Goal: Task Accomplishment & Management: Manage account settings

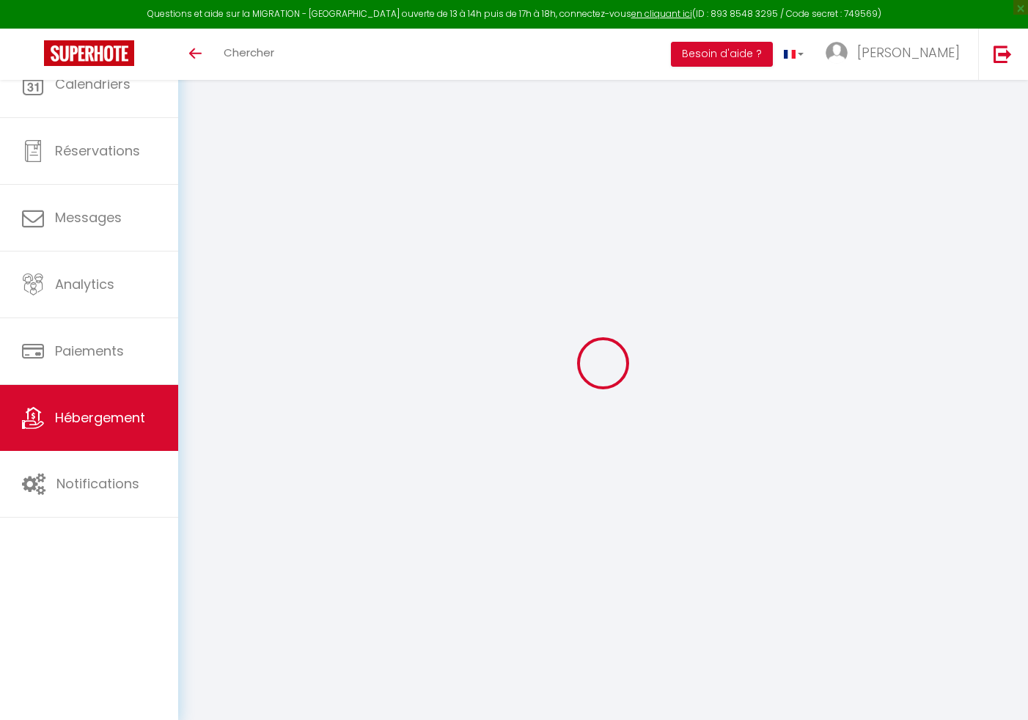
select select "+ 2 %"
select select "+ 10 %"
select select "9851-1434653568744137206"
select select "365"
select select "well_reviewed_guests"
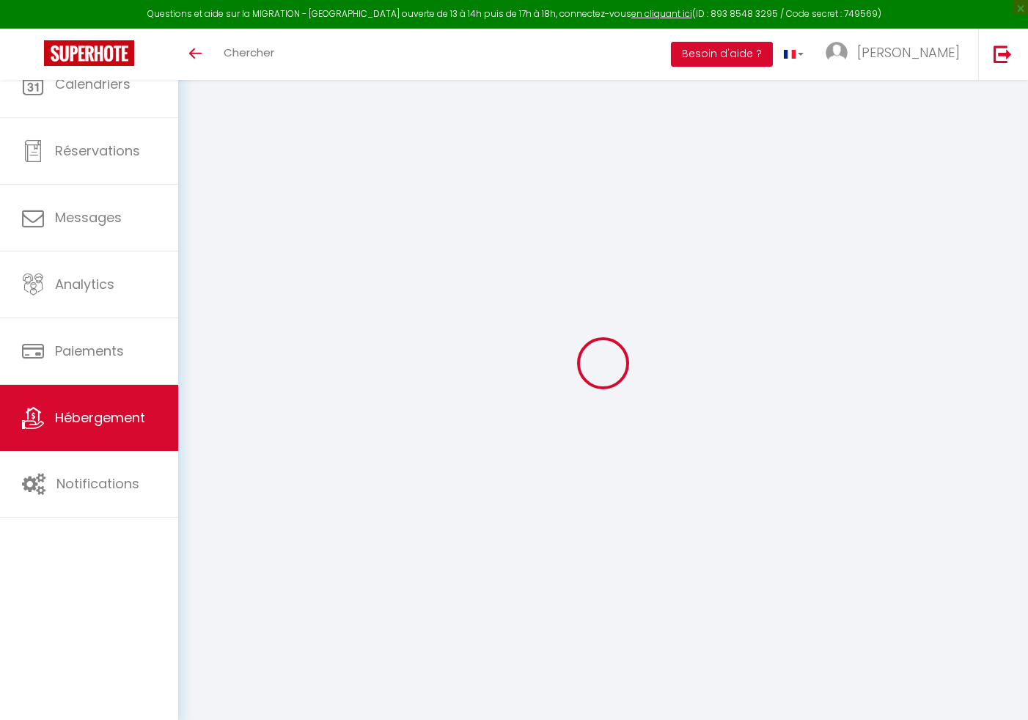
select select "EUR"
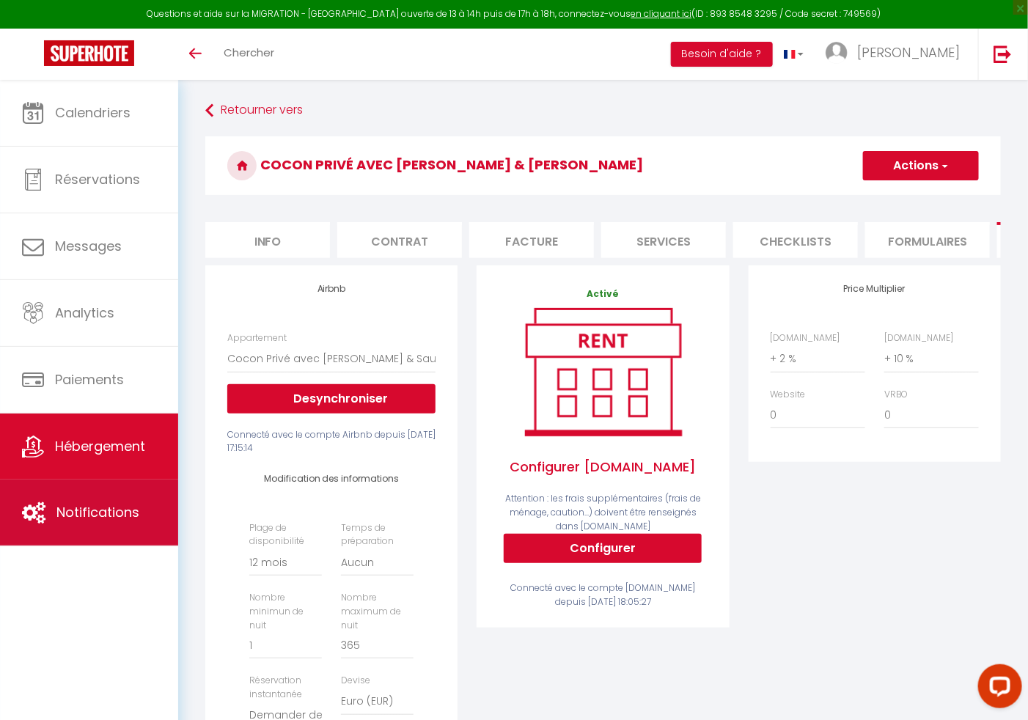
click at [73, 499] on link "Notifications" at bounding box center [89, 513] width 178 height 66
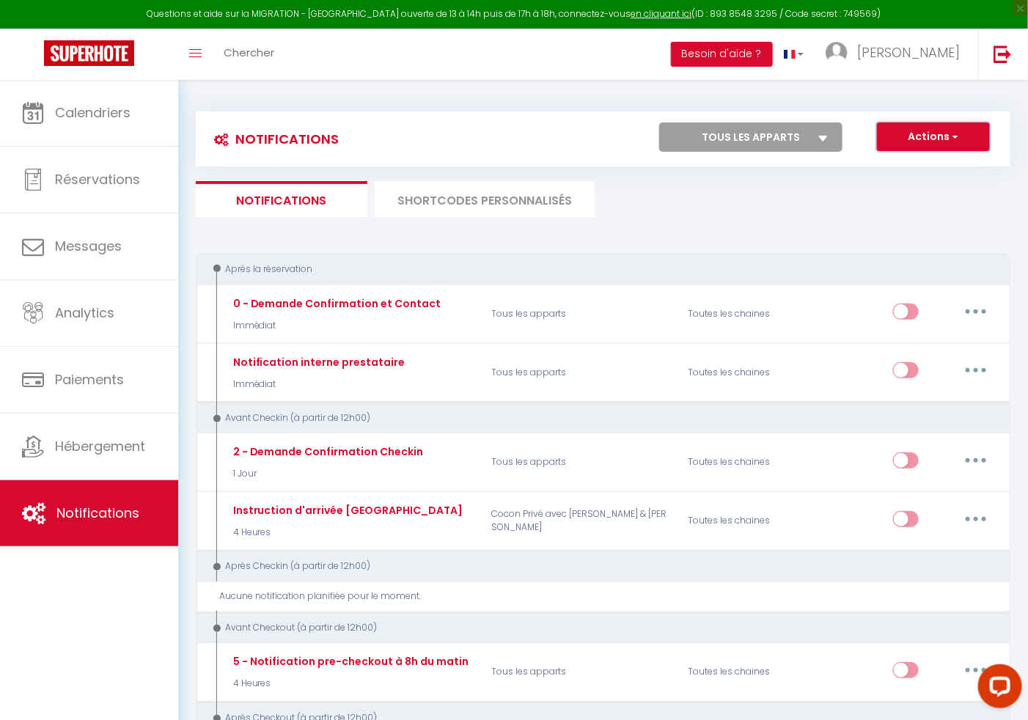
click at [929, 139] on button "Actions" at bounding box center [933, 136] width 113 height 29
drag, startPoint x: 904, startPoint y: 158, endPoint x: 896, endPoint y: 161, distance: 8.6
click at [896, 161] on ul "Nouvelle Notification Exporter Importer" at bounding box center [913, 188] width 154 height 66
click at [896, 161] on div "Notifications Actions Nouvelle Notification Exporter Importer Tous les apparts …" at bounding box center [603, 138] width 815 height 55
click at [920, 137] on button "Actions" at bounding box center [933, 136] width 113 height 29
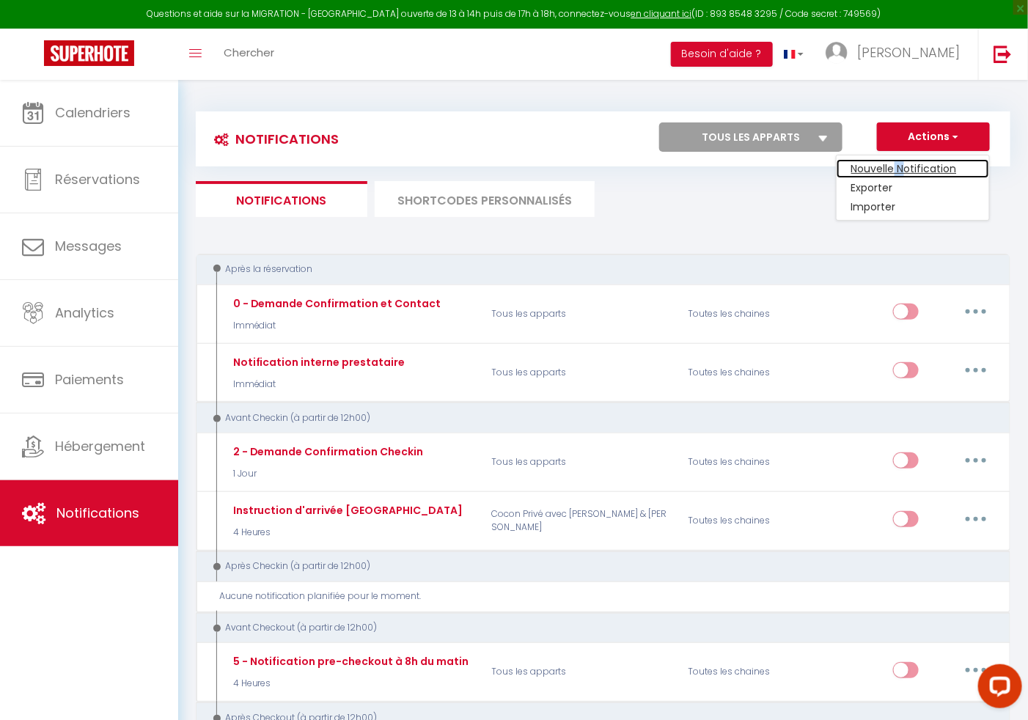
click at [883, 166] on link "Nouvelle Notification" at bounding box center [913, 168] width 153 height 19
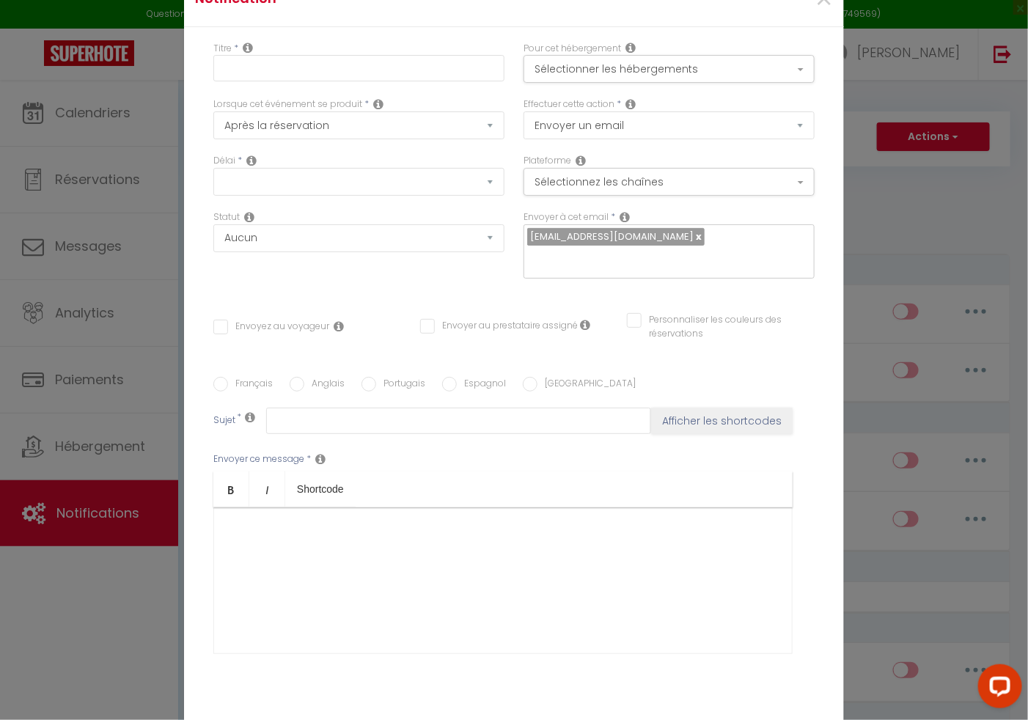
select select "Immédiat"
select select
checkbox input "false"
radio input "true"
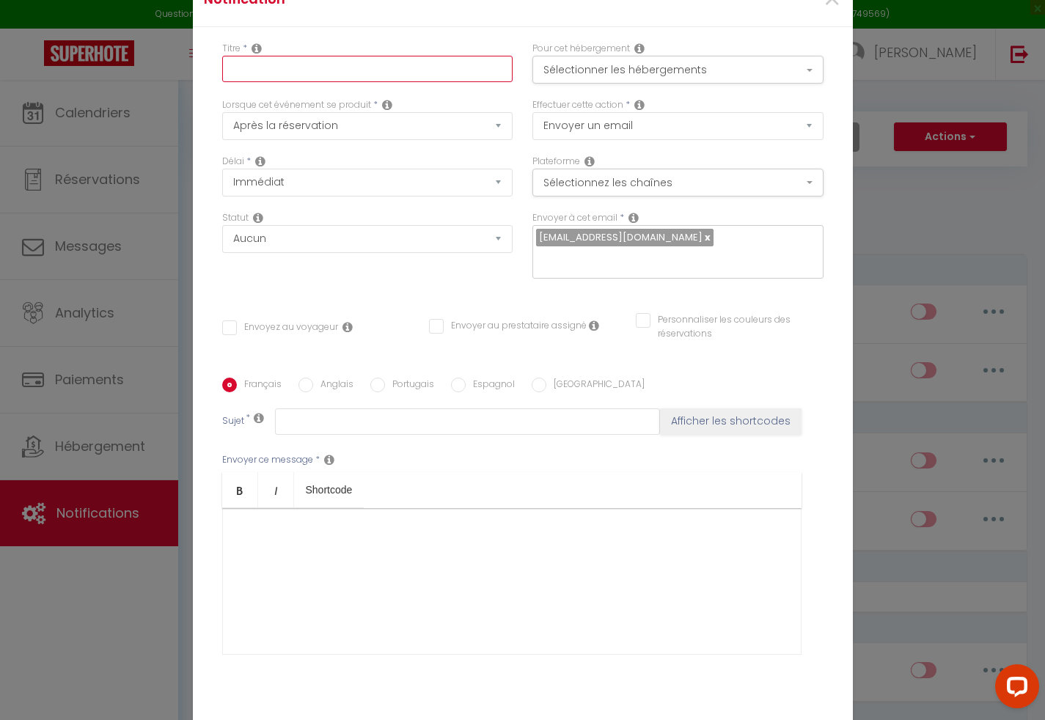
click at [356, 82] on input "text" at bounding box center [367, 69] width 291 height 26
type input "Instruction Marbella"
click at [363, 133] on select "Après la réservation Avant Checkin (à partir de 12h00) Après Checkin (à partir …" at bounding box center [367, 126] width 291 height 28
select select "3"
click at [222, 121] on select "Après la réservation Avant Checkin (à partir de 12h00) Après Checkin (à partir …" at bounding box center [367, 126] width 291 height 28
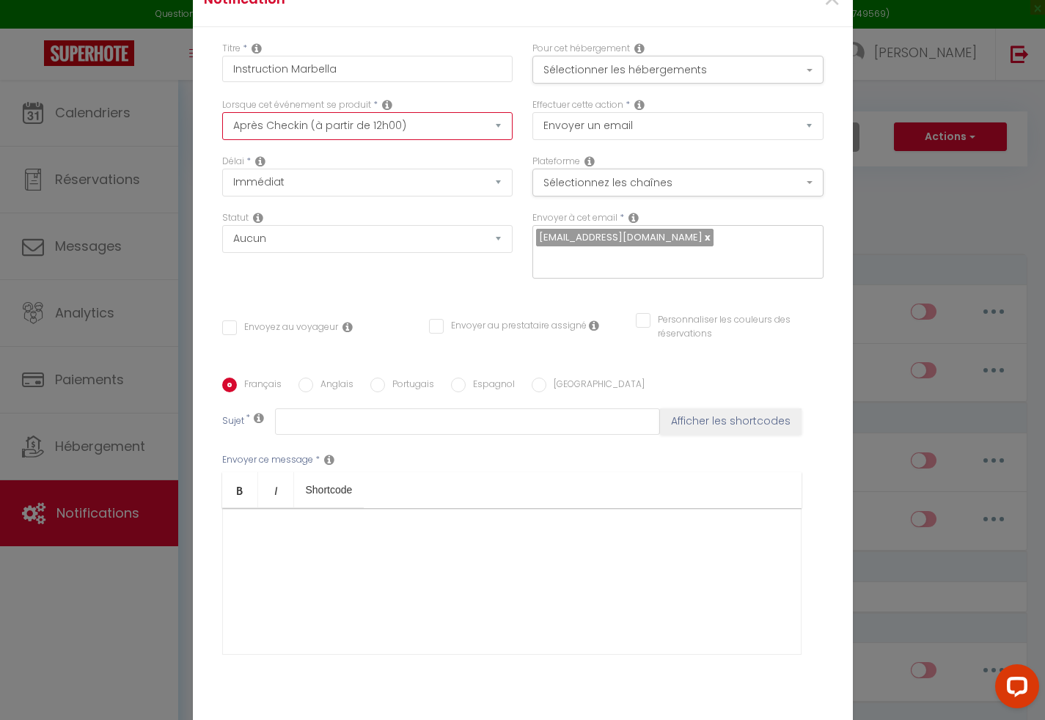
checkbox input "false"
click at [432, 169] on div "Délai * Immédiat + 10 Minutes + 1 Heure + 2 Heures + 3 Heures + 4 Heures + 5 He…" at bounding box center [367, 176] width 291 height 42
click at [428, 186] on select "Immédiat + 10 Minutes + 1 Heure + 2 Heures + 3 Heures + 4 Heures + 5 Heures + 6…" at bounding box center [367, 183] width 291 height 28
click at [410, 134] on select "Après la réservation Avant Checkin (à partir de 12h00) Après Checkin (à partir …" at bounding box center [367, 126] width 291 height 28
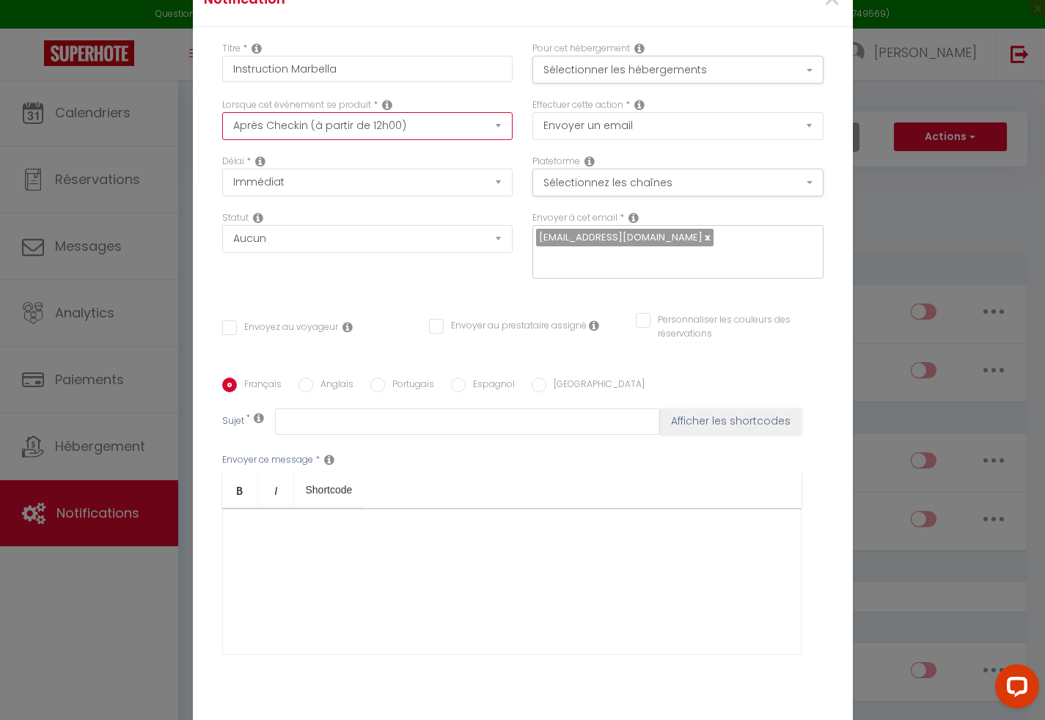
select select "2"
click at [222, 121] on select "Après la réservation Avant Checkin (à partir de 12h00) Après Checkin (à partir …" at bounding box center [367, 126] width 291 height 28
checkbox input "false"
click at [372, 186] on select "Immédiat - 10 Minutes - 1 Heure - 2 Heures - 3 Heures - 4 Heures - 5 Heures - 6…" at bounding box center [367, 183] width 291 height 28
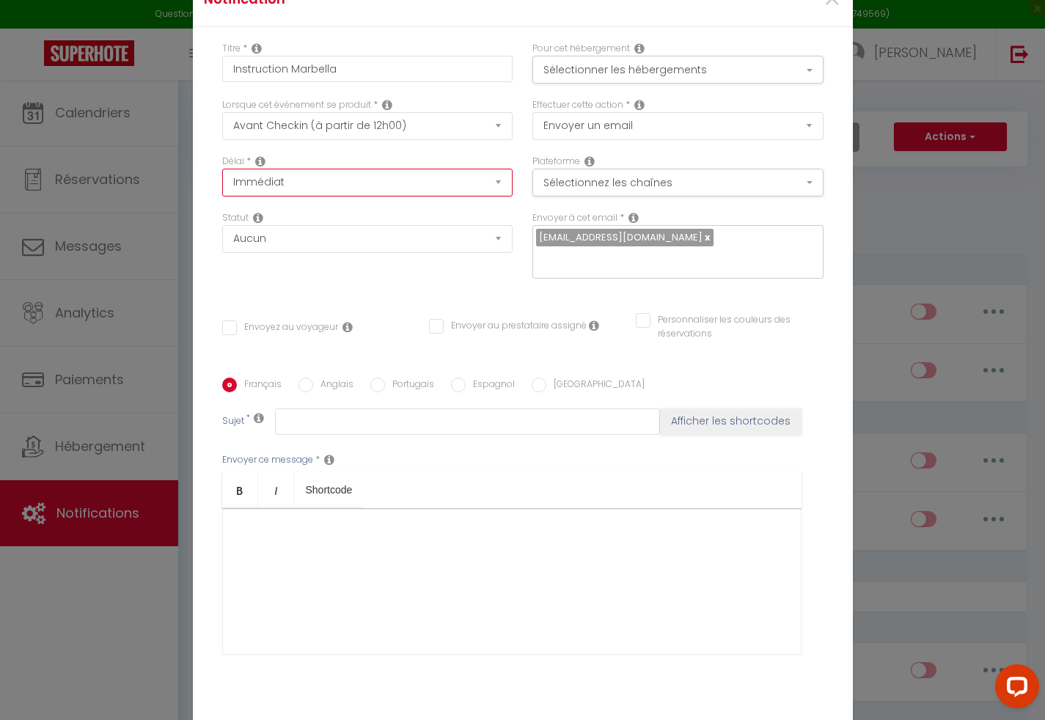
select select "1 Heure"
click at [222, 177] on select "Immédiat - 10 Minutes - 1 Heure - 2 Heures - 3 Heures - 4 Heures - 5 Heures - 6…" at bounding box center [367, 183] width 291 height 28
checkbox input "false"
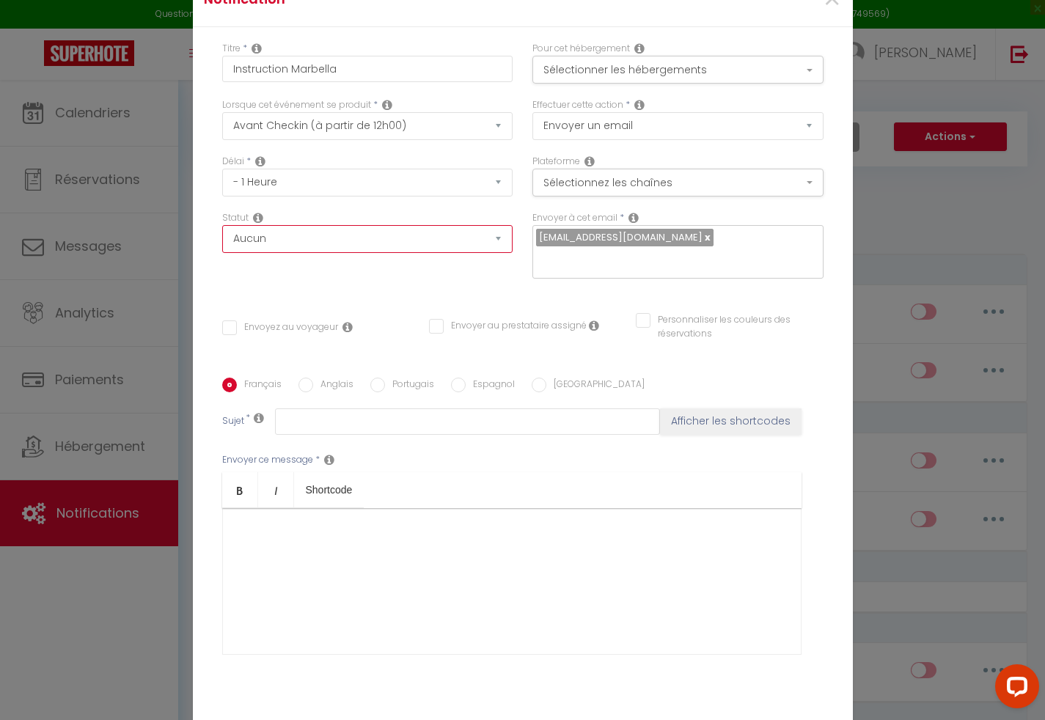
click at [436, 240] on select "Aucun Si la réservation est payée Si réservation non payée Si la caution a été …" at bounding box center [367, 239] width 291 height 28
select select "if_booking_is_paid"
click at [222, 234] on select "Aucun Si la réservation est payée Si réservation non payée Si la caution a été …" at bounding box center [367, 239] width 291 height 28
click at [731, 79] on button "Sélectionner les hébergements" at bounding box center [677, 70] width 291 height 28
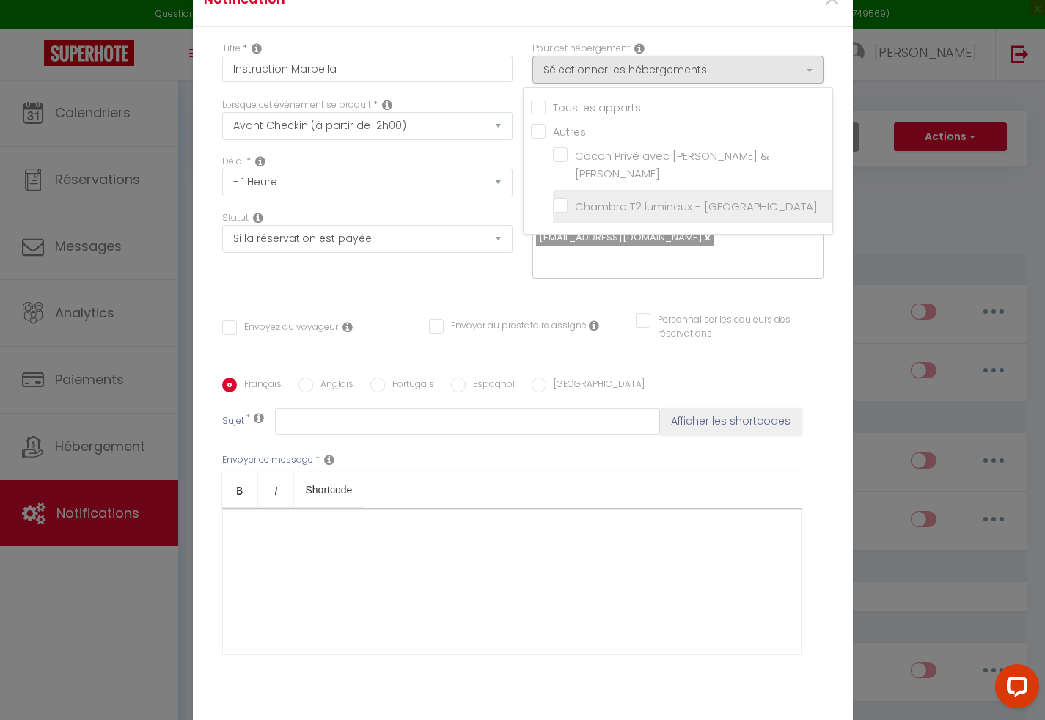
click at [634, 199] on input "Chambre T2 lumineux - [GEOGRAPHIC_DATA]" at bounding box center [692, 206] width 279 height 15
checkbox input "true"
checkbox input "false"
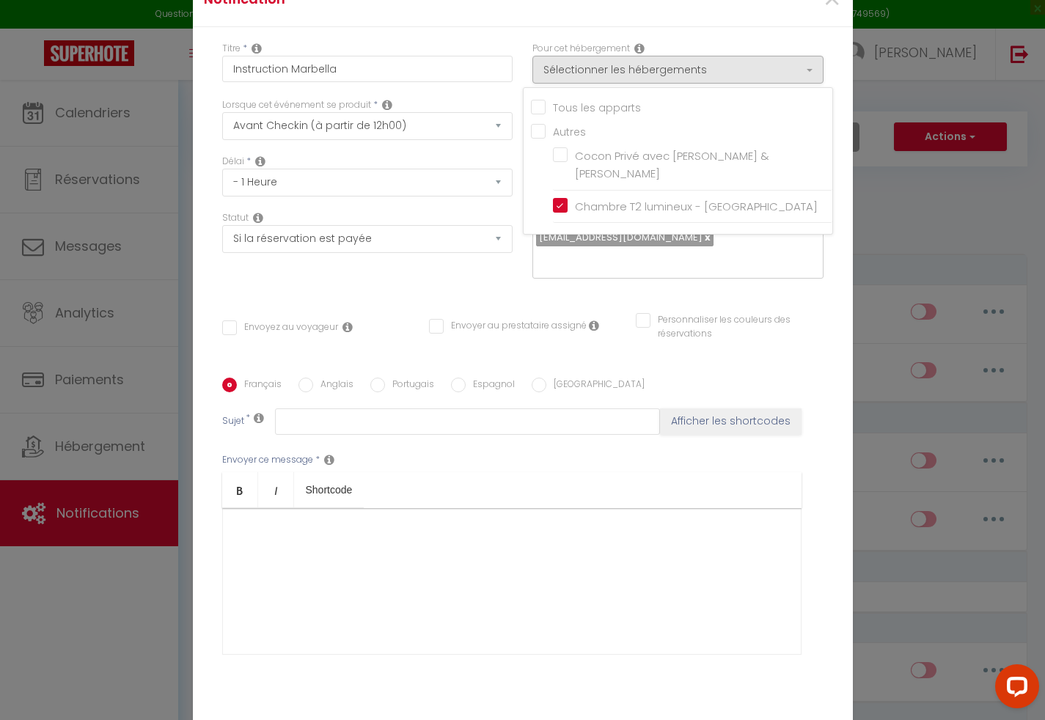
click at [447, 224] on div "Statut Aucun Si la réservation est payée Si réservation non payée Si la caution…" at bounding box center [367, 232] width 291 height 42
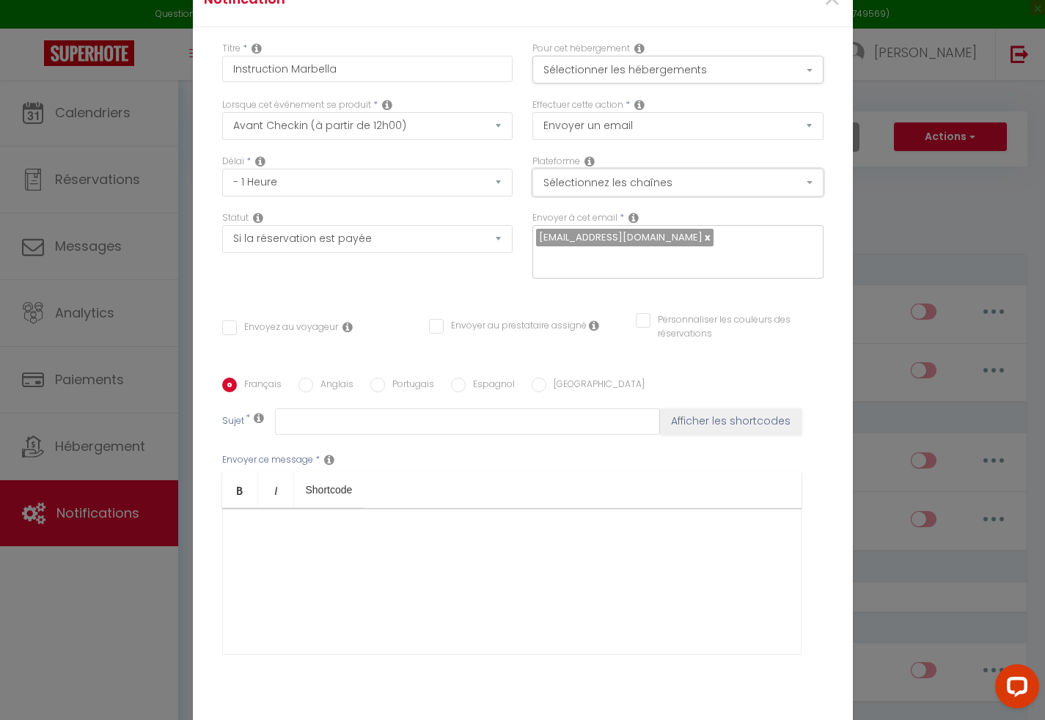
click at [691, 194] on button "Sélectionnez les chaînes" at bounding box center [677, 183] width 291 height 28
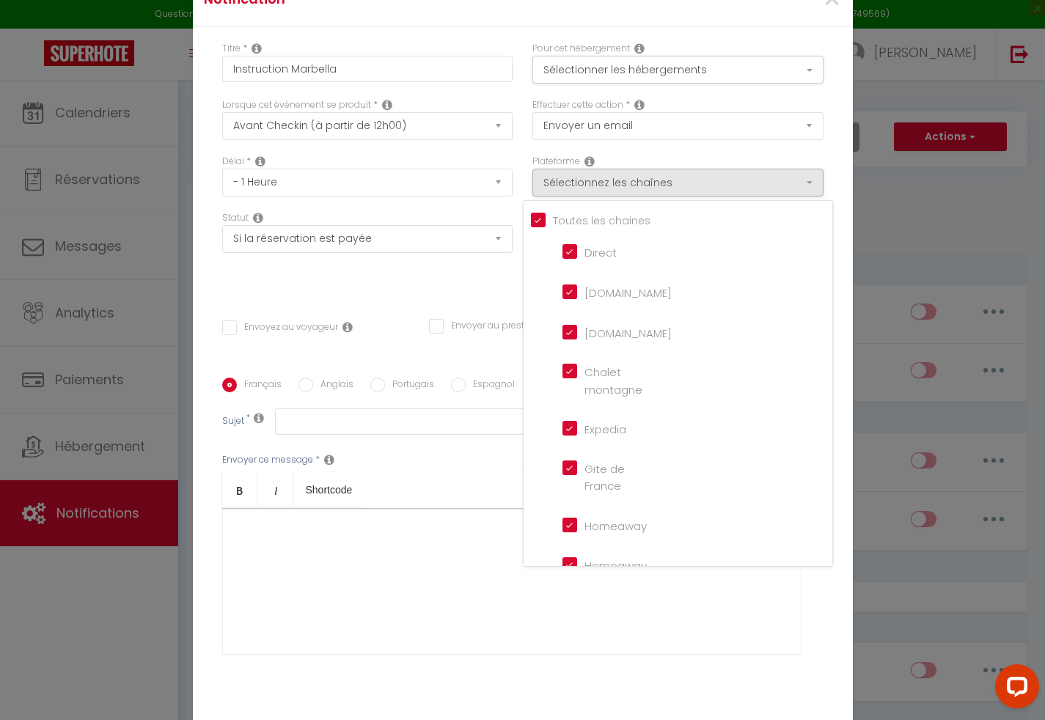
click at [443, 282] on div "Statut Aucun Si la réservation est payée Si réservation non payée Si la caution…" at bounding box center [367, 252] width 310 height 83
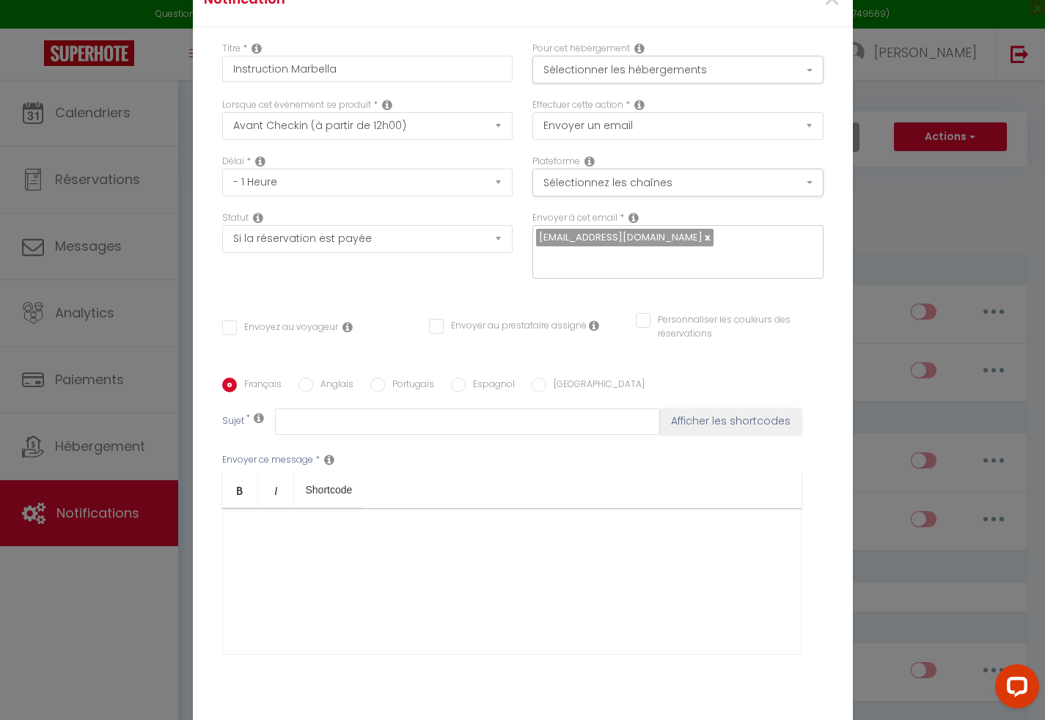
click at [222, 321] on input "Envoyez au voyageur" at bounding box center [280, 328] width 116 height 15
checkbox input "true"
checkbox input "false"
click at [436, 411] on input "text" at bounding box center [467, 422] width 385 height 26
type input "Instruction d'arrivée"
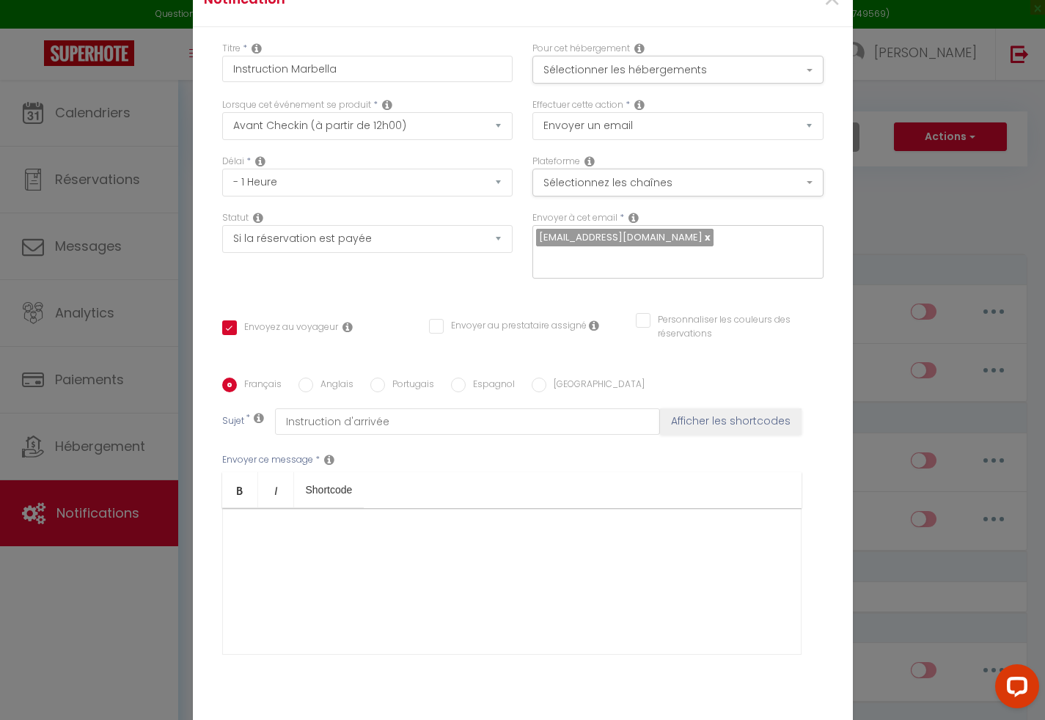
click at [342, 544] on div at bounding box center [511, 581] width 579 height 147
click at [245, 520] on div at bounding box center [511, 581] width 579 height 147
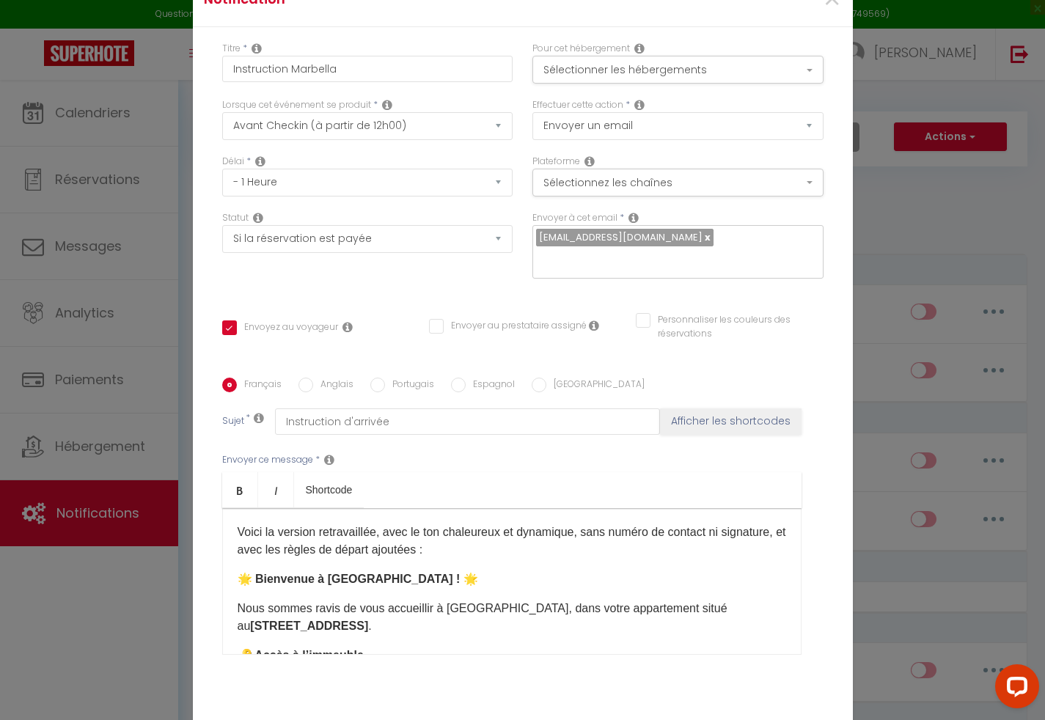
click at [273, 551] on div "Voici la version retravaillée, avec le ton chaleureux et dynamique, sans numéro…" at bounding box center [511, 581] width 579 height 147
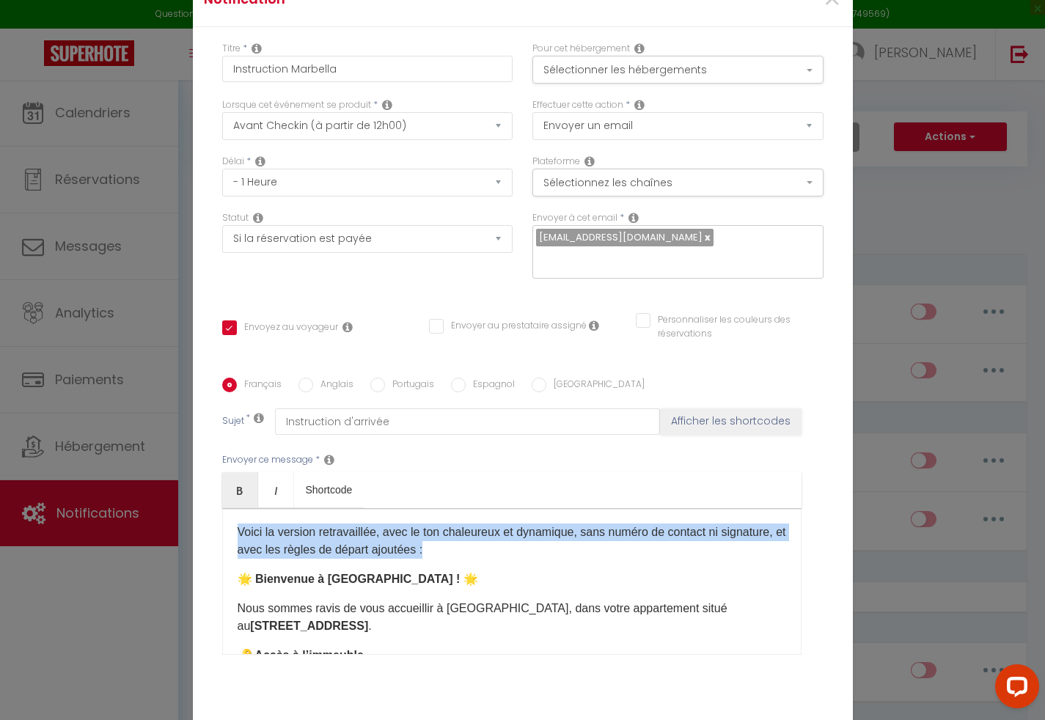
drag, startPoint x: 504, startPoint y: 540, endPoint x: 201, endPoint y: 517, distance: 303.8
click at [201, 517] on div "Titre * Instruction Marbella Pour cet hébergement Sélectionner les hébergements…" at bounding box center [523, 378] width 660 height 702
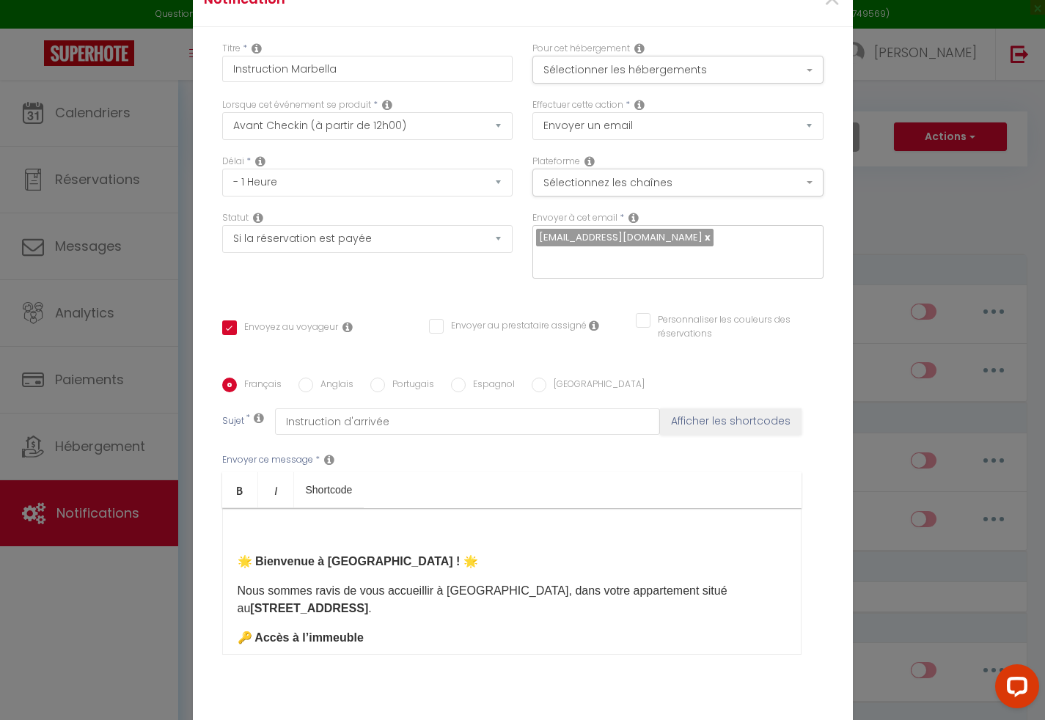
click at [238, 555] on strong "🌟 Bienvenue à Marbella ! 🌟" at bounding box center [358, 561] width 241 height 12
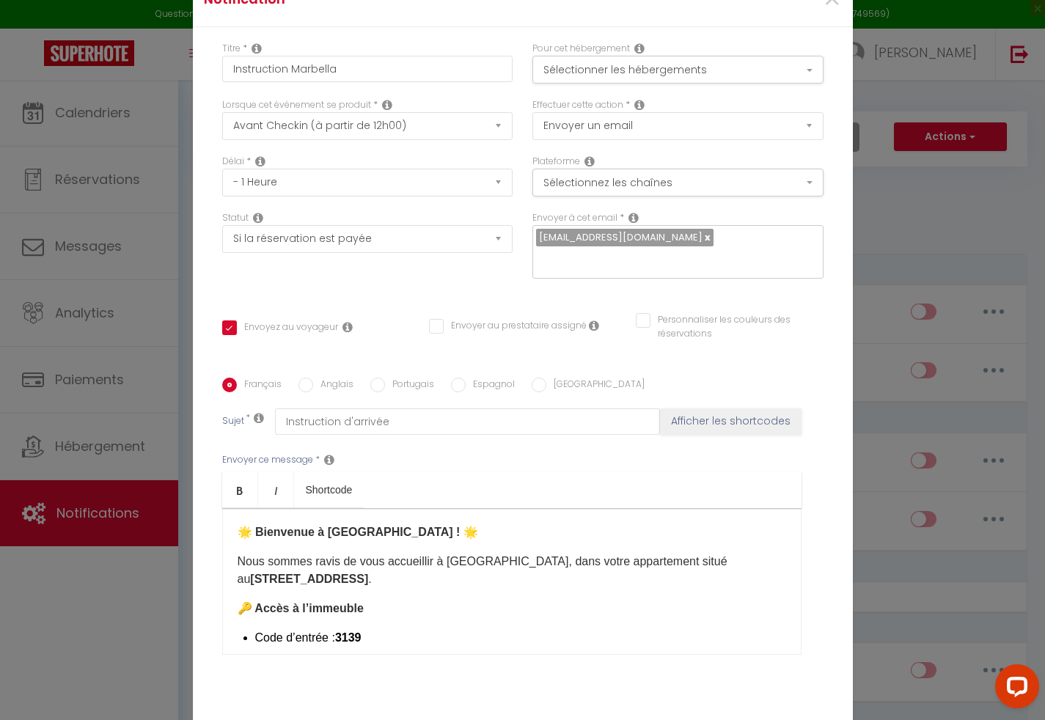
scroll to position [22, 0]
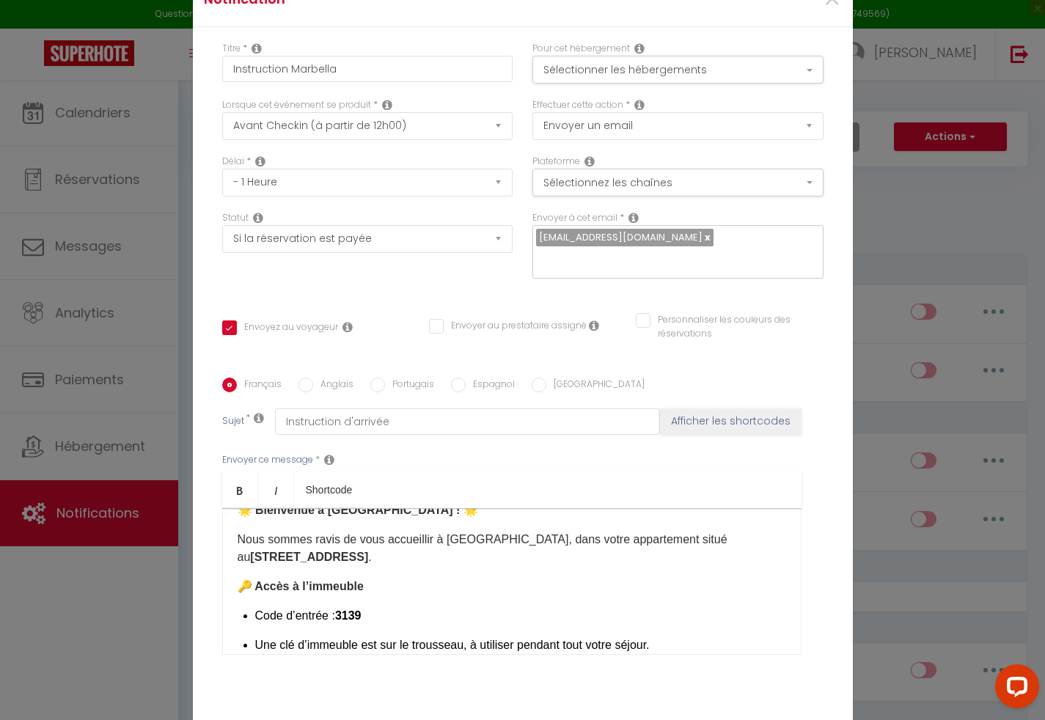
click at [250, 551] on strong "22 rue Landouzy, 51100 Reims" at bounding box center [309, 557] width 118 height 12
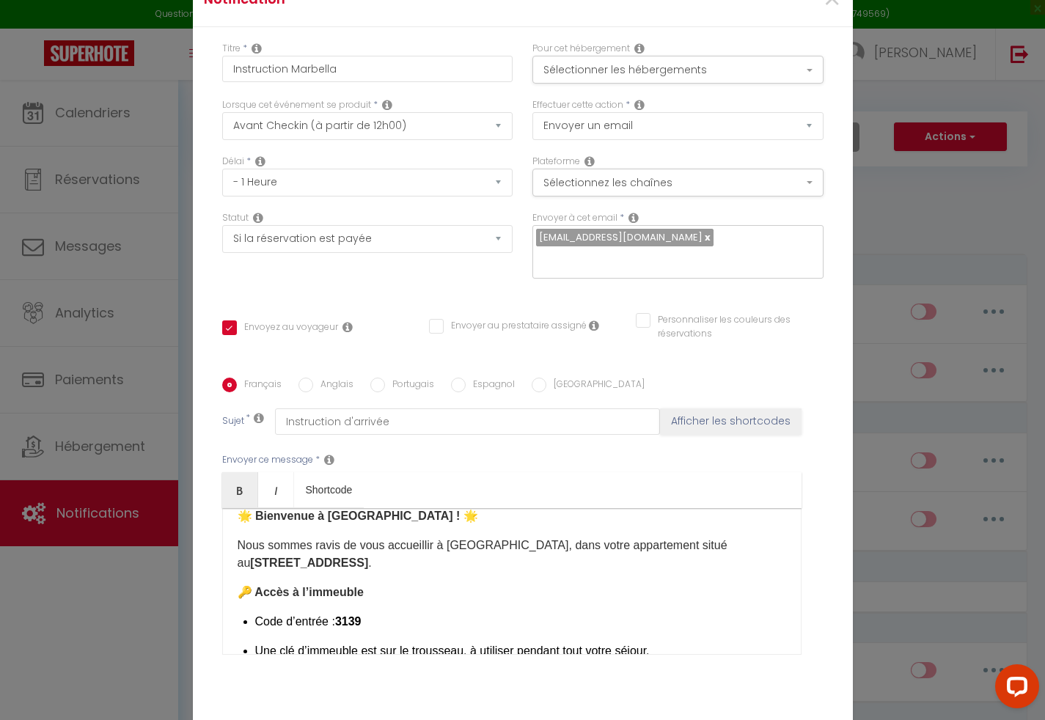
click at [367, 510] on strong "🌟 Bienvenue à Marbella ! 🌟" at bounding box center [358, 516] width 241 height 12
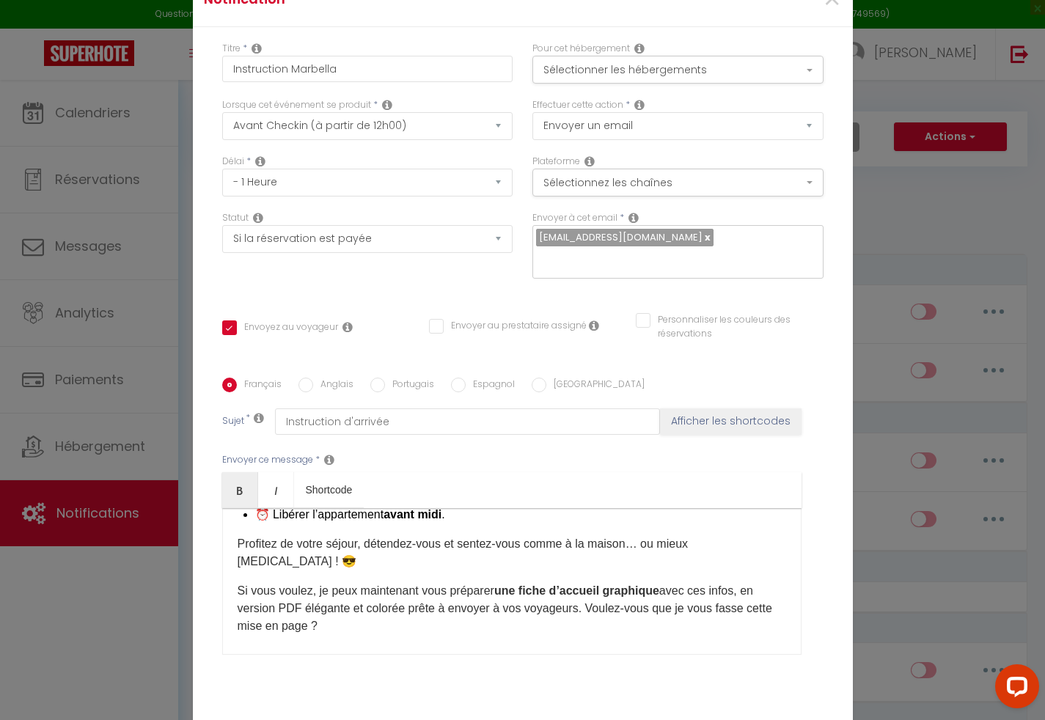
scroll to position [689, 0]
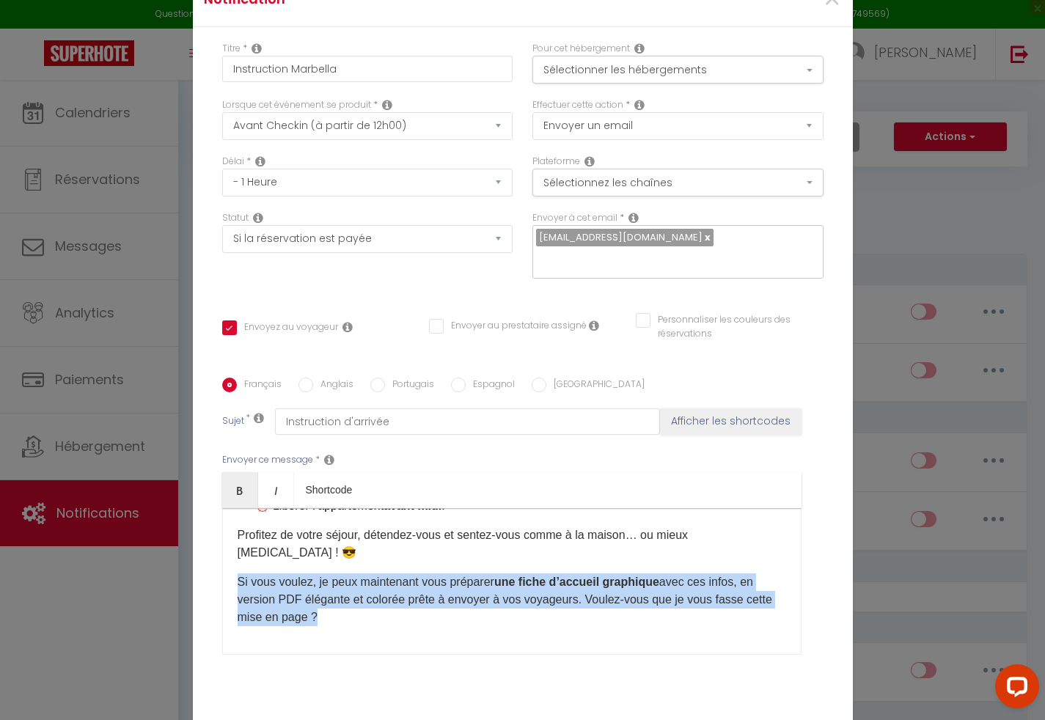
drag, startPoint x: 335, startPoint y: 609, endPoint x: 227, endPoint y: 559, distance: 119.8
click at [227, 559] on div "🌟 Bienvenue dans votre appartement ! 🌟 Nous sommes ravis de vous accueillir à R…" at bounding box center [511, 581] width 579 height 147
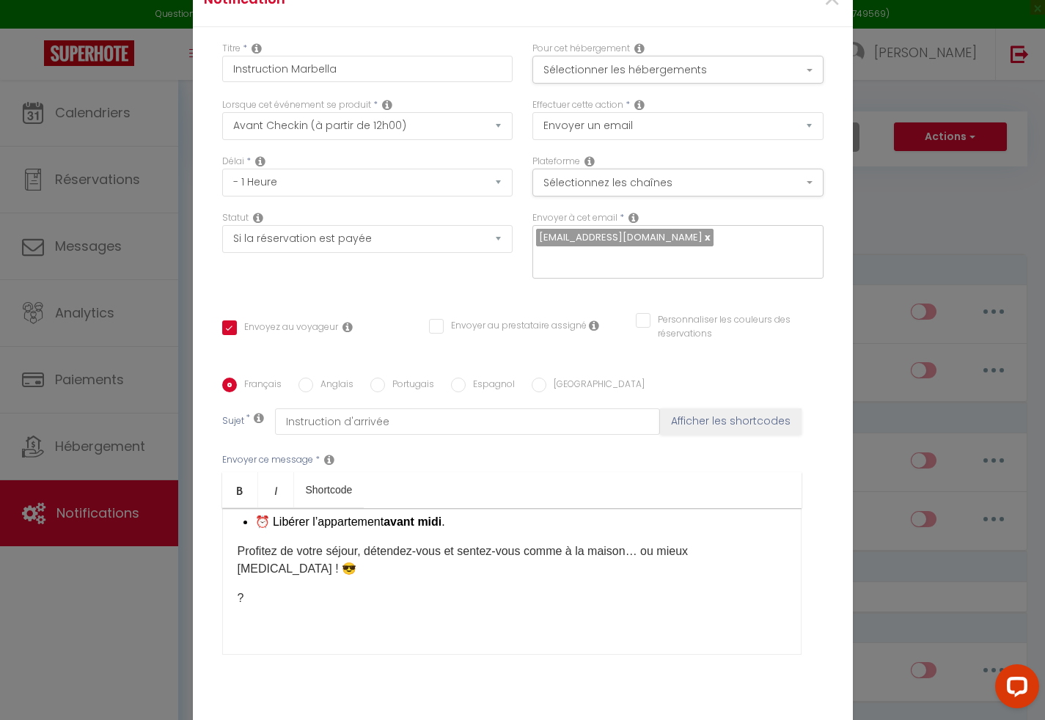
scroll to position [674, 0]
click at [290, 592] on p "?" at bounding box center [512, 599] width 549 height 18
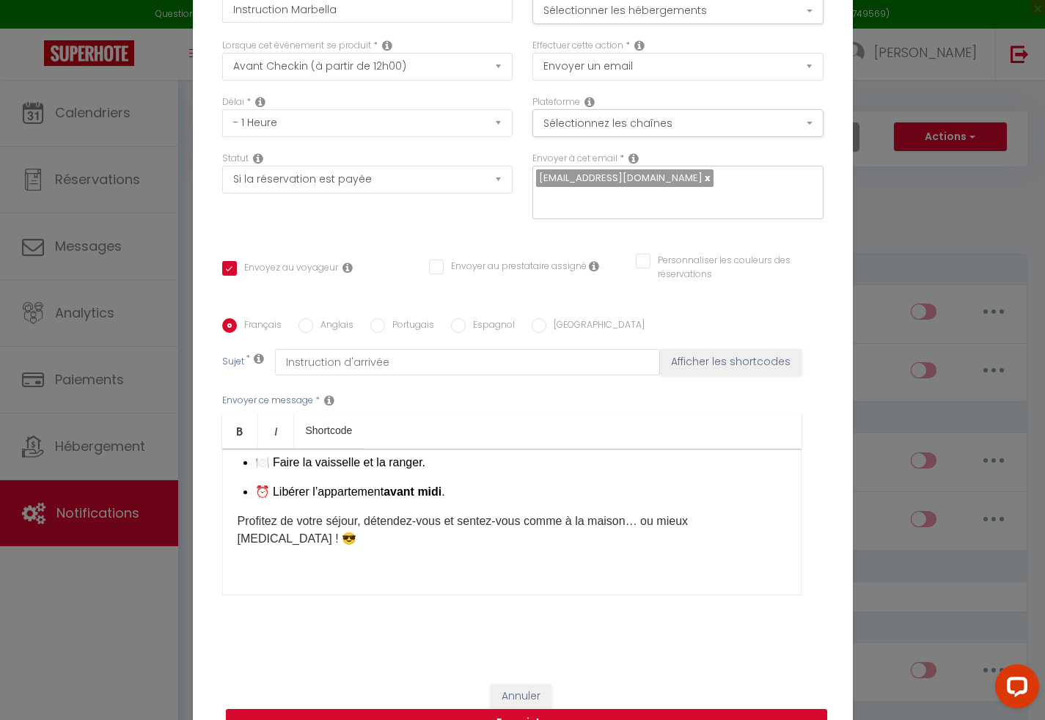
scroll to position [80, 0]
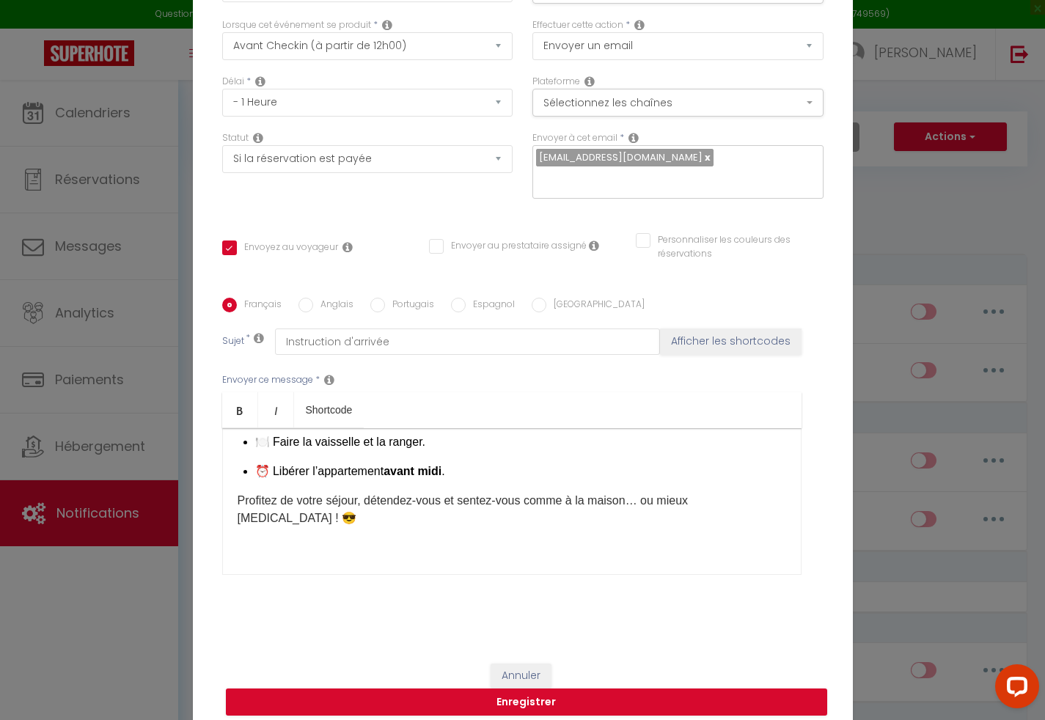
drag, startPoint x: 1039, startPoint y: 537, endPoint x: 57, endPoint y: 7, distance: 1115.1
click at [770, 689] on button "Enregistrer" at bounding box center [526, 703] width 601 height 28
checkbox input "false"
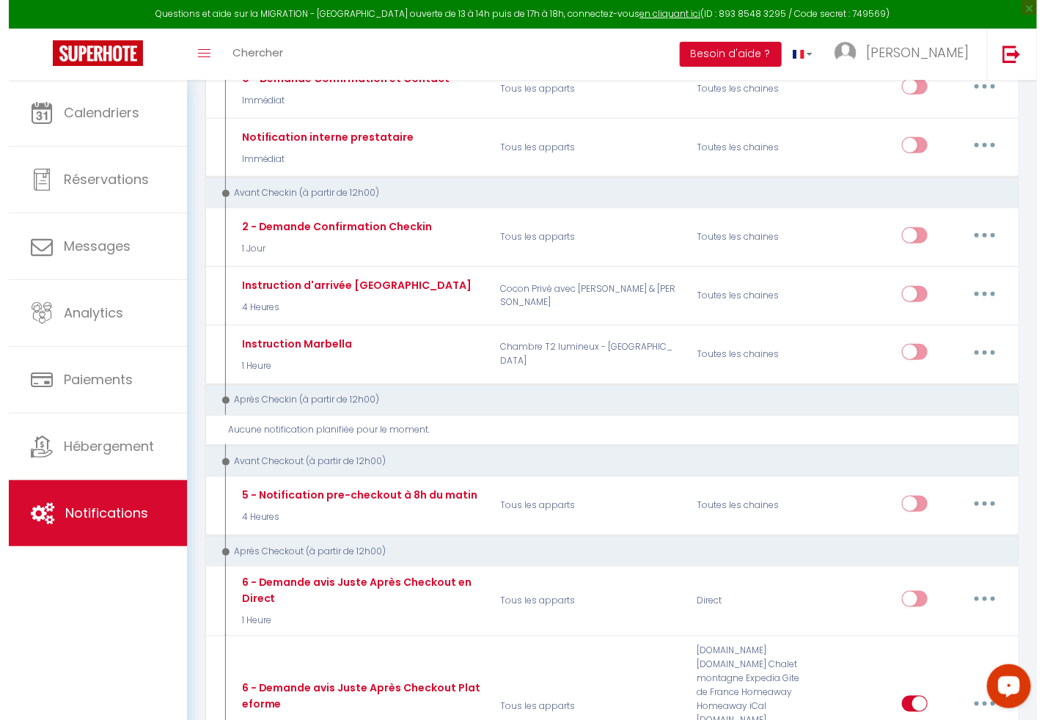
scroll to position [221, 0]
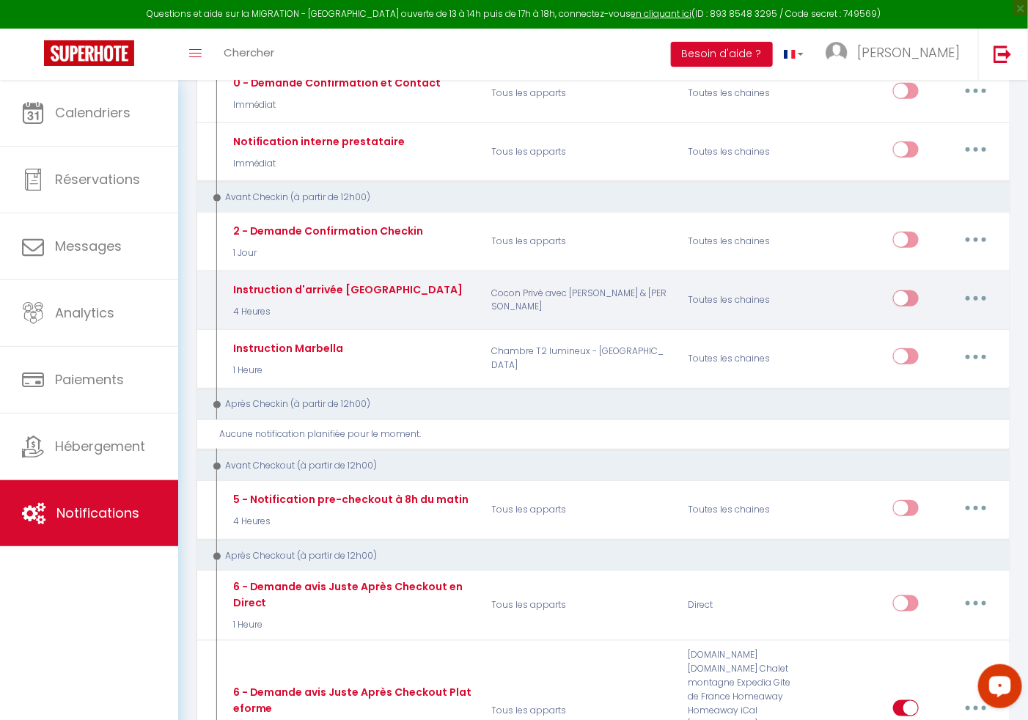
click at [912, 301] on input "checkbox" at bounding box center [906, 301] width 26 height 22
checkbox input "true"
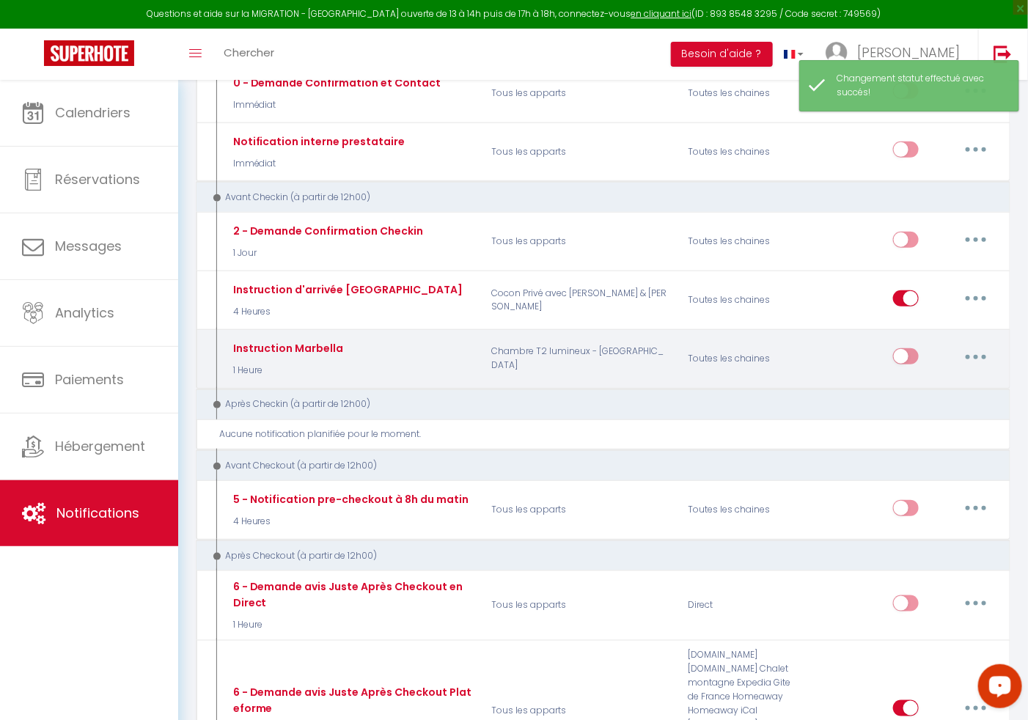
click at [914, 356] on input "checkbox" at bounding box center [906, 359] width 26 height 22
checkbox input "true"
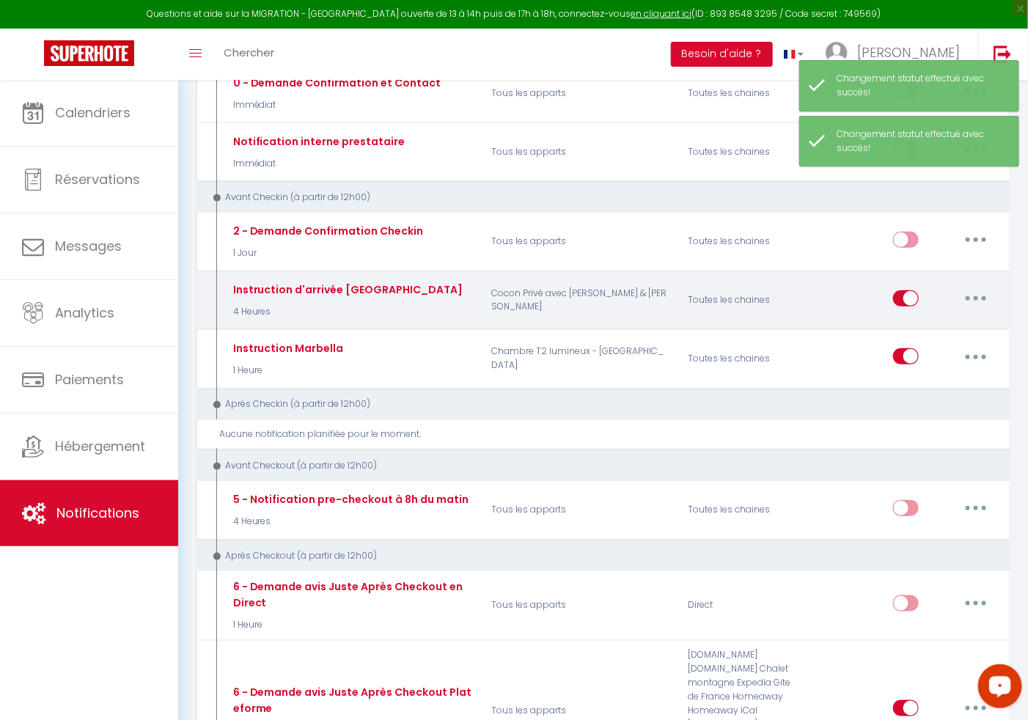
click at [973, 304] on button "button" at bounding box center [976, 298] width 41 height 23
click at [915, 330] on link "Editer" at bounding box center [938, 331] width 109 height 25
type input "Instruction d'arrivée alicante"
select select "4 Heures"
select select "if_booking_is_paid"
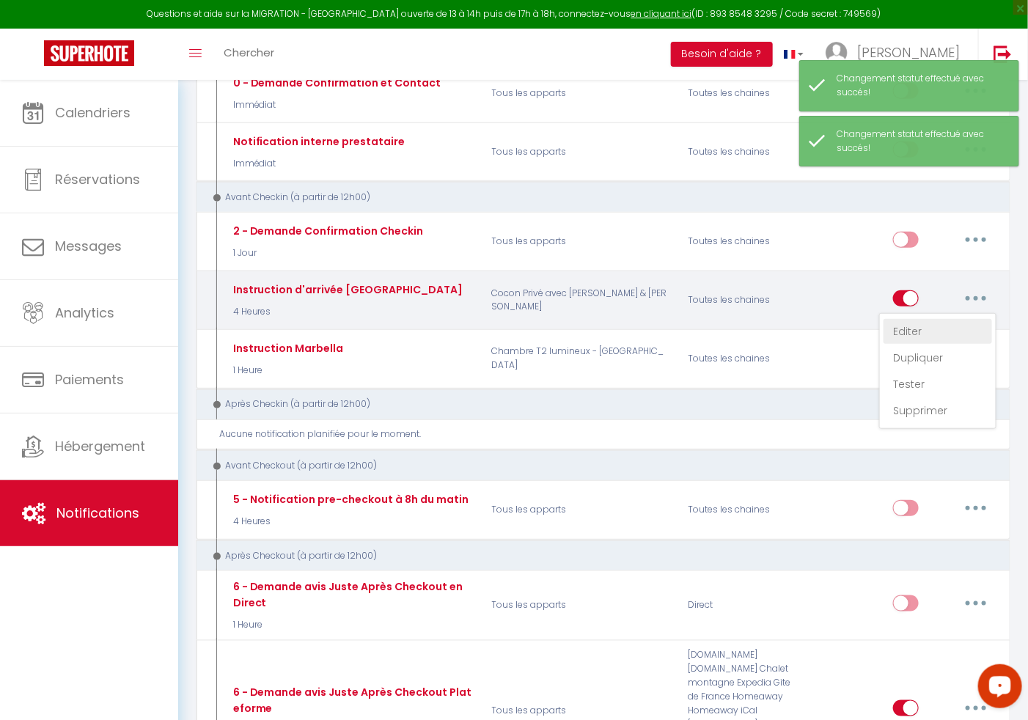
checkbox input "true"
checkbox input "false"
radio input "true"
type input "INstruction d'arrivée"
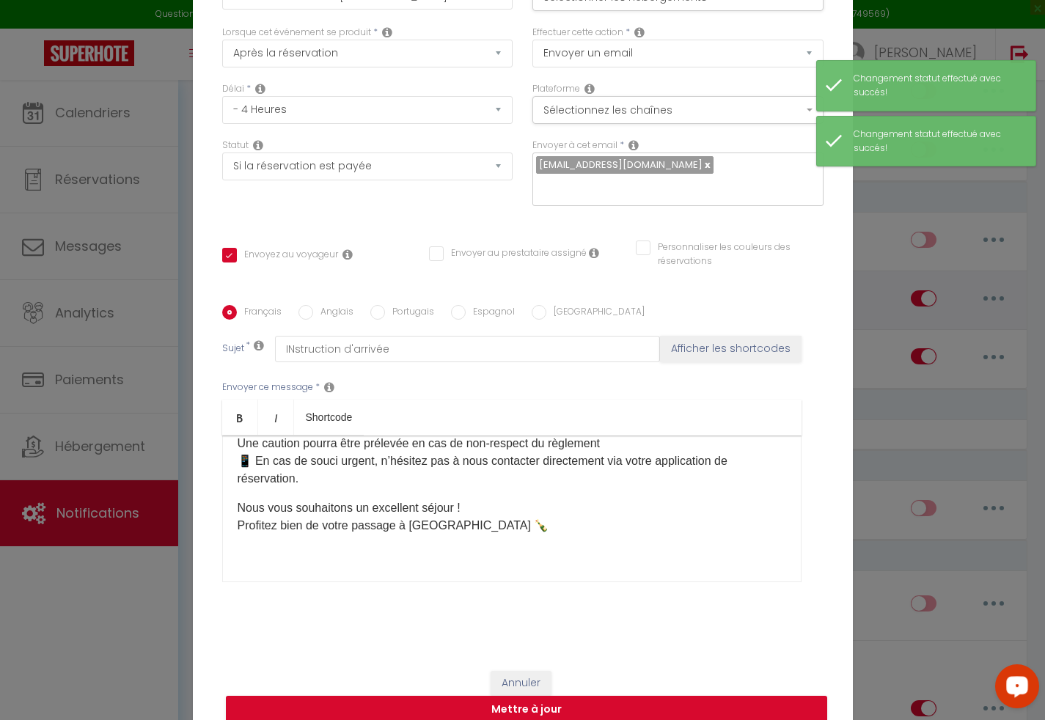
scroll to position [310, 0]
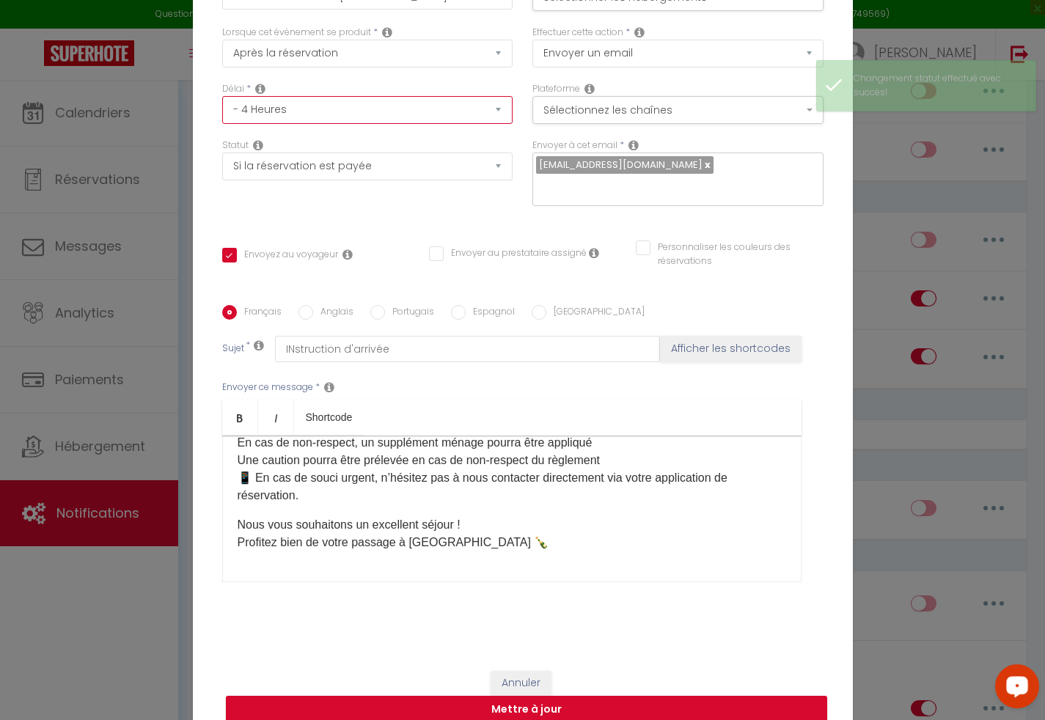
click at [497, 115] on select "Immédiat - 10 Minutes - 1 Heure - 2 Heures - 3 Heures - 4 Heures - 5 Heures - 6…" at bounding box center [367, 110] width 291 height 28
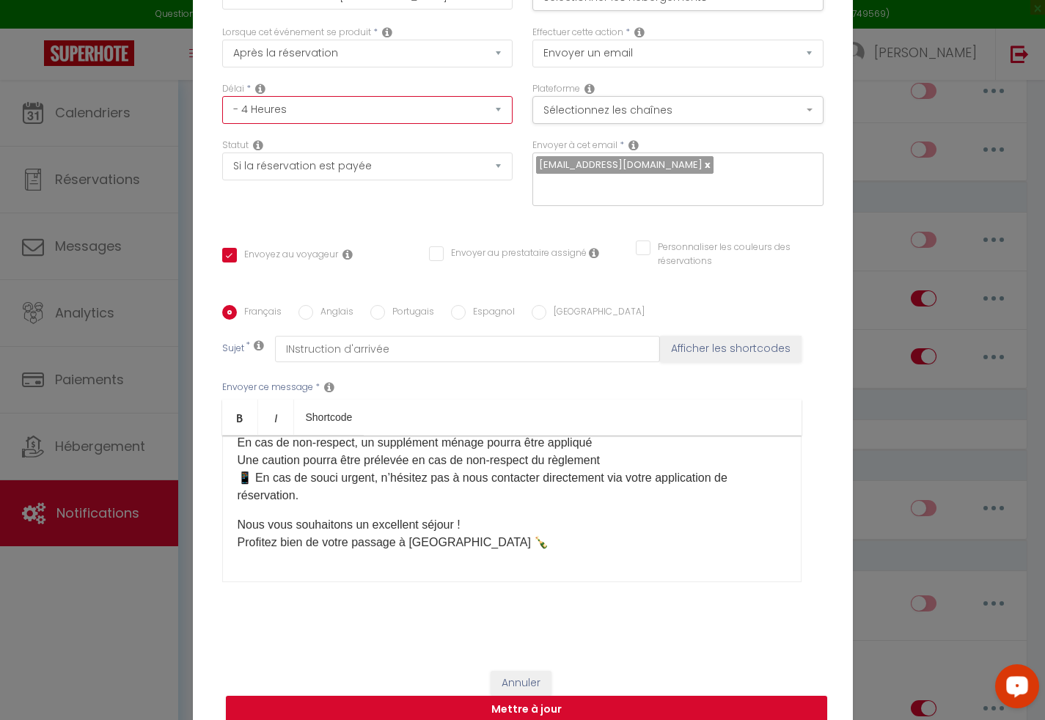
select select "1 Heure"
click at [222, 105] on select "Immédiat - 10 Minutes - 1 Heure - 2 Heures - 3 Heures - 4 Heures - 5 Heures - 6…" at bounding box center [367, 110] width 291 height 28
checkbox input "true"
checkbox input "false"
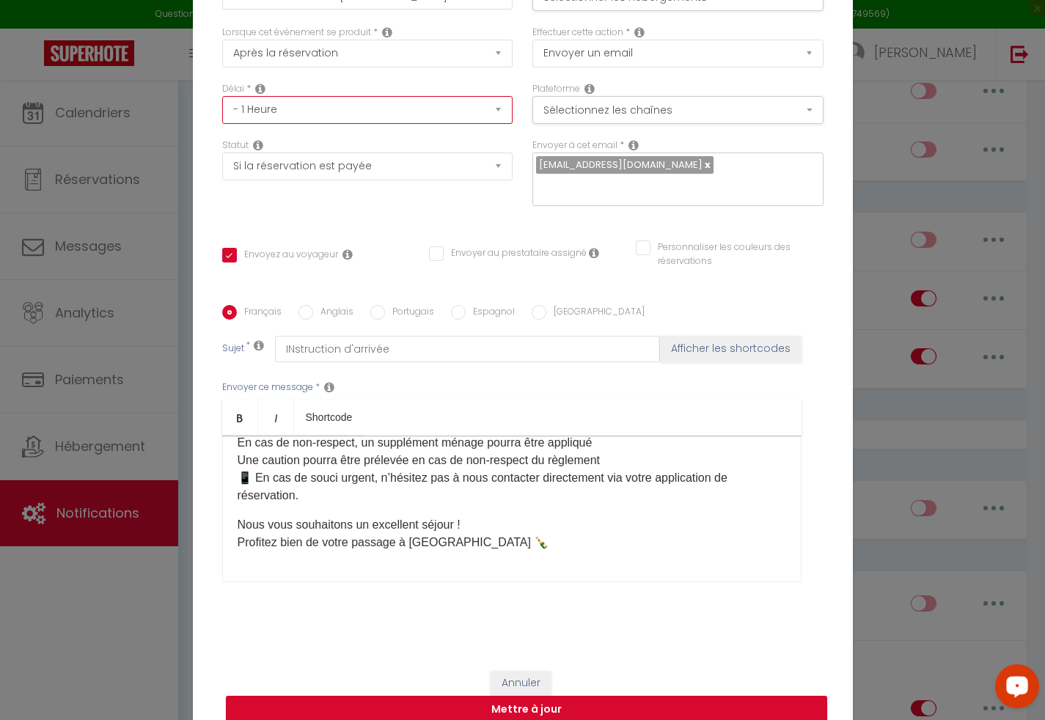
click at [493, 120] on select "Immédiat - 10 Minutes - 1 Heure - 2 Heures - 3 Heures - 4 Heures - 5 Heures - 6…" at bounding box center [367, 110] width 291 height 28
select select "2 Heures"
click at [222, 105] on select "Immédiat - 10 Minutes - 1 Heure - 2 Heures - 3 Heures - 4 Heures - 5 Heures - 6…" at bounding box center [367, 110] width 291 height 28
checkbox input "true"
checkbox input "false"
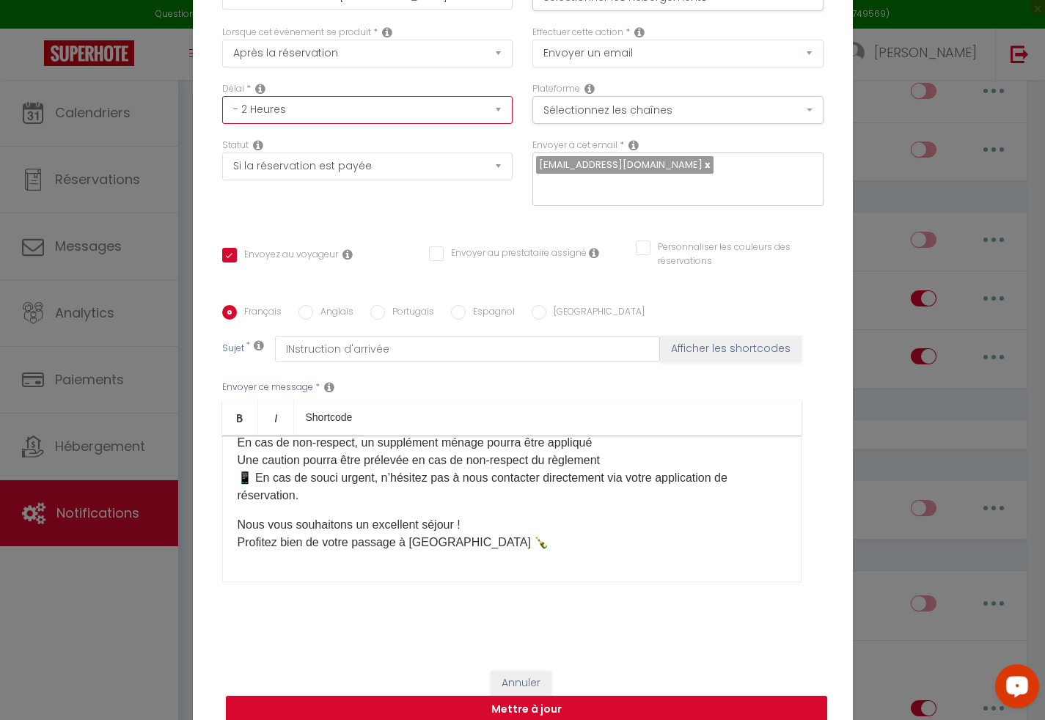
checkbox input "false"
click at [1014, 683] on icon "Open LiveChat chat widget" at bounding box center [1018, 686] width 14 height 10
click at [476, 117] on select "Immédiat - 10 Minutes - 1 Heure - 2 Heures - 3 Heures - 4 Heures - 5 Heures - 6…" at bounding box center [367, 110] width 291 height 28
click at [489, 119] on select "Immédiat - 10 Minutes - 1 Heure - 2 Heures - 3 Heures - 4 Heures - 5 Heures - 6…" at bounding box center [367, 110] width 291 height 28
click at [489, 115] on select "Immédiat - 10 Minutes - 1 Heure - 2 Heures - 3 Heures - 4 Heures - 5 Heures - 6…" at bounding box center [367, 110] width 291 height 28
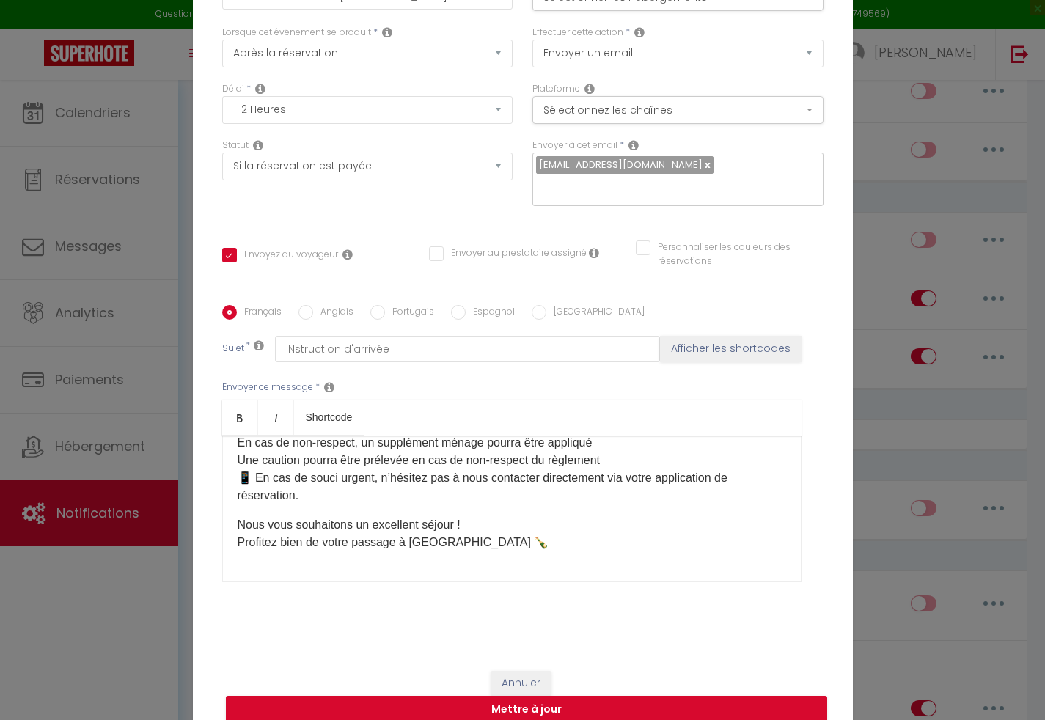
click at [488, 64] on select "Après la réservation Avant Checkin (à partir de 12h00) Après Checkin (à partir …" at bounding box center [367, 54] width 291 height 28
click at [428, 54] on select "Après la réservation Avant Checkin (à partir de 12h00) Après Checkin (à partir …" at bounding box center [367, 54] width 291 height 28
click at [487, 698] on button "Mettre à jour" at bounding box center [526, 710] width 601 height 28
checkbox input "true"
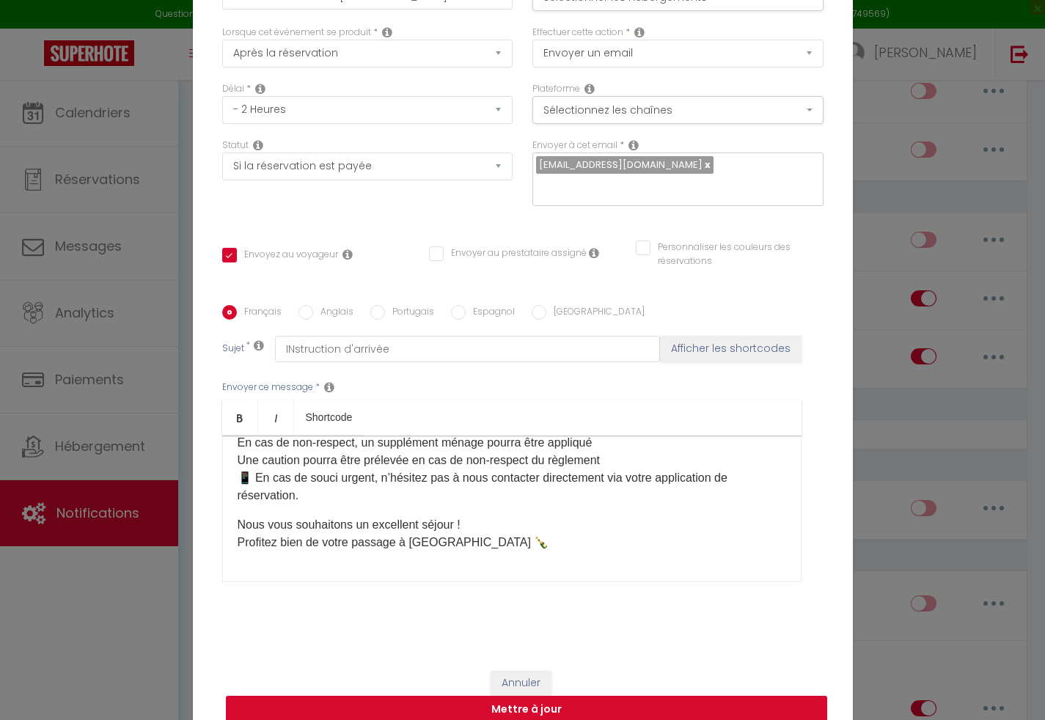
checkbox input "false"
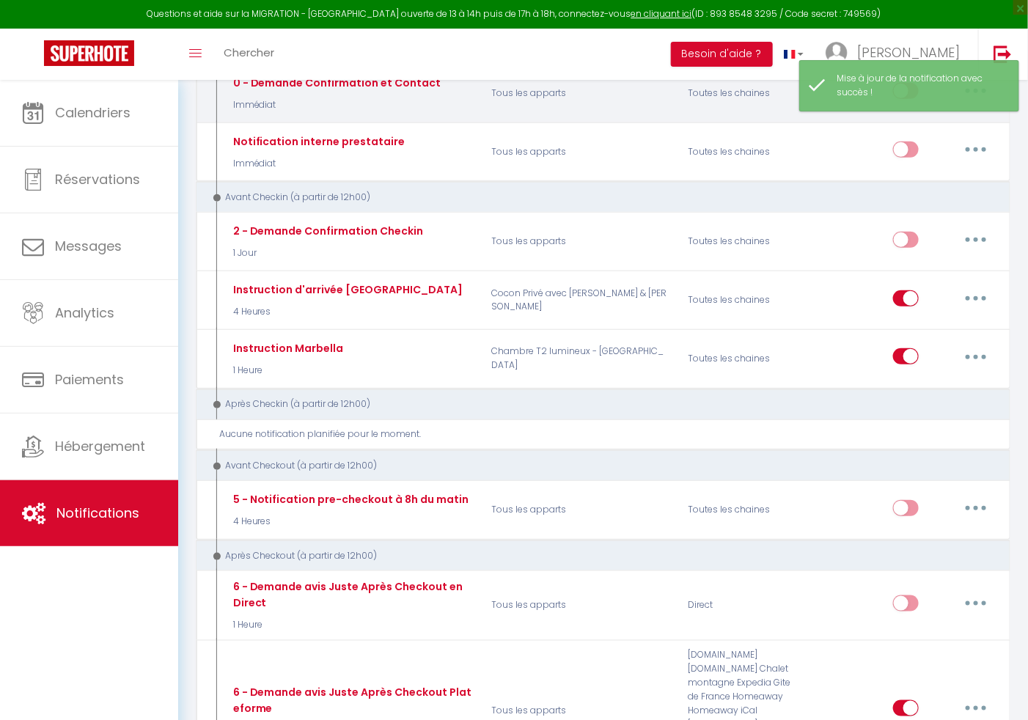
checkbox input "true"
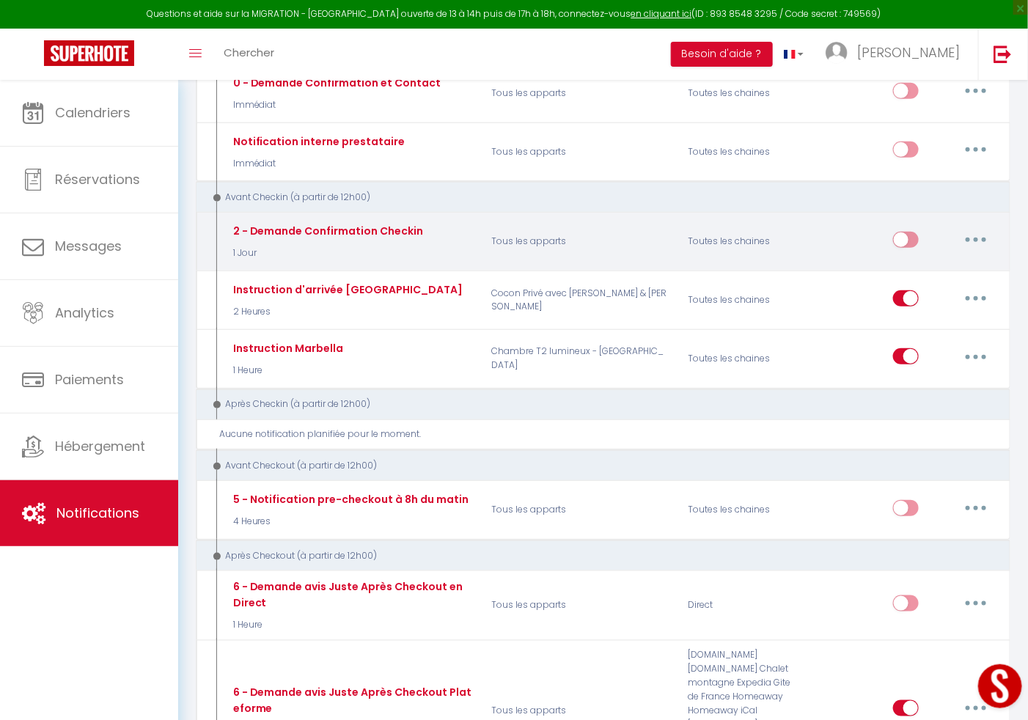
click at [914, 240] on input "checkbox" at bounding box center [906, 243] width 26 height 22
checkbox input "true"
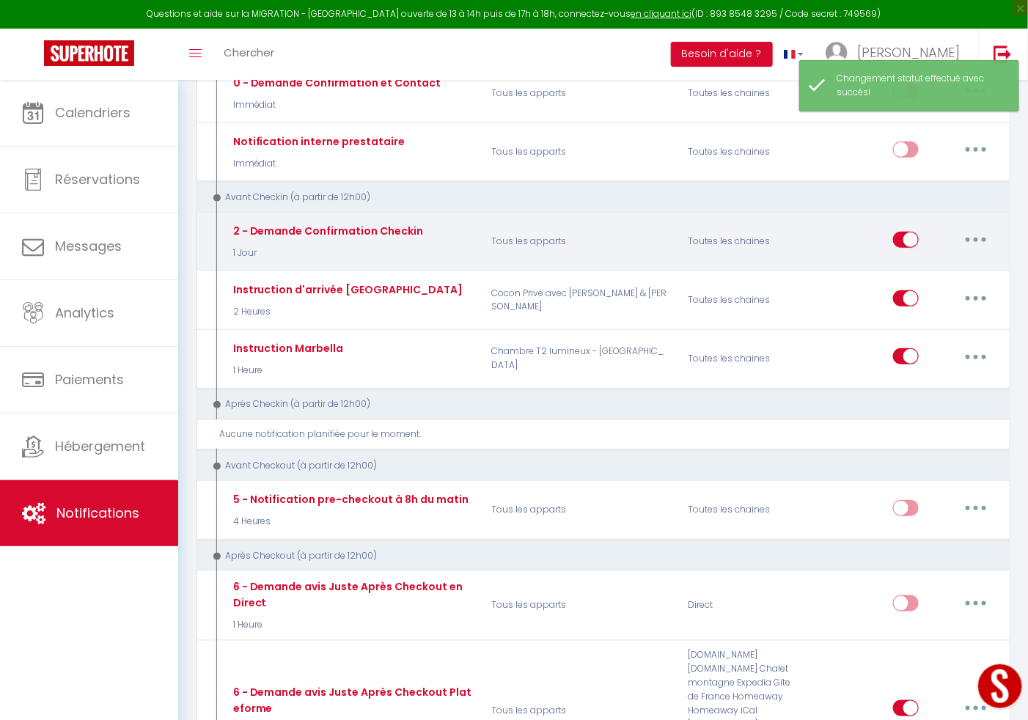
click at [988, 240] on button "button" at bounding box center [976, 239] width 41 height 23
click at [920, 274] on link "Editer" at bounding box center [938, 272] width 109 height 25
type input "2 - Demande Confirmation Checkin"
select select "1 Jour"
select select "if_booking_is_paid"
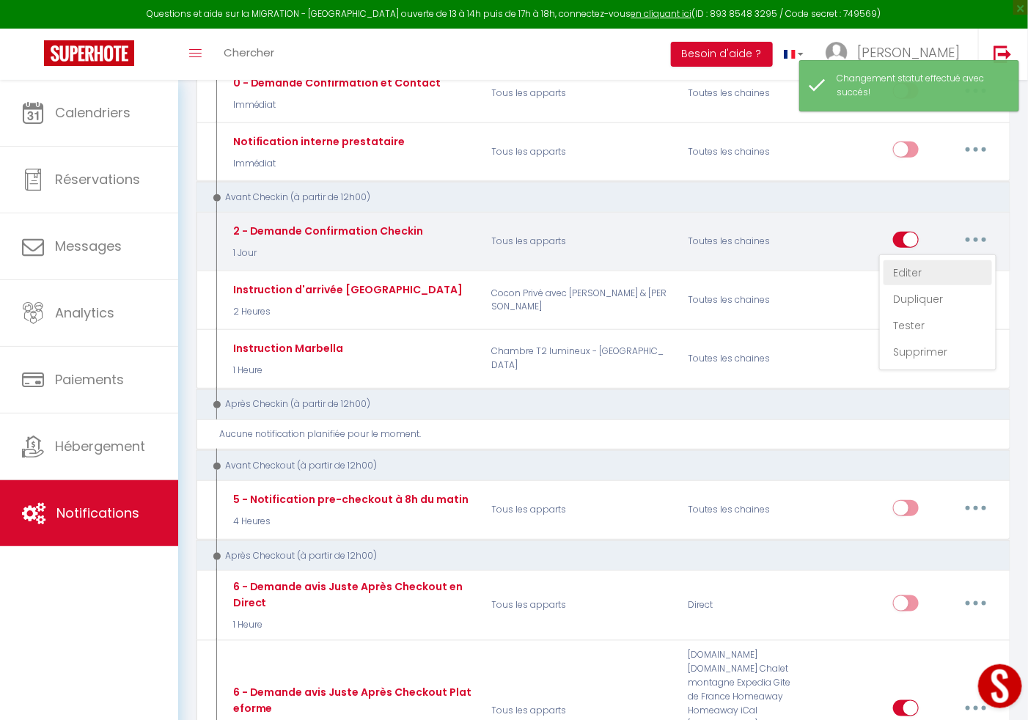
checkbox input "true"
checkbox input "false"
radio input "true"
type input "Procédure pour le checkin - [RENTAL:NAME]"
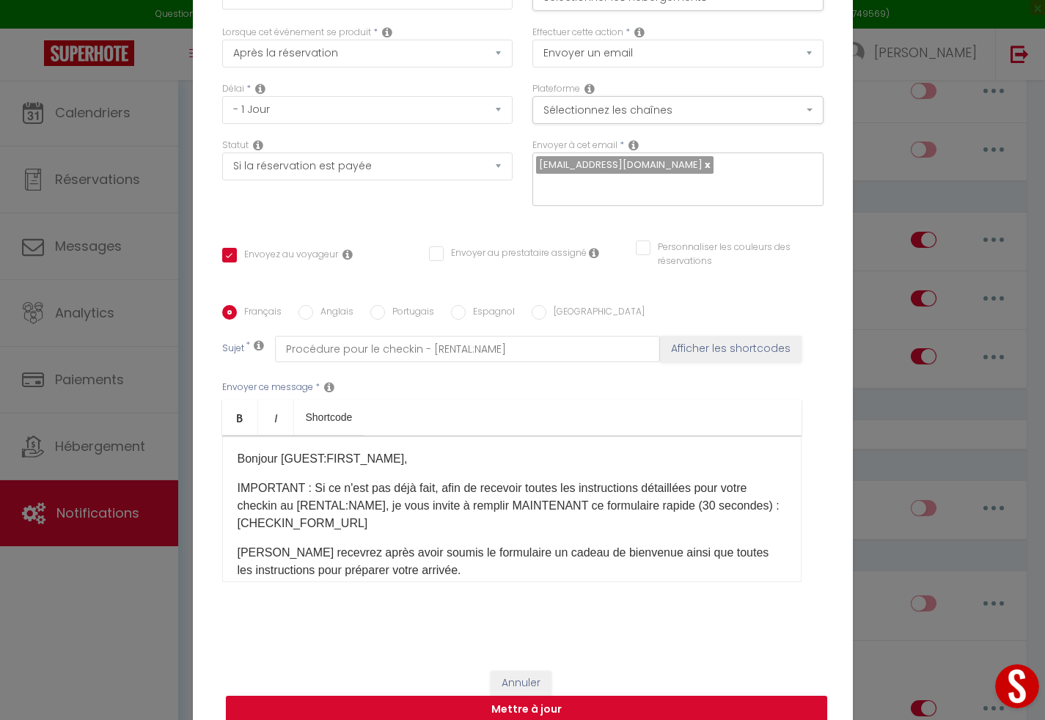
scroll to position [117, 0]
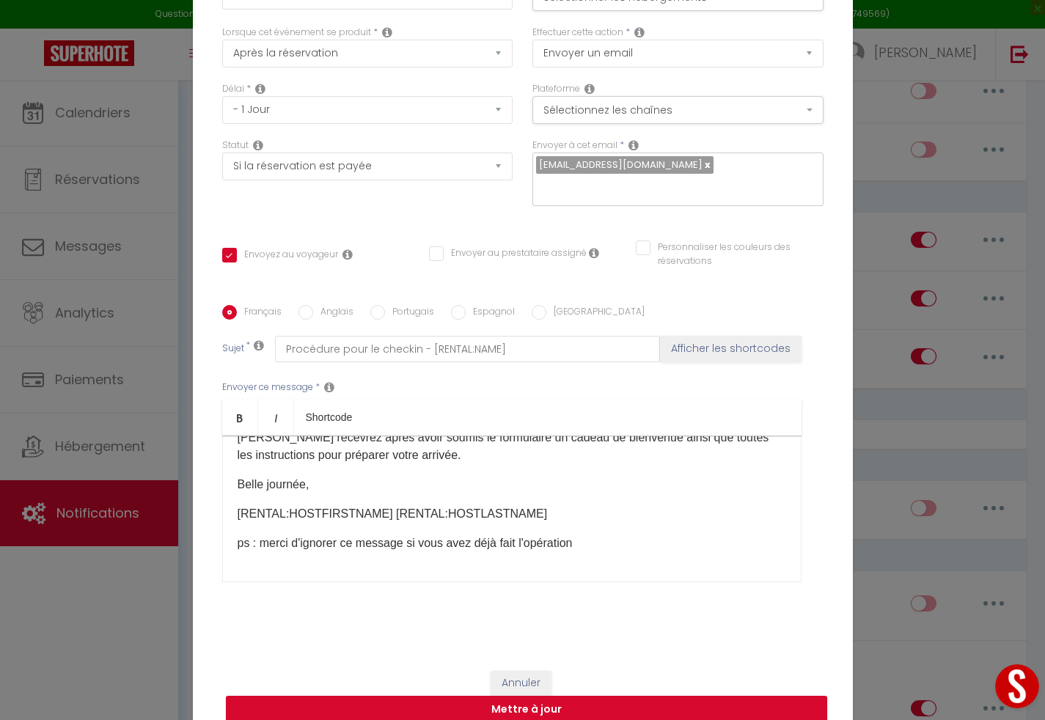
click at [894, 158] on div "Modifier la notification × Titre * 2 - Demande Confirmation Checkin Pour cet hé…" at bounding box center [522, 360] width 1045 height 720
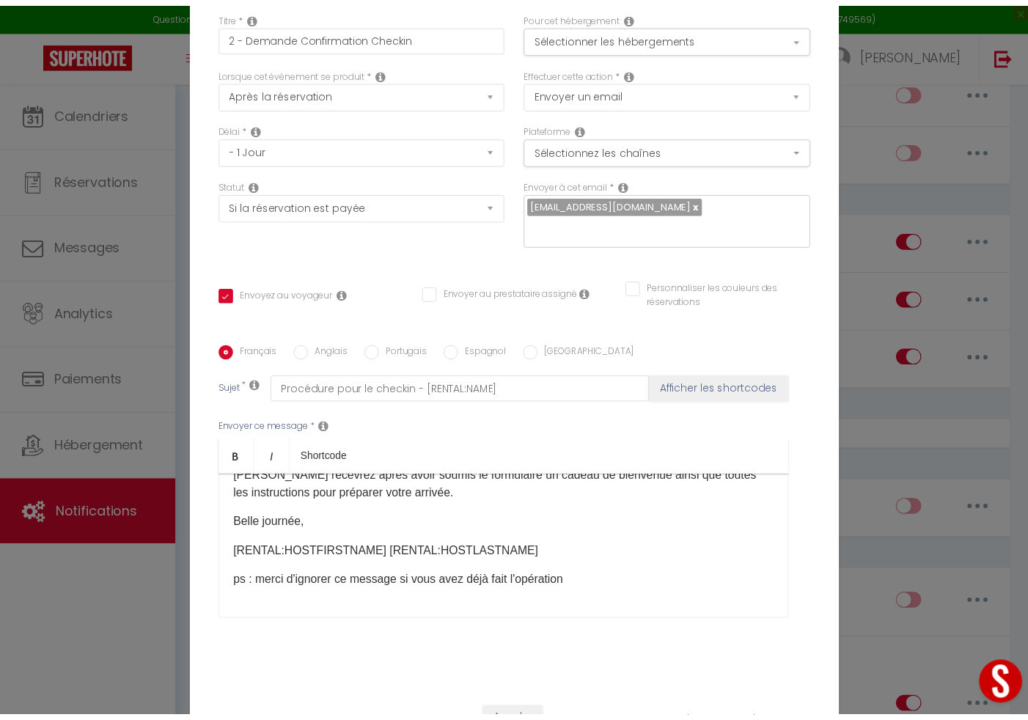
scroll to position [0, 0]
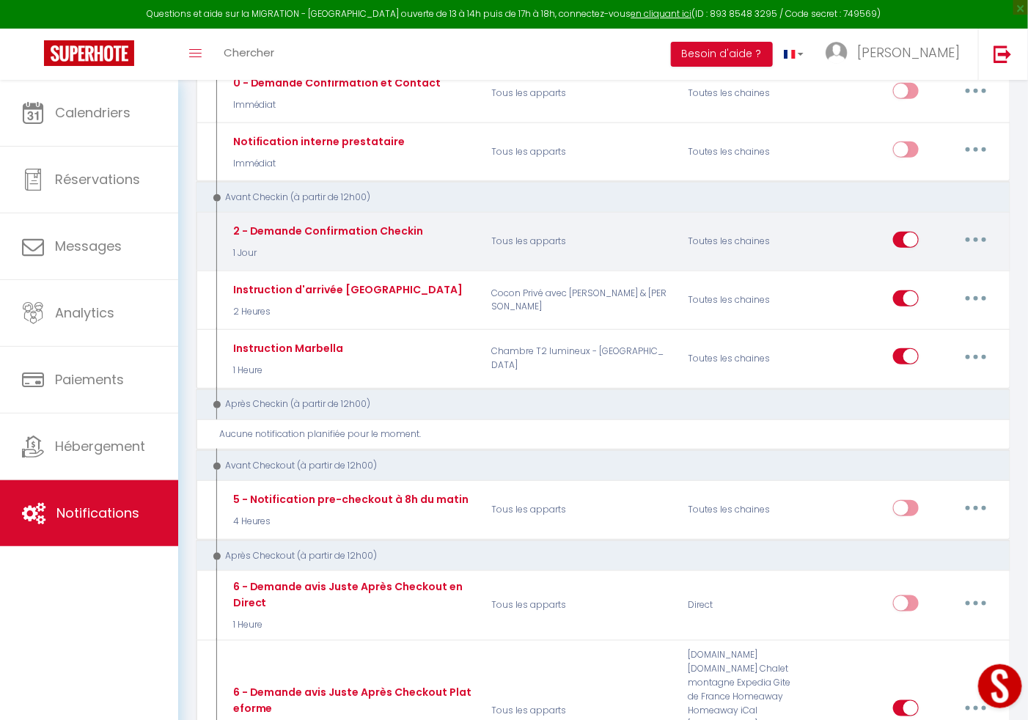
click at [902, 249] on input "checkbox" at bounding box center [906, 243] width 26 height 22
checkbox input "false"
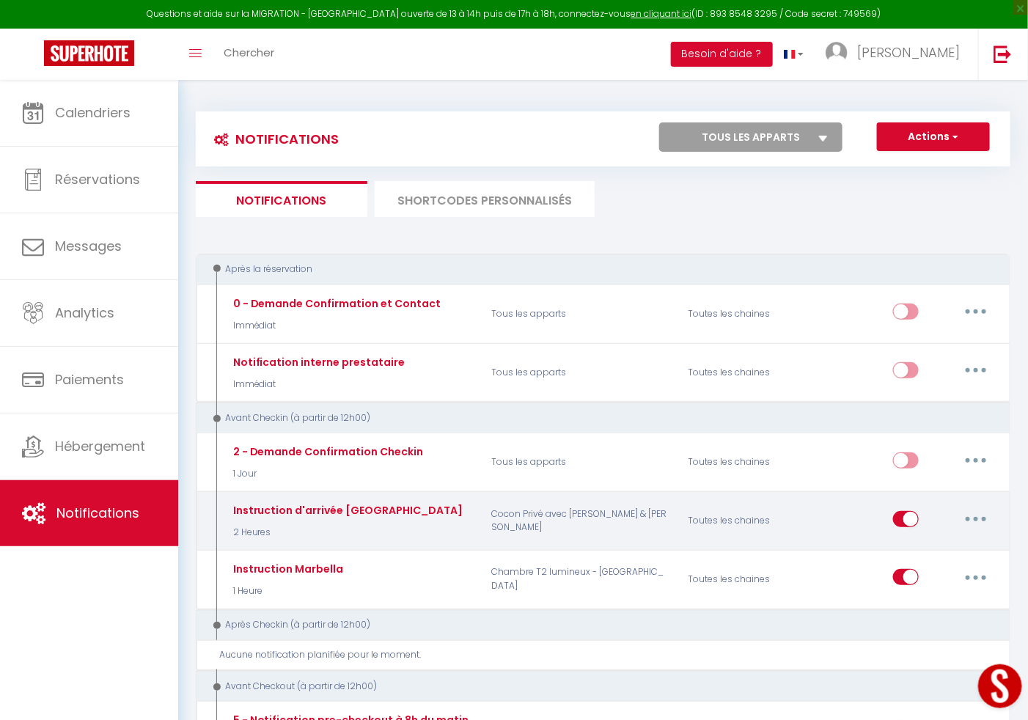
click at [979, 515] on button "button" at bounding box center [976, 519] width 41 height 23
click at [924, 583] on link "Dupliquer" at bounding box center [938, 578] width 109 height 25
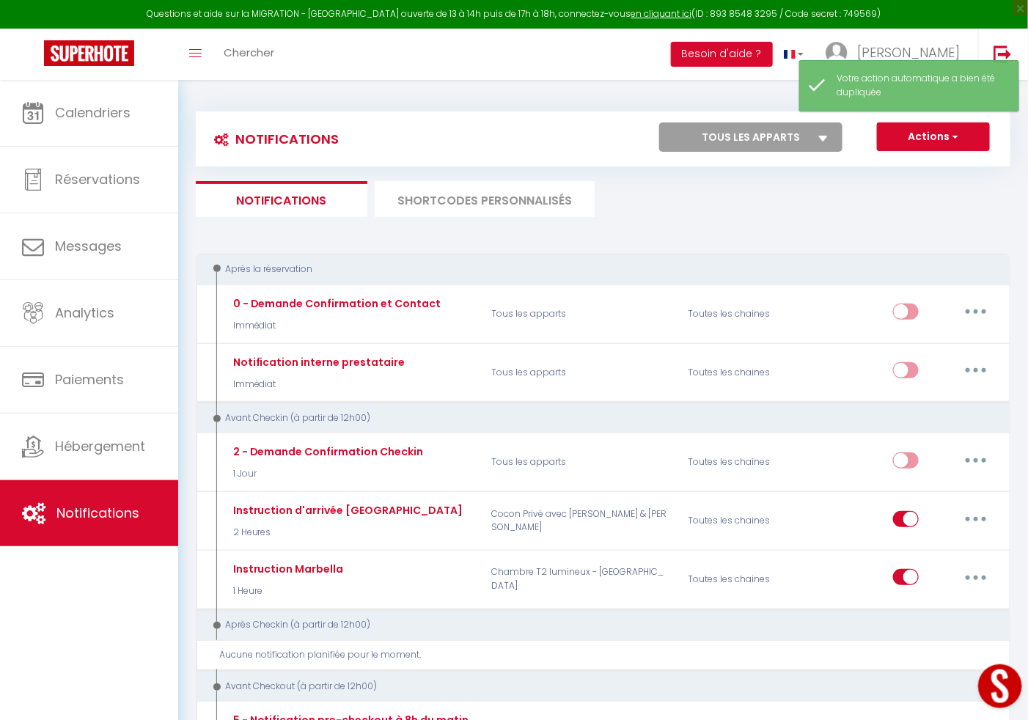
checkbox input "false"
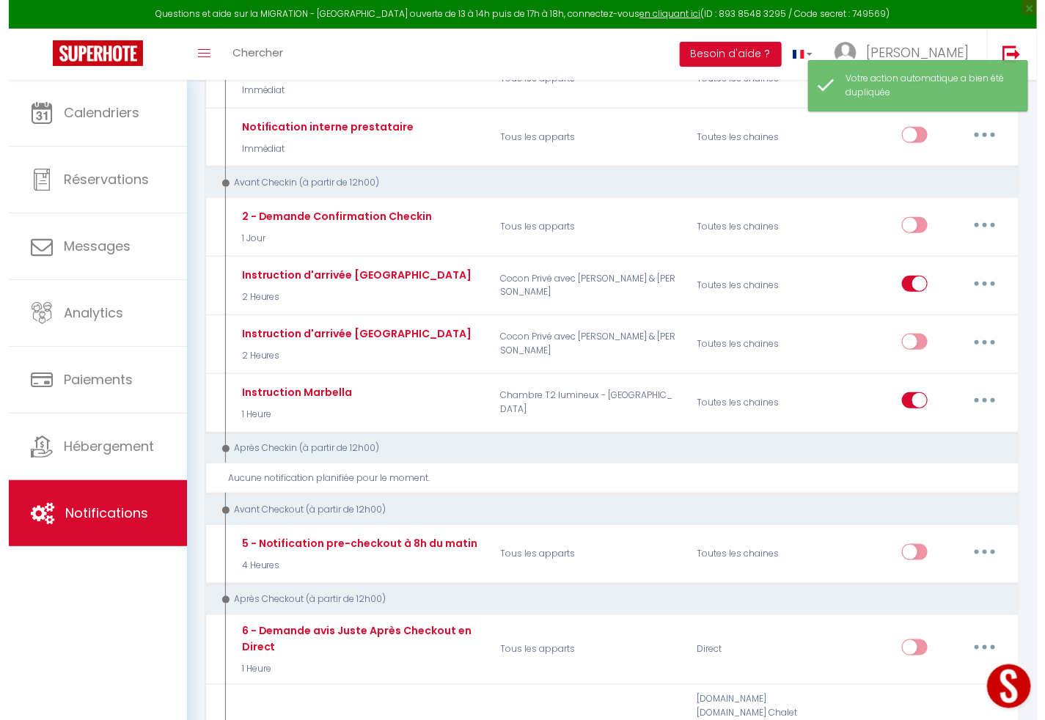
scroll to position [240, 0]
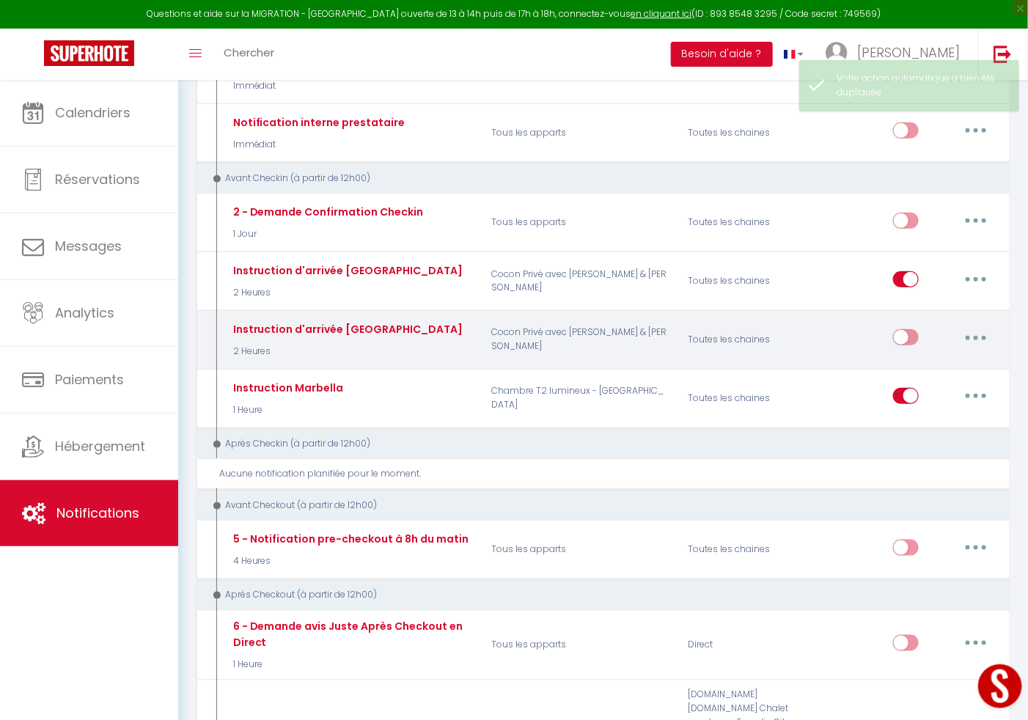
click at [975, 334] on button "button" at bounding box center [976, 337] width 41 height 23
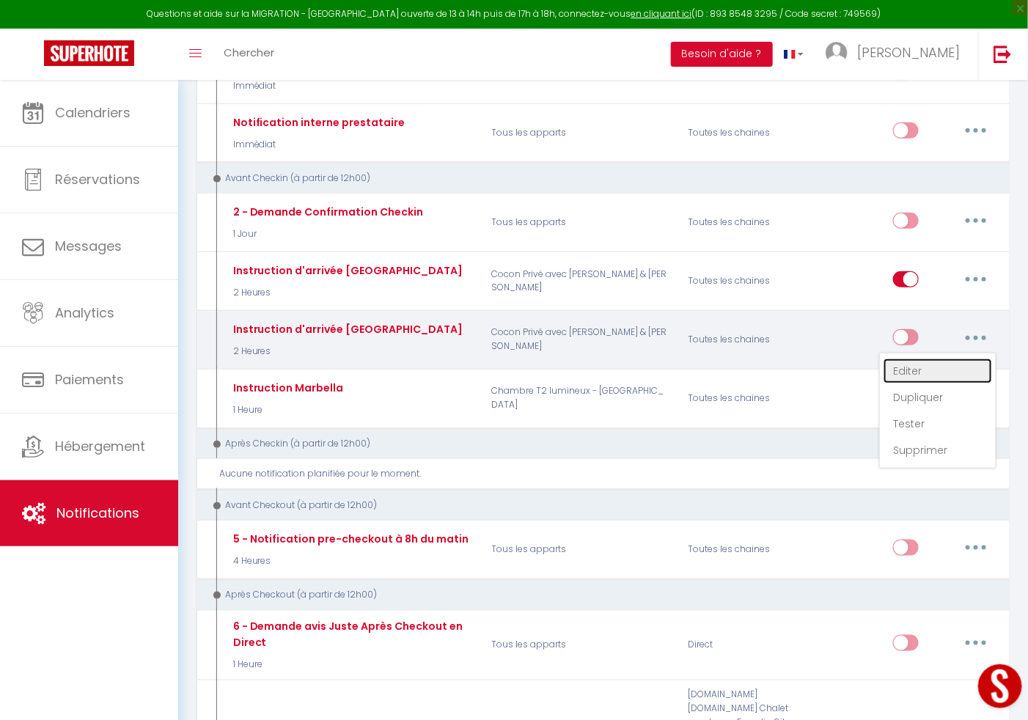
click at [934, 366] on link "Editer" at bounding box center [938, 371] width 109 height 25
type input "Instruction d'arrivée alicante"
select select "2 Heures"
select select "if_booking_is_paid"
checkbox input "true"
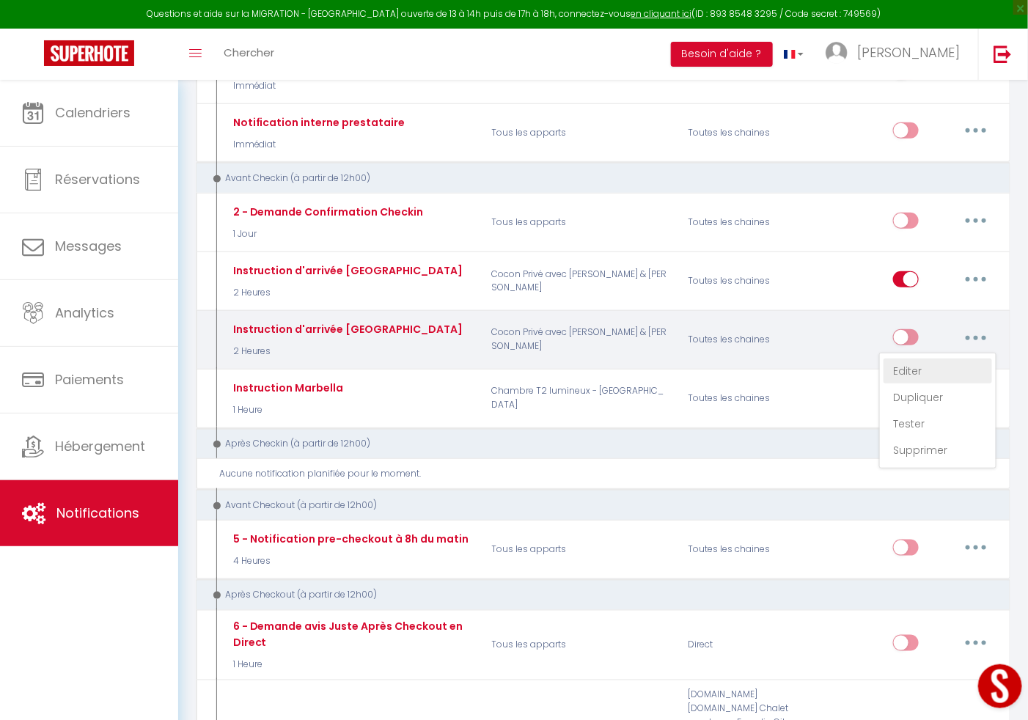
checkbox input "false"
radio input "true"
type input "INstruction d'arrivée"
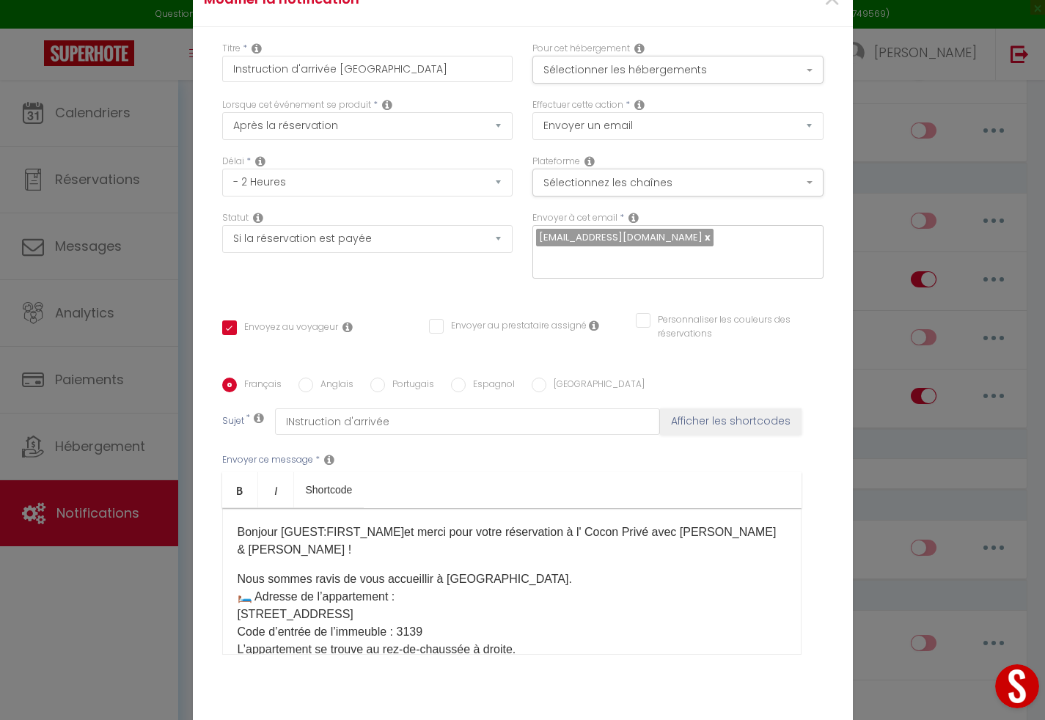
click at [302, 378] on input "Anglais" at bounding box center [306, 385] width 15 height 15
radio input "true"
checkbox input "true"
checkbox input "false"
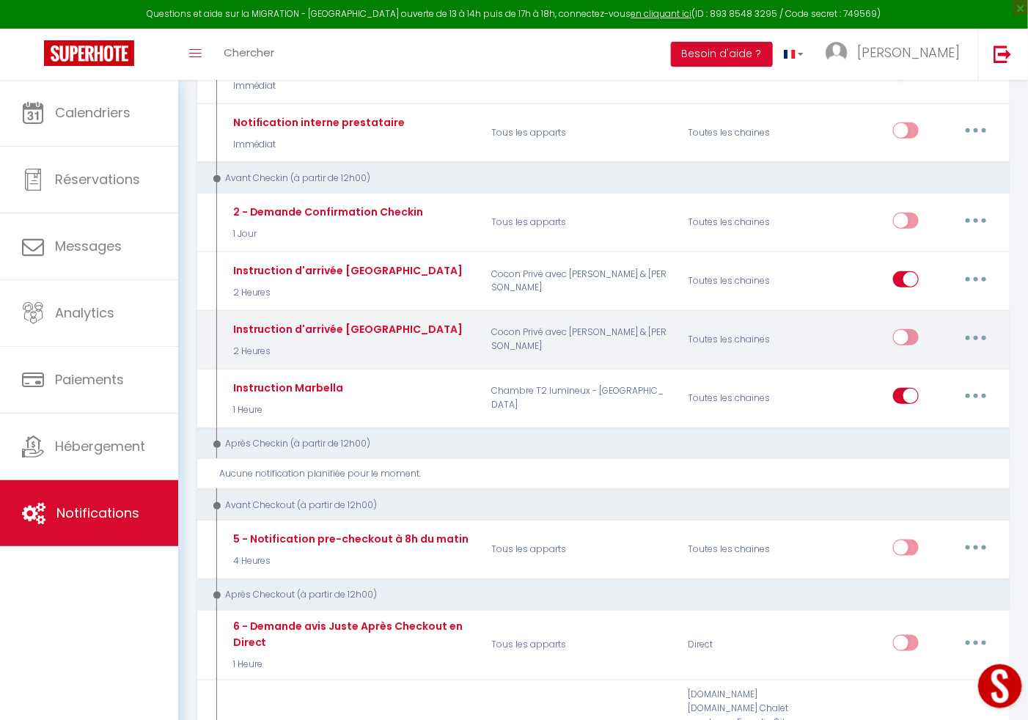
click at [979, 345] on button "button" at bounding box center [976, 337] width 41 height 23
click at [927, 451] on link "Supprimer" at bounding box center [938, 450] width 109 height 25
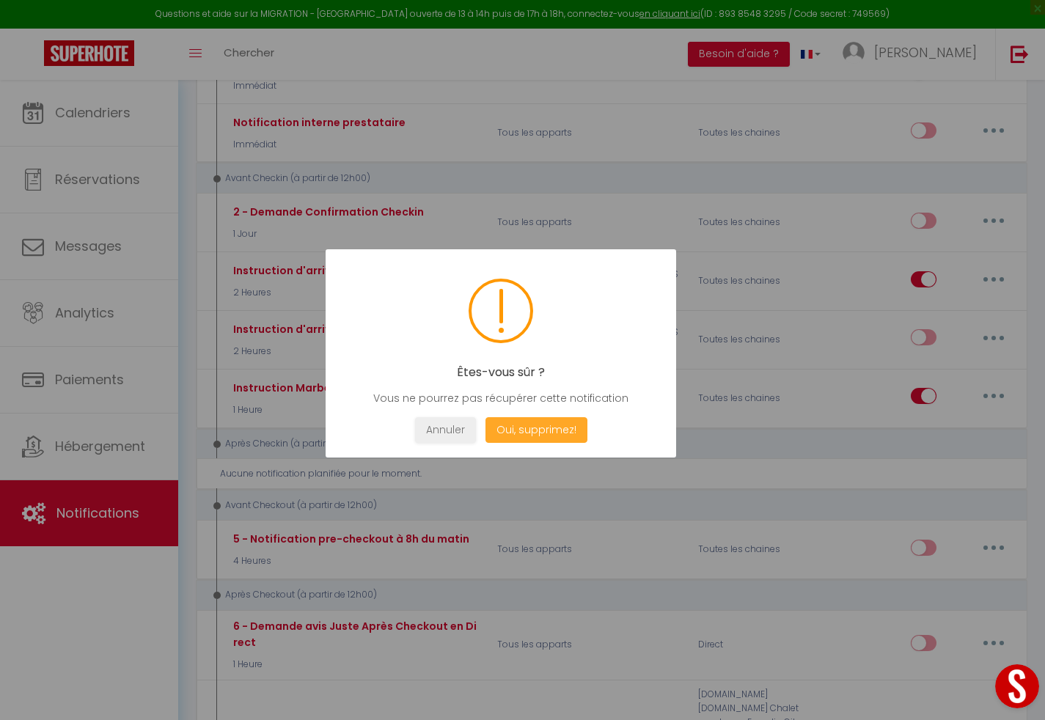
click at [549, 427] on button "Oui, supprimez!" at bounding box center [536, 430] width 102 height 26
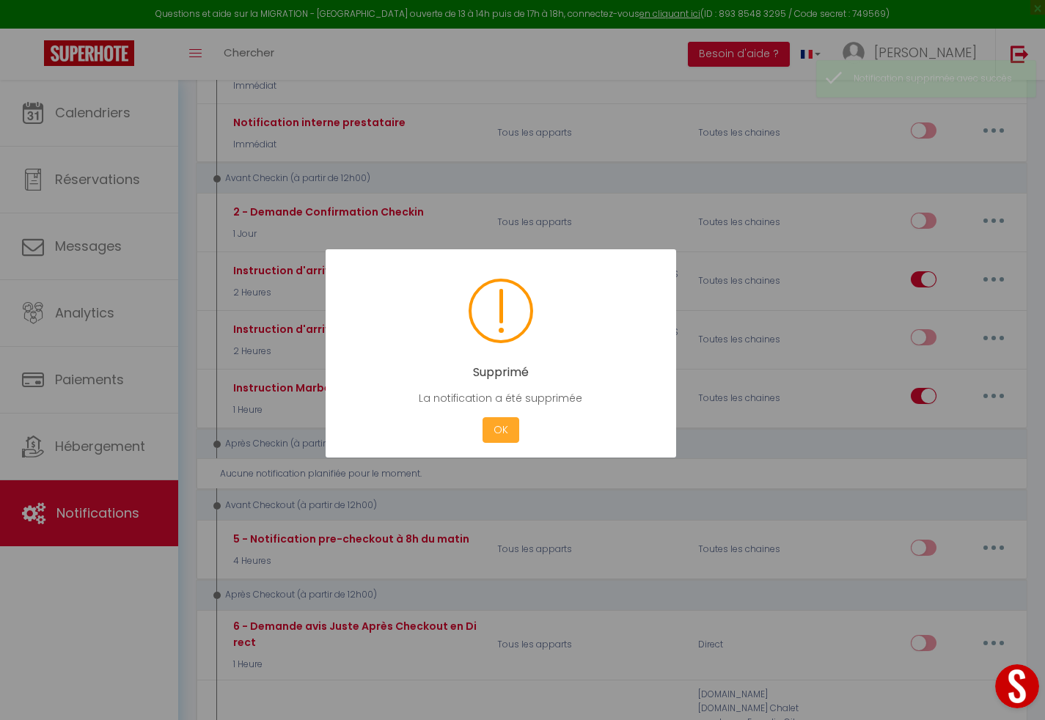
checkbox input "true"
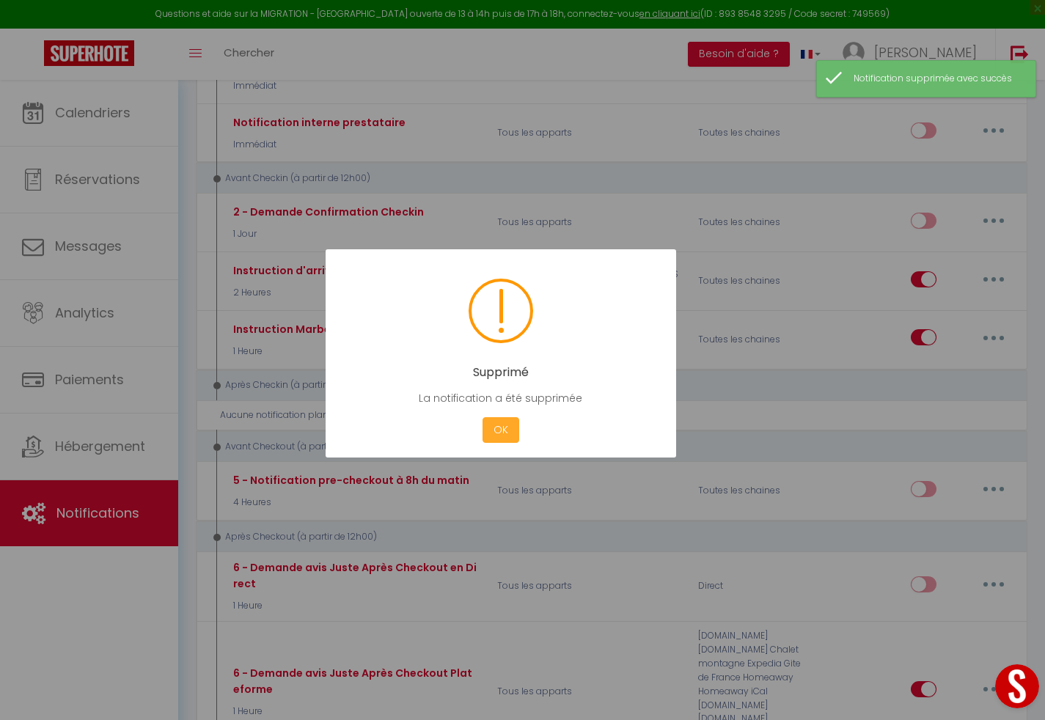
click at [491, 430] on button "OK" at bounding box center [501, 430] width 37 height 26
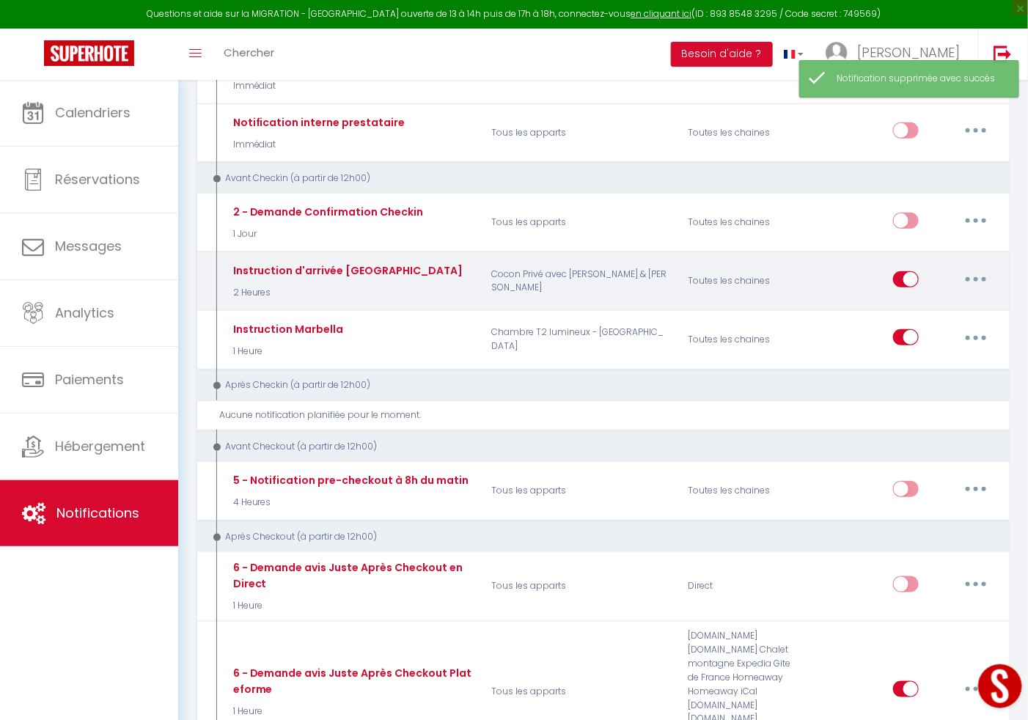
click at [971, 285] on button "button" at bounding box center [976, 279] width 41 height 23
click at [911, 321] on link "Editer" at bounding box center [938, 312] width 109 height 25
type input "Instruction d'arrivée alicante"
select select "2 Heures"
select select "if_booking_is_paid"
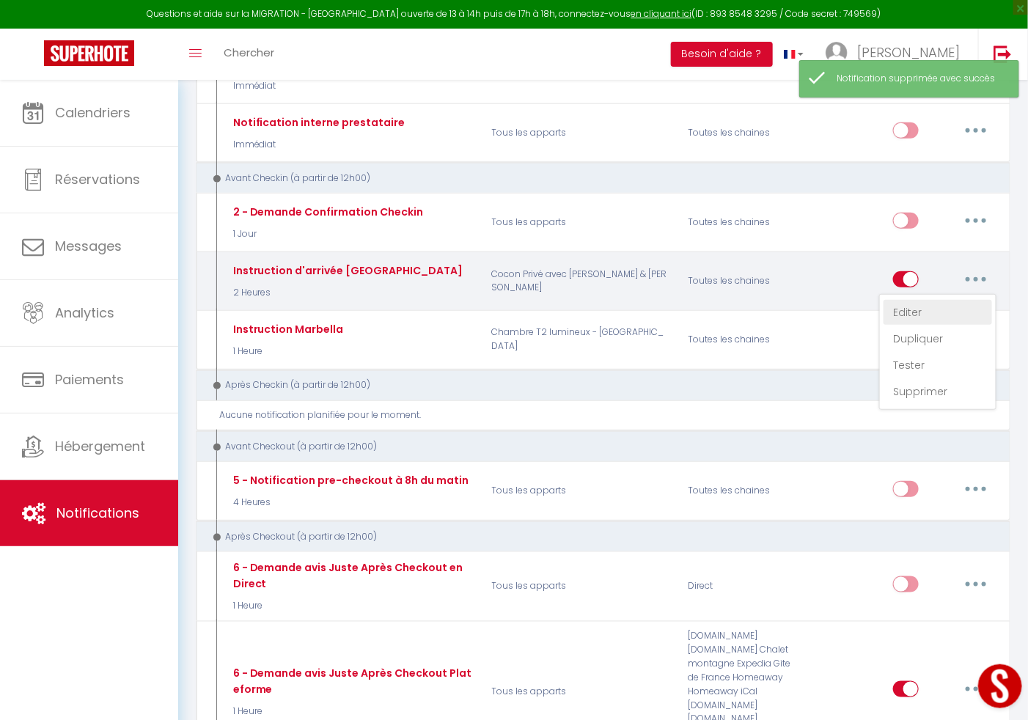
checkbox input "true"
checkbox input "false"
radio input "true"
type input "INstruction d'arrivée"
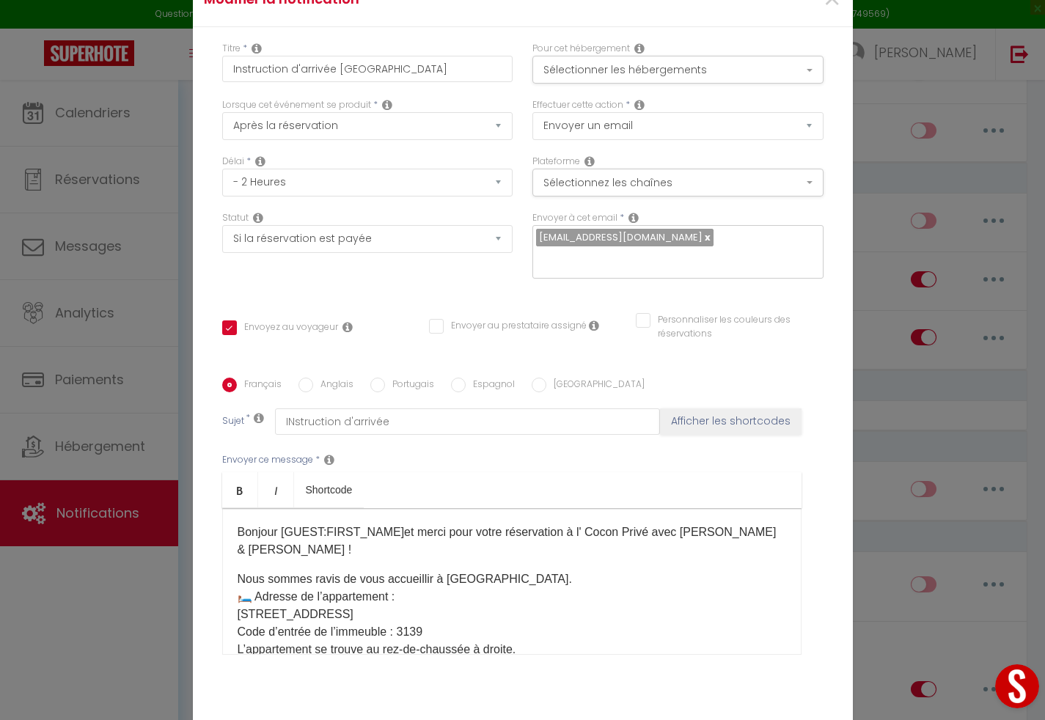
click at [304, 378] on input "Anglais" at bounding box center [306, 385] width 15 height 15
radio input "true"
checkbox input "true"
checkbox input "false"
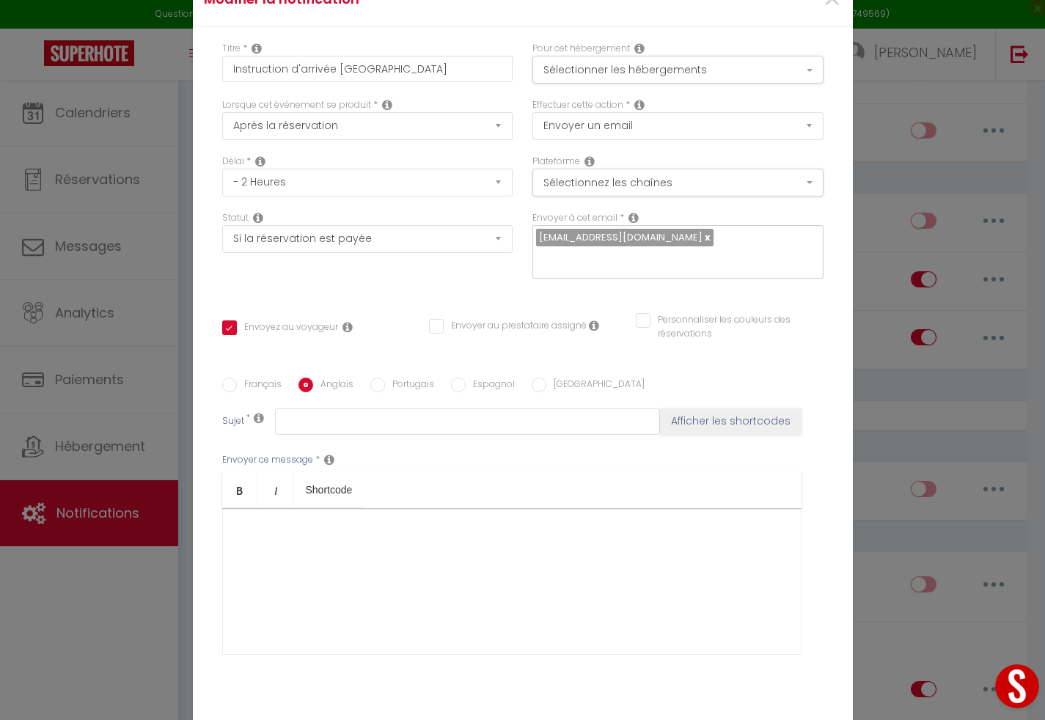
click at [222, 378] on input "Français" at bounding box center [229, 385] width 15 height 15
radio input "true"
checkbox input "true"
checkbox input "false"
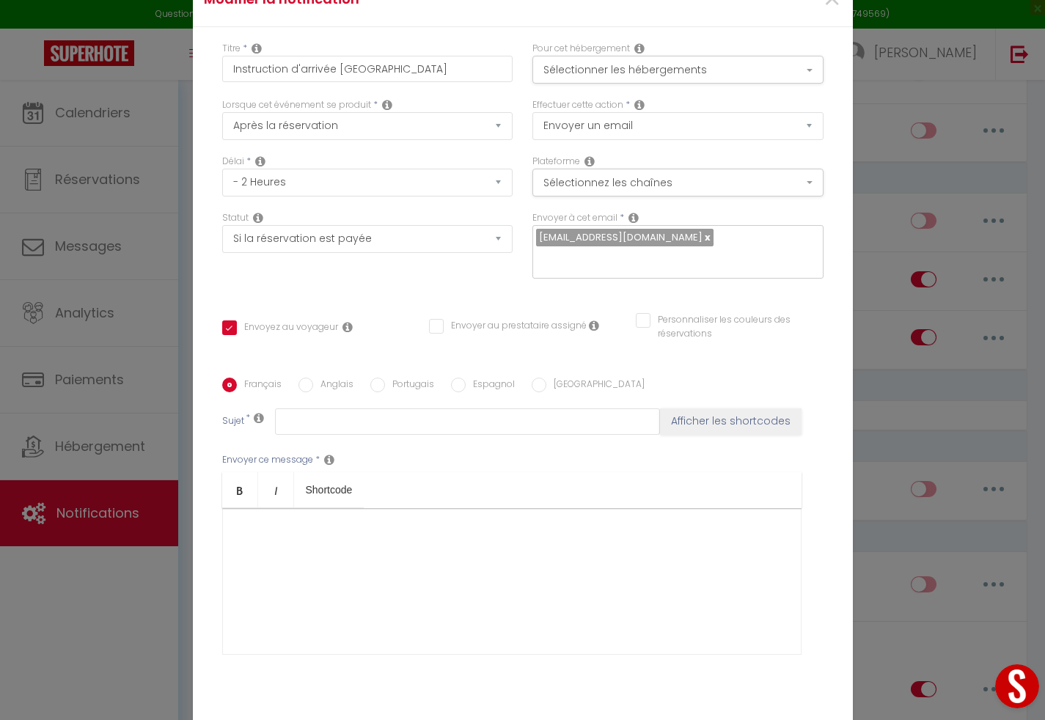
type input "INstruction d'arrivée"
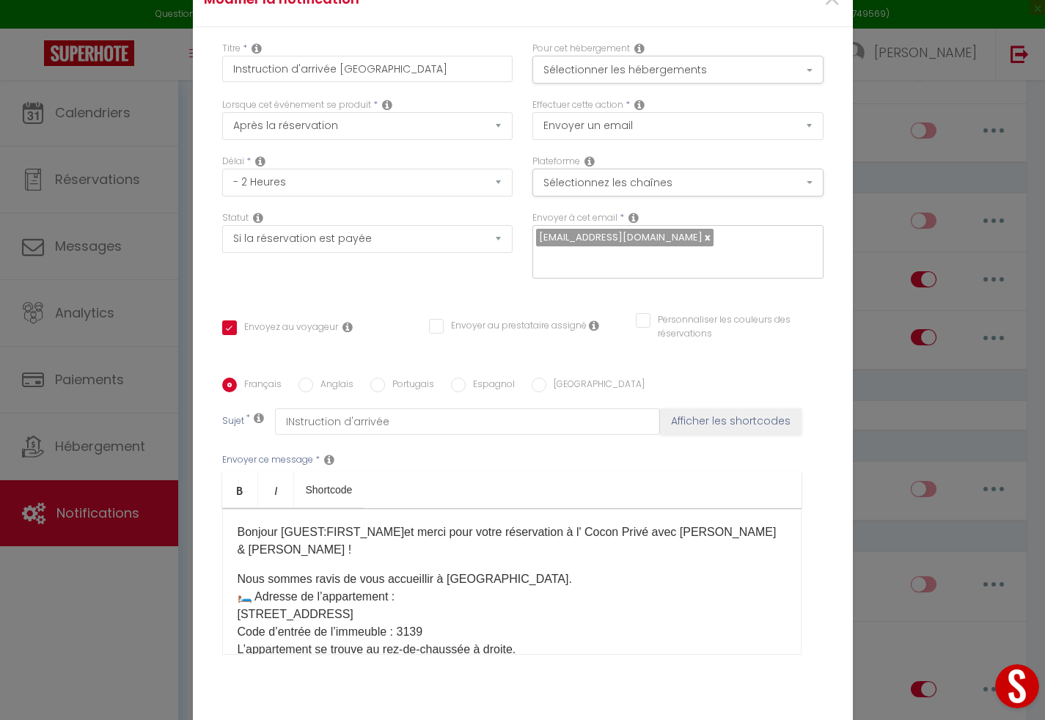
click at [291, 575] on p "Nous sommes ravis de vous accueillir à Reims. 🛏️ Adresse de l’appartement : 22 …" at bounding box center [512, 729] width 549 height 317
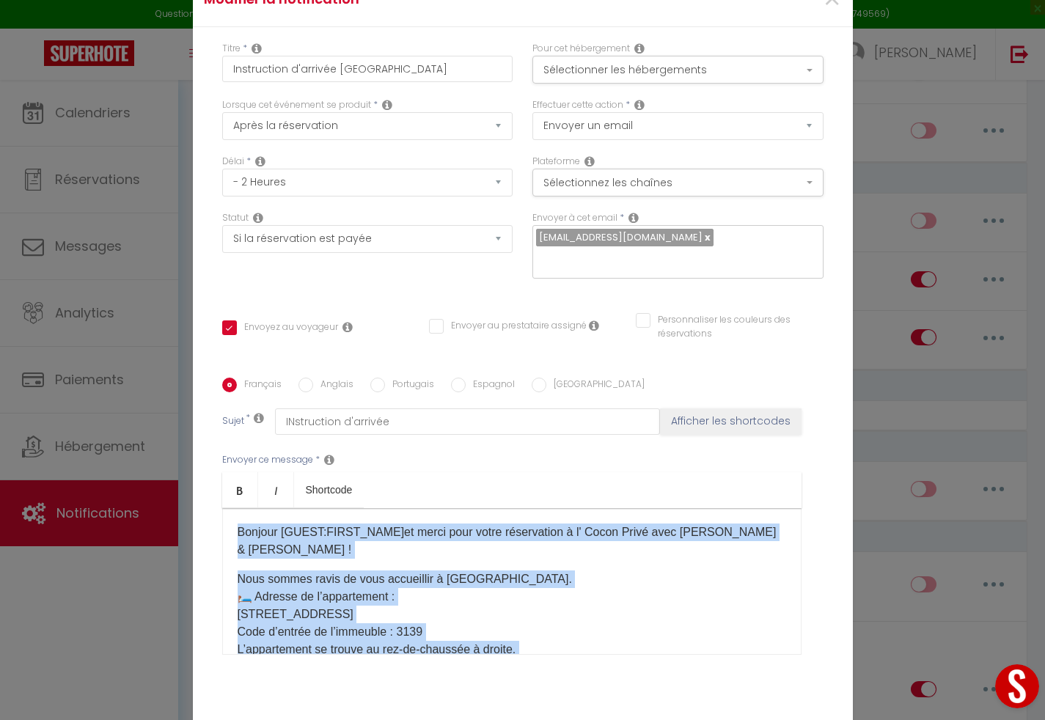
copy div "Bonjour [GUEST:FIRST_NAME]et merci pour votre réservation à l' Cocon Privé avec…"
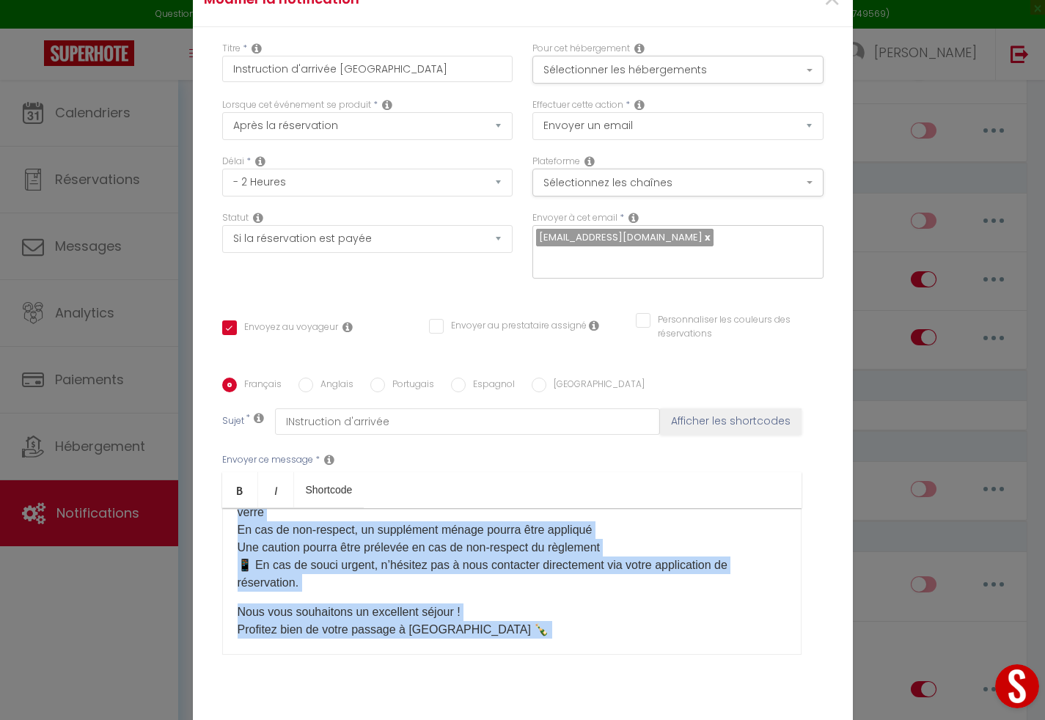
scroll to position [310, 0]
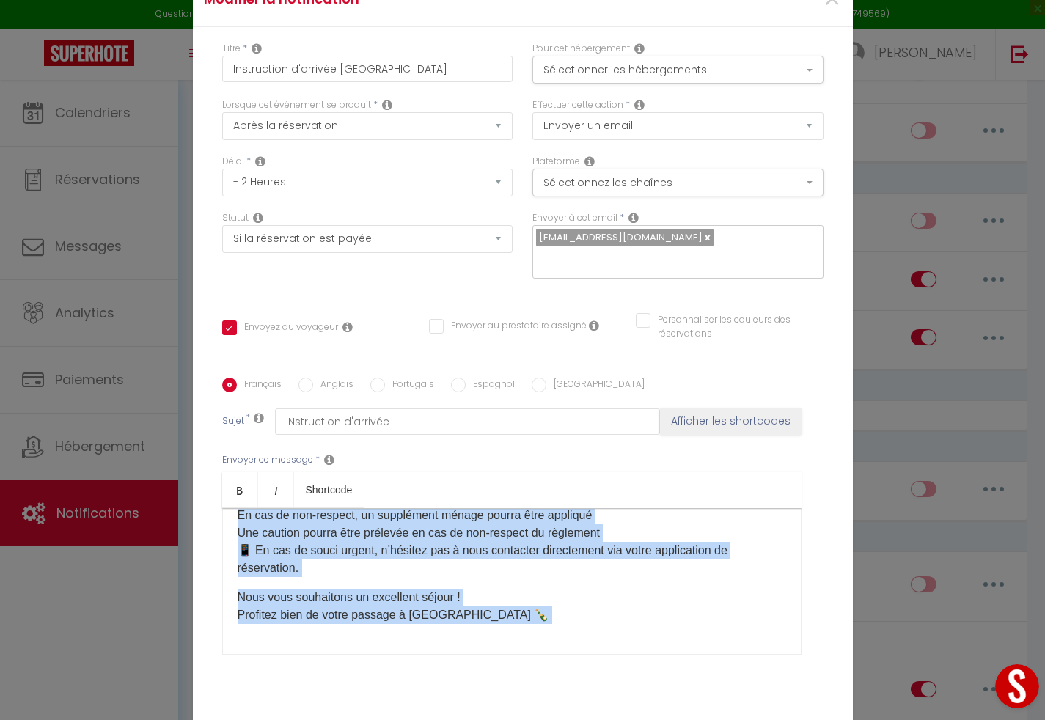
click at [474, 603] on div "Bonjour [GUEST:FIRST_NAME]et merci pour votre réservation à l' Cocon Privé avec…" at bounding box center [511, 581] width 579 height 147
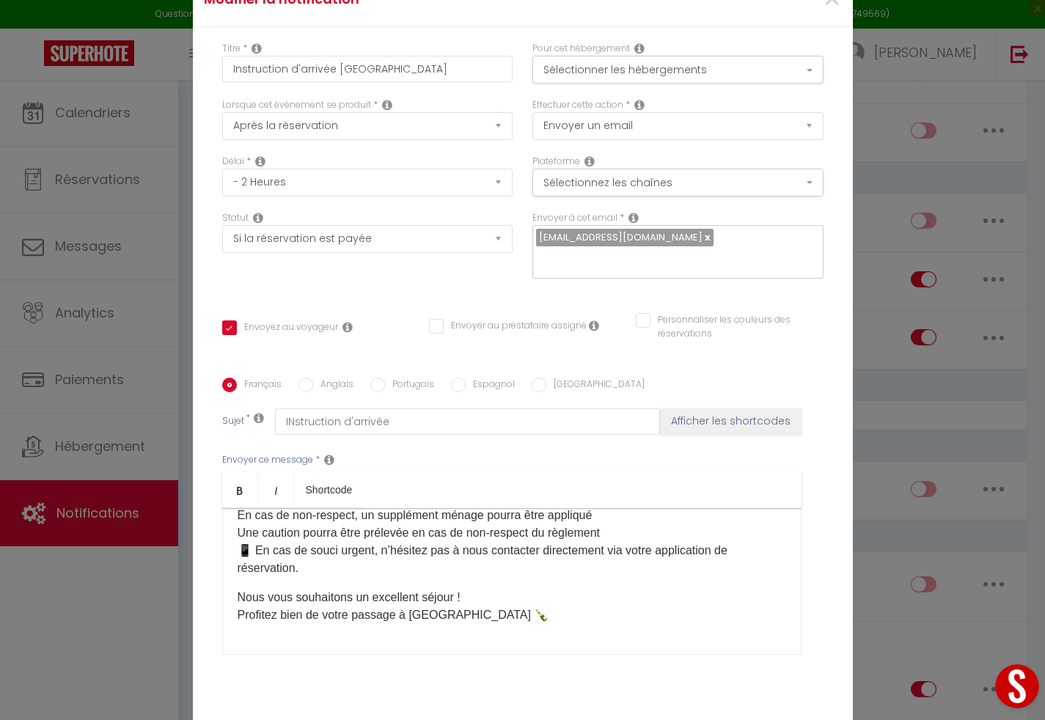
click at [304, 378] on input "Anglais" at bounding box center [306, 385] width 15 height 15
radio input "true"
checkbox input "true"
checkbox input "false"
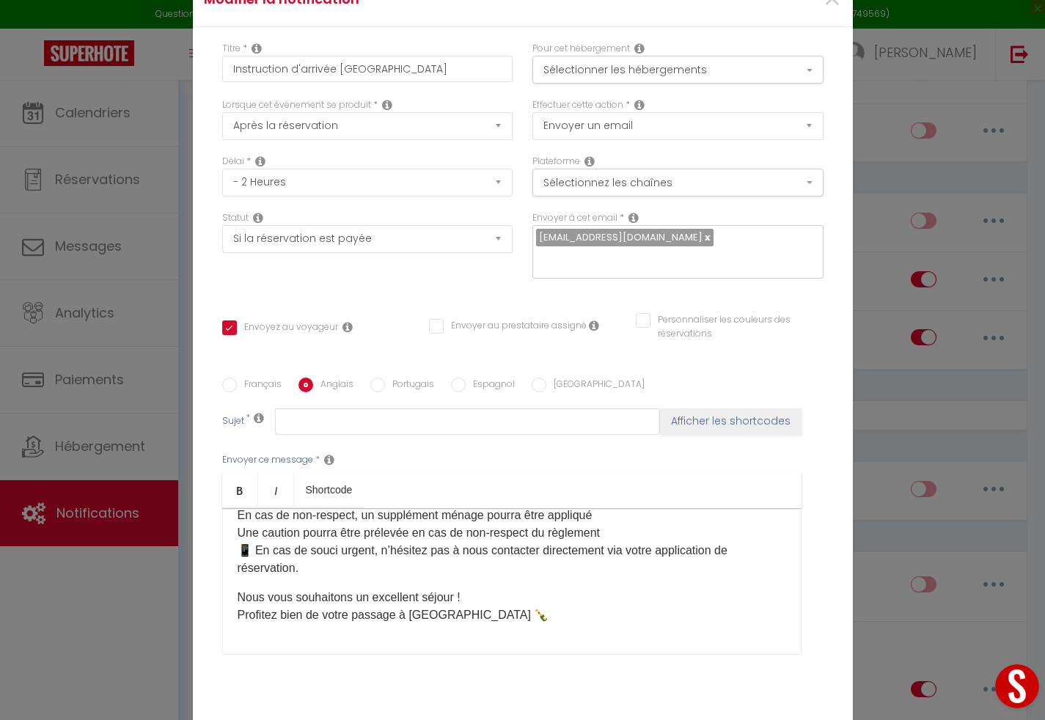
scroll to position [0, 0]
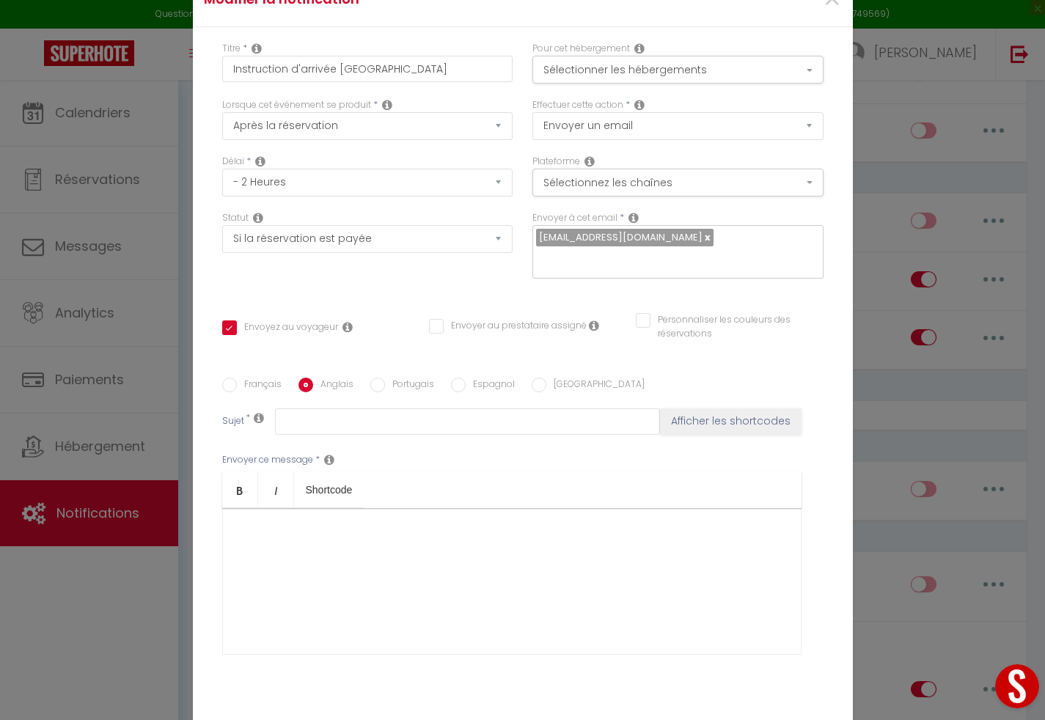
click at [346, 533] on div at bounding box center [511, 581] width 579 height 147
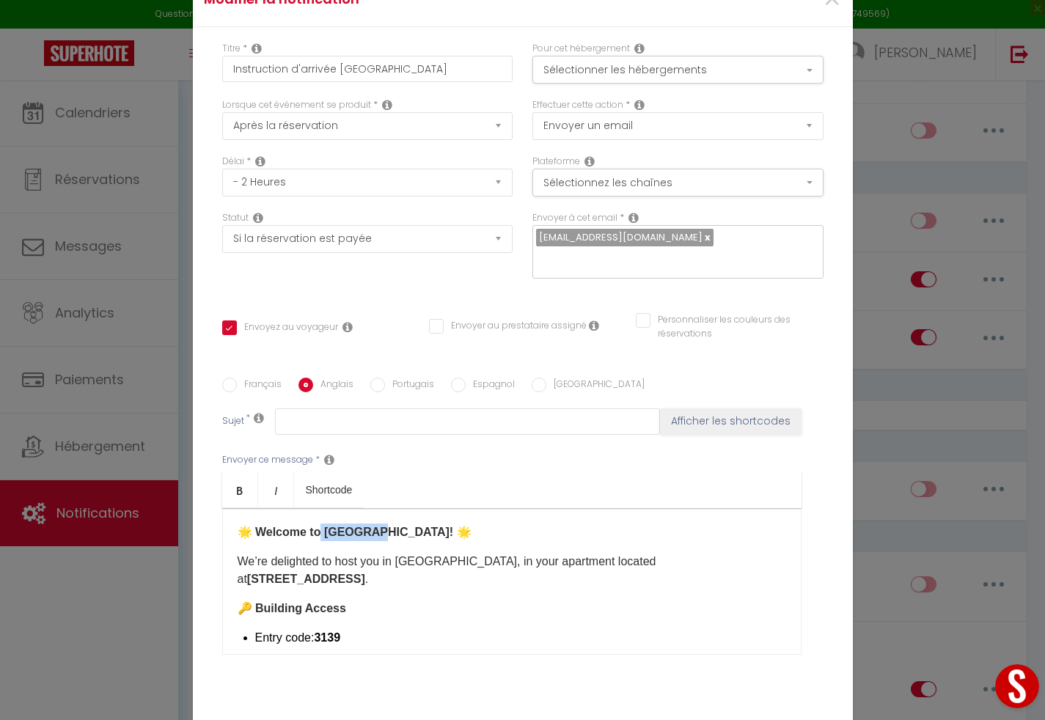
drag, startPoint x: 364, startPoint y: 521, endPoint x: 313, endPoint y: 520, distance: 50.6
click at [313, 526] on strong "🌟 Welcome to Marbella! 🌟" at bounding box center [355, 532] width 234 height 12
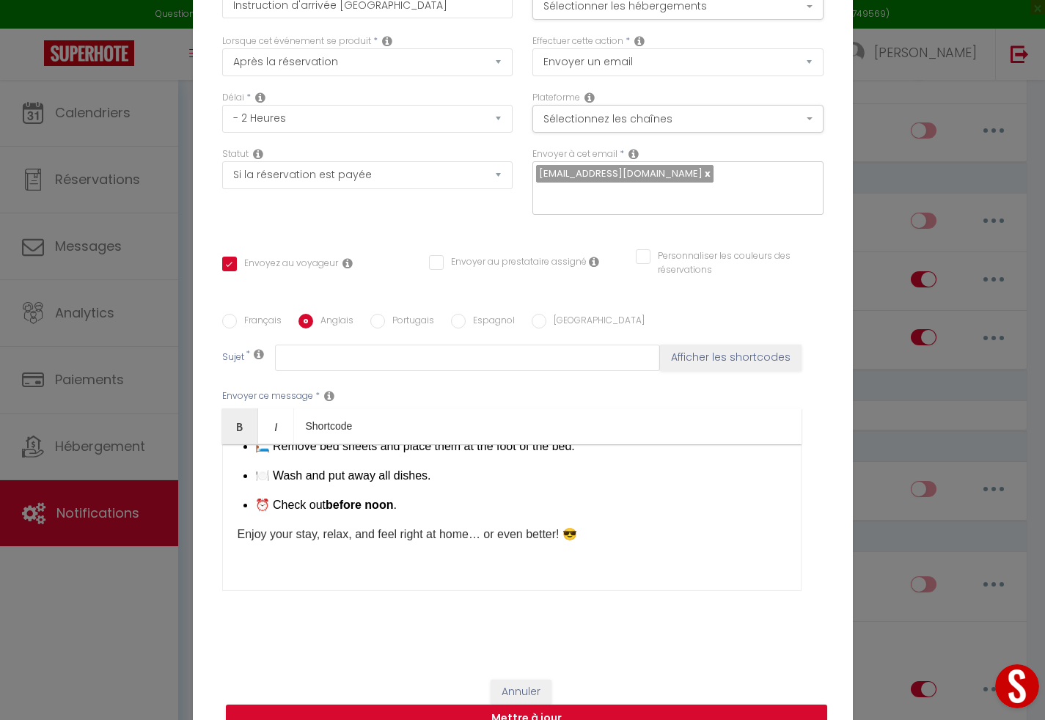
scroll to position [80, 0]
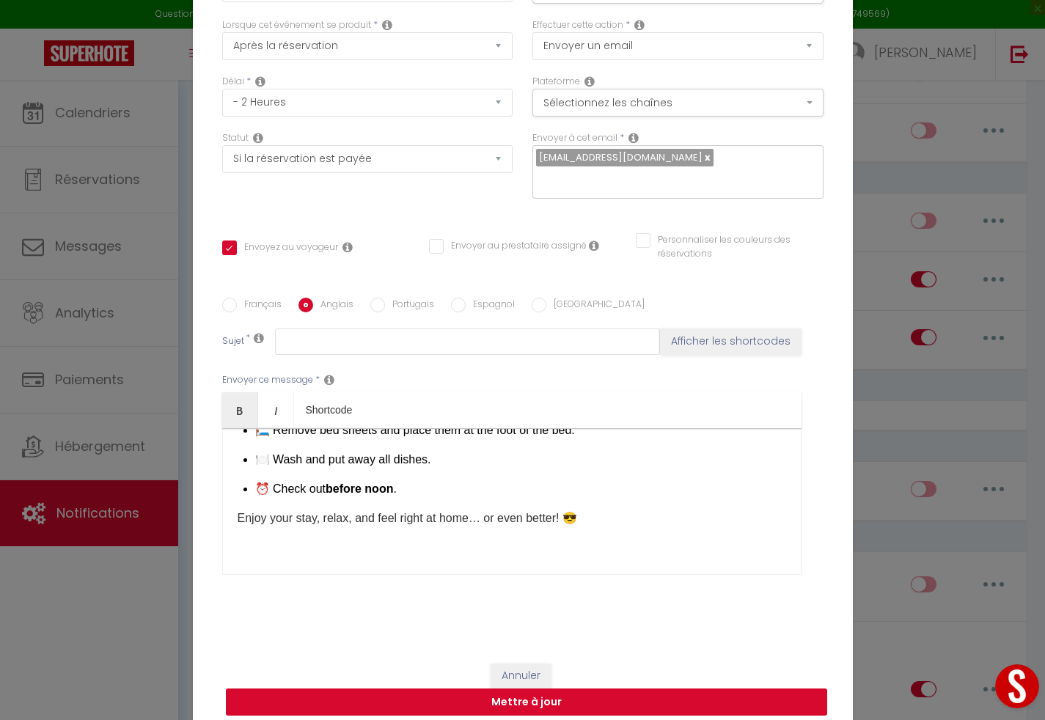
click at [571, 694] on button "Mettre à jour" at bounding box center [526, 703] width 601 height 28
checkbox input "true"
checkbox input "false"
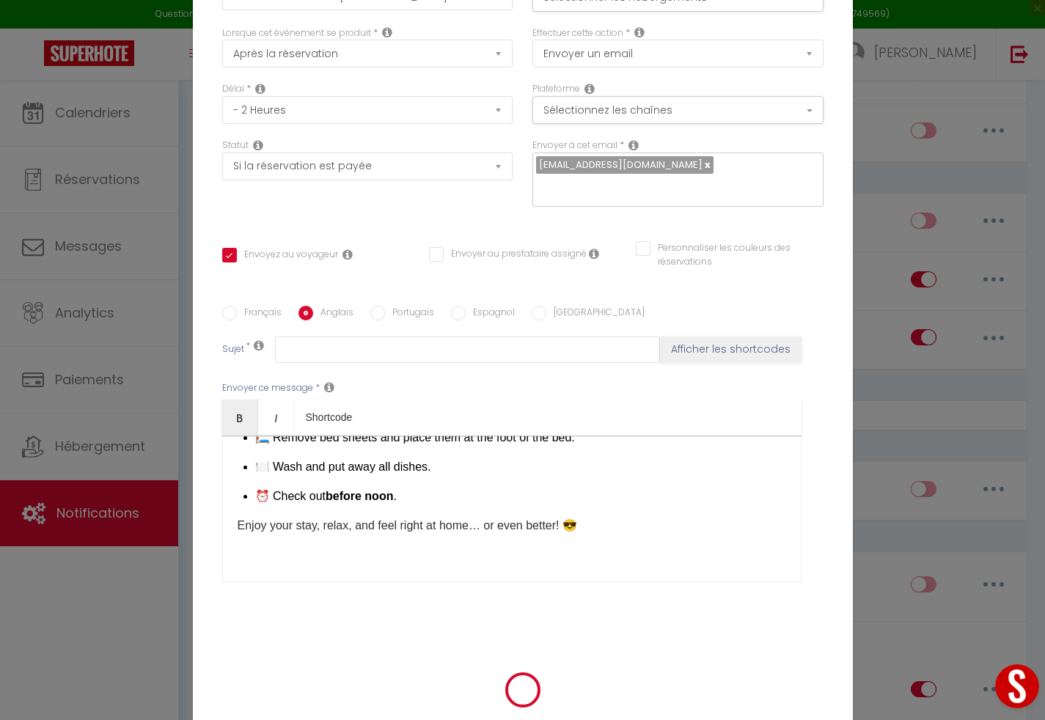
scroll to position [73, 0]
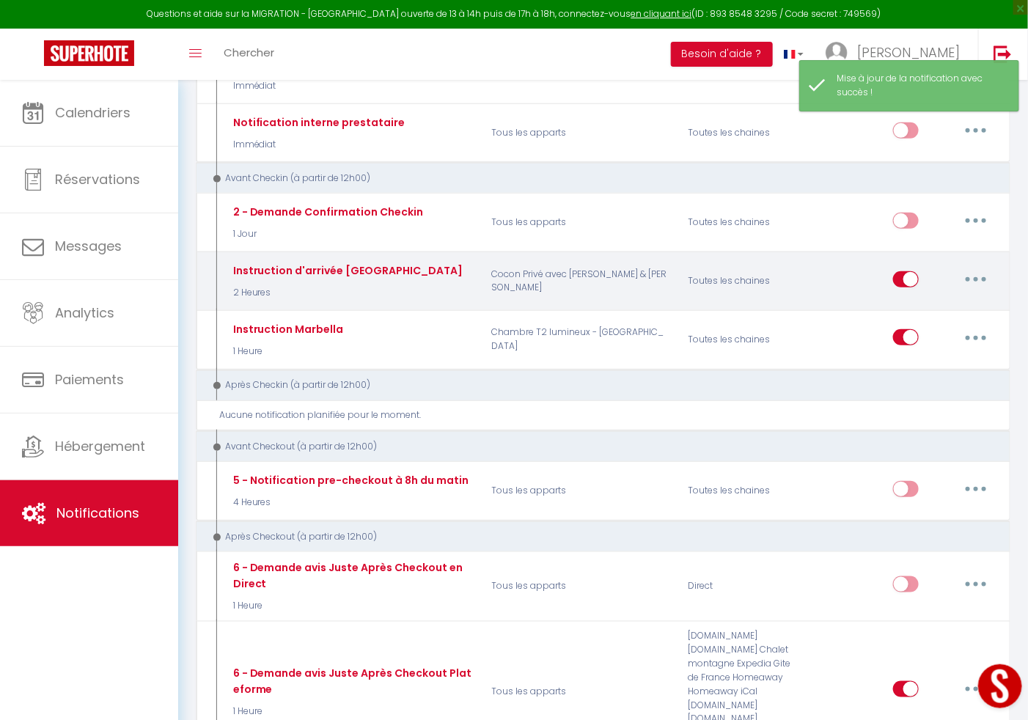
click at [984, 282] on button "button" at bounding box center [976, 279] width 41 height 23
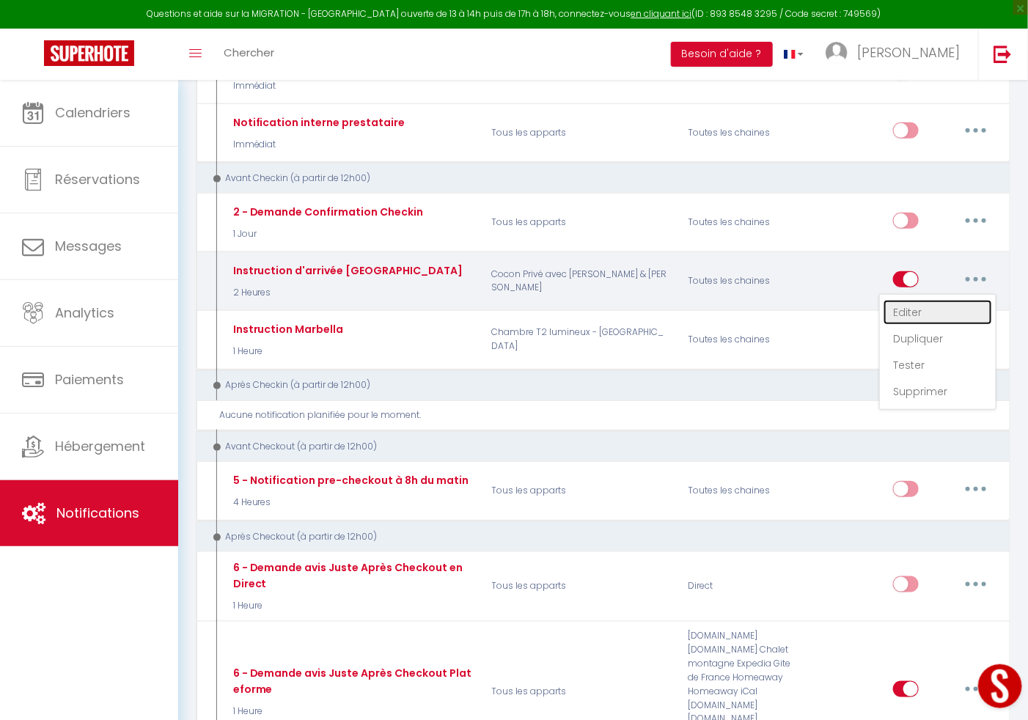
click at [914, 311] on link "Editer" at bounding box center [938, 312] width 109 height 25
type input "Instruction d'arrivée alicante"
select select "2 Heures"
select select "if_booking_is_paid"
checkbox input "true"
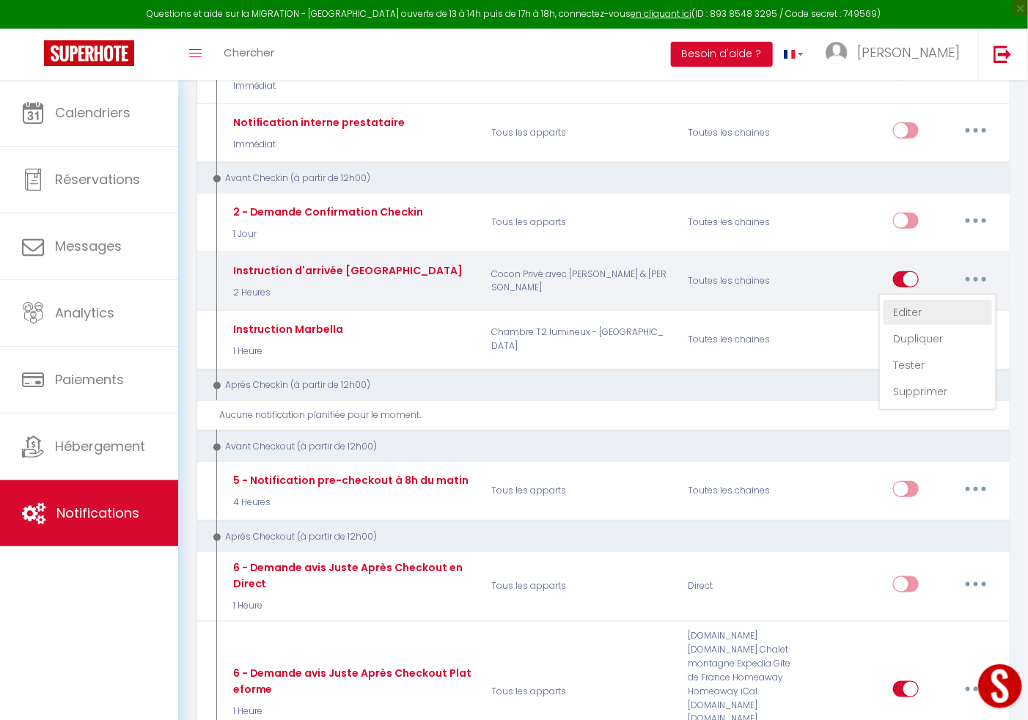
checkbox input "false"
radio input "true"
type input "INstruction d'arrivée"
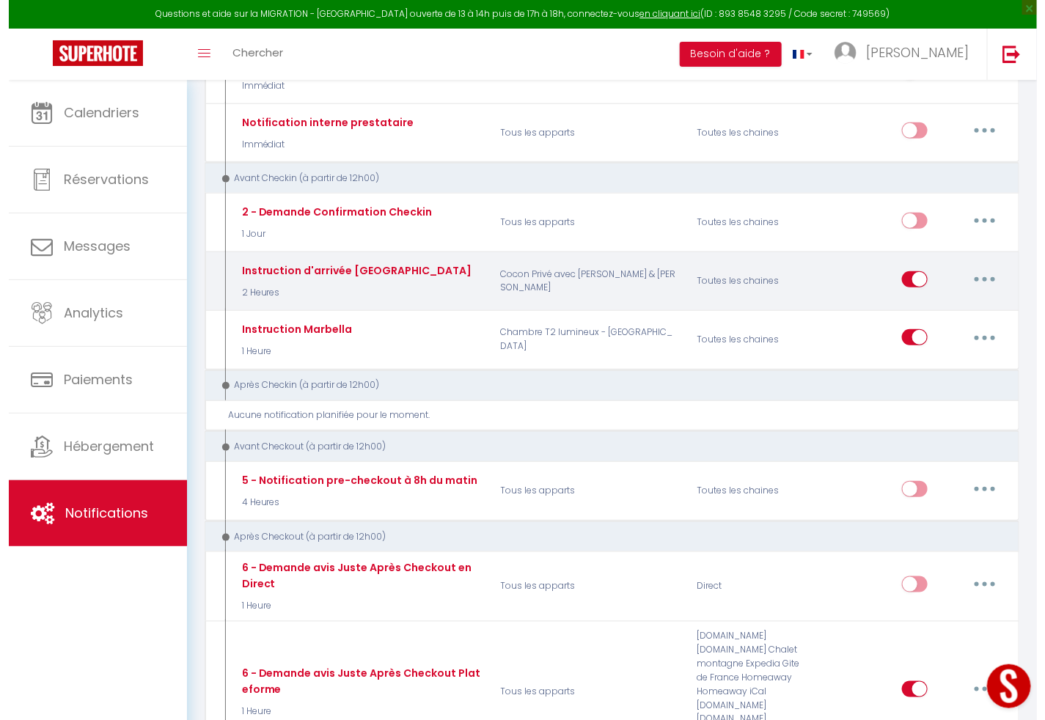
scroll to position [310, 0]
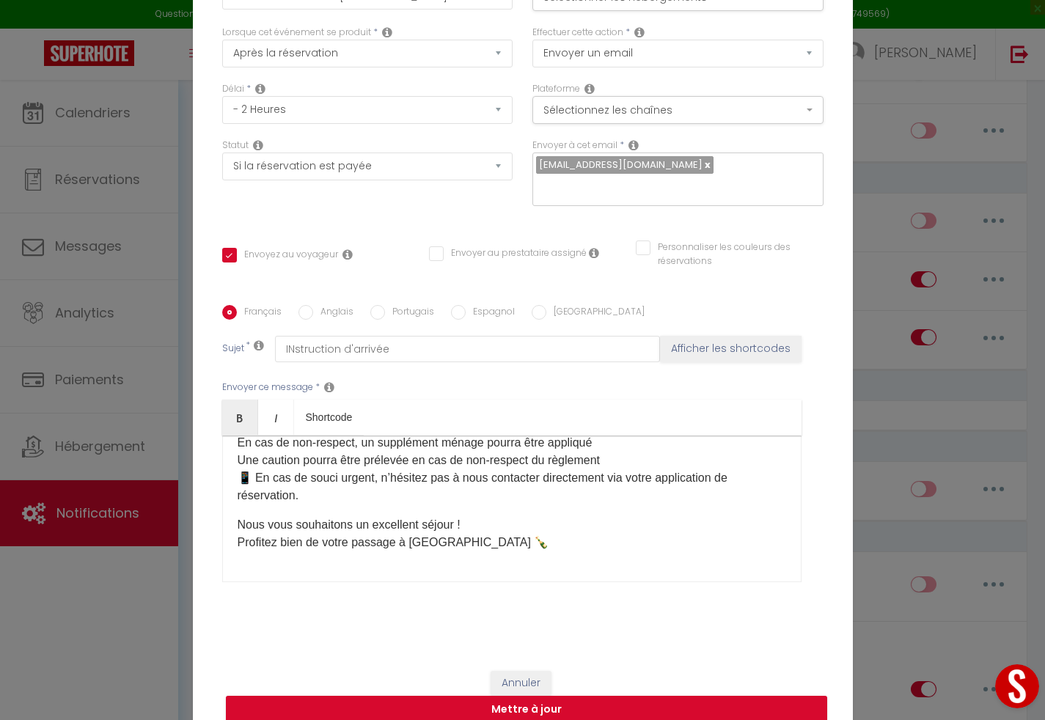
click at [299, 306] on input "Anglais" at bounding box center [306, 312] width 15 height 15
radio input "true"
checkbox input "true"
checkbox input "false"
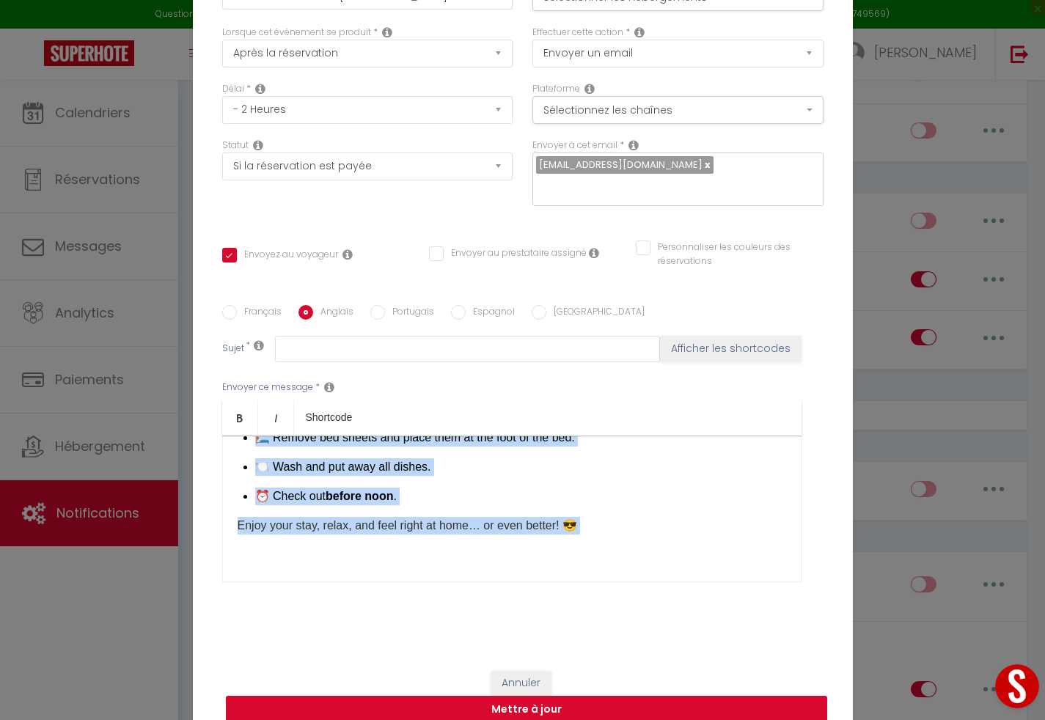
scroll to position [80, 0]
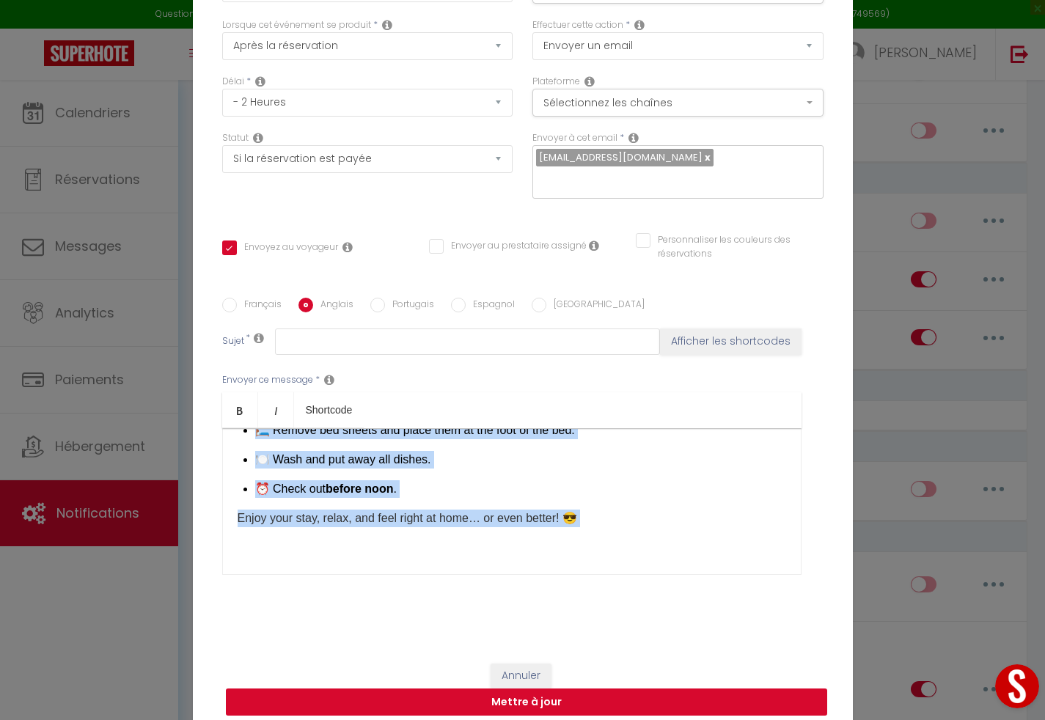
drag, startPoint x: 233, startPoint y: 447, endPoint x: 342, endPoint y: 687, distance: 262.6
click at [342, 687] on form "Modifier la notification × Titre * Instruction d'arrivée alicante Pour cet hébe…" at bounding box center [523, 311] width 660 height 838
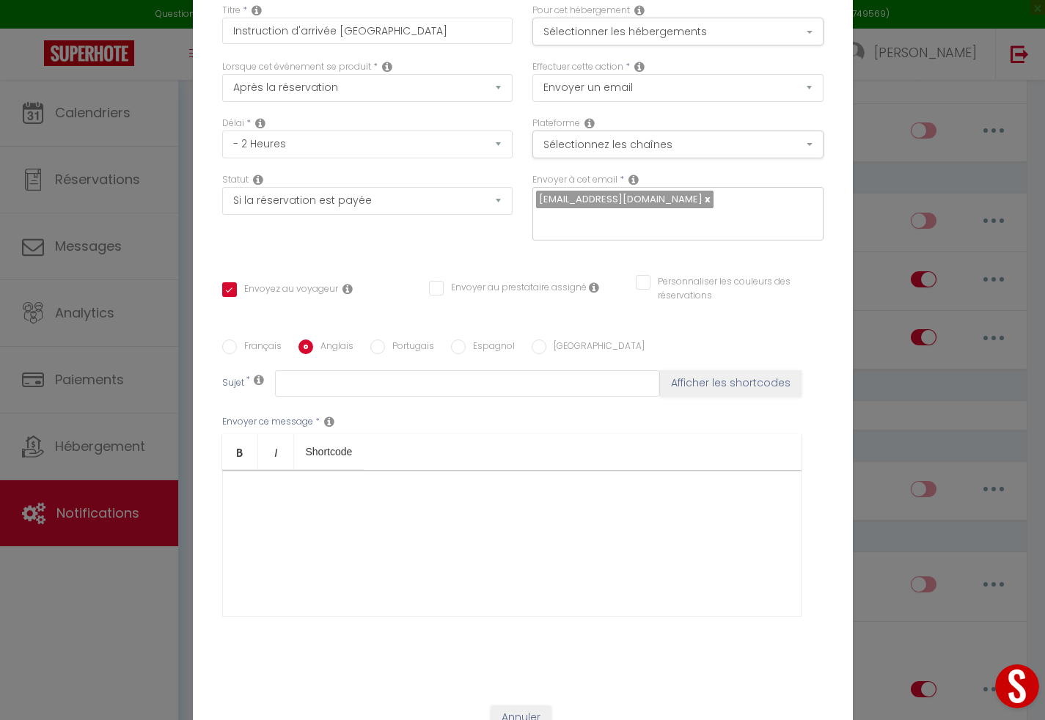
scroll to position [0, 0]
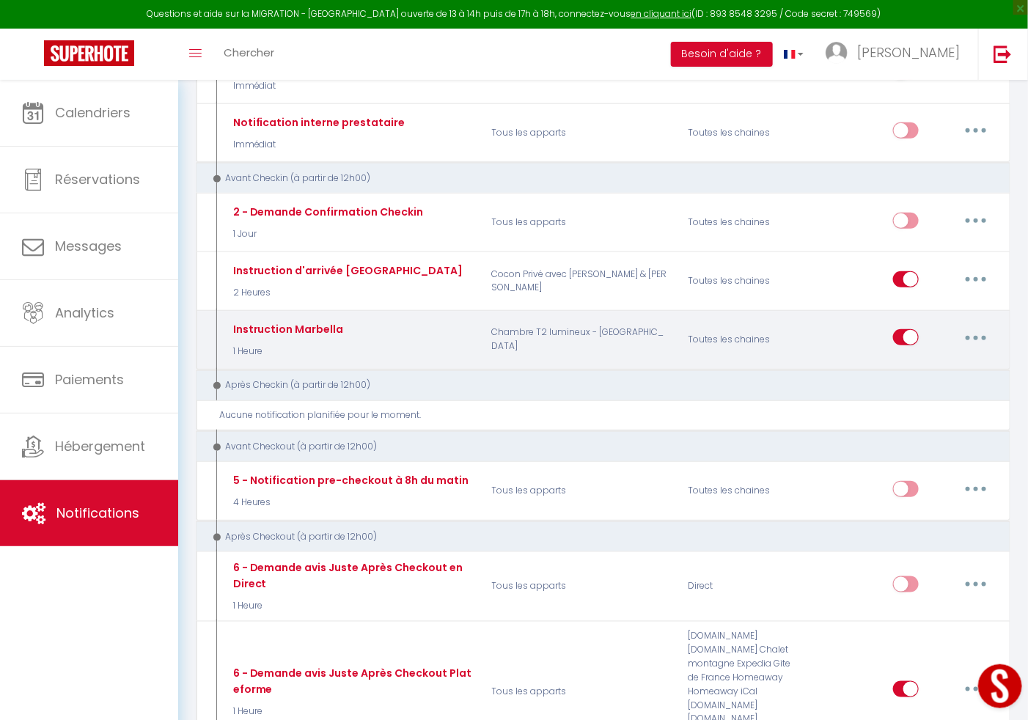
click at [975, 340] on icon "button" at bounding box center [976, 338] width 4 height 4
click at [935, 367] on link "Editer" at bounding box center [938, 371] width 109 height 25
type input "Instruction Marbella"
select select "1 Heure"
checkbox input "true"
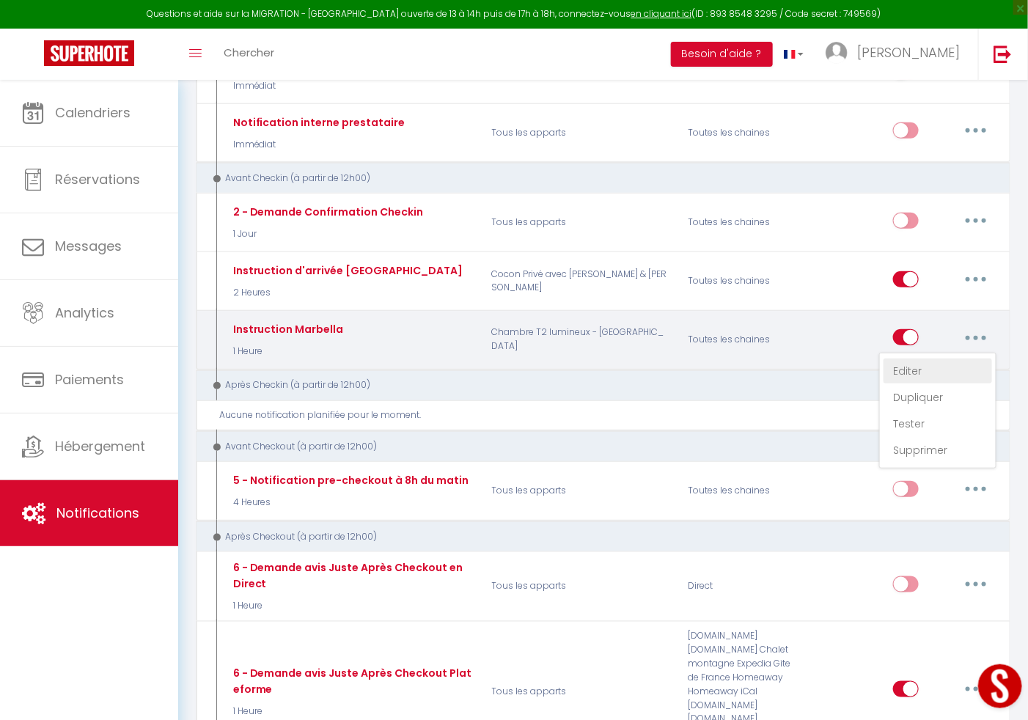
checkbox input "false"
radio input "true"
type input "Instruction d'arrivée"
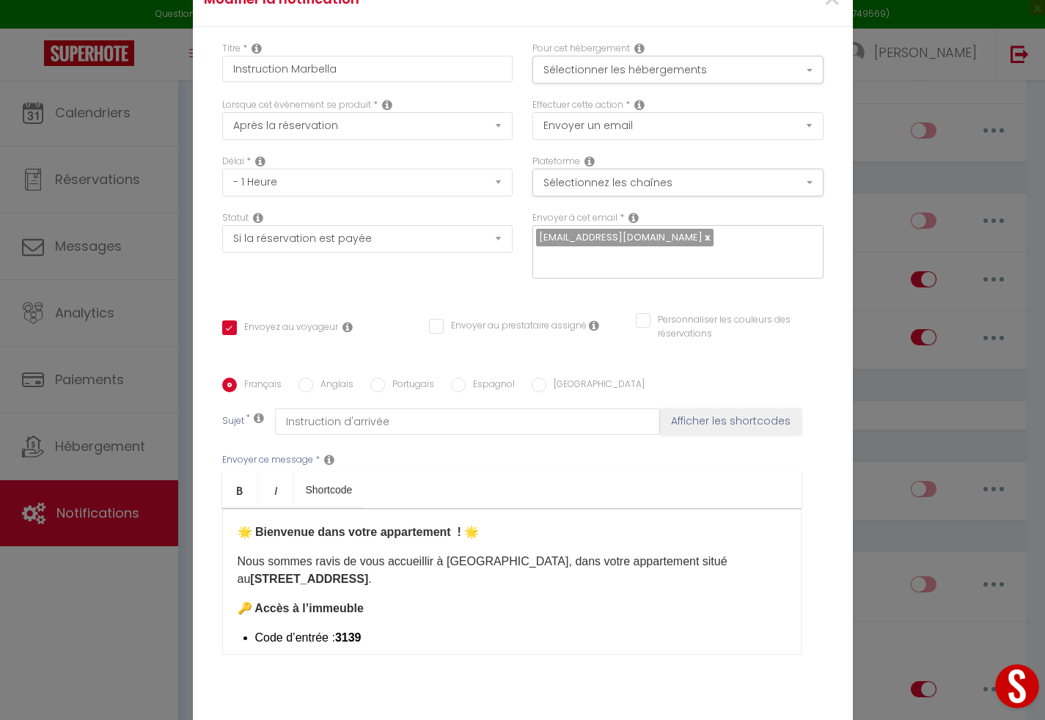
click at [299, 378] on input "Anglais" at bounding box center [306, 385] width 15 height 15
radio input "true"
checkbox input "true"
checkbox input "false"
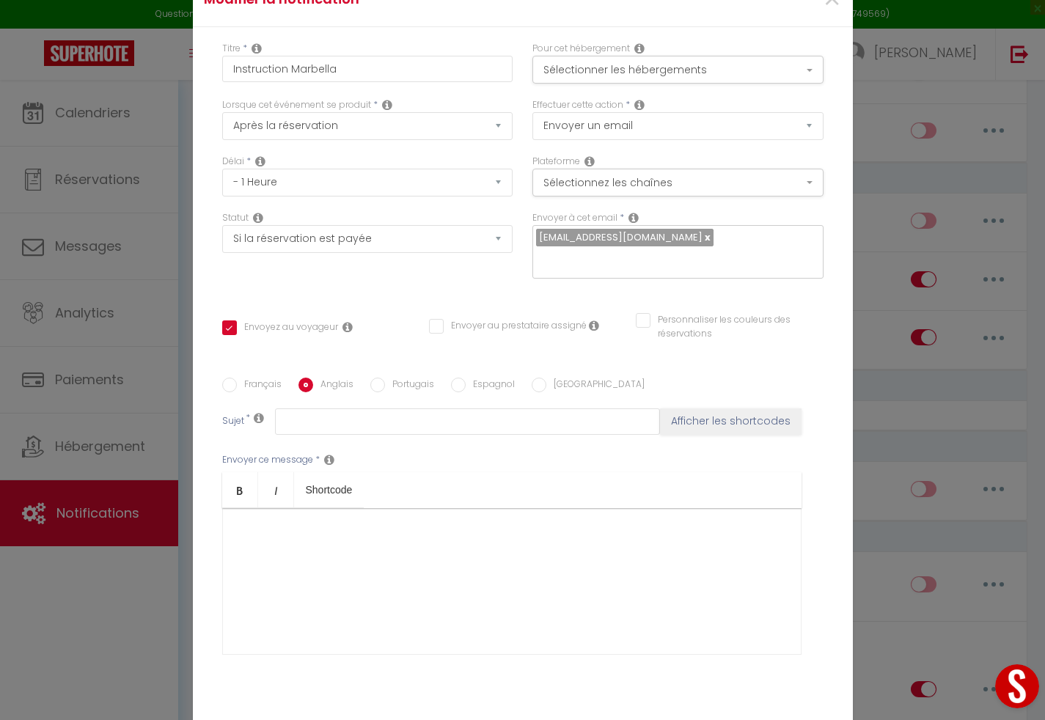
click at [263, 559] on div at bounding box center [511, 581] width 579 height 147
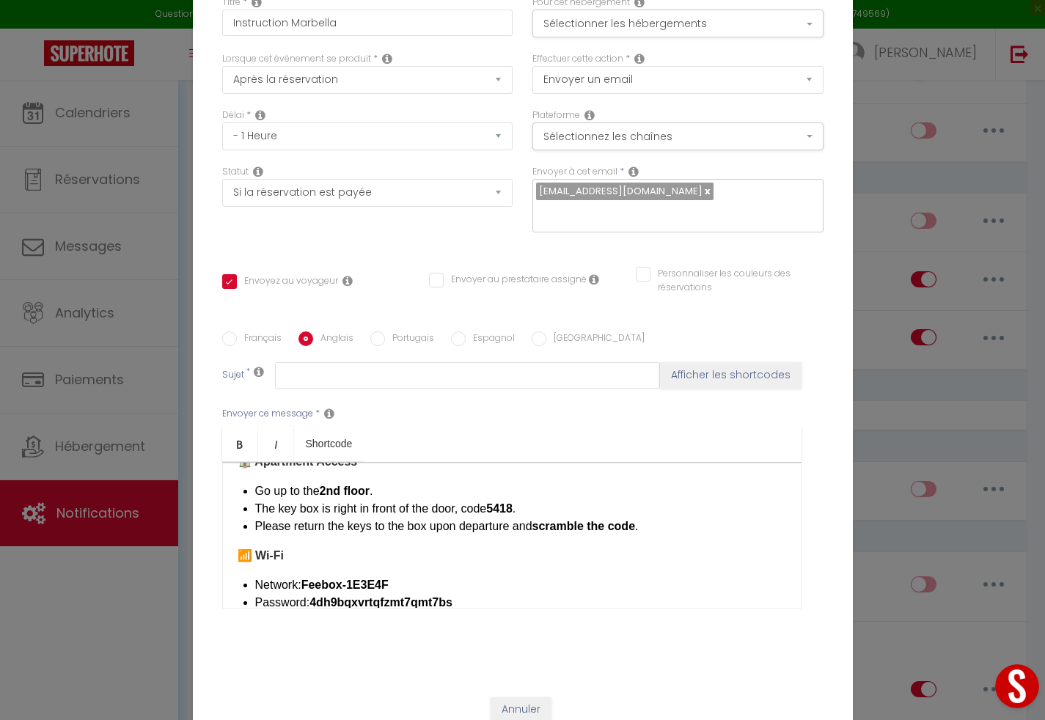
scroll to position [80, 0]
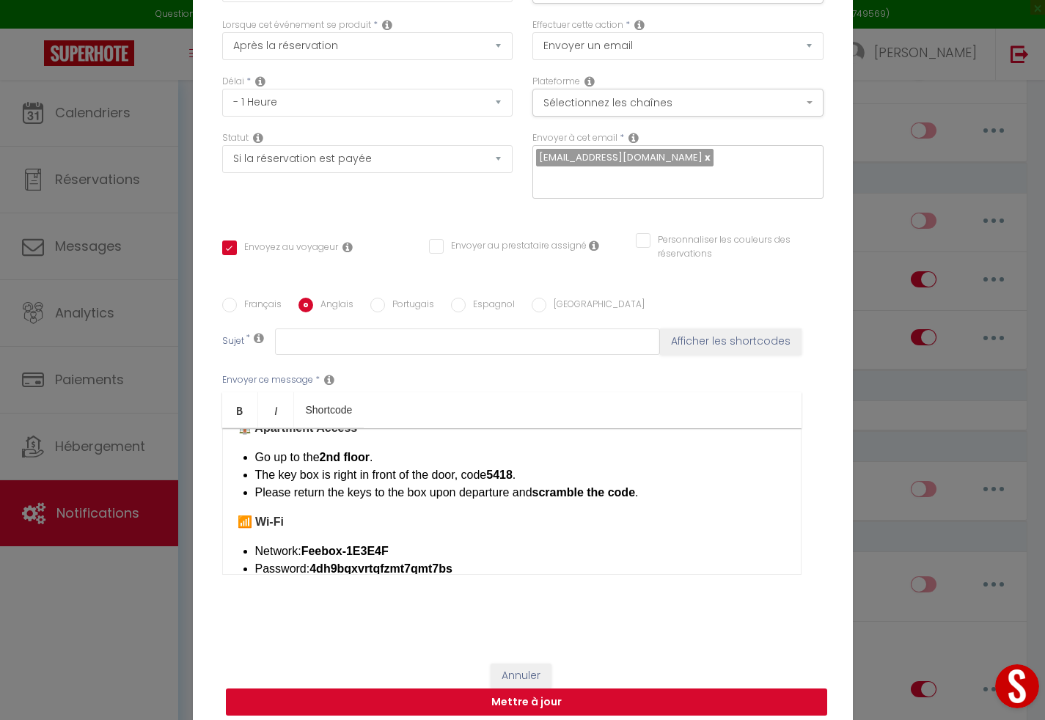
click at [362, 689] on button "Mettre à jour" at bounding box center [526, 703] width 601 height 28
checkbox input "true"
checkbox input "false"
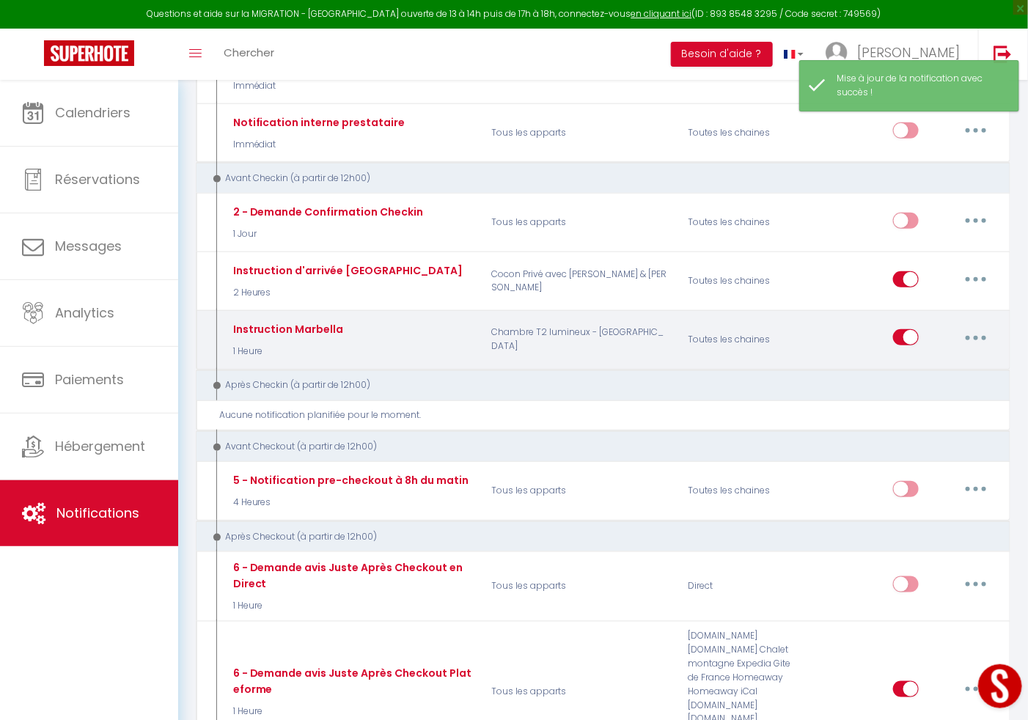
click at [967, 334] on button "button" at bounding box center [976, 337] width 41 height 23
click at [914, 376] on link "Editer" at bounding box center [938, 371] width 109 height 25
type input "Instruction Marbella"
select select "1 Heure"
select select "if_booking_is_paid"
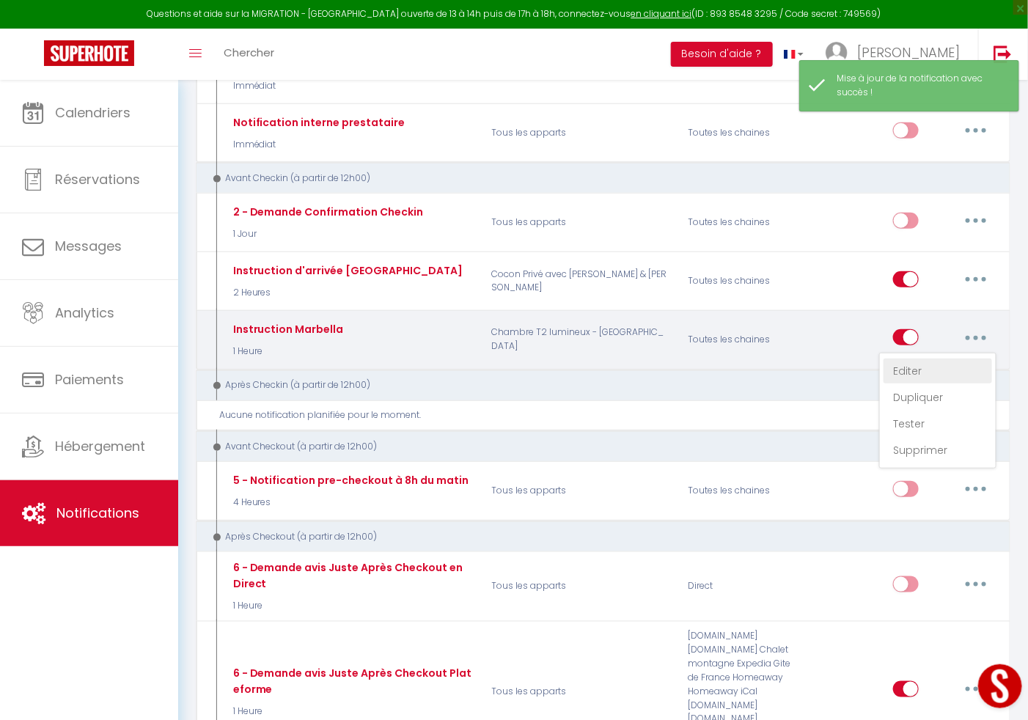
checkbox input "true"
checkbox input "false"
radio input "true"
type input "Instruction d'arrivée"
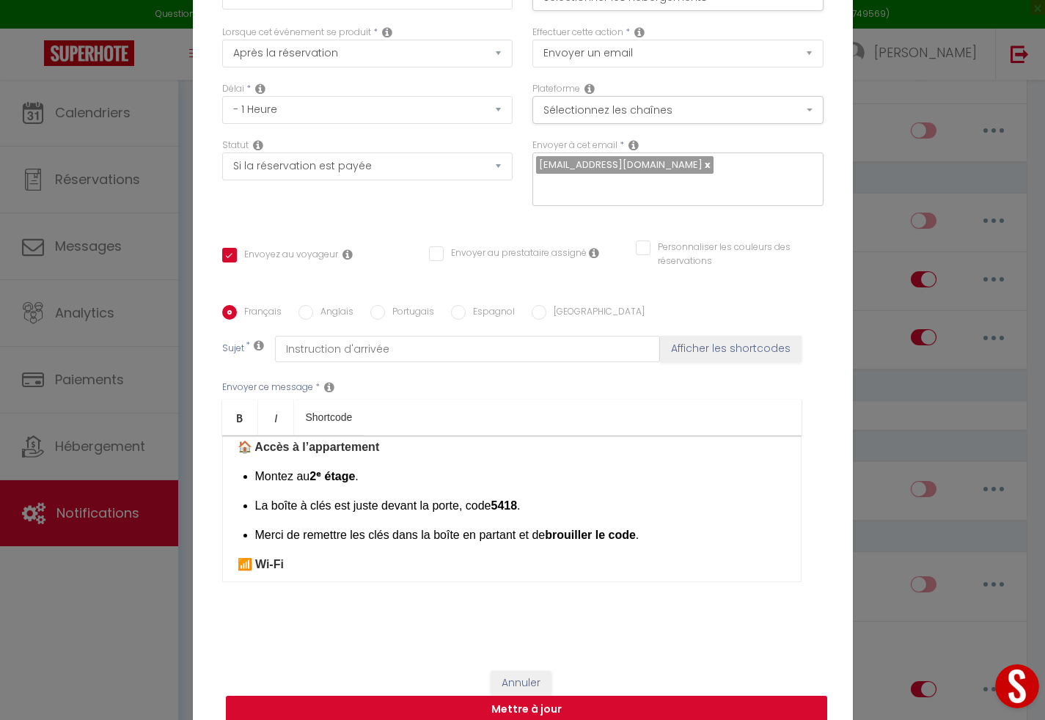
click at [623, 696] on button "Mettre à jour" at bounding box center [526, 710] width 601 height 28
checkbox input "true"
checkbox input "false"
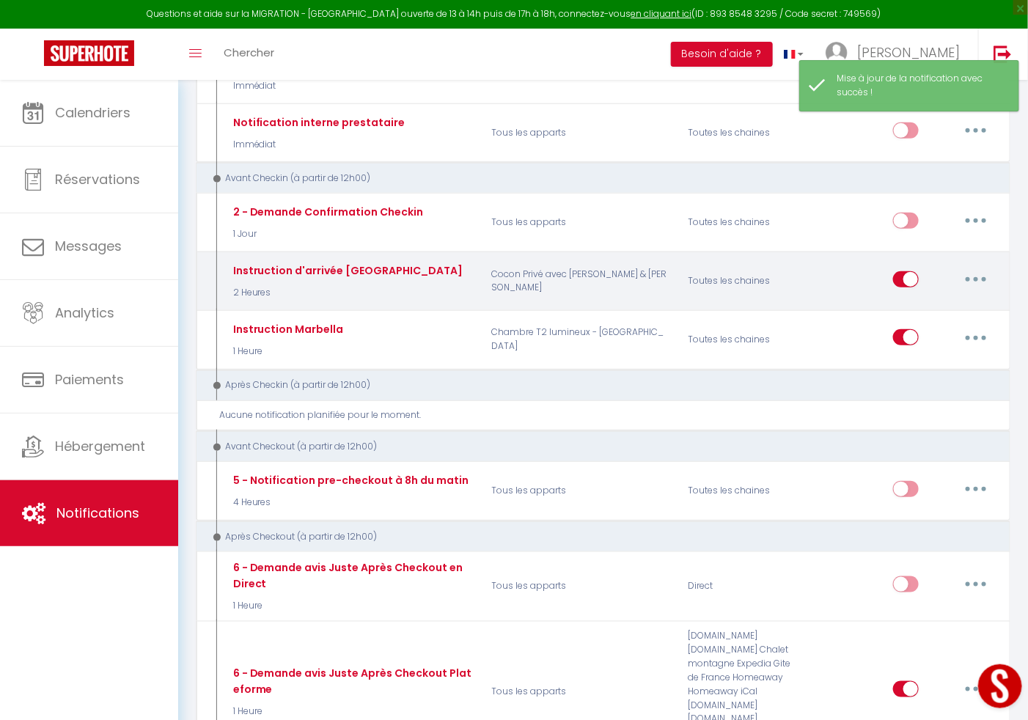
click at [981, 282] on button "button" at bounding box center [976, 279] width 41 height 23
click at [915, 309] on link "Editer" at bounding box center [938, 312] width 109 height 25
type input "Instruction d'arrivée alicante"
select select "2 Heures"
select select "if_booking_is_paid"
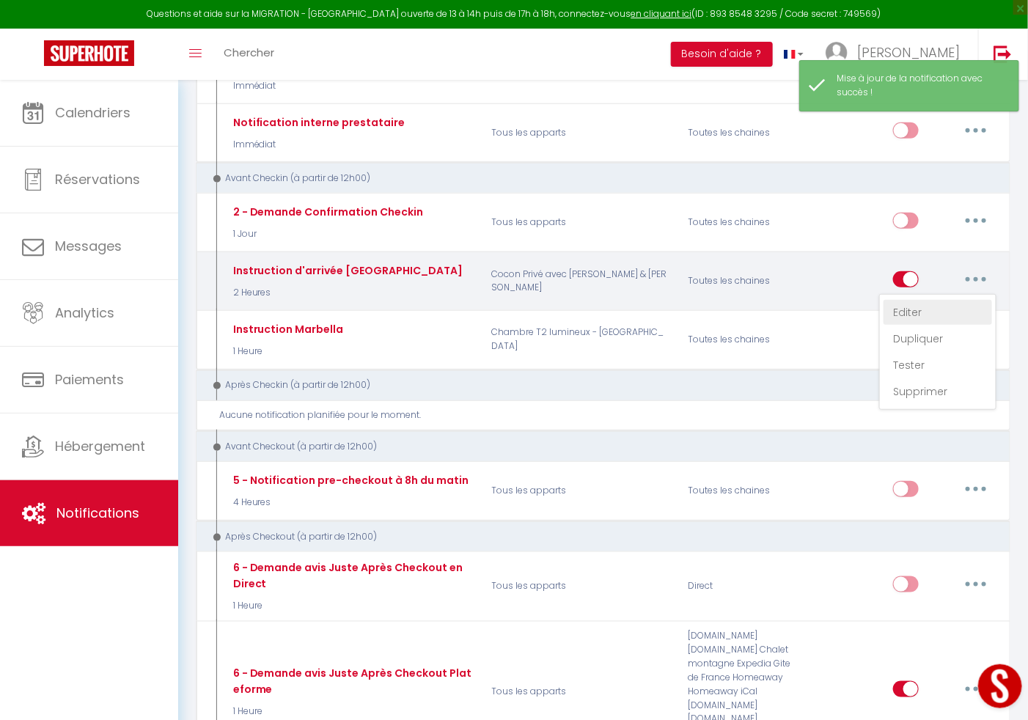
checkbox input "true"
checkbox input "false"
radio input "true"
type input "INstruction d'arrivée"
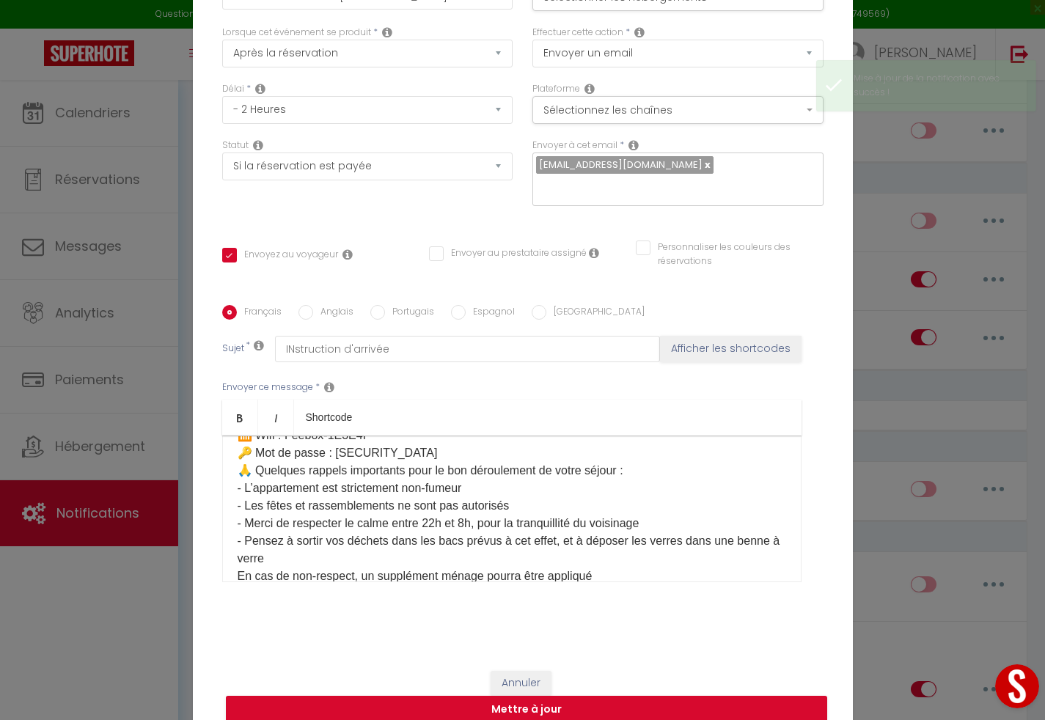
click at [373, 460] on p "Nous sommes ravis de vous accueillir à Reims. 🛏️ Adresse de l’appartement : 22 …" at bounding box center [512, 479] width 549 height 317
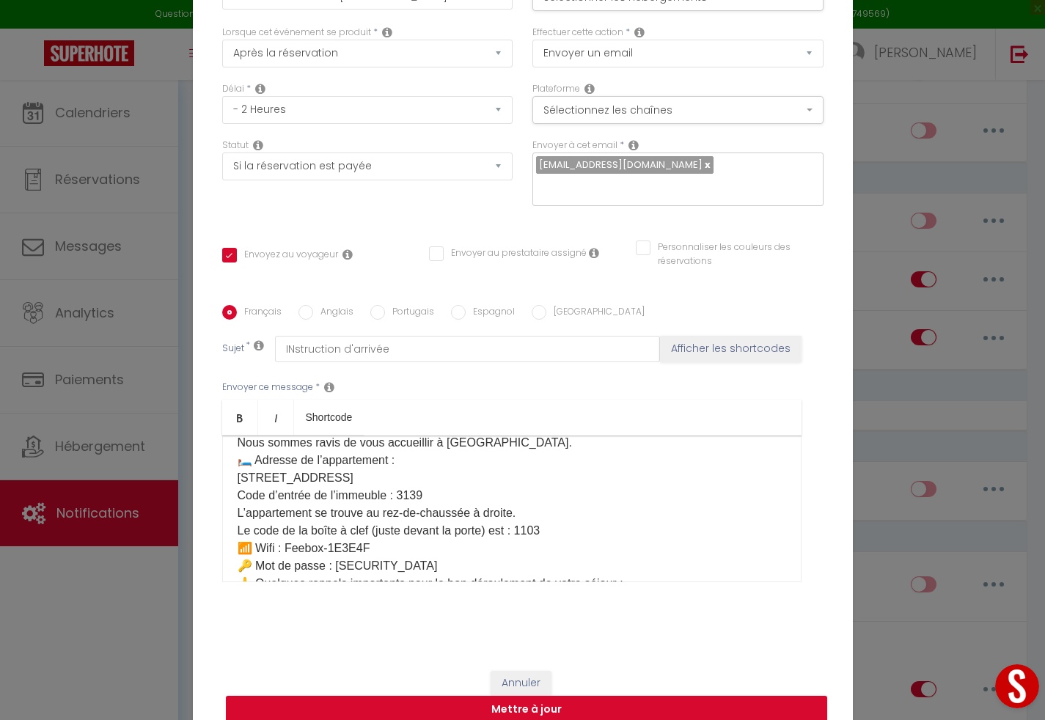
scroll to position [16, 0]
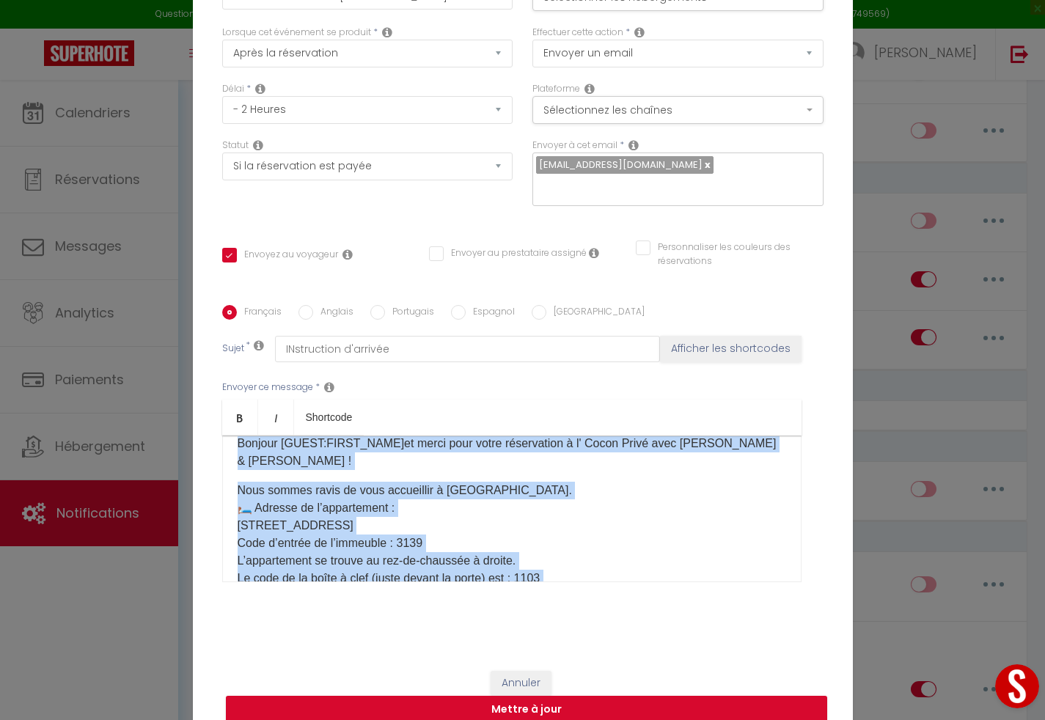
copy div "Bonjour [GUEST:FIRST_NAME]et merci pour votre réservation à l' Cocon Privé avec…"
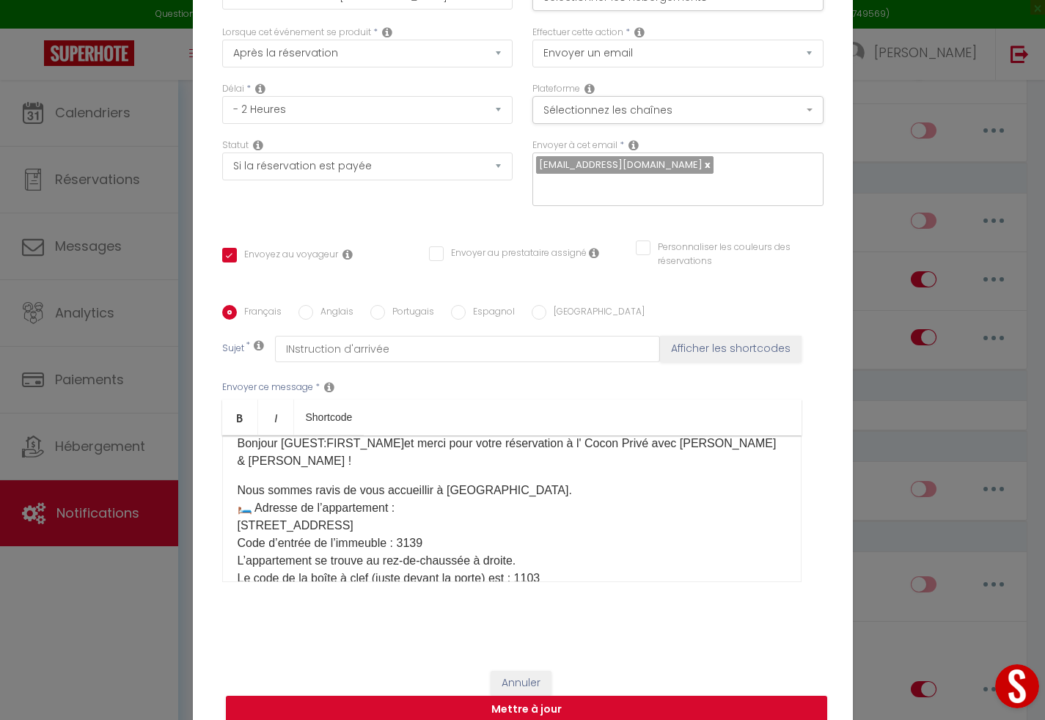
click at [298, 312] on div "Français Anglais Portugais Espagnol Italien Sujet * INstruction d'arrivée Affic…" at bounding box center [523, 453] width 609 height 296
click at [299, 305] on input "Anglais" at bounding box center [306, 312] width 15 height 15
radio input "true"
checkbox input "true"
checkbox input "false"
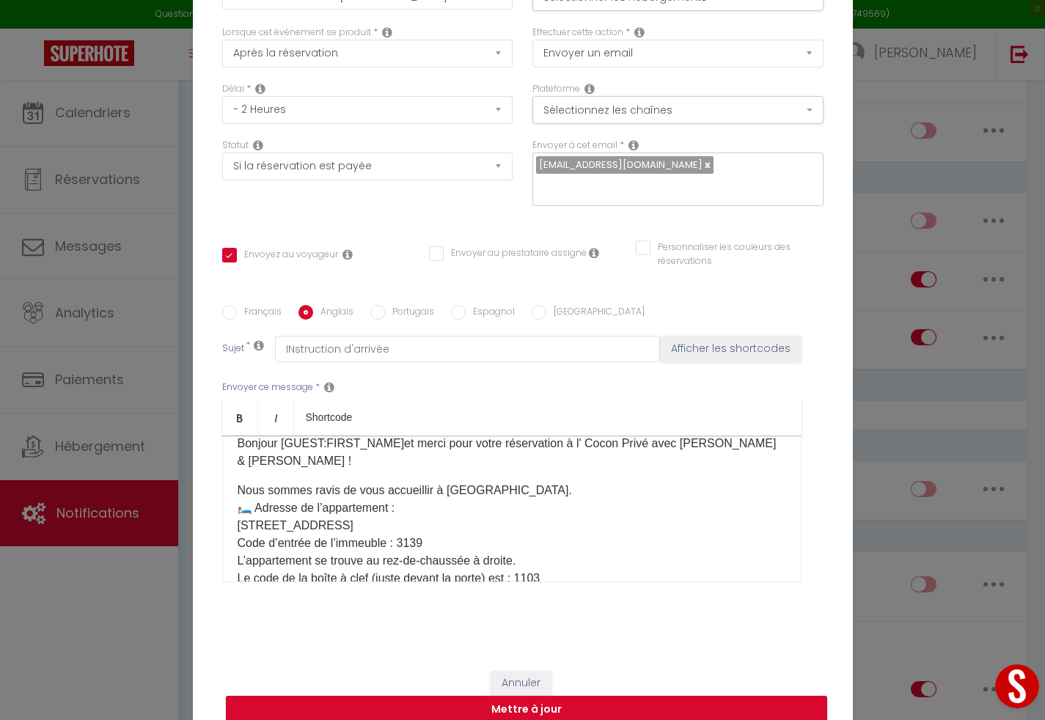
checkbox input "false"
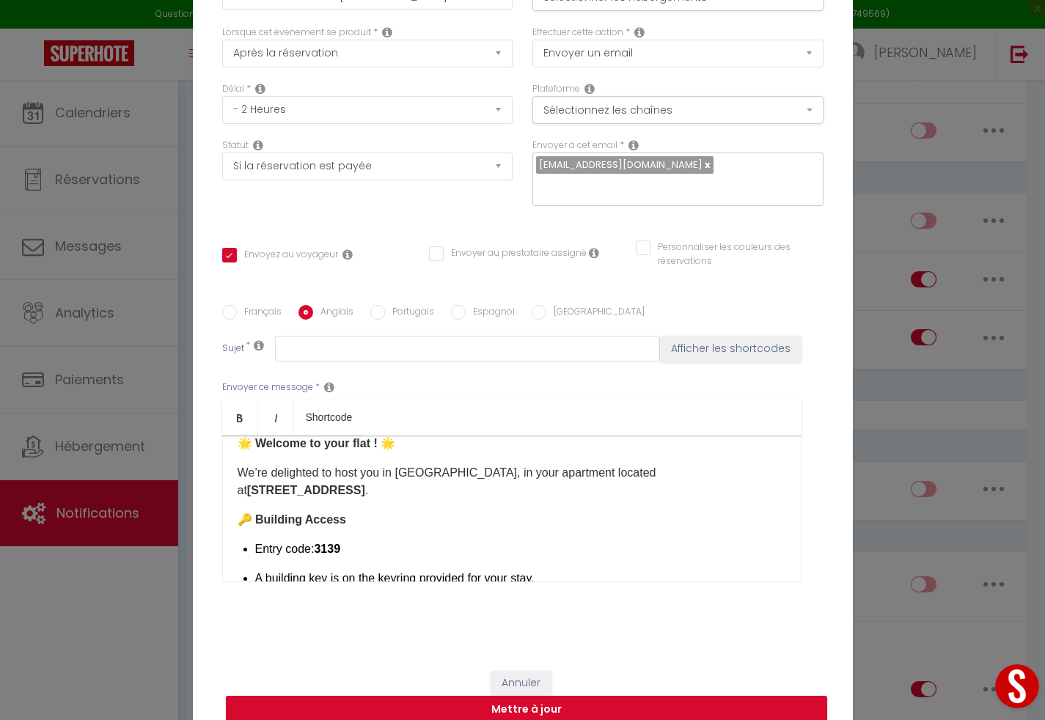
click at [414, 464] on p "We’re delighted to host you in Reims, in your apartment located at 22 rue Lando…" at bounding box center [512, 481] width 549 height 35
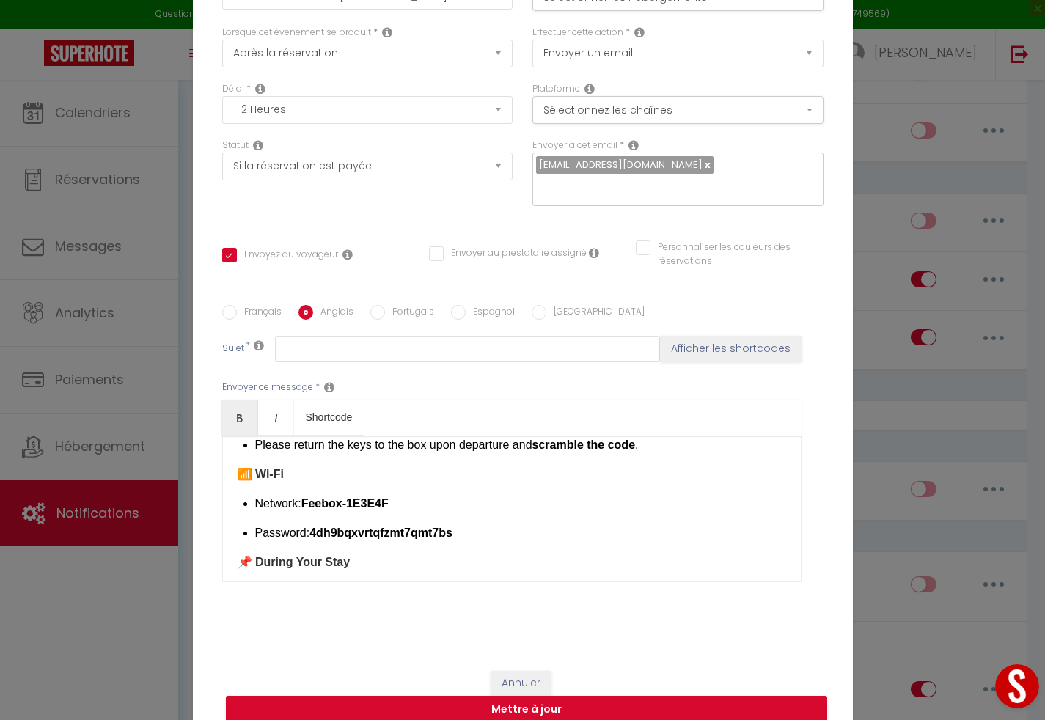
scroll to position [0, 0]
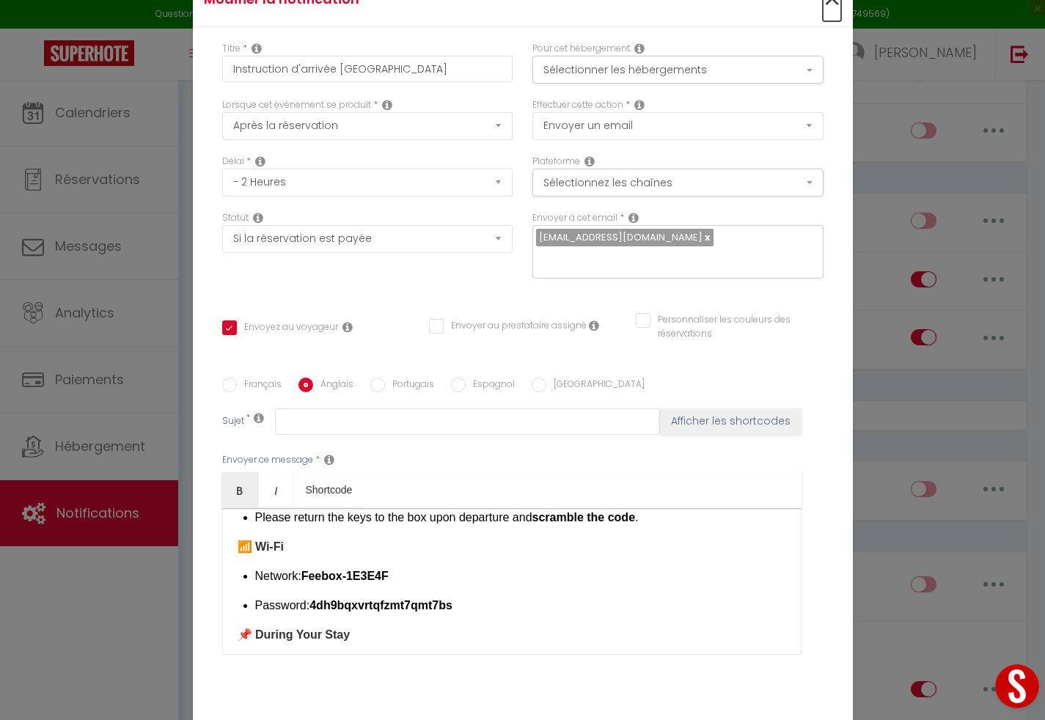
checkbox input "true"
checkbox input "false"
radio input "true"
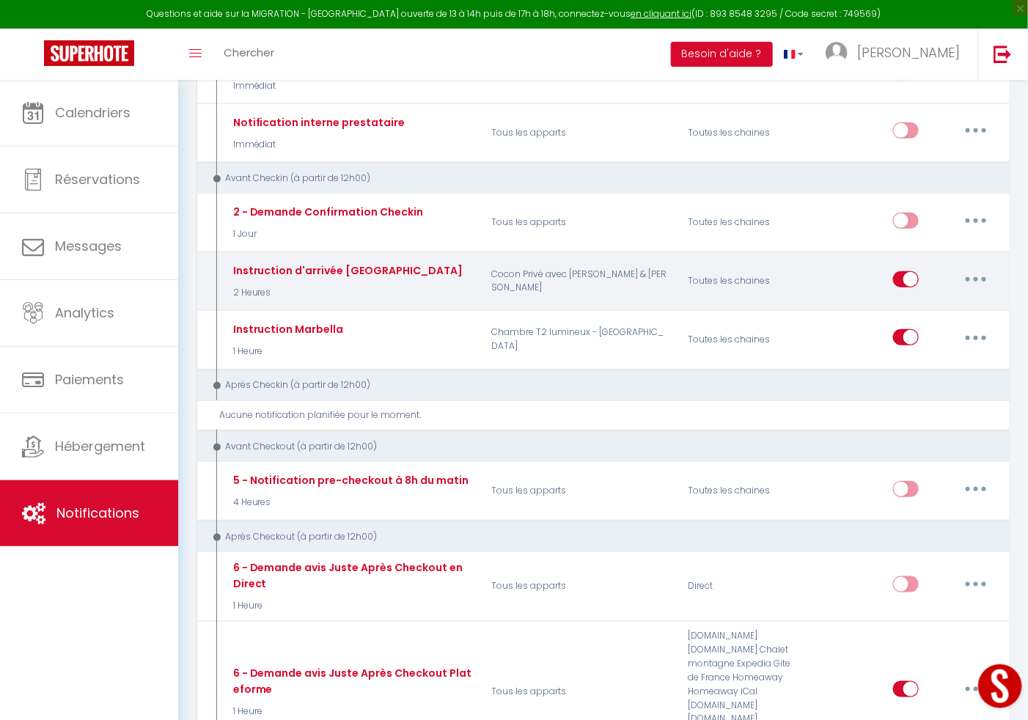
click at [975, 279] on button "button" at bounding box center [976, 279] width 41 height 23
click at [920, 312] on link "Editer" at bounding box center [938, 312] width 109 height 25
type input "Instruction d'arrivée alicante"
checkbox input "true"
checkbox input "false"
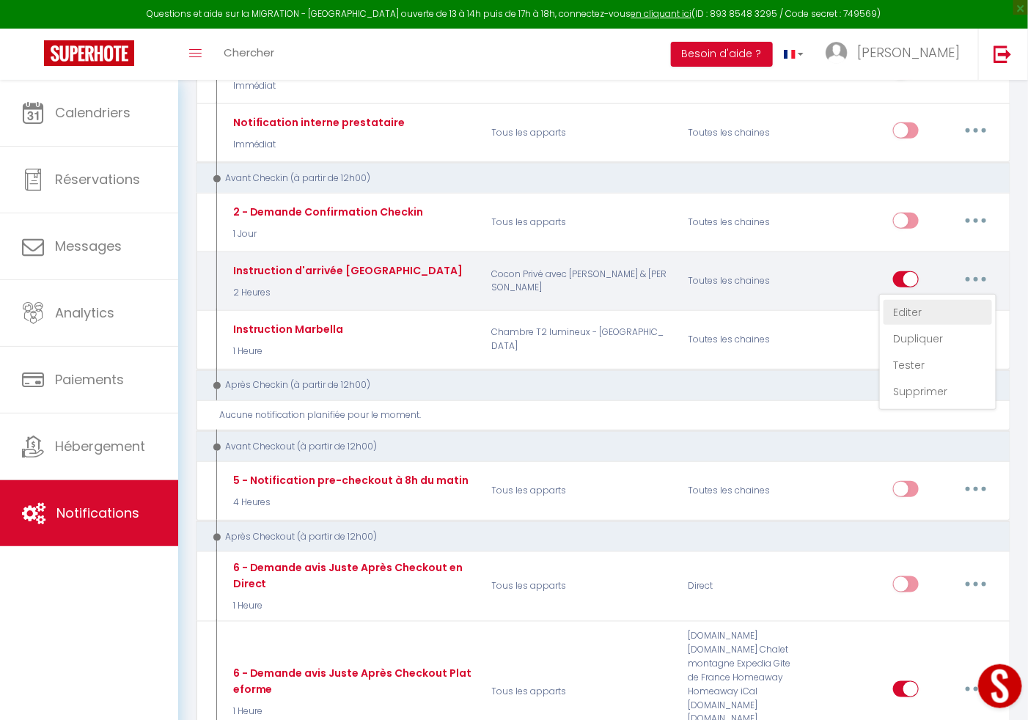
checkbox input "false"
radio input "true"
type input "INstruction d'arrivée"
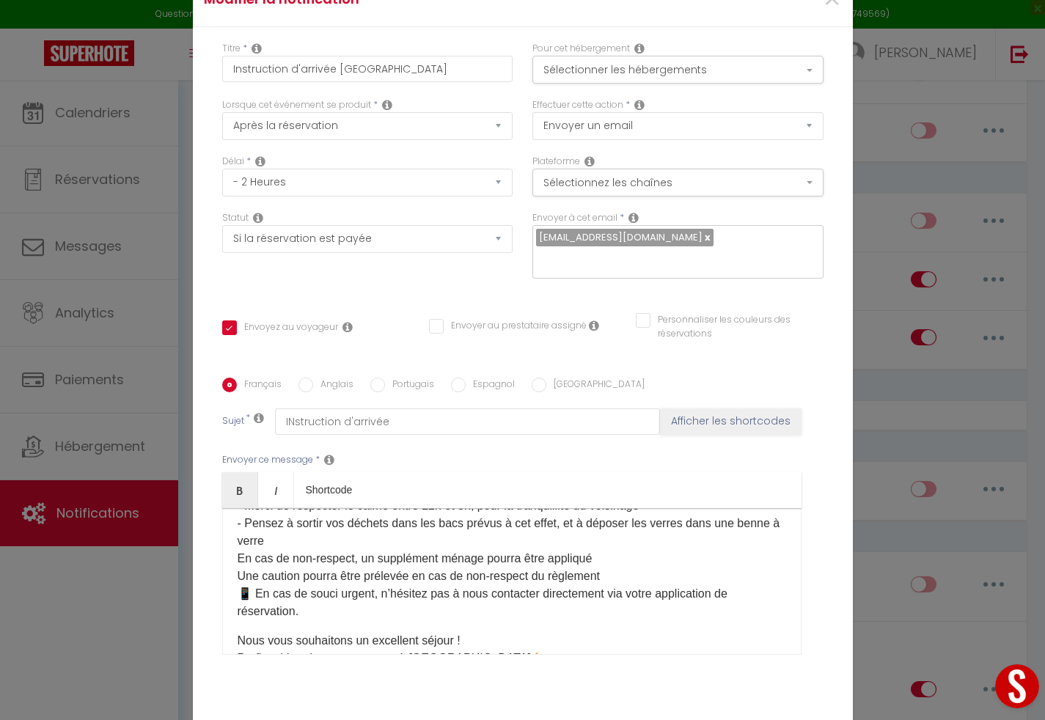
click at [298, 366] on div "Français Anglais Portugais Espagnol Italien Sujet * INstruction d'arrivée Affic…" at bounding box center [522, 526] width 601 height 340
click at [299, 378] on input "Anglais" at bounding box center [306, 385] width 15 height 15
radio input "true"
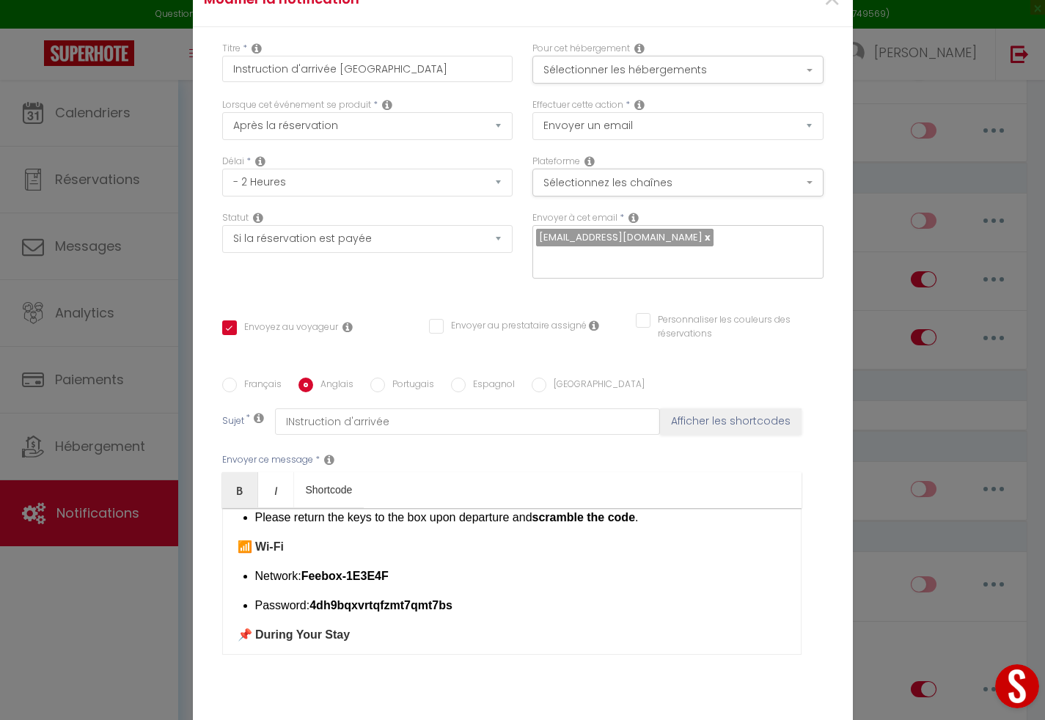
checkbox input "true"
checkbox input "false"
click at [343, 599] on strong "4dh9bqxvrtqfzmt7qmt7bs" at bounding box center [381, 605] width 143 height 12
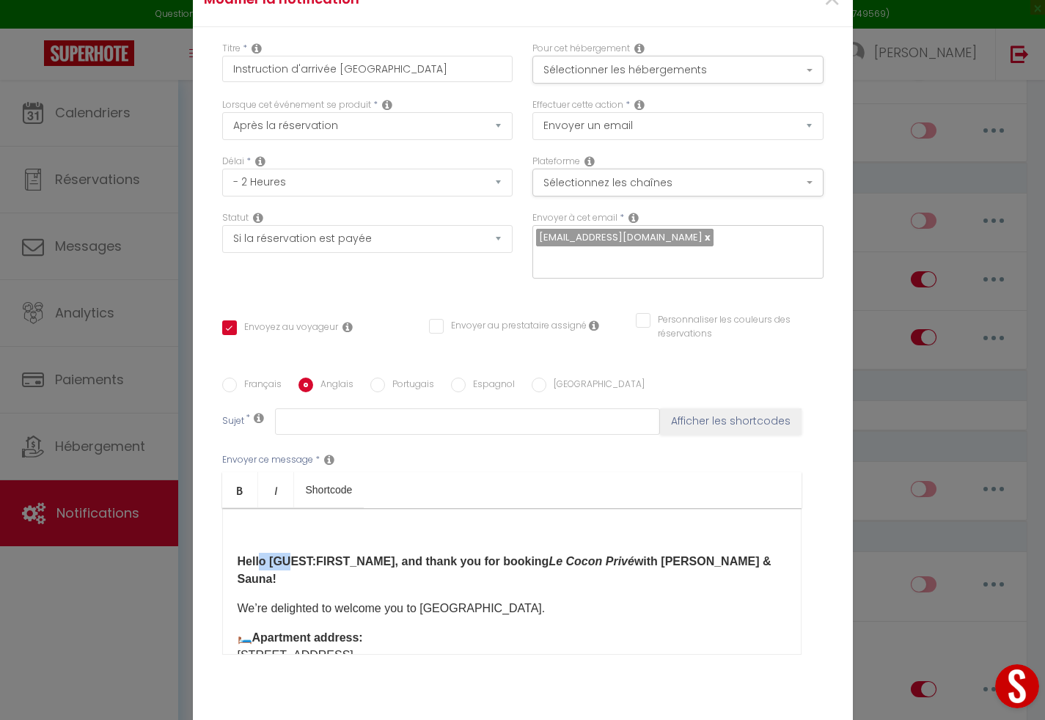
drag, startPoint x: 262, startPoint y: 541, endPoint x: 245, endPoint y: 544, distance: 17.1
click at [252, 544] on div "Hello [GUEST:FIRST_NAME], and thank you for booking Le Cocon Privé with Jacuzzi…" at bounding box center [511, 581] width 579 height 147
click at [238, 553] on p "Hello [GUEST:FIRST_NAME], and thank you for booking Le Cocon Privé with Jacuzzi…" at bounding box center [512, 570] width 549 height 35
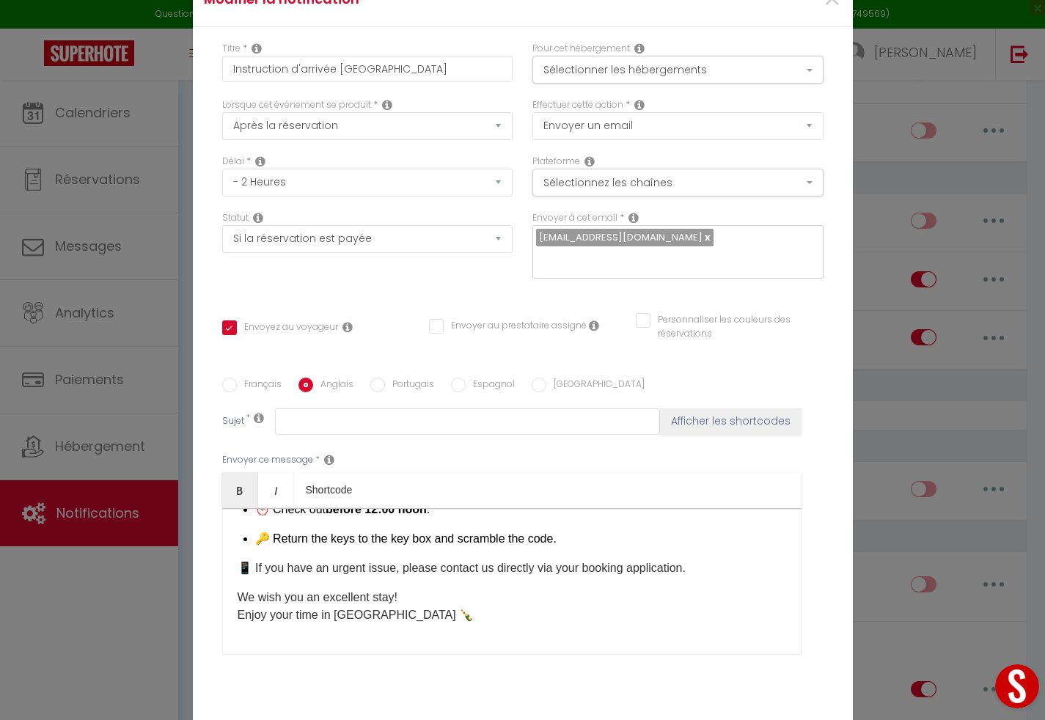
scroll to position [80, 0]
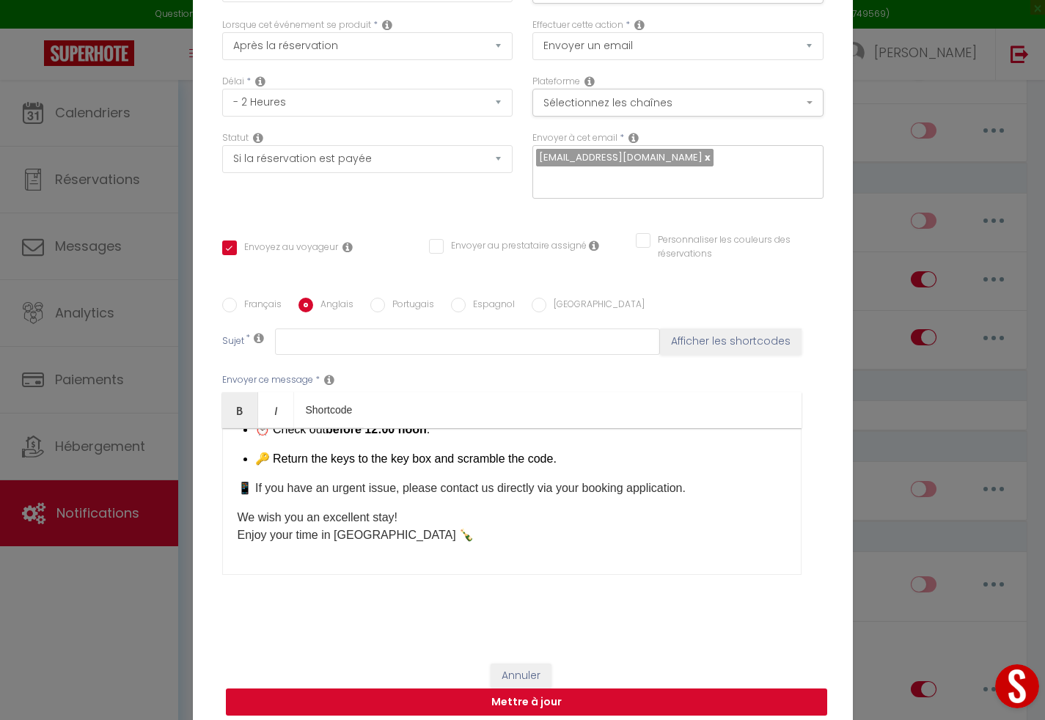
click at [601, 698] on button "Mettre à jour" at bounding box center [526, 703] width 601 height 28
checkbox input "true"
checkbox input "false"
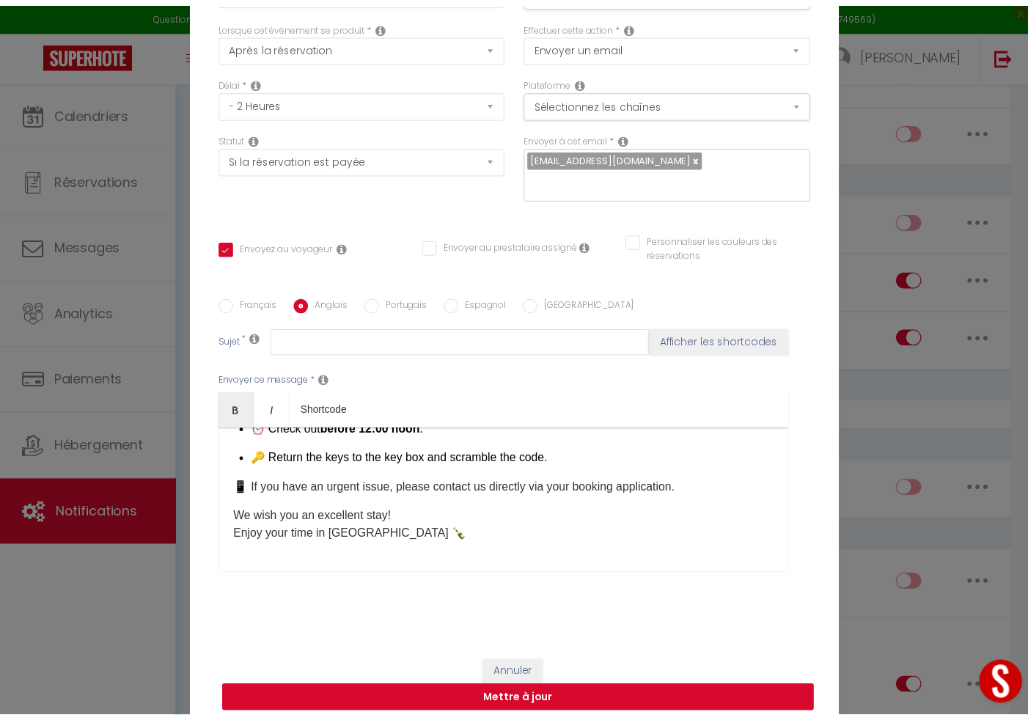
scroll to position [73, 0]
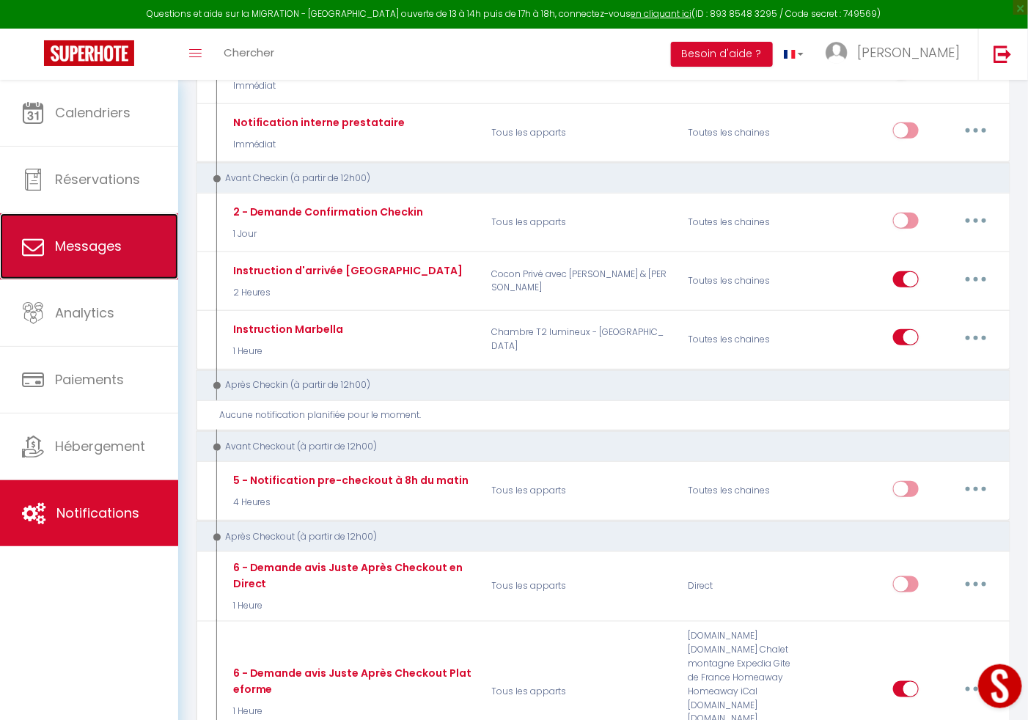
click at [82, 260] on link "Messages" at bounding box center [89, 246] width 178 height 66
select select "message"
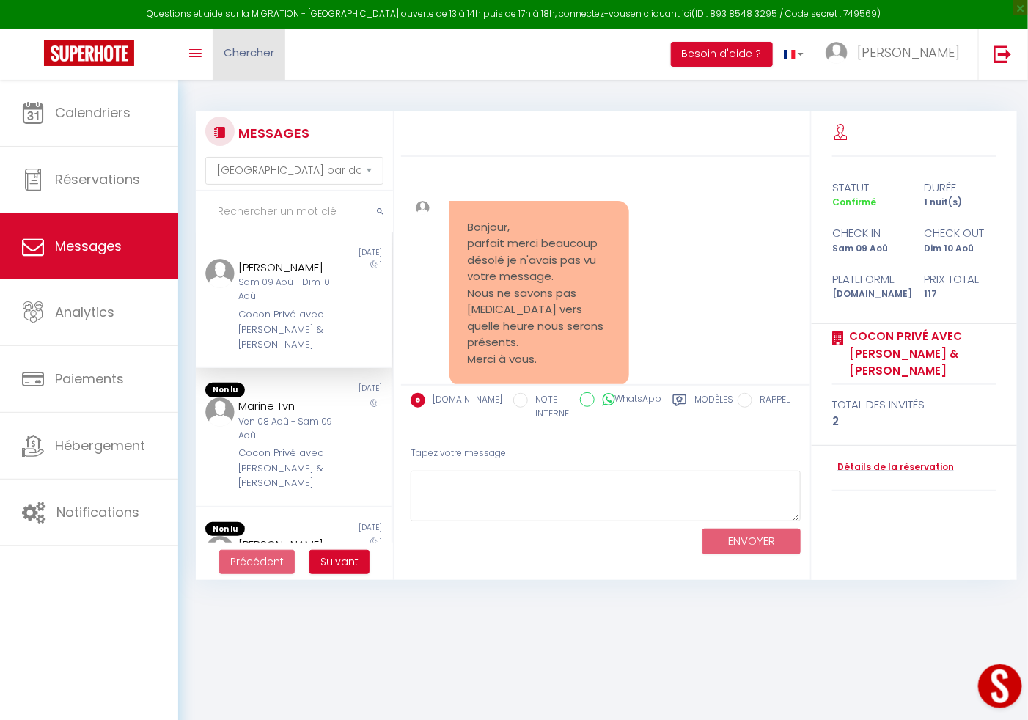
scroll to position [2295, 0]
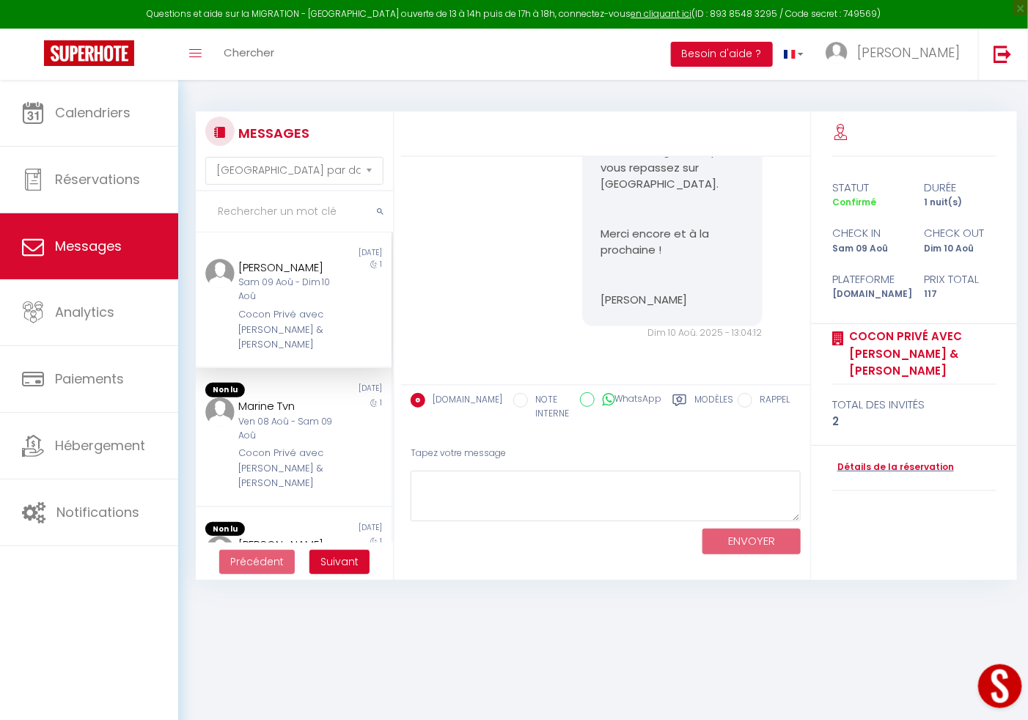
click at [343, 328] on div "1" at bounding box center [367, 306] width 49 height 94
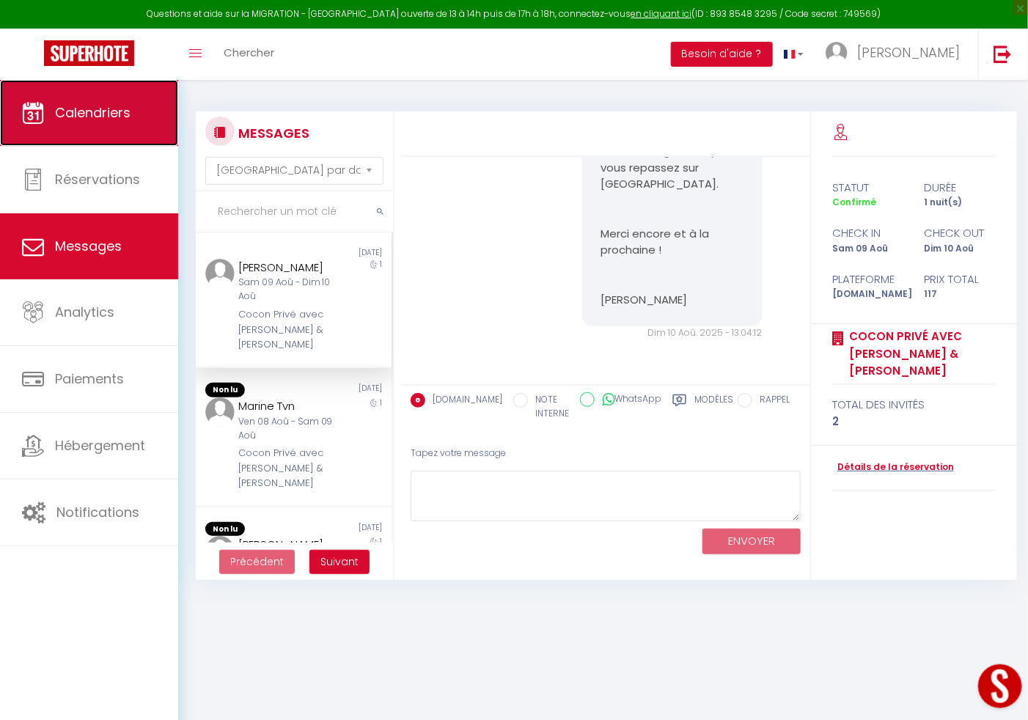
click at [44, 114] on link "Calendriers" at bounding box center [89, 113] width 178 height 66
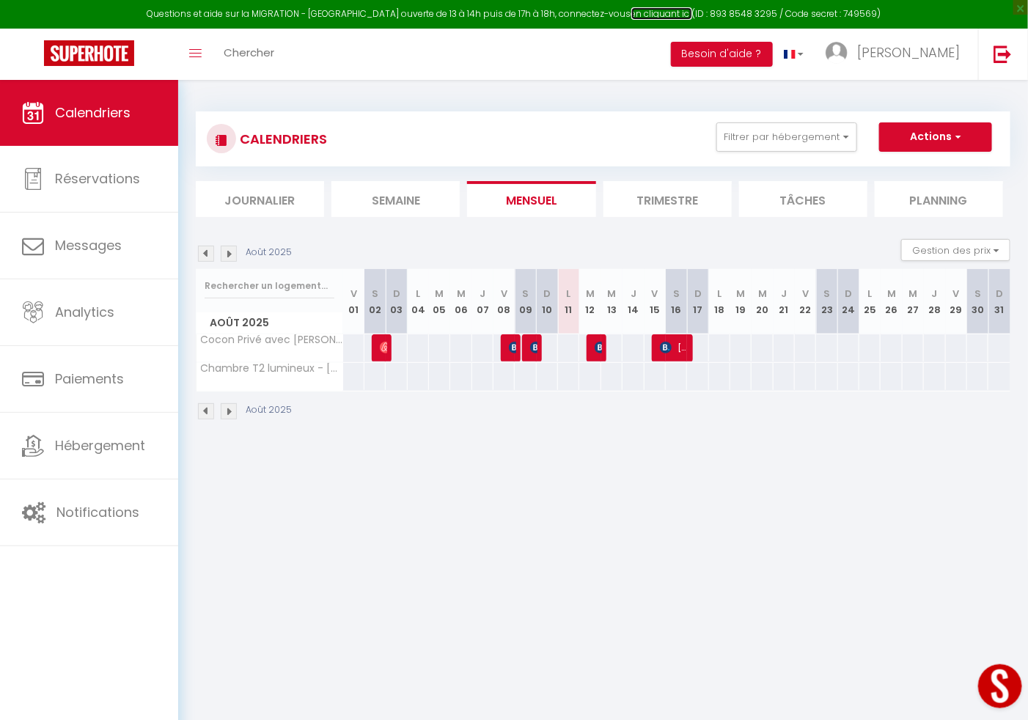
click at [654, 10] on link "en cliquant ici" at bounding box center [661, 13] width 61 height 12
click at [997, 678] on div "Open LiveChat chat widget" at bounding box center [999, 685] width 25 height 25
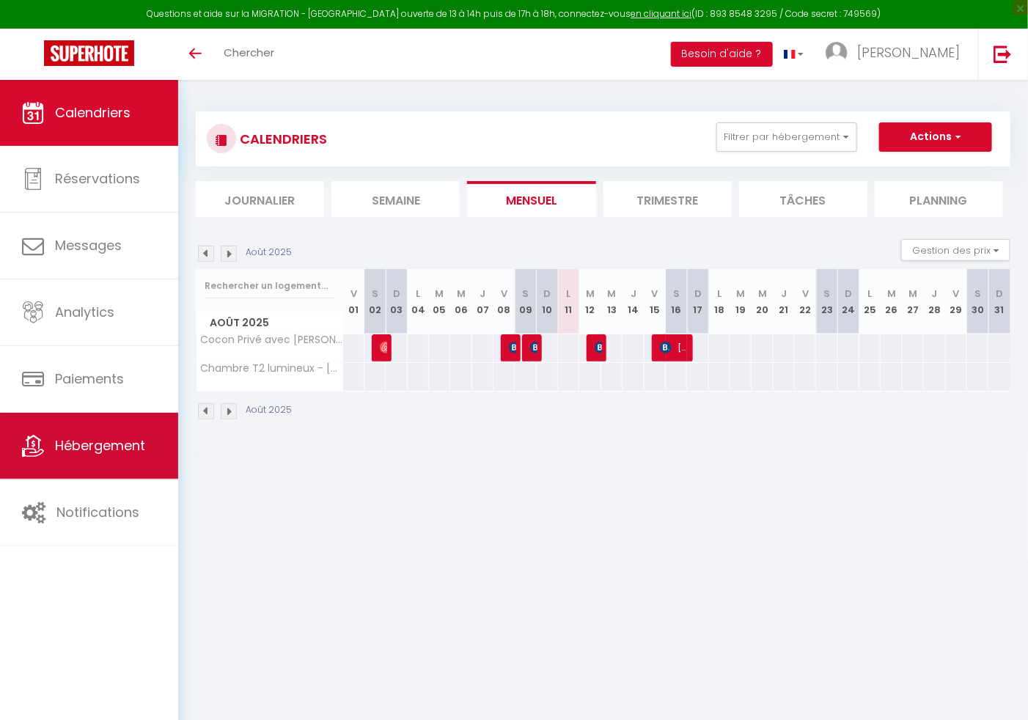
click at [97, 439] on span "Hébergement" at bounding box center [100, 445] width 90 height 18
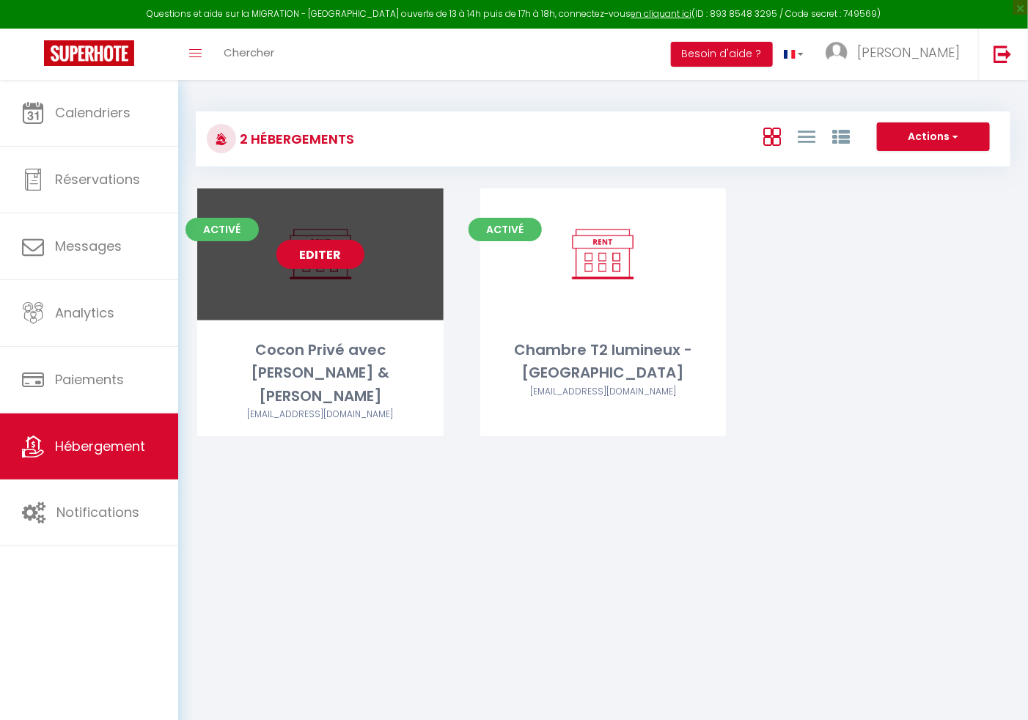
click at [315, 258] on link "Editer" at bounding box center [321, 254] width 88 height 29
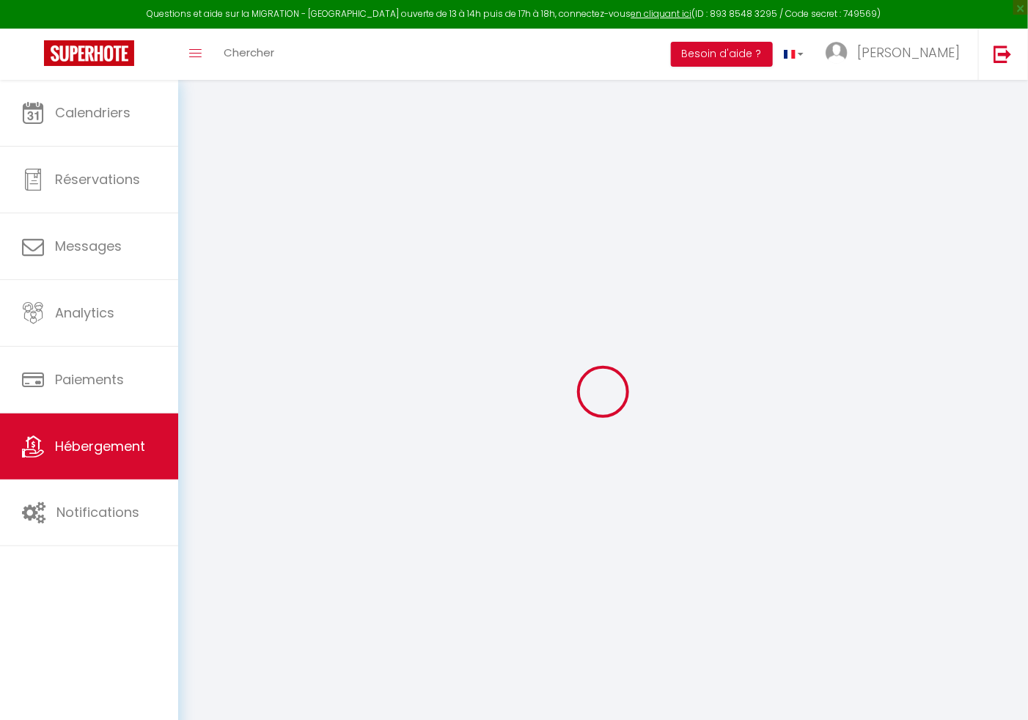
select select
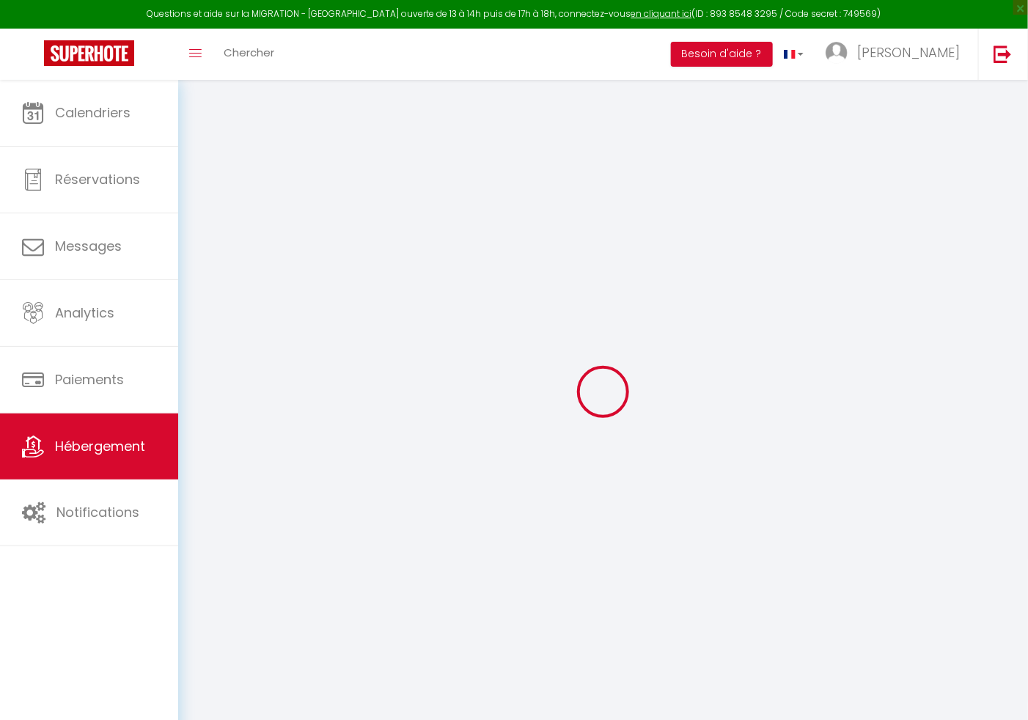
select select
checkbox input "false"
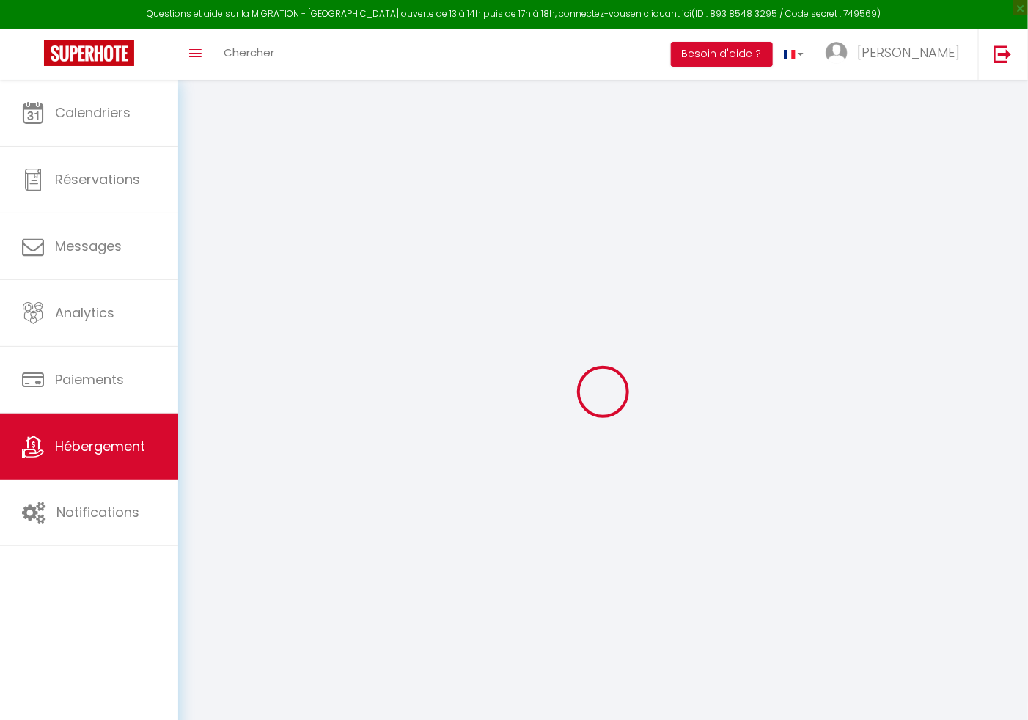
select select
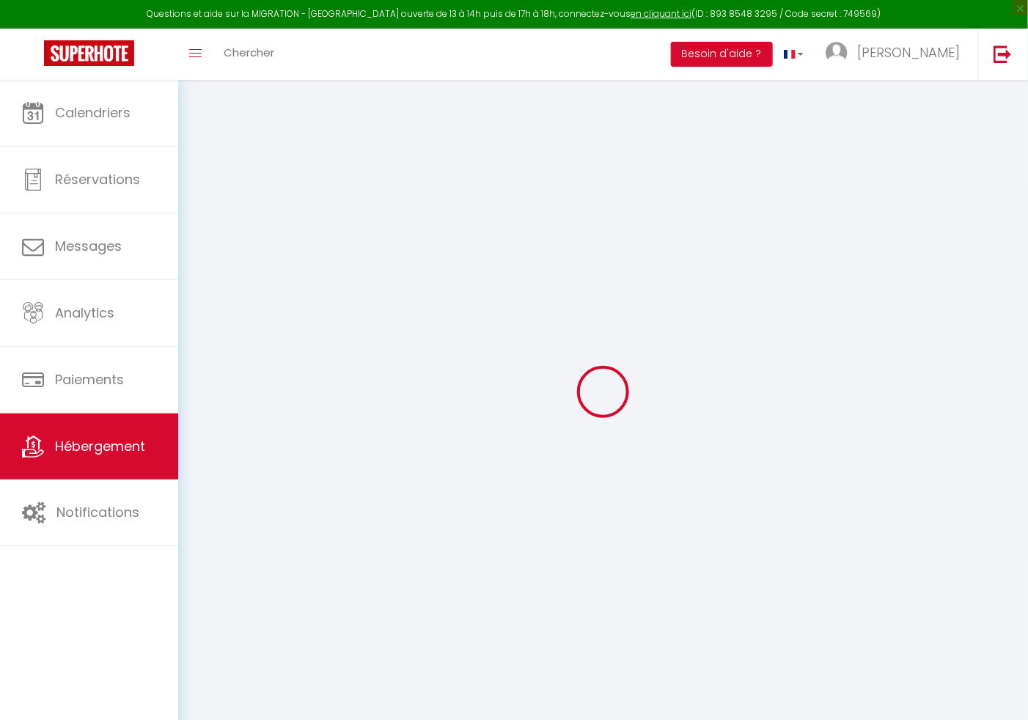
select select
checkbox input "false"
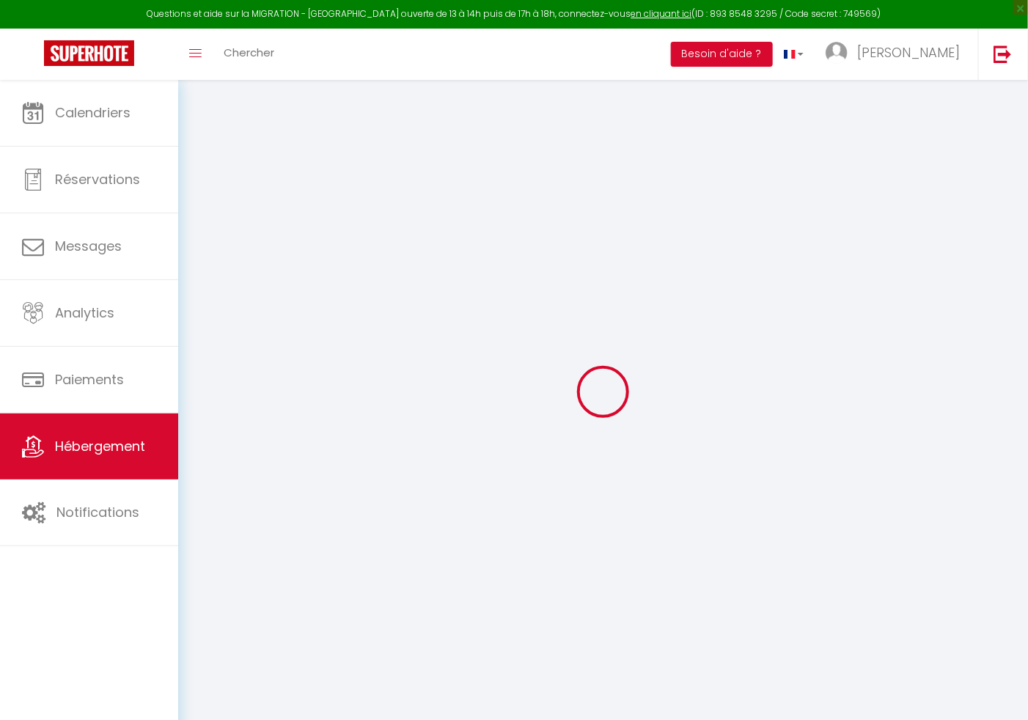
select select
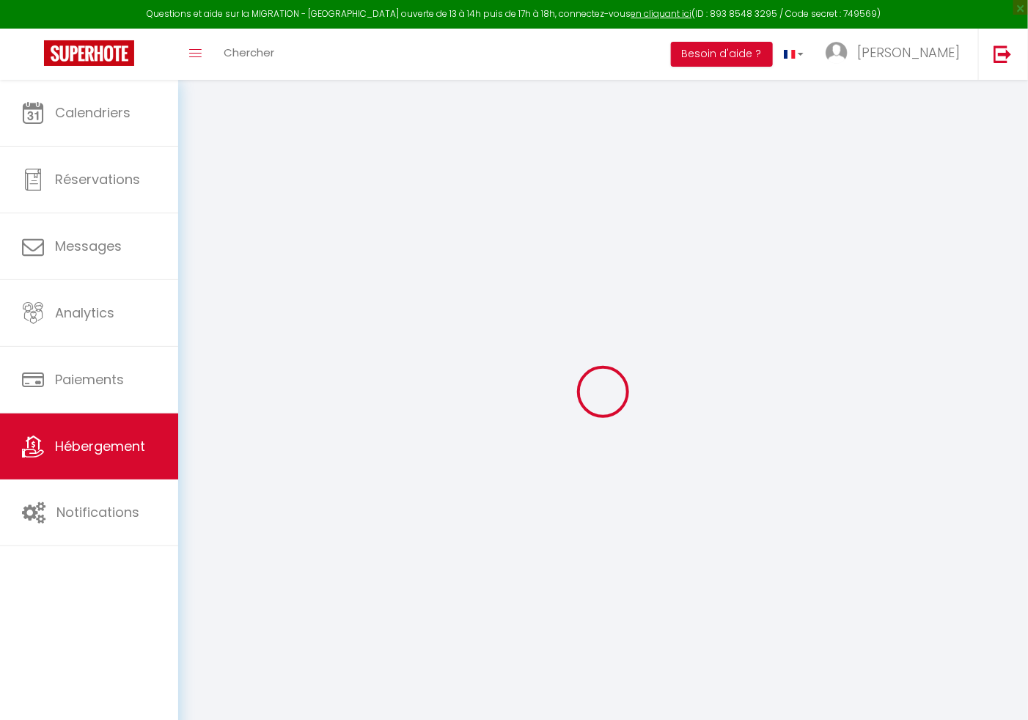
select select
checkbox input "false"
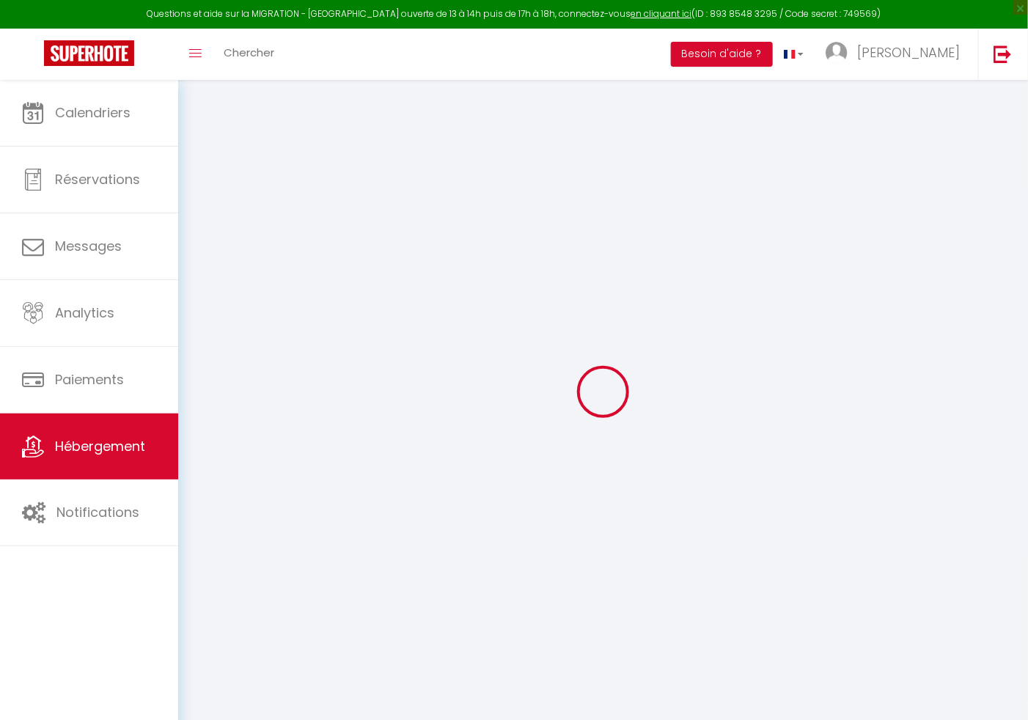
select select
checkbox input "false"
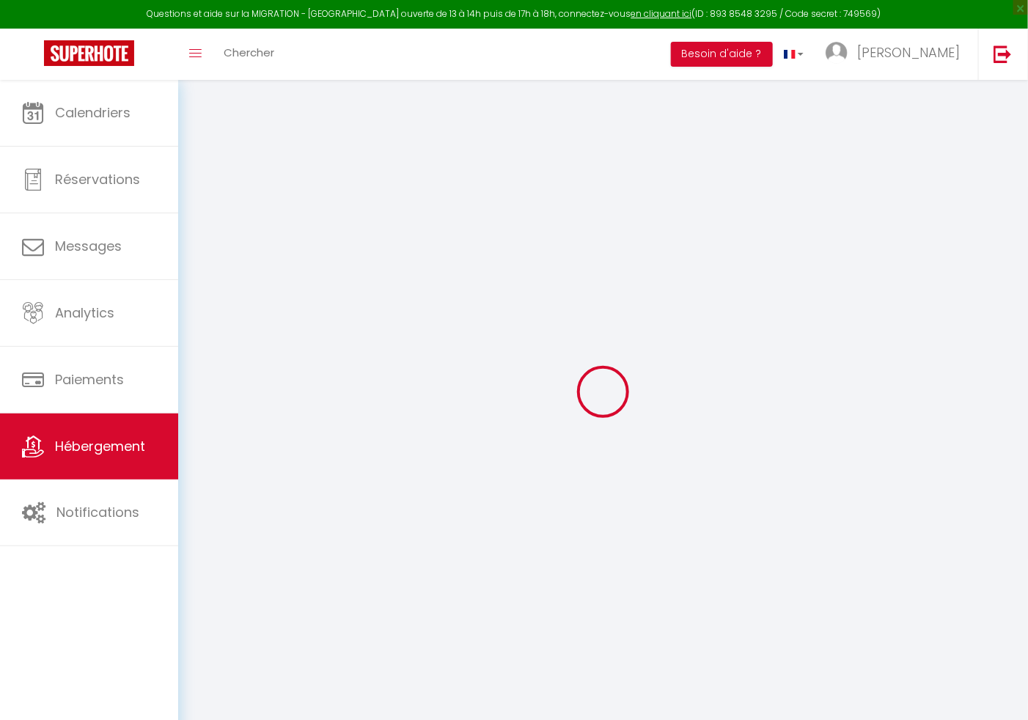
select select "16:00"
select select "23:45"
select select "12:00"
select select "30"
select select "120"
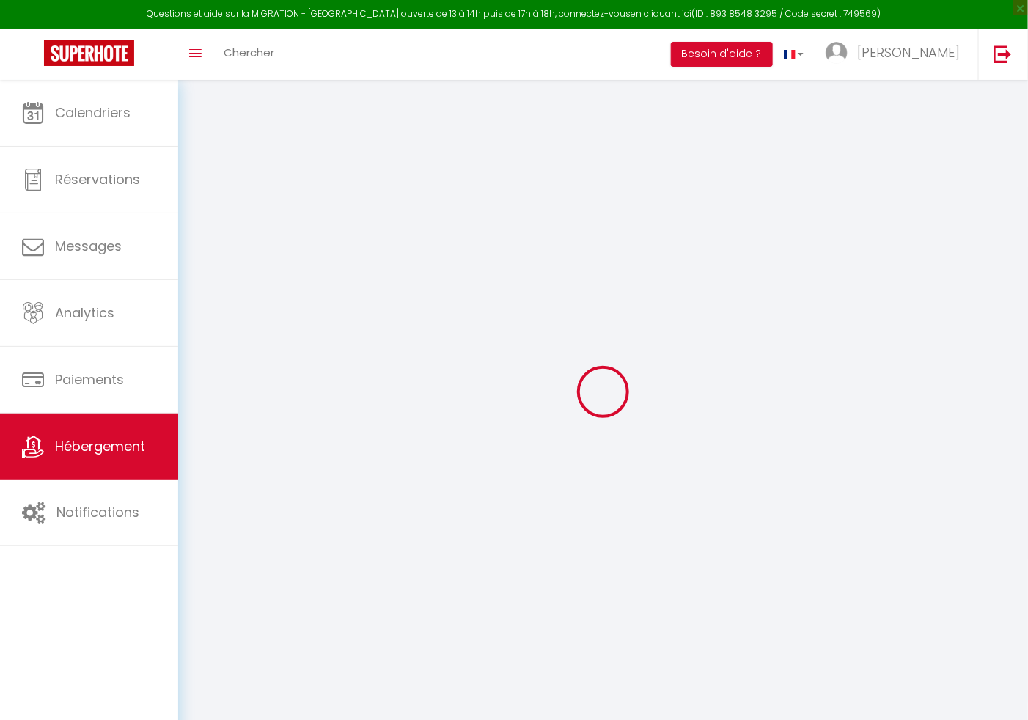
select select
checkbox input "false"
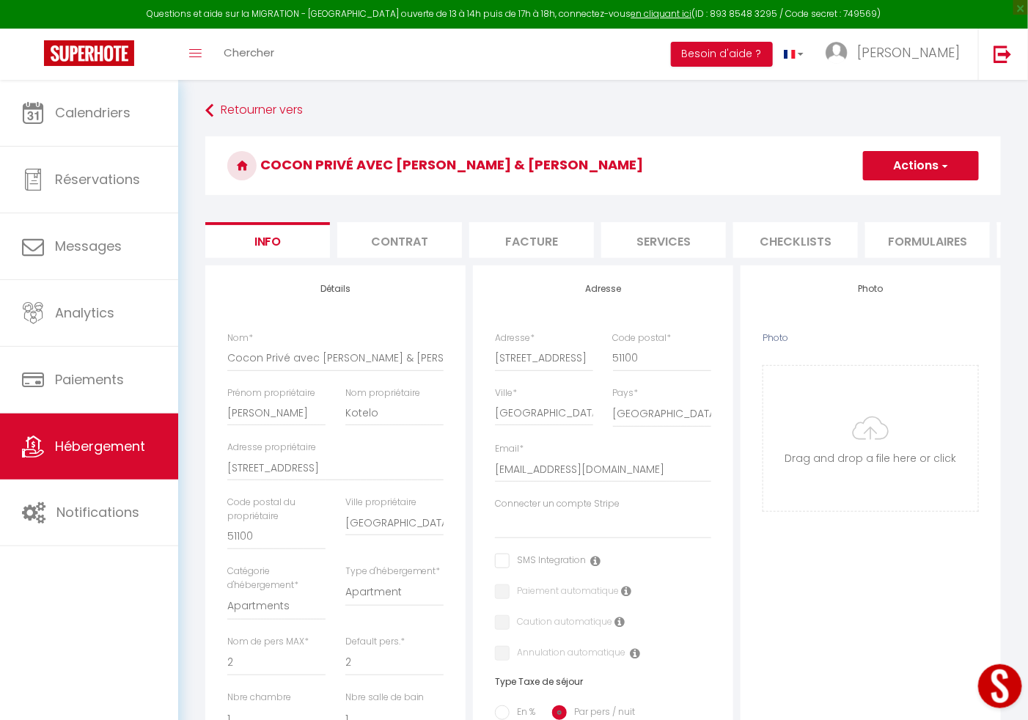
scroll to position [0, 524]
click at [563, 241] on li "Plateformes" at bounding box center [536, 240] width 125 height 36
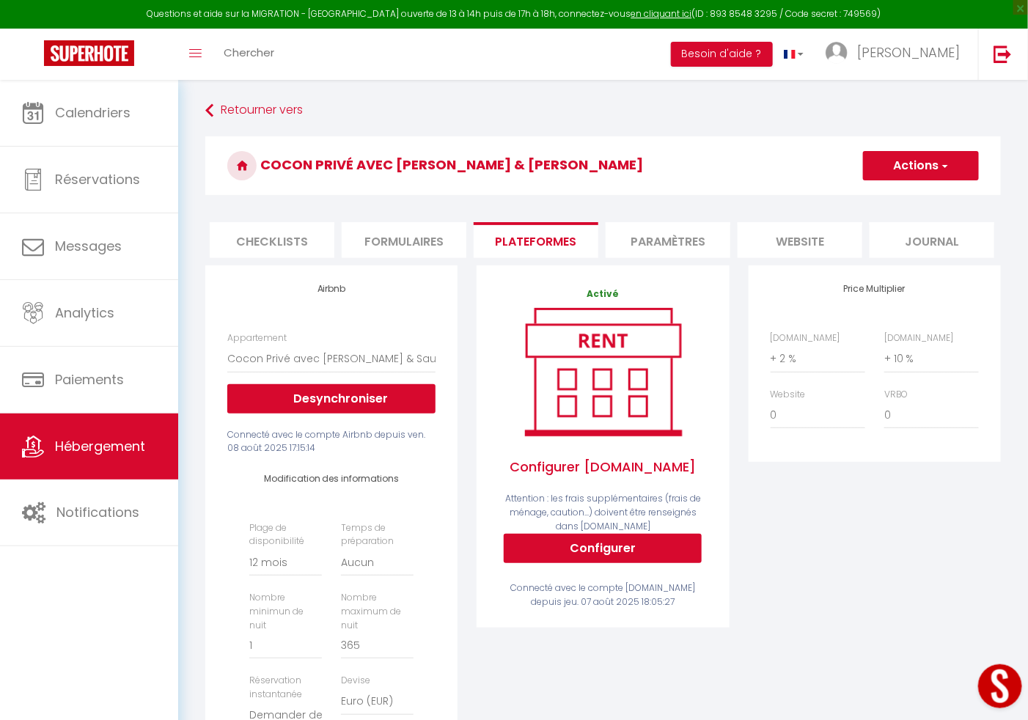
click at [995, 682] on button "Open LiveChat chat widget" at bounding box center [1000, 686] width 44 height 44
click at [887, 373] on select "0 + 1 % + 2 % + 3 % + 4 % + 5 % + 6 % + 7 % + 8 % + 9 %" at bounding box center [932, 359] width 95 height 28
click at [894, 373] on select "0 + 1 % + 2 % + 3 % + 4 % + 5 % + 6 % + 7 % + 8 % + 9 %" at bounding box center [932, 359] width 95 height 28
click at [885, 361] on select "0 + 1 % + 2 % + 3 % + 4 % + 5 % + 6 % + 7 % + 8 % + 9 %" at bounding box center [932, 359] width 95 height 28
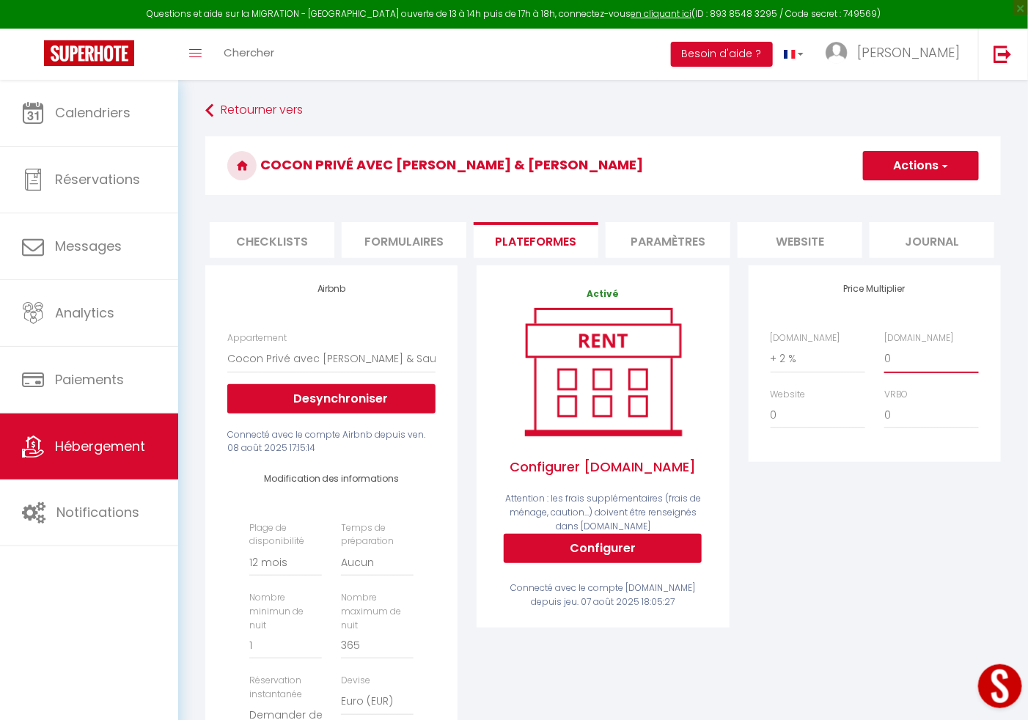
click at [889, 373] on select "0 + 1 % + 2 % + 3 % + 4 % + 5 % + 6 % + 7 % + 8 % + 9 %" at bounding box center [932, 359] width 95 height 28
select select "+ 5 %"
click at [885, 361] on select "0 + 1 % + 2 % + 3 % + 4 % + 5 % + 6 % + 7 % + 8 % + 9 %" at bounding box center [932, 359] width 95 height 28
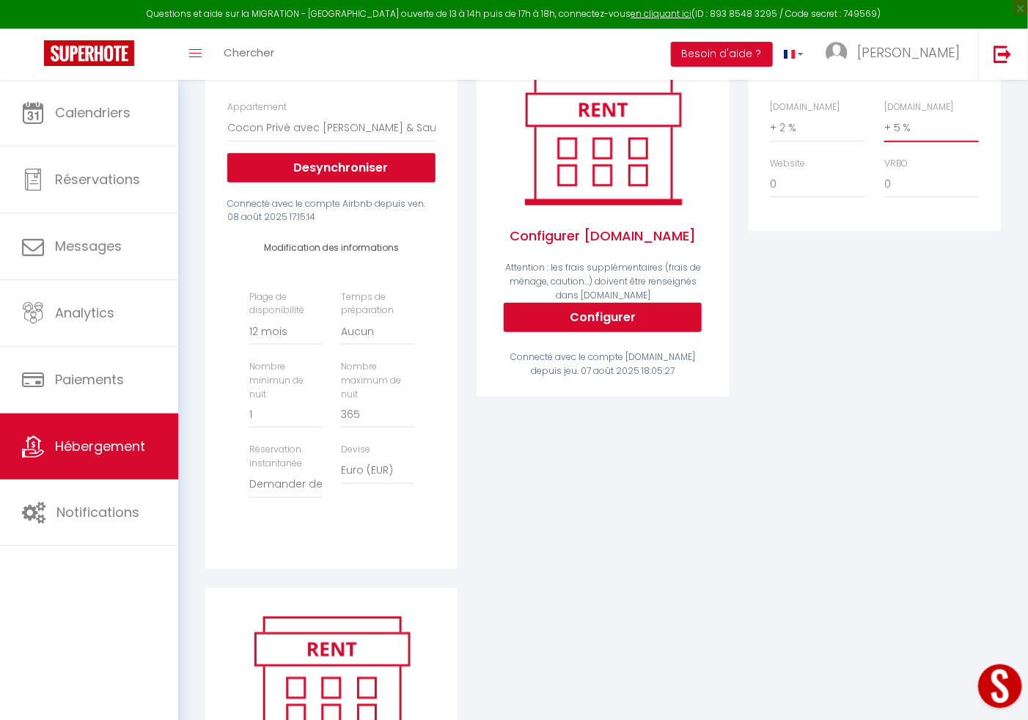
scroll to position [244, 0]
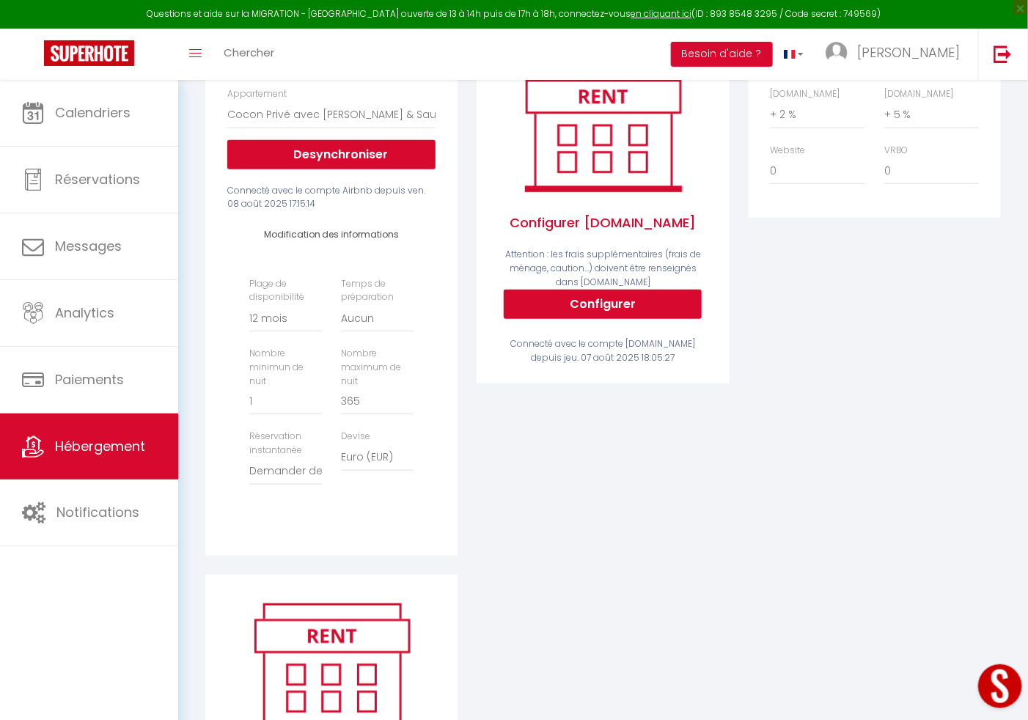
click at [1004, 692] on button "Open LiveChat chat widget" at bounding box center [1000, 686] width 44 height 44
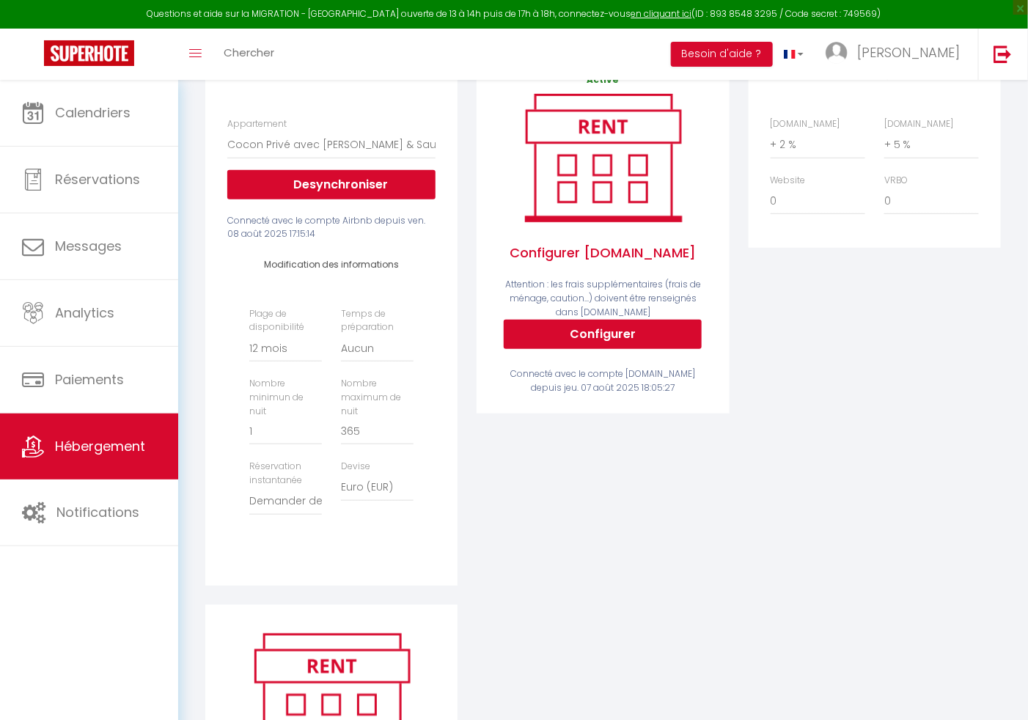
scroll to position [207, 0]
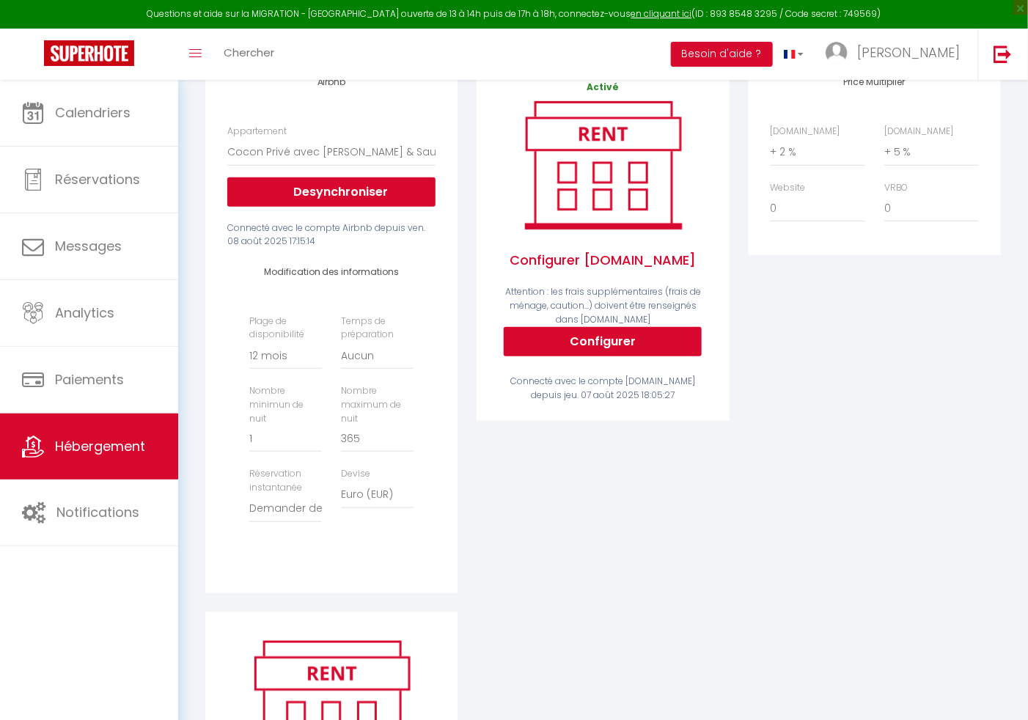
click at [508, 499] on div "Activé Configurer [DOMAIN_NAME] Attention : les frais supplémentaires (frais de…" at bounding box center [602, 336] width 271 height 554
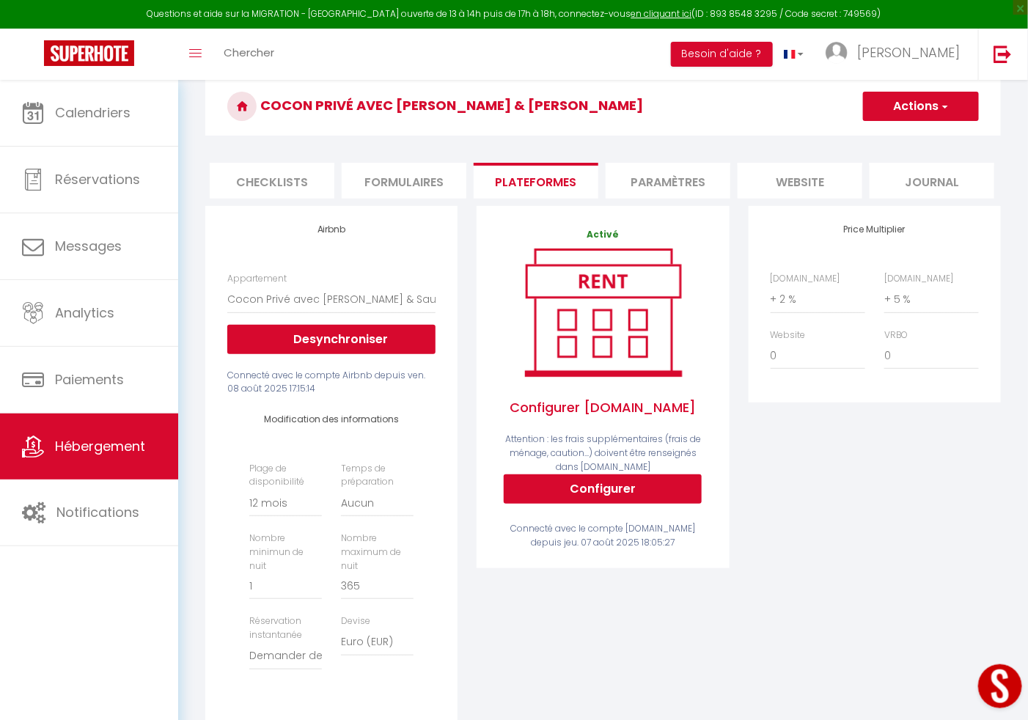
scroll to position [0, 0]
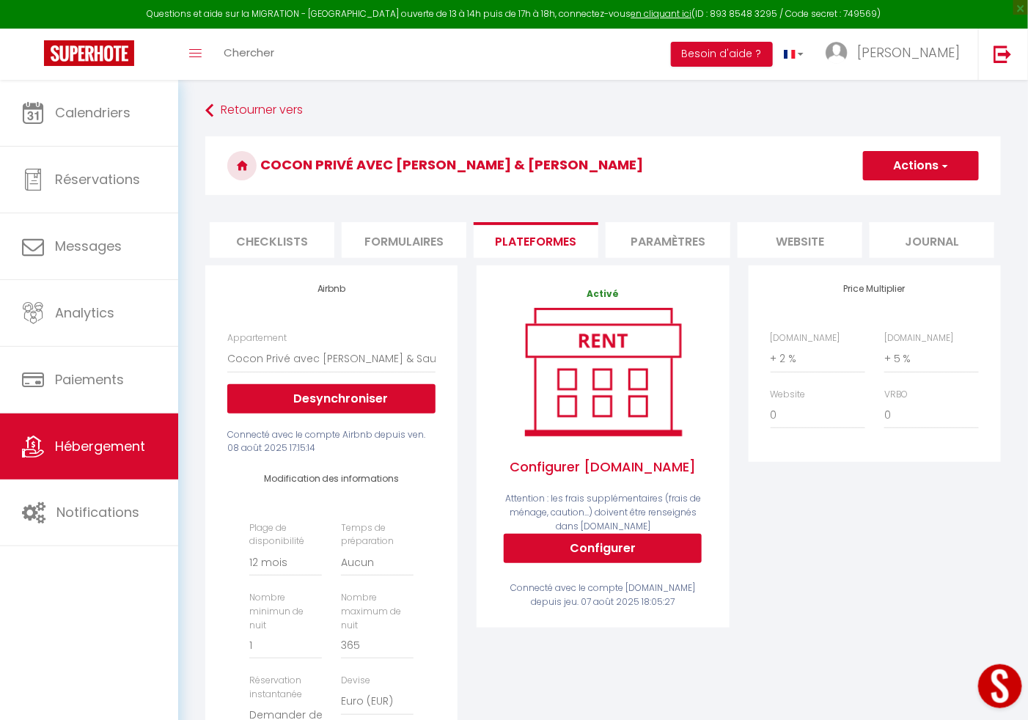
click at [949, 174] on button "Actions" at bounding box center [921, 165] width 116 height 29
click at [924, 194] on link "Enregistrer" at bounding box center [921, 197] width 116 height 19
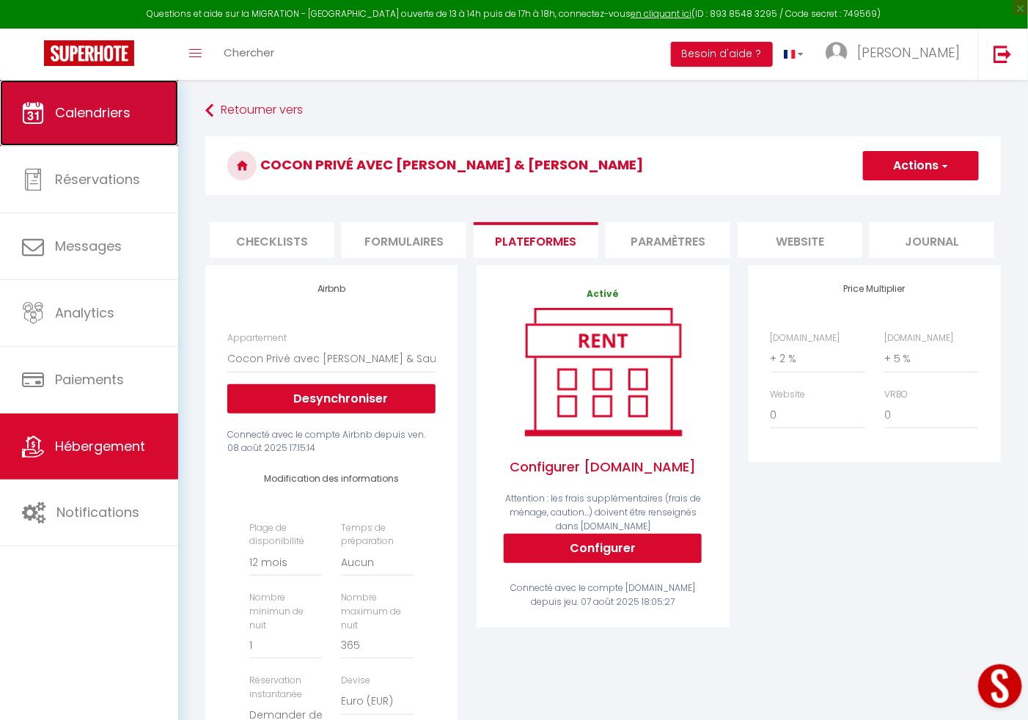
click at [97, 121] on span "Calendriers" at bounding box center [93, 112] width 76 height 18
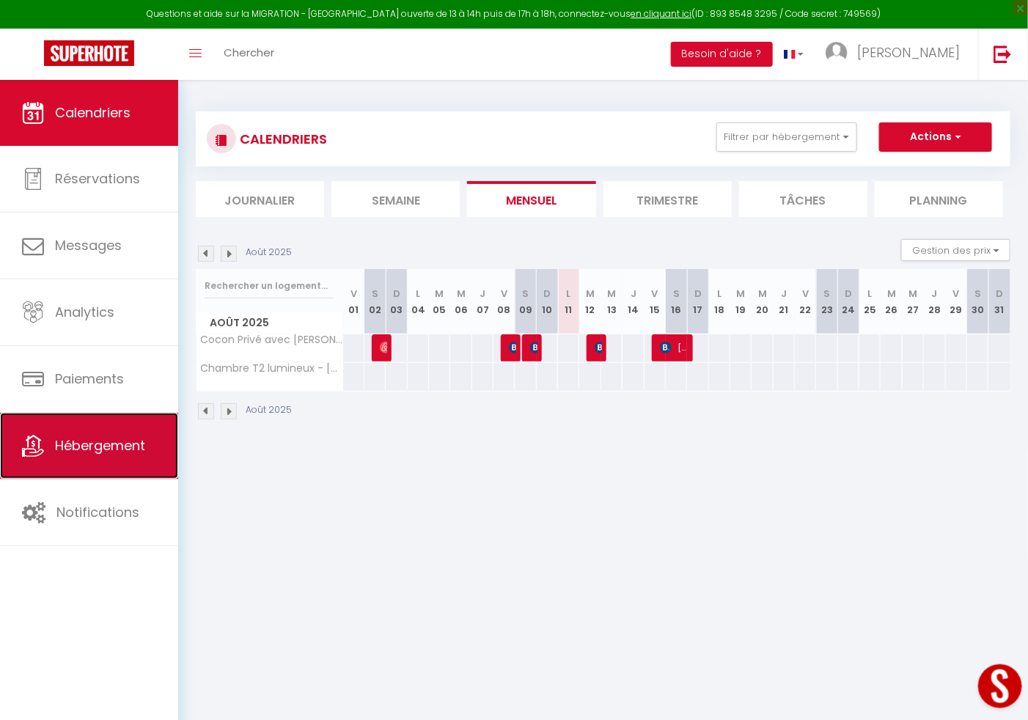
click at [51, 443] on link "Hébergement" at bounding box center [89, 446] width 178 height 66
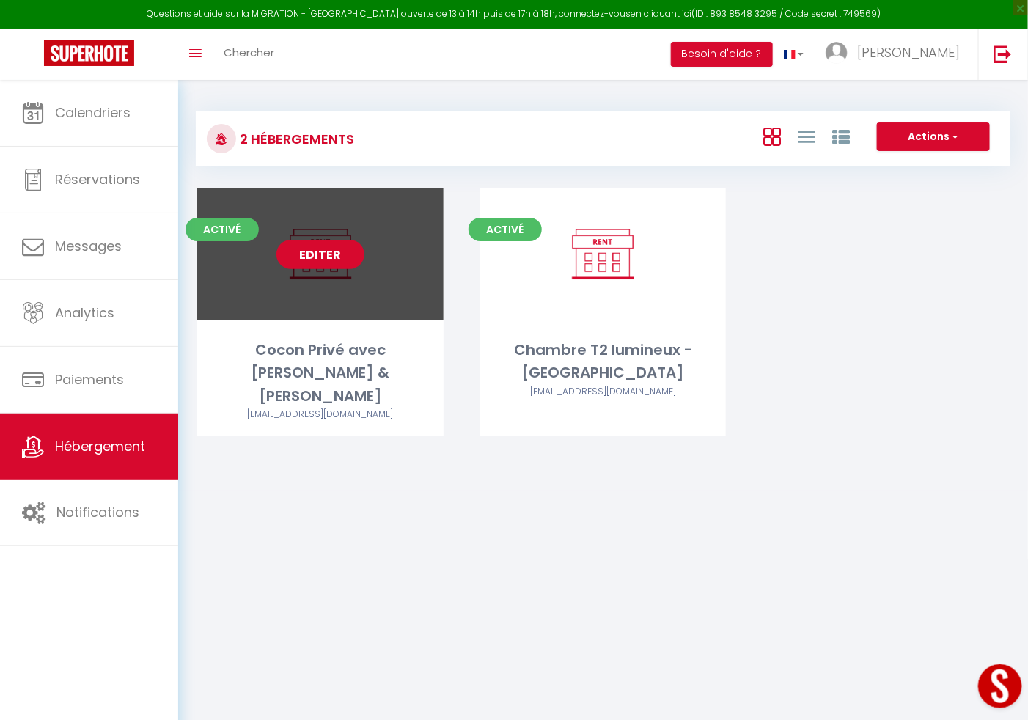
click at [333, 258] on link "Editer" at bounding box center [321, 254] width 88 height 29
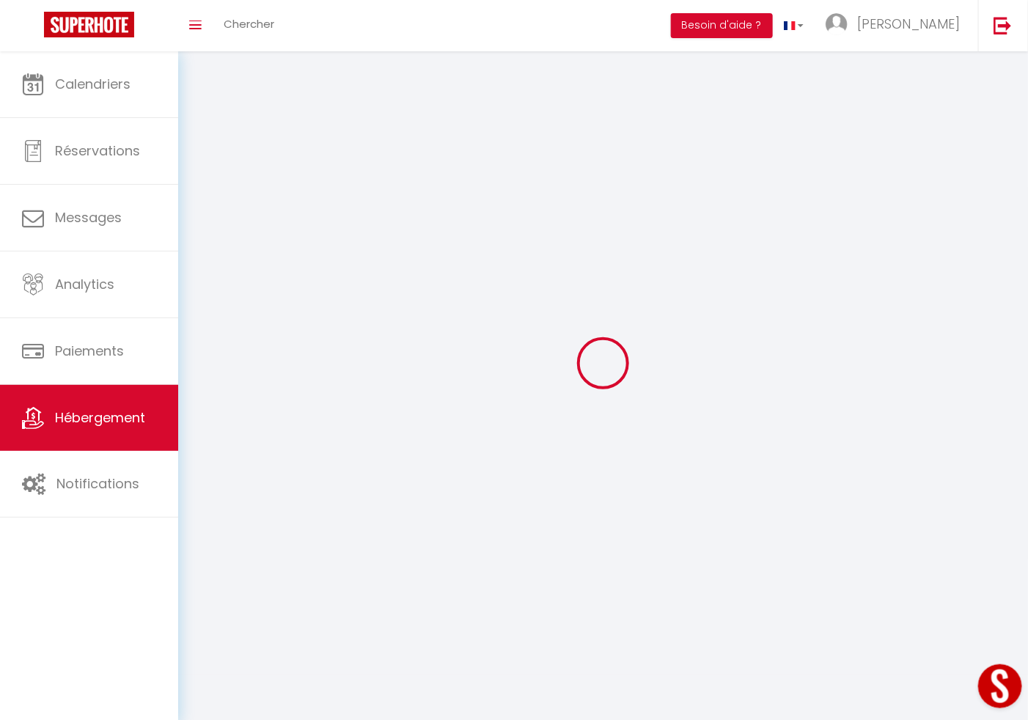
select select "1"
select select "28"
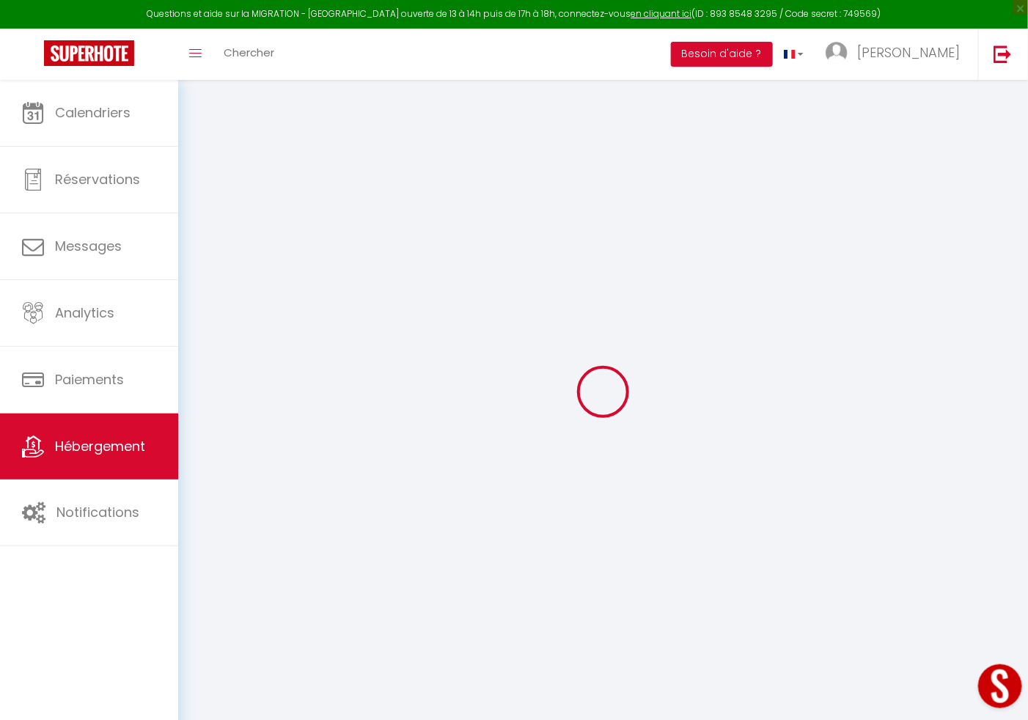
select select
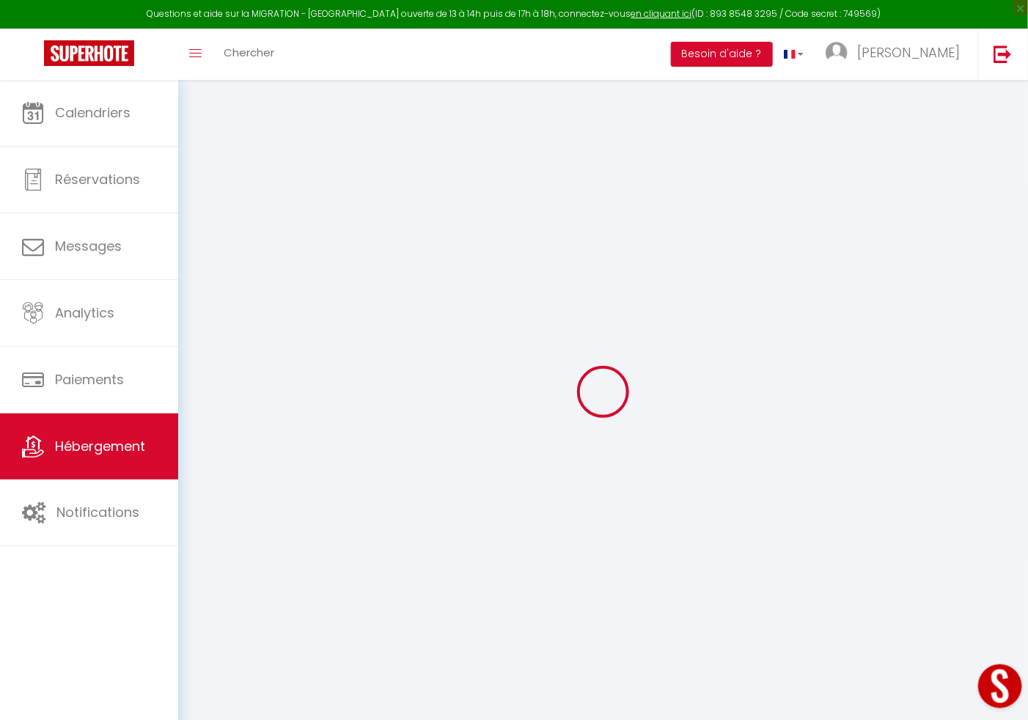
select select
checkbox input "false"
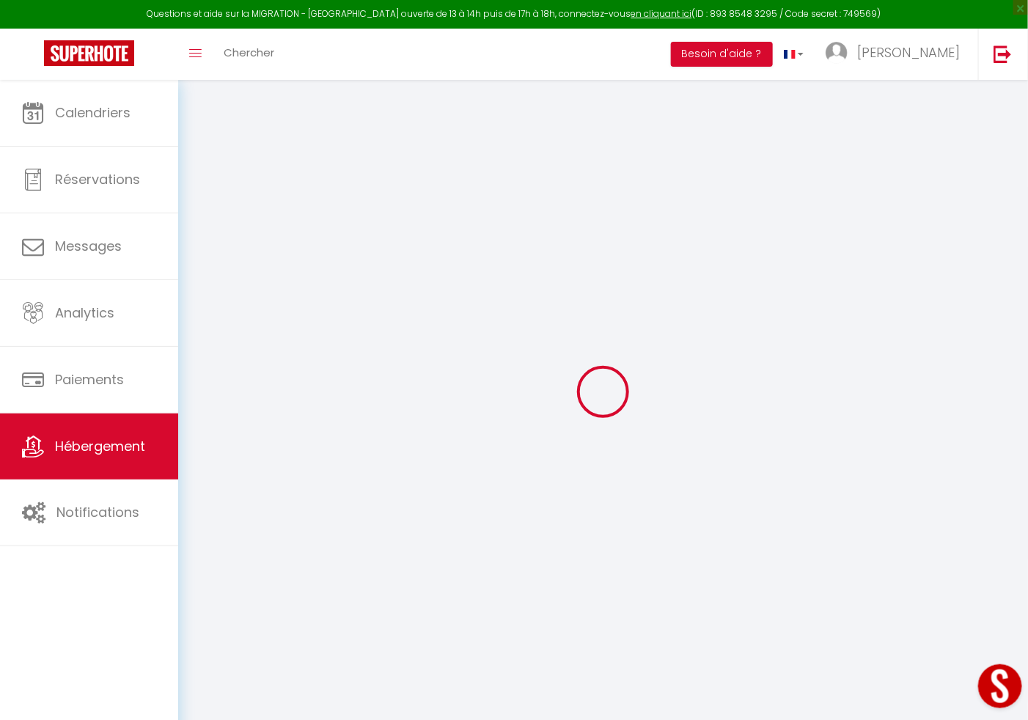
select select
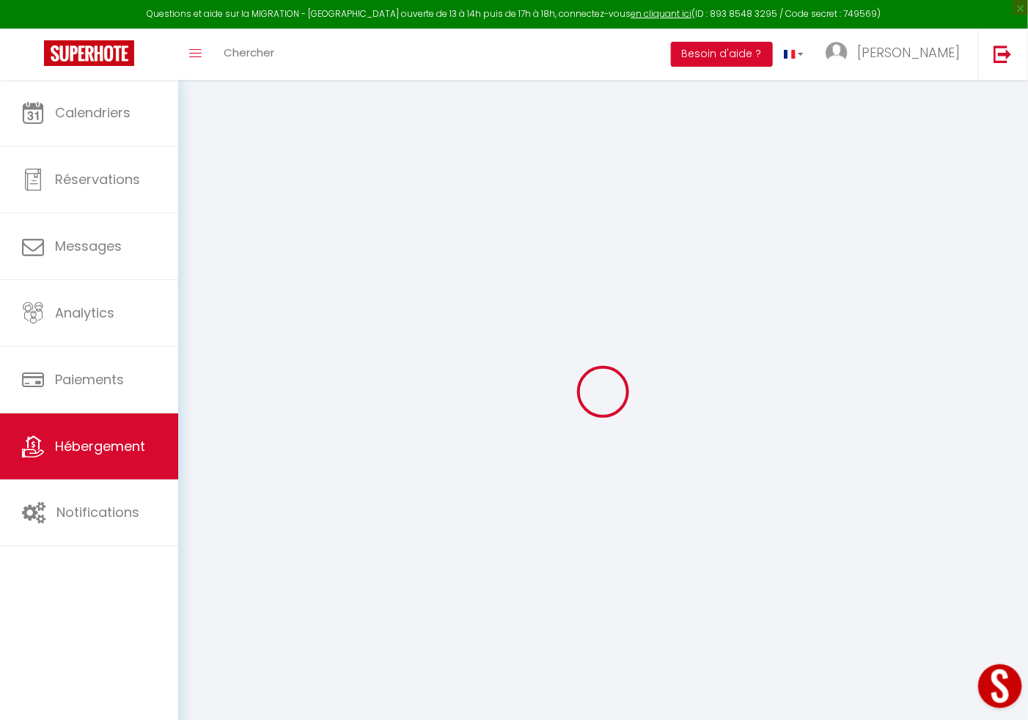
select select
checkbox input "false"
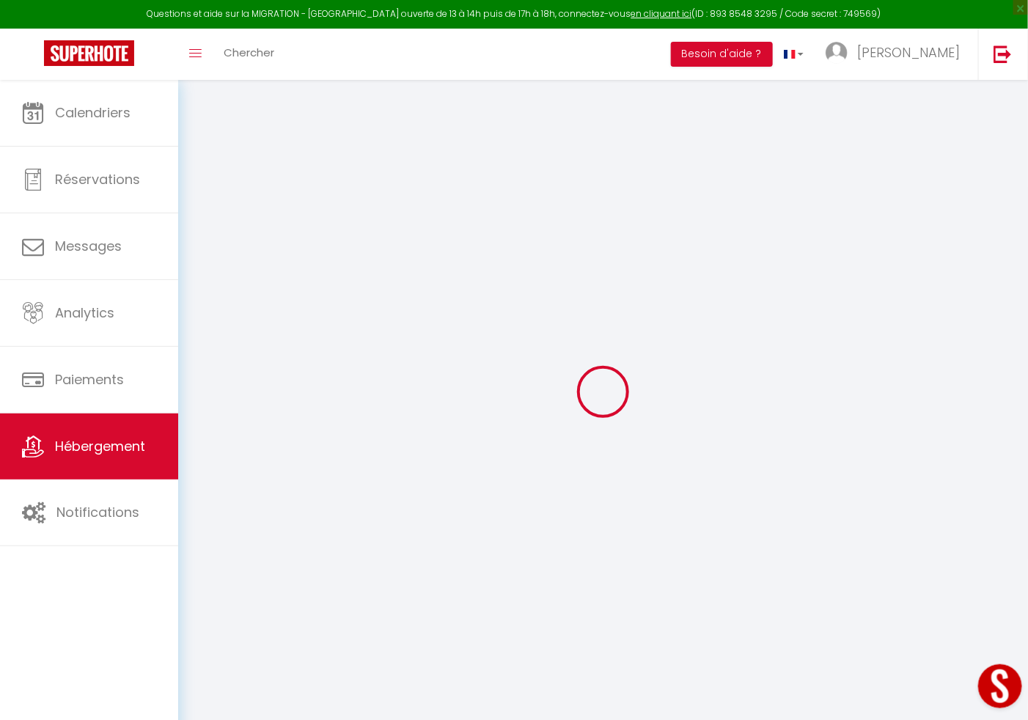
checkbox input "false"
select select
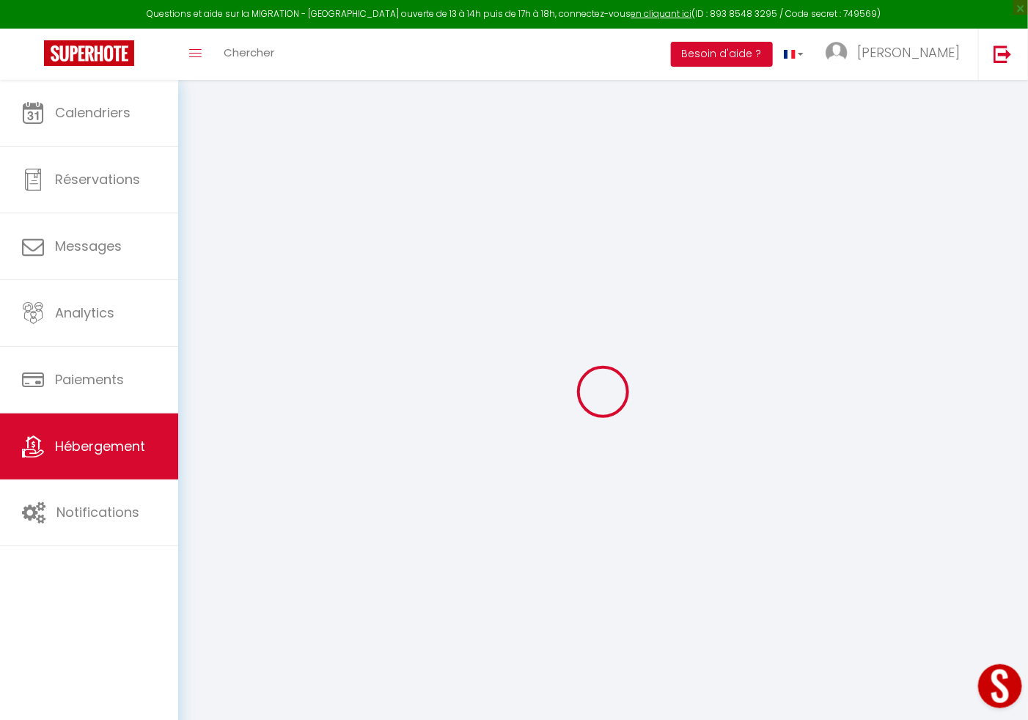
select select
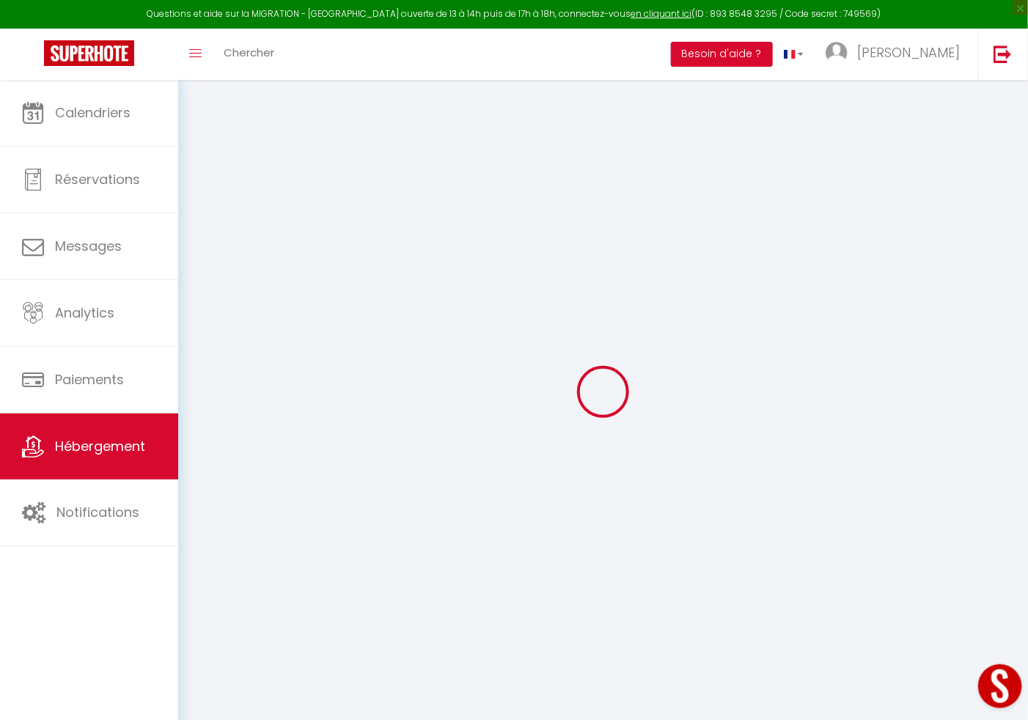
checkbox input "false"
select select
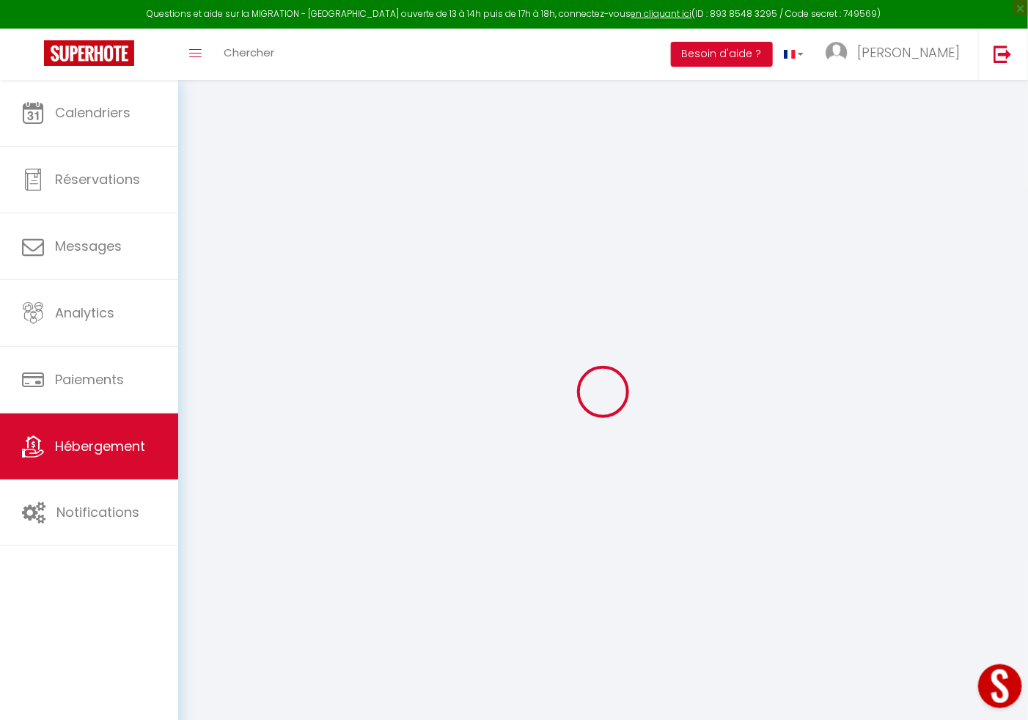
select select
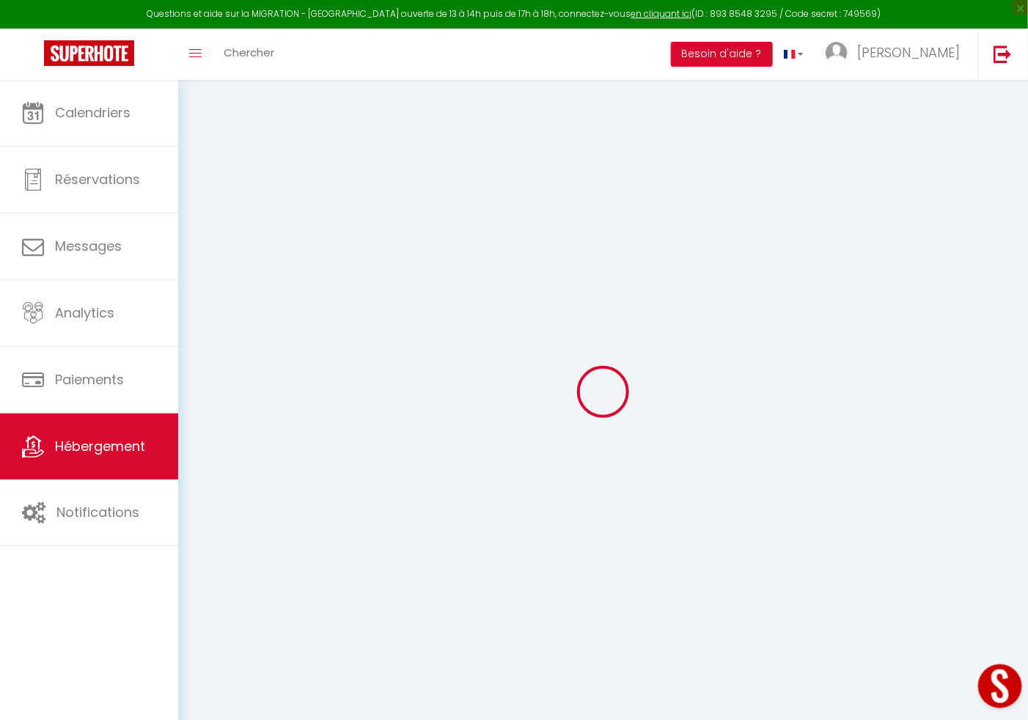
select select
checkbox input "false"
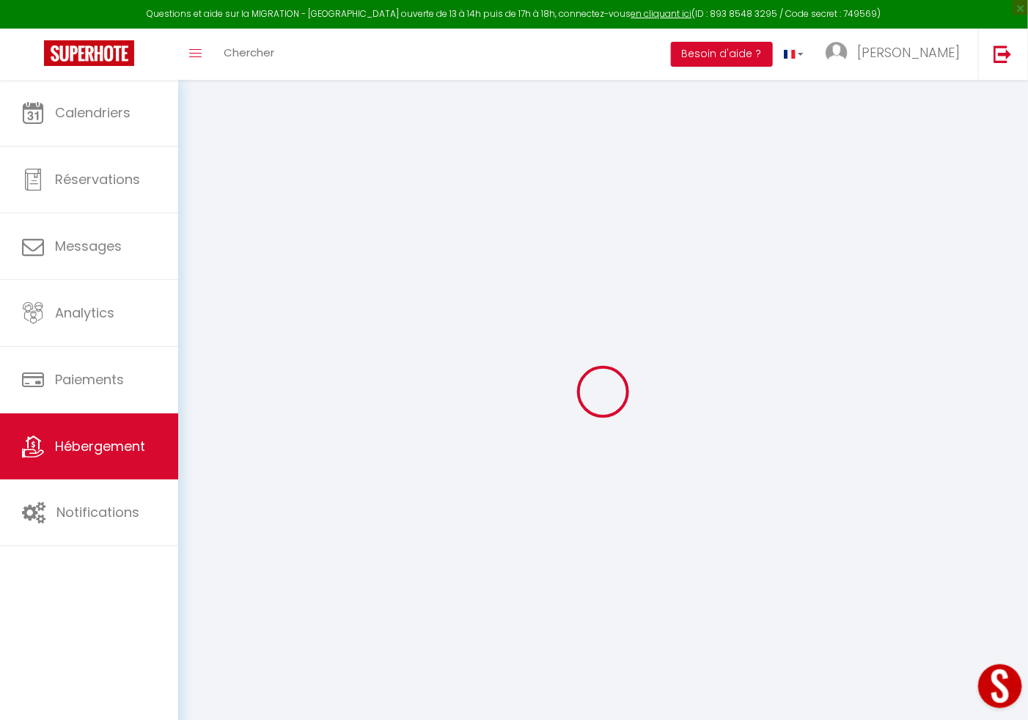
checkbox input "false"
select select
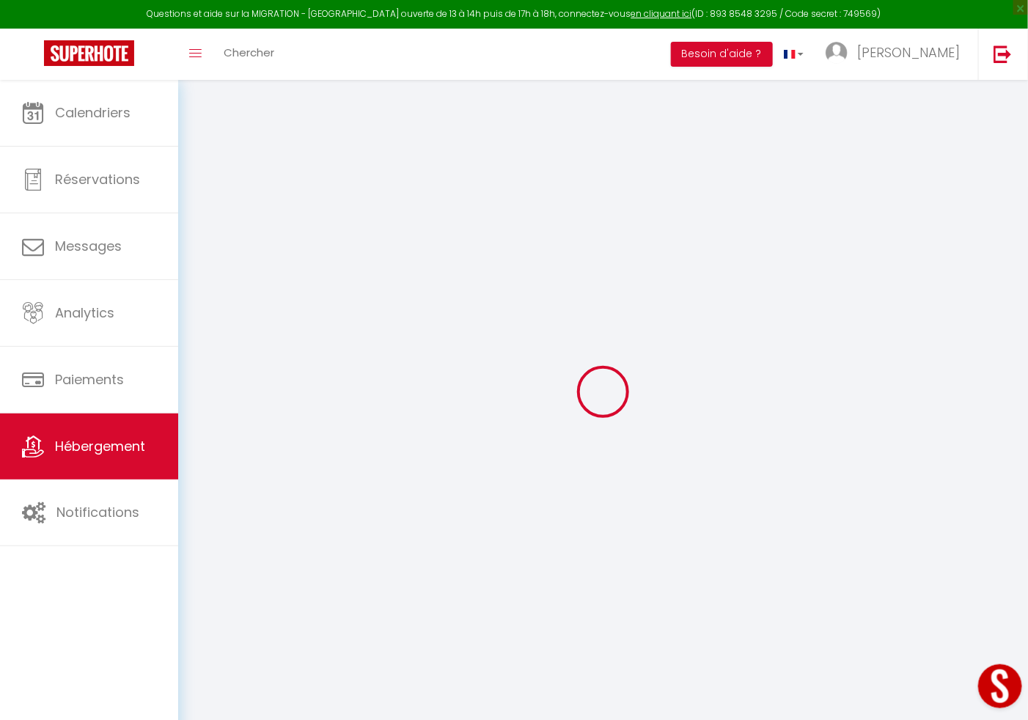
select select
checkbox input "false"
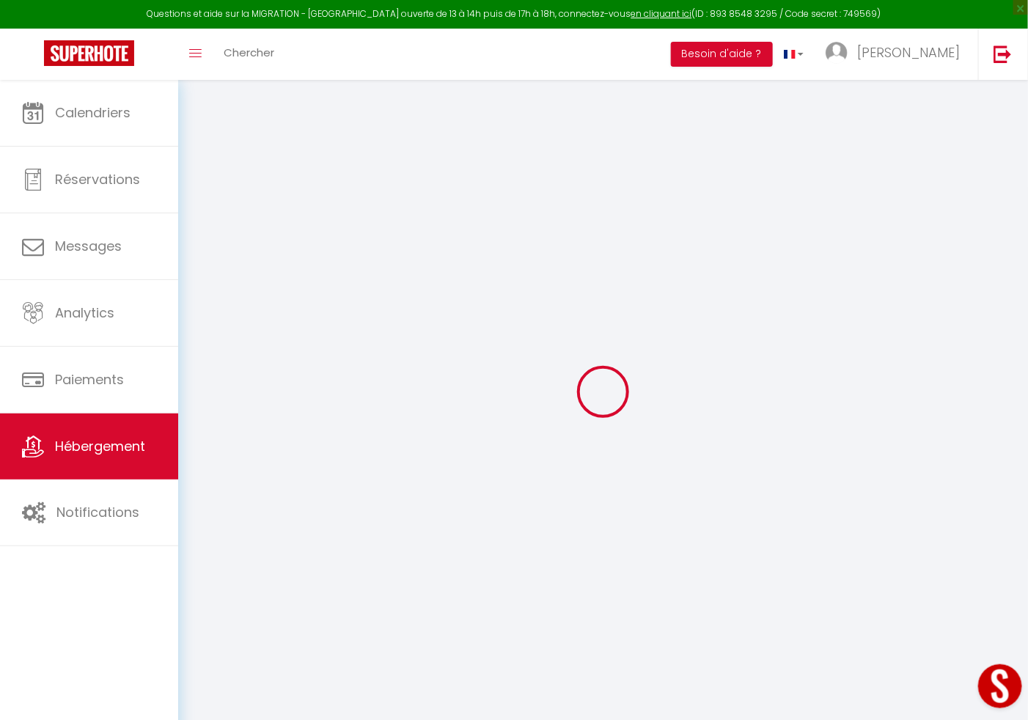
checkbox input "false"
select select
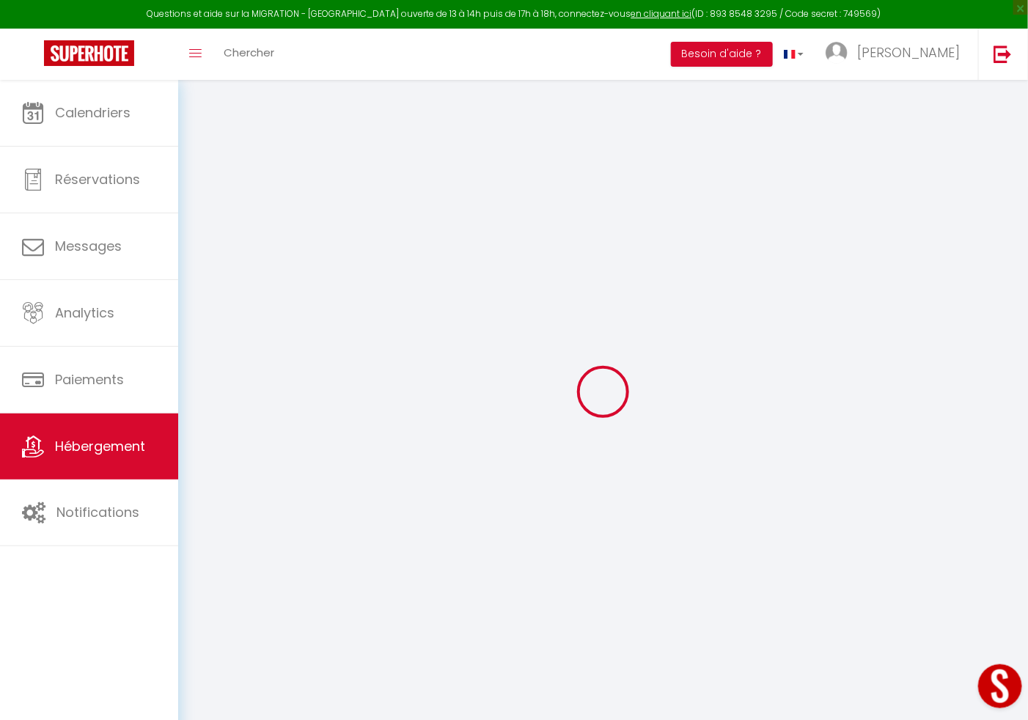
type input "Cocon Privé avec [PERSON_NAME] & [PERSON_NAME]"
type input "[PERSON_NAME]"
type input "Kotelo"
type input "[STREET_ADDRESS]"
type input "51100"
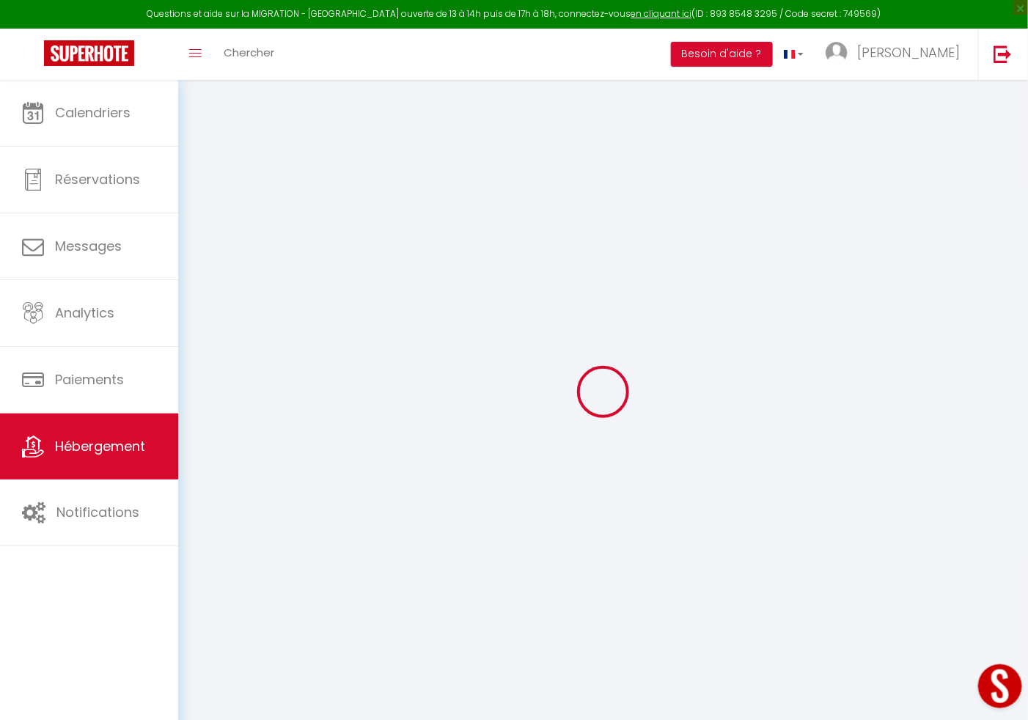
type input "[GEOGRAPHIC_DATA]"
select select "2"
type input "90"
type input "30"
select select
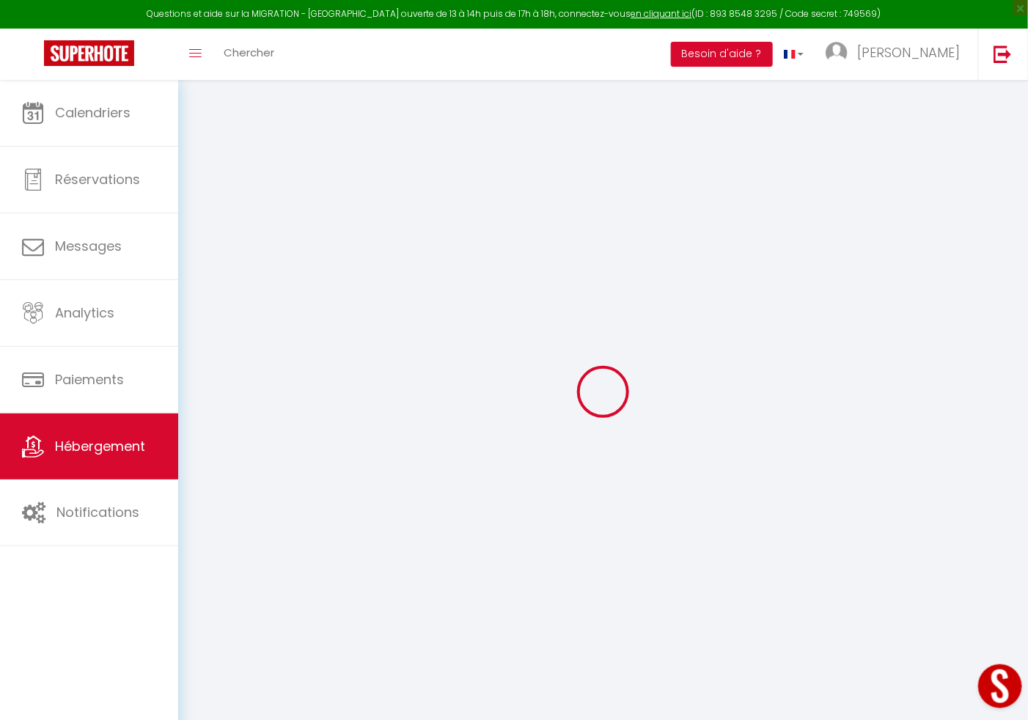
select select
type input "[STREET_ADDRESS]"
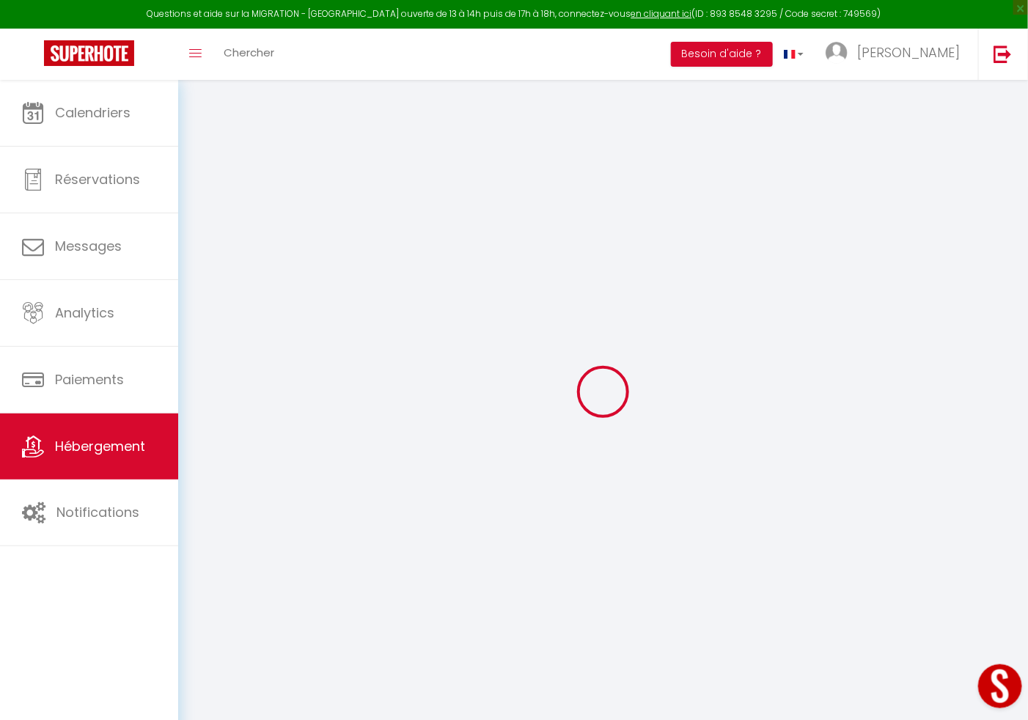
type input "51100"
type input "[GEOGRAPHIC_DATA]"
type input "[EMAIL_ADDRESS][DOMAIN_NAME]"
select select
checkbox input "false"
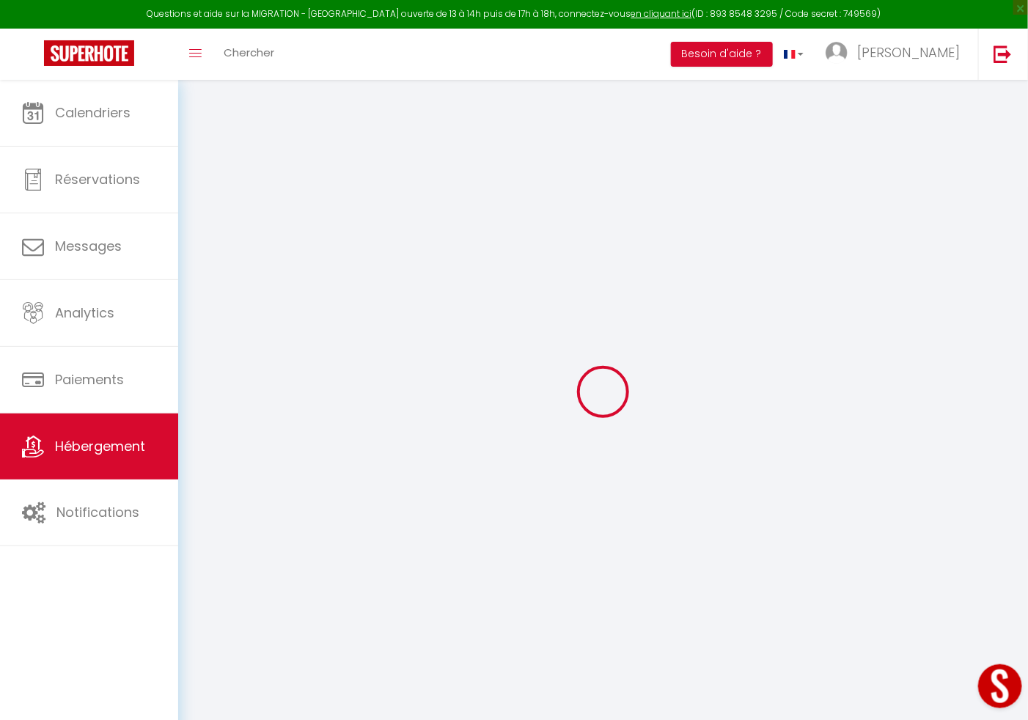
checkbox input "false"
select select
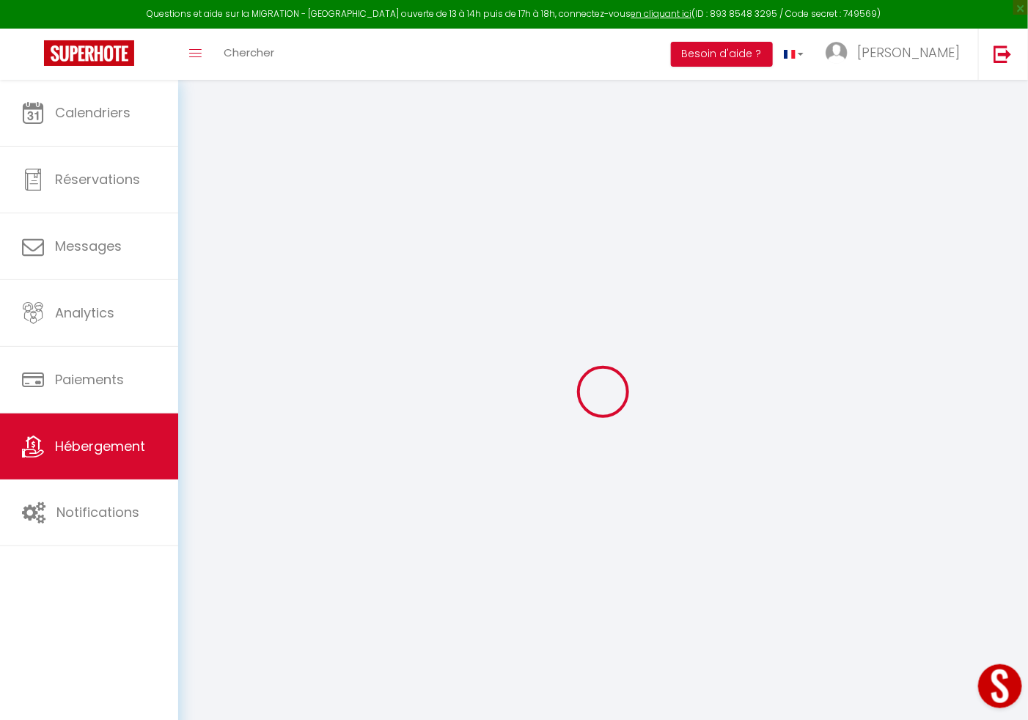
type input "30"
type input "0"
select select
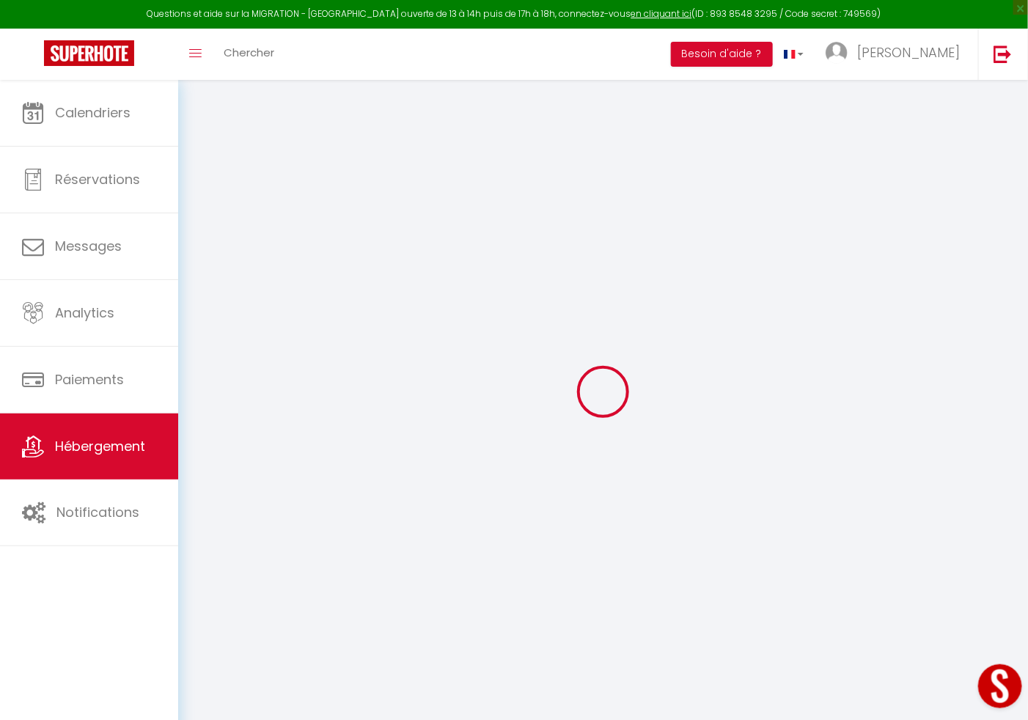
select select
checkbox input "false"
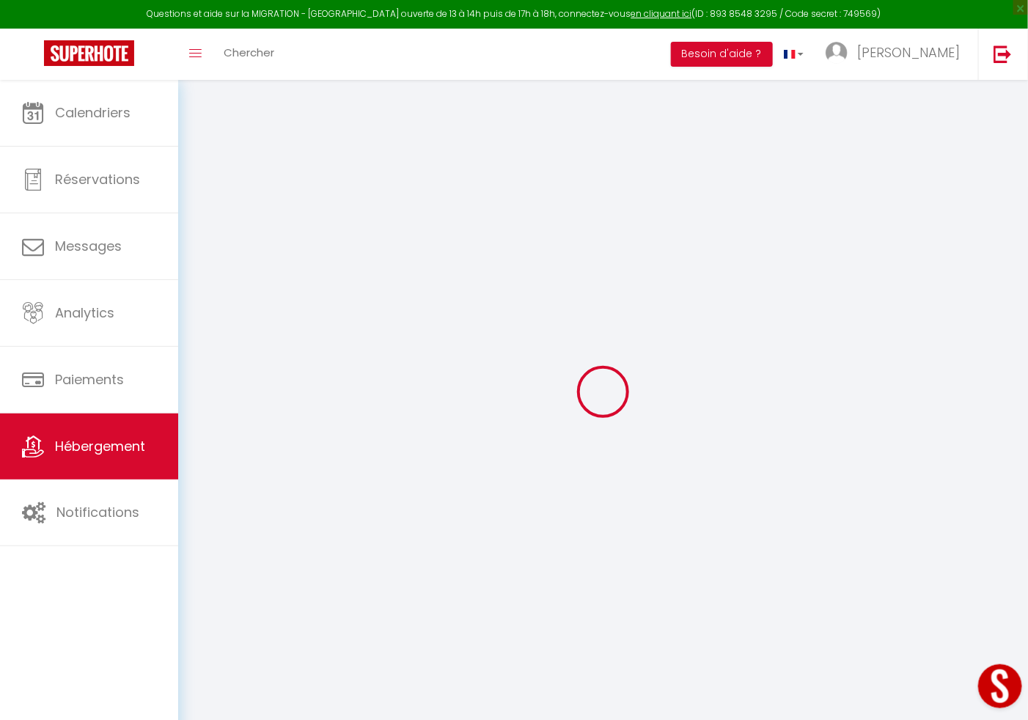
checkbox input "false"
select select
checkbox input "false"
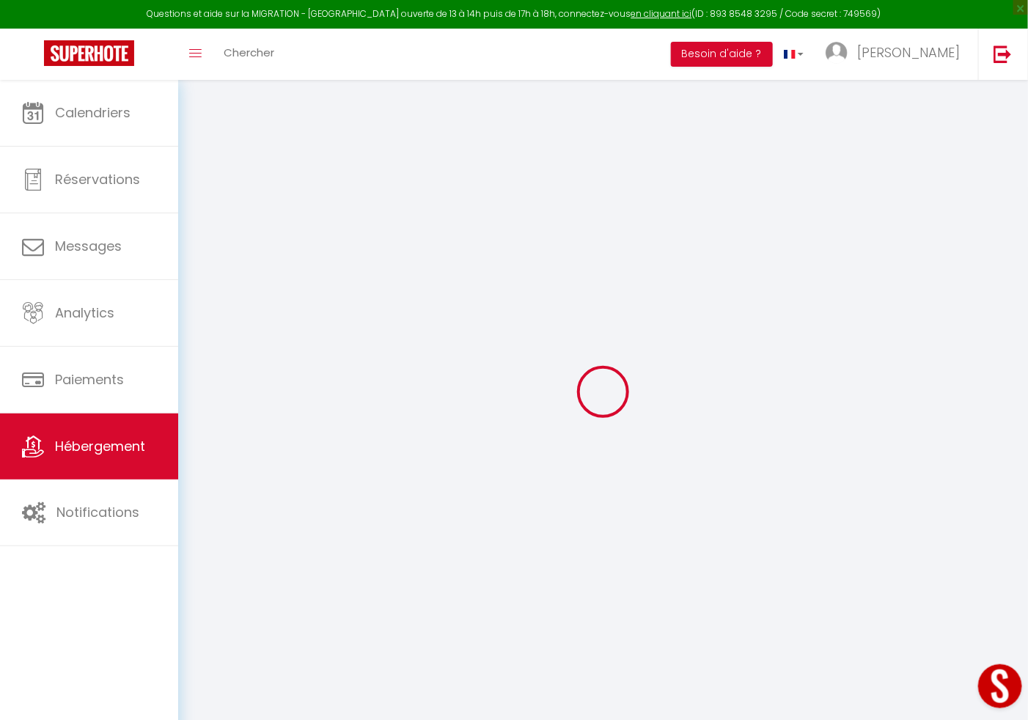
checkbox input "false"
select select "16:00"
select select "23:45"
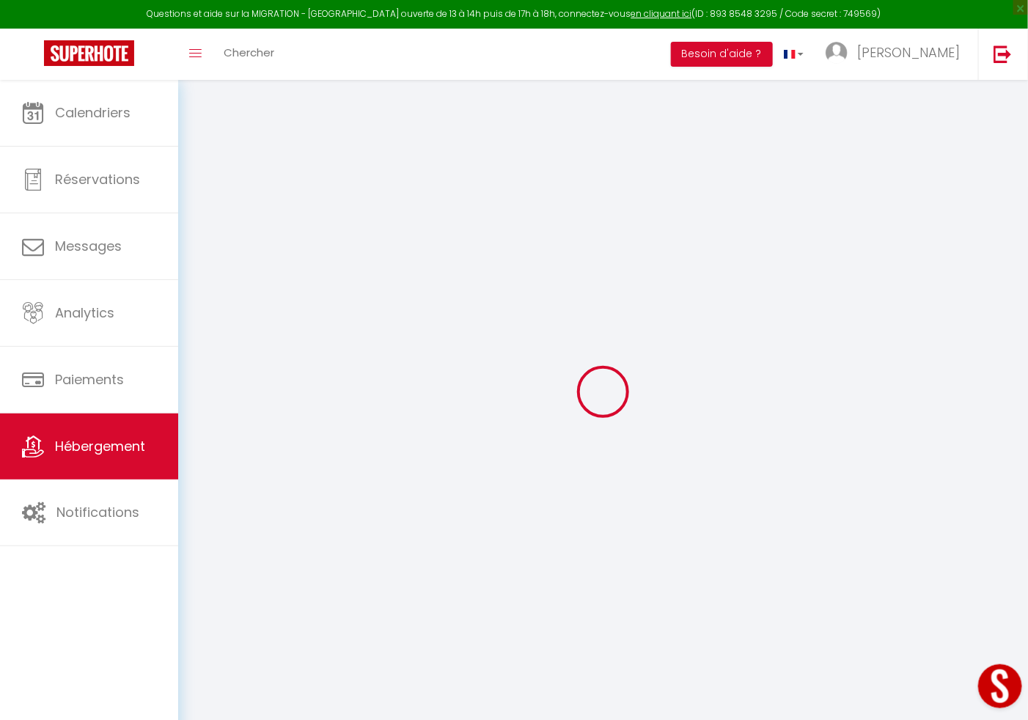
select select "12:00"
select select "30"
select select "120"
select select
checkbox input "false"
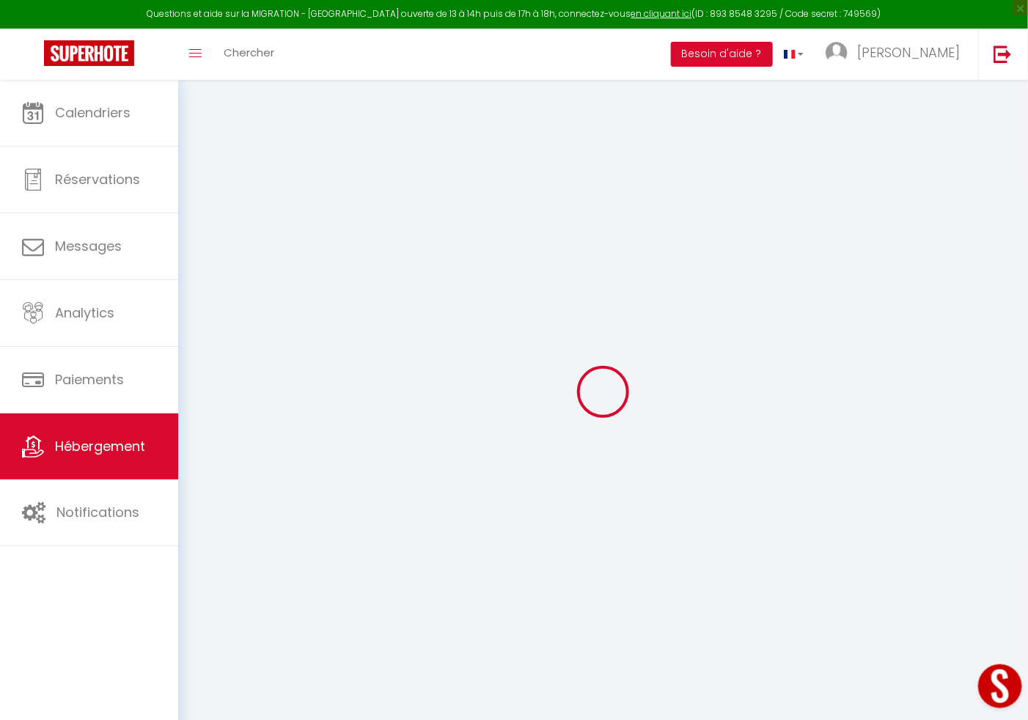
checkbox input "false"
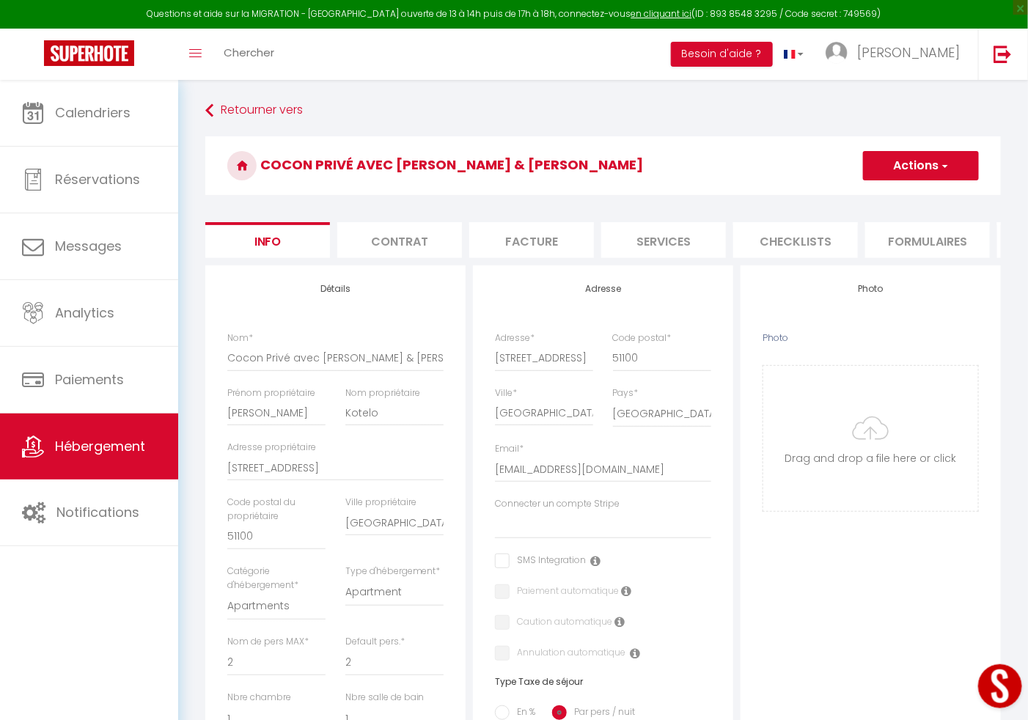
click at [937, 154] on button "Actions" at bounding box center [921, 165] width 116 height 29
click at [883, 200] on input "Enregistrer" at bounding box center [863, 198] width 54 height 15
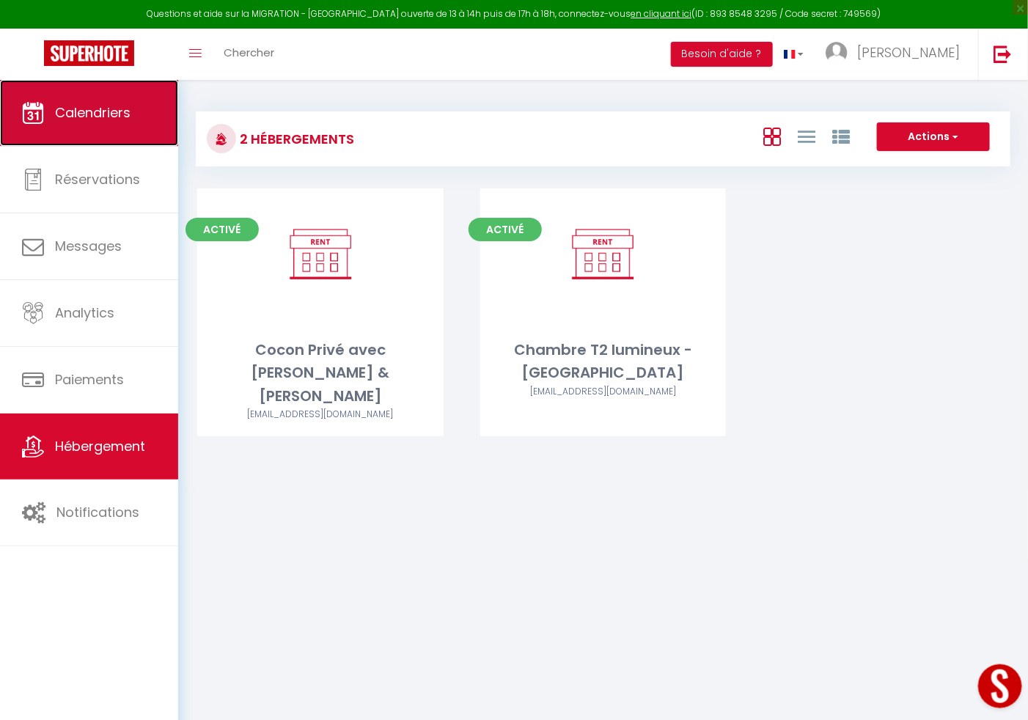
click at [106, 141] on link "Calendriers" at bounding box center [89, 113] width 178 height 66
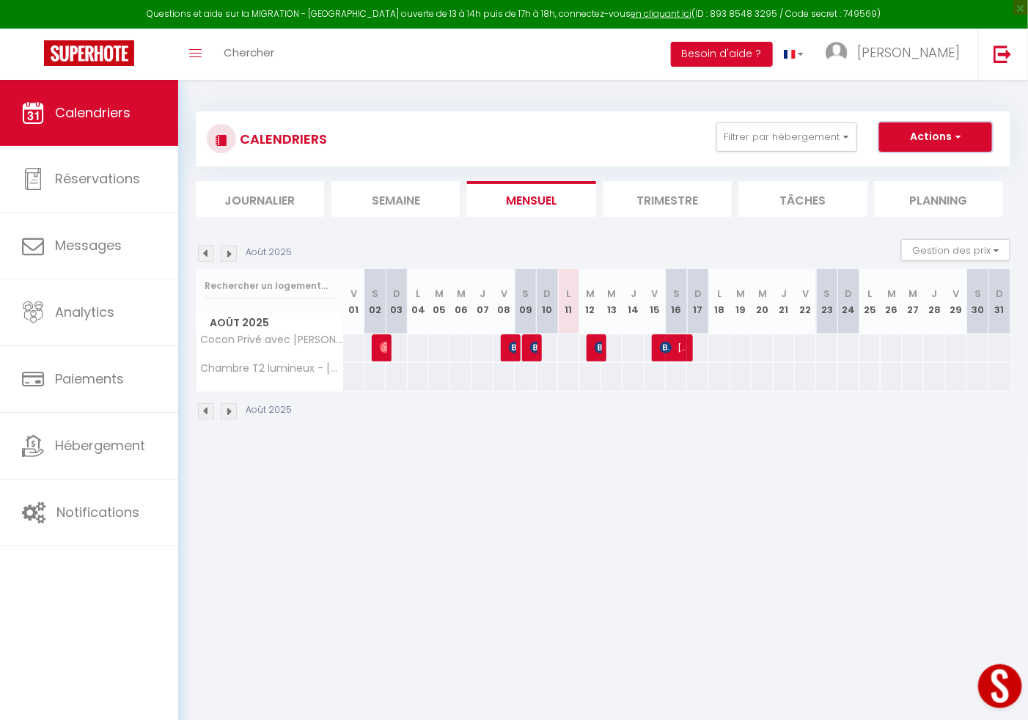
click at [986, 139] on button "Actions" at bounding box center [935, 136] width 113 height 29
click at [891, 190] on link "Exporter les réservations" at bounding box center [921, 193] width 128 height 22
type input "[EMAIL_ADDRESS][DOMAIN_NAME]"
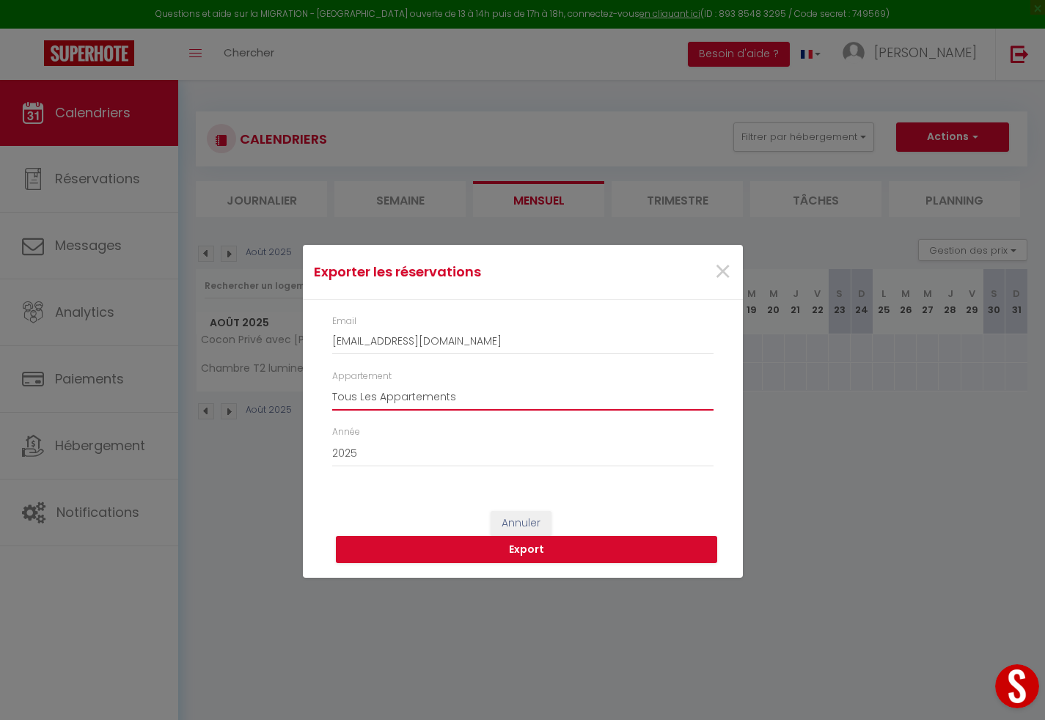
click at [395, 395] on select "Tous Les Appartements Cocon Privé avec [PERSON_NAME] & Sauna Chambre T2 lumineu…" at bounding box center [522, 397] width 381 height 28
select select "75198"
click at [332, 383] on select "Tous Les Appartements Cocon Privé avec [PERSON_NAME] & Sauna Chambre T2 lumineu…" at bounding box center [522, 397] width 381 height 28
click at [466, 552] on button "Export" at bounding box center [526, 550] width 381 height 28
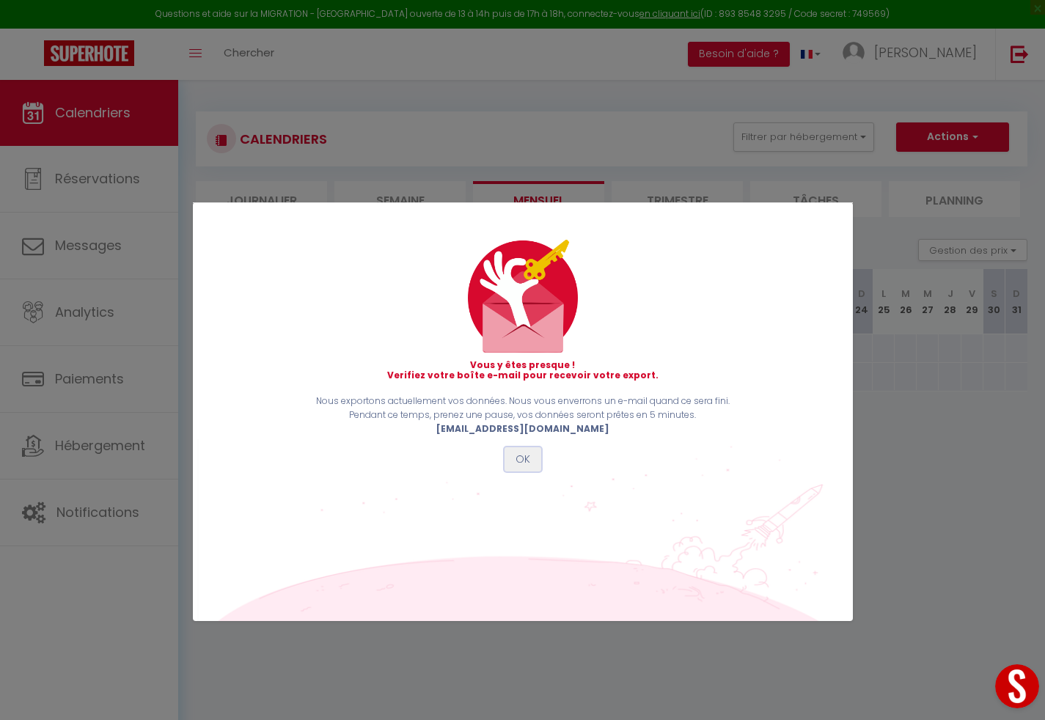
click at [518, 458] on button "OK" at bounding box center [523, 459] width 37 height 25
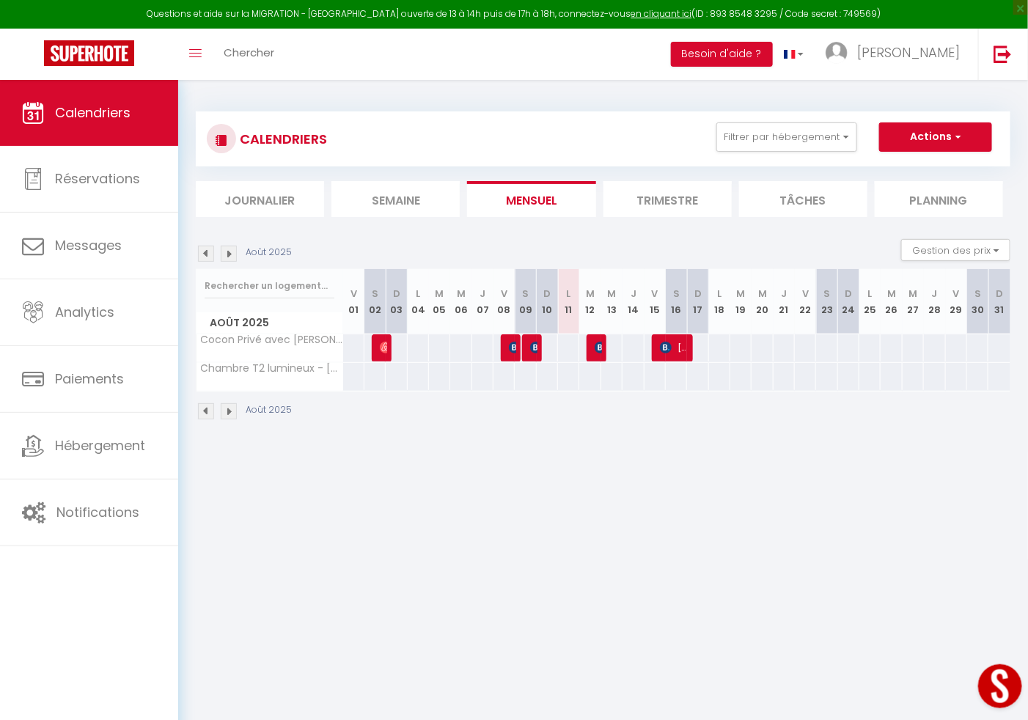
click at [403, 348] on div at bounding box center [396, 347] width 22 height 27
select select "1"
type input "Dim 03 Août 2025"
type input "Lun 04 Août 2025"
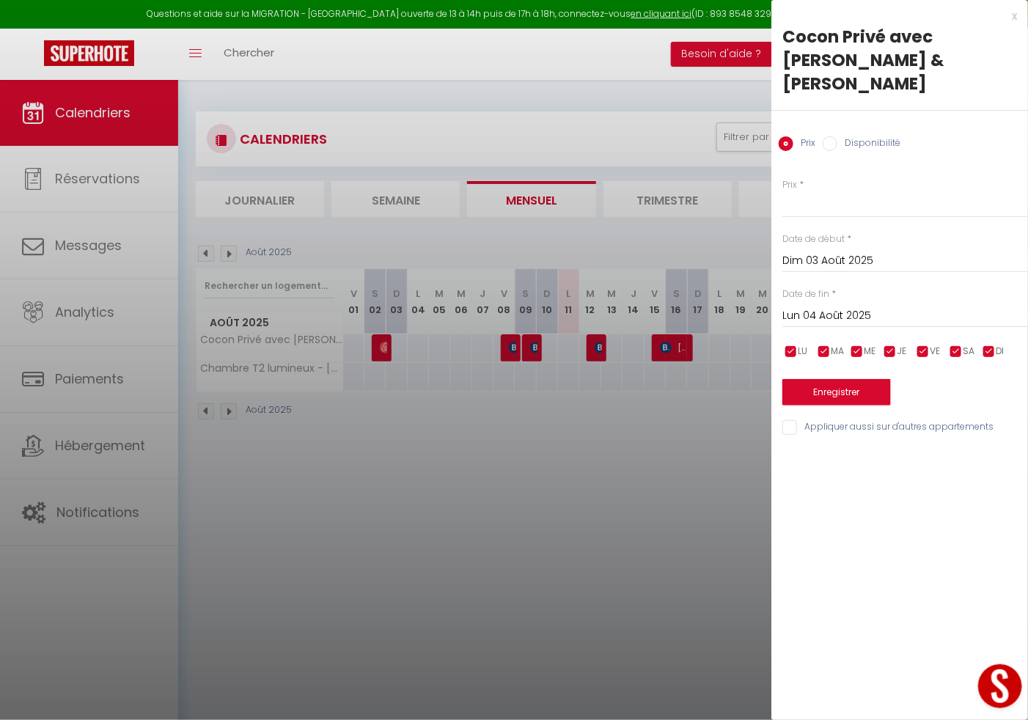
click at [830, 136] on input "Disponibilité" at bounding box center [830, 143] width 15 height 15
radio input "true"
radio input "false"
click at [845, 381] on button "Enregistrer" at bounding box center [837, 394] width 109 height 26
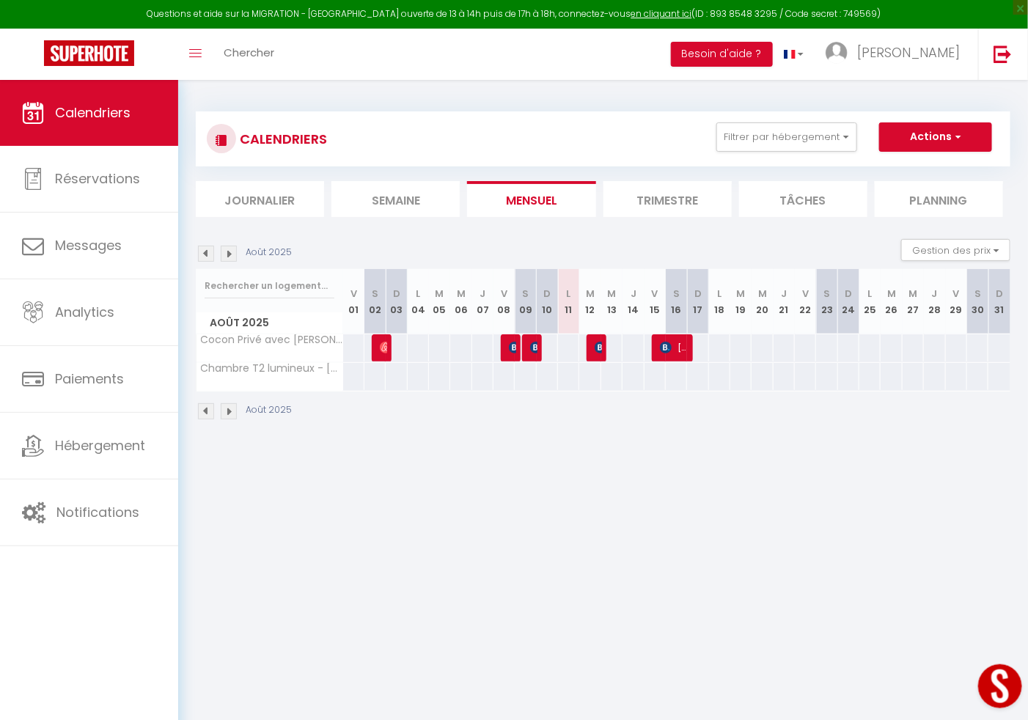
click at [705, 346] on div at bounding box center [698, 347] width 22 height 27
type input "Dim 17 Août 2025"
type input "Lun 18 Août 2025"
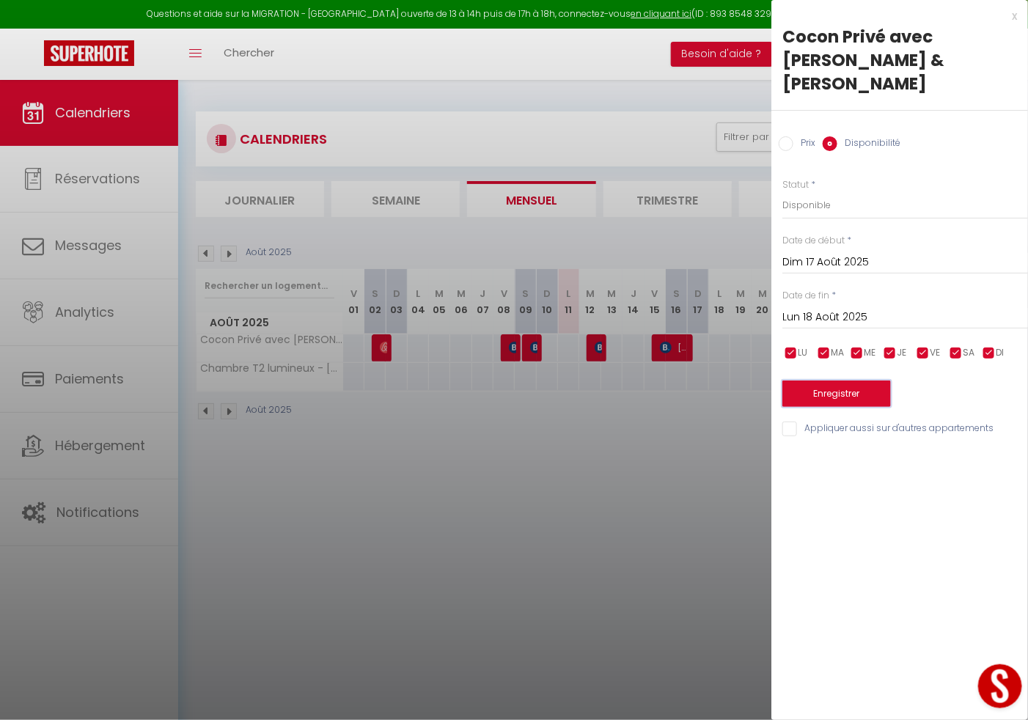
click at [827, 381] on button "Enregistrer" at bounding box center [837, 394] width 109 height 26
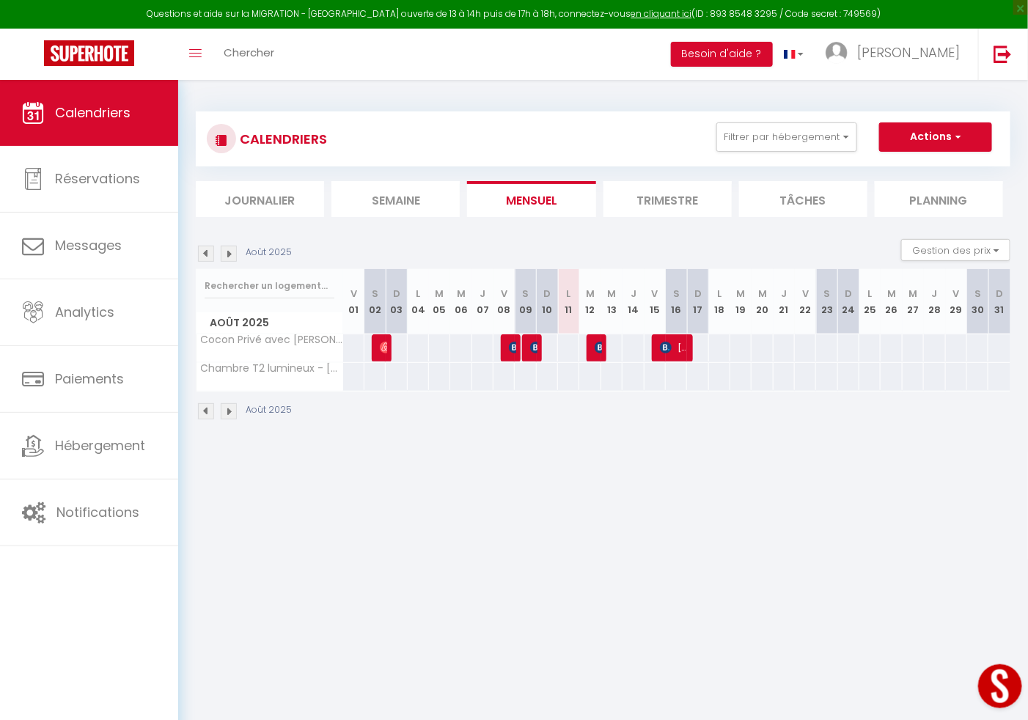
click at [647, 425] on div "Août 2025" at bounding box center [603, 413] width 815 height 43
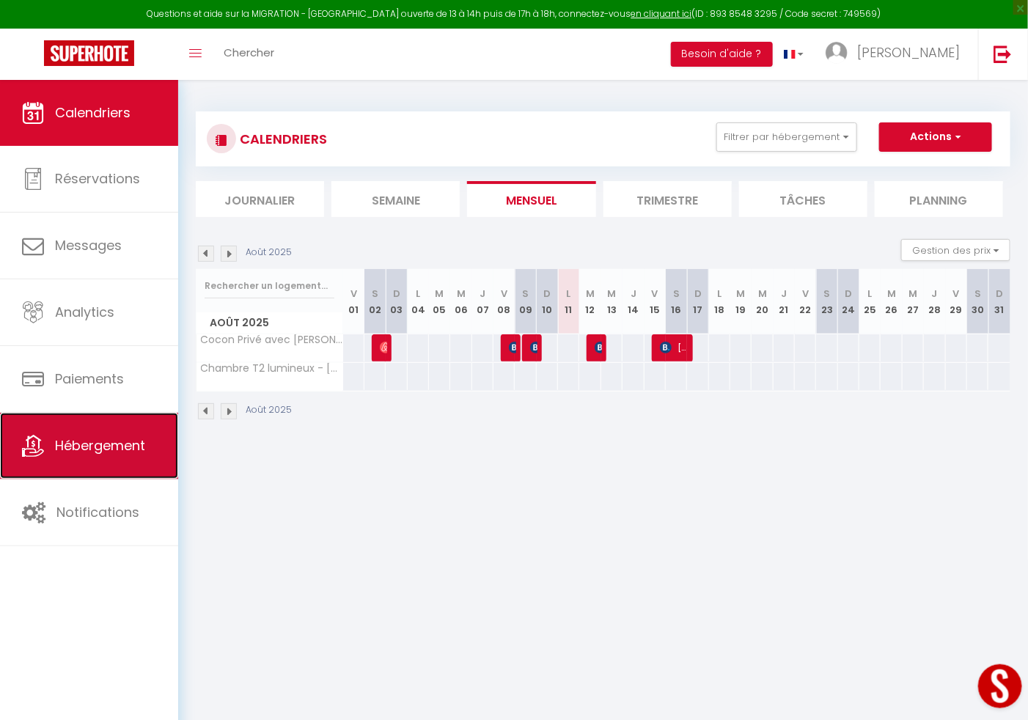
click at [95, 473] on link "Hébergement" at bounding box center [89, 446] width 178 height 66
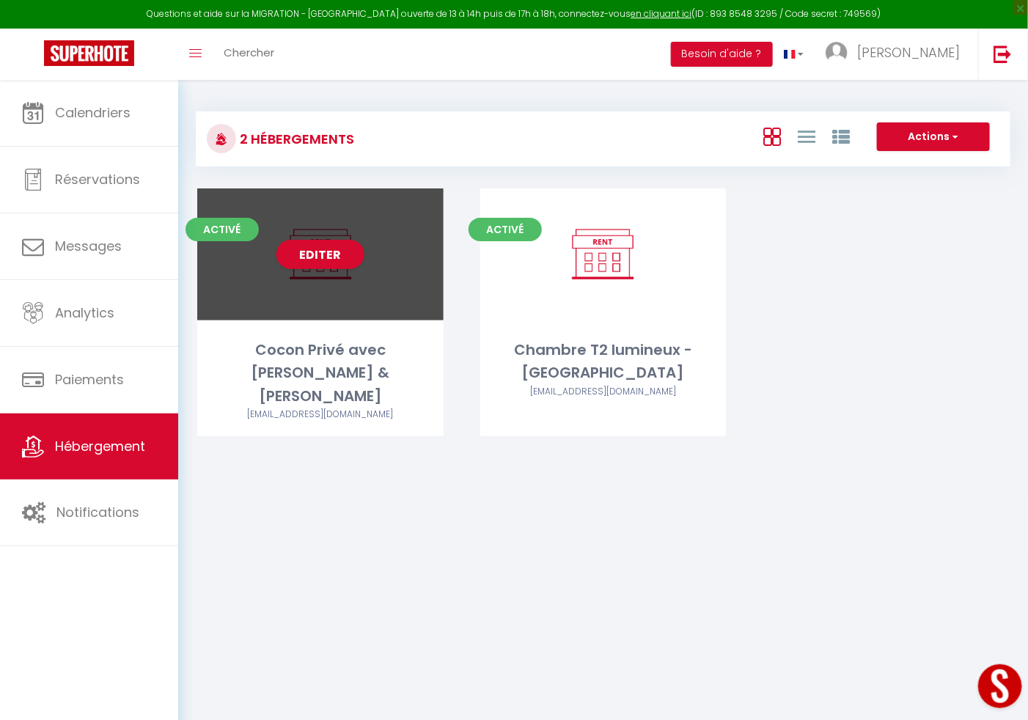
click at [321, 330] on div "Activé Editer Cocon Privé avec [PERSON_NAME] & [PERSON_NAME] [PERSON_NAME][EMAI…" at bounding box center [320, 312] width 246 height 248
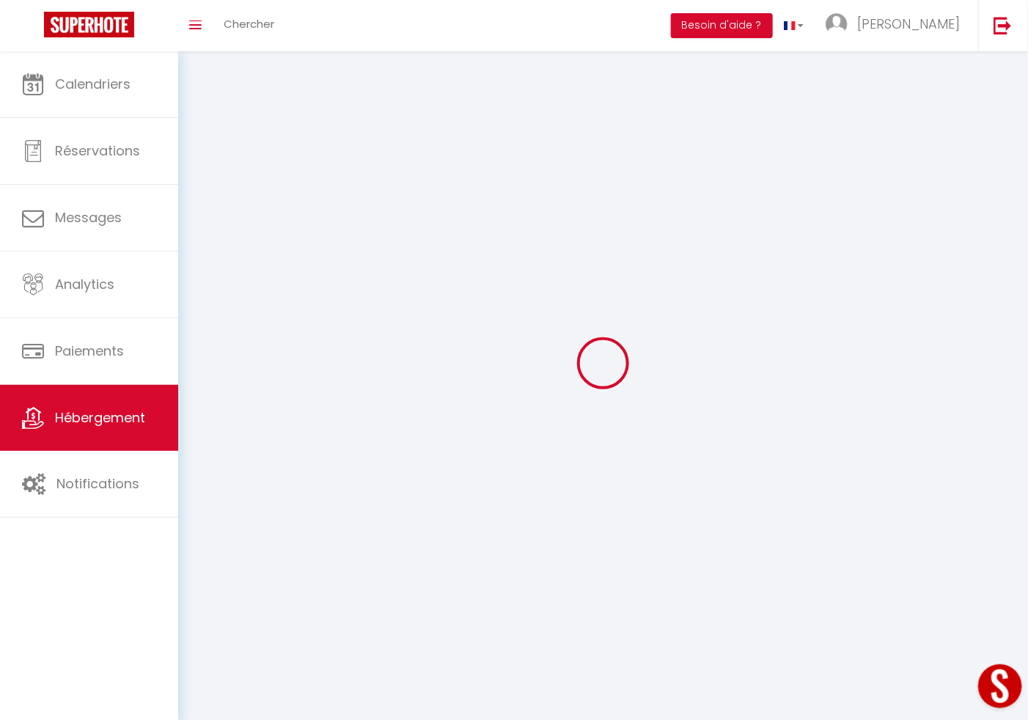
select select "1"
select select "28"
select select
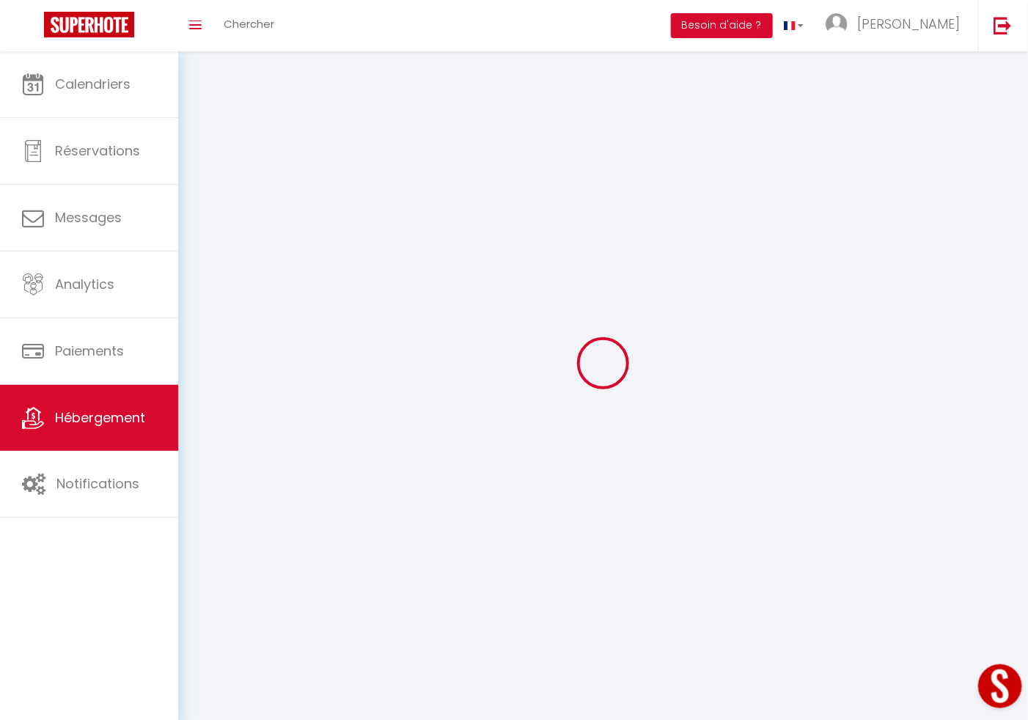
select select
checkbox input "false"
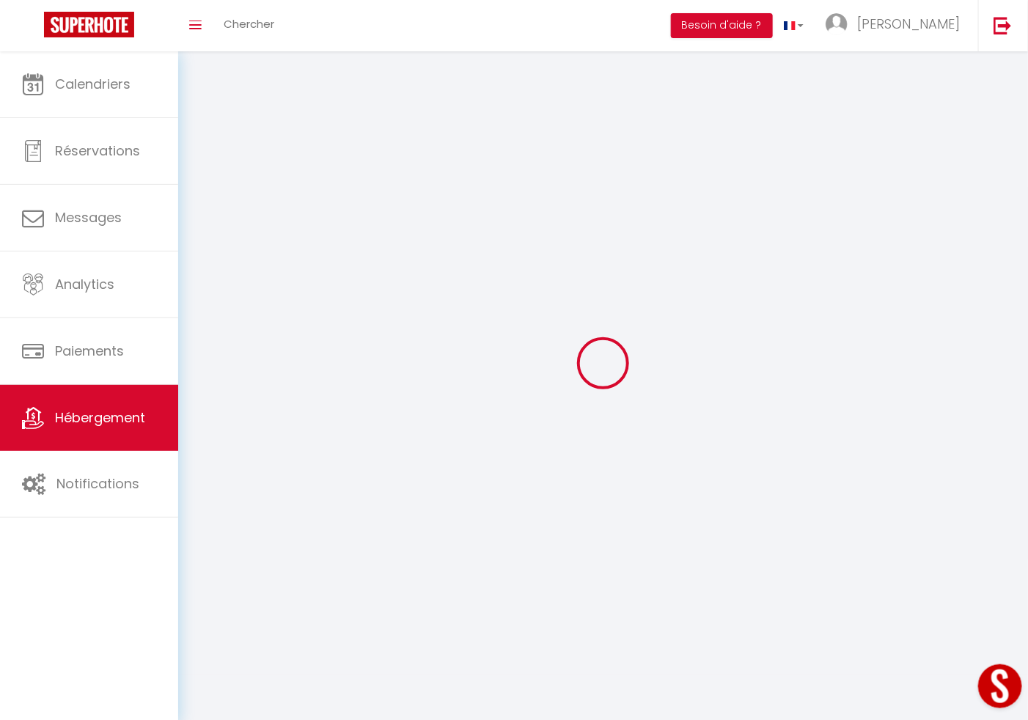
checkbox input "false"
select select
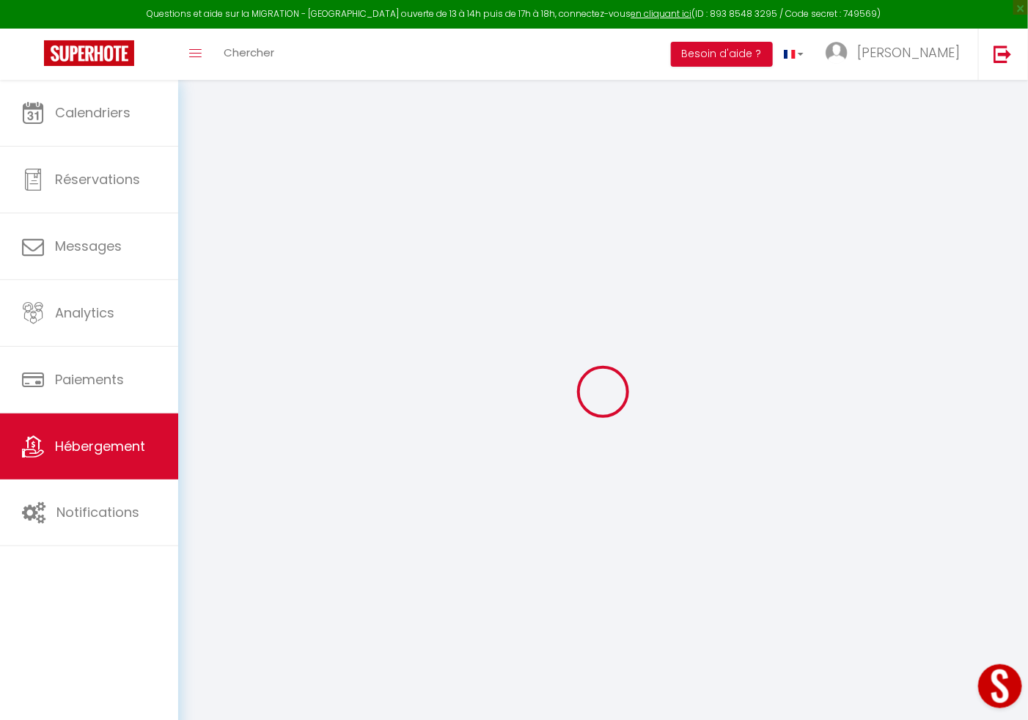
select select
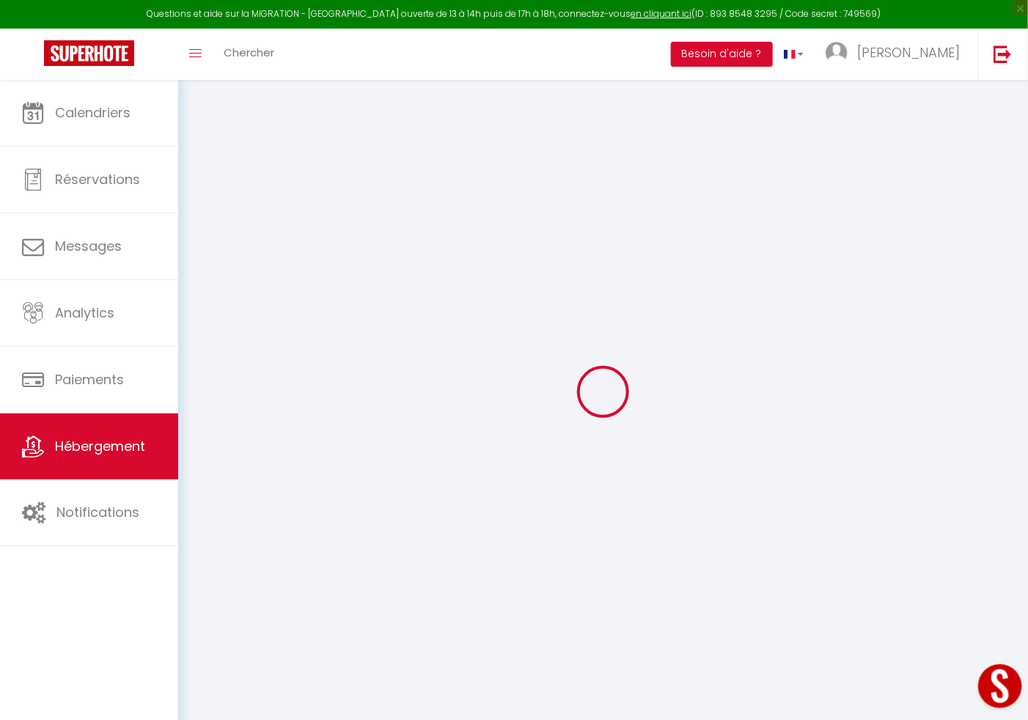
select select
checkbox input "false"
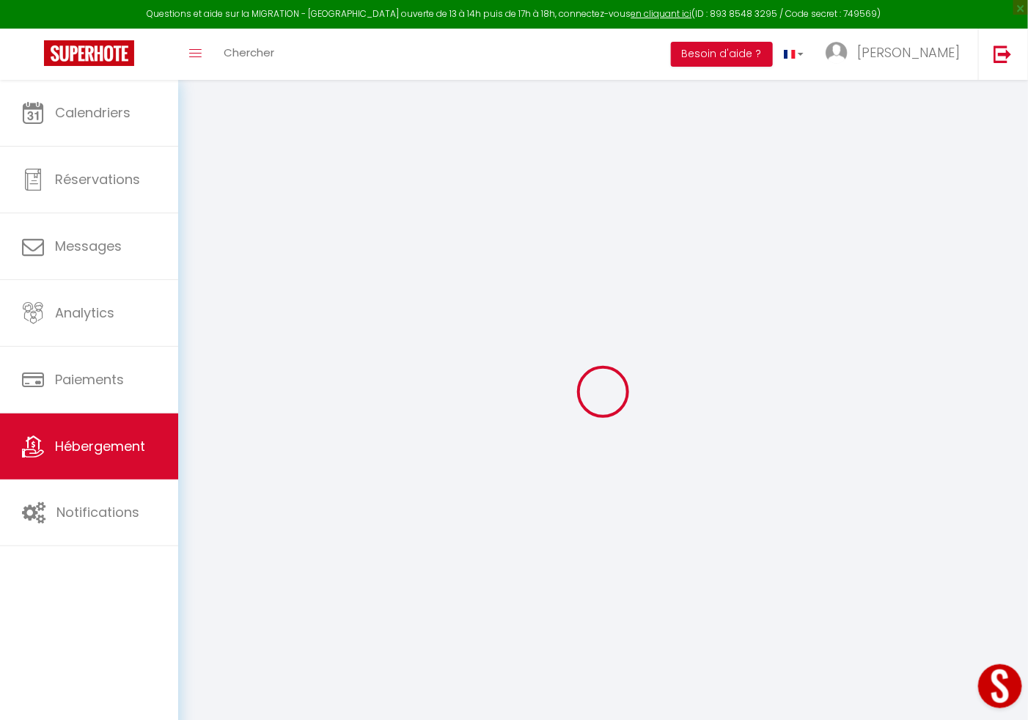
select select
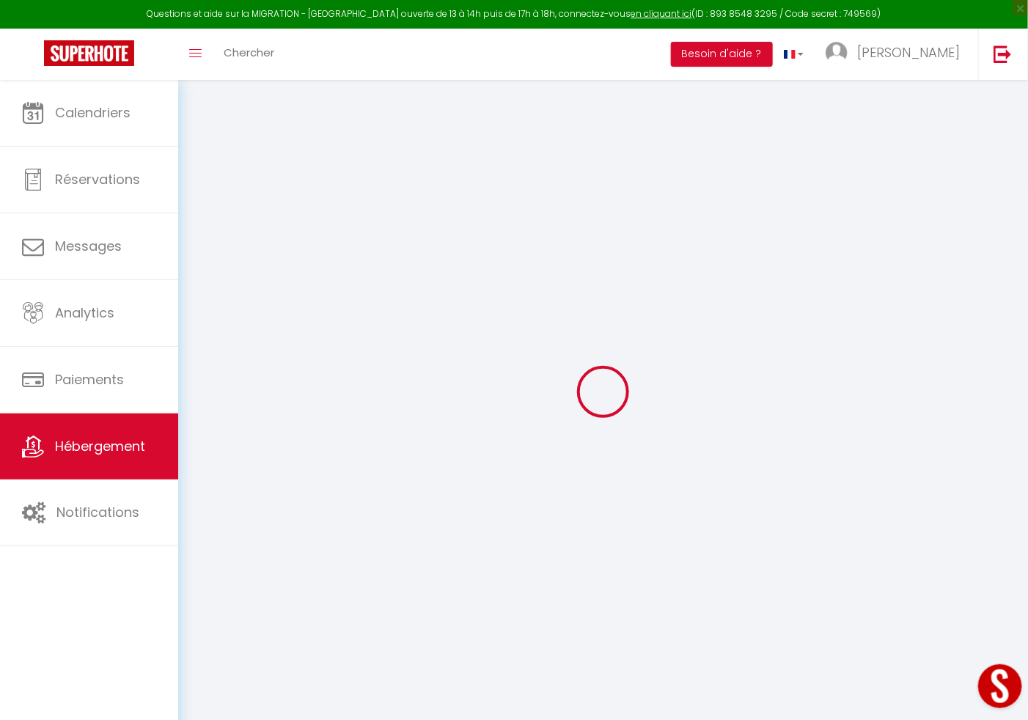
select select
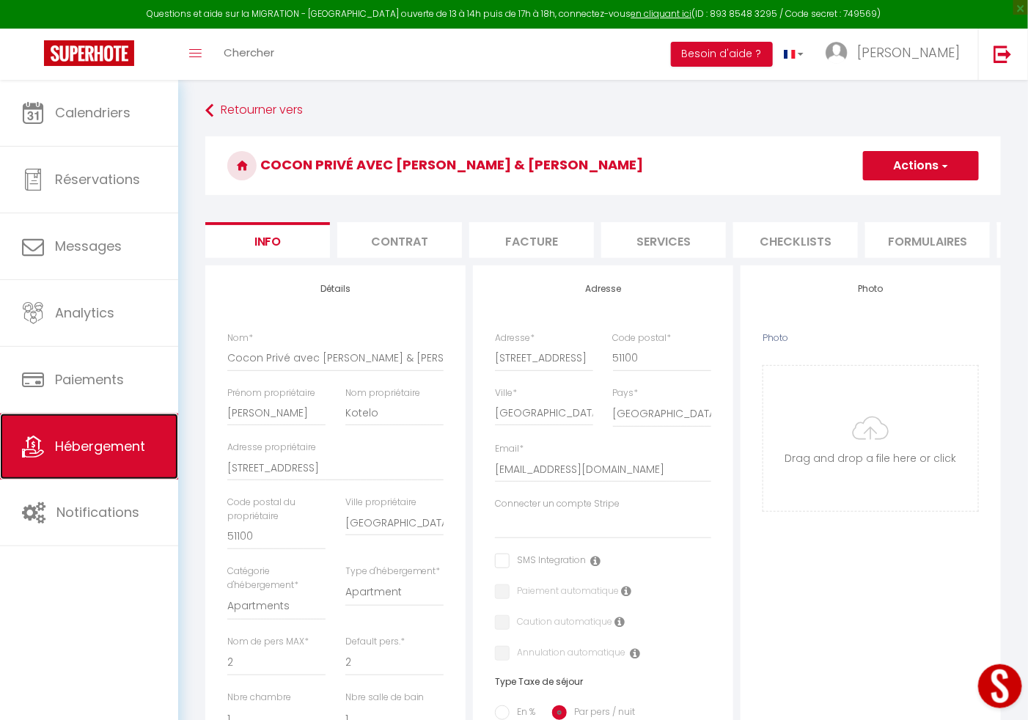
click at [89, 434] on link "Hébergement" at bounding box center [89, 447] width 178 height 66
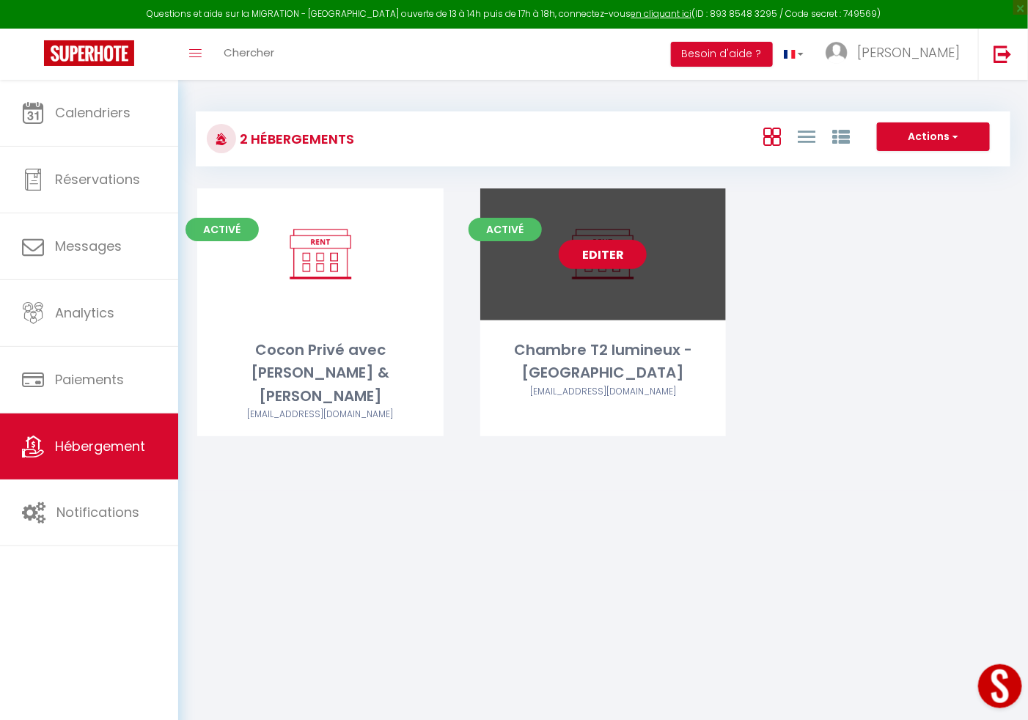
click at [629, 258] on link "Editer" at bounding box center [603, 254] width 88 height 29
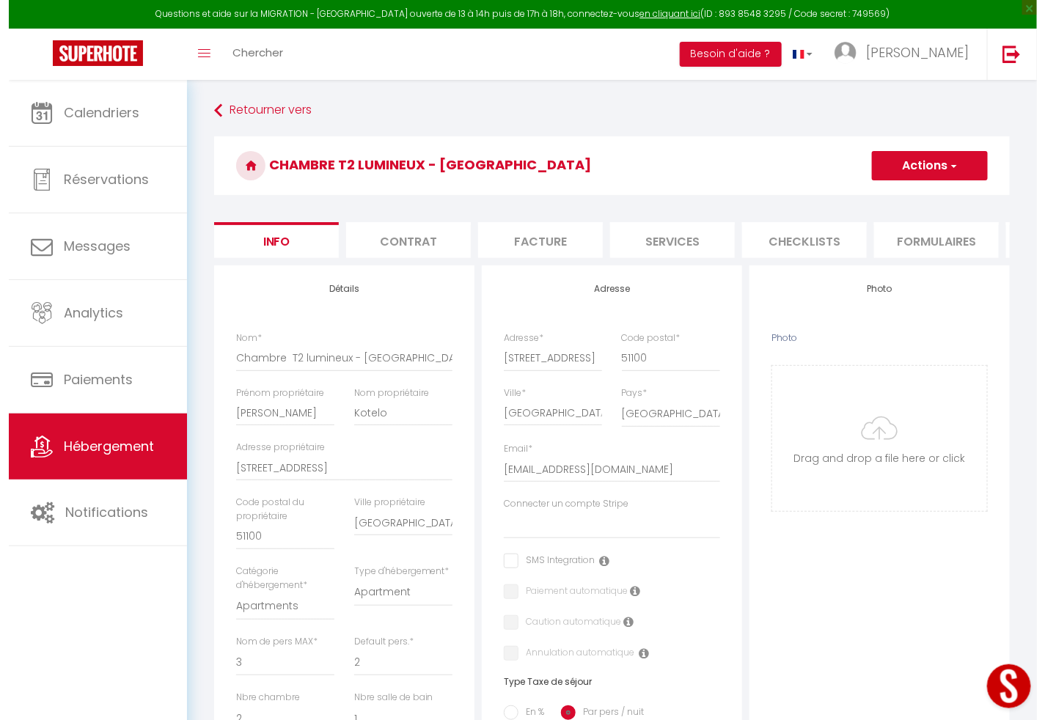
scroll to position [0, 524]
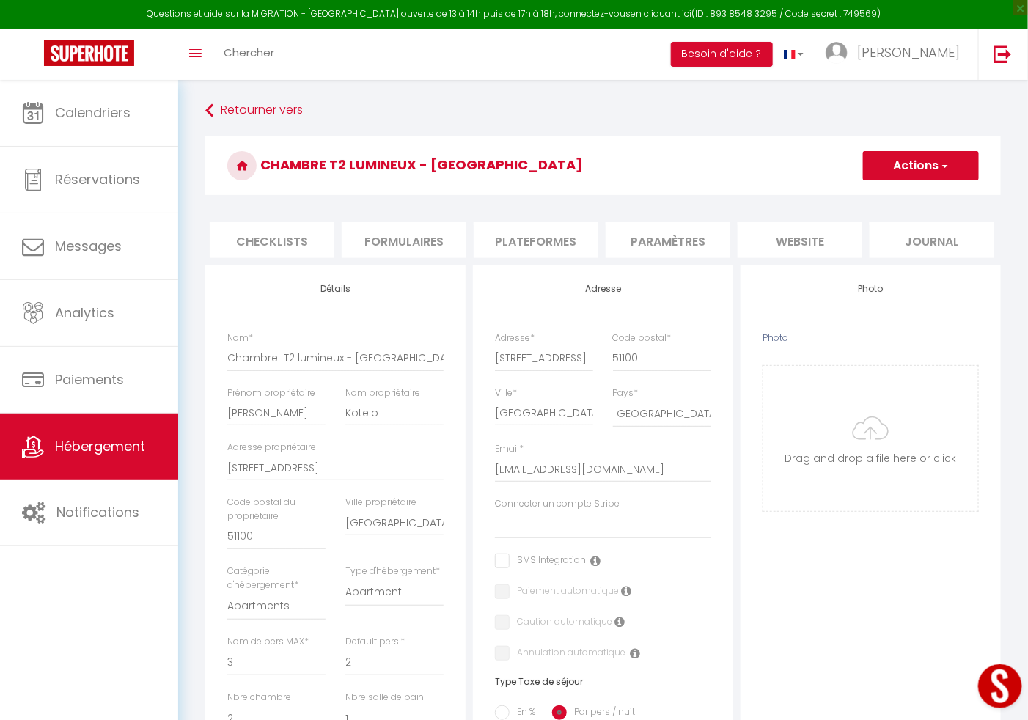
click at [563, 235] on li "Plateformes" at bounding box center [536, 240] width 125 height 36
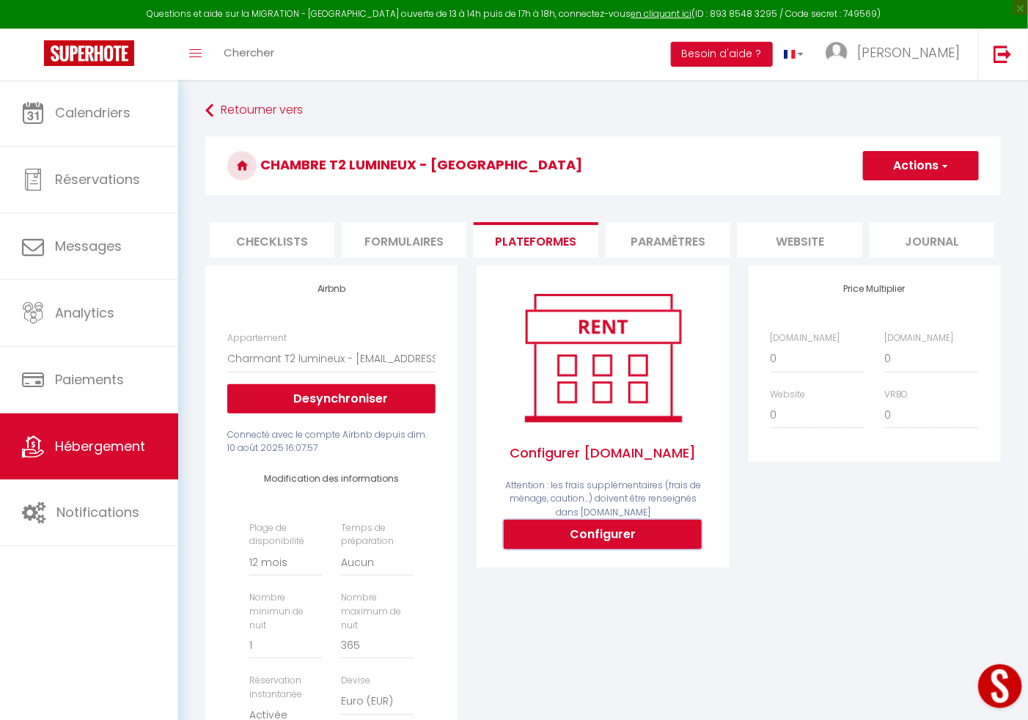
click at [571, 542] on button "Configurer" at bounding box center [603, 534] width 198 height 29
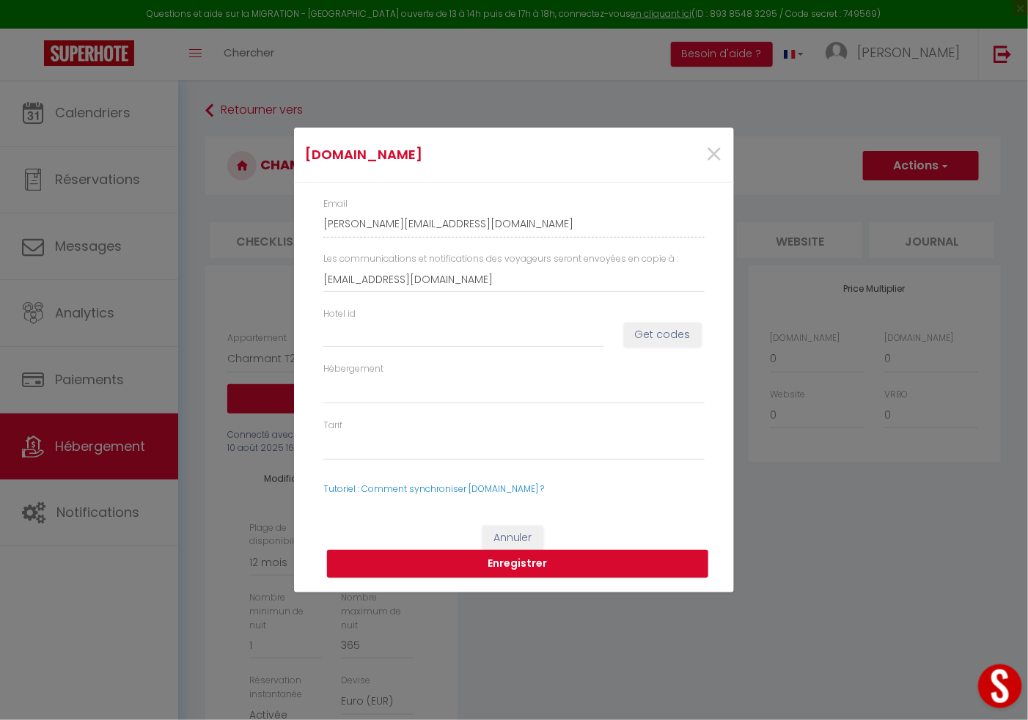
scroll to position [0, 507]
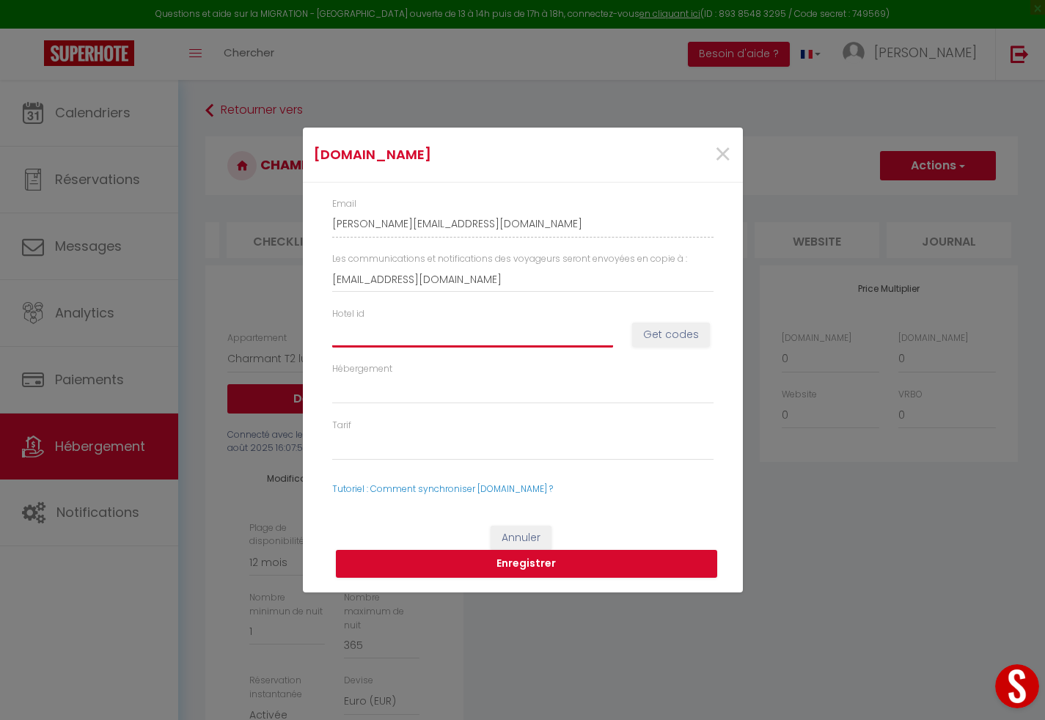
click at [458, 323] on input "Hotel id" at bounding box center [472, 334] width 281 height 26
click at [359, 340] on input "Hotel id" at bounding box center [472, 334] width 281 height 26
paste input "14742645"
click at [659, 337] on button "Get codes" at bounding box center [671, 335] width 78 height 25
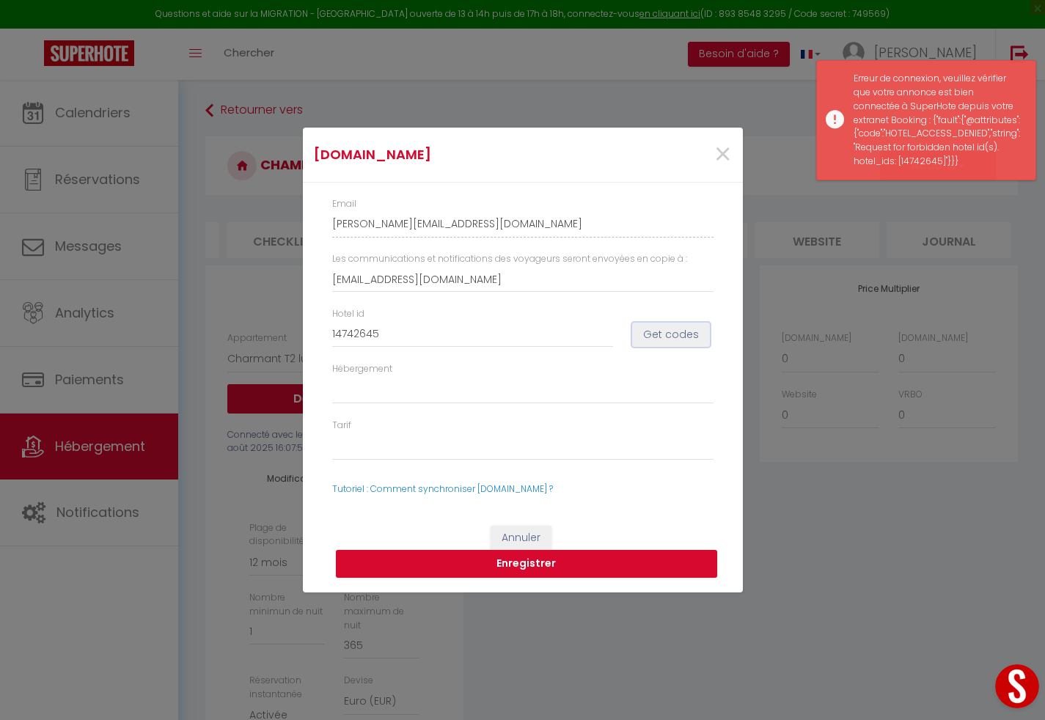
click at [659, 337] on button "Get codes" at bounding box center [671, 335] width 78 height 25
click at [496, 396] on select "Hébergement" at bounding box center [522, 390] width 381 height 28
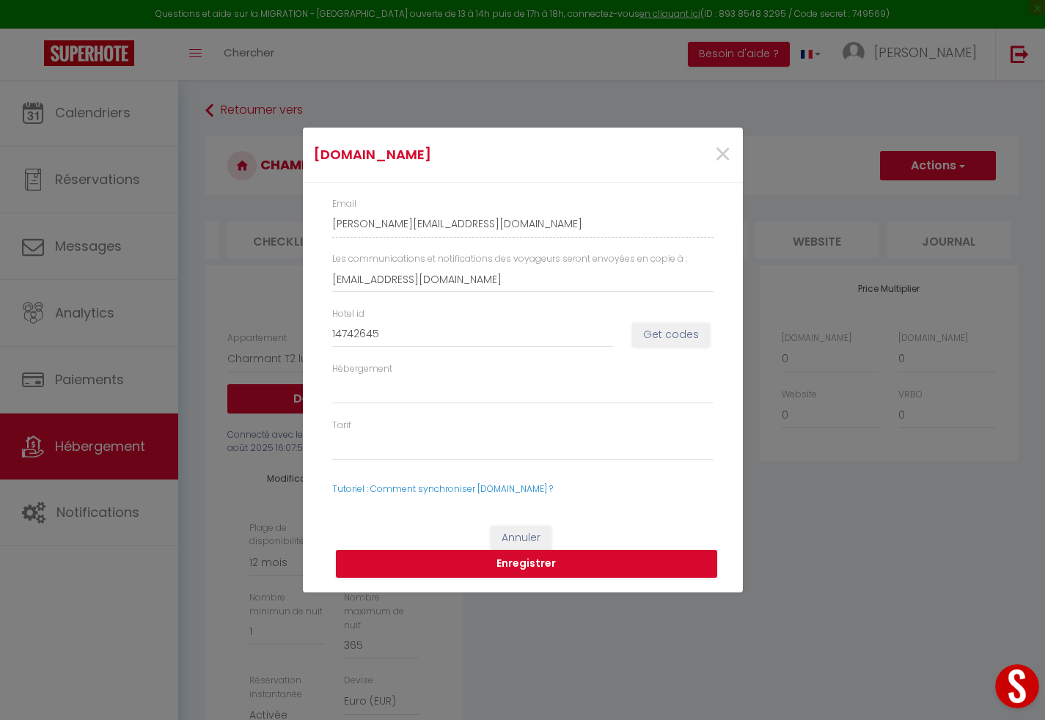
click at [645, 348] on div "Hotel id 14742645 Get codes" at bounding box center [522, 334] width 400 height 55
click at [654, 339] on button "Get codes" at bounding box center [671, 335] width 78 height 25
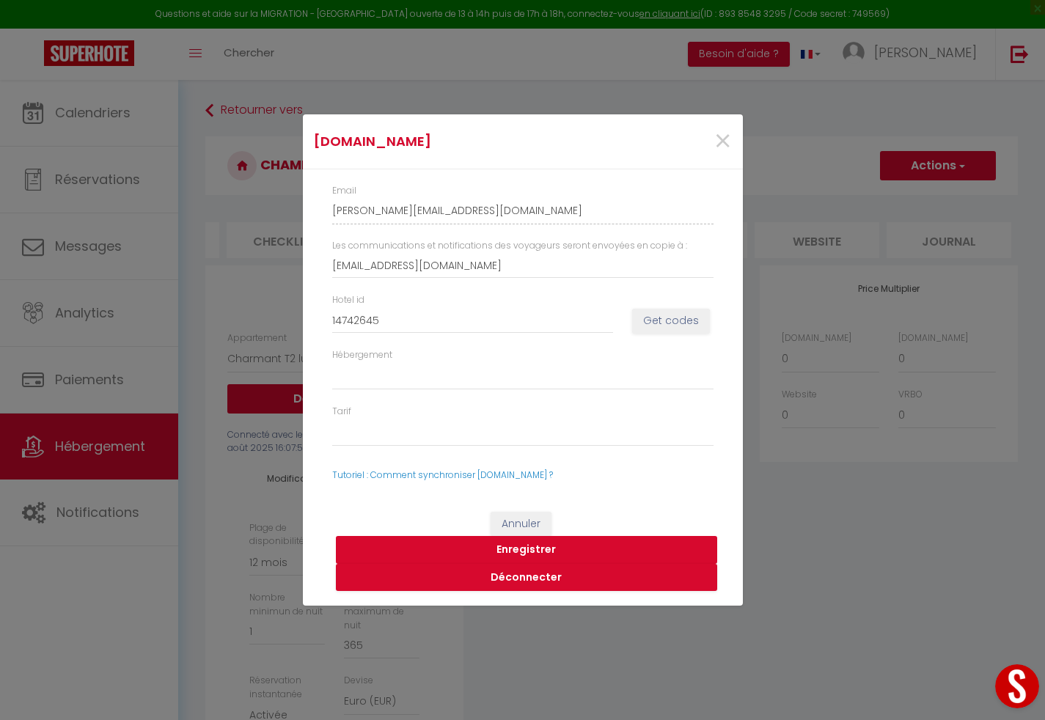
click at [563, 546] on button "Enregistrer" at bounding box center [526, 550] width 381 height 28
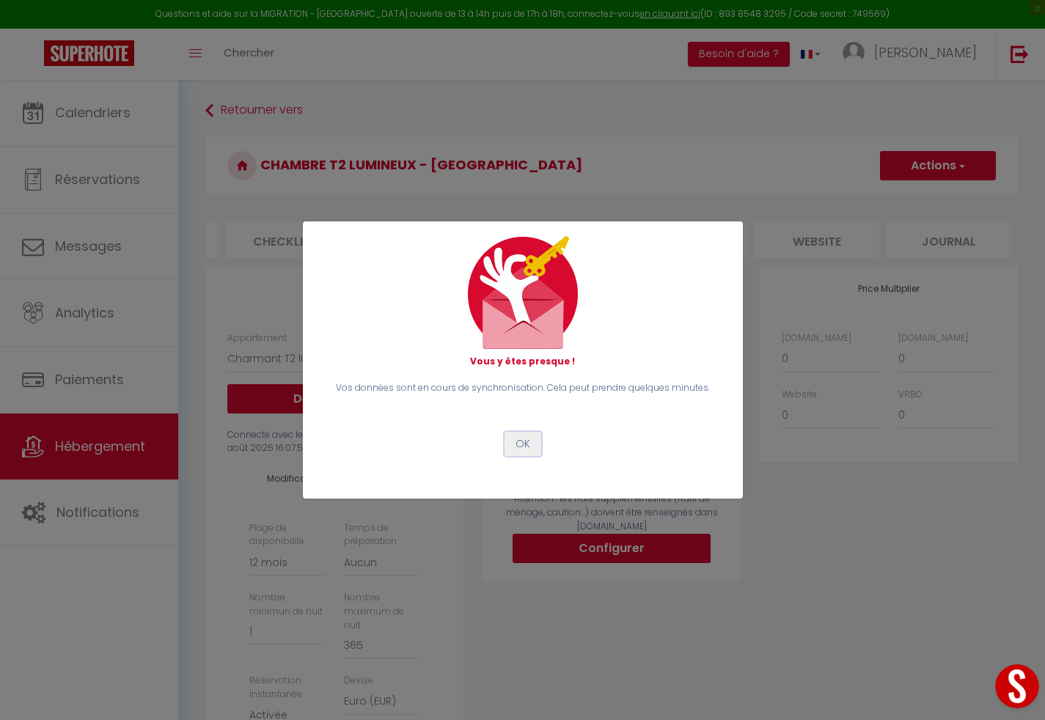
click at [524, 436] on button "OK" at bounding box center [523, 444] width 37 height 25
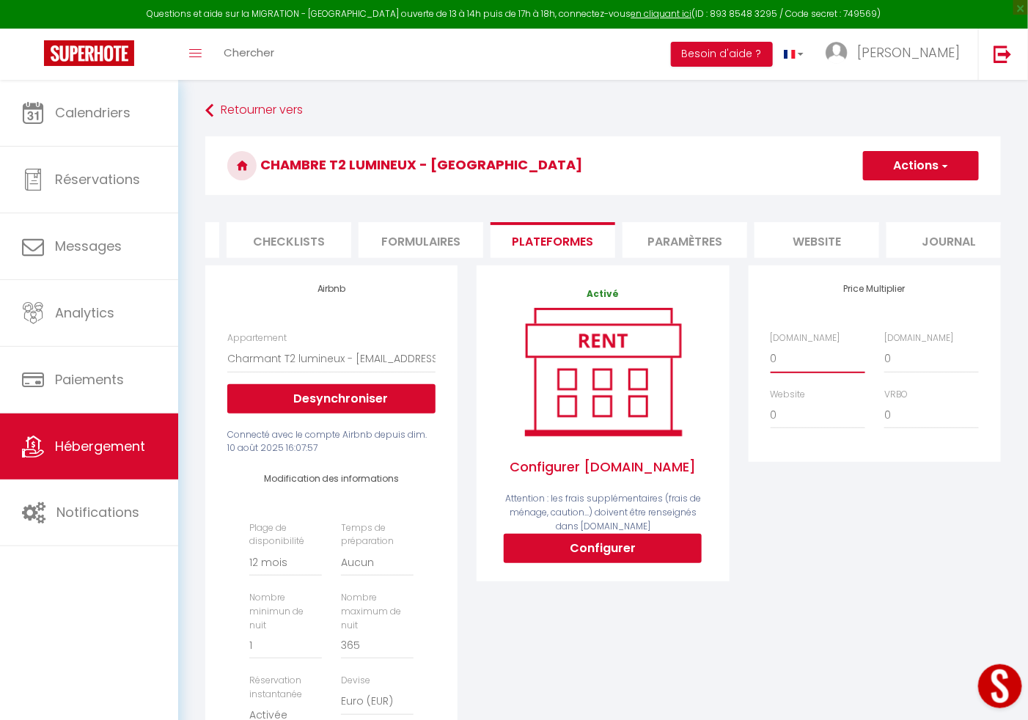
click at [819, 373] on select "0 + 1 % + 2 % + 3 % + 4 % + 5 % + 6 % + 7 % + 8 % + 9 %" at bounding box center [818, 359] width 95 height 28
click at [771, 361] on select "0 + 1 % + 2 % + 3 % + 4 % + 5 % + 6 % + 7 % + 8 % + 9 %" at bounding box center [818, 359] width 95 height 28
click at [896, 368] on select "0 + 1 % + 2 % + 3 % + 4 % + 5 % + 6 % + 7 % + 8 % + 9 %" at bounding box center [932, 359] width 95 height 28
click at [885, 361] on select "0 + 1 % + 2 % + 3 % + 4 % + 5 % + 6 % + 7 % + 8 % + 9 %" at bounding box center [932, 359] width 95 height 28
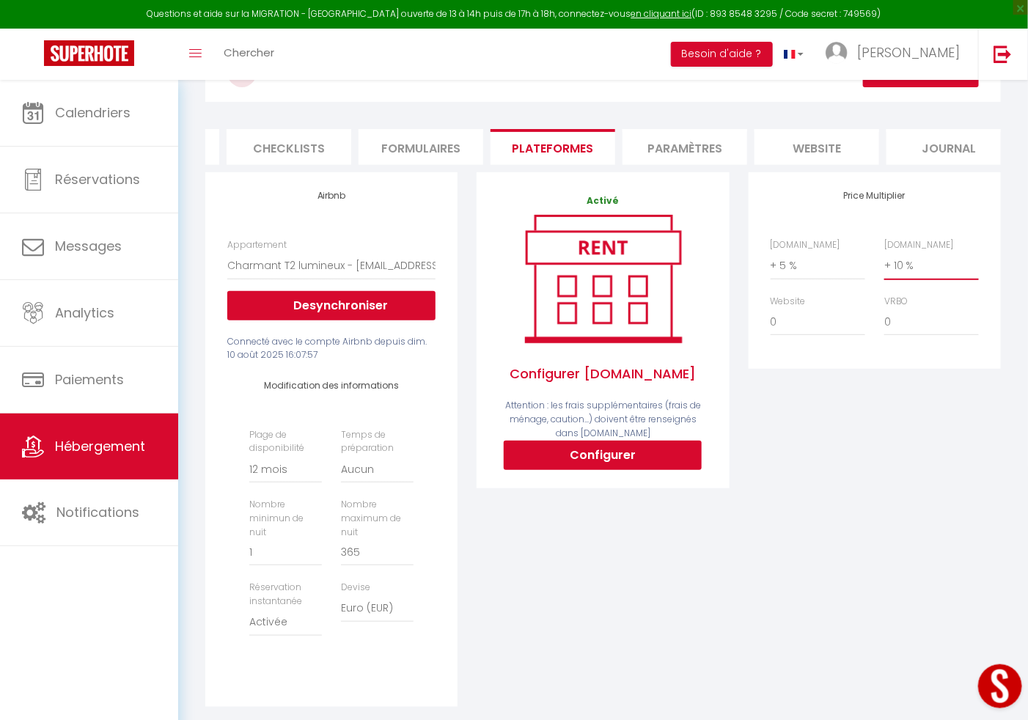
scroll to position [80, 0]
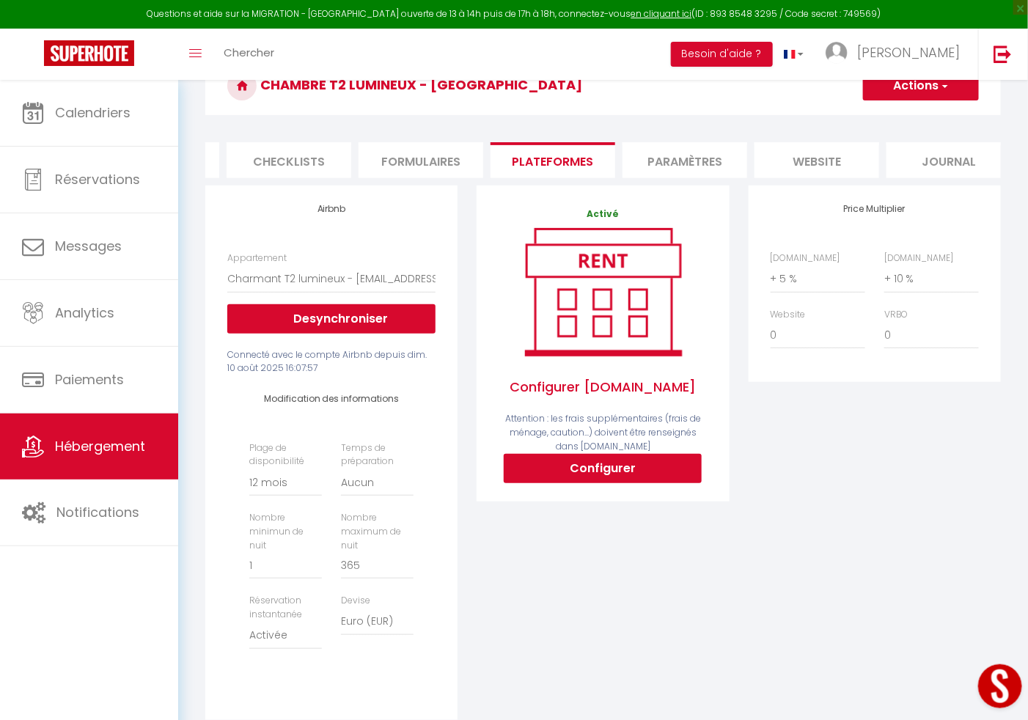
click at [957, 89] on button "Actions" at bounding box center [921, 85] width 116 height 29
click at [931, 112] on link "Enregistrer" at bounding box center [921, 118] width 116 height 19
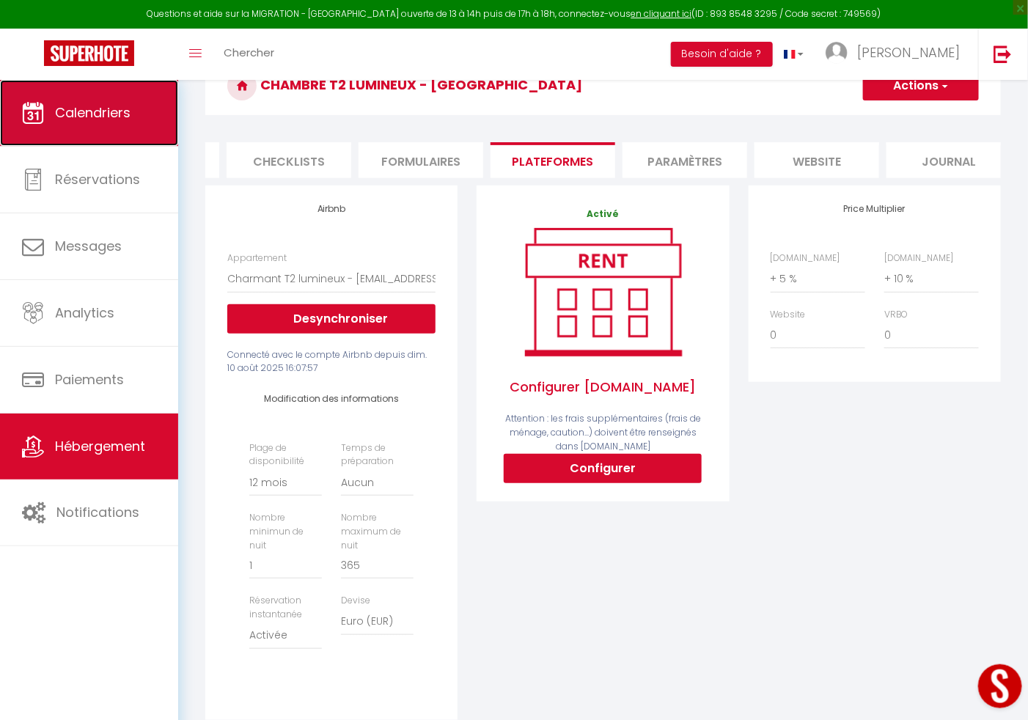
click at [92, 106] on span "Calendriers" at bounding box center [93, 112] width 76 height 18
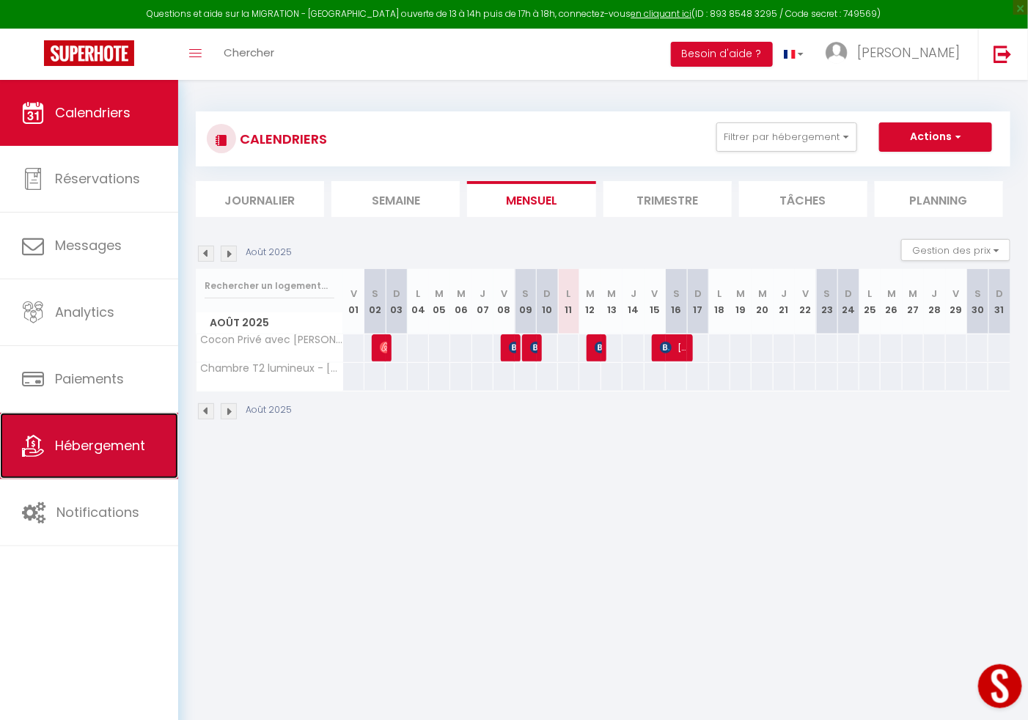
click at [53, 438] on link "Hébergement" at bounding box center [89, 446] width 178 height 66
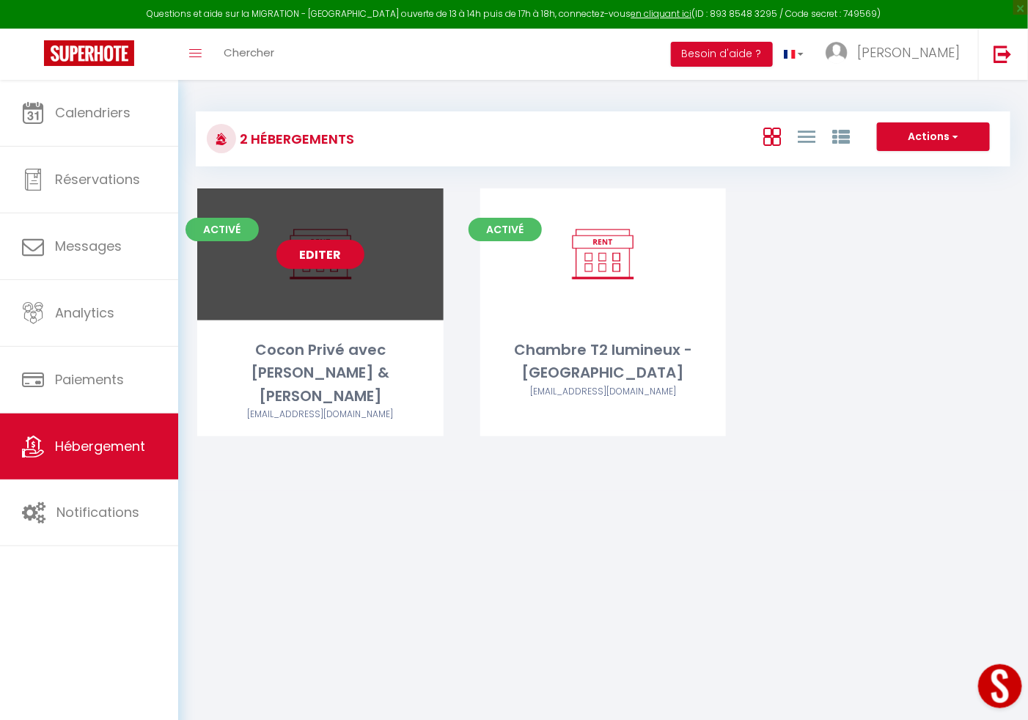
click at [323, 263] on link "Editer" at bounding box center [321, 254] width 88 height 29
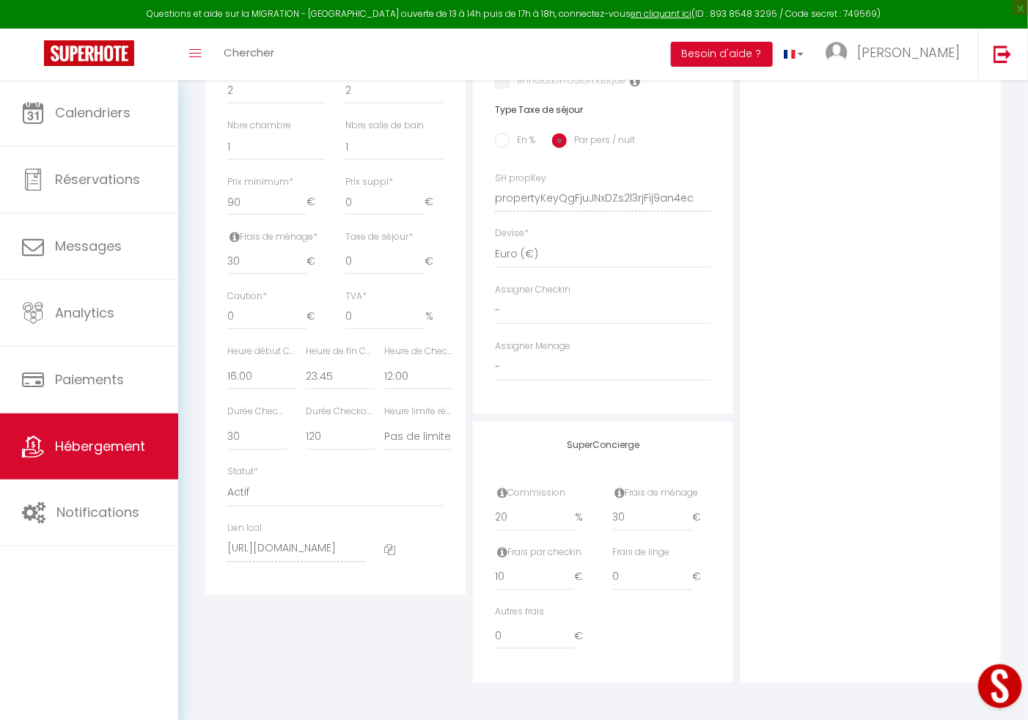
scroll to position [590, 0]
click at [328, 428] on select "15 30 45 60 75 90 105 120 135 150 165 180 195 210" at bounding box center [340, 437] width 69 height 28
click at [249, 427] on select "15 30 45 60 75 90 105 120 135 150 165 180 195 210" at bounding box center [256, 437] width 59 height 28
click at [227, 424] on select "15 30 45 60 75 90 105 120 135 150 165 180 195 210" at bounding box center [256, 437] width 59 height 28
click at [308, 436] on select "15 30 45 60 75 90 105 120 135 150 165 180 195 210" at bounding box center [340, 437] width 69 height 28
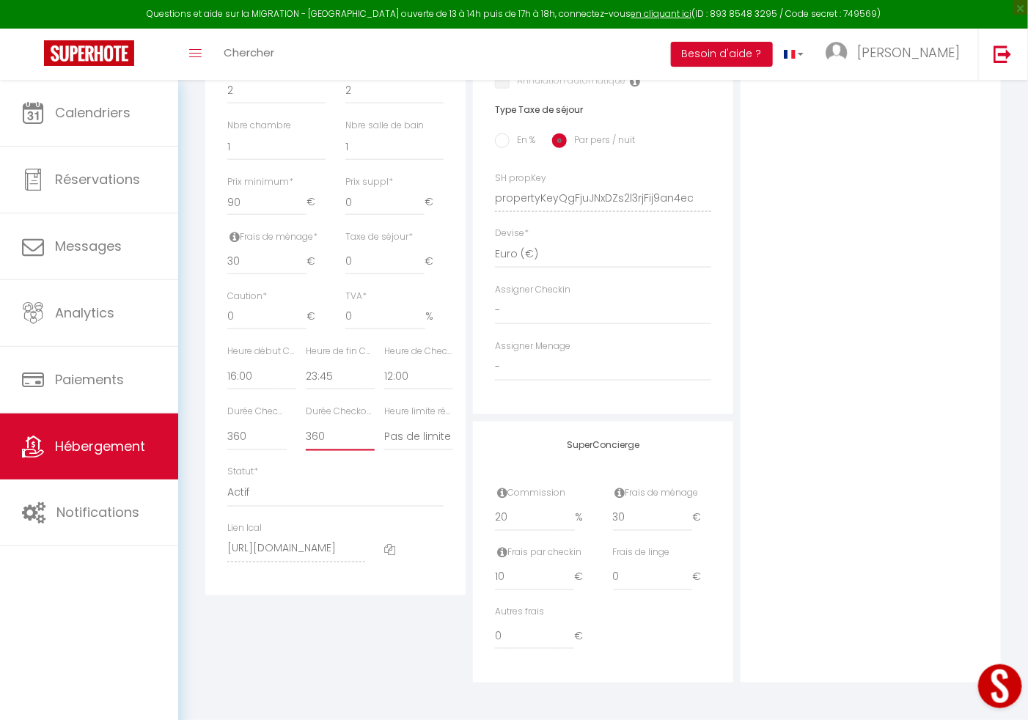
click at [306, 424] on select "15 30 45 60 75 90 105 120 135 150 165 180 195 210" at bounding box center [340, 437] width 69 height 28
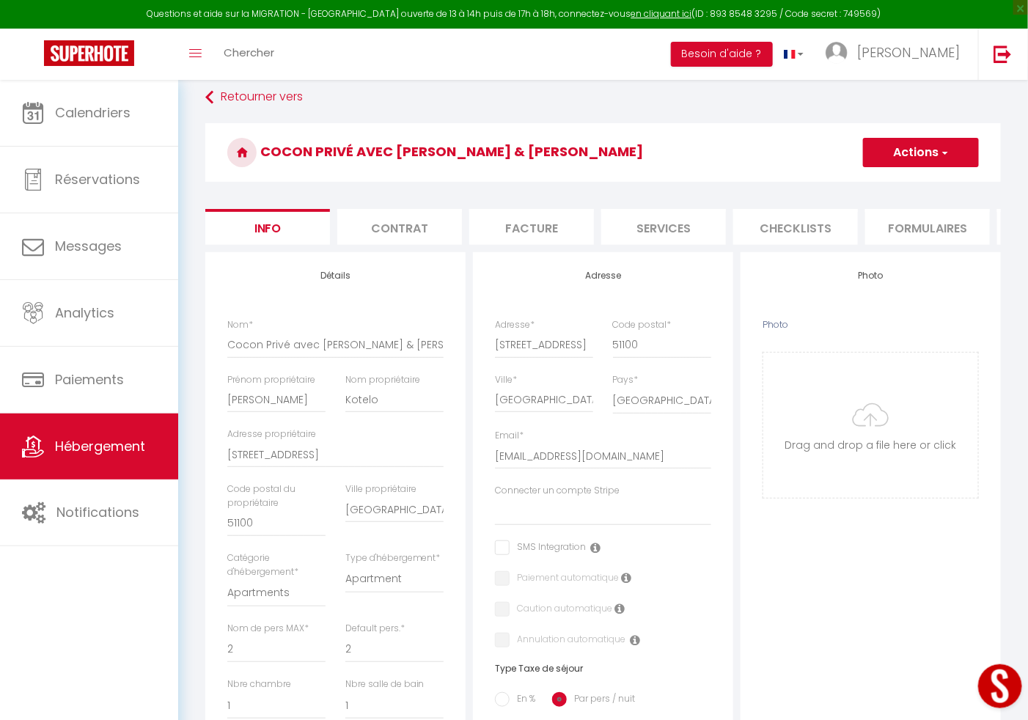
scroll to position [11, 0]
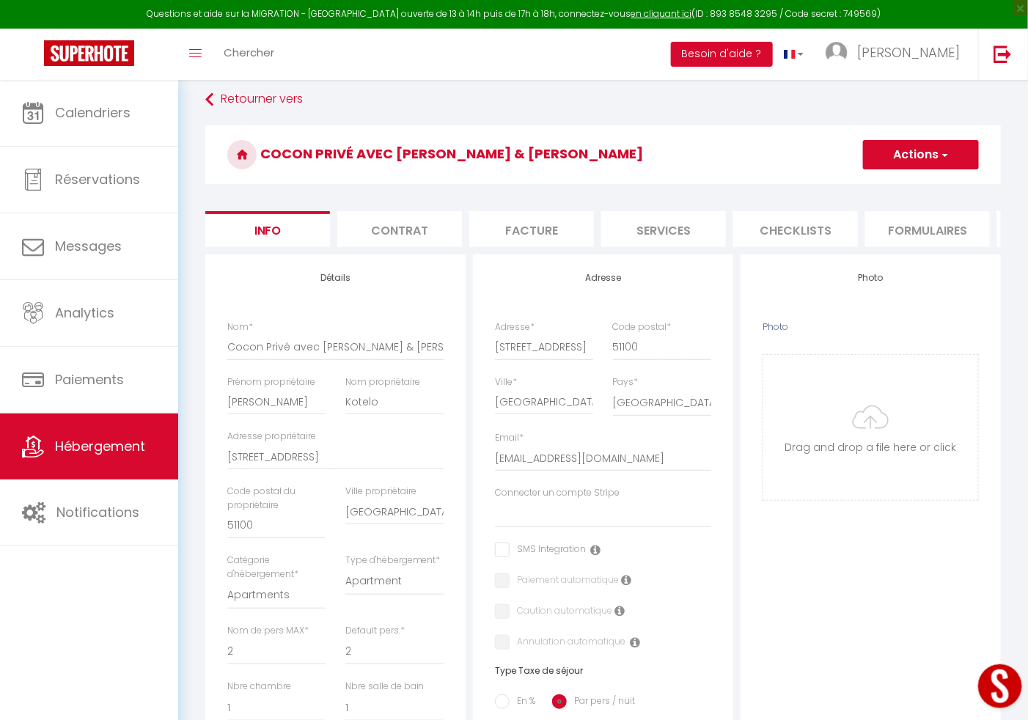
click at [940, 153] on span "button" at bounding box center [945, 154] width 10 height 15
click at [883, 178] on link "Enregistrer" at bounding box center [899, 186] width 157 height 19
click at [951, 142] on button "Actions" at bounding box center [921, 154] width 116 height 29
click at [881, 181] on input "Enregistrer" at bounding box center [863, 187] width 54 height 15
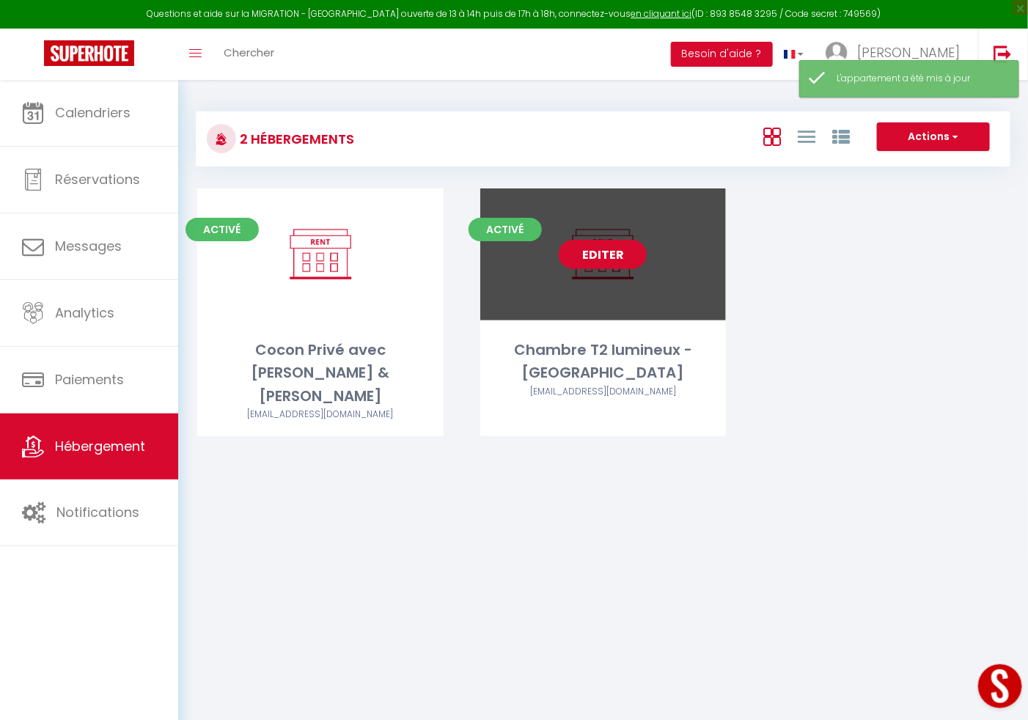
click at [590, 249] on link "Editer" at bounding box center [603, 254] width 88 height 29
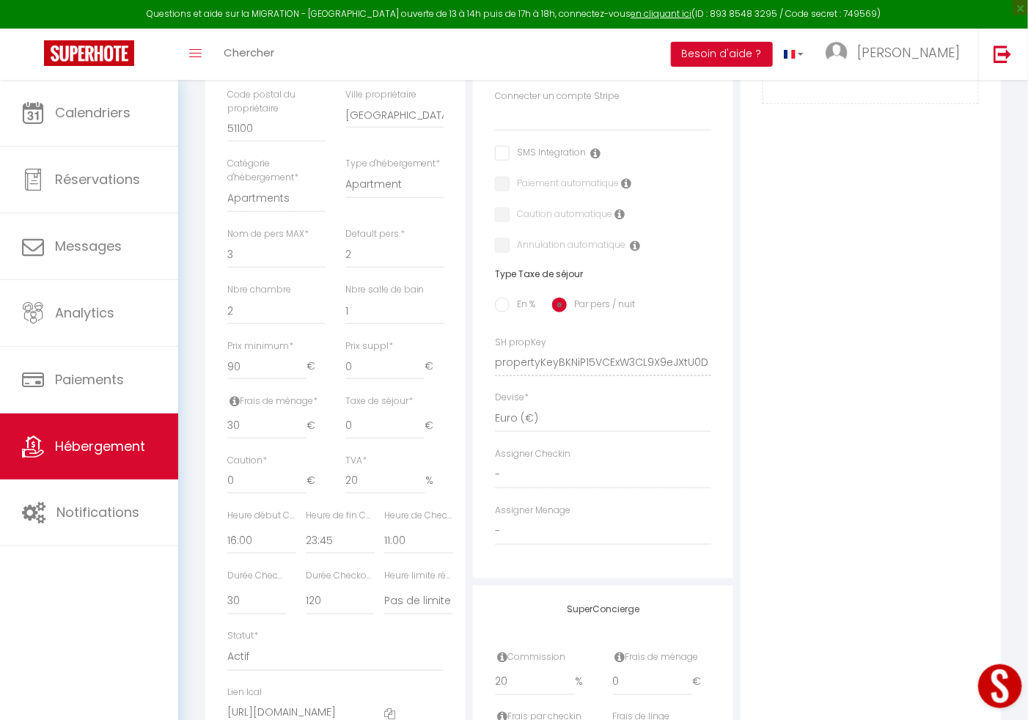
scroll to position [590, 0]
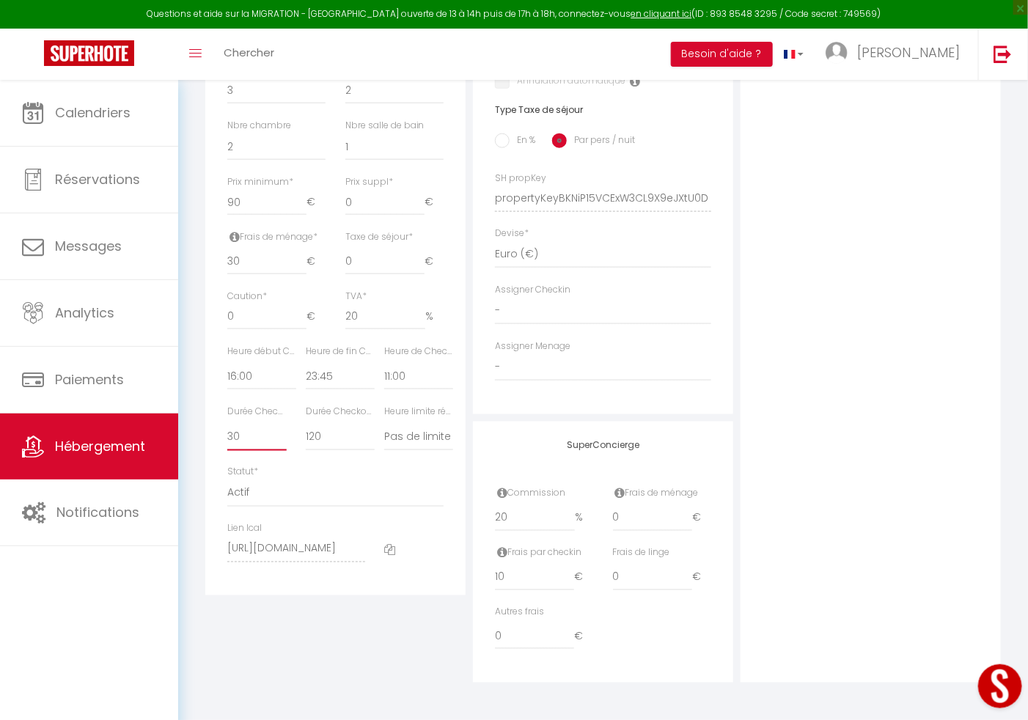
click at [236, 440] on select "15 30 45 60 75 90 105 120 135 150 165 180 195 210" at bounding box center [256, 437] width 59 height 28
click at [227, 424] on select "15 30 45 60 75 90 105 120 135 150 165 180 195 210" at bounding box center [256, 437] width 59 height 28
click at [306, 436] on select "15 30 45 60 75 90 105 120 135 150 165 180 195 210" at bounding box center [340, 437] width 69 height 28
click at [306, 424] on select "15 30 45 60 75 90 105 120 135 150 165 180 195 210" at bounding box center [340, 437] width 69 height 28
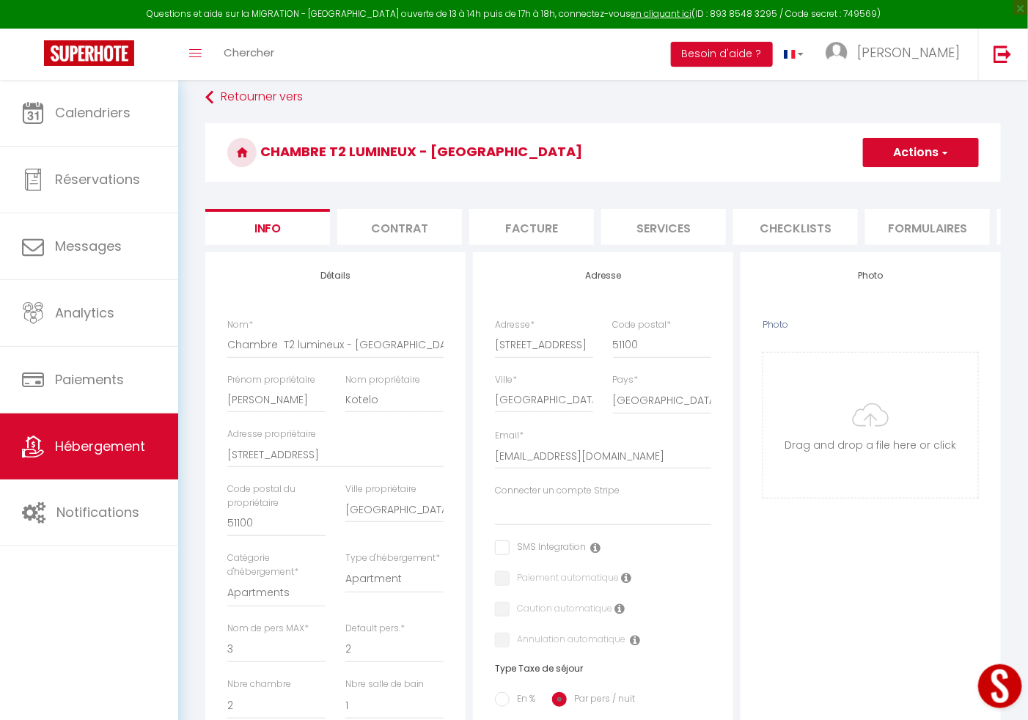
scroll to position [0, 0]
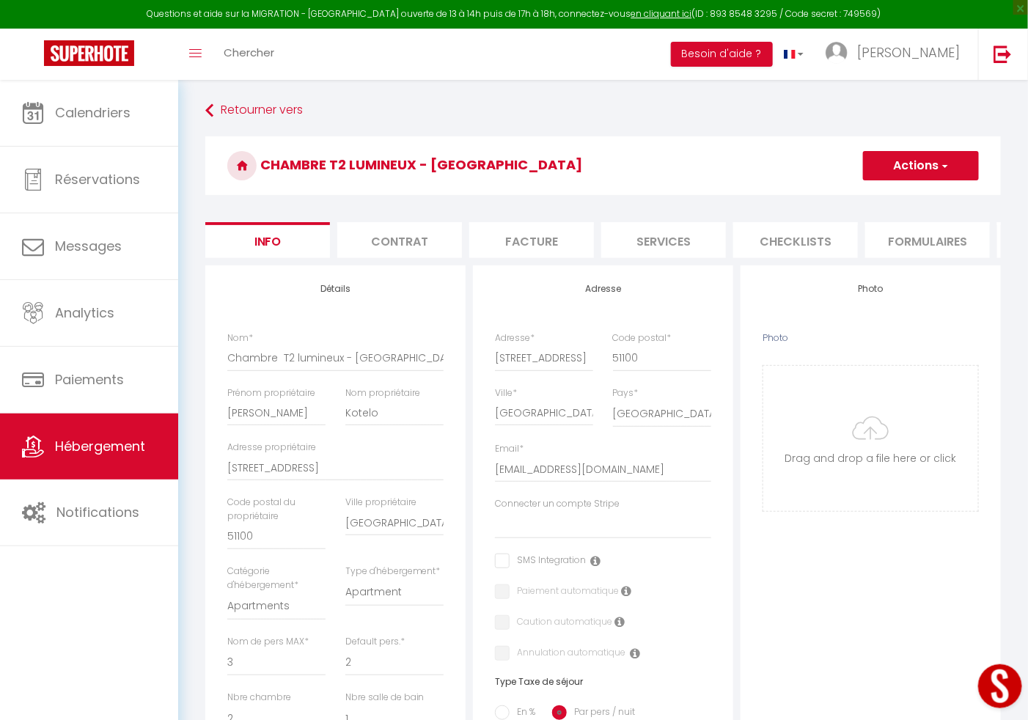
click at [953, 154] on button "Actions" at bounding box center [921, 165] width 116 height 29
click at [885, 191] on input "Enregistrer" at bounding box center [863, 198] width 54 height 15
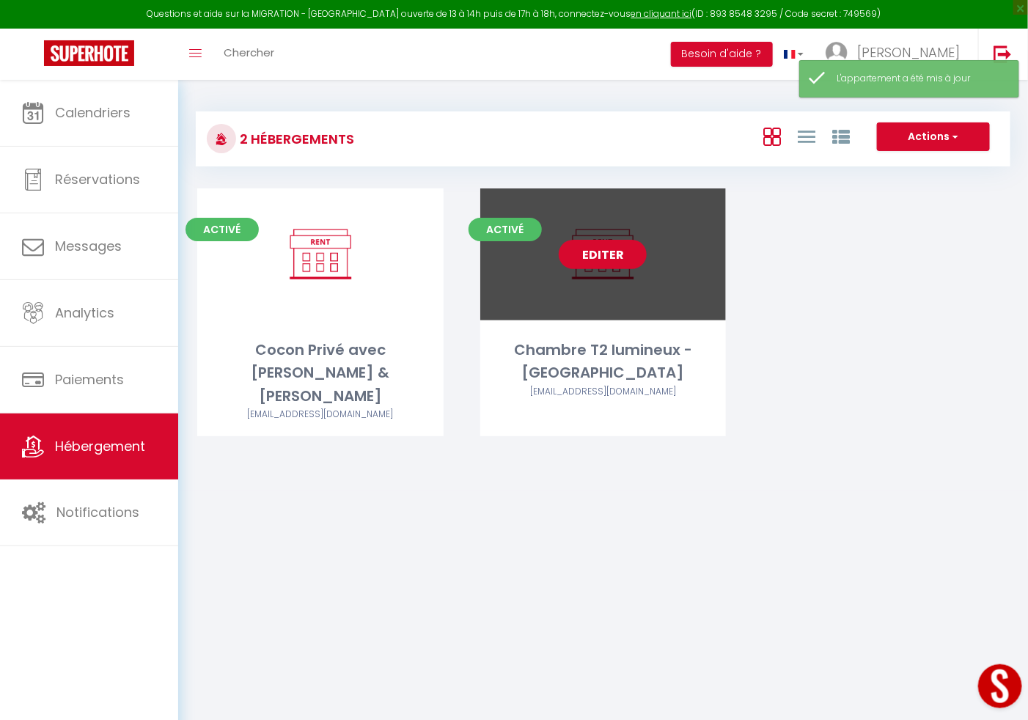
click at [586, 268] on link "Editer" at bounding box center [603, 254] width 88 height 29
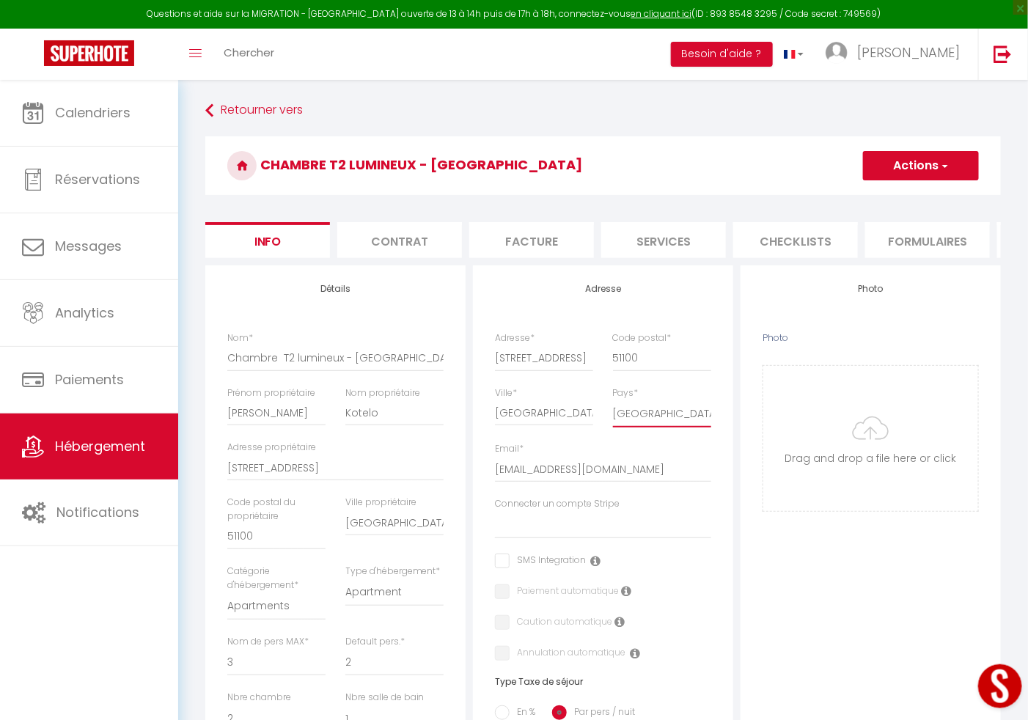
click at [630, 428] on select "[GEOGRAPHIC_DATA] [GEOGRAPHIC_DATA] [GEOGRAPHIC_DATA] [GEOGRAPHIC_DATA] [GEOGRA…" at bounding box center [662, 414] width 98 height 28
click at [613, 416] on select "[GEOGRAPHIC_DATA] [GEOGRAPHIC_DATA] [GEOGRAPHIC_DATA] [GEOGRAPHIC_DATA] [GEOGRA…" at bounding box center [662, 414] width 98 height 28
click at [900, 164] on button "Actions" at bounding box center [921, 165] width 116 height 29
click at [856, 198] on input "Enregistrer" at bounding box center [863, 198] width 54 height 15
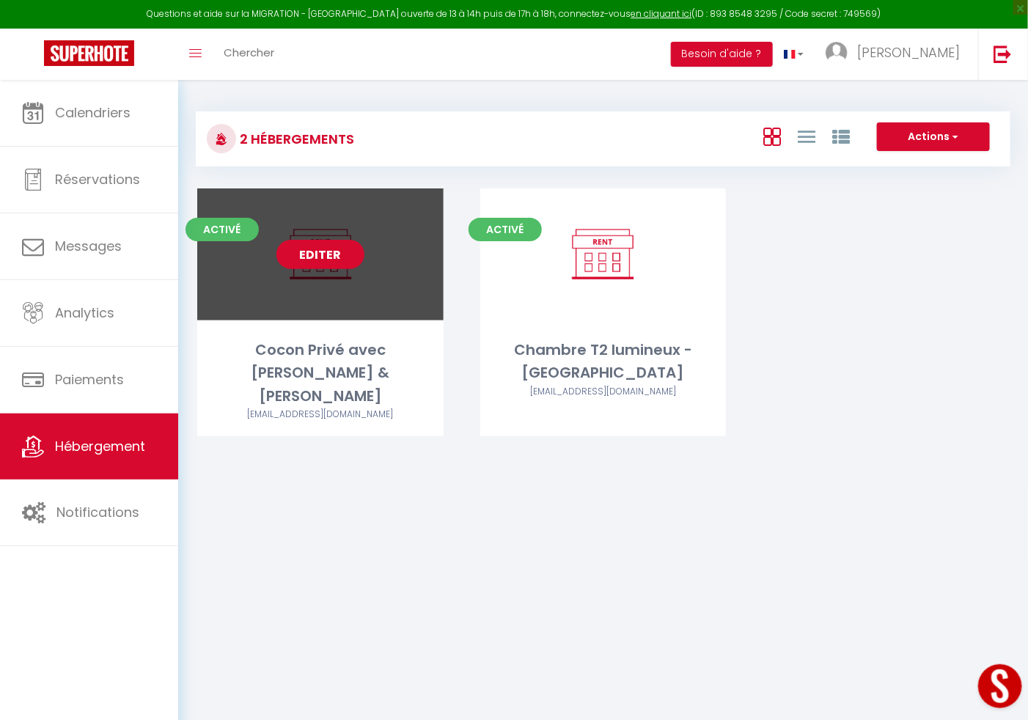
click at [352, 256] on link "Editer" at bounding box center [321, 254] width 88 height 29
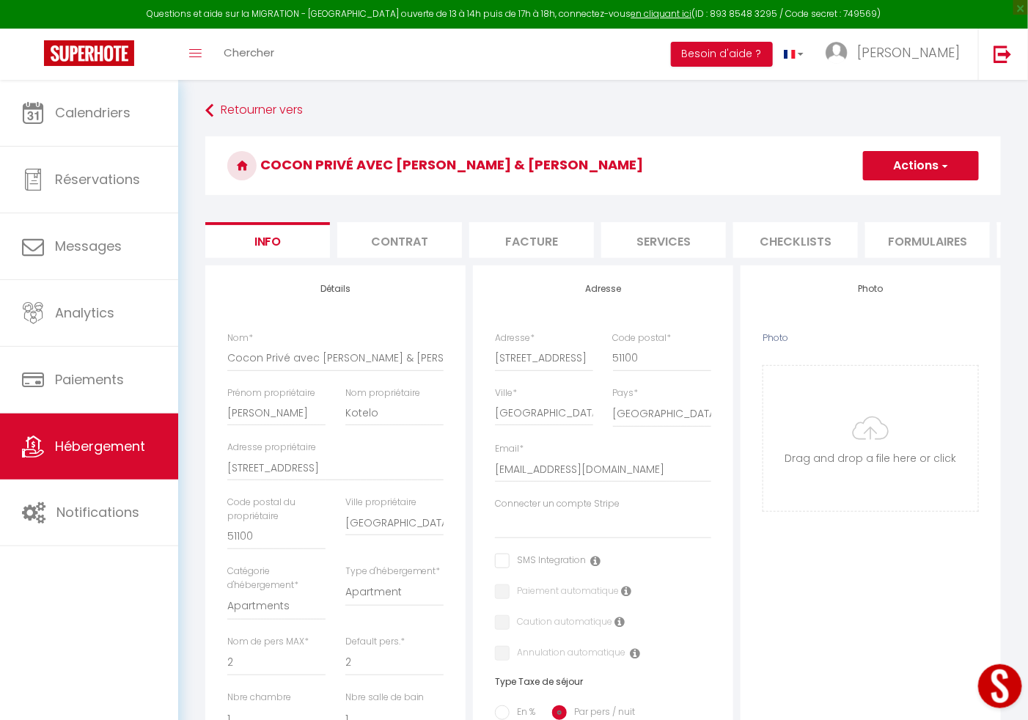
click at [968, 163] on button "Actions" at bounding box center [921, 165] width 116 height 29
click at [879, 194] on input "Enregistrer" at bounding box center [863, 198] width 54 height 15
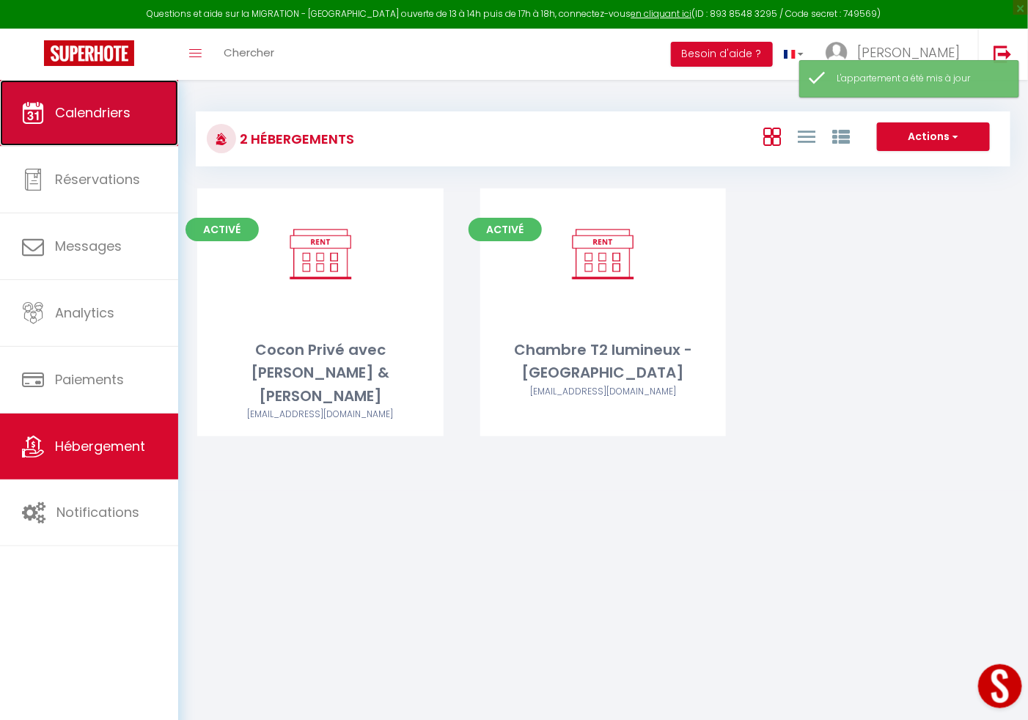
click at [109, 124] on link "Calendriers" at bounding box center [89, 113] width 178 height 66
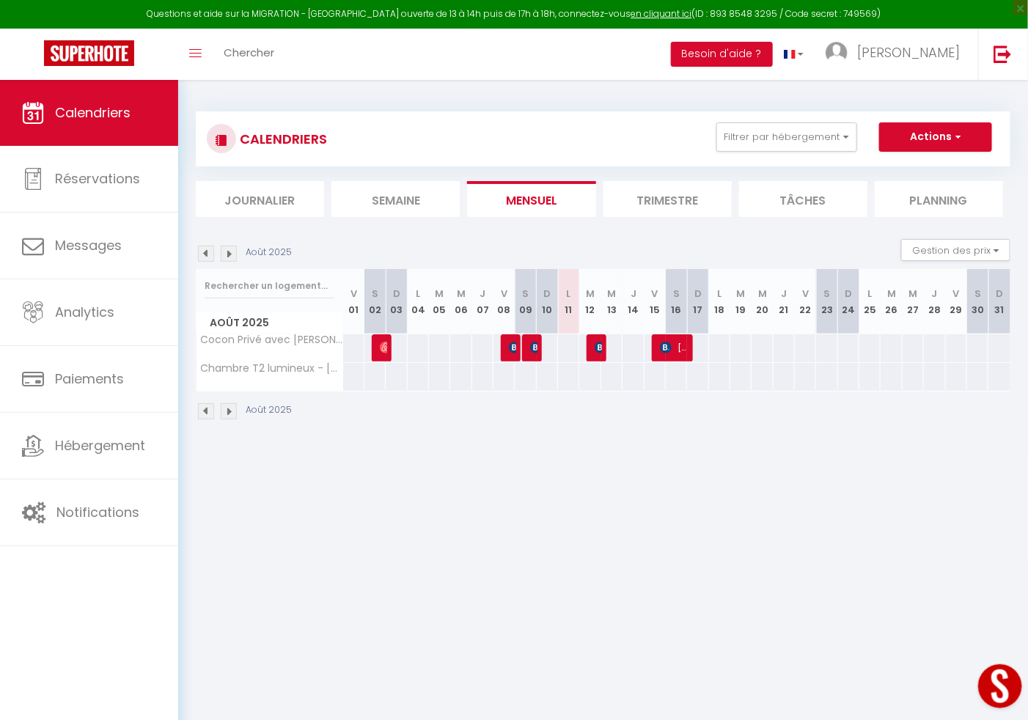
click at [396, 348] on div at bounding box center [396, 347] width 22 height 27
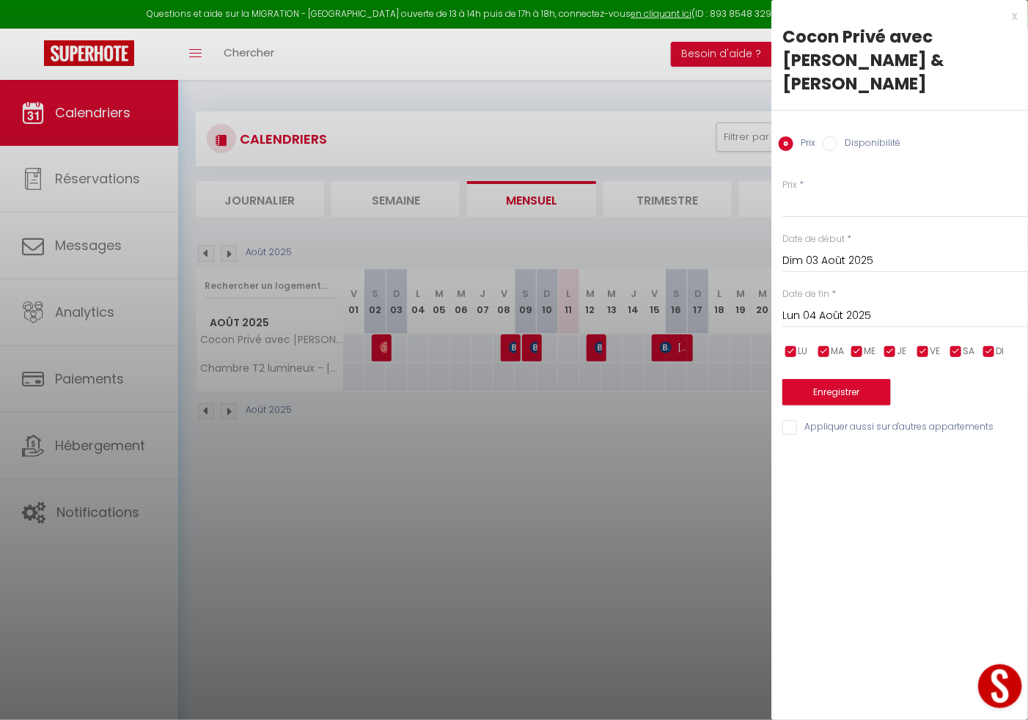
click at [832, 136] on input "Disponibilité" at bounding box center [830, 143] width 15 height 15
click at [799, 191] on select "Disponible Indisponible" at bounding box center [906, 205] width 246 height 28
click at [612, 451] on div at bounding box center [514, 360] width 1028 height 720
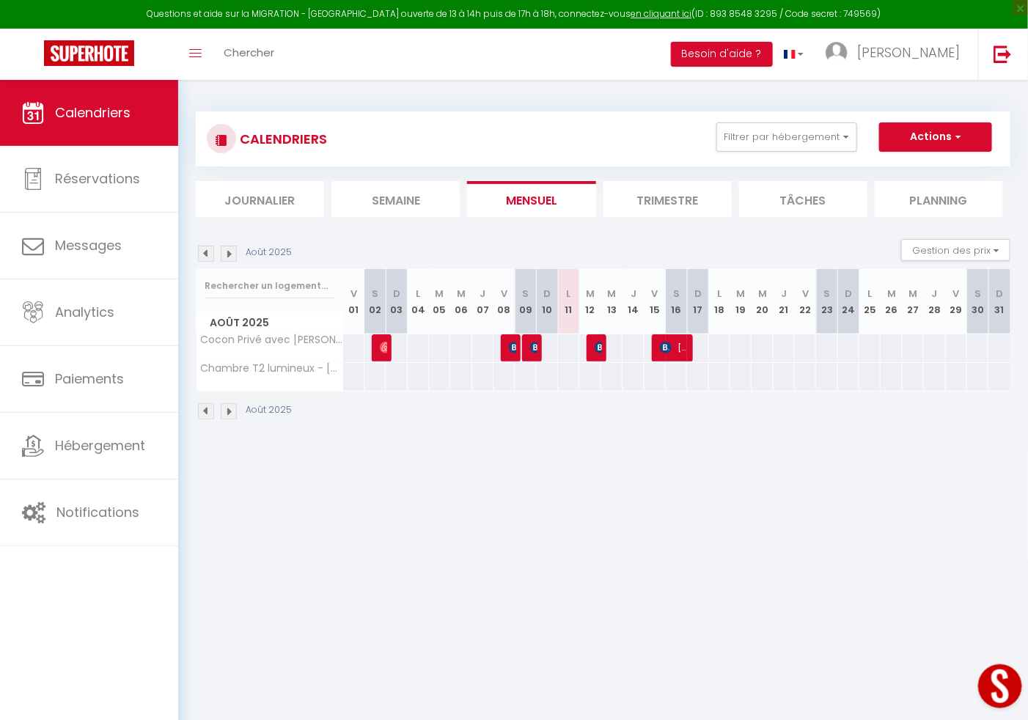
click at [700, 351] on div at bounding box center [698, 347] width 22 height 27
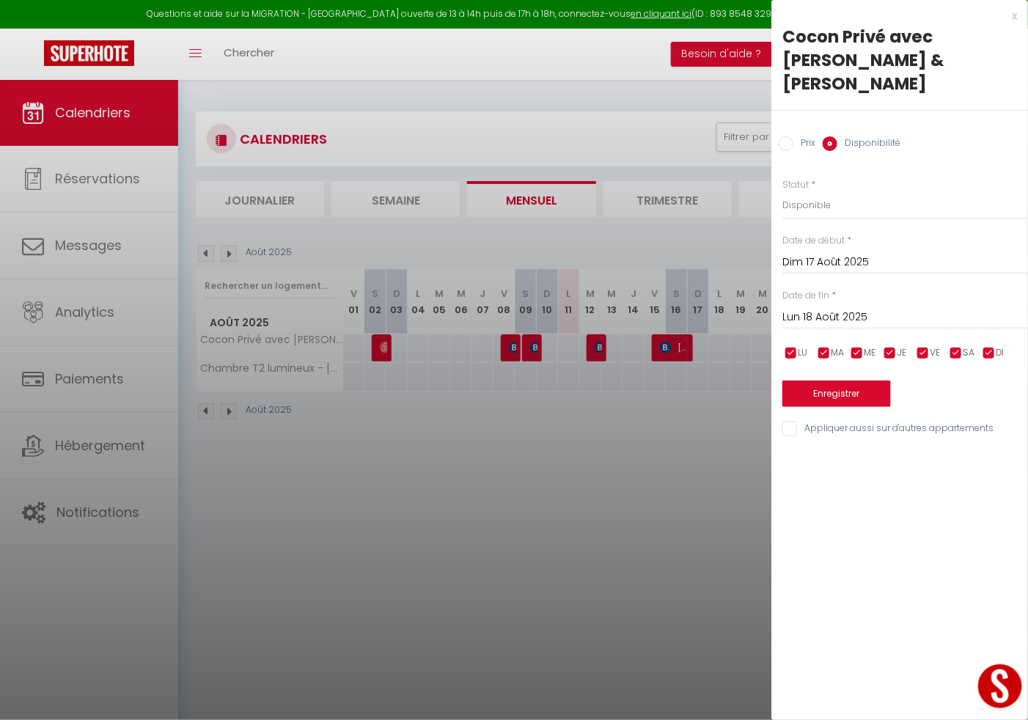
click at [541, 401] on div at bounding box center [514, 360] width 1028 height 720
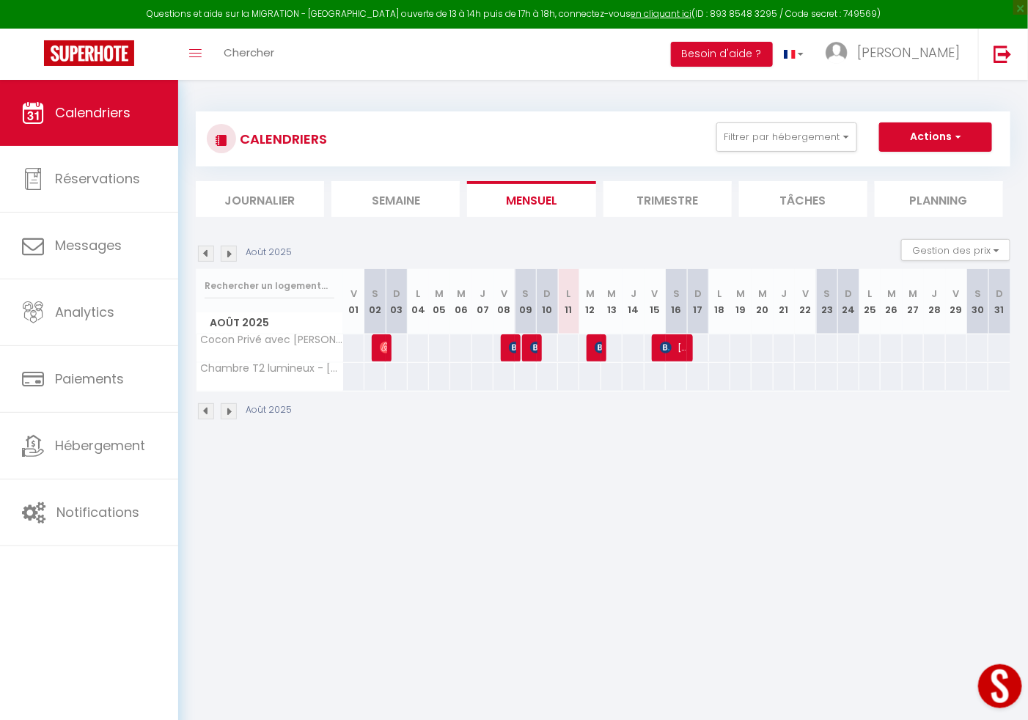
click at [571, 345] on div at bounding box center [568, 347] width 22 height 27
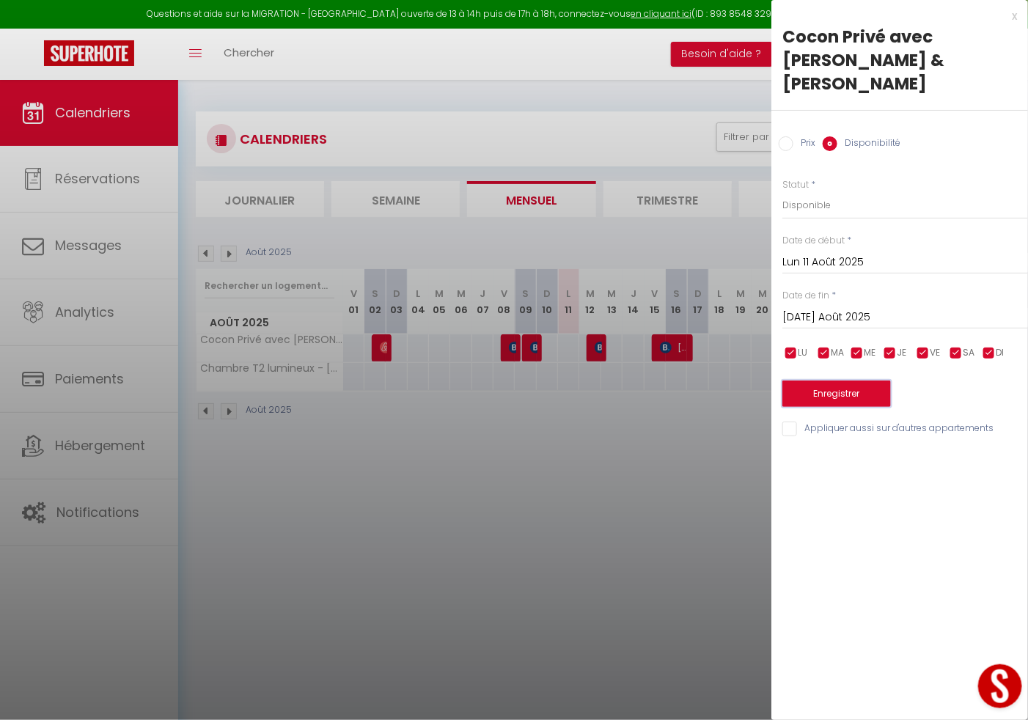
click at [845, 381] on button "Enregistrer" at bounding box center [837, 394] width 109 height 26
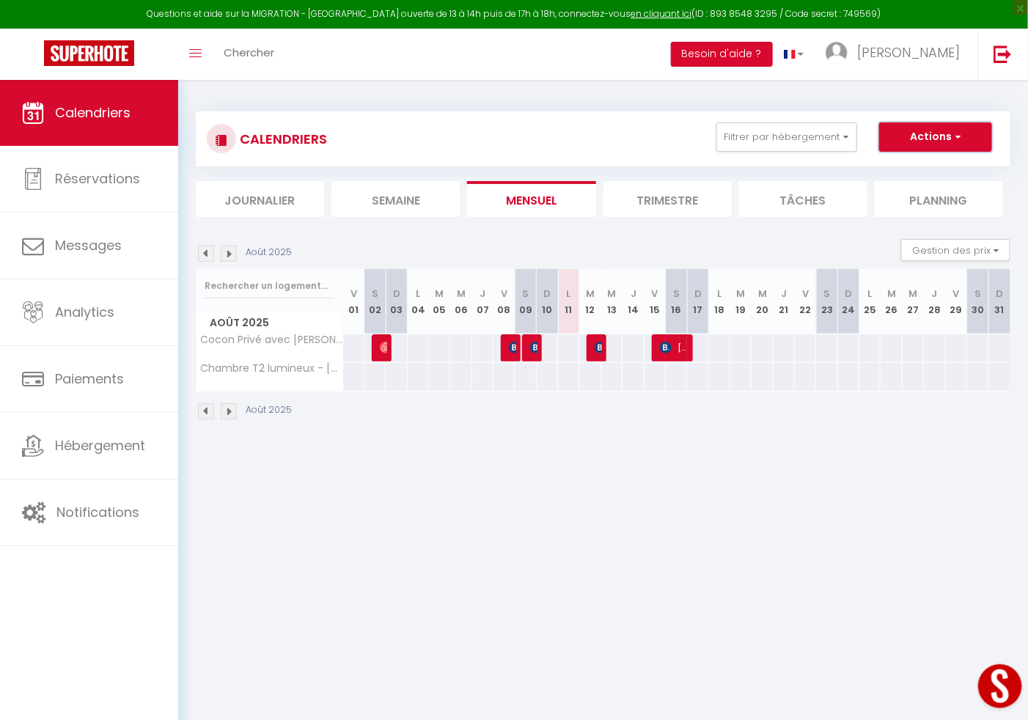
click at [942, 141] on button "Actions" at bounding box center [935, 136] width 113 height 29
click at [370, 480] on body "Questions et aide sur la MIGRATION - [GEOGRAPHIC_DATA] ouverte de 13 à 14h puis…" at bounding box center [514, 440] width 1028 height 720
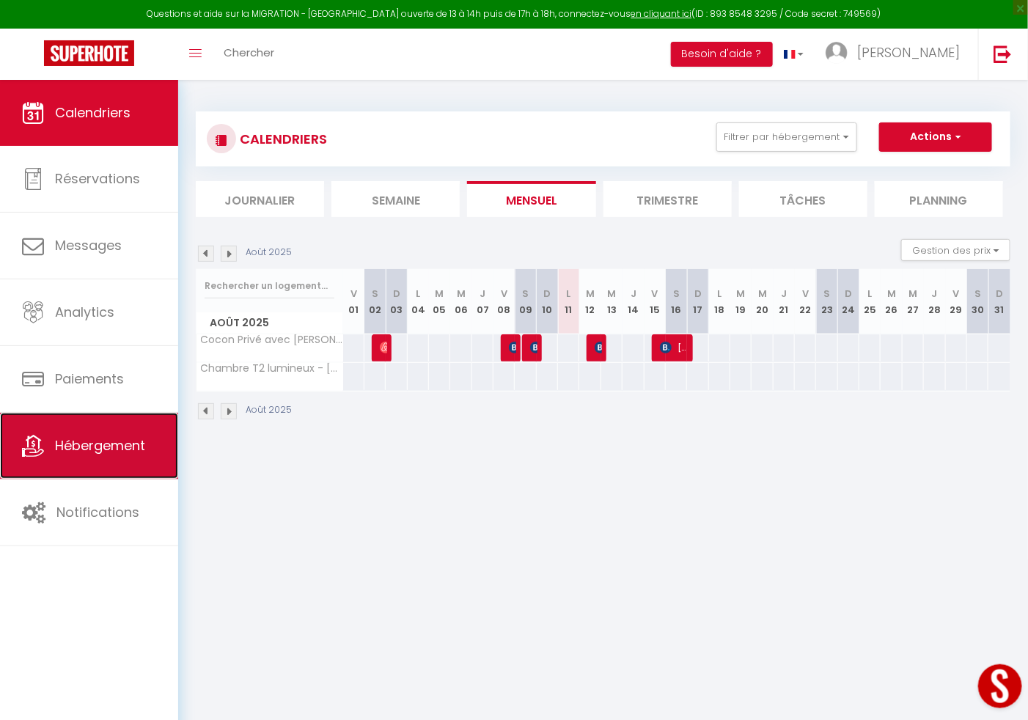
click at [71, 443] on span "Hébergement" at bounding box center [100, 445] width 90 height 18
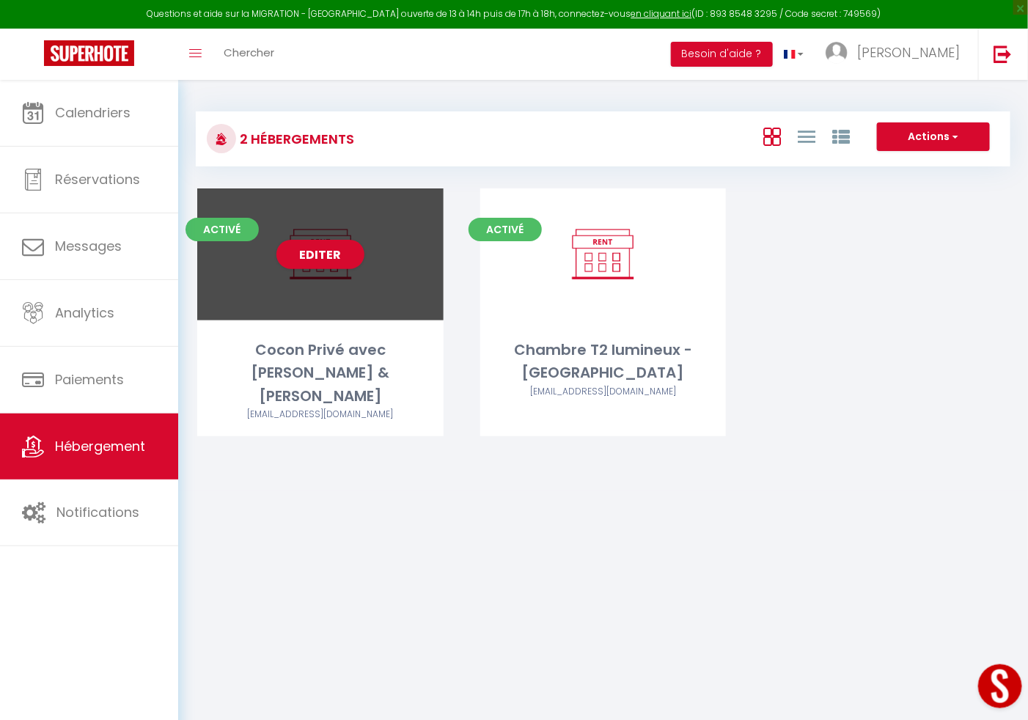
click at [367, 243] on div "Editer" at bounding box center [320, 254] width 246 height 132
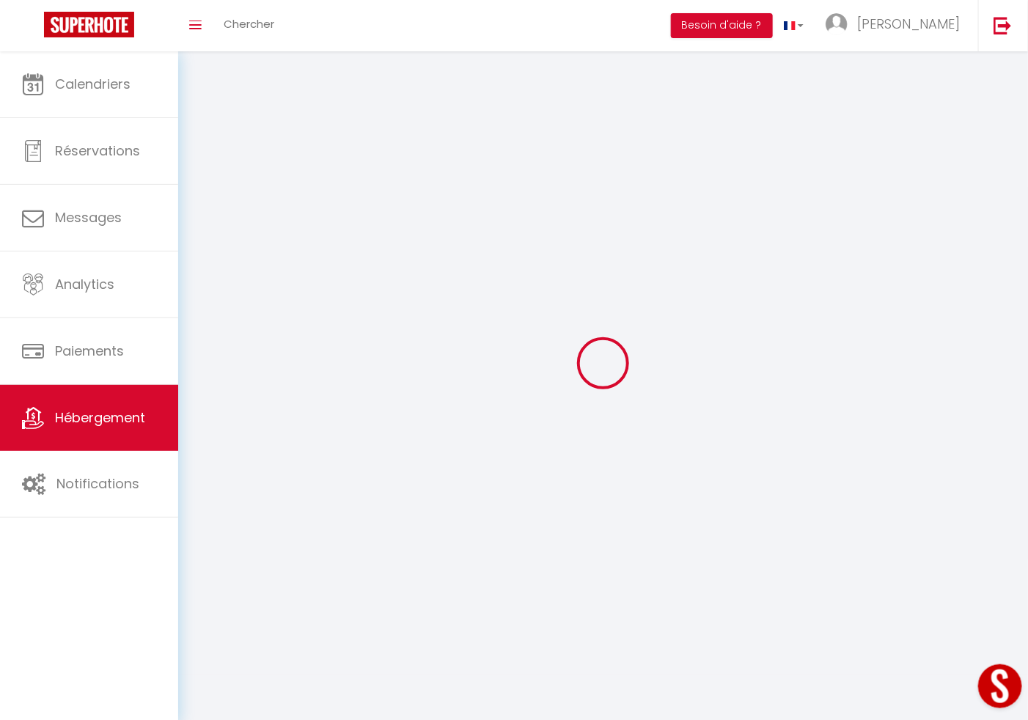
click at [343, 249] on div at bounding box center [603, 363] width 815 height 588
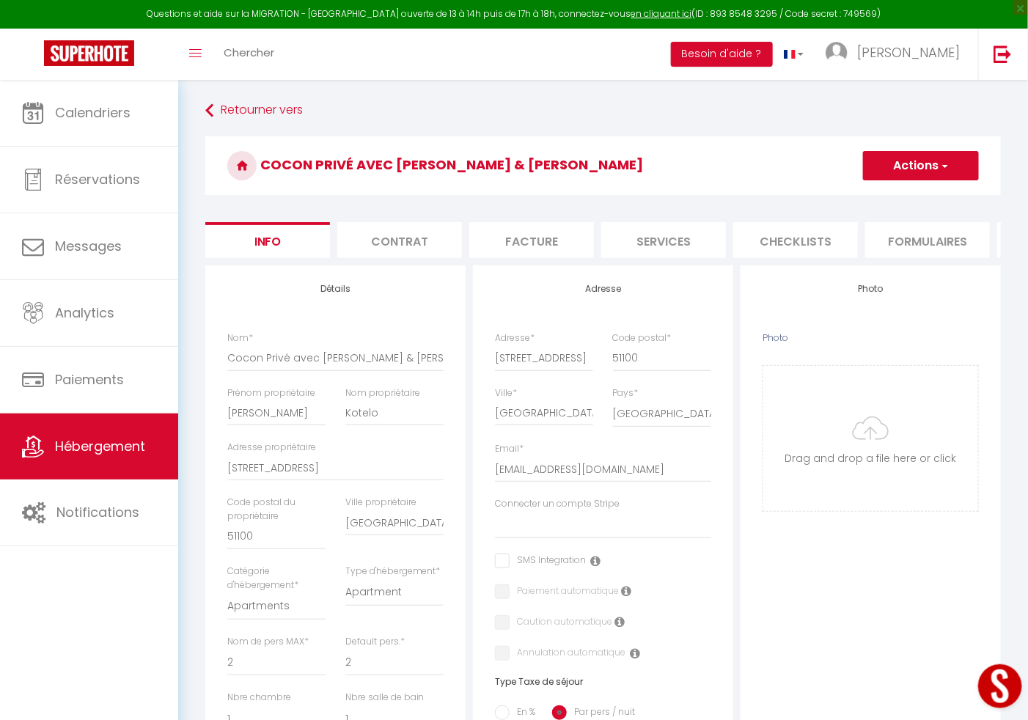
click at [400, 224] on li "Contrat" at bounding box center [399, 240] width 125 height 36
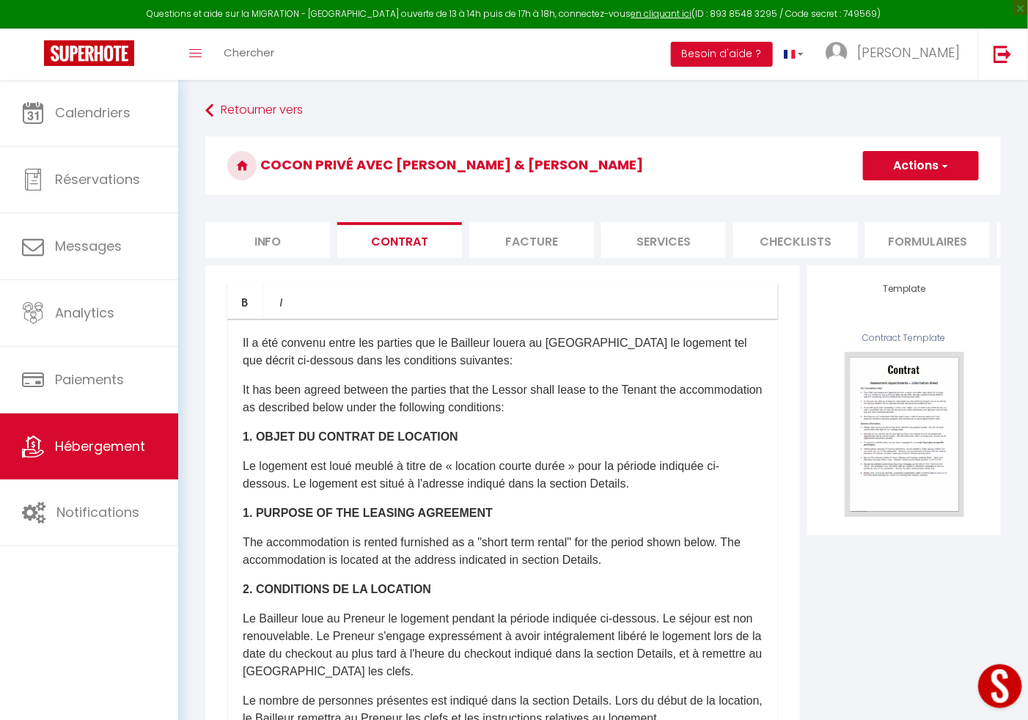
click at [520, 224] on li "Facture" at bounding box center [531, 240] width 125 height 36
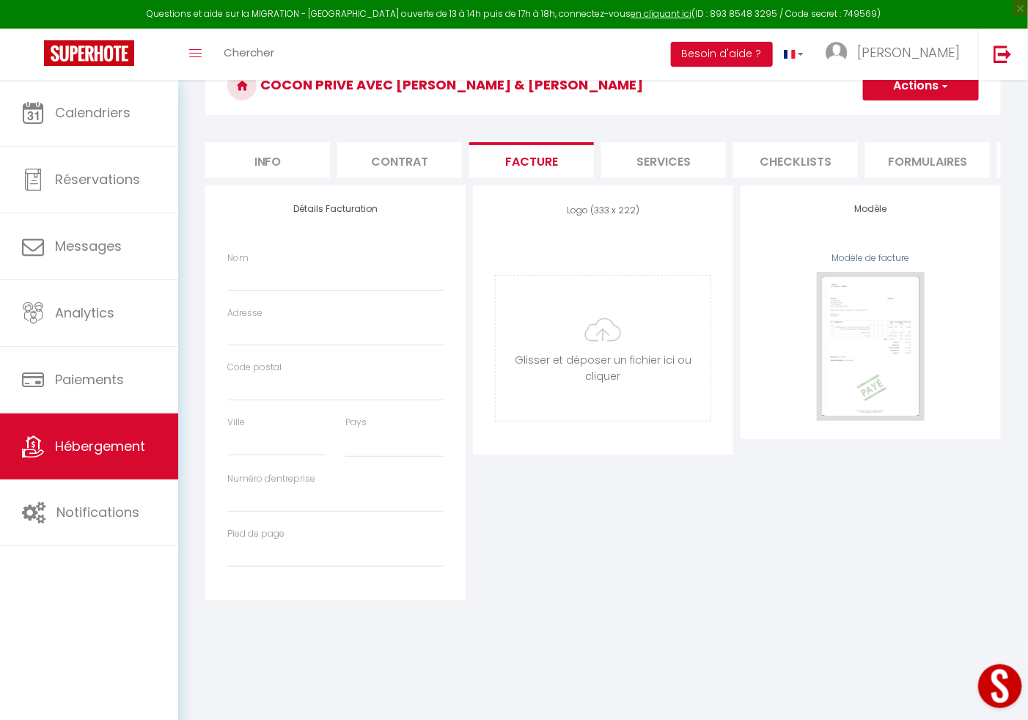
scroll to position [36, 0]
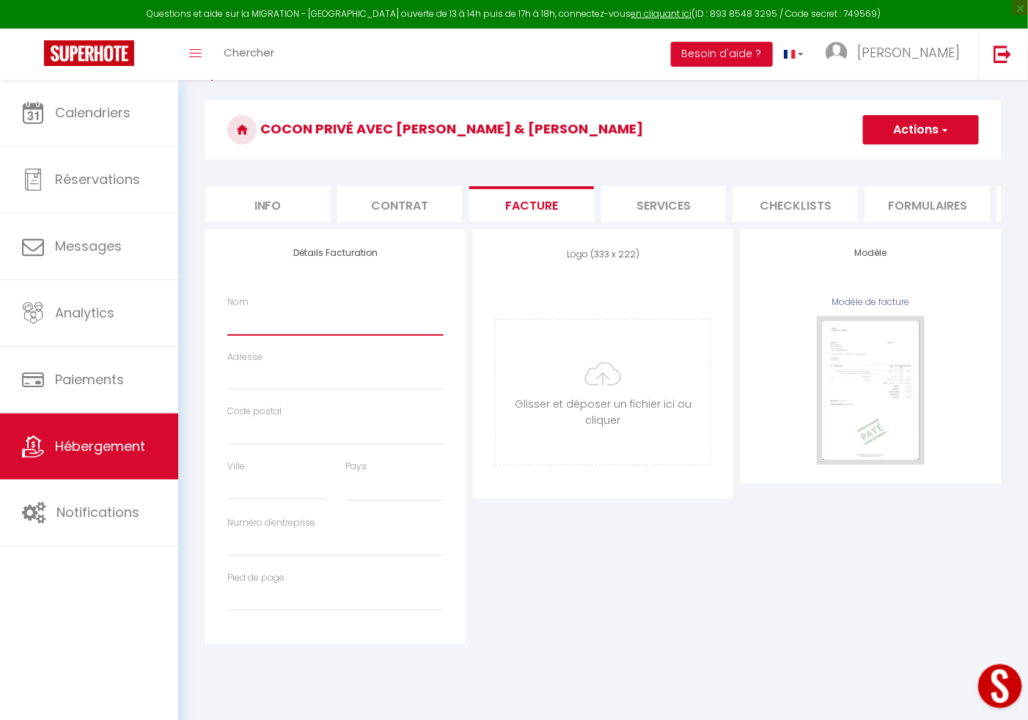
click at [249, 335] on input "Nom" at bounding box center [335, 322] width 216 height 26
click at [256, 390] on input "Adresse" at bounding box center [335, 377] width 216 height 26
click at [363, 502] on select "[GEOGRAPHIC_DATA] [GEOGRAPHIC_DATA] [GEOGRAPHIC_DATA] [GEOGRAPHIC_DATA] [GEOGRA…" at bounding box center [394, 488] width 98 height 28
click at [370, 502] on select "[GEOGRAPHIC_DATA] [GEOGRAPHIC_DATA] [GEOGRAPHIC_DATA] [GEOGRAPHIC_DATA] [GEOGRA…" at bounding box center [394, 488] width 98 height 28
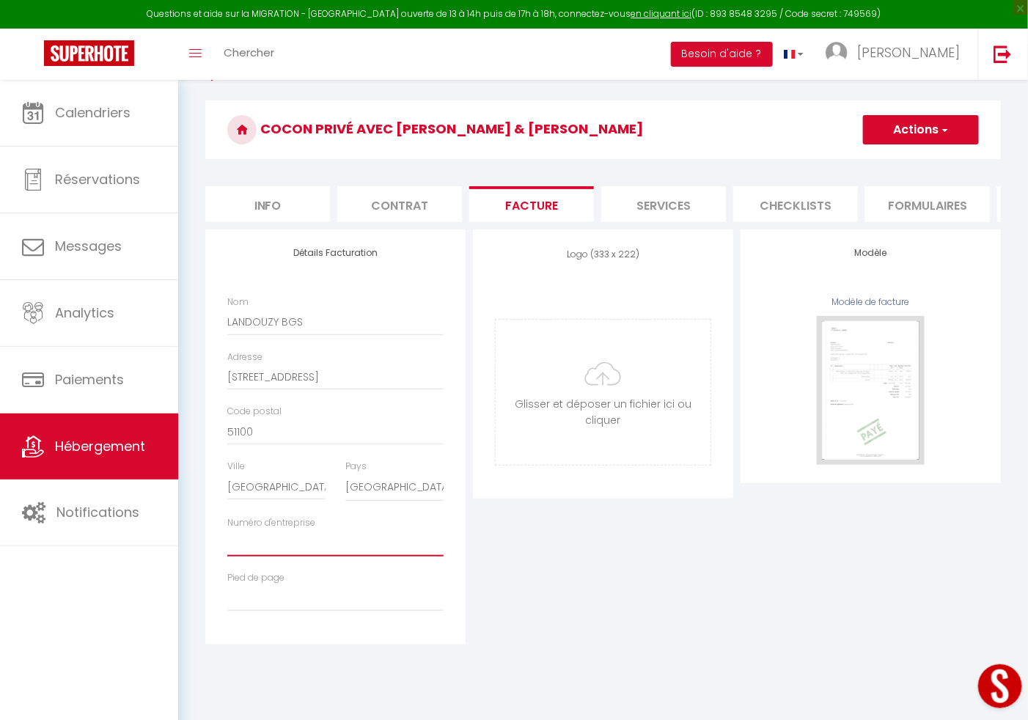
click at [322, 549] on input "Numéro d'entreprise" at bounding box center [335, 543] width 216 height 26
click at [299, 605] on input "Pied de page" at bounding box center [335, 598] width 216 height 26
click at [753, 599] on div "Modèle Modèle de facture" at bounding box center [871, 437] width 268 height 415
click at [935, 126] on button "Actions" at bounding box center [921, 129] width 116 height 29
click at [892, 164] on link "Enregistrer" at bounding box center [921, 162] width 116 height 19
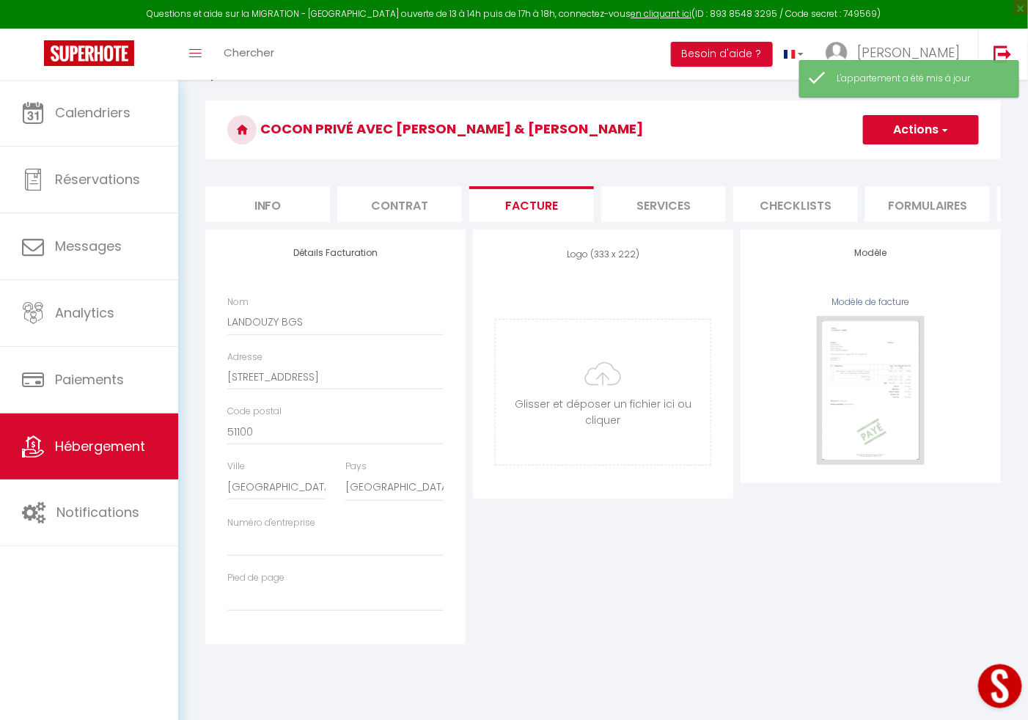
click at [667, 200] on li "Services" at bounding box center [663, 204] width 125 height 36
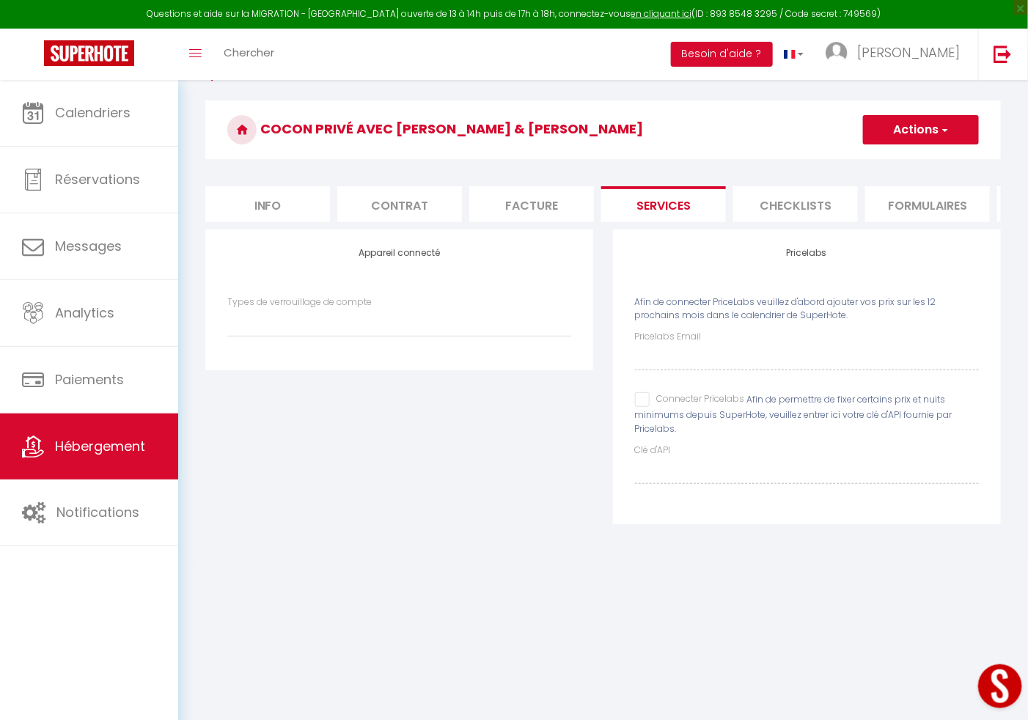
click at [766, 199] on li "Checklists" at bounding box center [795, 204] width 125 height 36
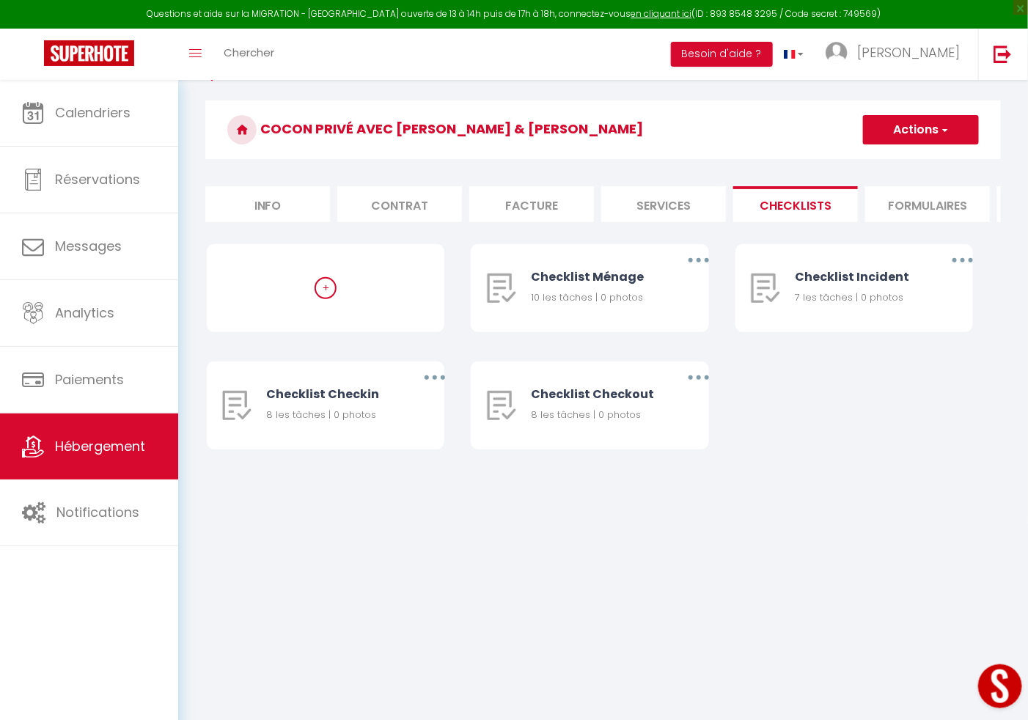
click at [900, 199] on li "Formulaires" at bounding box center [927, 204] width 125 height 36
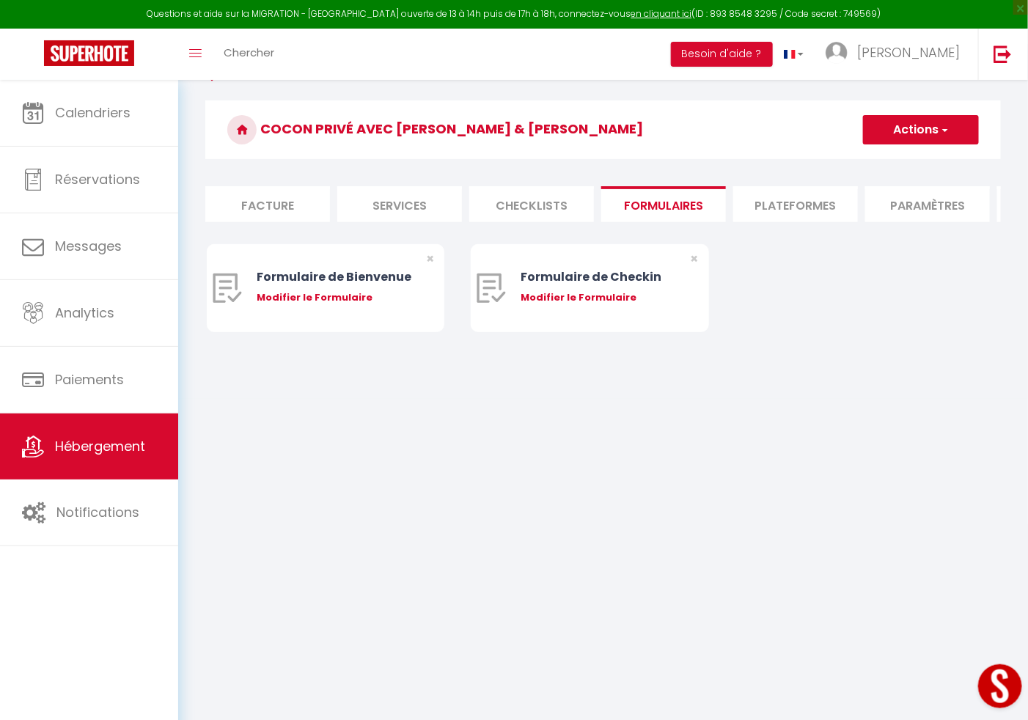
scroll to position [0, 308]
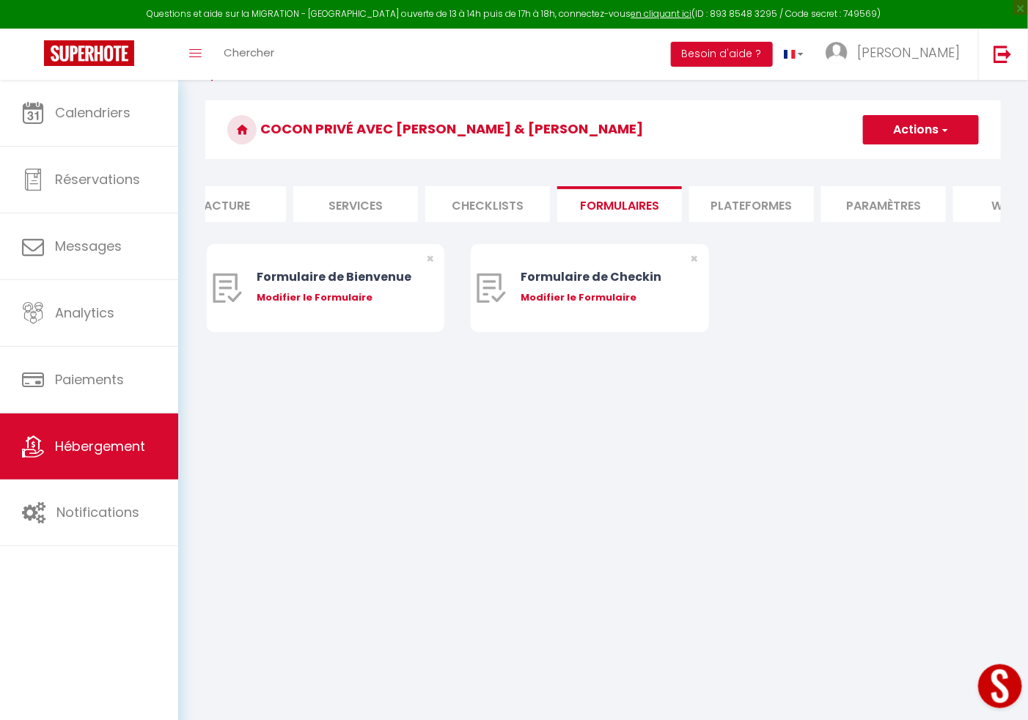
click at [742, 187] on li "Plateformes" at bounding box center [751, 204] width 125 height 36
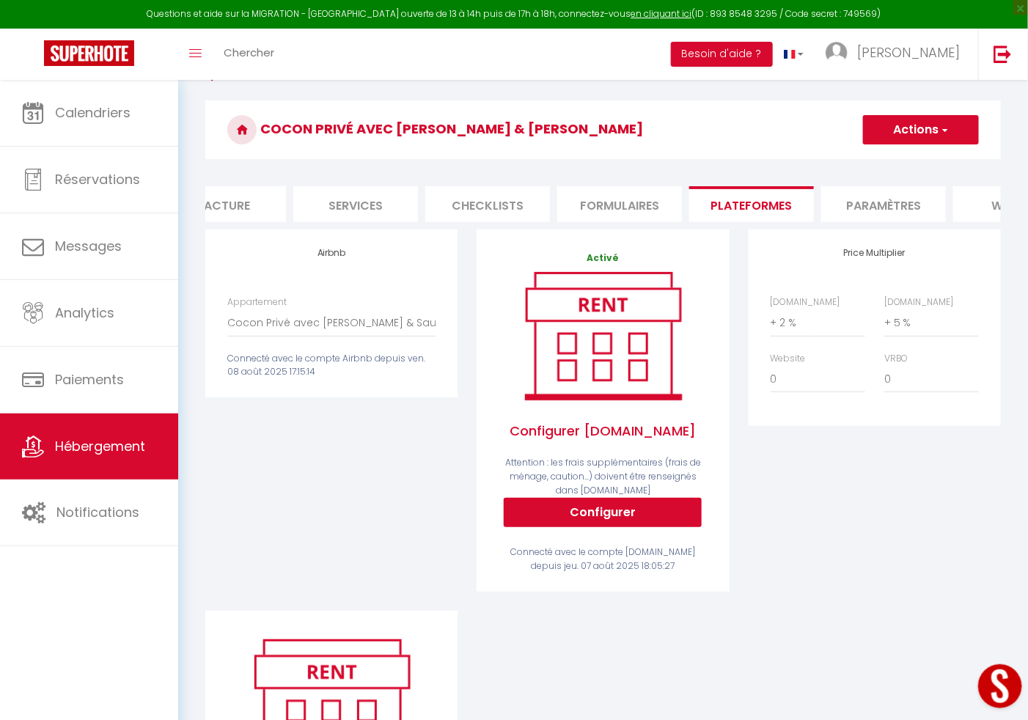
click at [301, 467] on div "Airbnb Appartement Cocon Privé avec [PERSON_NAME] & Sauna - [EMAIL_ADDRESS][DOM…" at bounding box center [331, 420] width 271 height 381
click at [605, 527] on button "Configurer" at bounding box center [603, 512] width 198 height 29
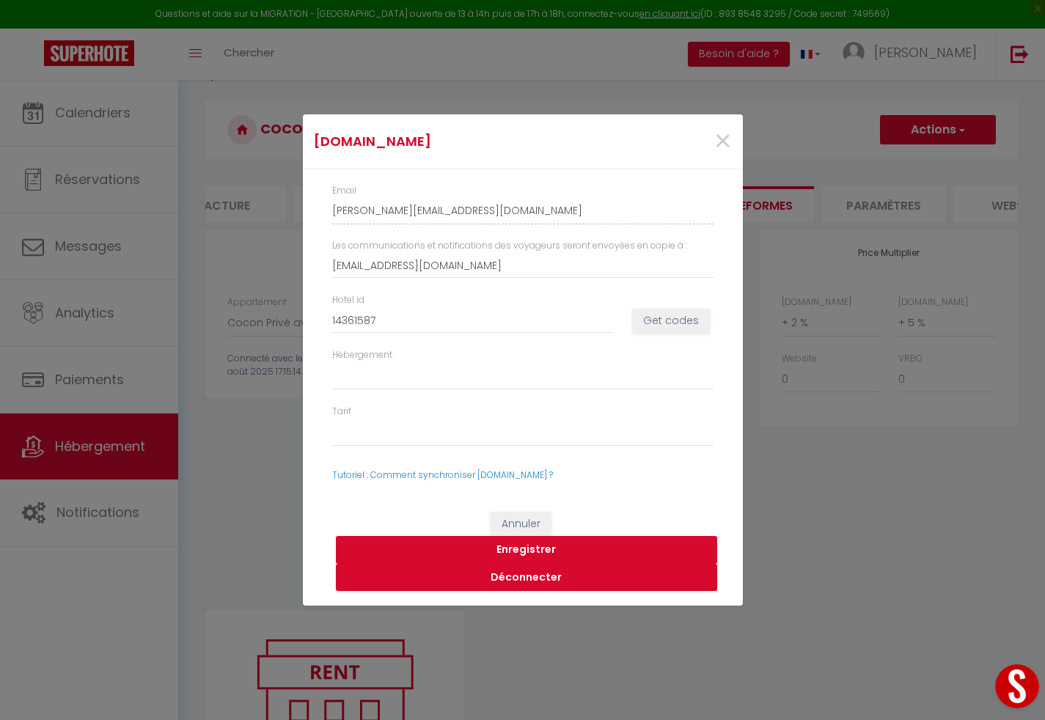
click at [552, 539] on button "Enregistrer" at bounding box center [526, 550] width 381 height 28
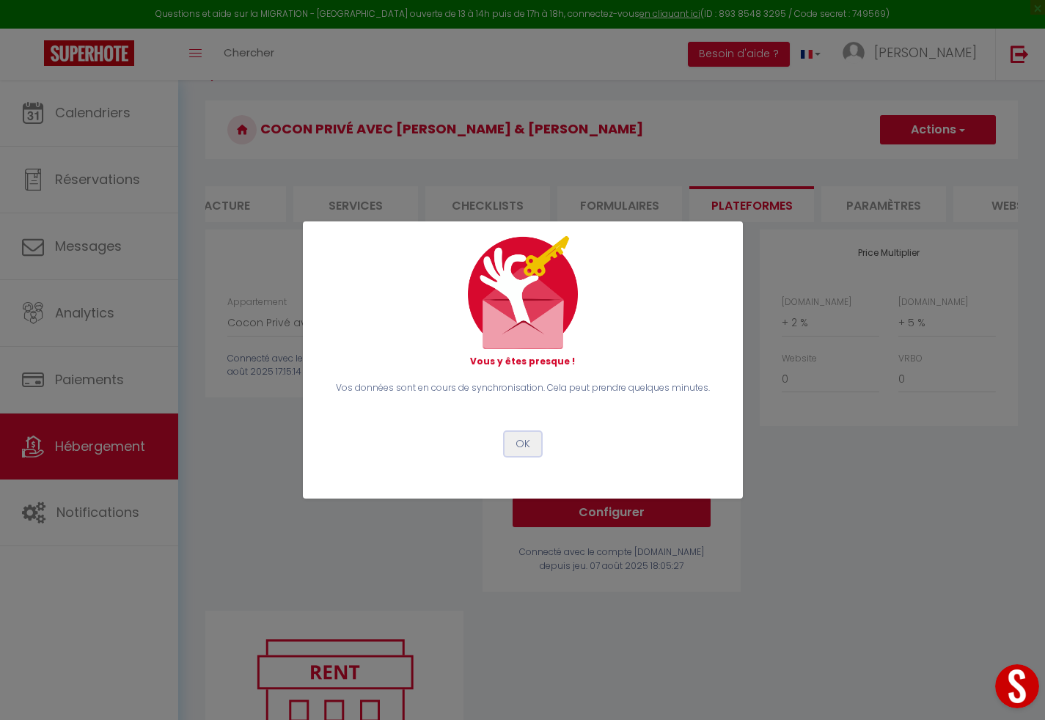
click at [522, 438] on button "OK" at bounding box center [523, 444] width 37 height 25
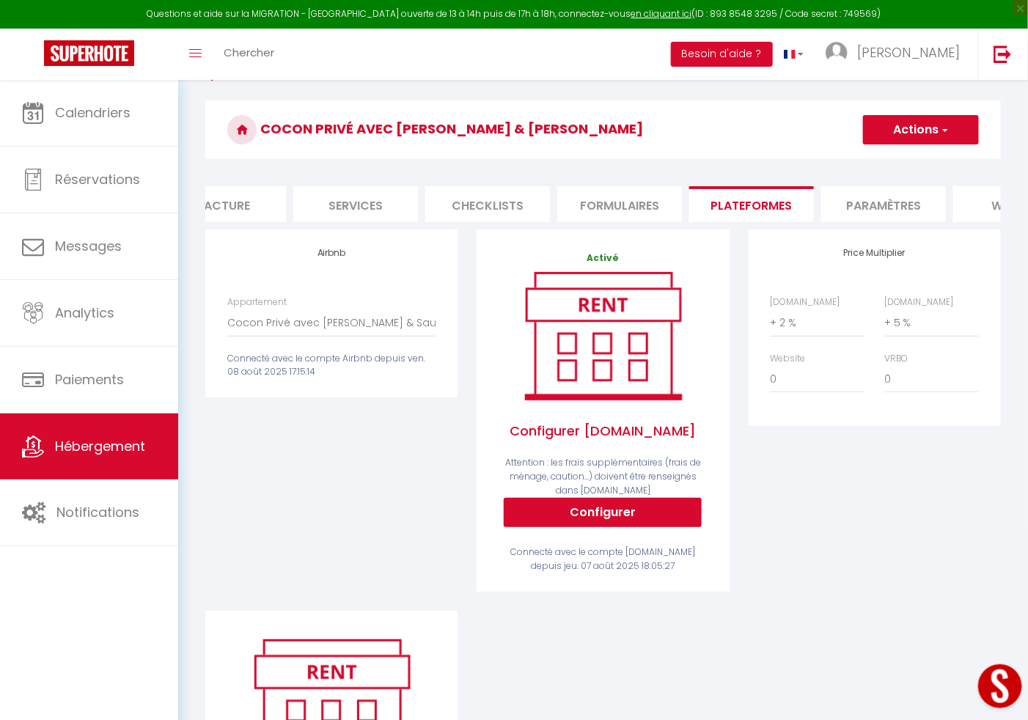
click at [797, 520] on div "Price Multiplier [DOMAIN_NAME] 0 + 1 % + 2 % + 3 % + 4 % + 5 % + 6 % + 7 %" at bounding box center [874, 420] width 271 height 381
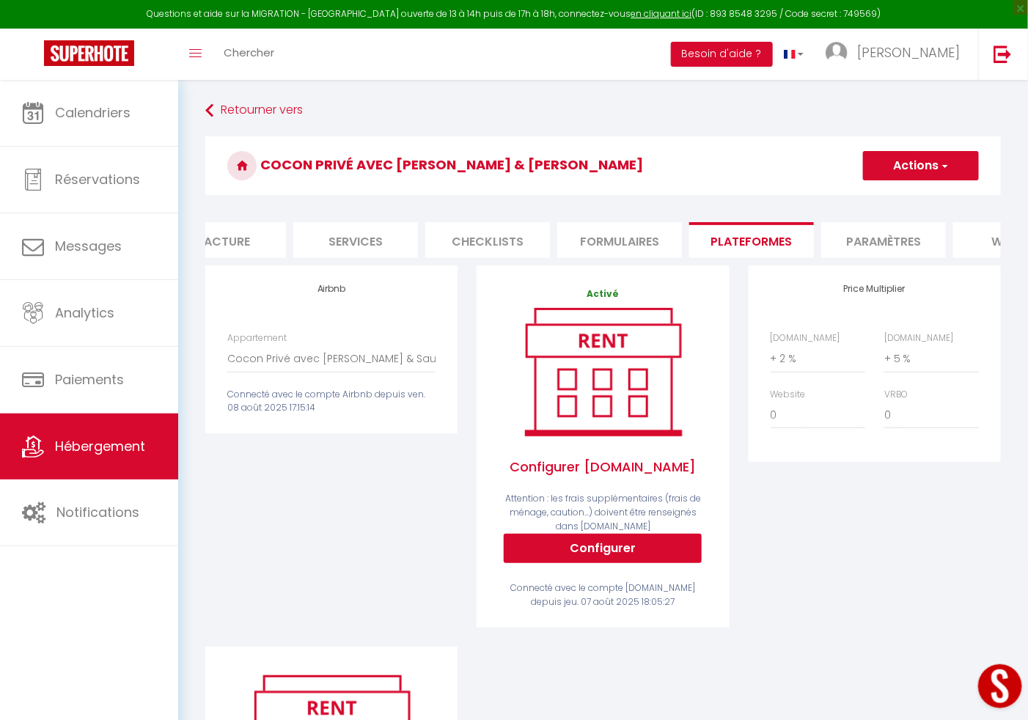
click at [883, 224] on li "Paramètres" at bounding box center [883, 240] width 125 height 36
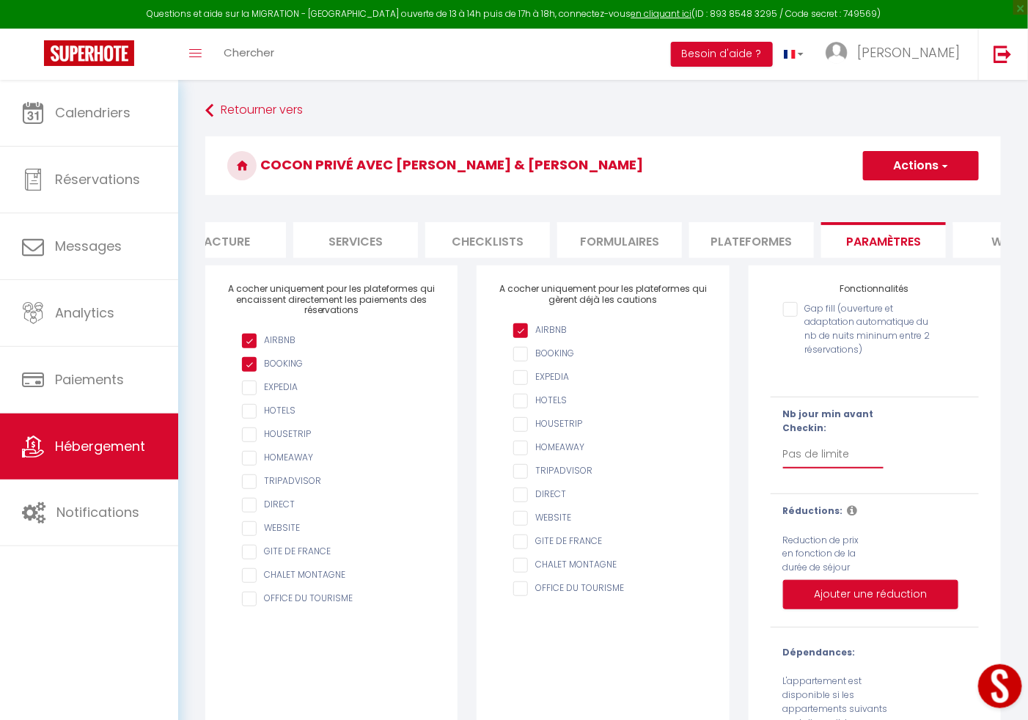
click at [810, 469] on select "Pas de limite 1 2 3 4 5 6 7" at bounding box center [833, 455] width 100 height 28
click at [783, 457] on select "Pas de limite 1 2 3 4 5 6 7" at bounding box center [833, 455] width 100 height 28
click at [794, 317] on input "Gap fill (ouverture et adaptation automatique du nb de nuits mininum entre 2 ré…" at bounding box center [857, 309] width 148 height 15
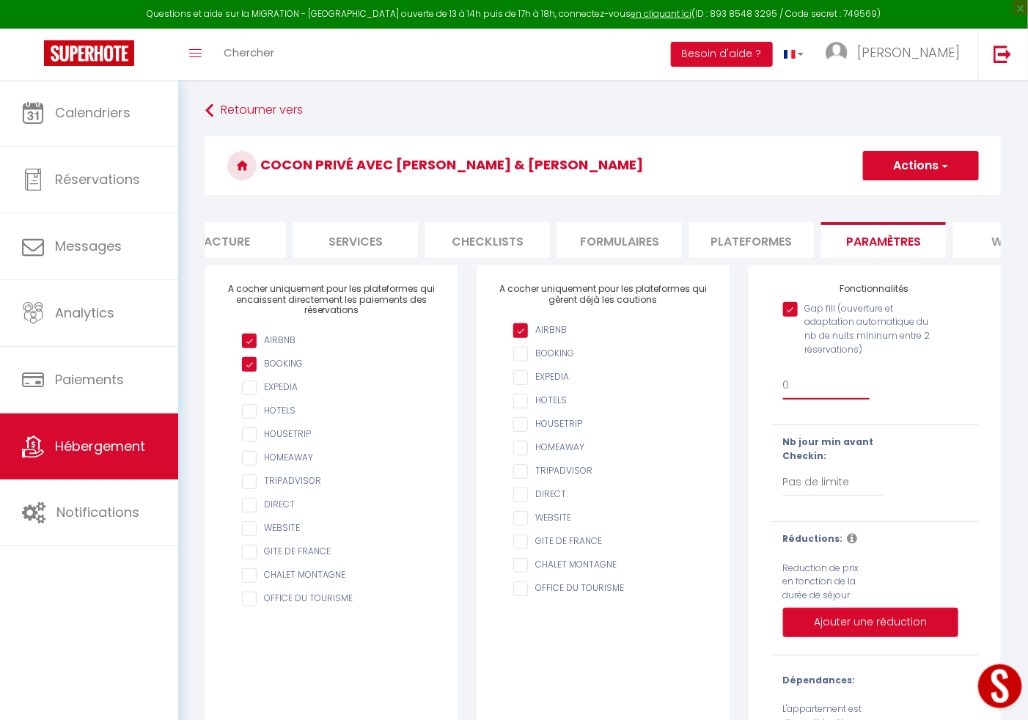
click at [799, 399] on select "0 + 1 % + 2 % + 3 % + 4 % + 5 % + 6 % + 7 % + 8 % + 9 % + 10 % + 11 % + 12 % + …" at bounding box center [826, 386] width 87 height 28
click at [935, 414] on div "Gap fill (ouverture et adaptation automatique du nb de nuits mininum entre 2 ré…" at bounding box center [874, 355] width 227 height 120
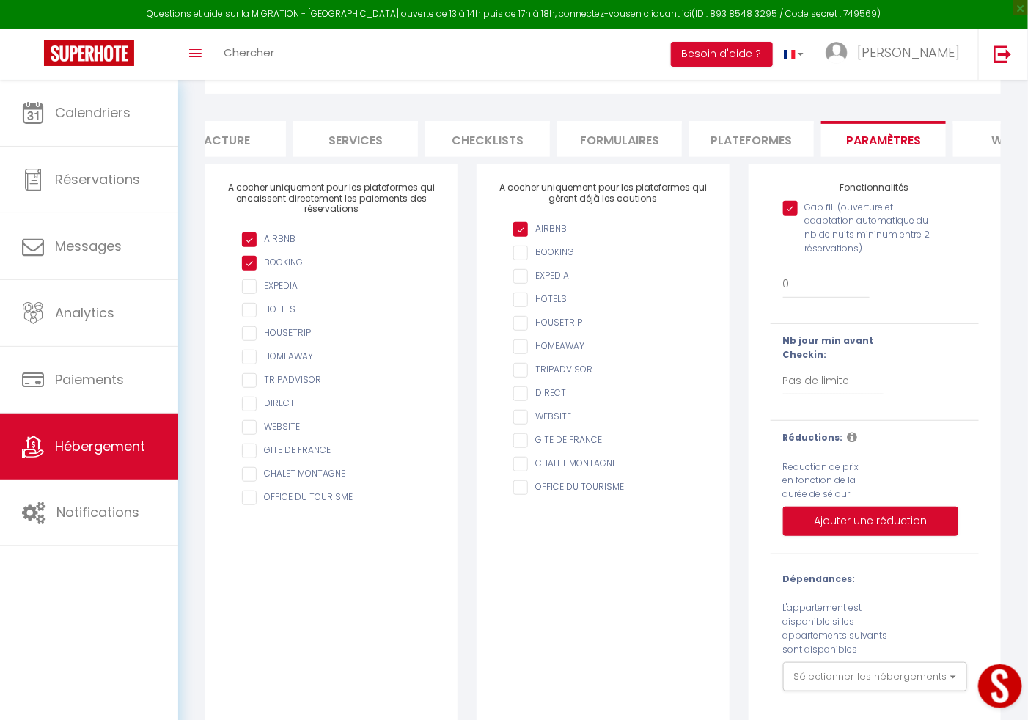
scroll to position [141, 0]
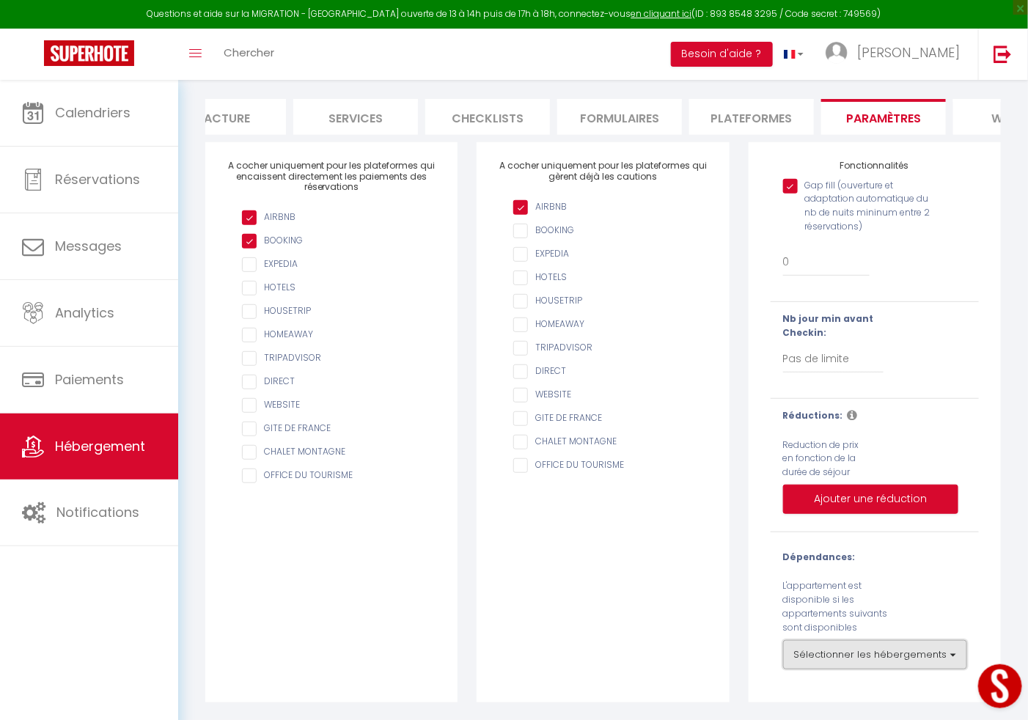
click at [907, 654] on button "Sélectionner les hébergements" at bounding box center [875, 654] width 184 height 29
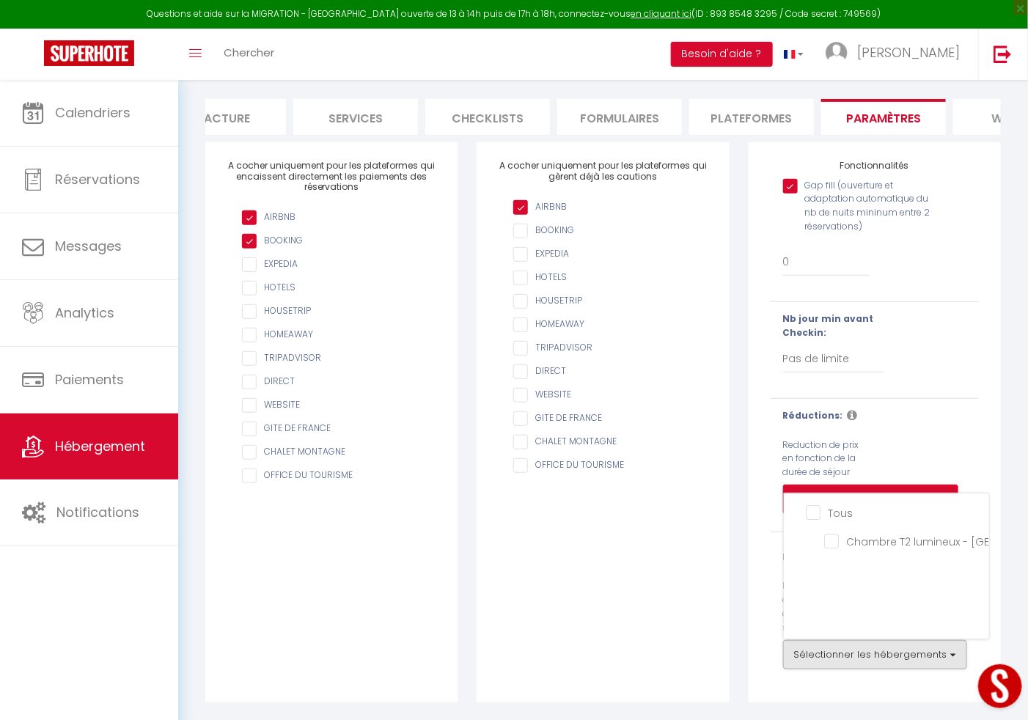
click at [810, 511] on input "Tous" at bounding box center [897, 512] width 183 height 15
click at [1012, 596] on div "Retourner vers Cocon Privé avec [PERSON_NAME] & [PERSON_NAME] Actions Enregistr…" at bounding box center [603, 339] width 850 height 764
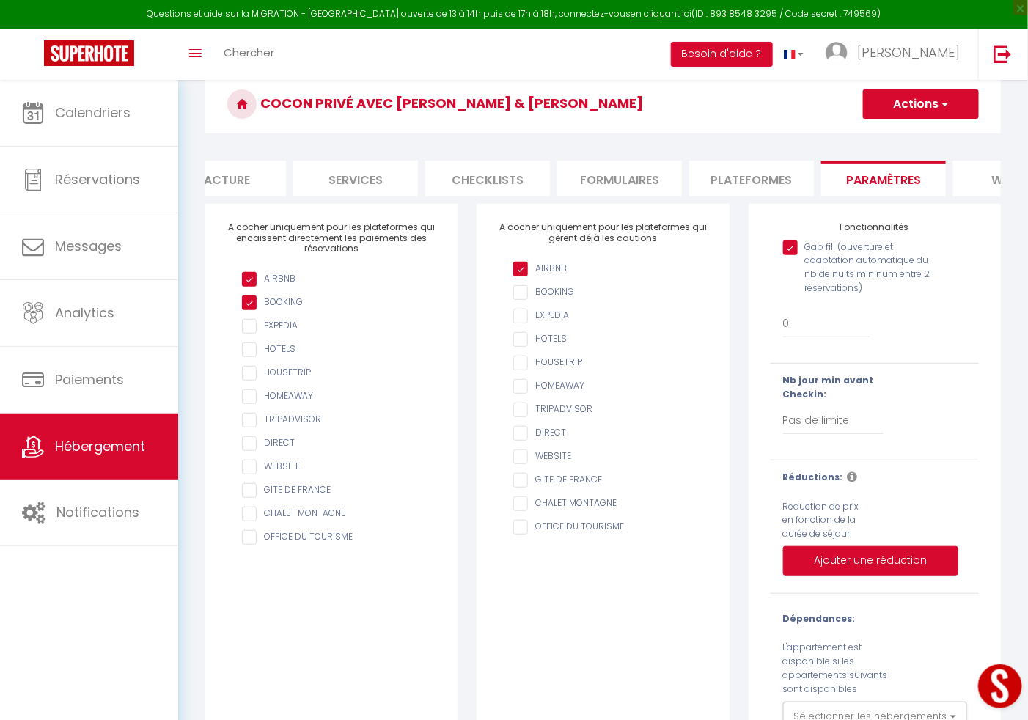
scroll to position [0, 0]
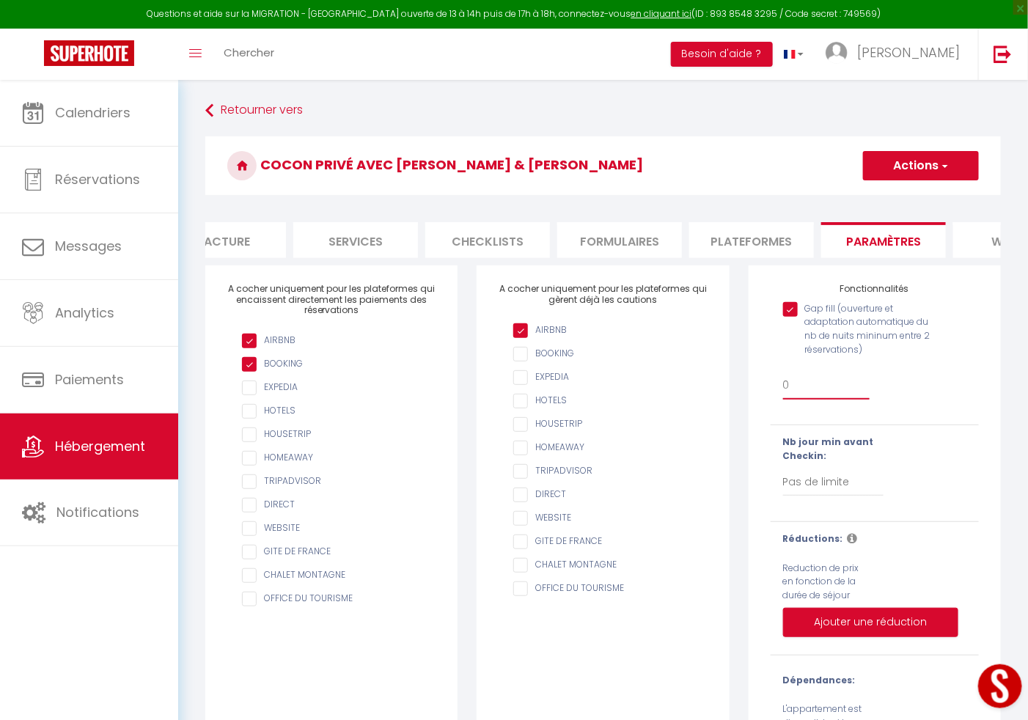
click at [793, 400] on select "0 + 1 % + 2 % + 3 % + 4 % + 5 % + 6 % + 7 % + 8 % + 9 % + 10 % + 11 % + 12 % + …" at bounding box center [826, 386] width 87 height 28
click at [783, 387] on select "0 + 1 % + 2 % + 3 % + 4 % + 5 % + 6 % + 7 % + 8 % + 9 % + 10 % + 11 % + 12 % + …" at bounding box center [826, 386] width 87 height 28
click at [946, 165] on span "button" at bounding box center [945, 165] width 10 height 15
click at [922, 191] on input "Enregistrer" at bounding box center [904, 198] width 54 height 15
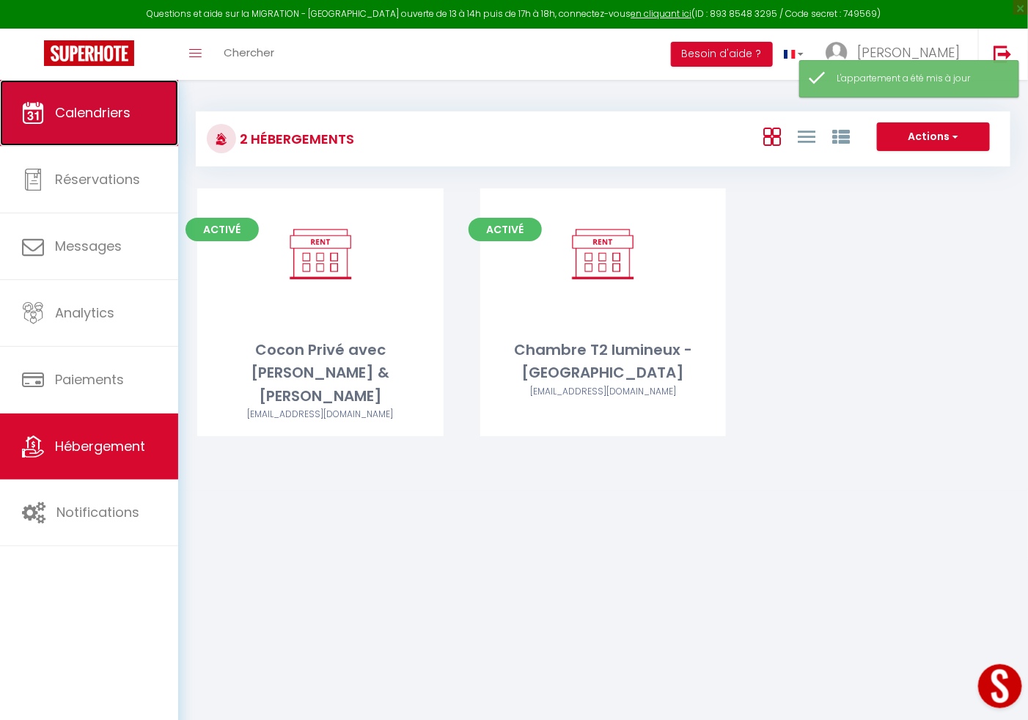
click at [142, 136] on link "Calendriers" at bounding box center [89, 113] width 178 height 66
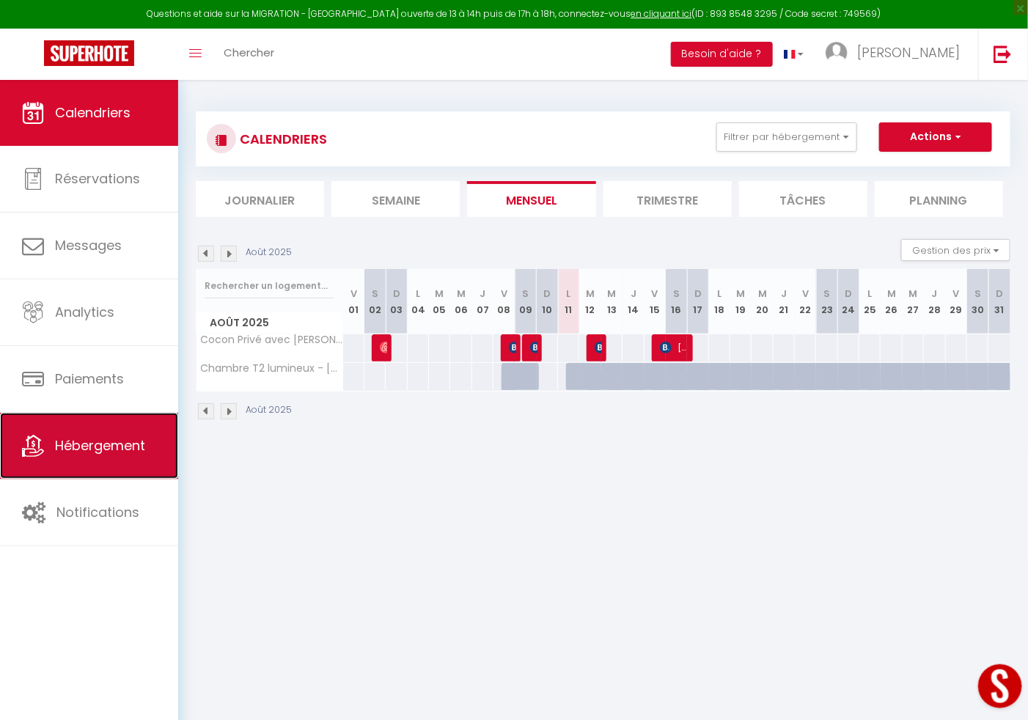
click at [95, 419] on link "Hébergement" at bounding box center [89, 446] width 178 height 66
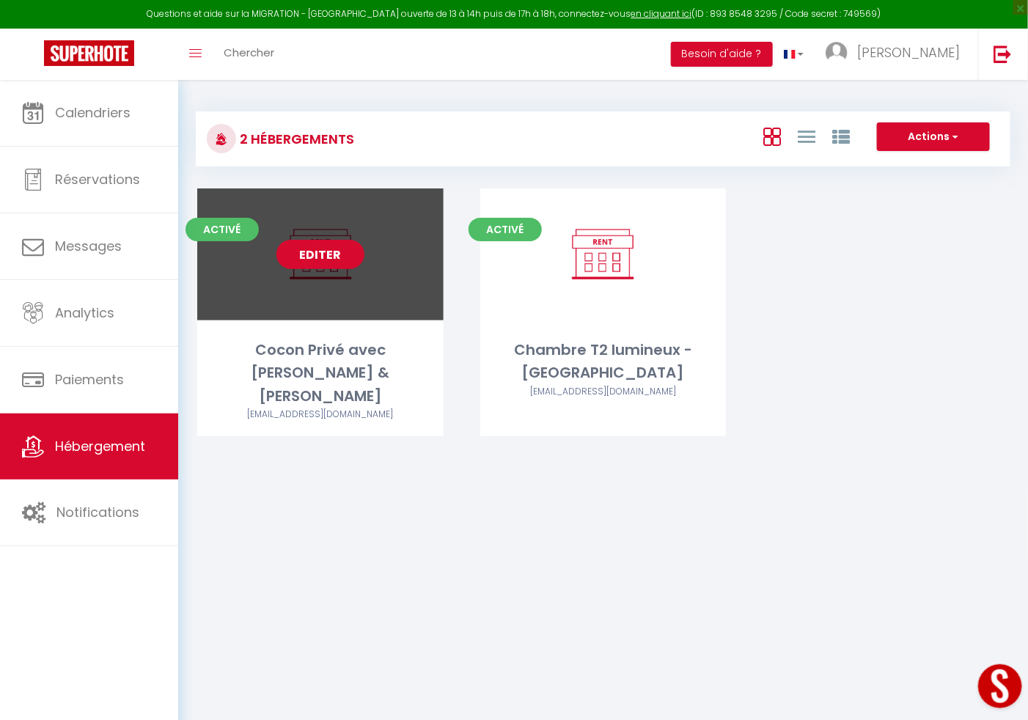
click at [348, 249] on link "Editer" at bounding box center [321, 254] width 88 height 29
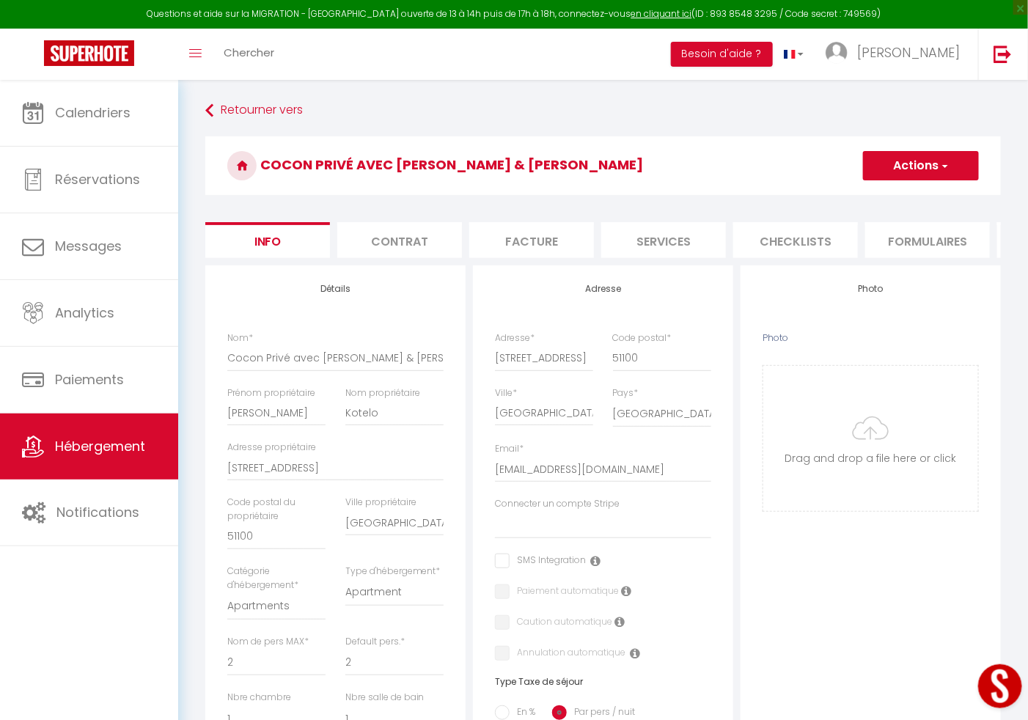
scroll to position [0, 524]
click at [673, 247] on li "Paramètres" at bounding box center [668, 240] width 125 height 36
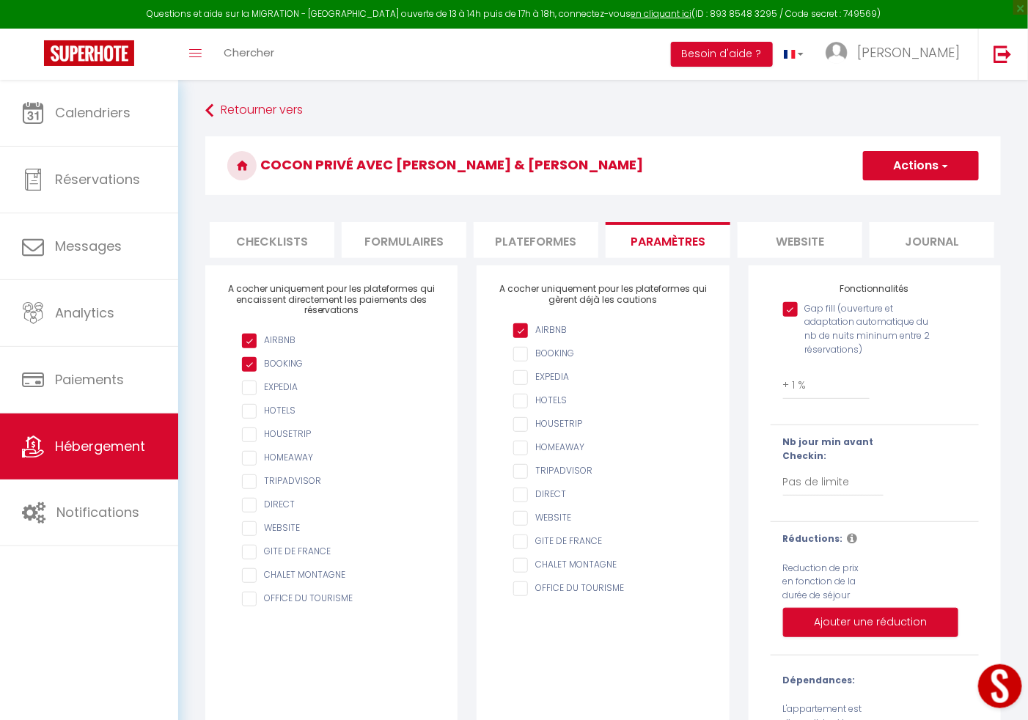
click at [788, 317] on input "Gap fill (ouverture et adaptation automatique du nb de nuits mininum entre 2 ré…" at bounding box center [857, 309] width 148 height 15
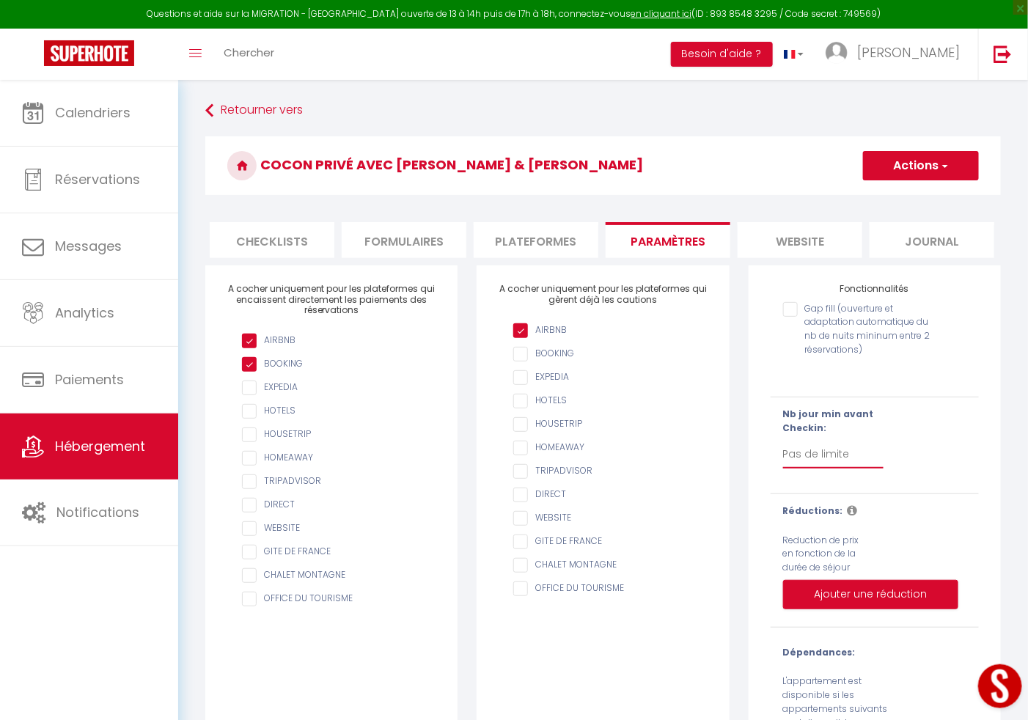
click at [821, 458] on select "Pas de limite 1 2 3 4 5 6 7" at bounding box center [833, 455] width 100 height 28
click at [980, 469] on div "Nb jour min avant Checkin: Pas de limite 1 2 3 4 5 6 7" at bounding box center [874, 446] width 227 height 76
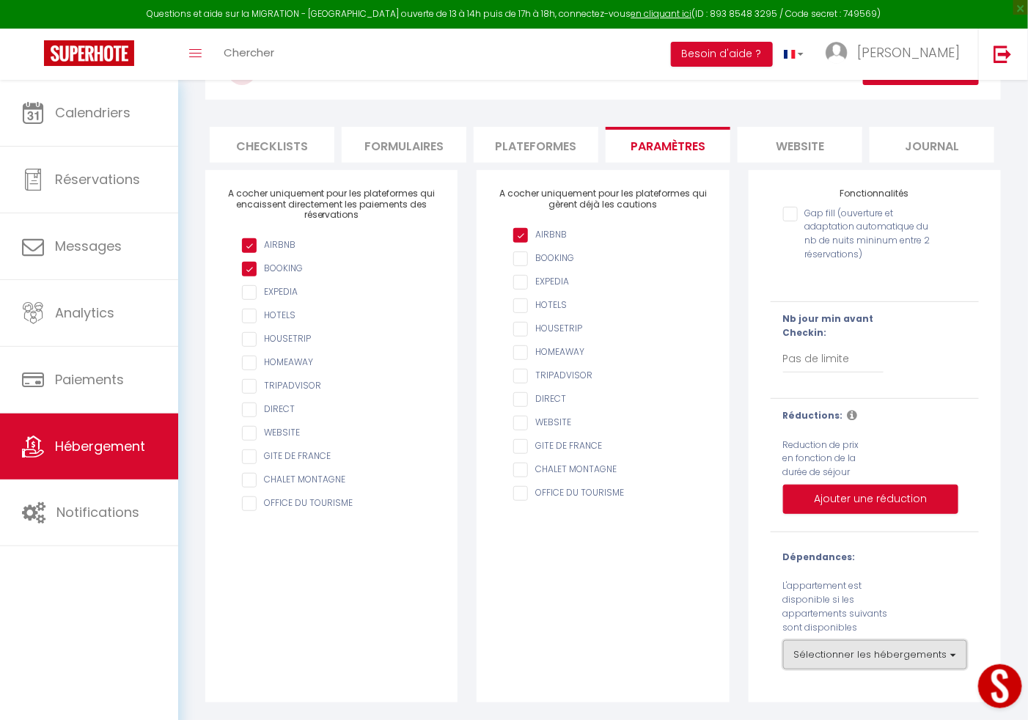
click at [892, 654] on button "Sélectionner les hébergements" at bounding box center [875, 654] width 184 height 29
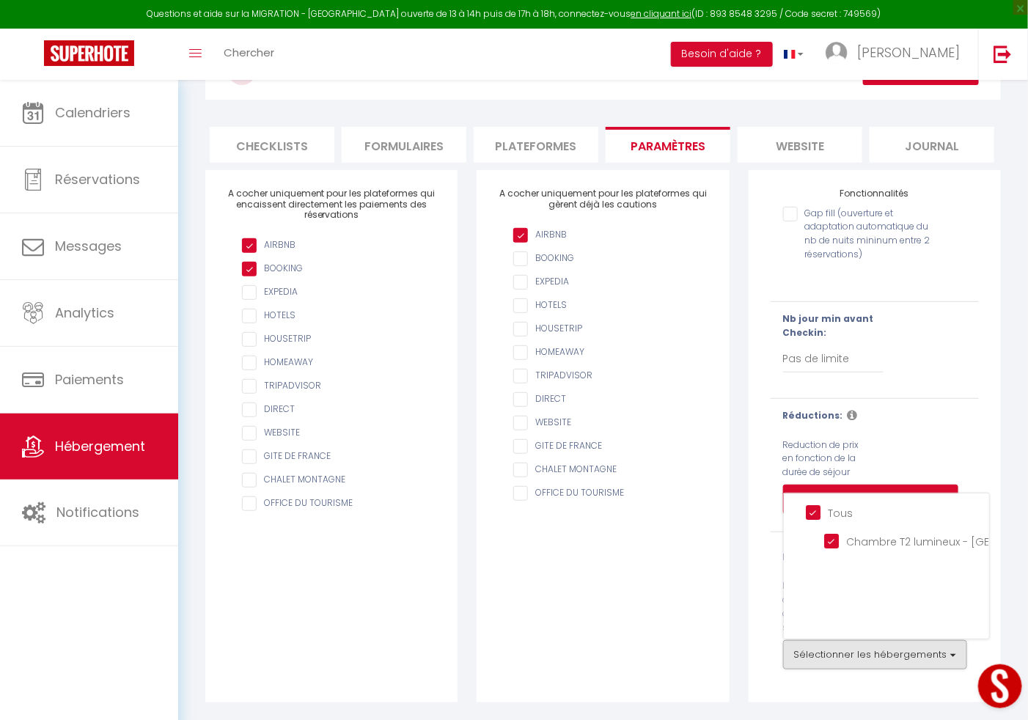
click at [821, 513] on input "Tous" at bounding box center [897, 512] width 183 height 15
click at [1015, 361] on div "Retourner vers Cocon Privé avec [PERSON_NAME] & [PERSON_NAME] Actions Enregistr…" at bounding box center [603, 353] width 850 height 736
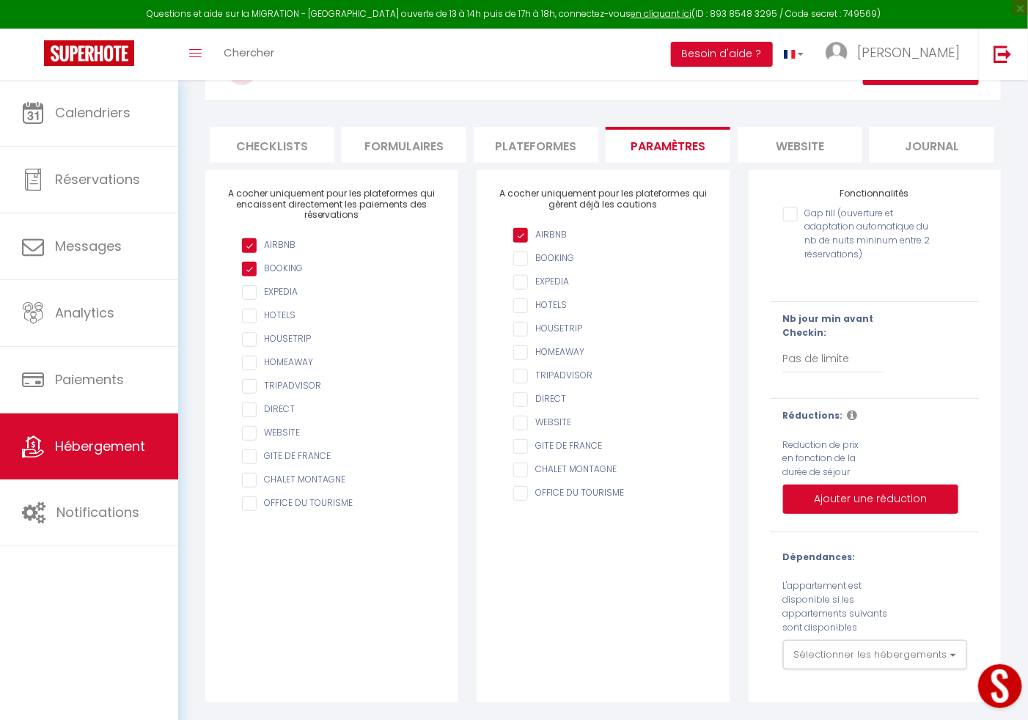
scroll to position [0, 0]
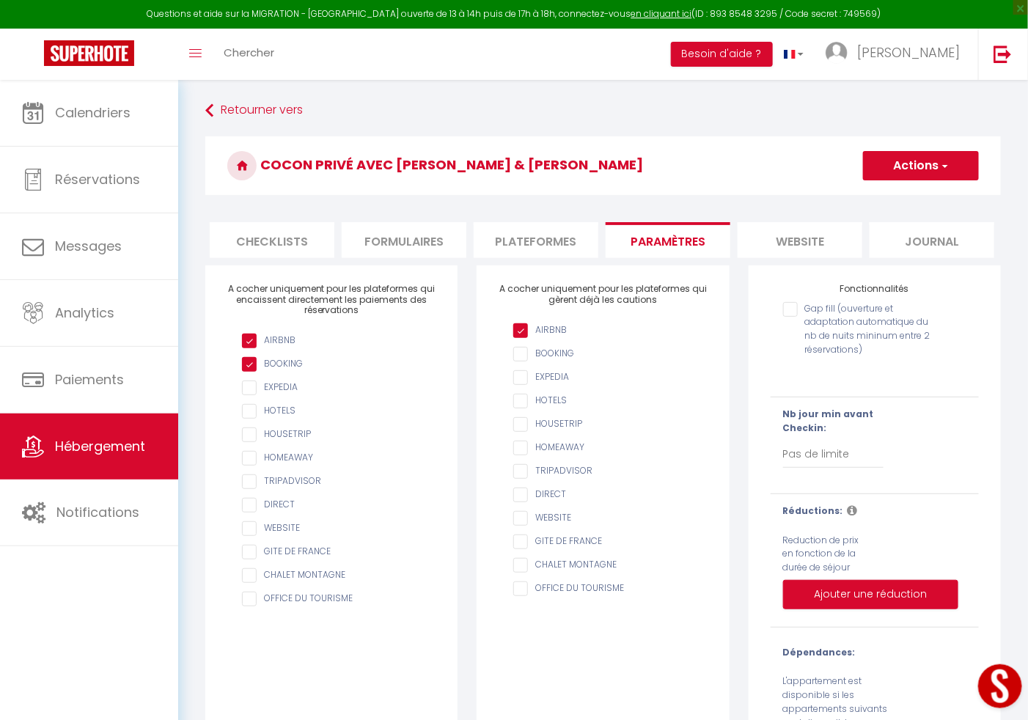
click at [936, 156] on button "Actions" at bounding box center [921, 165] width 116 height 29
click at [891, 200] on input "Enregistrer" at bounding box center [904, 198] width 54 height 15
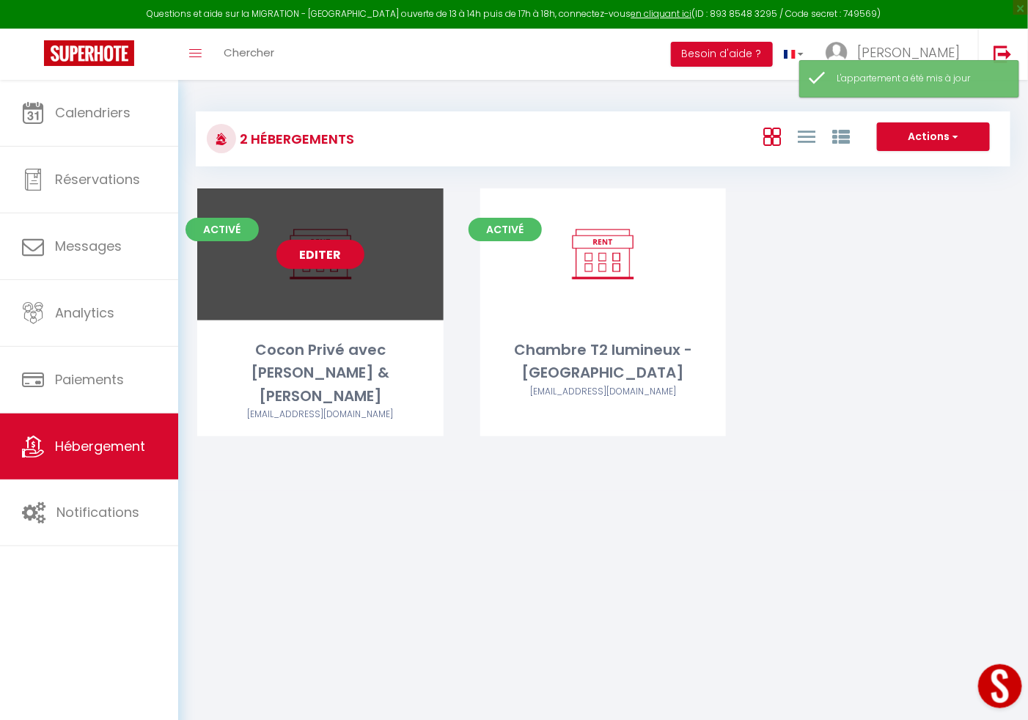
click at [346, 254] on link "Editer" at bounding box center [321, 254] width 88 height 29
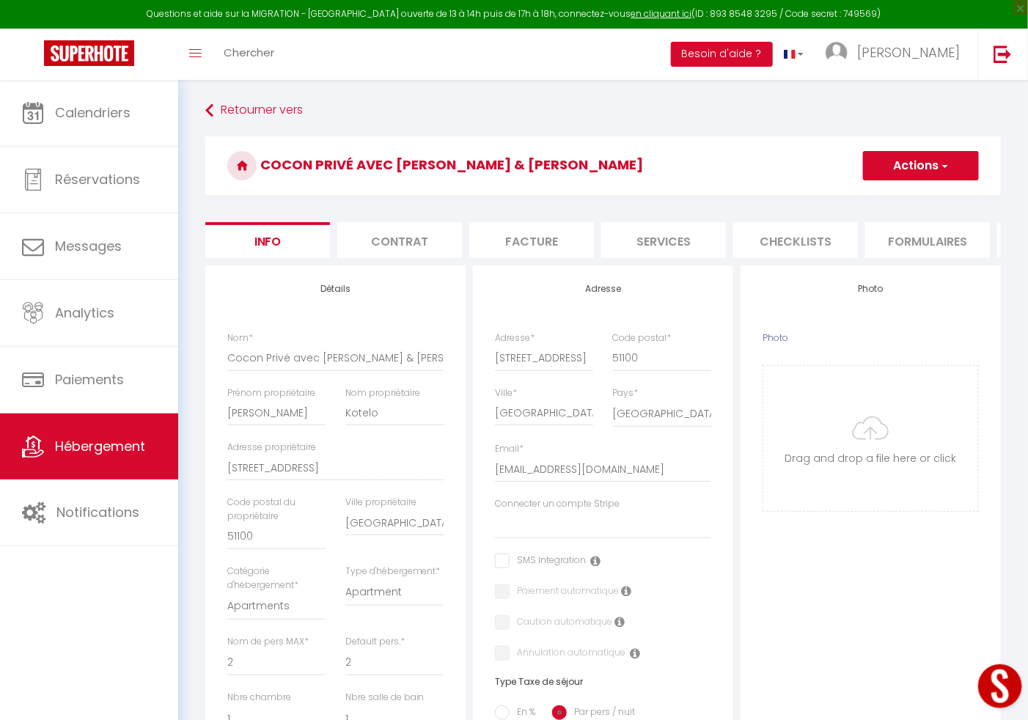
click at [436, 442] on div "Nom propriétaire Kotelo" at bounding box center [395, 414] width 118 height 55
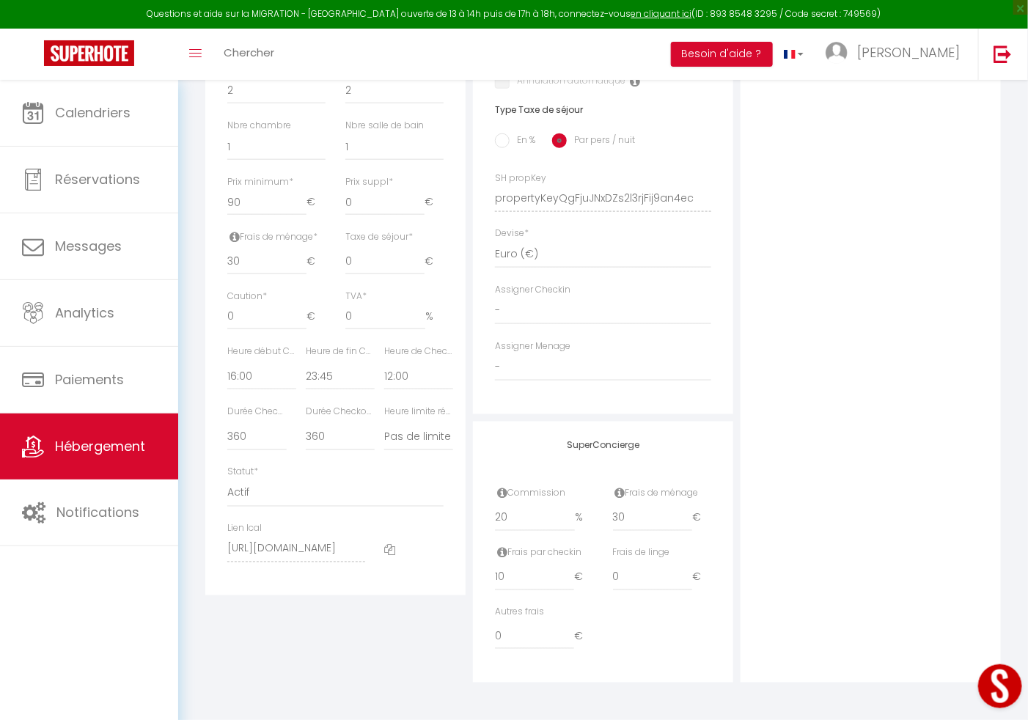
scroll to position [590, 0]
click at [264, 436] on select "15 30 45 60 75 90 105 120 135 150 165 180 195 210" at bounding box center [256, 437] width 59 height 28
click at [227, 424] on select "15 30 45 60 75 90 105 120 135 150 165 180 195 210" at bounding box center [256, 437] width 59 height 28
click at [321, 432] on select "15 30 45 60 75 90 105 120 135 150 165 180 195 210" at bounding box center [340, 437] width 69 height 28
click at [306, 424] on select "15 30 45 60 75 90 105 120 135 150 165 180 195 210" at bounding box center [340, 437] width 69 height 28
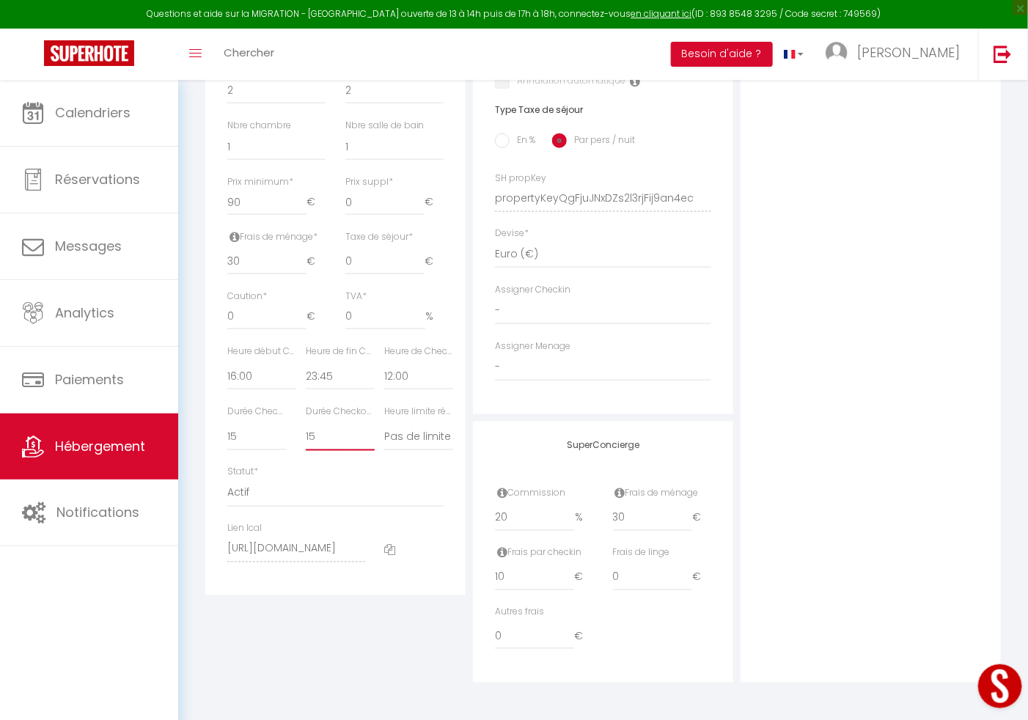
scroll to position [0, 0]
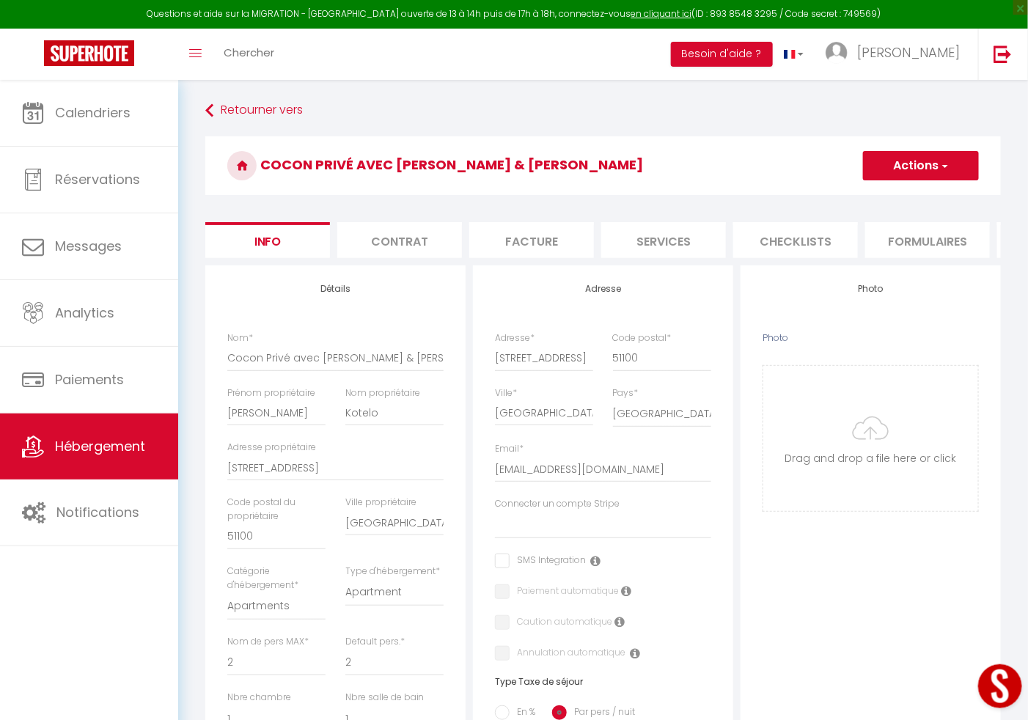
click at [945, 148] on h3 "Cocon Privé avec [PERSON_NAME] & [PERSON_NAME]" at bounding box center [603, 165] width 796 height 59
click at [929, 155] on button "Actions" at bounding box center [921, 165] width 116 height 29
click at [874, 188] on link "Enregistrer" at bounding box center [899, 197] width 157 height 19
click at [896, 157] on button "Actions" at bounding box center [921, 165] width 116 height 29
click at [859, 197] on input "Enregistrer" at bounding box center [863, 198] width 54 height 15
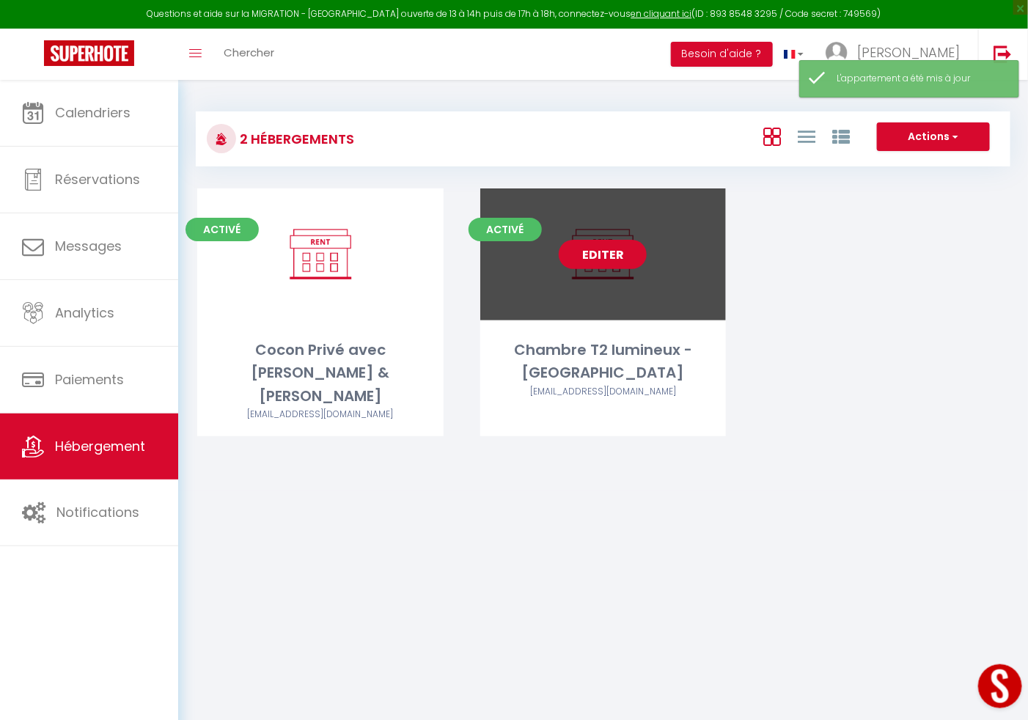
click at [623, 256] on link "Editer" at bounding box center [603, 254] width 88 height 29
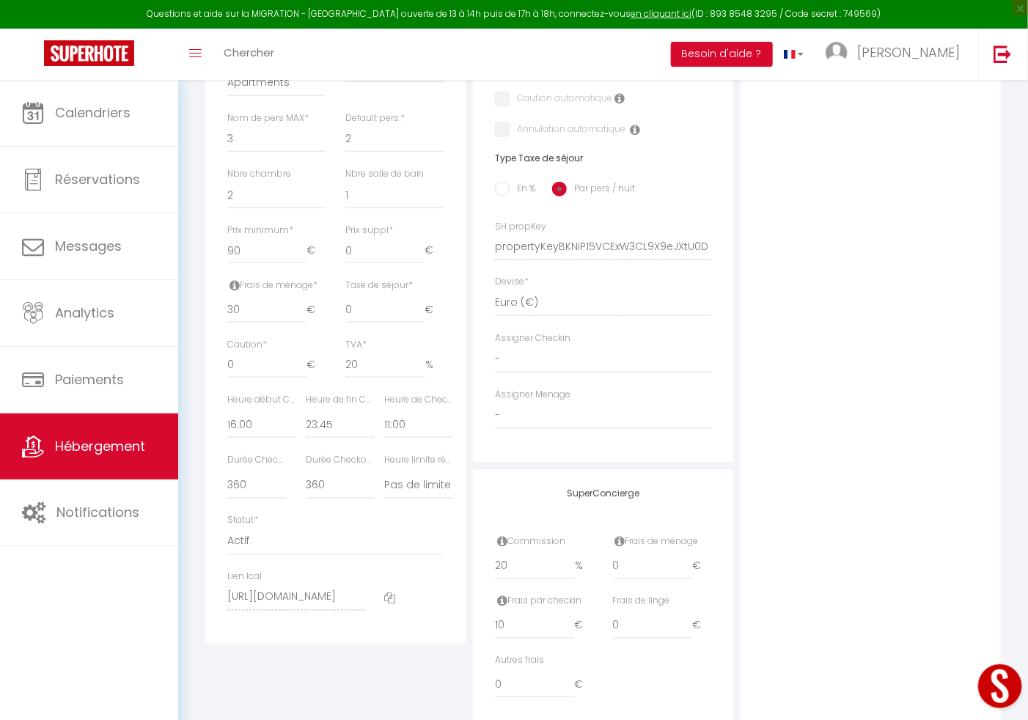
scroll to position [528, 0]
click at [241, 495] on select "15 30 45 60 75 90 105 120 135 150 165 180 195 210" at bounding box center [256, 481] width 59 height 28
click at [245, 495] on select "15 30 45 60 75 90 105 120 135 150 165 180 195 210" at bounding box center [256, 481] width 59 height 28
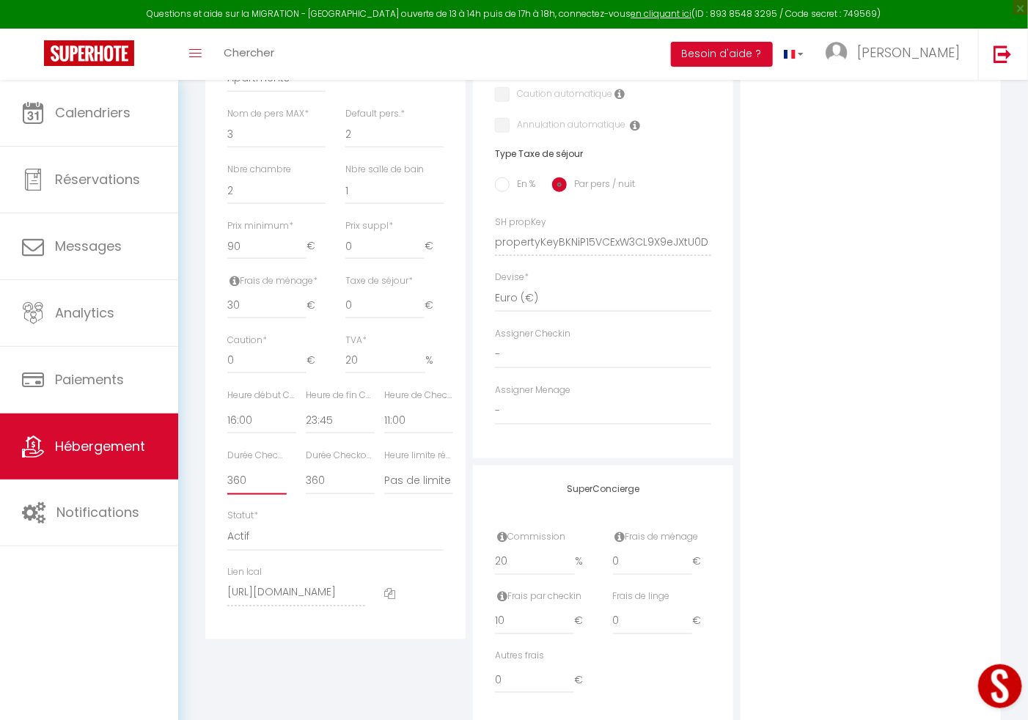
click at [233, 495] on select "15 30 45 60 75 90 105 120 135 150 165 180 195 210" at bounding box center [256, 481] width 59 height 28
click at [227, 486] on select "15 30 45 60 75 90 105 120 135 150 165 180 195 210" at bounding box center [256, 481] width 59 height 28
click at [312, 493] on select "15 30 45 60 75 90 105 120 135 150 165 180 195 210" at bounding box center [340, 481] width 69 height 28
click at [306, 486] on select "15 30 45 60 75 90 105 120 135 150 165 180 195 210" at bounding box center [340, 481] width 69 height 28
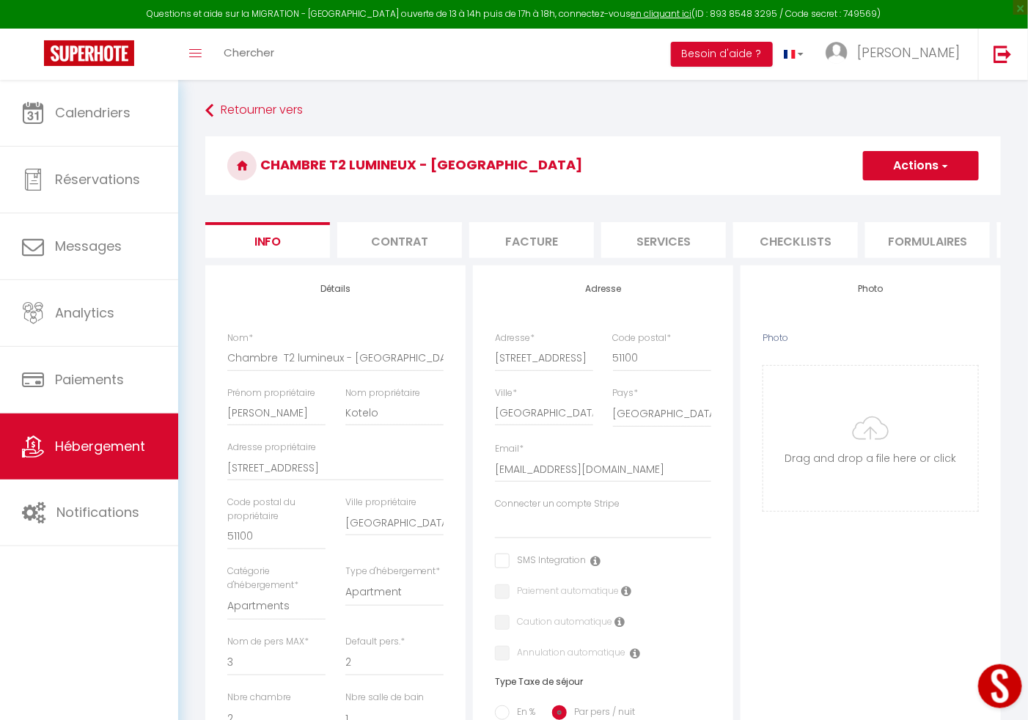
click at [953, 156] on button "Actions" at bounding box center [921, 165] width 116 height 29
click at [896, 198] on link "Enregistrer" at bounding box center [899, 197] width 157 height 19
click at [905, 180] on h3 "Chambre T2 lumineux - [GEOGRAPHIC_DATA]" at bounding box center [603, 165] width 796 height 59
click at [905, 170] on button "Actions" at bounding box center [921, 165] width 116 height 29
drag, startPoint x: 905, startPoint y: 170, endPoint x: 868, endPoint y: 194, distance: 44.6
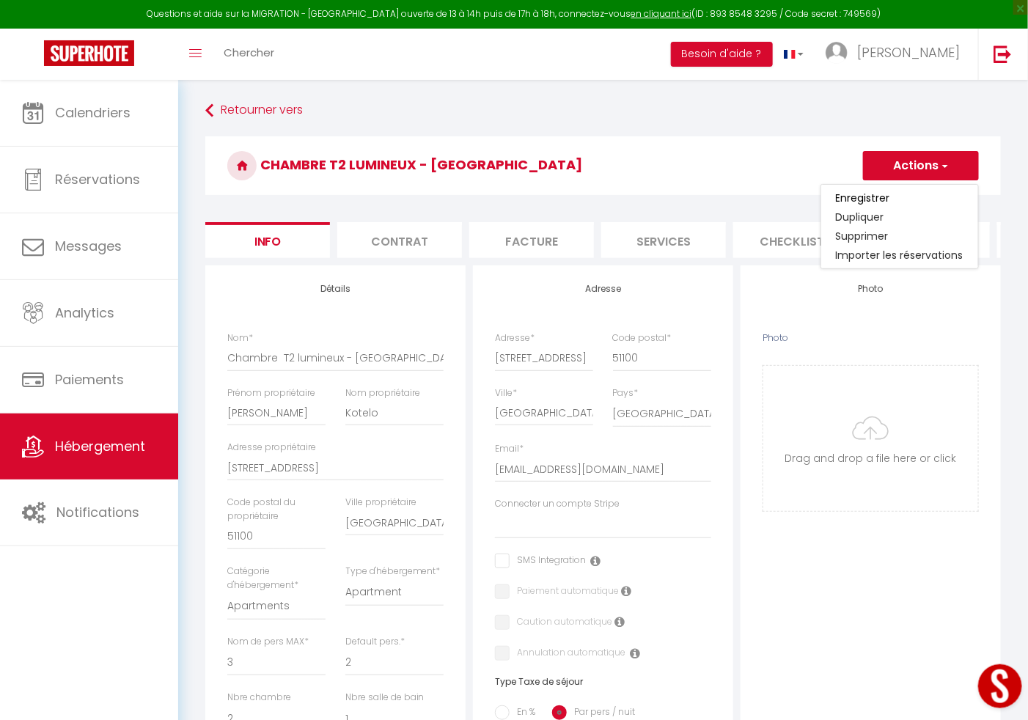
click at [868, 180] on div "Actions Enregistrer Dupliquer Supprimer Importer les réservations" at bounding box center [914, 165] width 131 height 29
click at [868, 194] on h3 "Chambre T2 lumineux - [GEOGRAPHIC_DATA]" at bounding box center [603, 165] width 796 height 59
click at [883, 167] on button "Actions" at bounding box center [921, 165] width 116 height 29
click at [856, 196] on input "Enregistrer" at bounding box center [863, 198] width 54 height 15
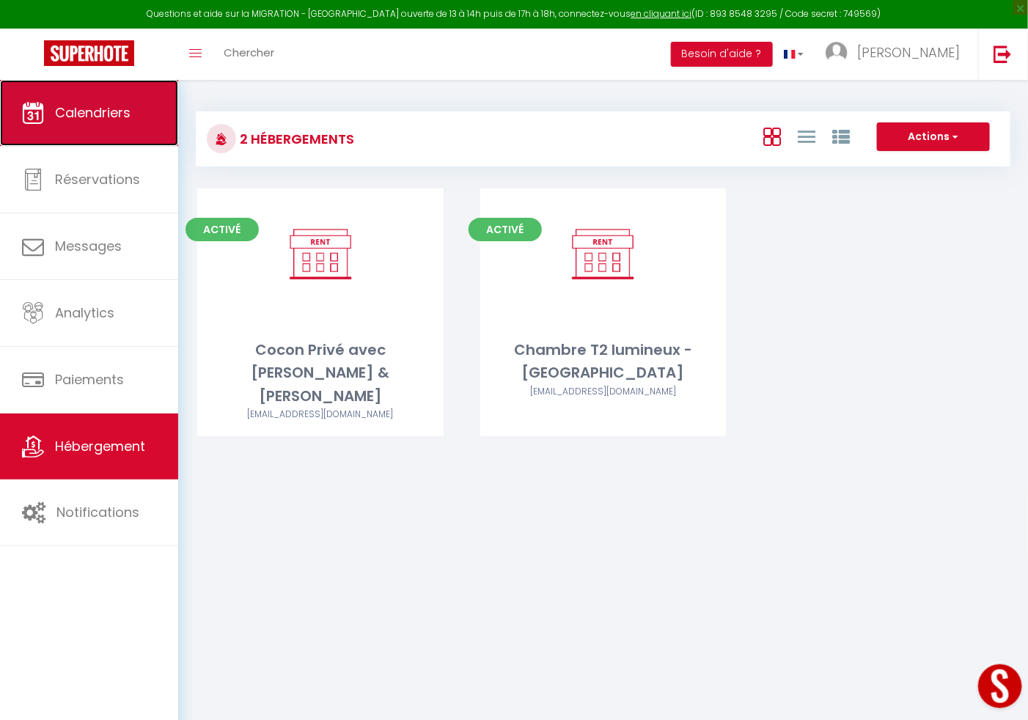
click at [110, 135] on link "Calendriers" at bounding box center [89, 113] width 178 height 66
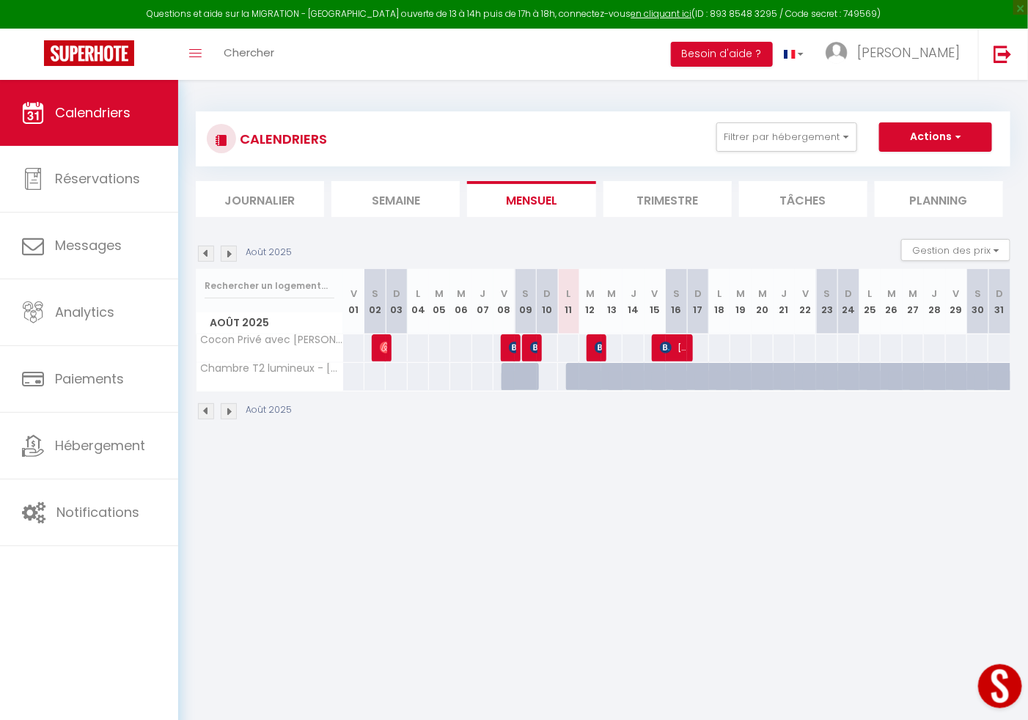
click at [521, 378] on div at bounding box center [525, 377] width 21 height 28
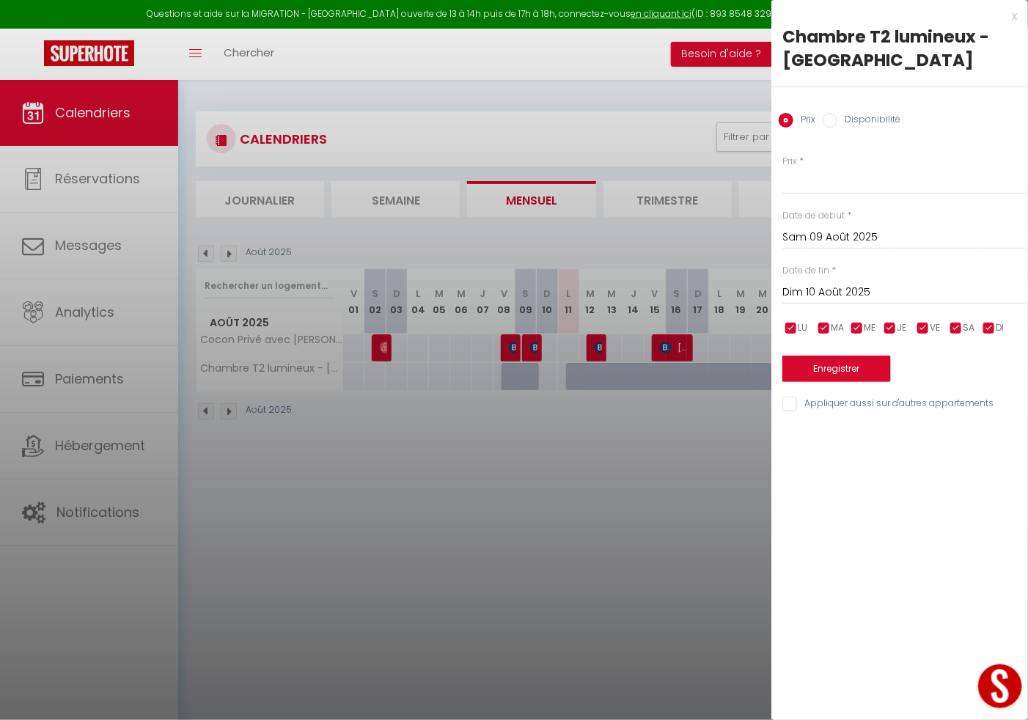
click at [836, 126] on input "Disponibilité" at bounding box center [830, 120] width 15 height 15
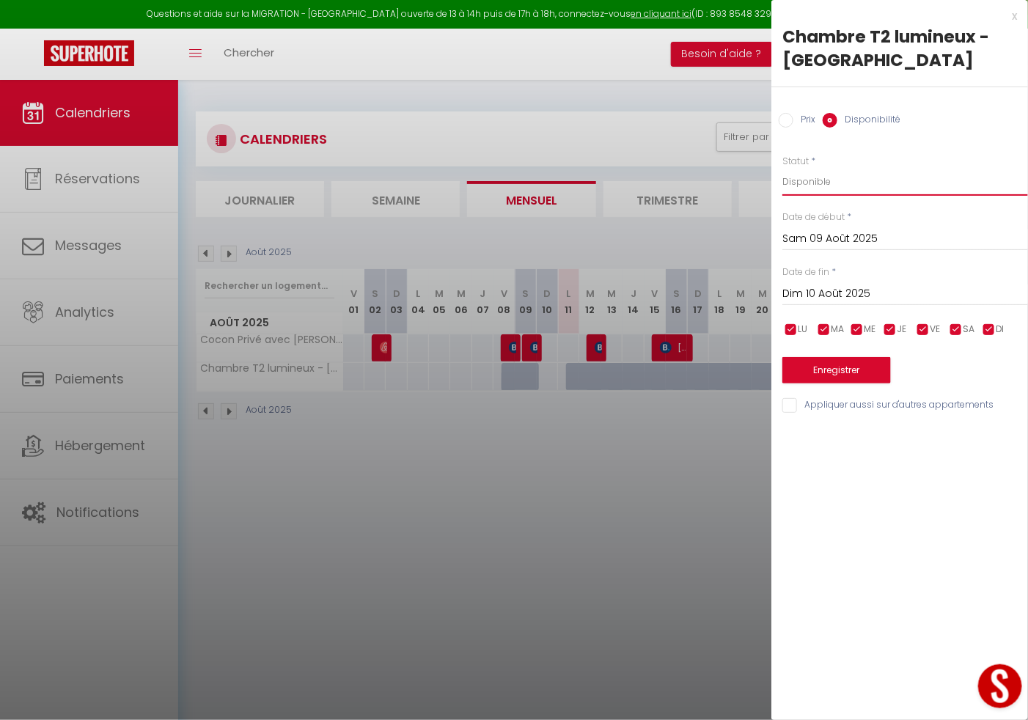
click at [806, 175] on select "Disponible Indisponible" at bounding box center [906, 182] width 246 height 28
click at [783, 168] on select "Disponible Indisponible" at bounding box center [906, 182] width 246 height 28
click at [810, 290] on input "Dim 10 Août 2025" at bounding box center [906, 294] width 246 height 19
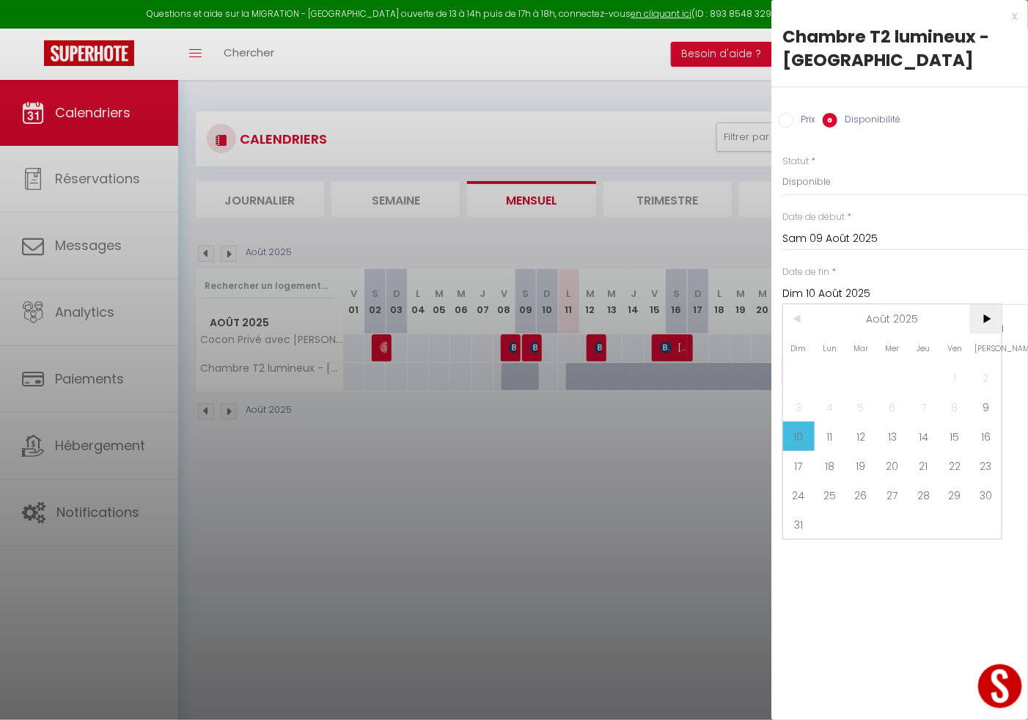
click at [984, 313] on span ">" at bounding box center [986, 318] width 32 height 29
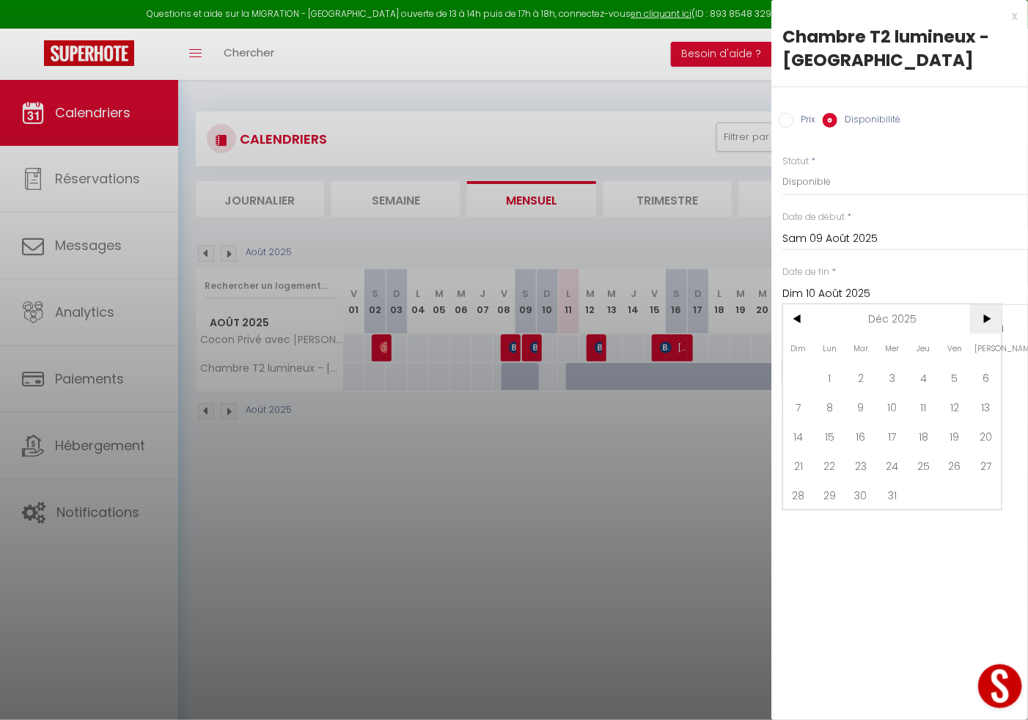
click at [984, 313] on span ">" at bounding box center [986, 318] width 32 height 29
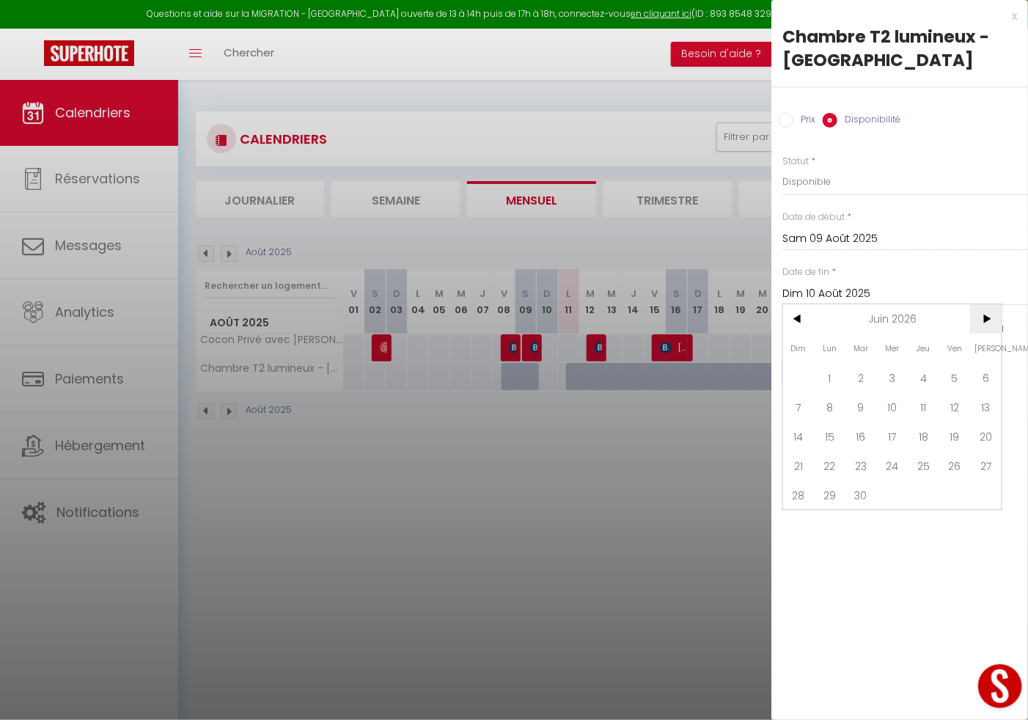
click at [984, 313] on span ">" at bounding box center [986, 318] width 32 height 29
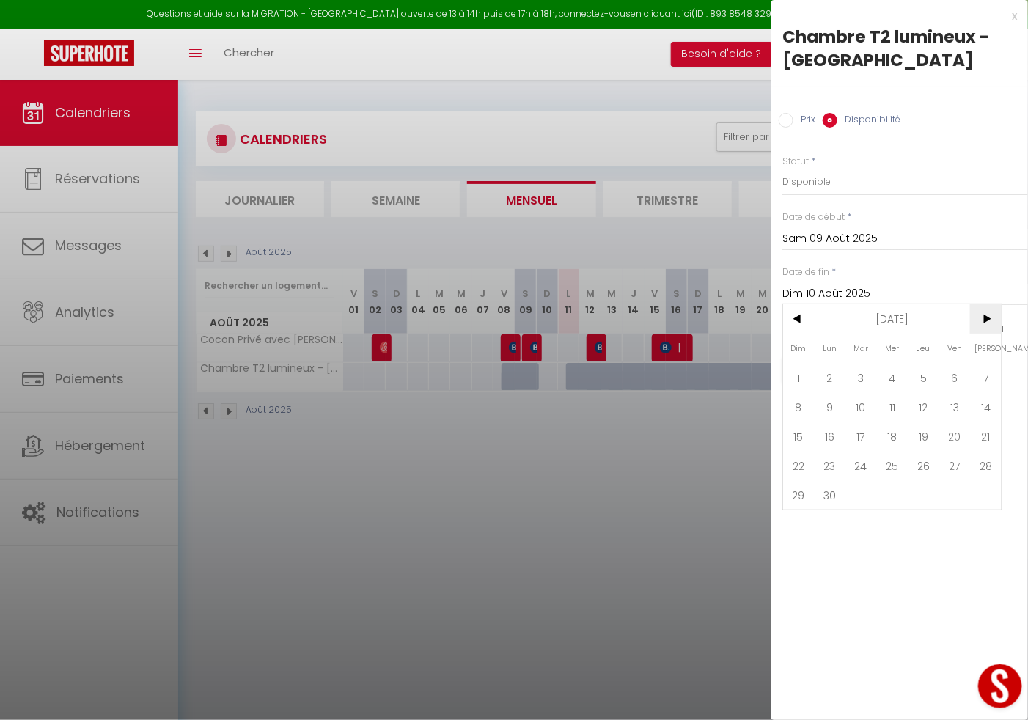
click at [984, 313] on span ">" at bounding box center [986, 318] width 32 height 29
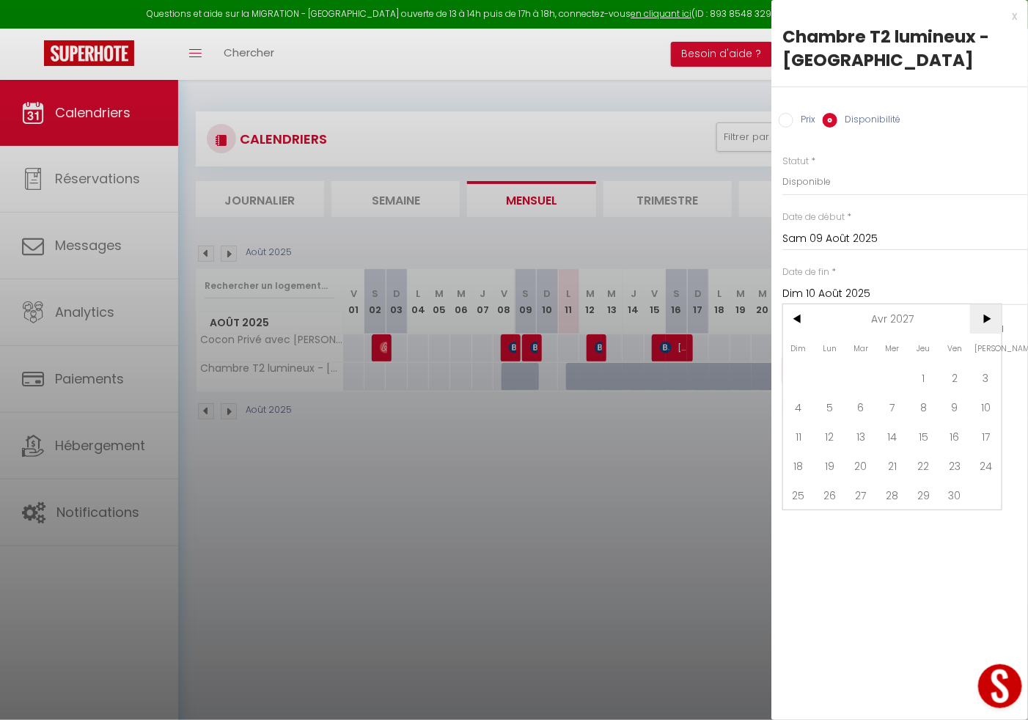
click at [984, 313] on span ">" at bounding box center [986, 318] width 32 height 29
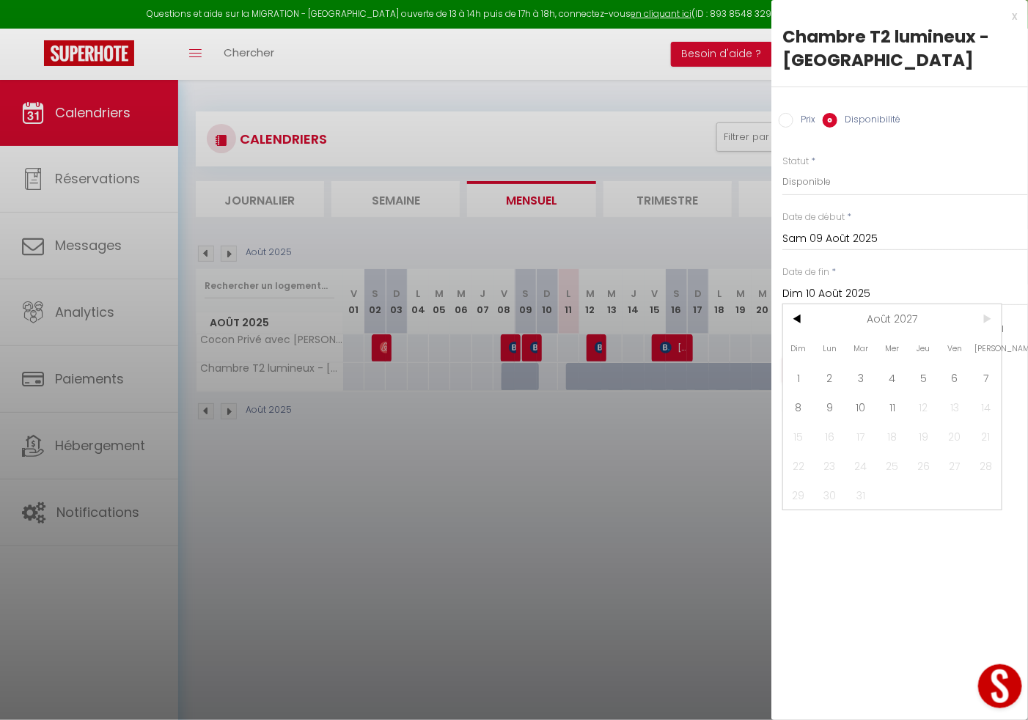
click at [984, 313] on span ">" at bounding box center [986, 318] width 32 height 29
click at [894, 408] on span "11" at bounding box center [893, 406] width 32 height 29
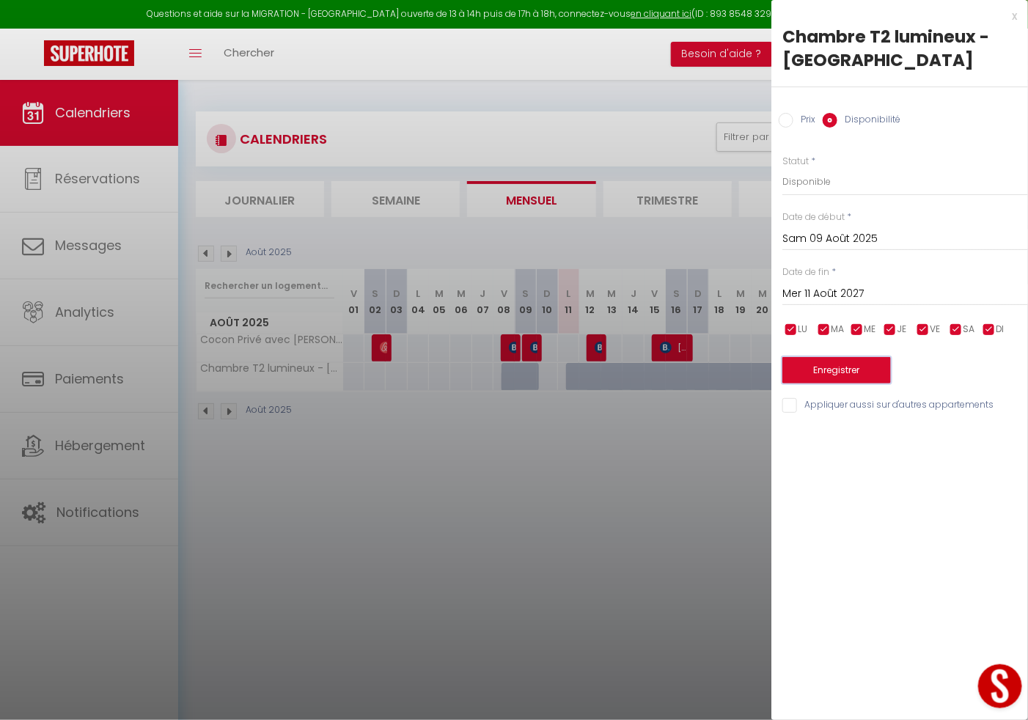
click at [854, 370] on button "Enregistrer" at bounding box center [837, 370] width 109 height 26
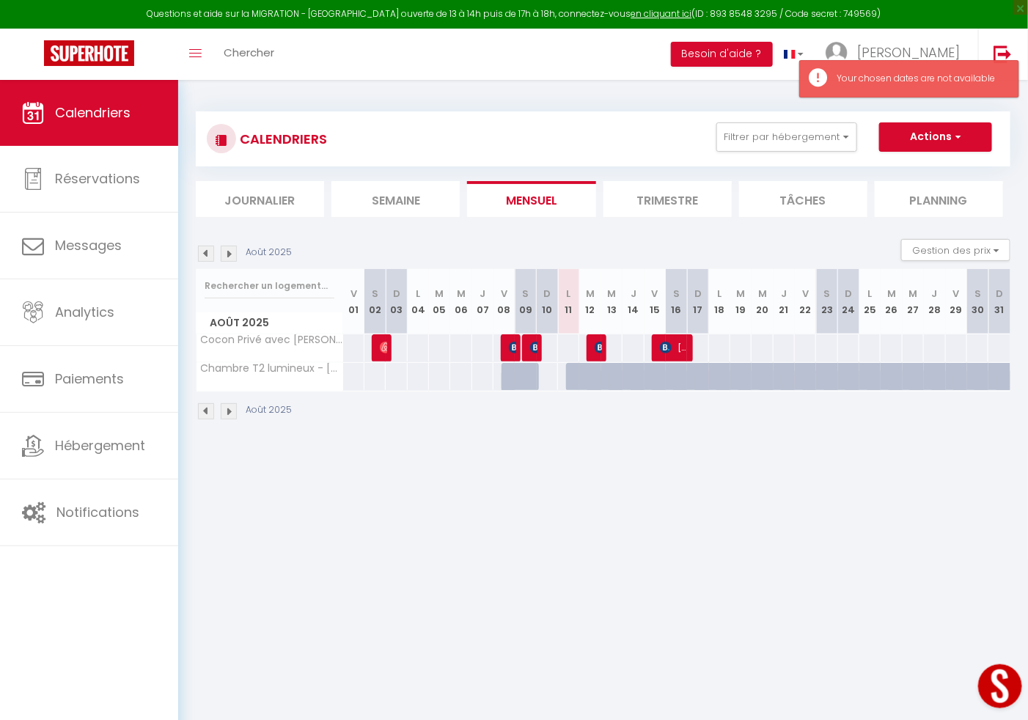
click at [581, 375] on div at bounding box center [589, 377] width 21 height 28
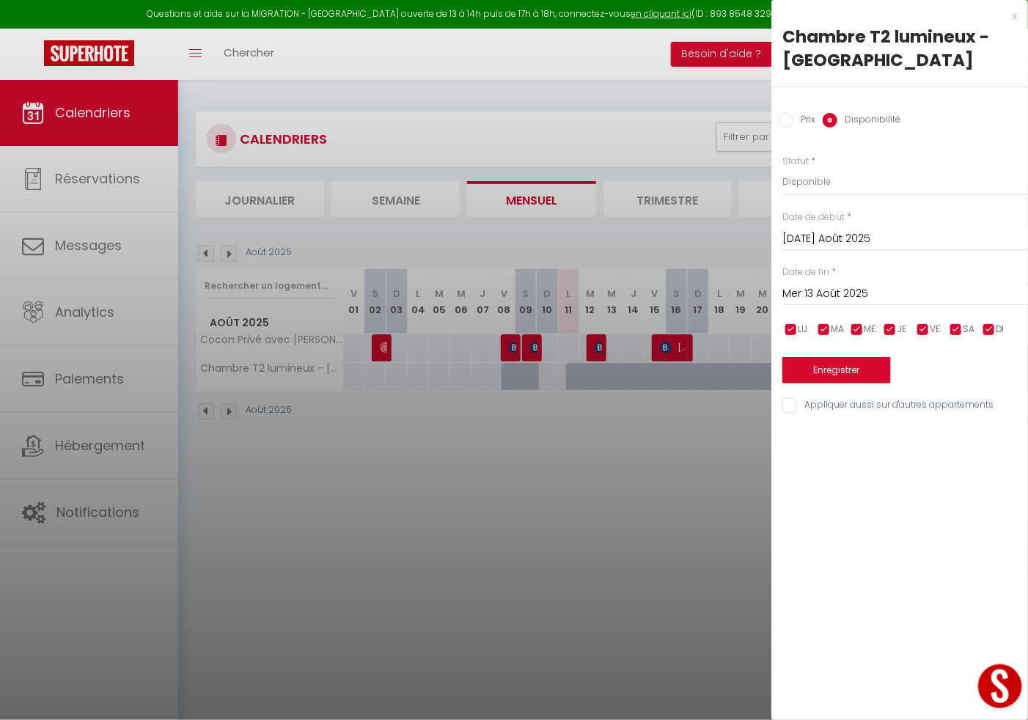
click at [819, 286] on input "Mer 13 Août 2025" at bounding box center [906, 294] width 246 height 19
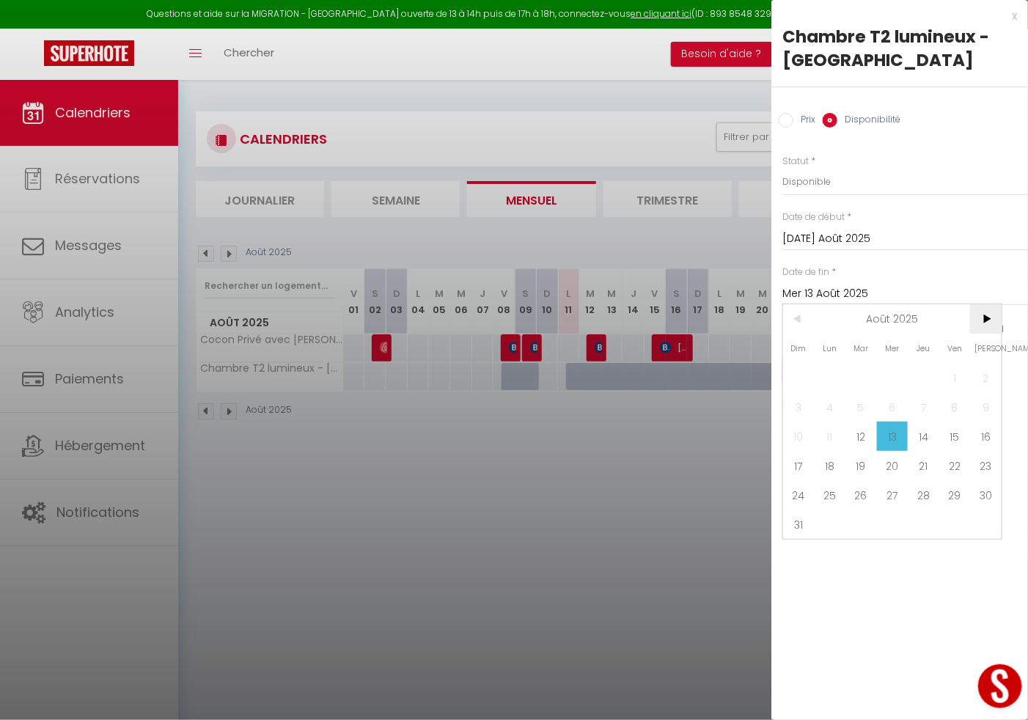
click at [984, 307] on span ">" at bounding box center [986, 318] width 32 height 29
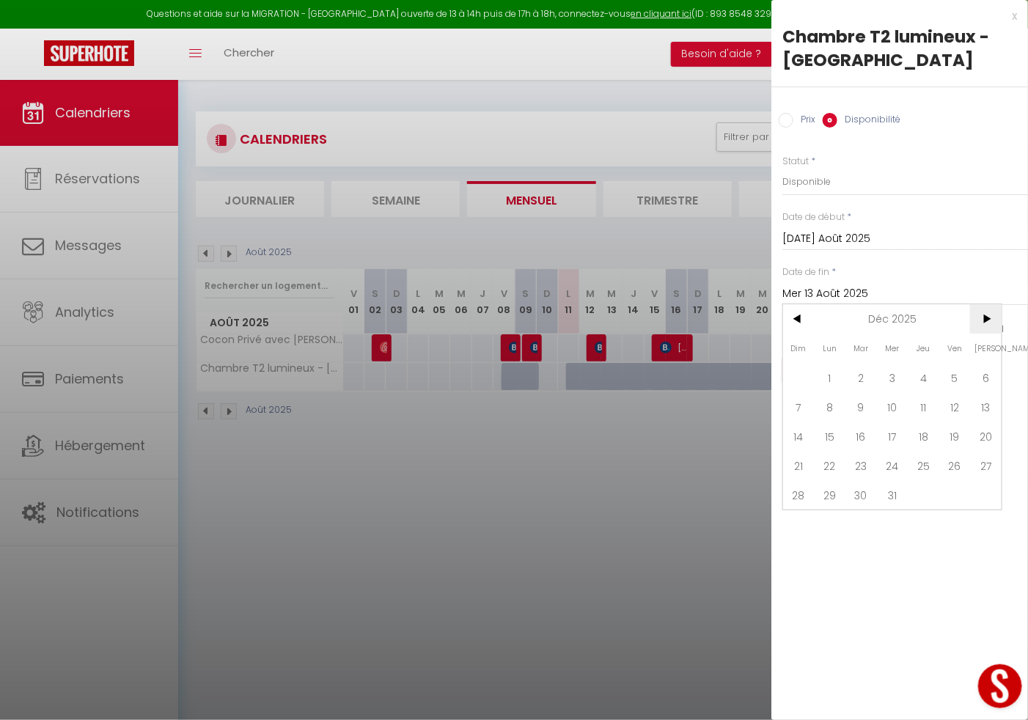
click at [984, 307] on span ">" at bounding box center [986, 318] width 32 height 29
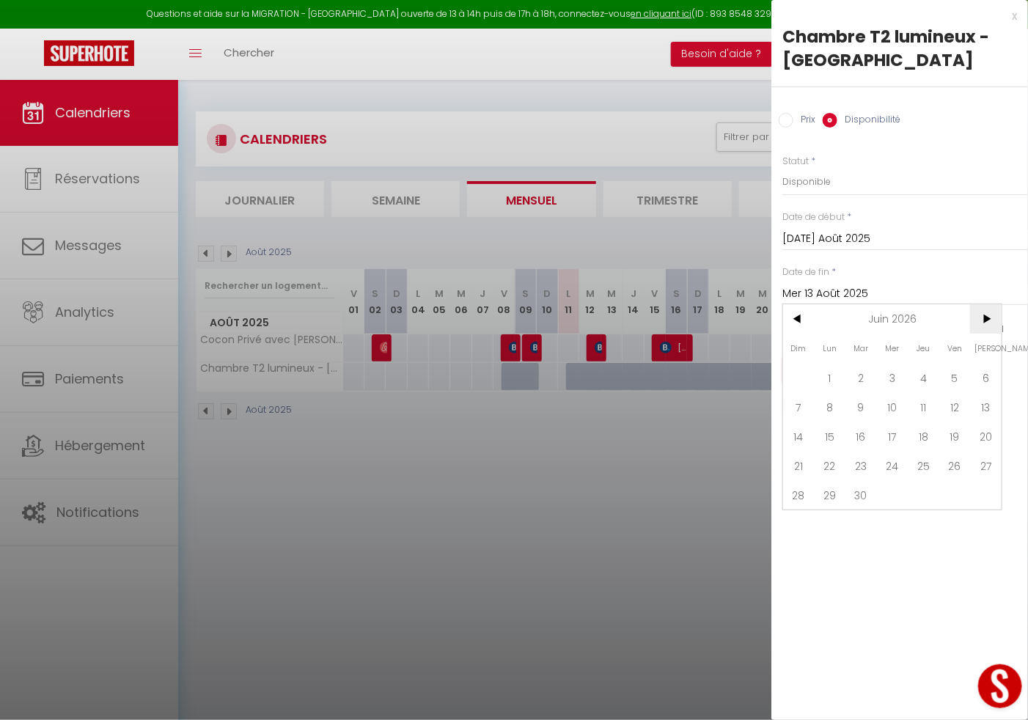
click at [984, 307] on span ">" at bounding box center [986, 318] width 32 height 29
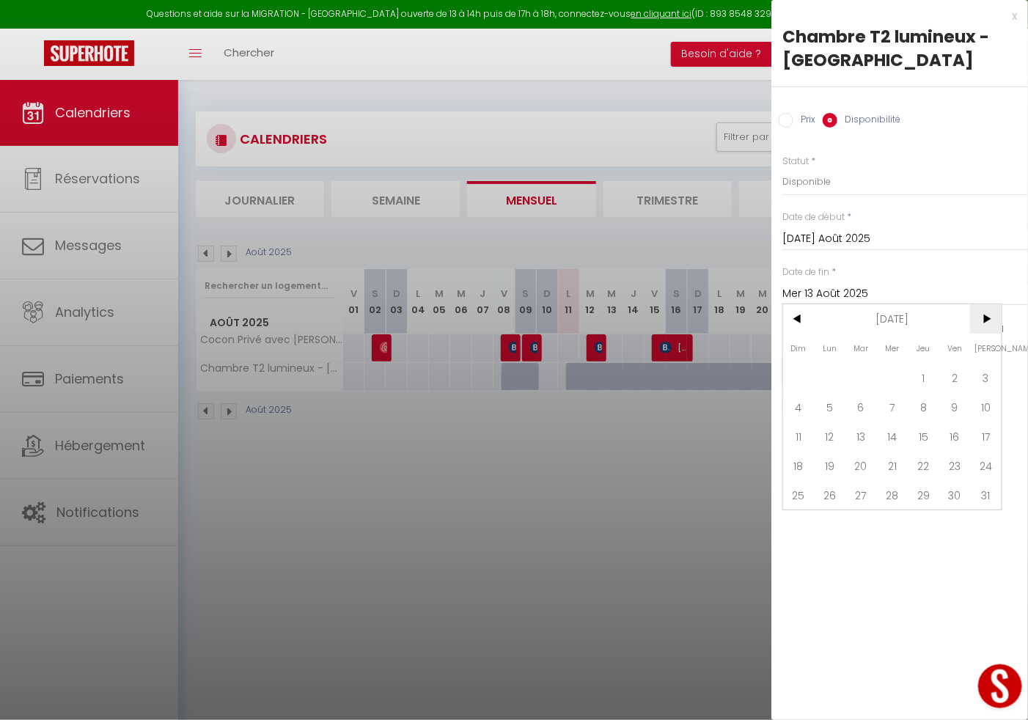
click at [984, 307] on span ">" at bounding box center [986, 318] width 32 height 29
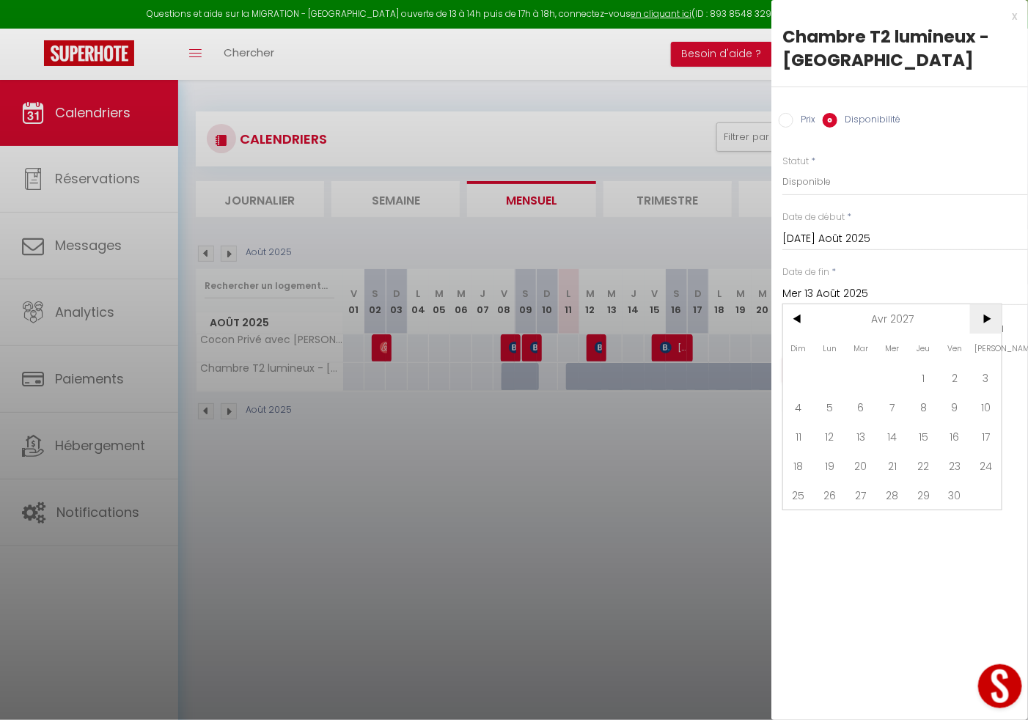
click at [984, 307] on span ">" at bounding box center [986, 318] width 32 height 29
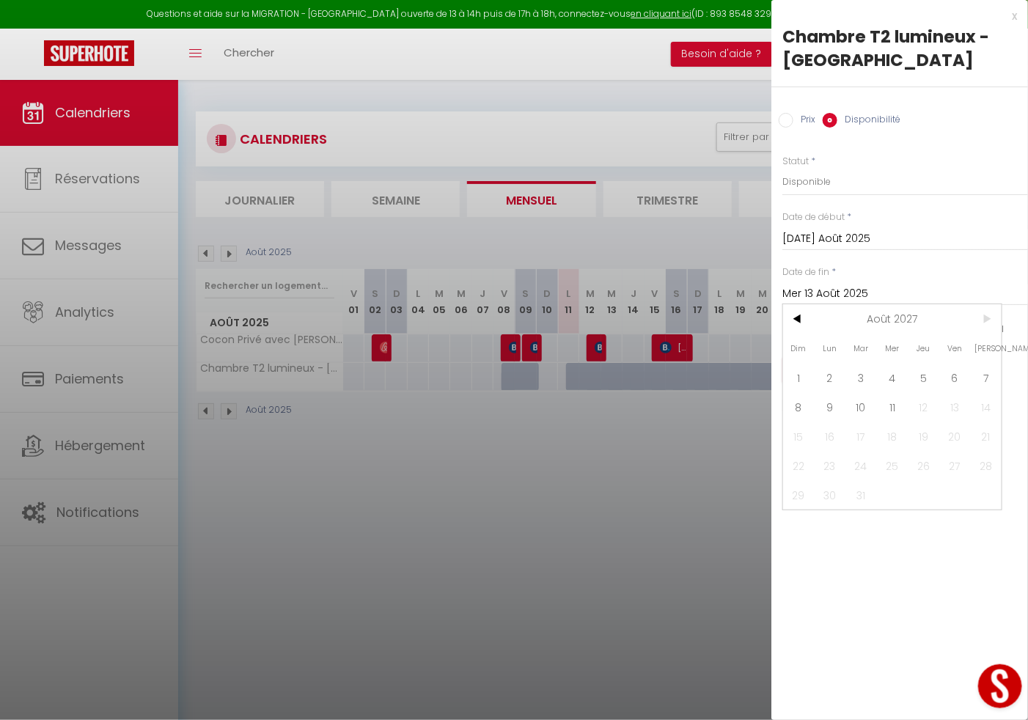
click at [984, 307] on span ">" at bounding box center [986, 318] width 32 height 29
drag, startPoint x: 984, startPoint y: 307, endPoint x: 896, endPoint y: 403, distance: 129.8
click at [896, 403] on div "< Août 2027 > Dim Lun Mar Mer Jeu Ven Sam 1 2 3 4 5 6 7 8 9 10 11 12 13 14 15 1…" at bounding box center [893, 407] width 220 height 207
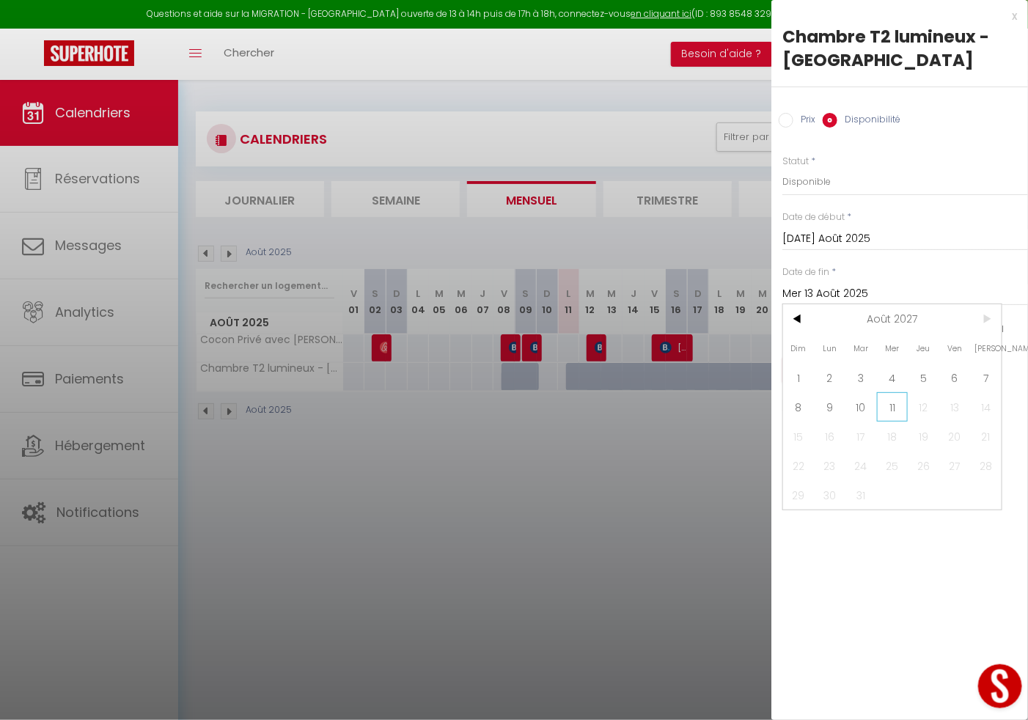
click at [896, 403] on span "11" at bounding box center [893, 406] width 32 height 29
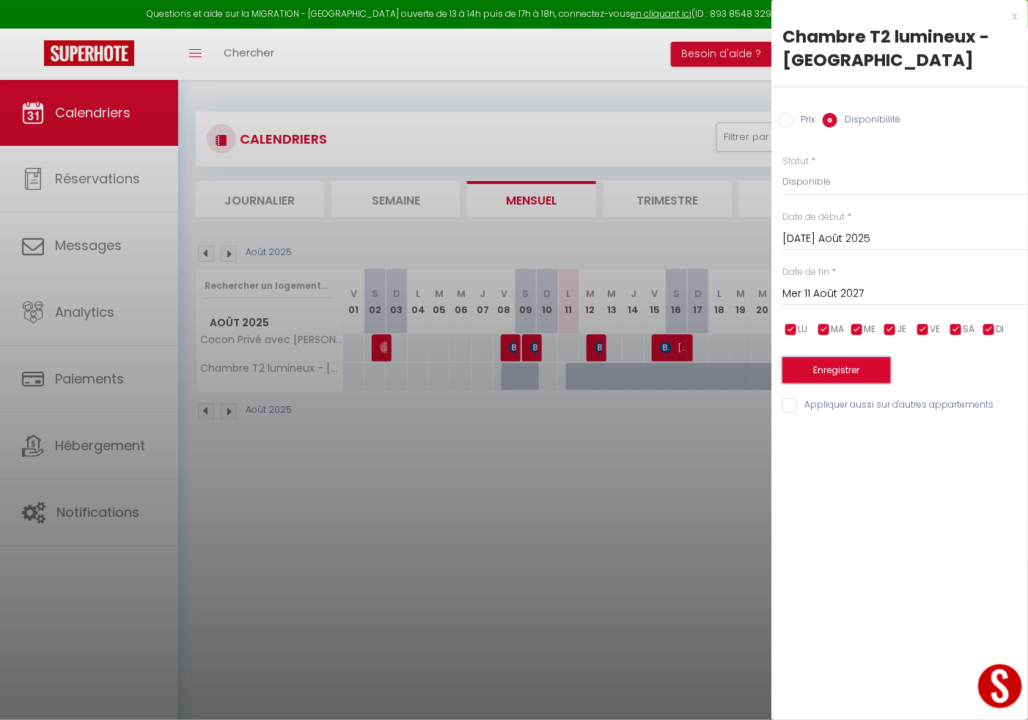
click at [863, 368] on button "Enregistrer" at bounding box center [837, 370] width 109 height 26
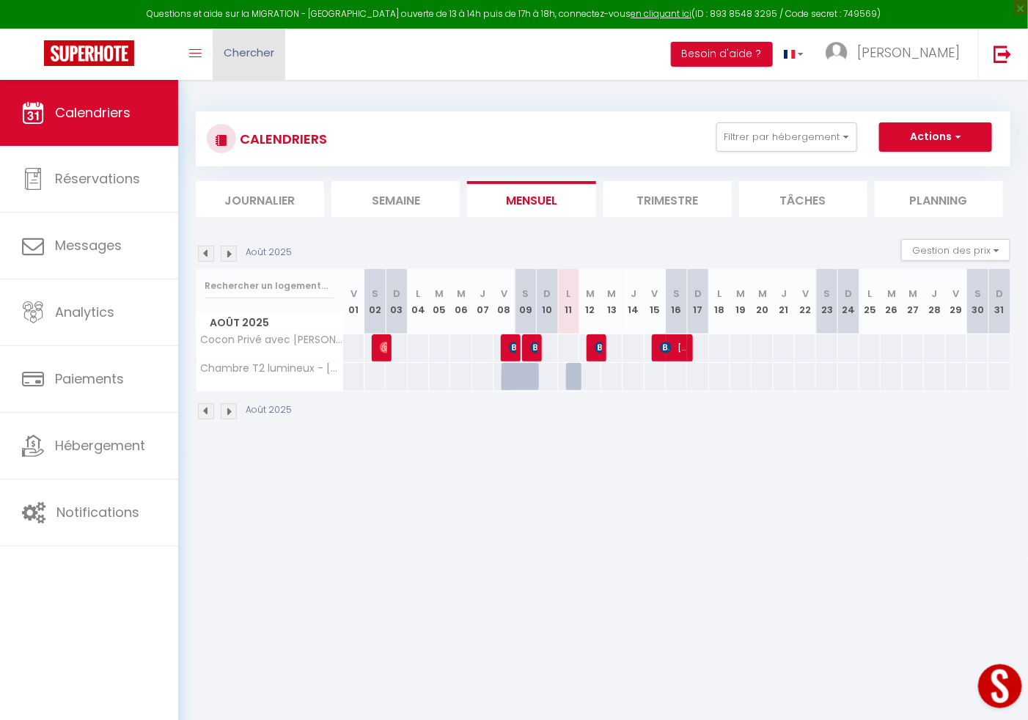
click at [245, 45] on span "Chercher" at bounding box center [249, 52] width 51 height 15
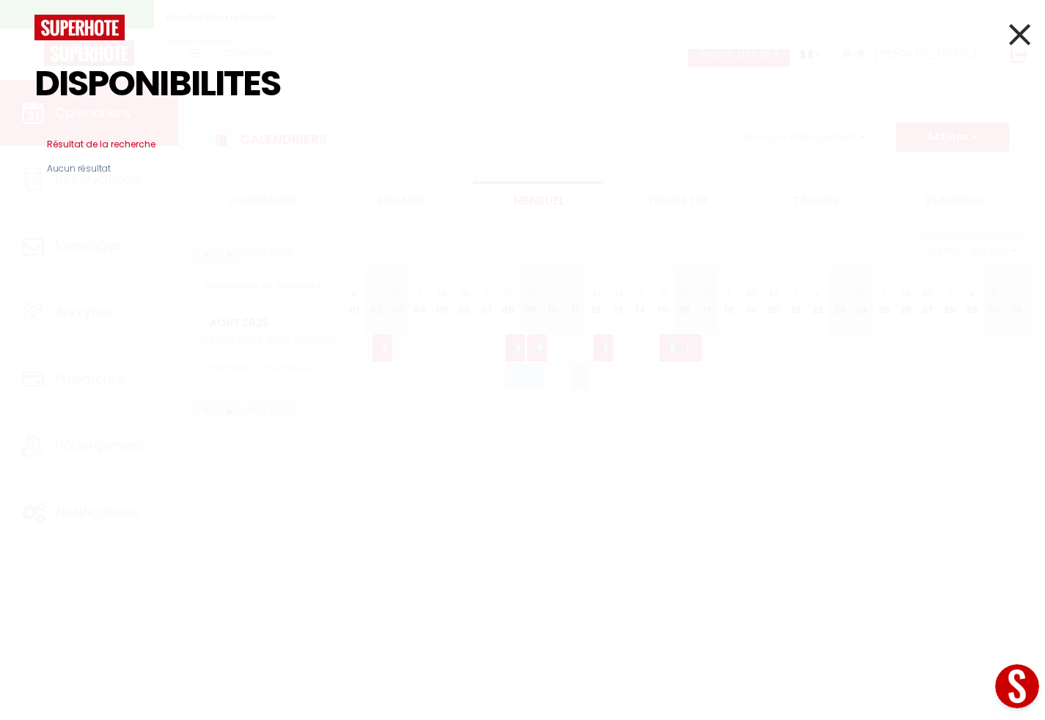
click at [194, 73] on input "DISPONIBILITES" at bounding box center [522, 83] width 976 height 87
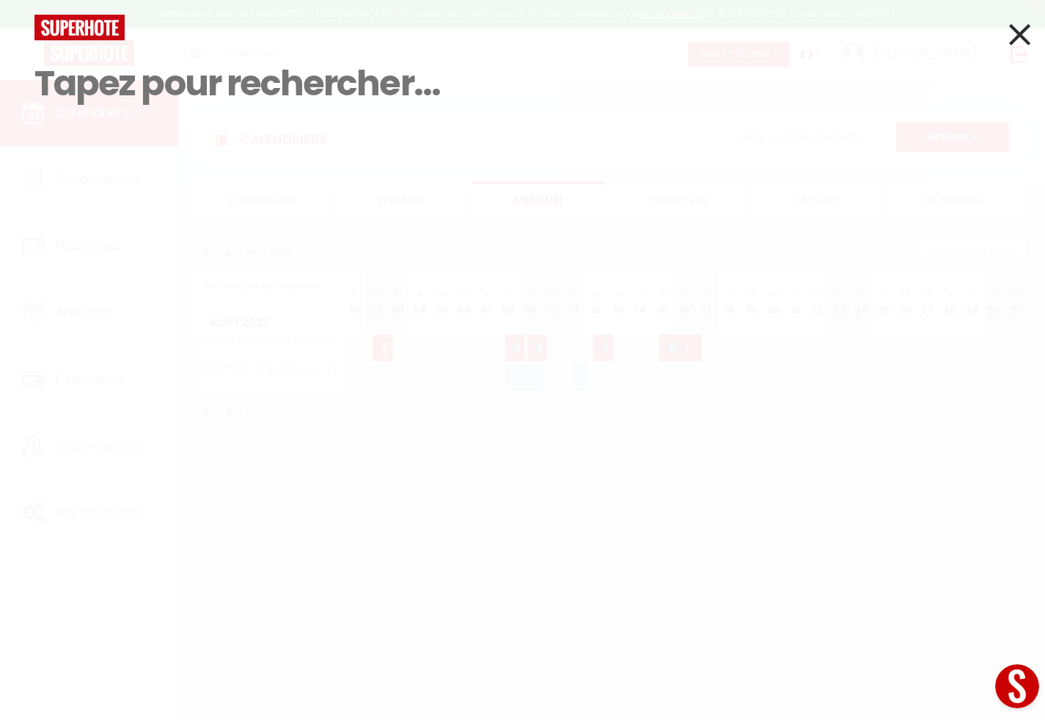
click at [1026, 42] on icon at bounding box center [1019, 34] width 21 height 37
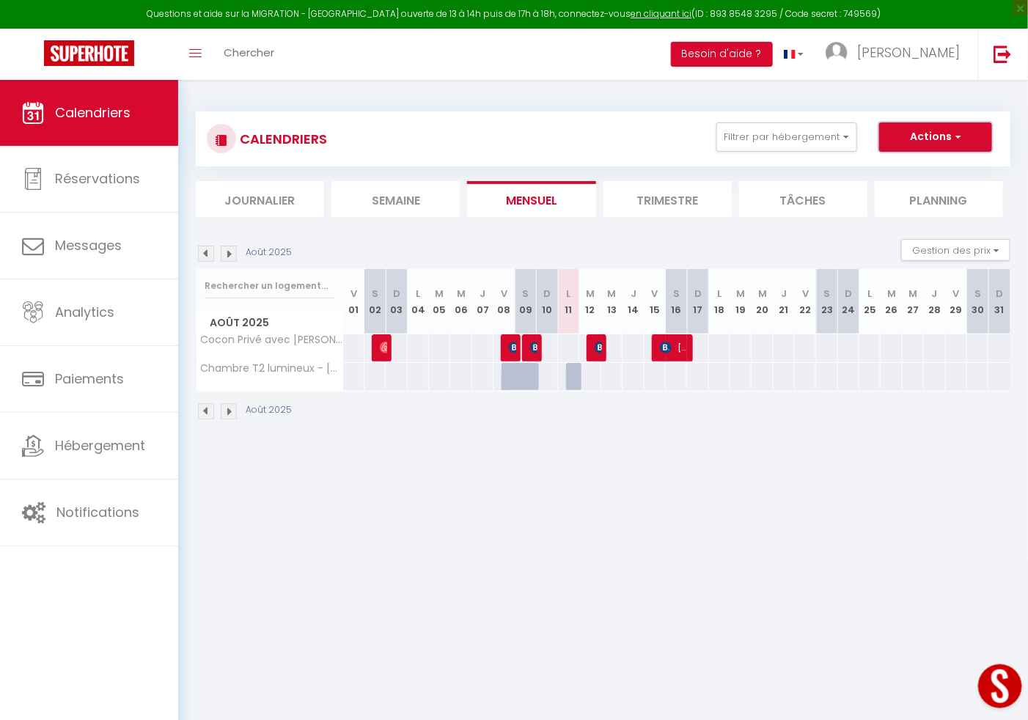
click at [951, 128] on button "Actions" at bounding box center [935, 136] width 113 height 29
click at [935, 243] on button "Gestion des prix" at bounding box center [955, 250] width 109 height 22
click at [900, 343] on input "Disponibilité" at bounding box center [944, 347] width 132 height 15
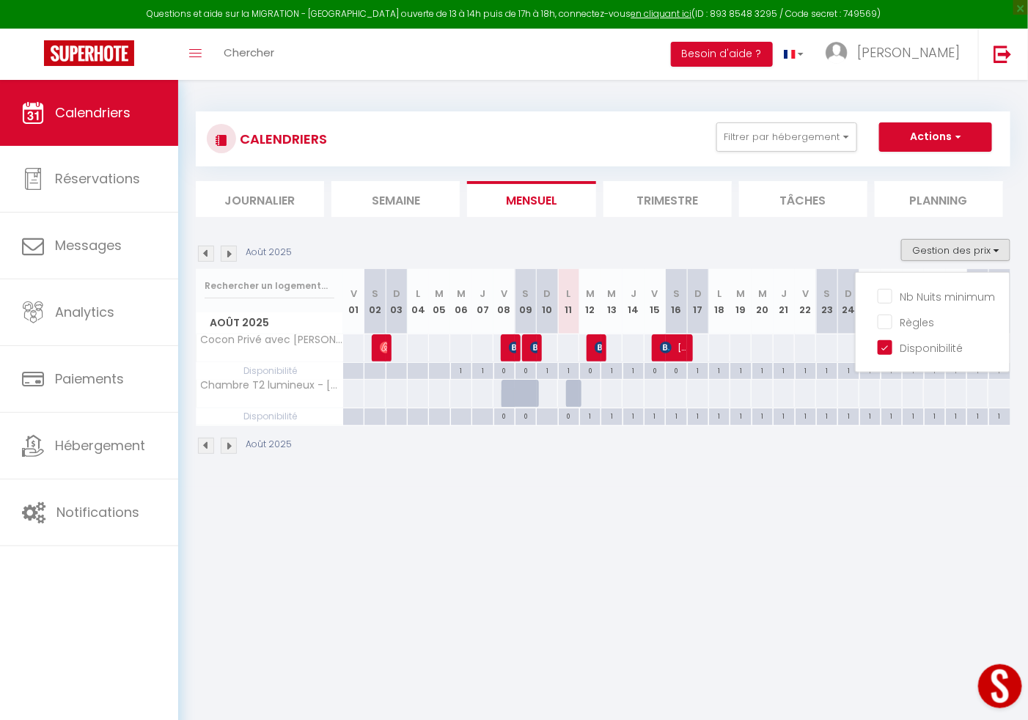
click at [373, 367] on div at bounding box center [374, 371] width 21 height 17
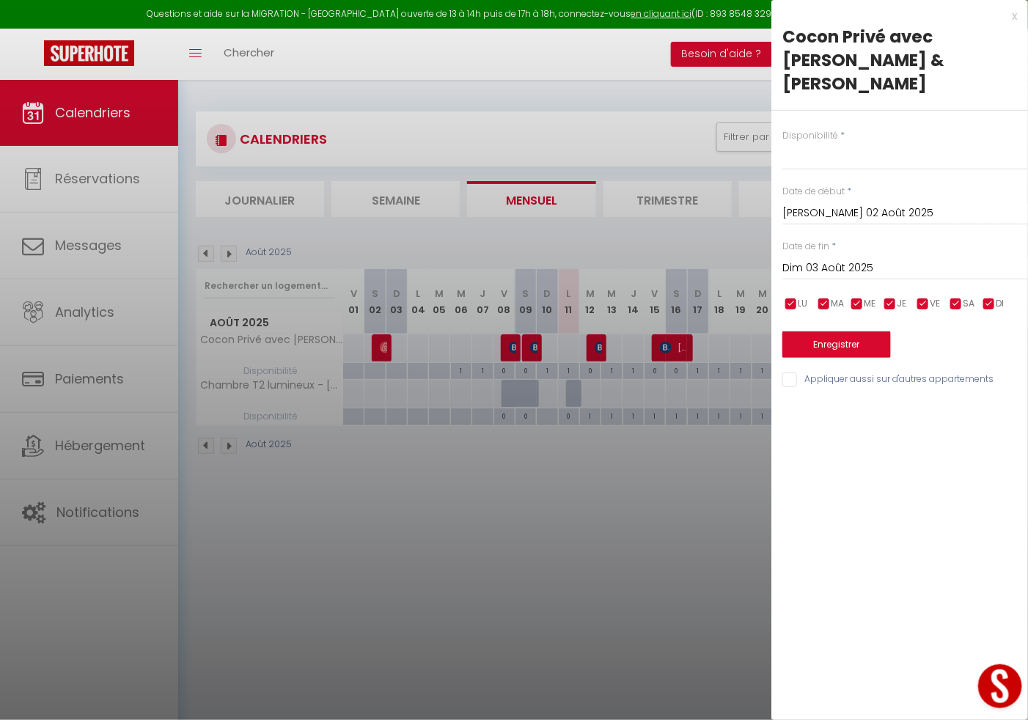
click at [663, 465] on div at bounding box center [514, 360] width 1028 height 720
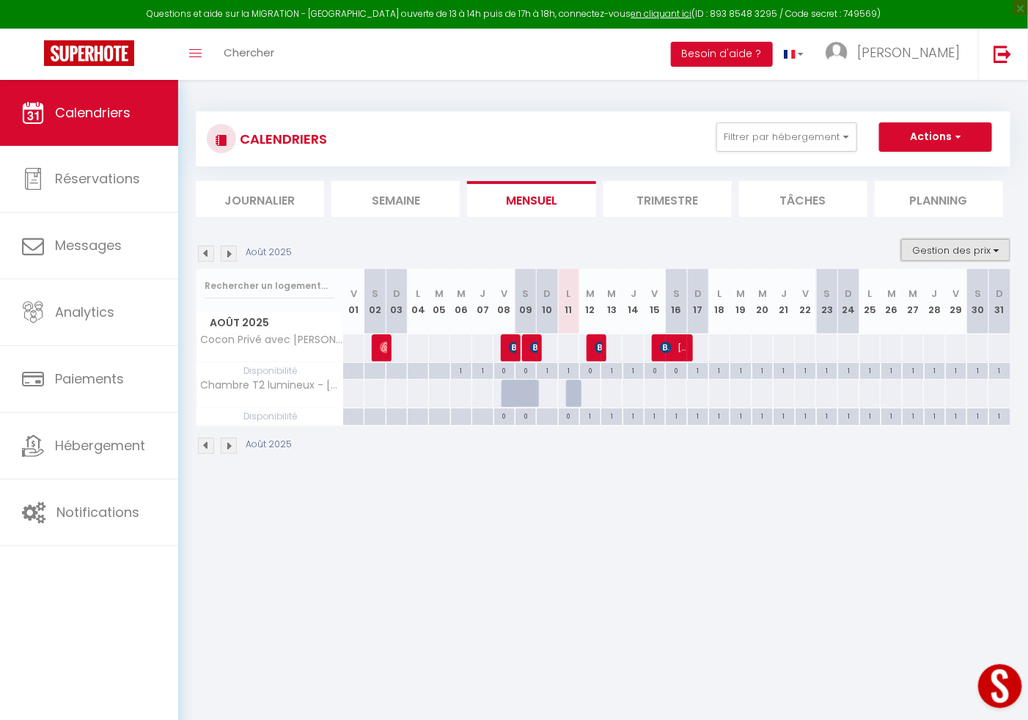
click at [975, 240] on button "Gestion des prix" at bounding box center [955, 250] width 109 height 22
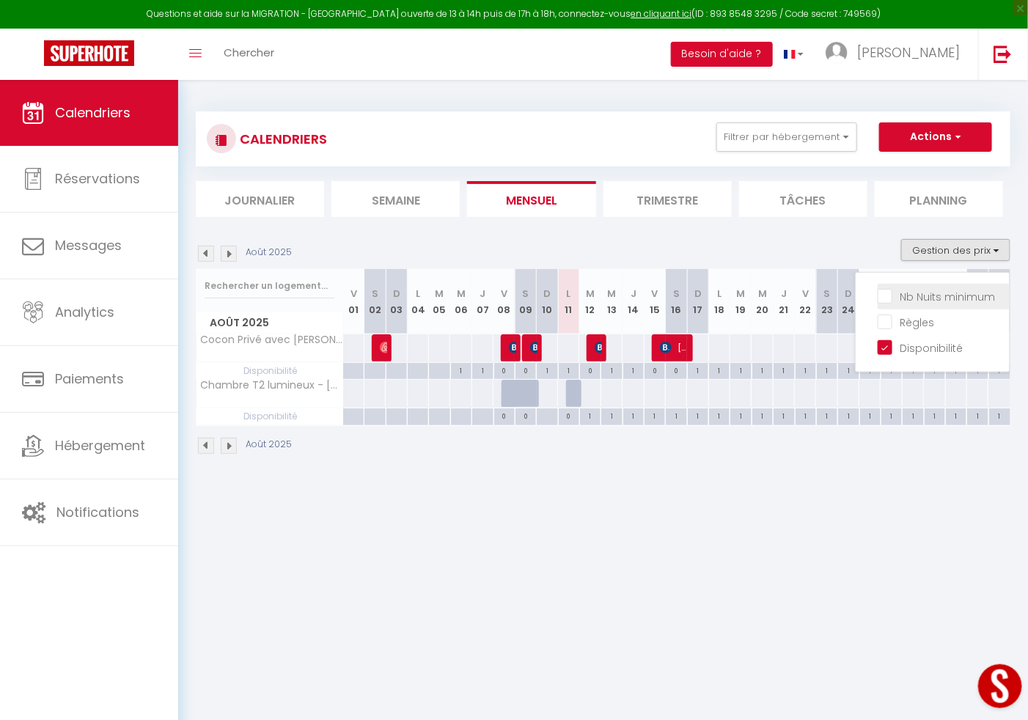
click at [890, 290] on input "Nb Nuits minimum" at bounding box center [944, 295] width 132 height 15
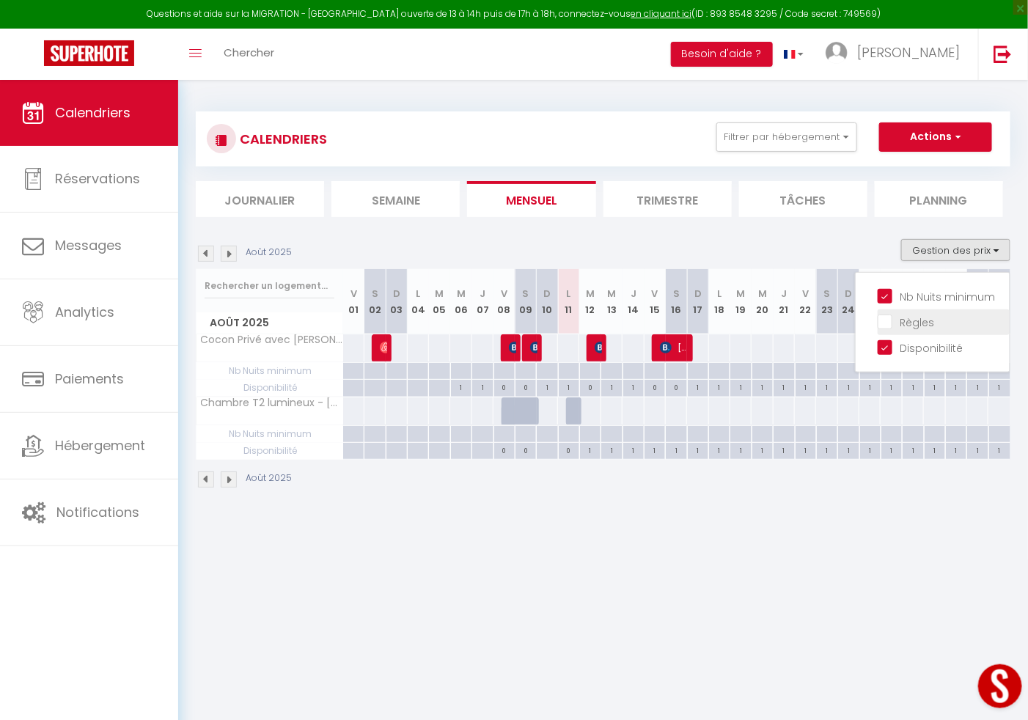
click at [882, 321] on input "Règles" at bounding box center [944, 321] width 132 height 15
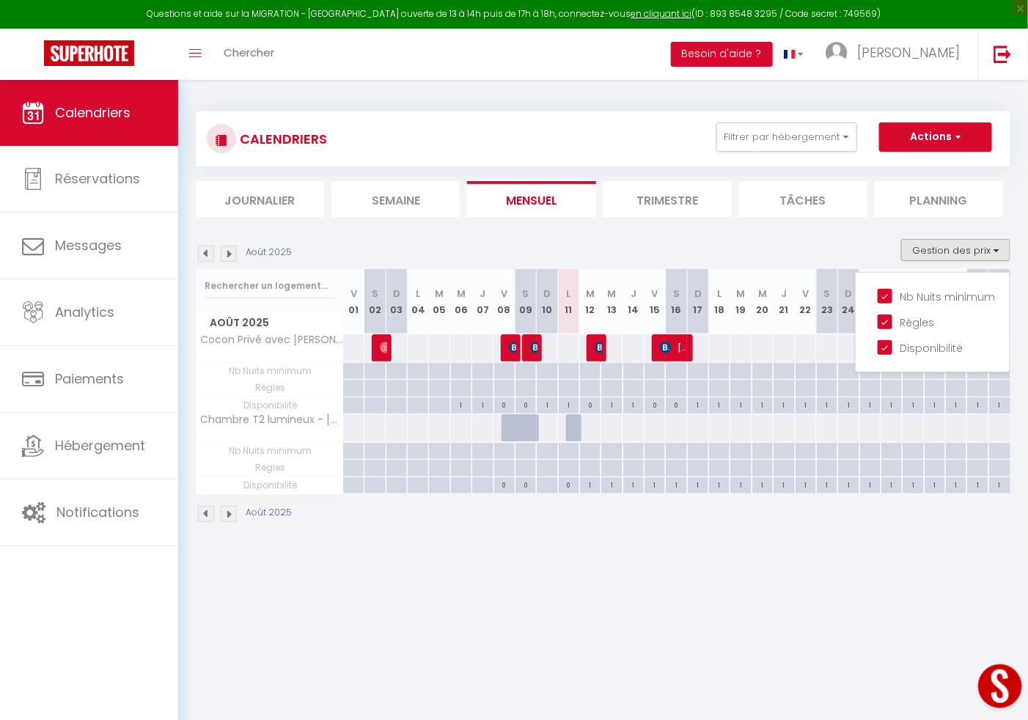
click at [354, 367] on div at bounding box center [353, 371] width 21 height 17
click at [0, 0] on div at bounding box center [0, 0] width 0 height 0
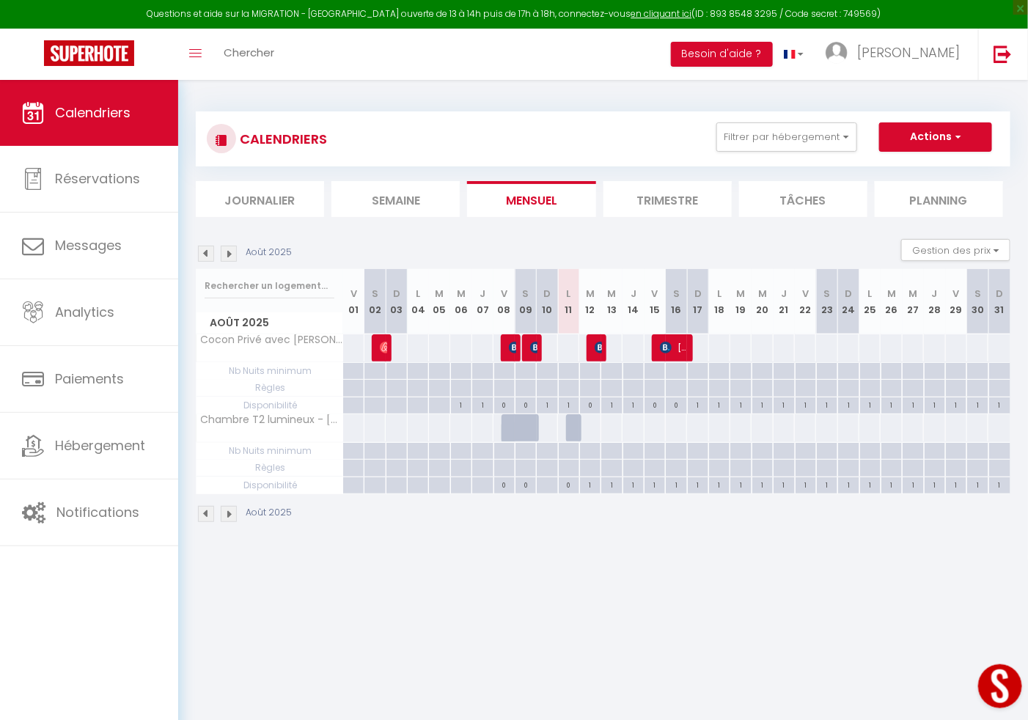
click at [354, 367] on div at bounding box center [353, 371] width 21 height 17
click at [0, 0] on div at bounding box center [0, 0] width 0 height 0
click at [354, 367] on div at bounding box center [514, 360] width 1028 height 720
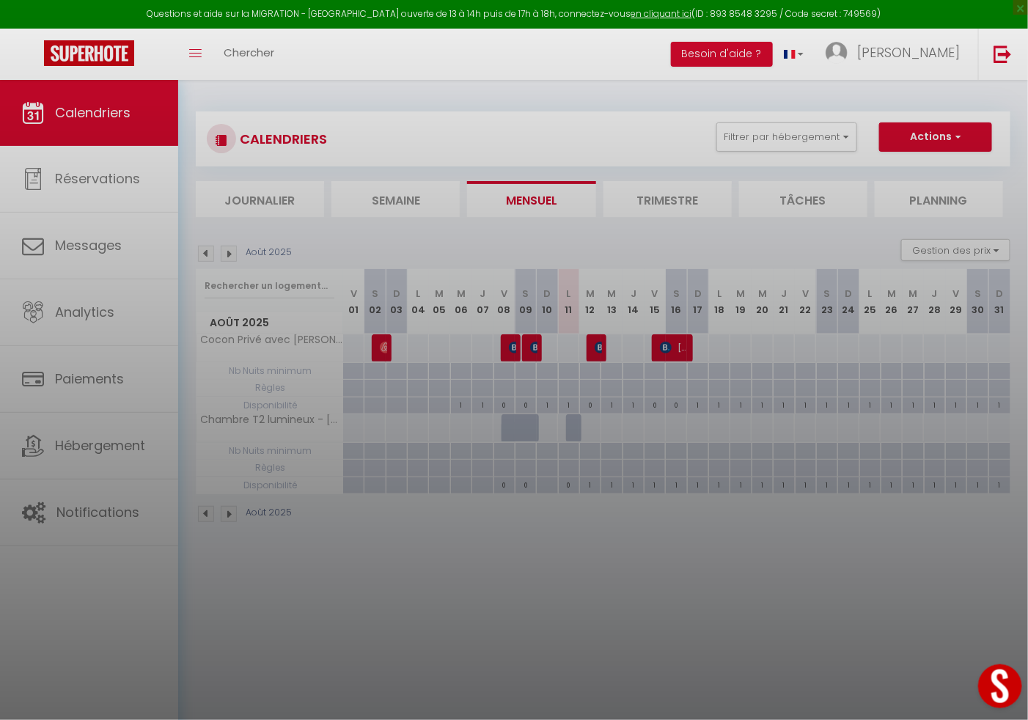
click at [354, 367] on div at bounding box center [514, 360] width 1028 height 720
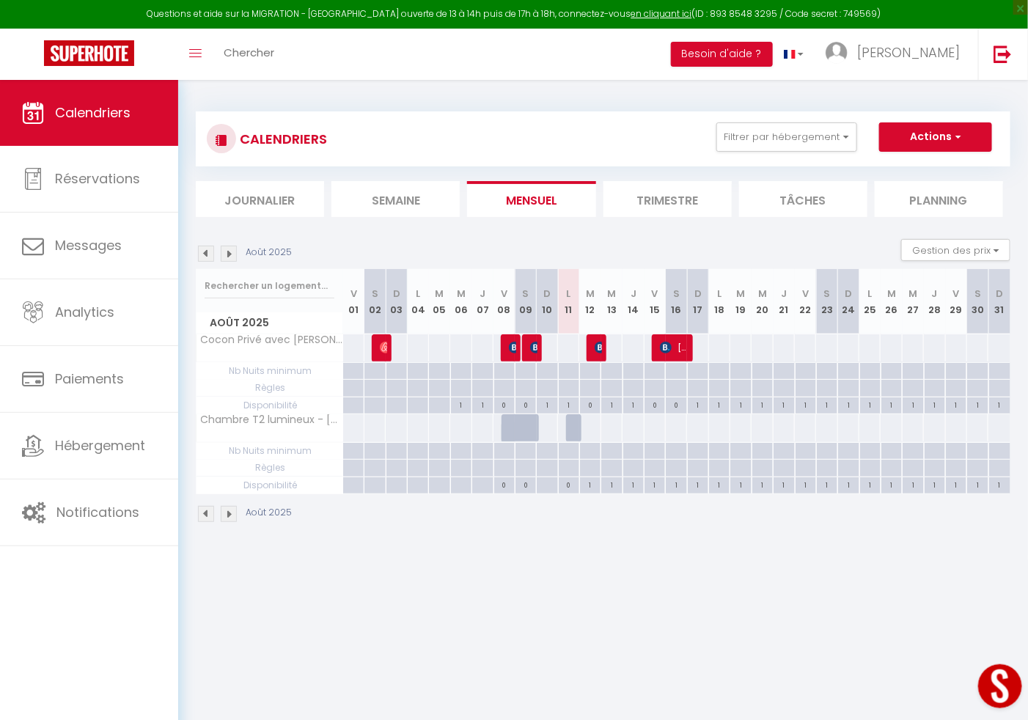
click at [354, 367] on div at bounding box center [353, 371] width 21 height 17
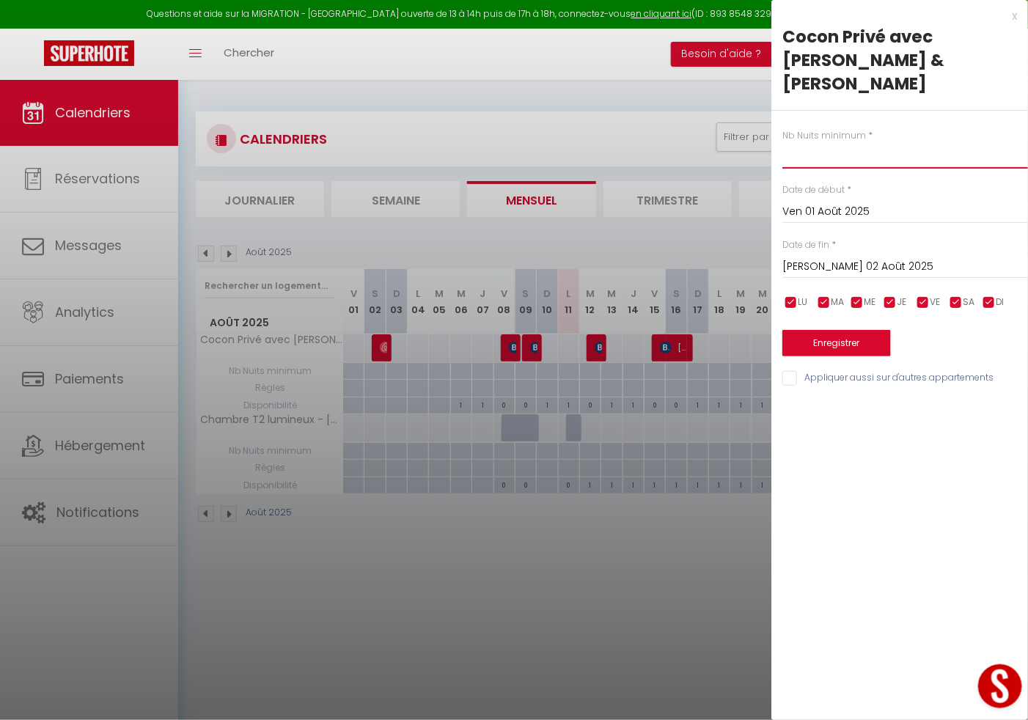
click at [792, 145] on input "text" at bounding box center [906, 155] width 246 height 26
click at [781, 238] on div "Nb Nuits minimum * 1 Date de début * Ven 01 Août 2025 < Août 2025 > Dim Lun Mar…" at bounding box center [900, 249] width 257 height 277
click at [788, 257] on input "[PERSON_NAME] 02 Août 2025" at bounding box center [906, 266] width 246 height 19
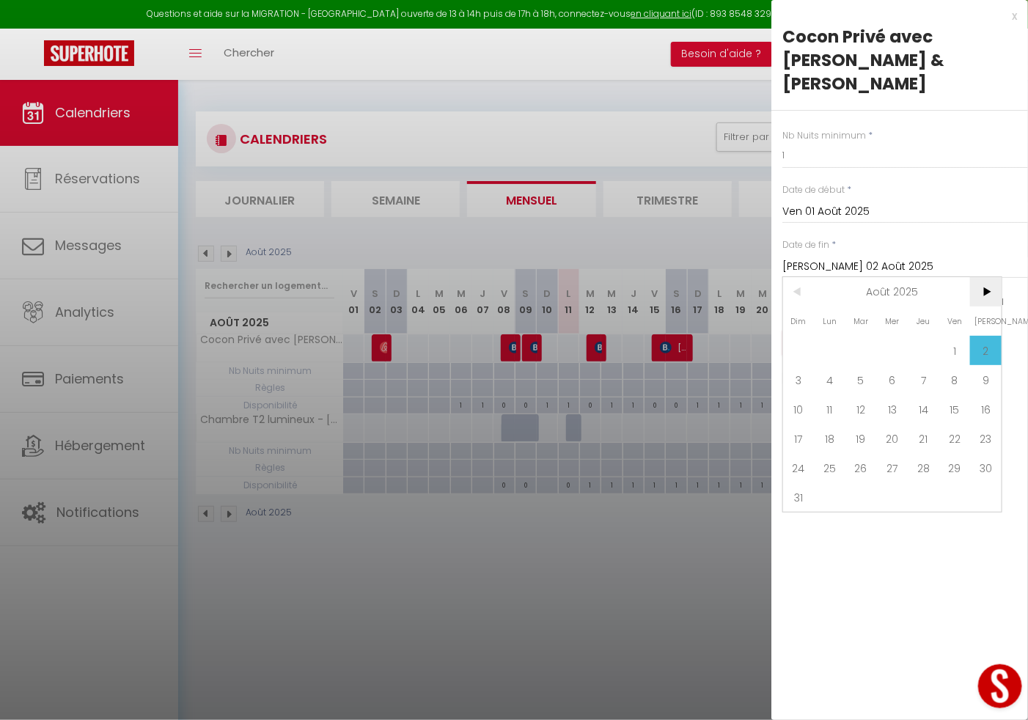
click at [982, 277] on span ">" at bounding box center [986, 291] width 32 height 29
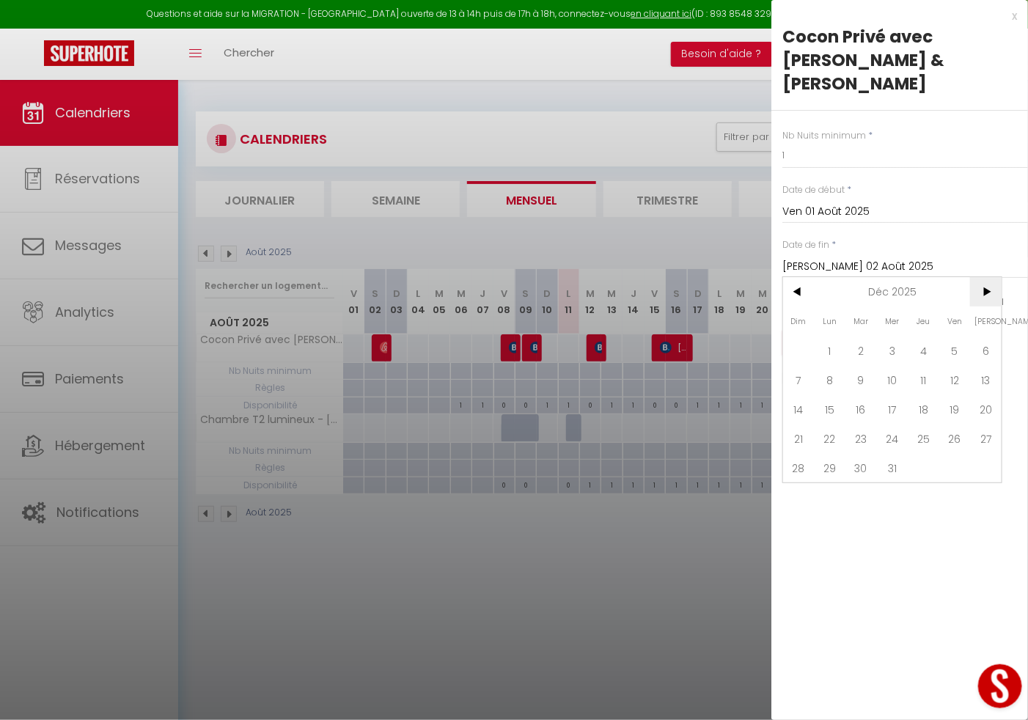
click at [982, 277] on span ">" at bounding box center [986, 291] width 32 height 29
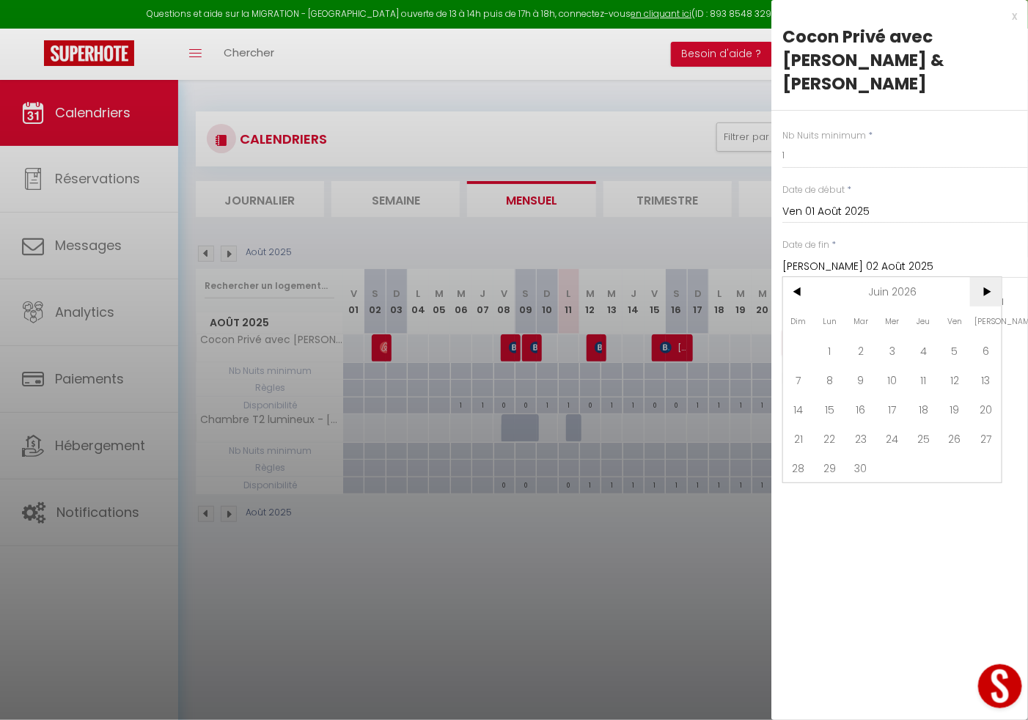
click at [982, 277] on span ">" at bounding box center [986, 291] width 32 height 29
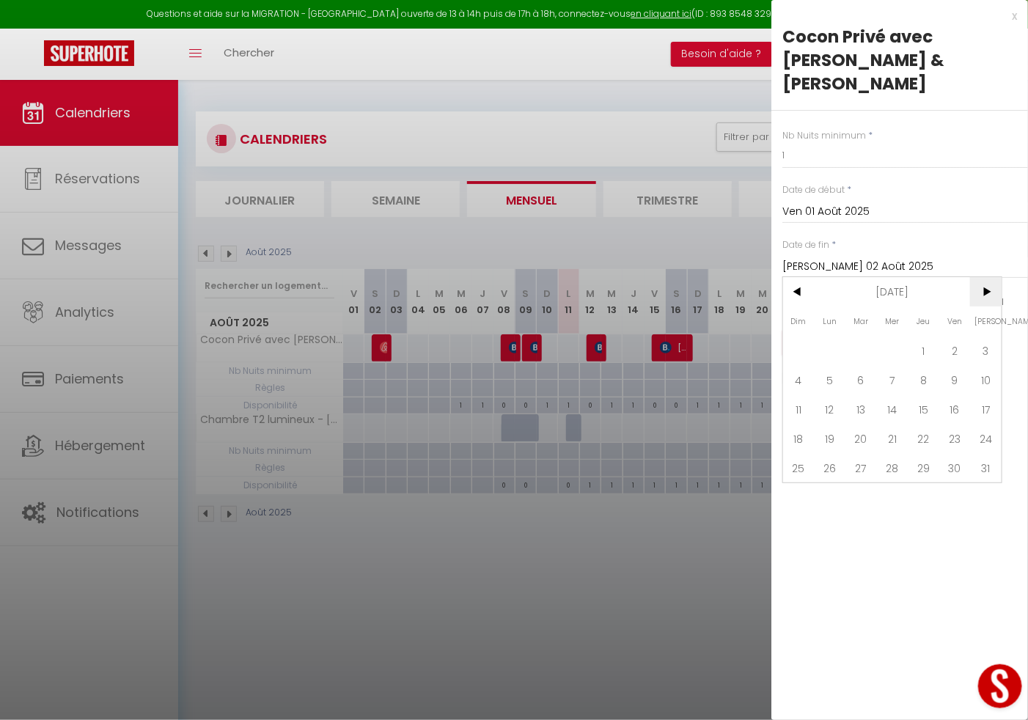
click at [982, 277] on span ">" at bounding box center [986, 291] width 32 height 29
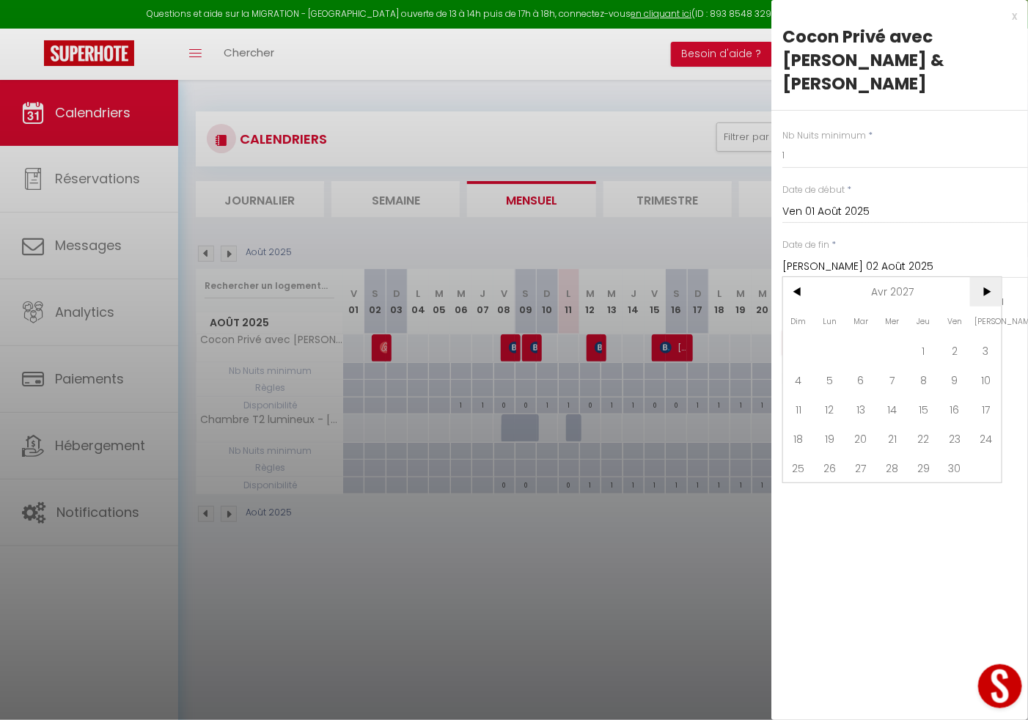
click at [982, 277] on span ">" at bounding box center [986, 291] width 32 height 29
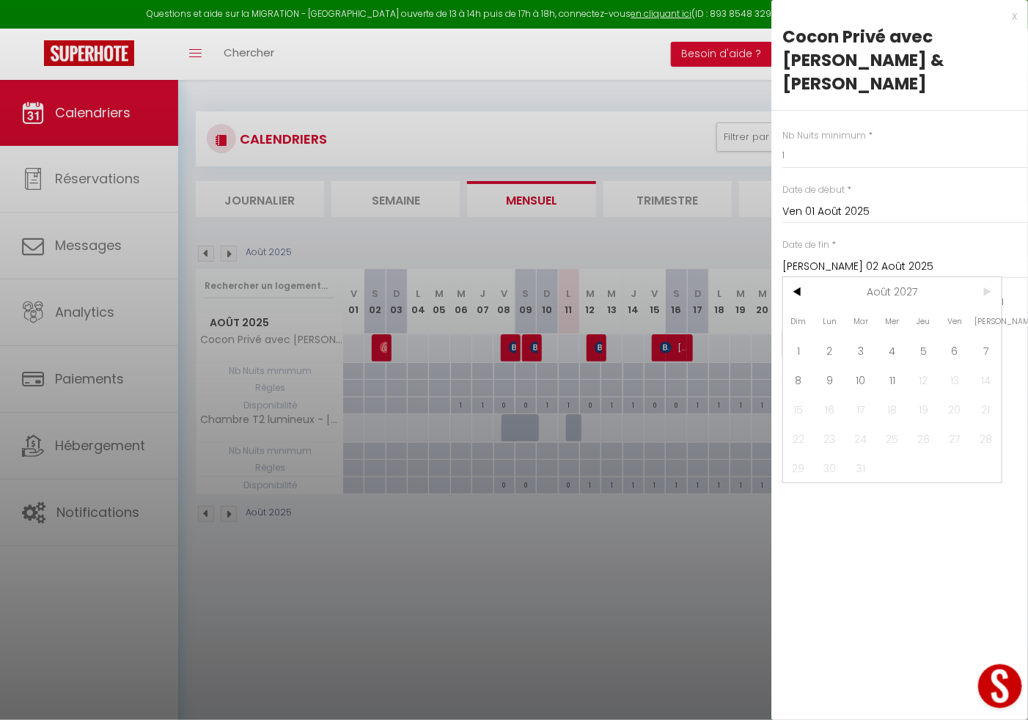
click at [982, 277] on span ">" at bounding box center [986, 291] width 32 height 29
click at [887, 365] on span "11" at bounding box center [893, 379] width 32 height 29
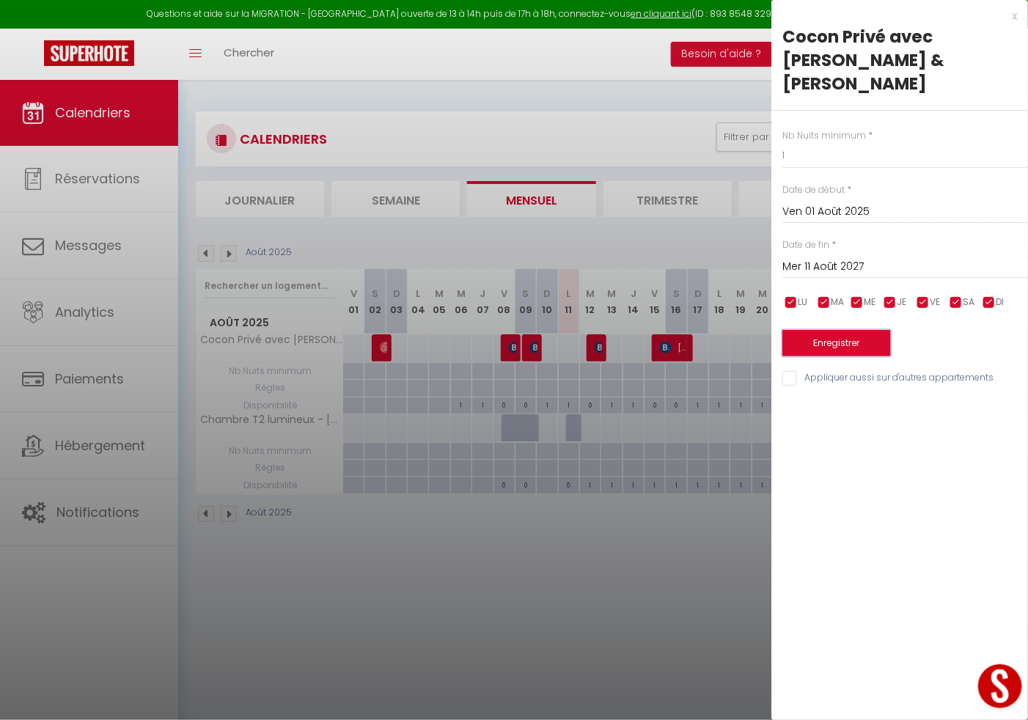
click at [815, 330] on button "Enregistrer" at bounding box center [837, 343] width 109 height 26
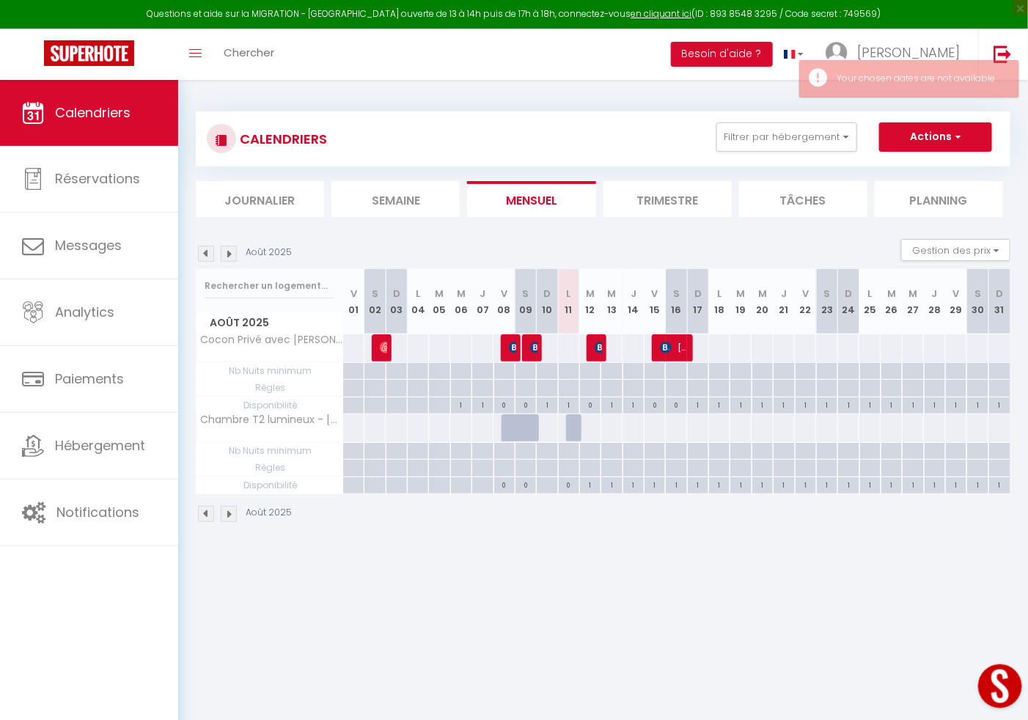
click at [266, 379] on span "Règles" at bounding box center [270, 371] width 146 height 16
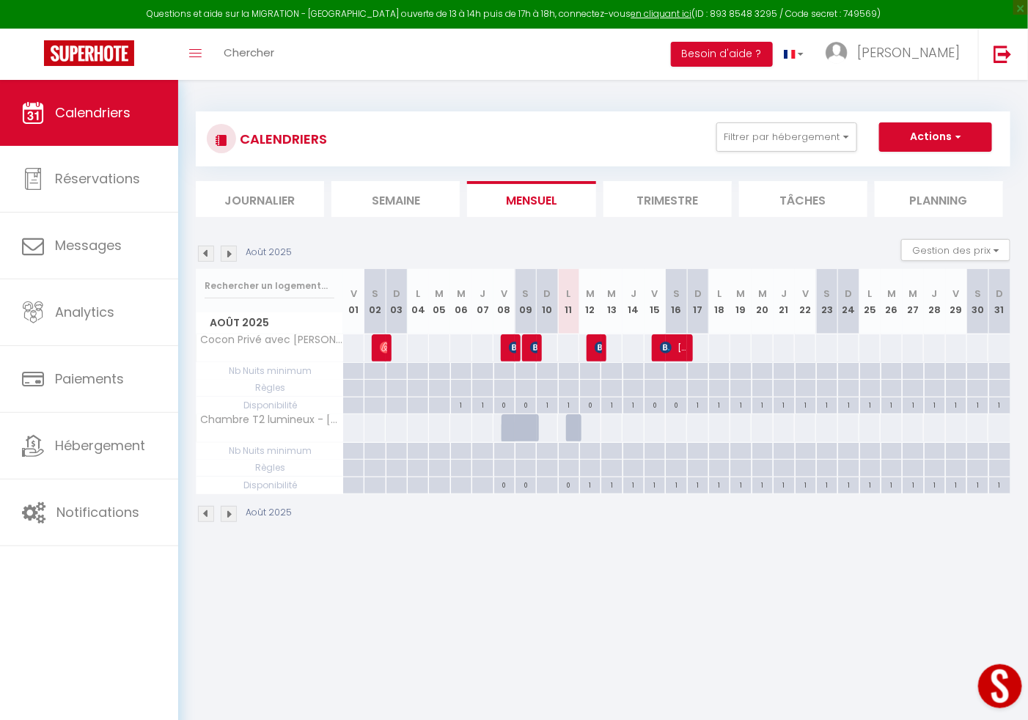
click at [266, 379] on span "Règles" at bounding box center [270, 371] width 146 height 16
click at [351, 380] on div at bounding box center [353, 371] width 21 height 17
click at [0, 0] on div at bounding box center [0, 0] width 0 height 0
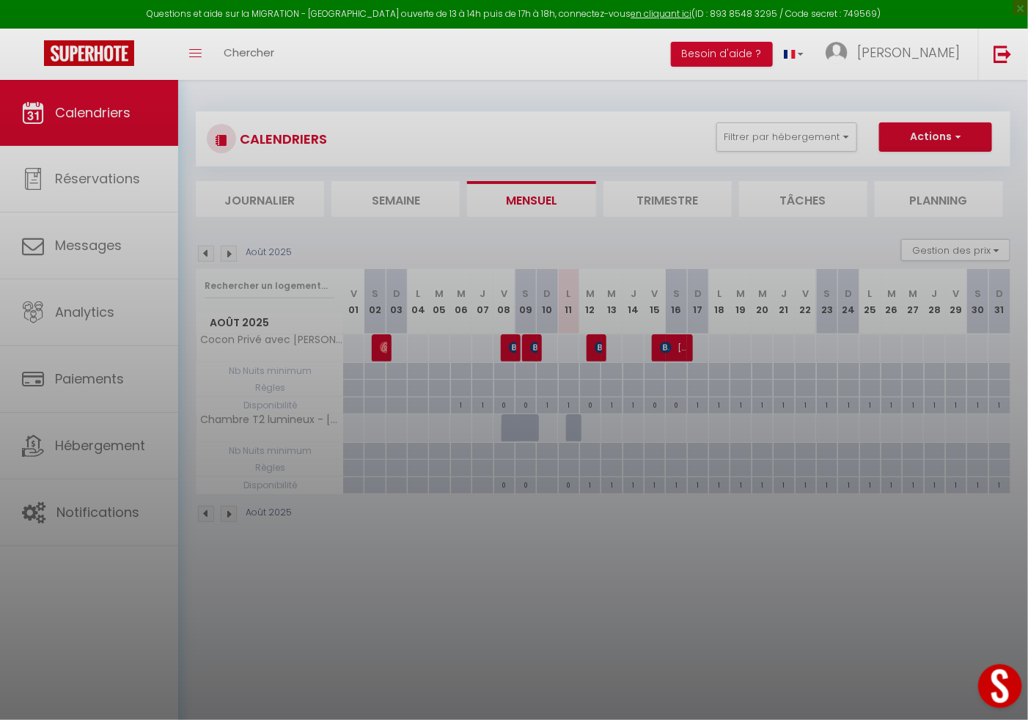
click at [351, 390] on div at bounding box center [514, 360] width 1028 height 720
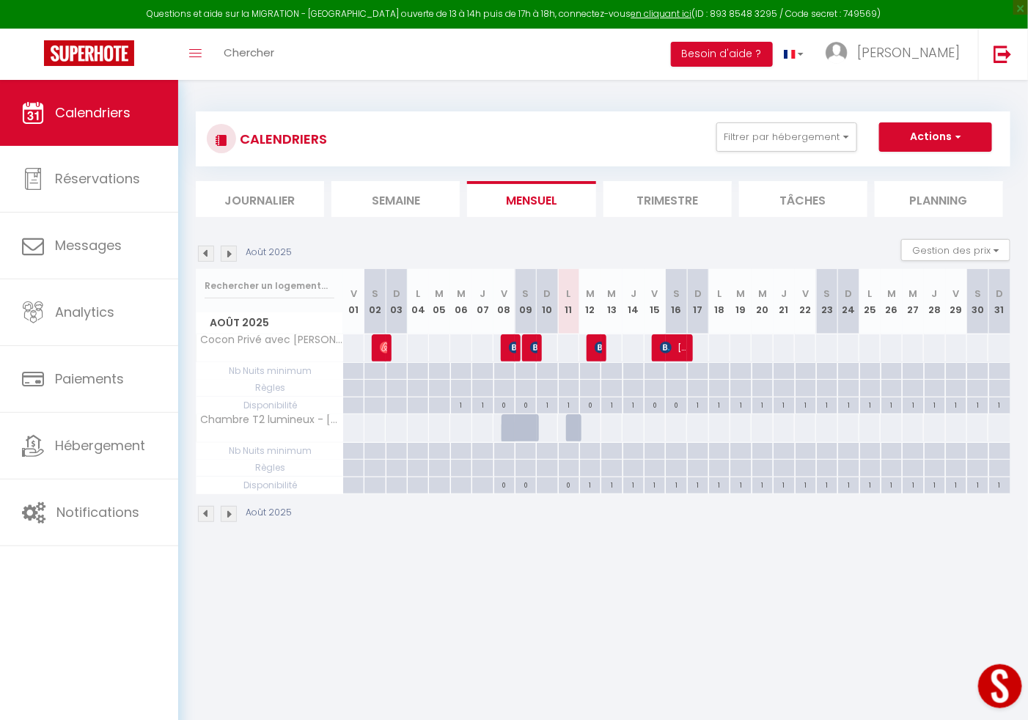
click at [362, 380] on div at bounding box center [353, 371] width 21 height 17
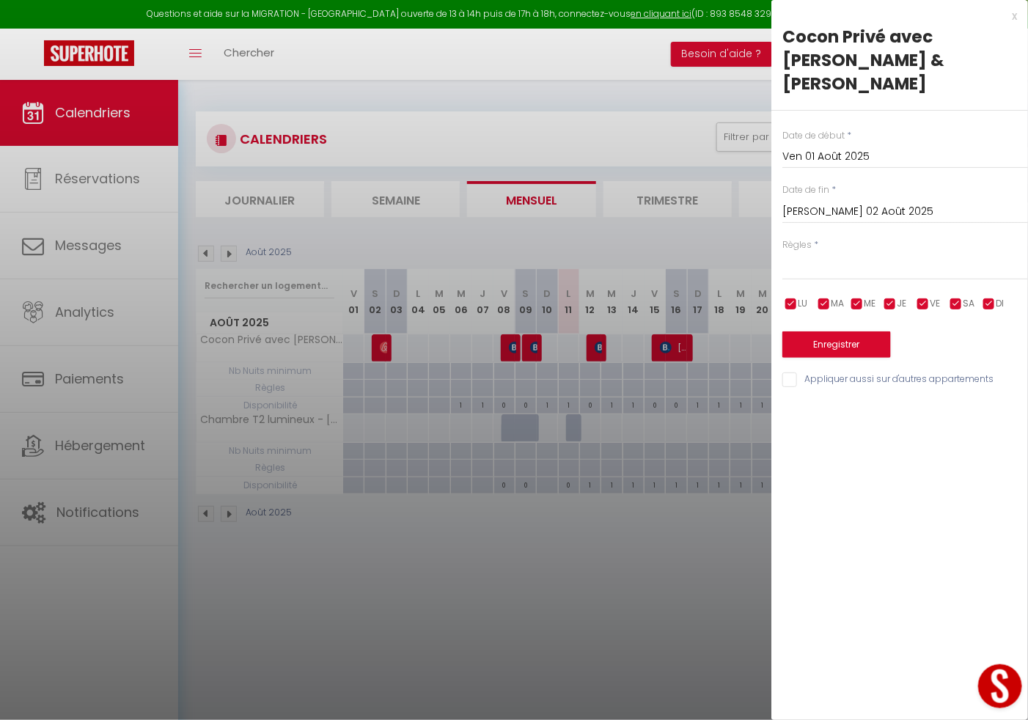
click at [825, 202] on input "[PERSON_NAME] 02 Août 2025" at bounding box center [906, 211] width 246 height 19
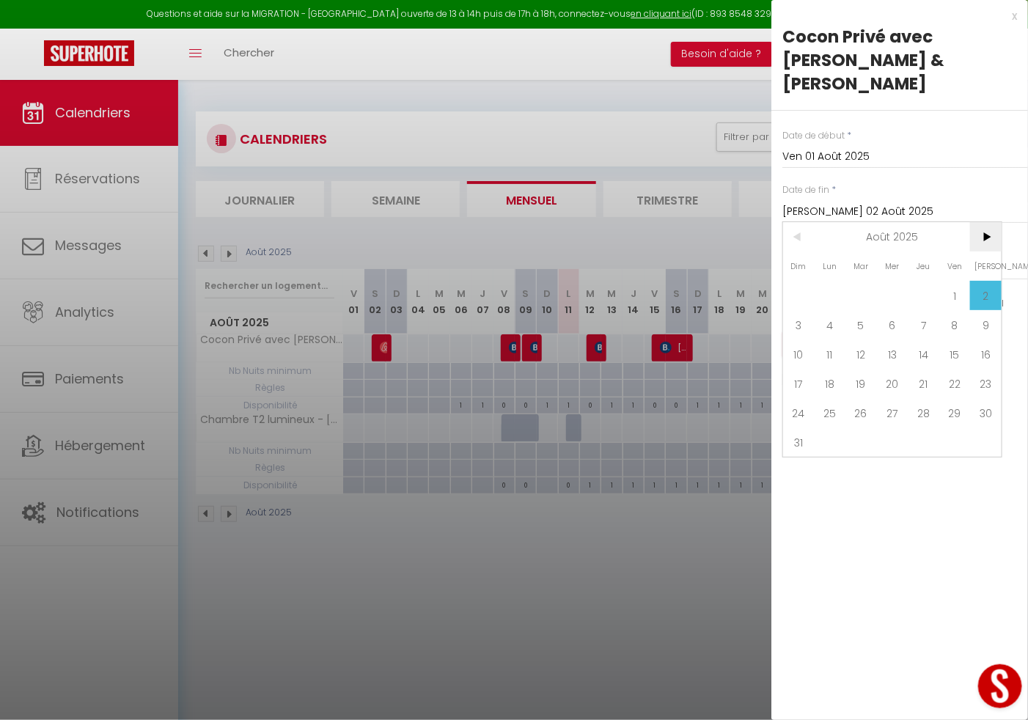
click at [989, 222] on span ">" at bounding box center [986, 236] width 32 height 29
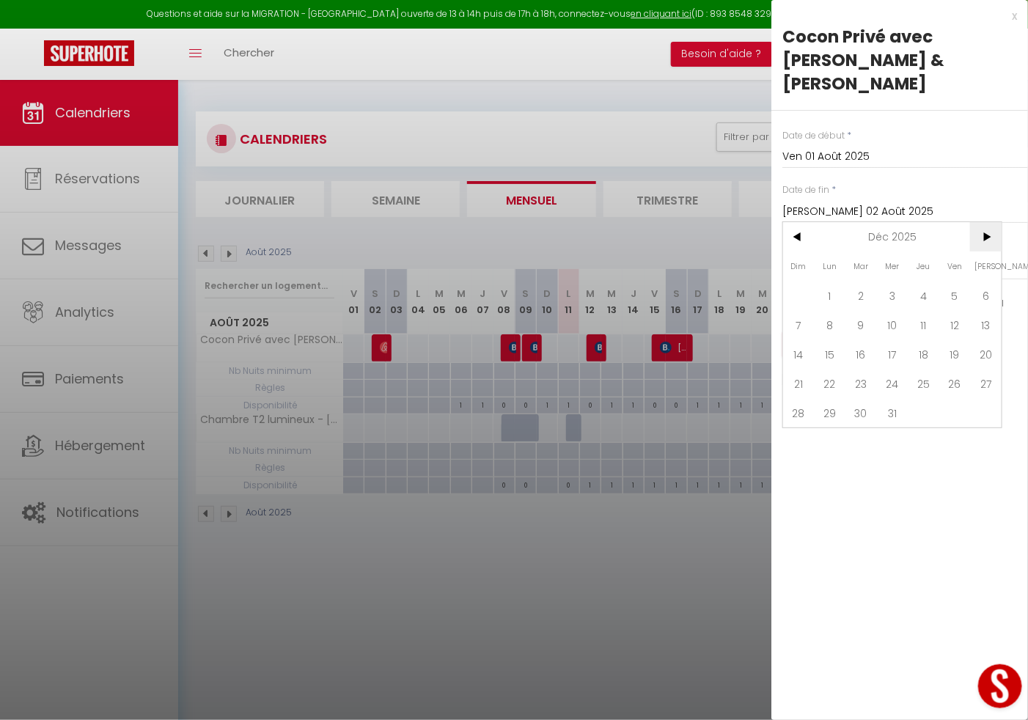
click at [989, 222] on span ">" at bounding box center [986, 236] width 32 height 29
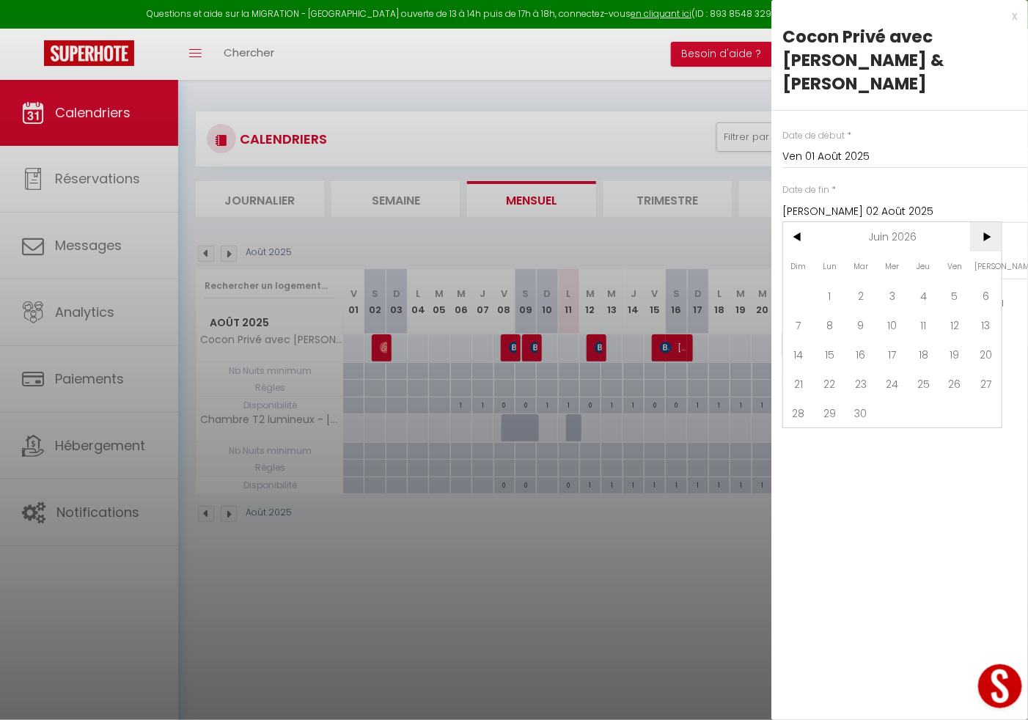
click at [989, 222] on span ">" at bounding box center [986, 236] width 32 height 29
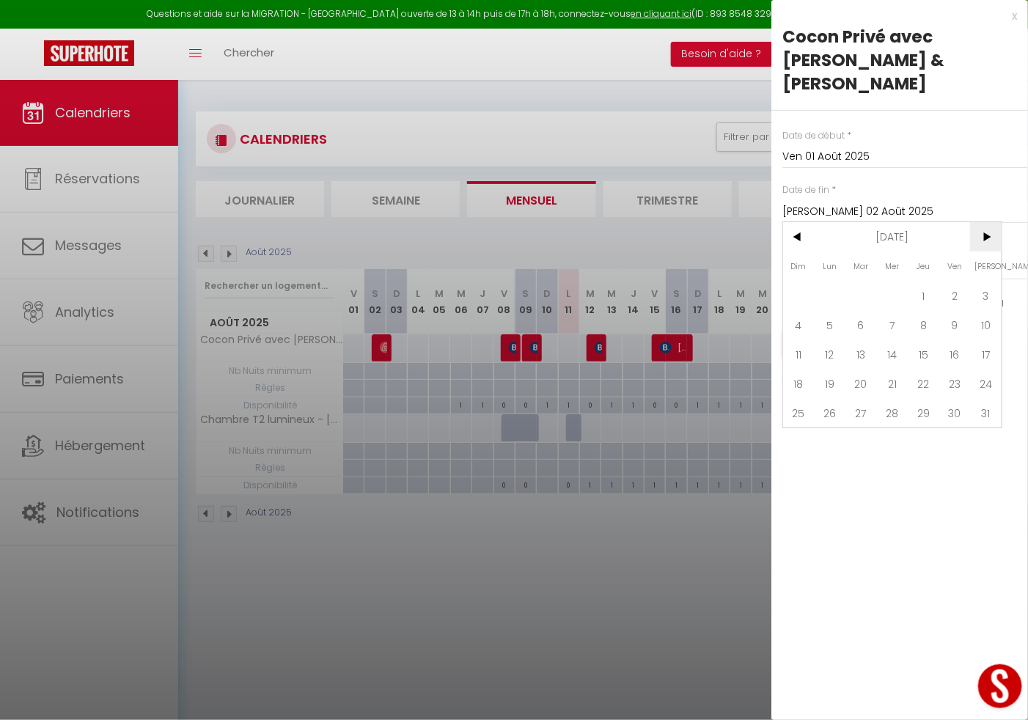
click at [989, 222] on span ">" at bounding box center [986, 236] width 32 height 29
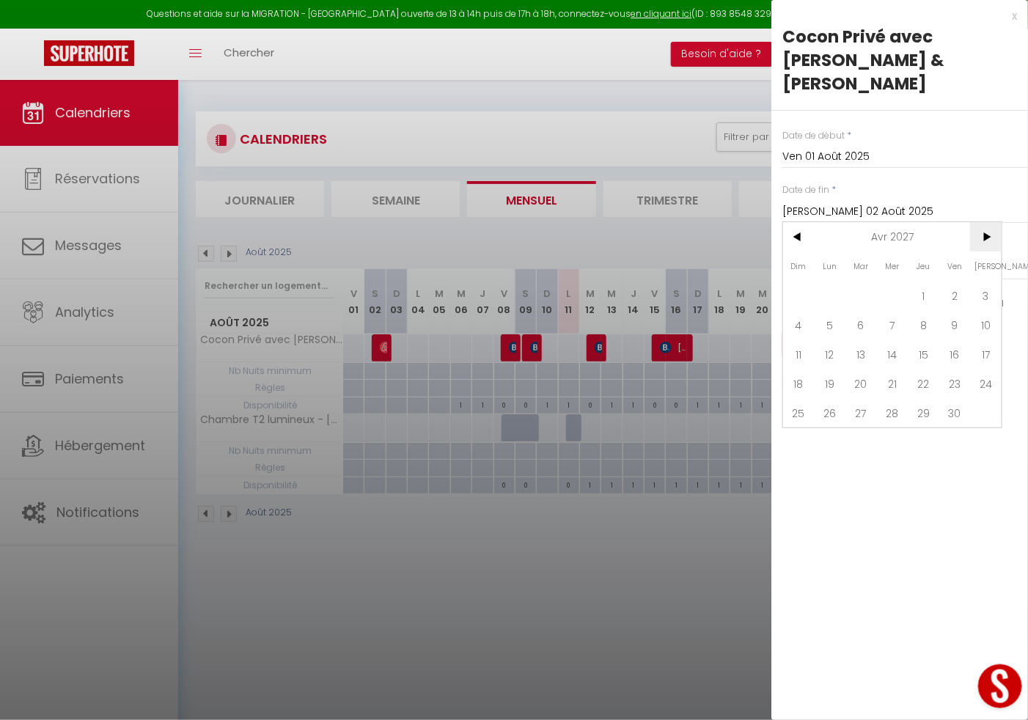
click at [989, 222] on span ">" at bounding box center [986, 236] width 32 height 29
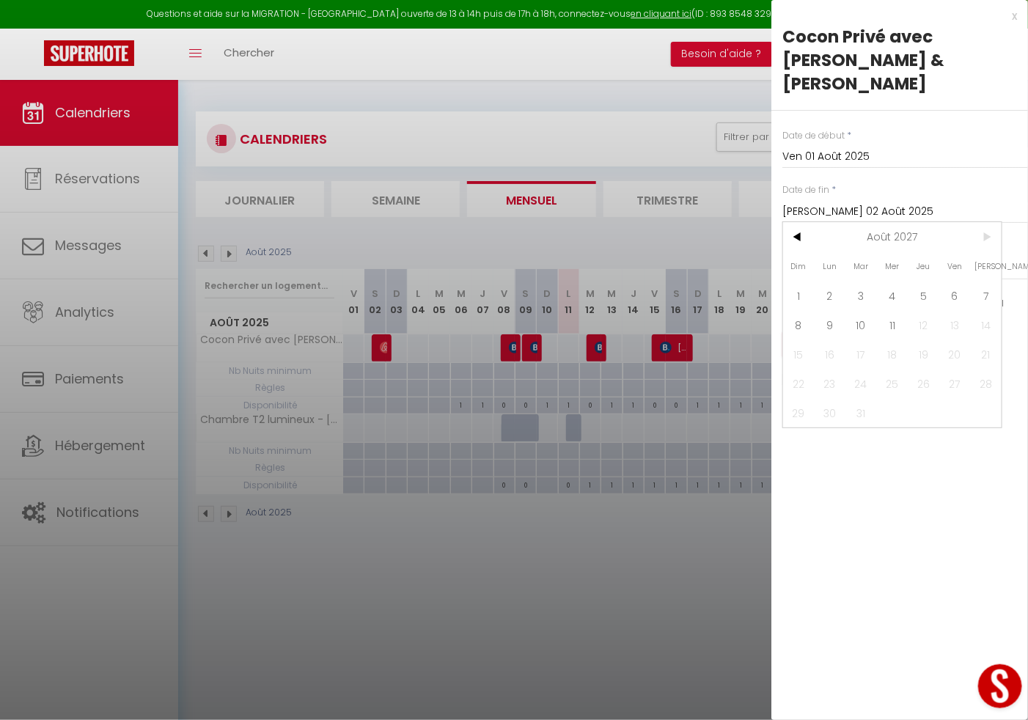
click at [989, 222] on span ">" at bounding box center [986, 236] width 32 height 29
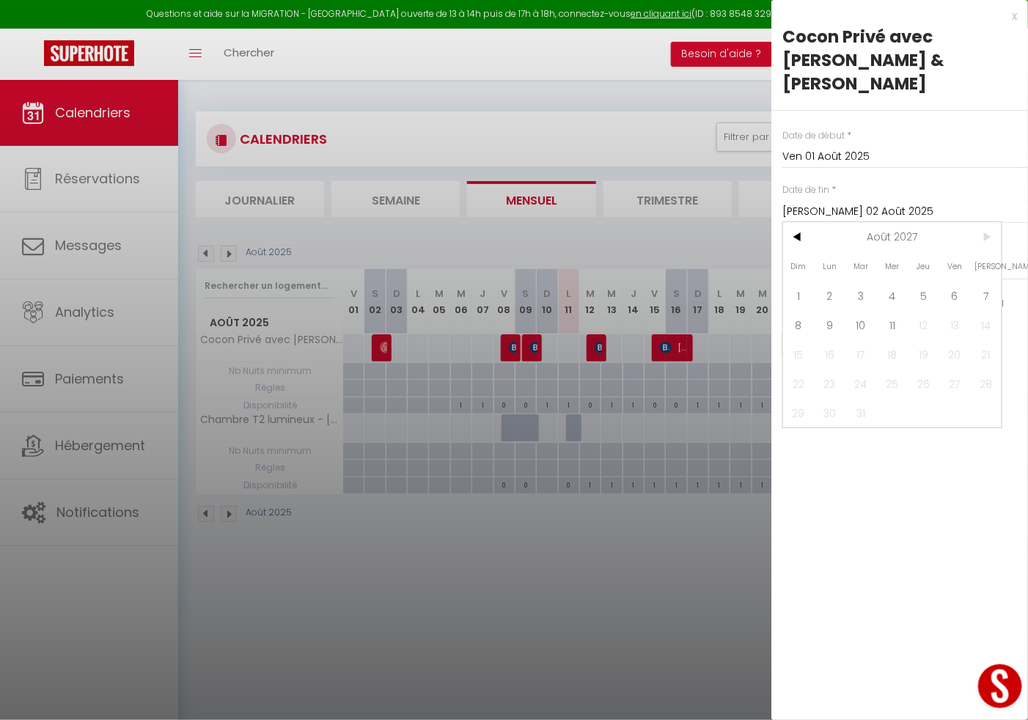
click at [989, 222] on span ">" at bounding box center [986, 236] width 32 height 29
click at [896, 310] on span "11" at bounding box center [893, 324] width 32 height 29
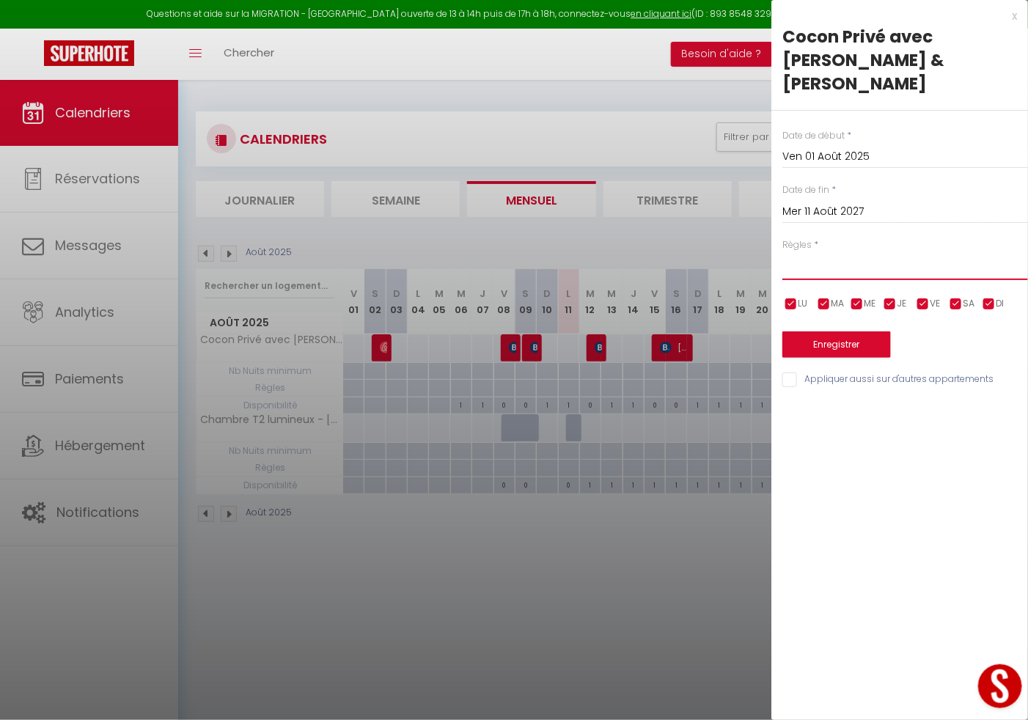
click at [830, 252] on select "Aucun No Checkin No Checkout Pas d'arrivée / Pas de départ" at bounding box center [906, 266] width 246 height 28
click at [783, 252] on select "Aucun No Checkin No Checkout Pas d'arrivée / Pas de départ" at bounding box center [906, 266] width 246 height 28
click at [788, 373] on input "Appliquer aussi sur d'autres appartements" at bounding box center [906, 380] width 246 height 15
click at [823, 332] on button "Enregistrer" at bounding box center [837, 345] width 109 height 26
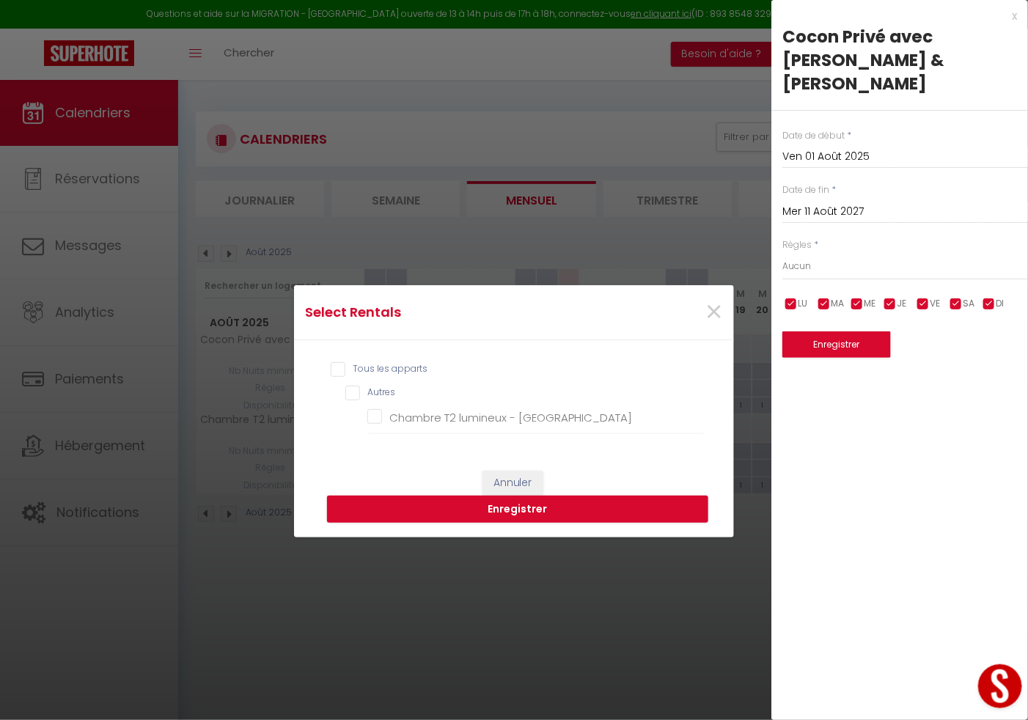
click at [348, 370] on input "Tous les apparts" at bounding box center [518, 369] width 374 height 15
click at [458, 505] on button "Enregistrer" at bounding box center [517, 510] width 381 height 28
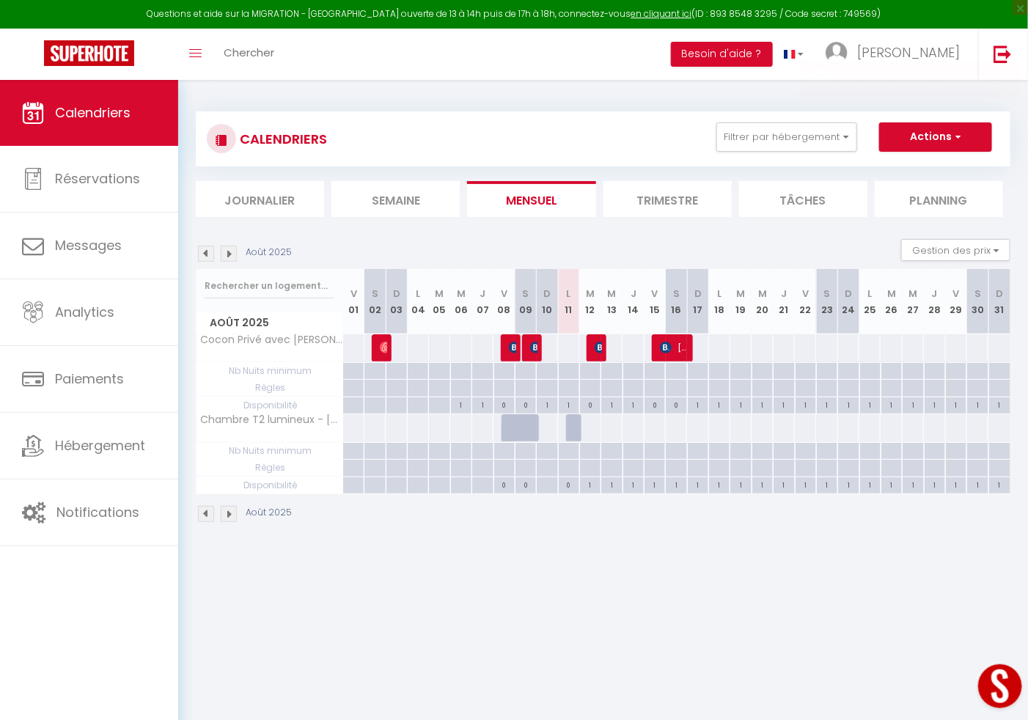
click at [698, 373] on div at bounding box center [697, 371] width 21 height 17
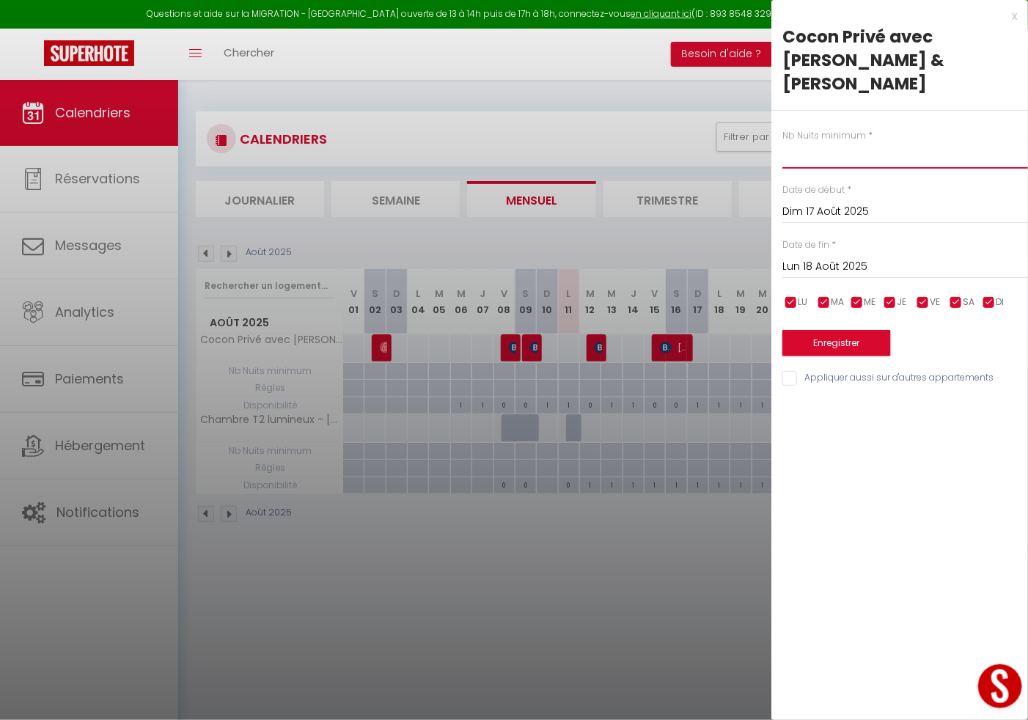
click at [850, 142] on input "text" at bounding box center [906, 155] width 246 height 26
click at [806, 257] on input "Lun 18 Août 2025" at bounding box center [906, 266] width 246 height 19
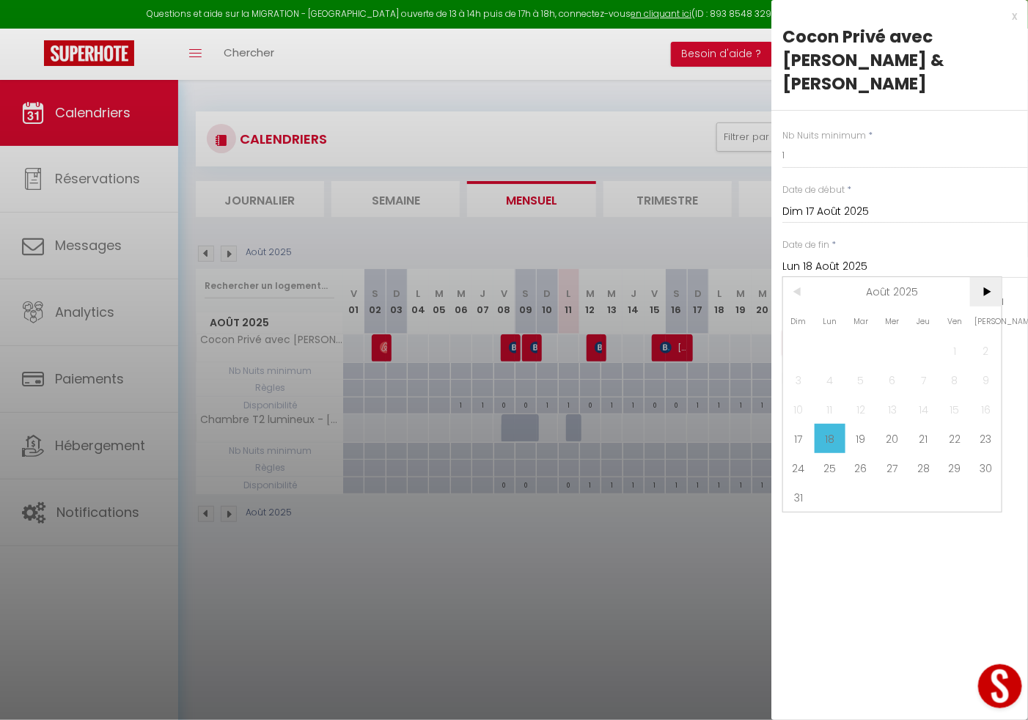
click at [984, 277] on span ">" at bounding box center [986, 291] width 32 height 29
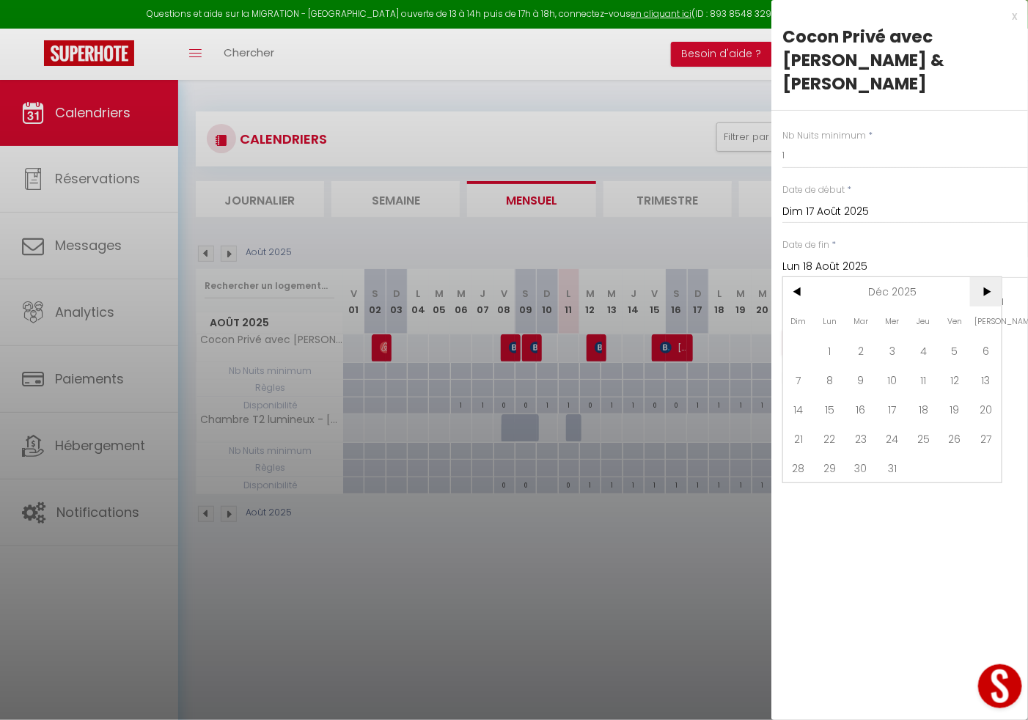
click at [984, 277] on span ">" at bounding box center [986, 291] width 32 height 29
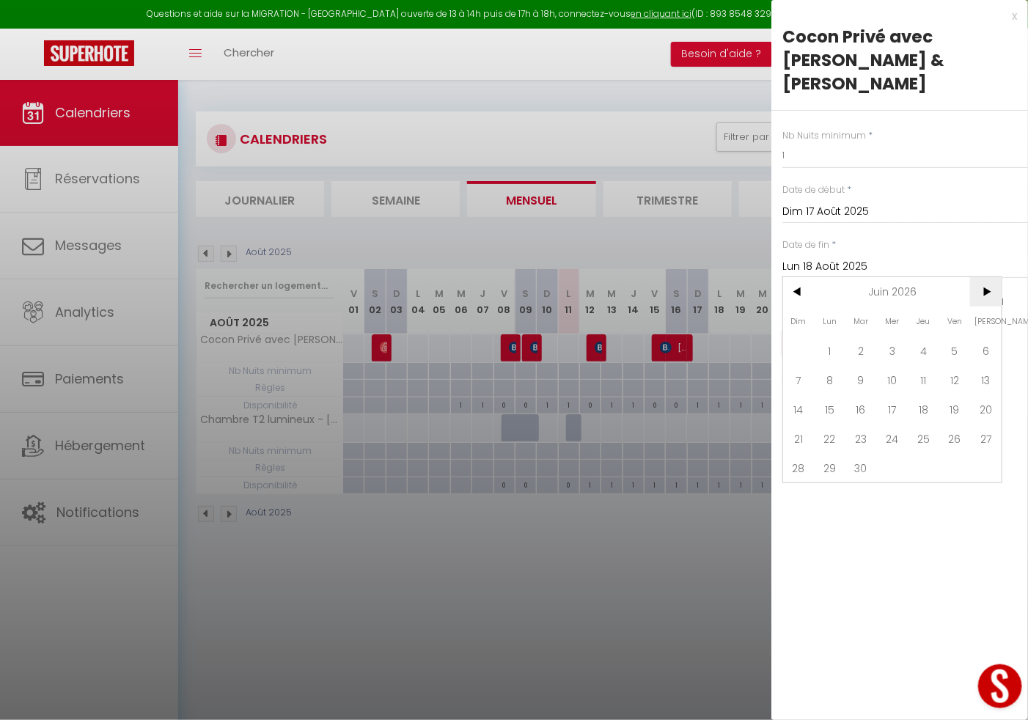
click at [984, 277] on span ">" at bounding box center [986, 291] width 32 height 29
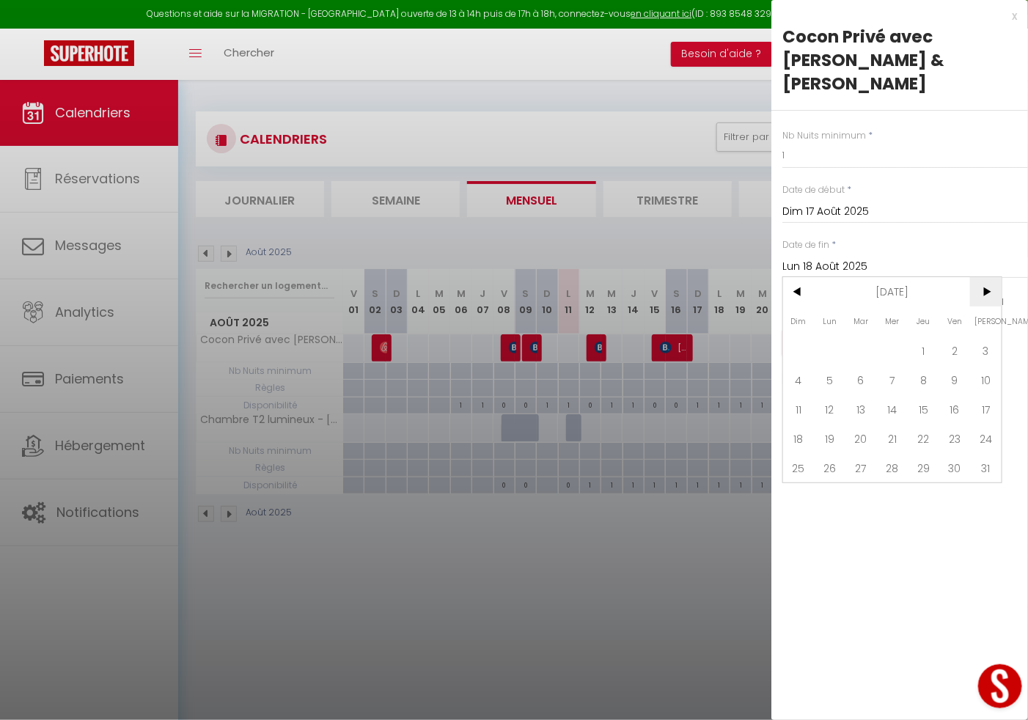
click at [984, 277] on span ">" at bounding box center [986, 291] width 32 height 29
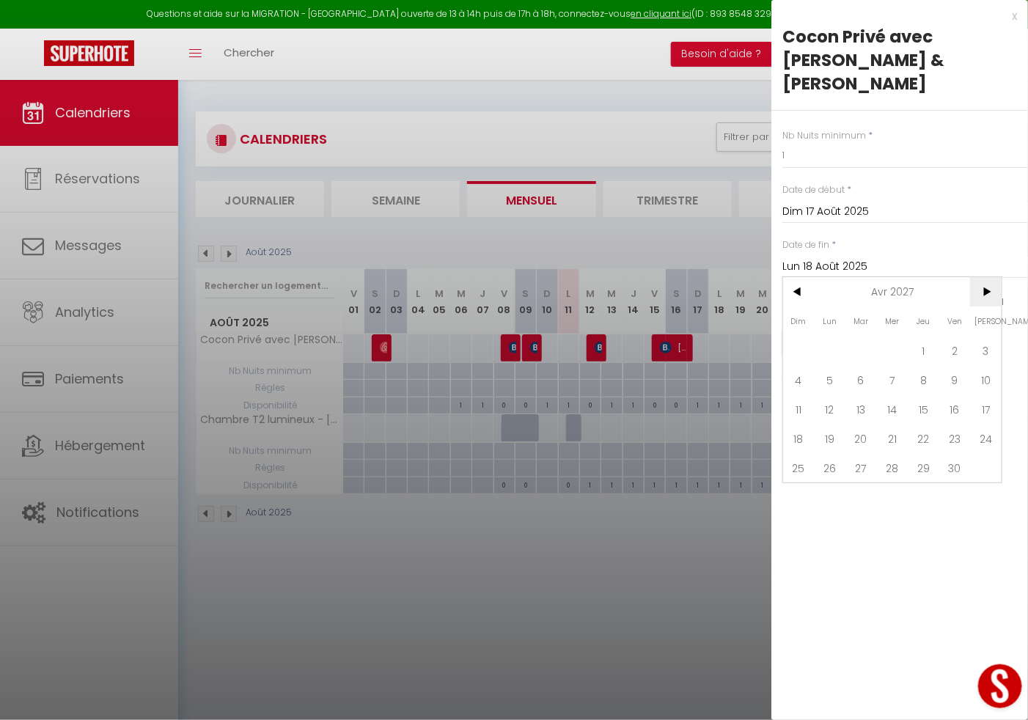
click at [984, 277] on span ">" at bounding box center [986, 291] width 32 height 29
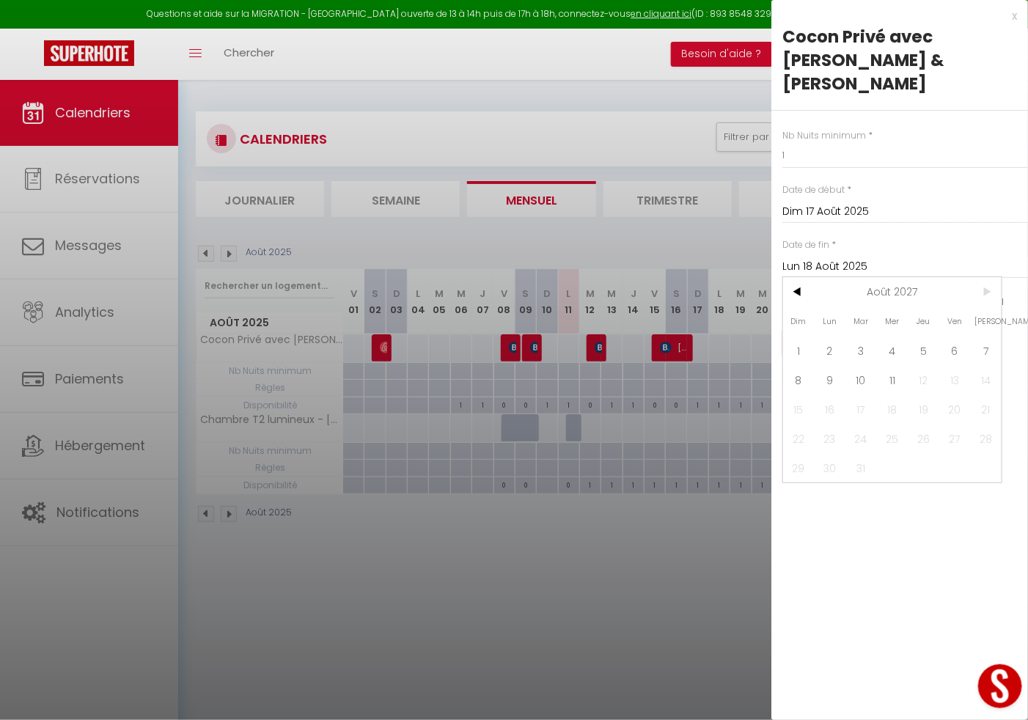
click at [984, 277] on span ">" at bounding box center [986, 291] width 32 height 29
drag, startPoint x: 984, startPoint y: 260, endPoint x: 893, endPoint y: 346, distance: 125.0
click at [893, 346] on div "< Août 2027 > Dim Lun Mar Mer Jeu Ven Sam 1 2 3 4 5 6 7 8 9 10 11 12 13 14 15 1…" at bounding box center [893, 380] width 220 height 207
click at [893, 365] on span "11" at bounding box center [893, 379] width 32 height 29
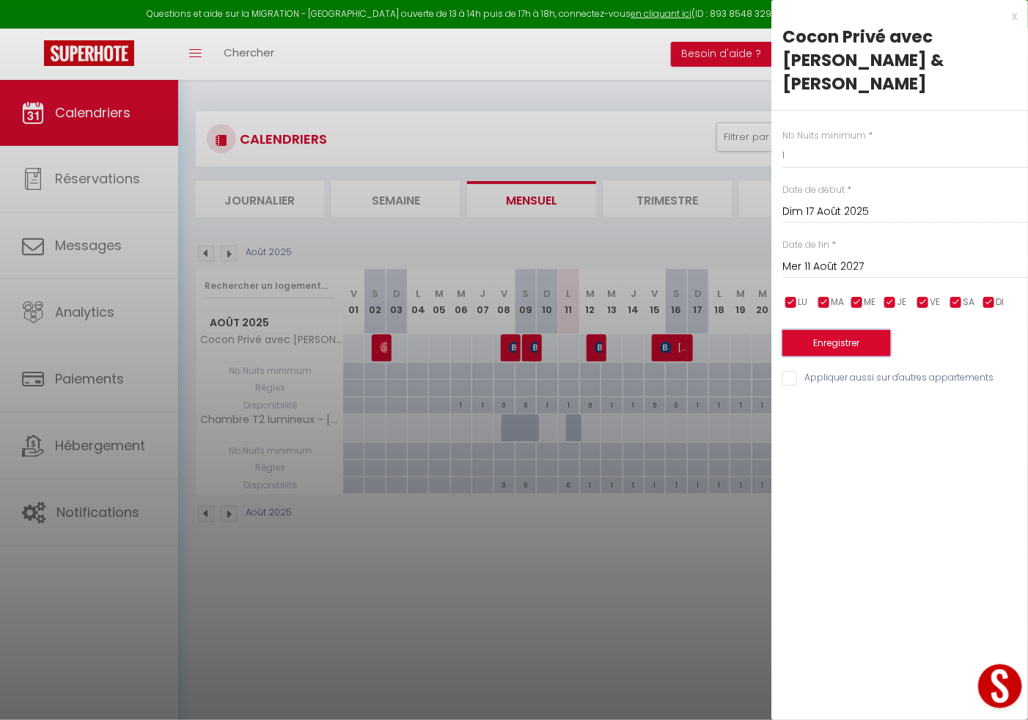
click at [869, 330] on button "Enregistrer" at bounding box center [837, 343] width 109 height 26
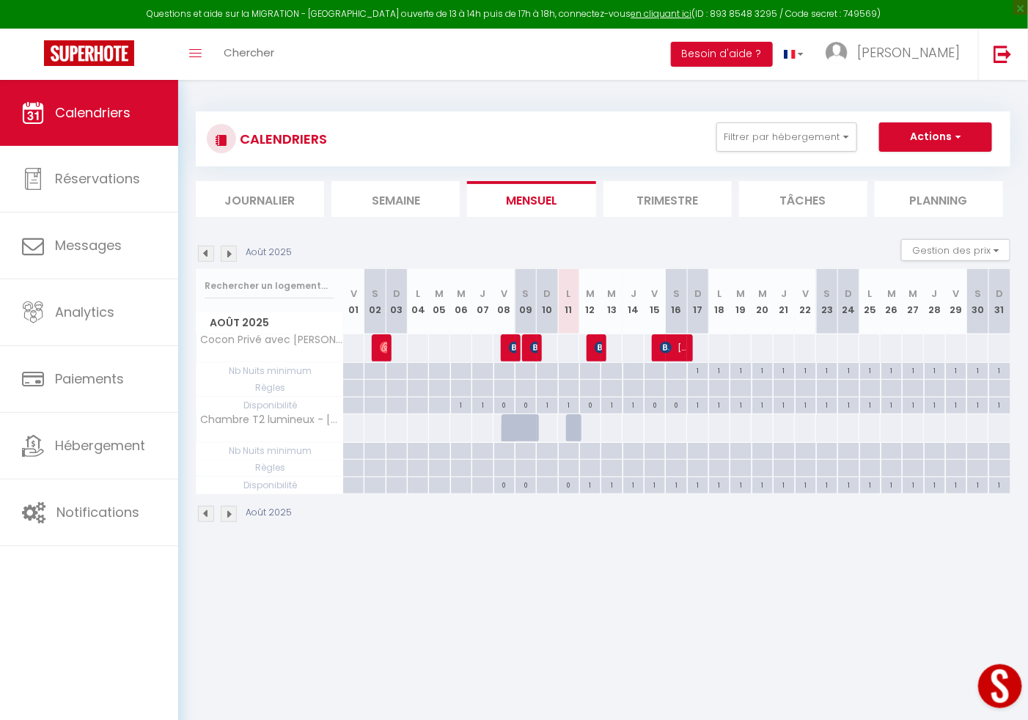
click at [693, 380] on div at bounding box center [697, 371] width 21 height 17
click at [0, 0] on div at bounding box center [0, 0] width 0 height 0
click at [695, 380] on div at bounding box center [697, 371] width 21 height 17
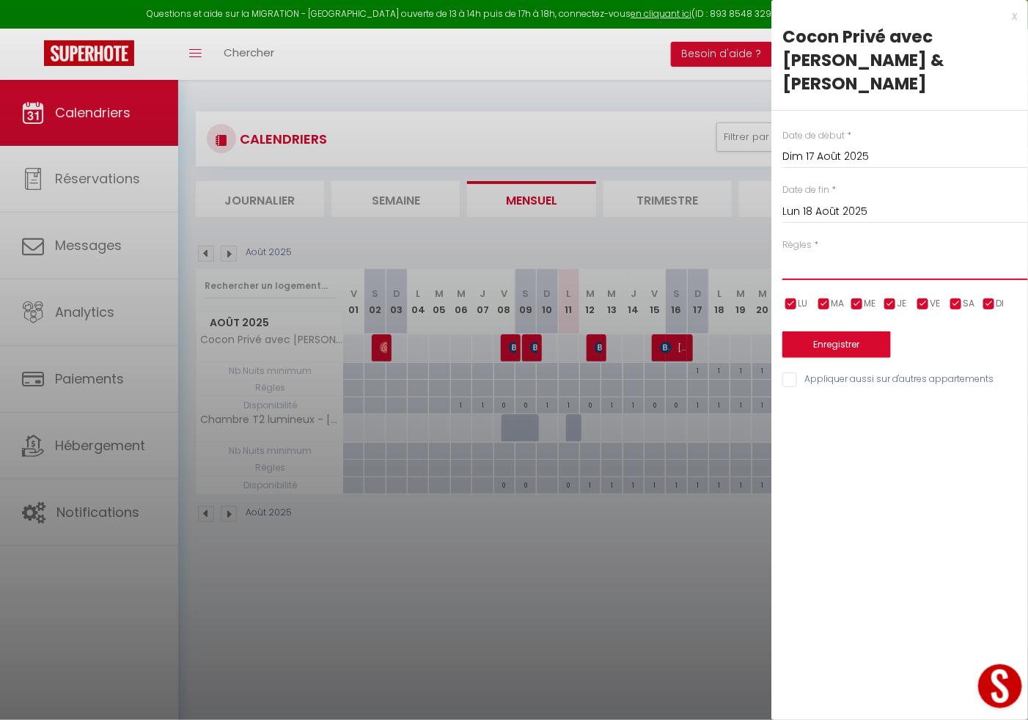
click at [852, 252] on select "Aucun No Checkin No Checkout Pas d'arrivée / Pas de départ" at bounding box center [906, 266] width 246 height 28
click at [783, 252] on select "Aucun No Checkin No Checkout Pas d'arrivée / Pas de départ" at bounding box center [906, 266] width 246 height 28
click at [786, 373] on input "Appliquer aussi sur d'autres appartements" at bounding box center [906, 380] width 246 height 15
click at [819, 332] on button "Enregistrer" at bounding box center [837, 345] width 109 height 26
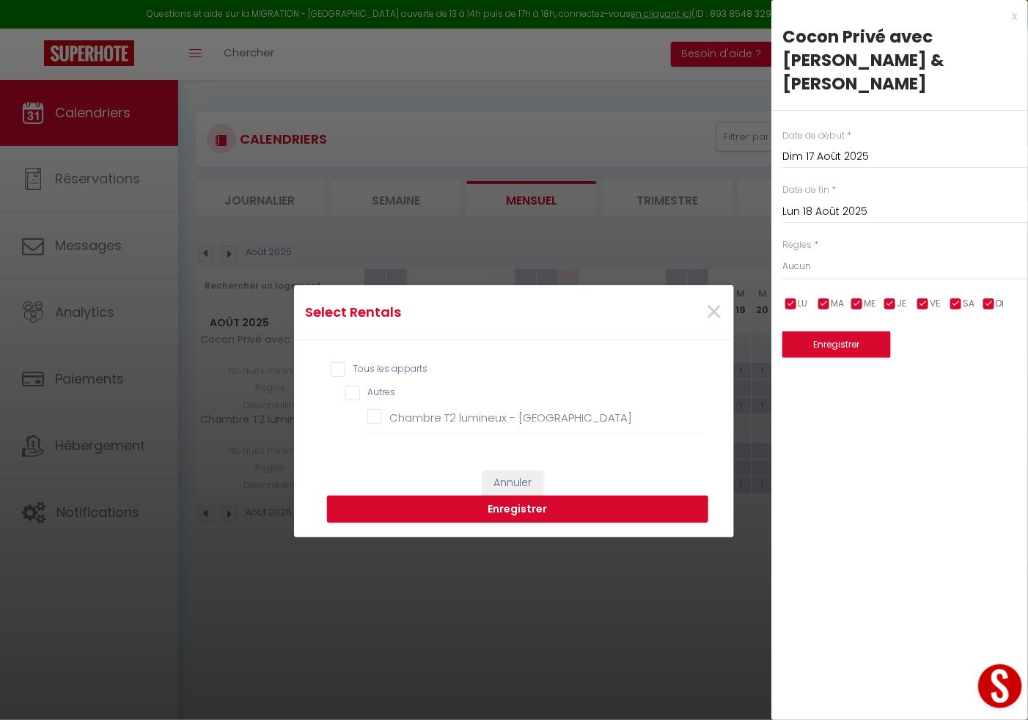
click at [331, 367] on input "Tous les apparts" at bounding box center [518, 369] width 374 height 15
click at [430, 505] on button "Enregistrer" at bounding box center [517, 510] width 381 height 28
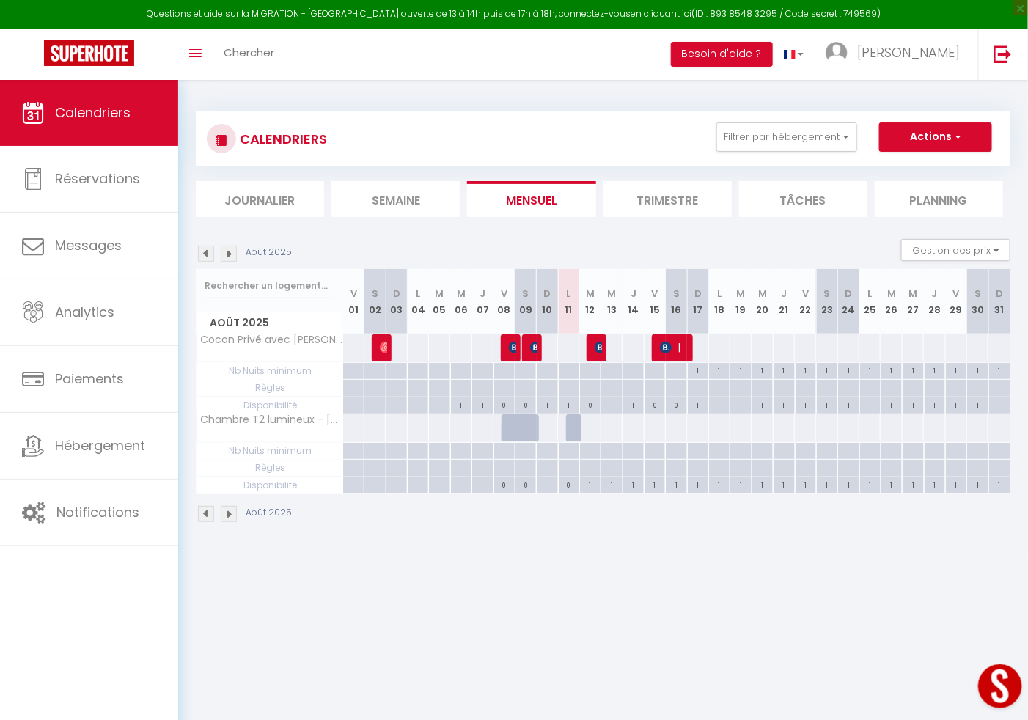
click at [568, 460] on div at bounding box center [568, 451] width 21 height 17
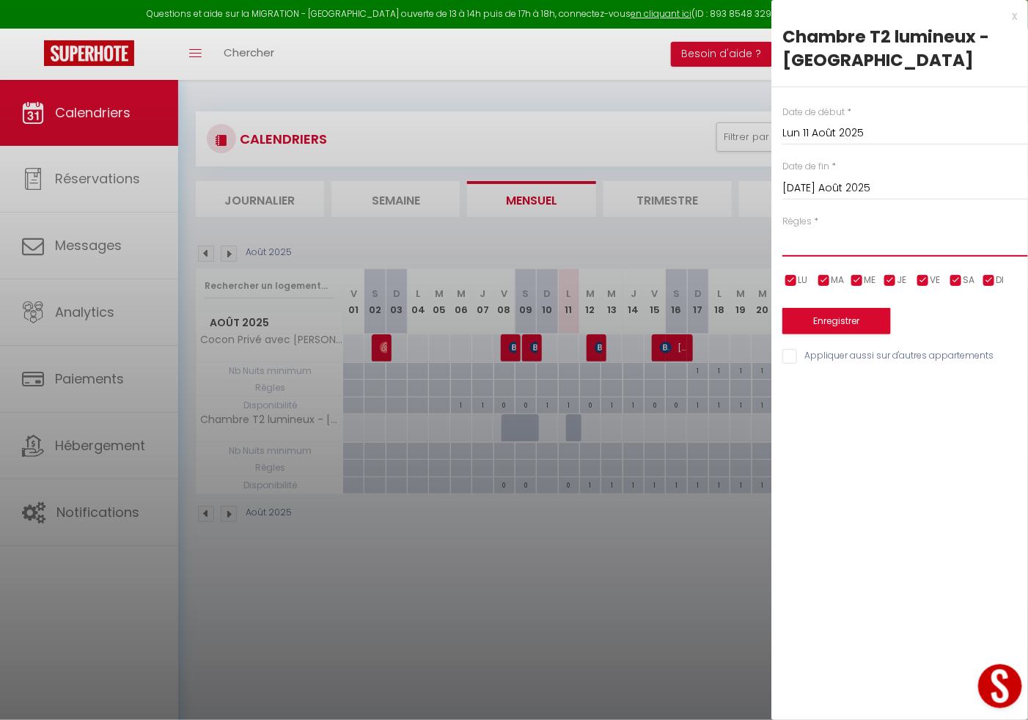
click at [793, 238] on select "Aucun No Checkin No Checkout Pas d'arrivée / Pas de départ" at bounding box center [906, 243] width 246 height 28
click at [783, 229] on select "Aucun No Checkin No Checkout Pas d'arrivée / Pas de départ" at bounding box center [906, 243] width 246 height 28
click at [788, 356] on input "Appliquer aussi sur d'autres appartements" at bounding box center [906, 356] width 246 height 15
click at [812, 323] on button "Enregistrer" at bounding box center [837, 321] width 109 height 26
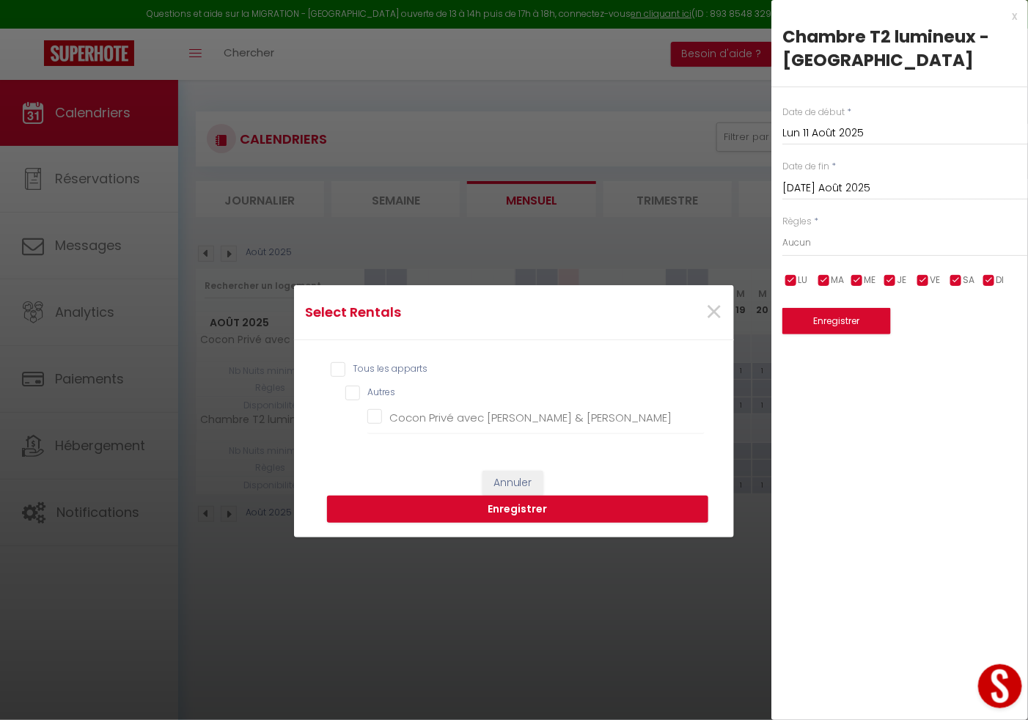
click at [335, 364] on input "Tous les apparts" at bounding box center [518, 369] width 374 height 15
click at [410, 504] on button "Enregistrer" at bounding box center [517, 510] width 381 height 28
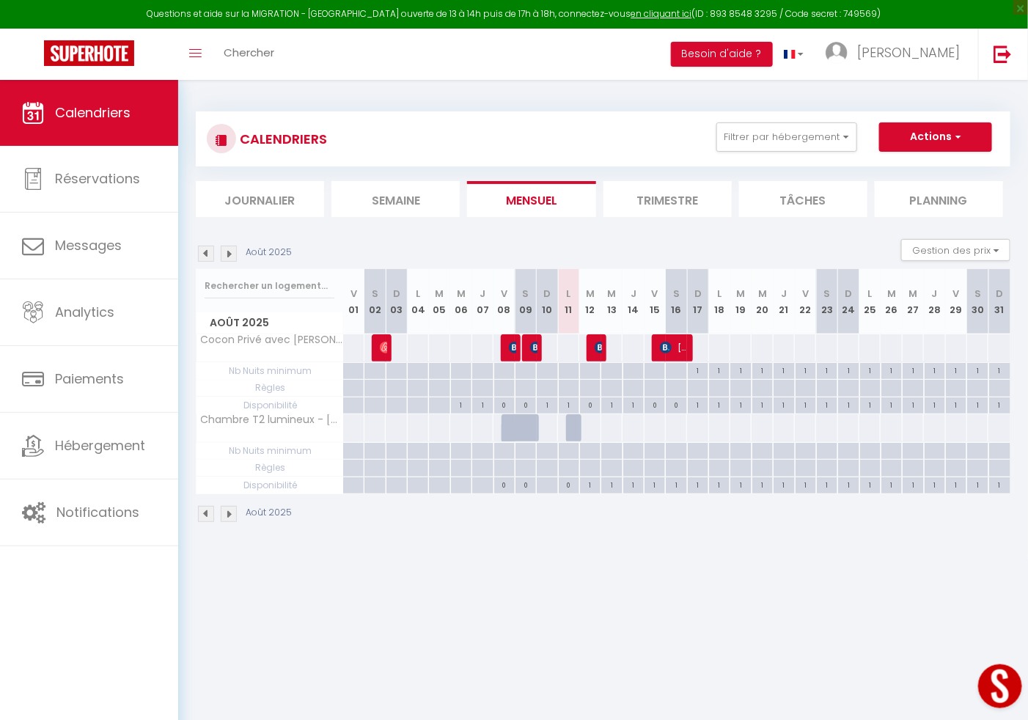
click at [575, 431] on div at bounding box center [576, 428] width 21 height 28
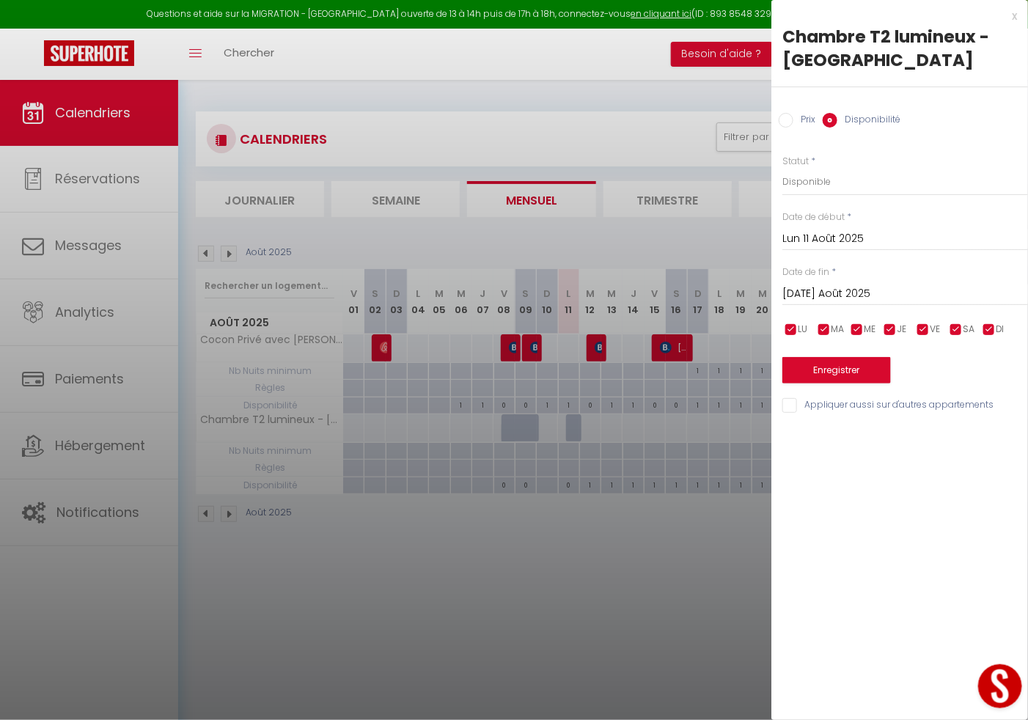
click at [788, 406] on input "Appliquer aussi sur d'autres appartements" at bounding box center [906, 405] width 246 height 15
click at [815, 359] on button "Enregistrer" at bounding box center [837, 370] width 109 height 26
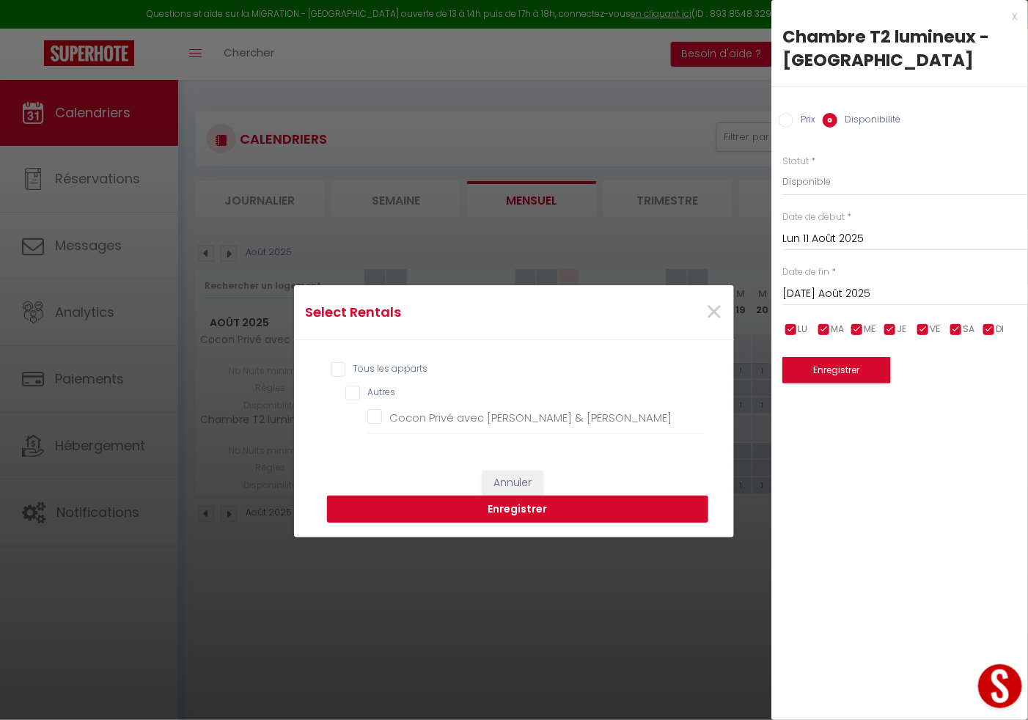
click at [337, 370] on input "Tous les apparts" at bounding box center [518, 369] width 374 height 15
click at [500, 505] on button "Enregistrer" at bounding box center [517, 510] width 381 height 28
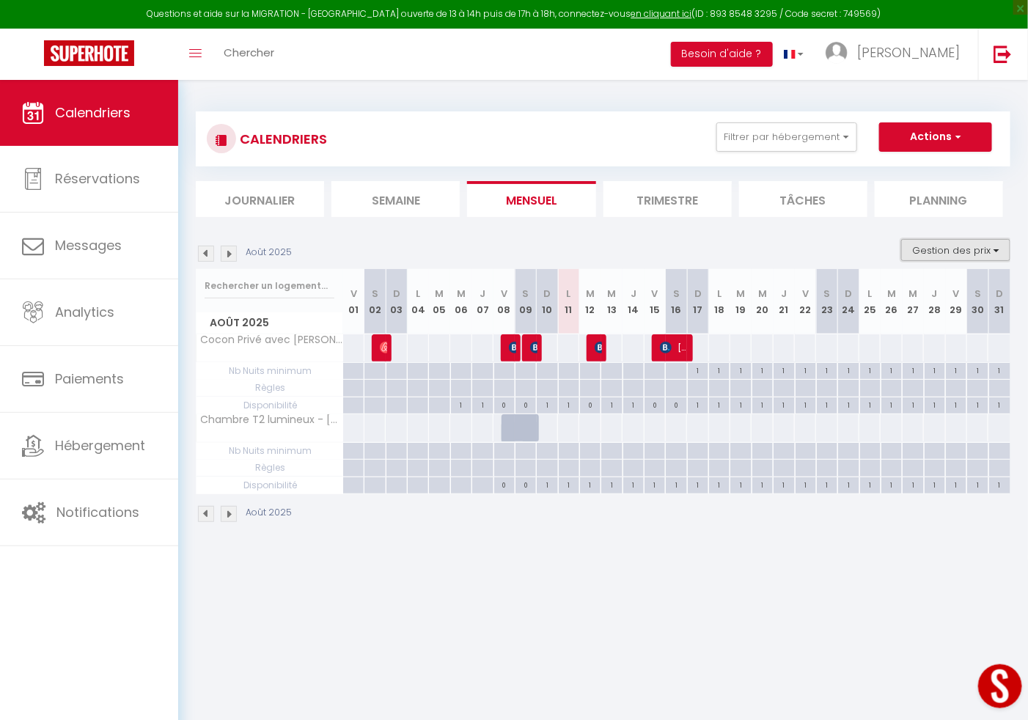
click at [937, 246] on button "Gestion des prix" at bounding box center [955, 250] width 109 height 22
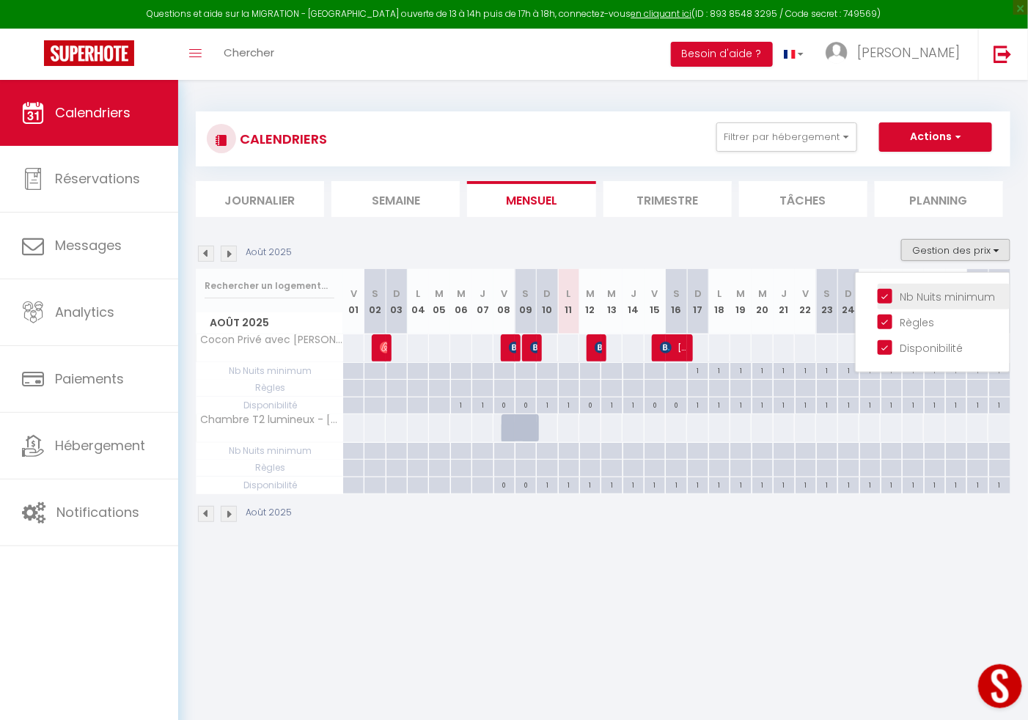
click at [892, 297] on input "Nb Nuits minimum" at bounding box center [944, 295] width 132 height 15
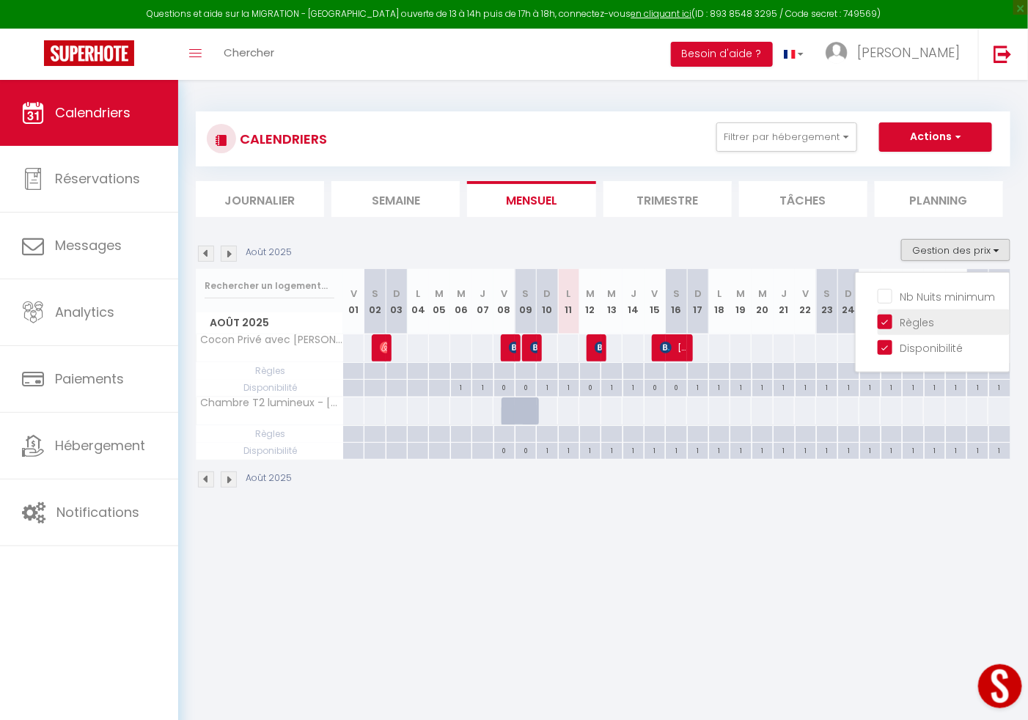
click at [887, 320] on input "Règles" at bounding box center [944, 321] width 132 height 15
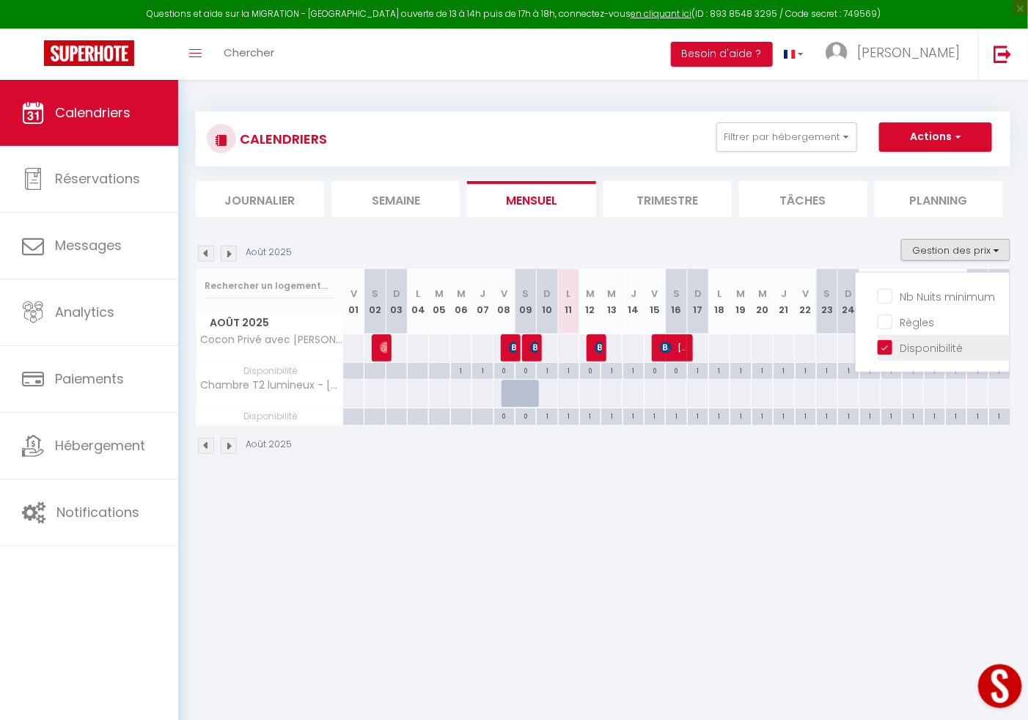
click at [887, 341] on input "Disponibilité" at bounding box center [944, 347] width 132 height 15
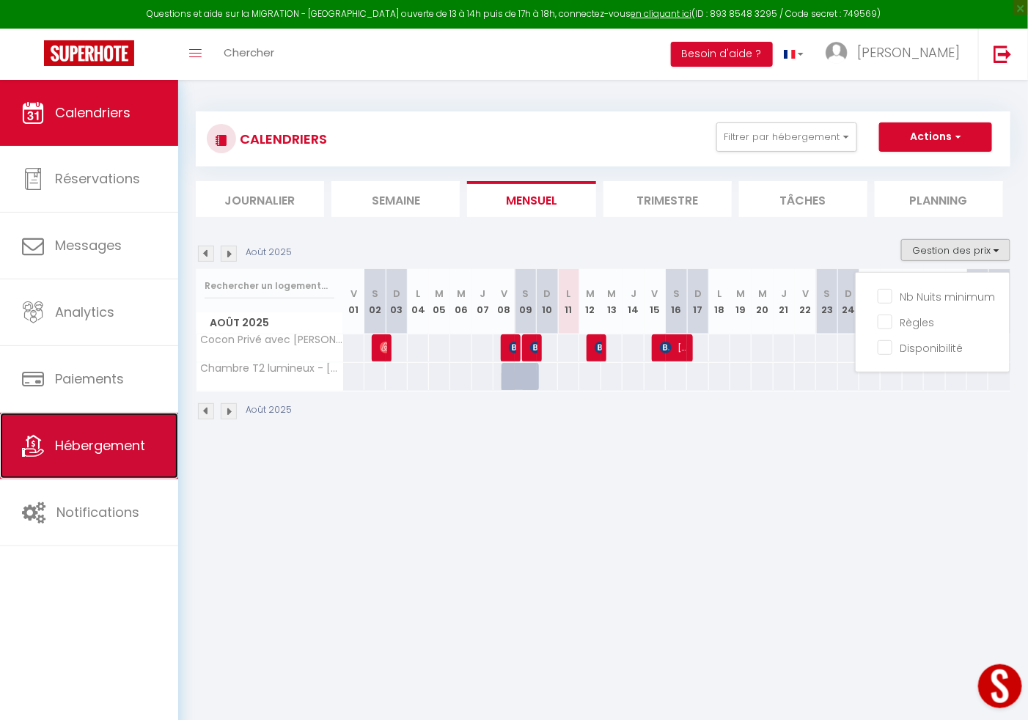
click at [95, 443] on span "Hébergement" at bounding box center [100, 445] width 90 height 18
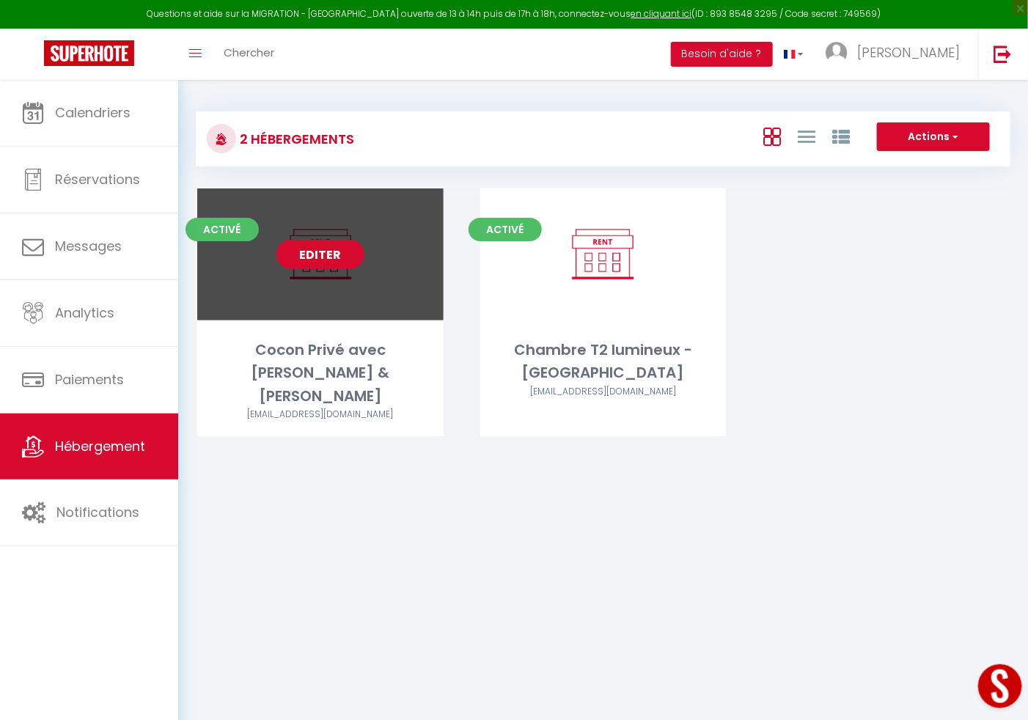
click at [293, 260] on link "Editer" at bounding box center [321, 254] width 88 height 29
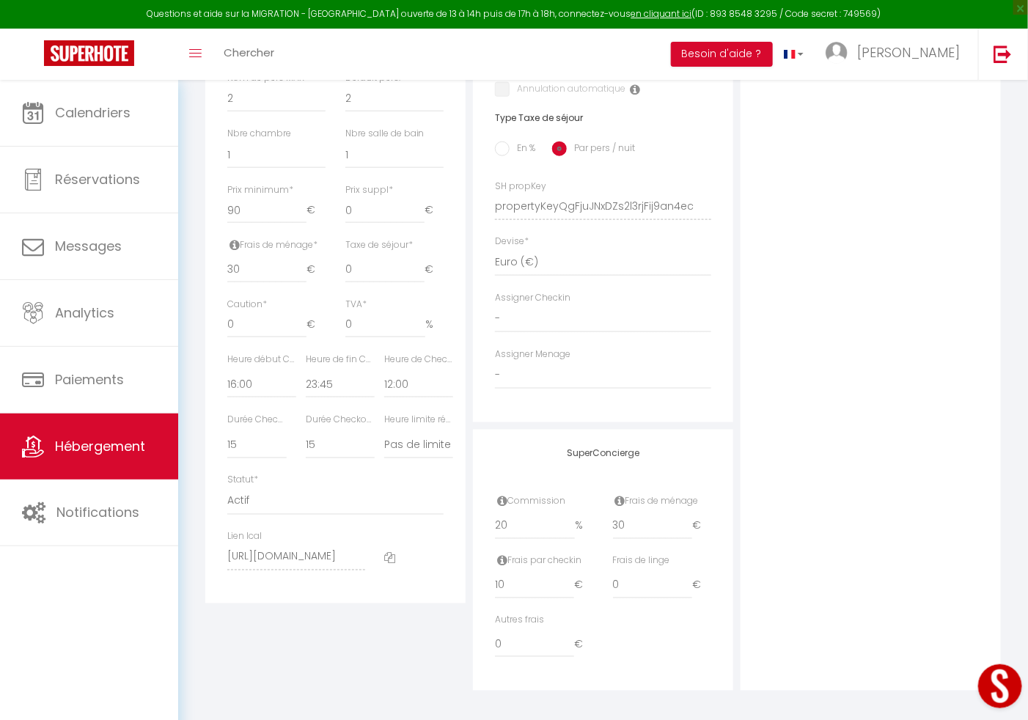
scroll to position [572, 0]
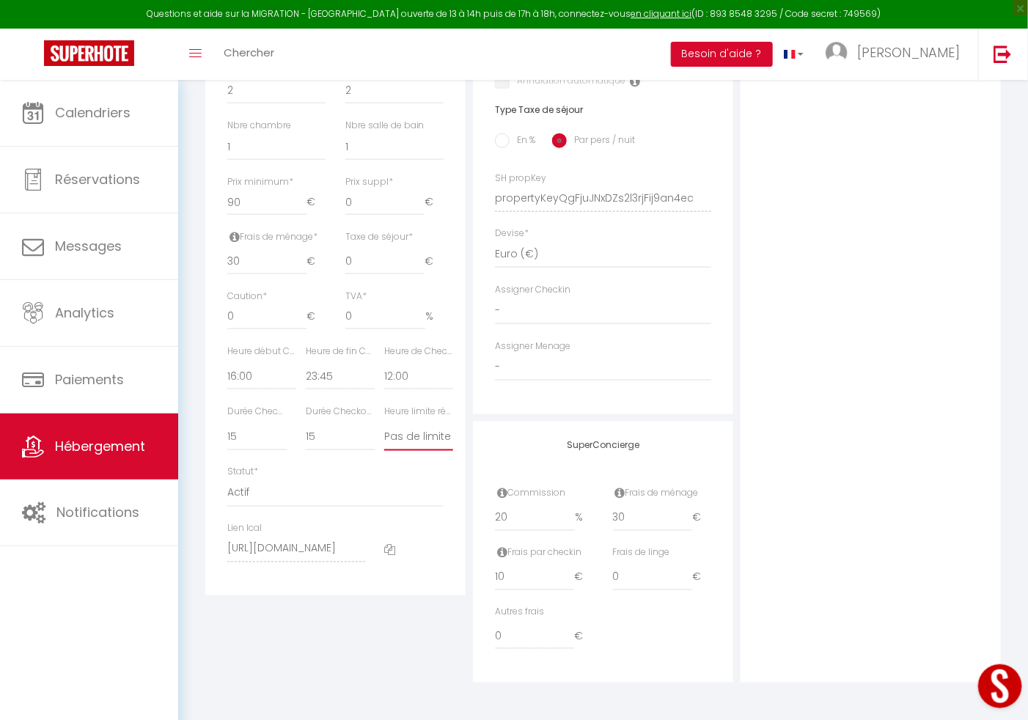
click at [397, 451] on select "Pas de limite 01:00 02:00 03:00 04:00 05:00 06:00 07:00 08:00 09:00 10:00 11:00…" at bounding box center [418, 437] width 69 height 28
click at [348, 451] on select "15 30 45 60 75 90 105 120 135 150 165 180 195 210" at bounding box center [340, 437] width 69 height 28
click at [355, 485] on div "Statut * Actif Pas actif" at bounding box center [335, 487] width 216 height 42
click at [341, 419] on label "Durée Checkout (min)" at bounding box center [340, 412] width 69 height 14
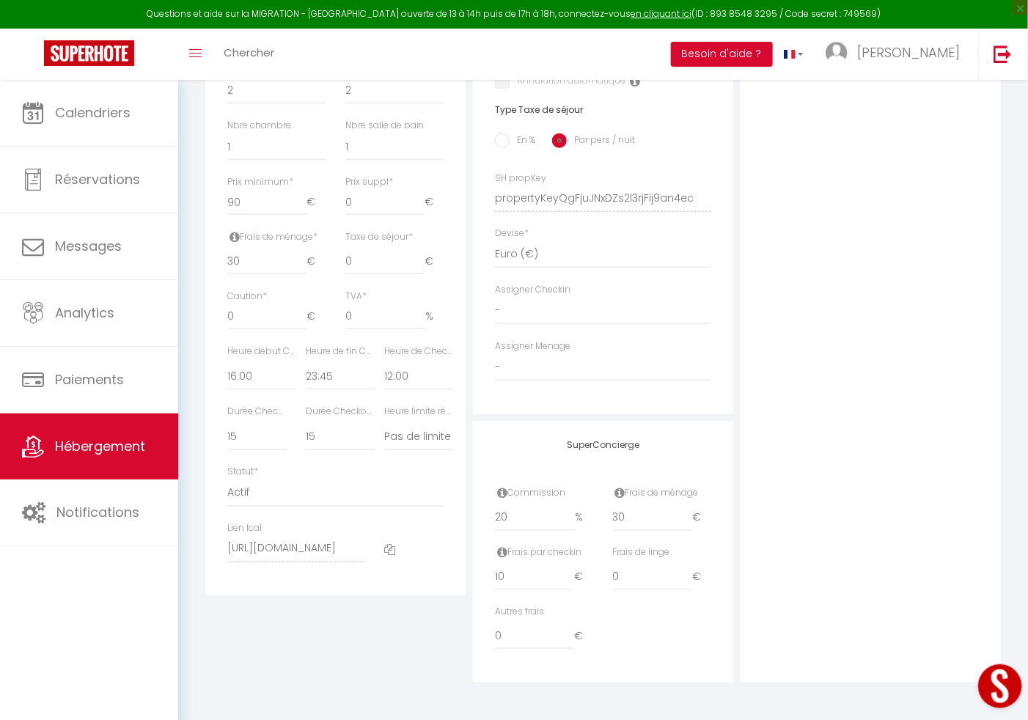
click at [341, 419] on label "Durée Checkout (min)" at bounding box center [340, 412] width 69 height 14
click at [249, 419] on label "Durée Checkin (min)" at bounding box center [256, 412] width 59 height 14
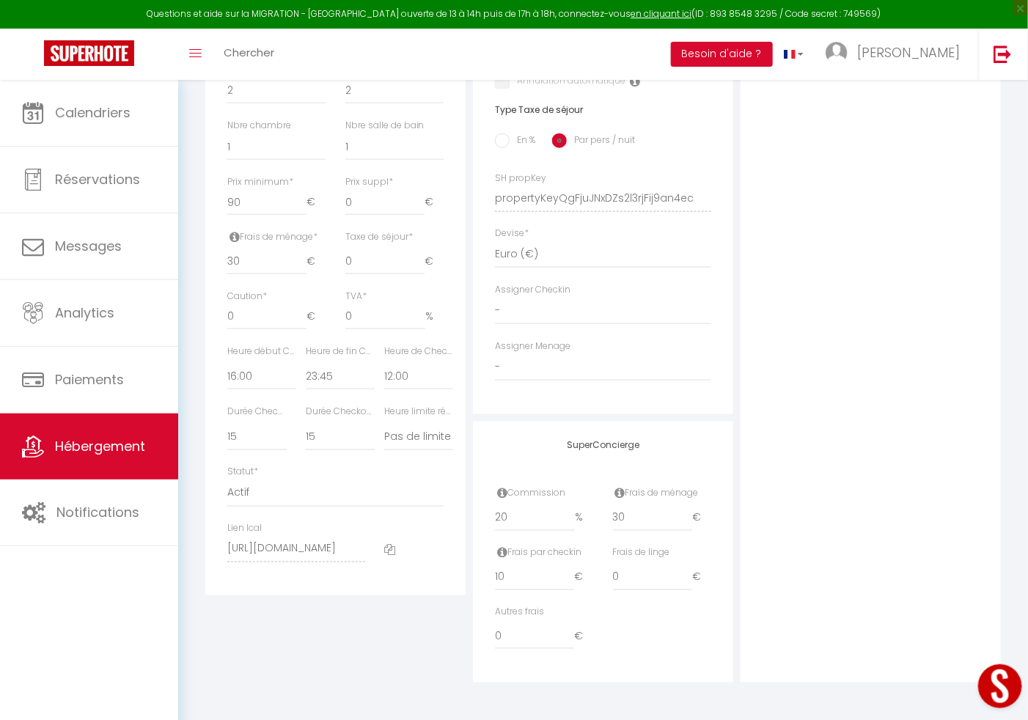
click at [293, 142] on div "Nbre chambre 0 1 2 3 4 5 6 7 8 9 10 11 12" at bounding box center [276, 140] width 98 height 42
click at [234, 497] on select "Actif Pas actif" at bounding box center [335, 494] width 216 height 28
click at [227, 480] on select "Actif Pas actif" at bounding box center [335, 494] width 216 height 28
click at [1028, 131] on div "Retourner vers Cocon Privé avec [PERSON_NAME] & [PERSON_NAME] Actions Enregistr…" at bounding box center [603, 114] width 850 height 1212
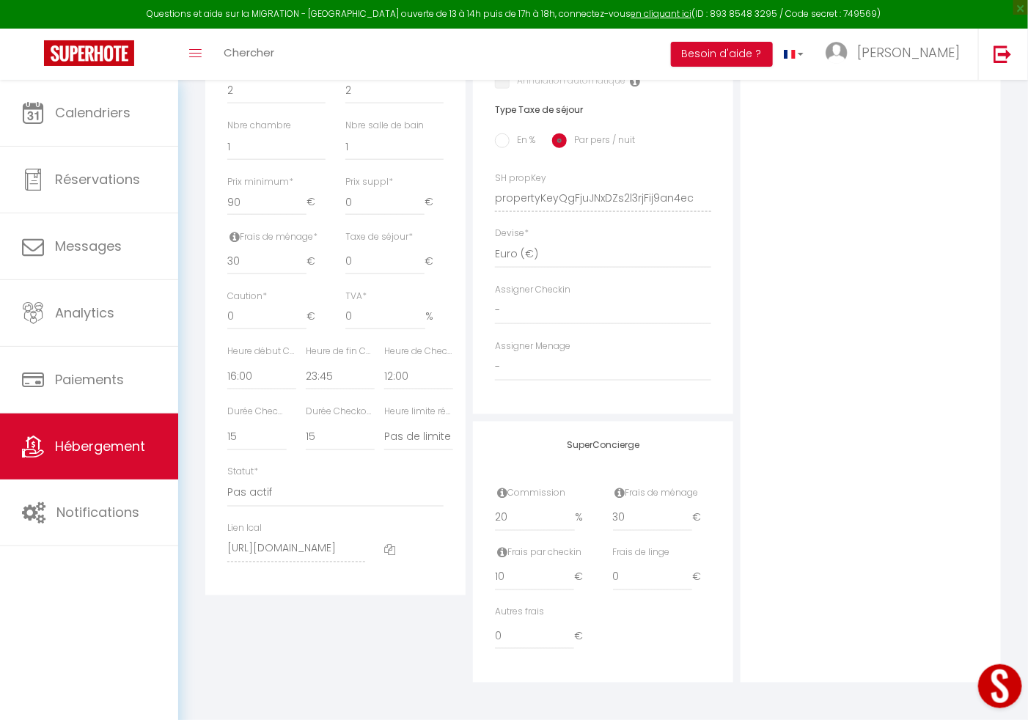
click at [1028, 131] on div "Retourner vers Cocon Privé avec [PERSON_NAME] & [PERSON_NAME] Actions Enregistr…" at bounding box center [603, 114] width 850 height 1212
click at [263, 486] on select "Actif Pas actif" at bounding box center [335, 494] width 216 height 28
click at [227, 480] on select "Actif Pas actif" at bounding box center [335, 494] width 216 height 28
click at [839, 377] on div "Photo Photo Drag and drop a file here or click Ooops, something wrong appended.…" at bounding box center [871, 187] width 260 height 989
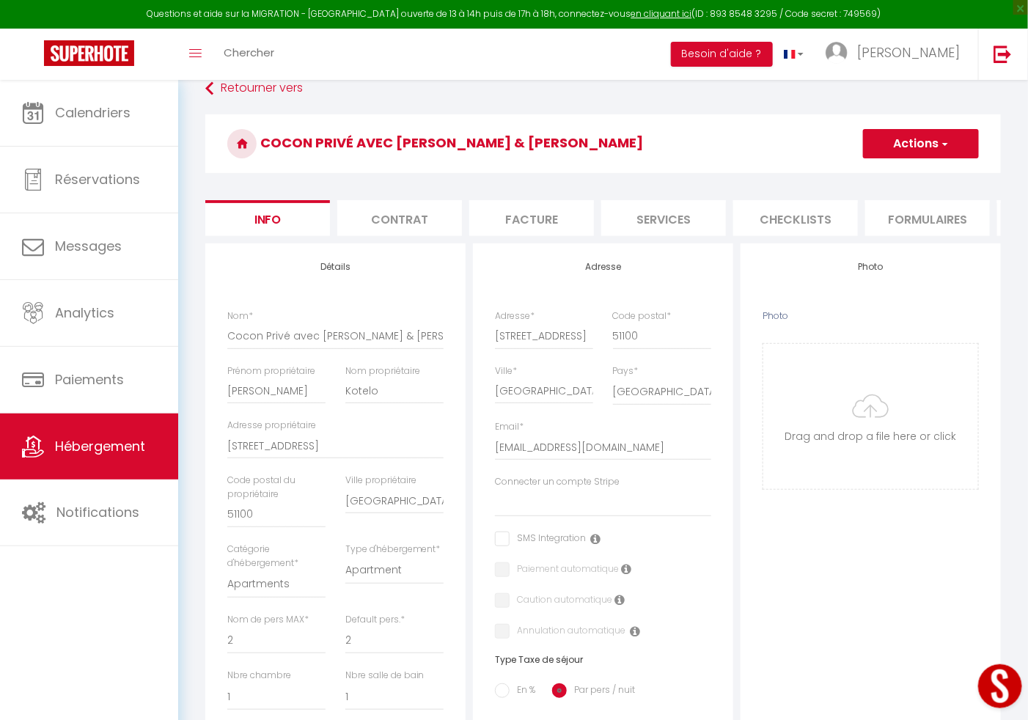
scroll to position [18, 0]
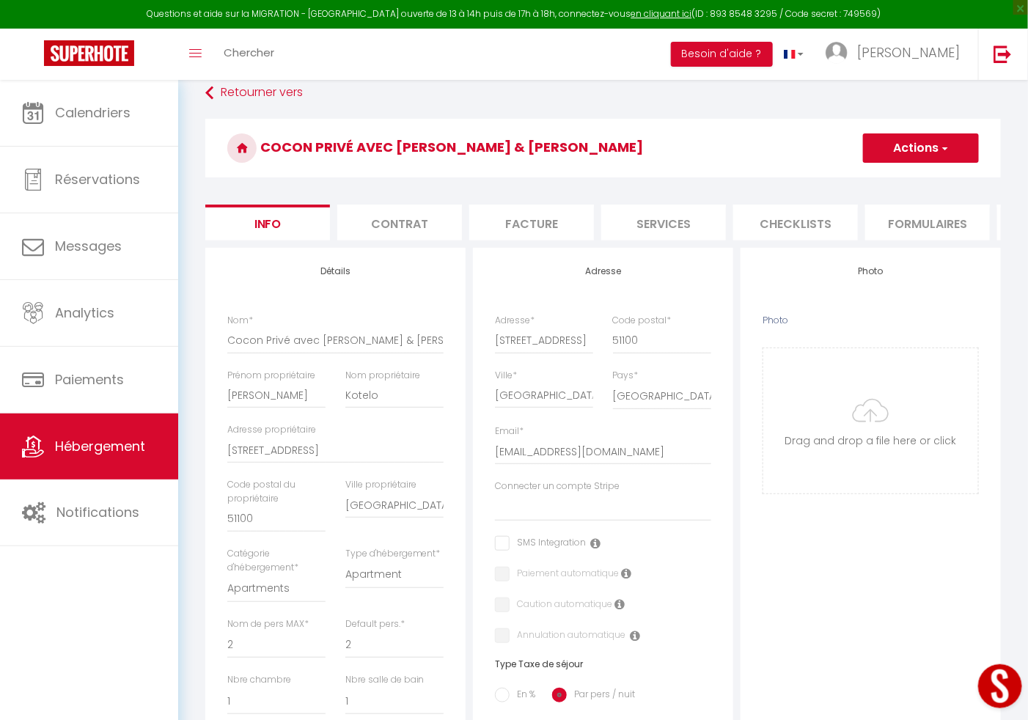
click at [889, 141] on button "Actions" at bounding box center [921, 147] width 116 height 29
click at [854, 181] on input "Enregistrer" at bounding box center [863, 180] width 54 height 15
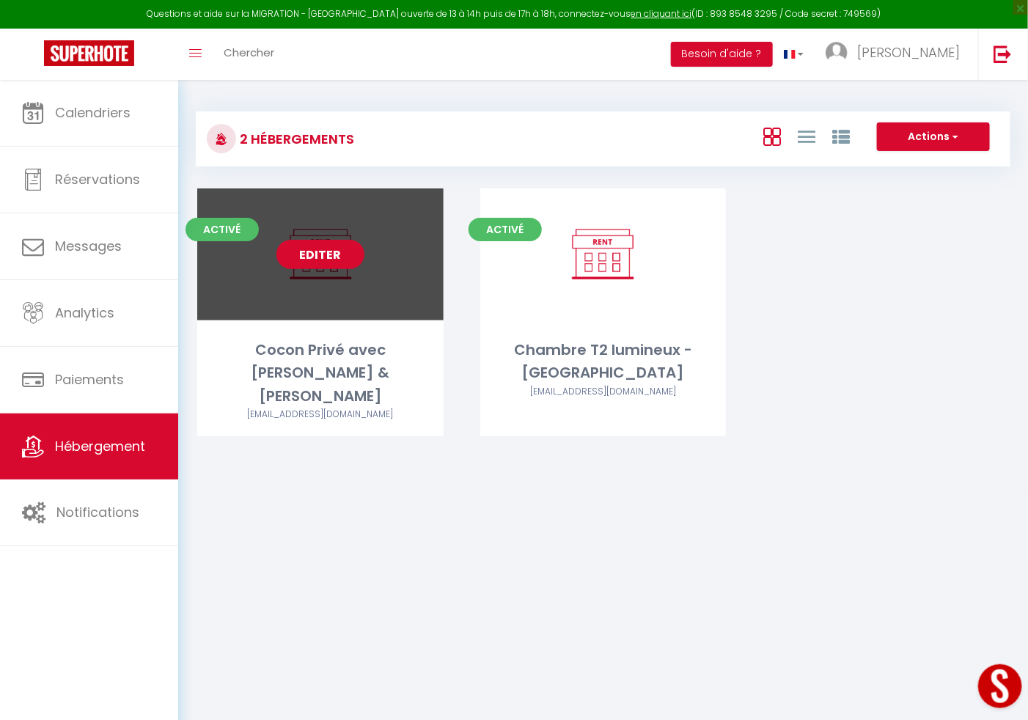
click at [332, 252] on link "Editer" at bounding box center [321, 254] width 88 height 29
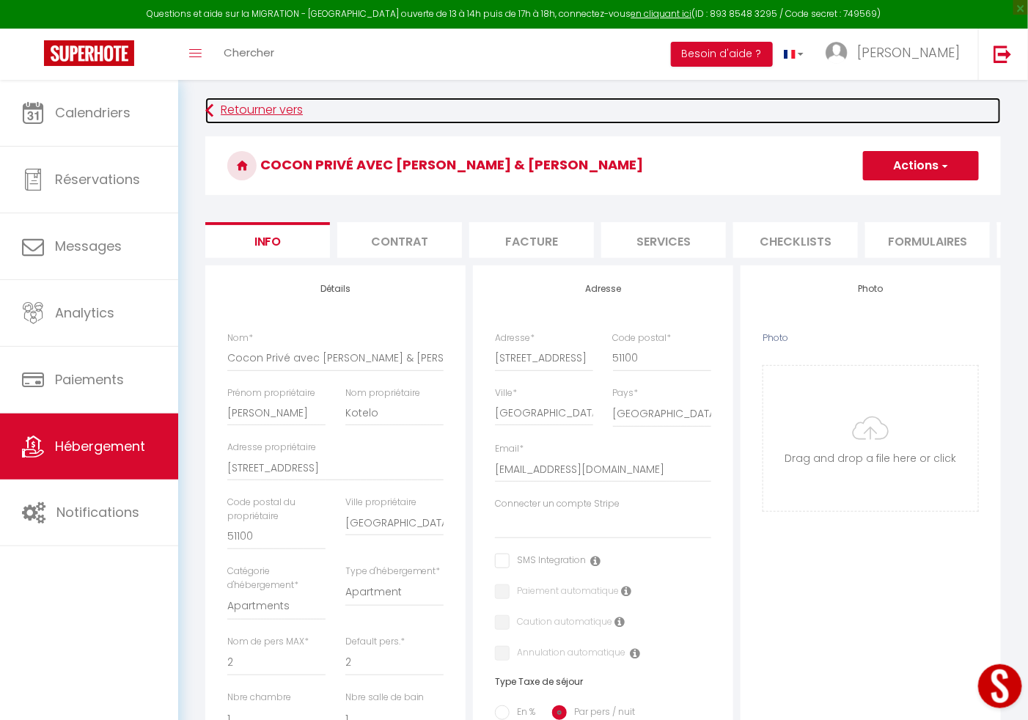
click at [205, 104] on icon at bounding box center [209, 111] width 8 height 26
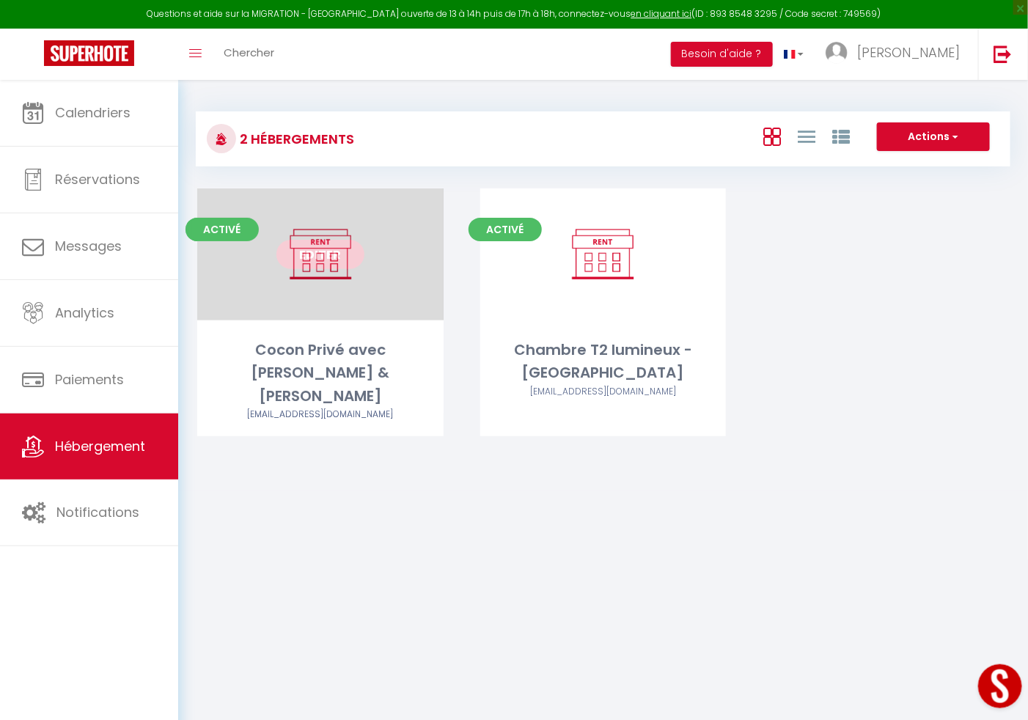
drag, startPoint x: 293, startPoint y: 249, endPoint x: 289, endPoint y: 257, distance: 9.5
click at [289, 257] on link "Editer" at bounding box center [321, 254] width 88 height 29
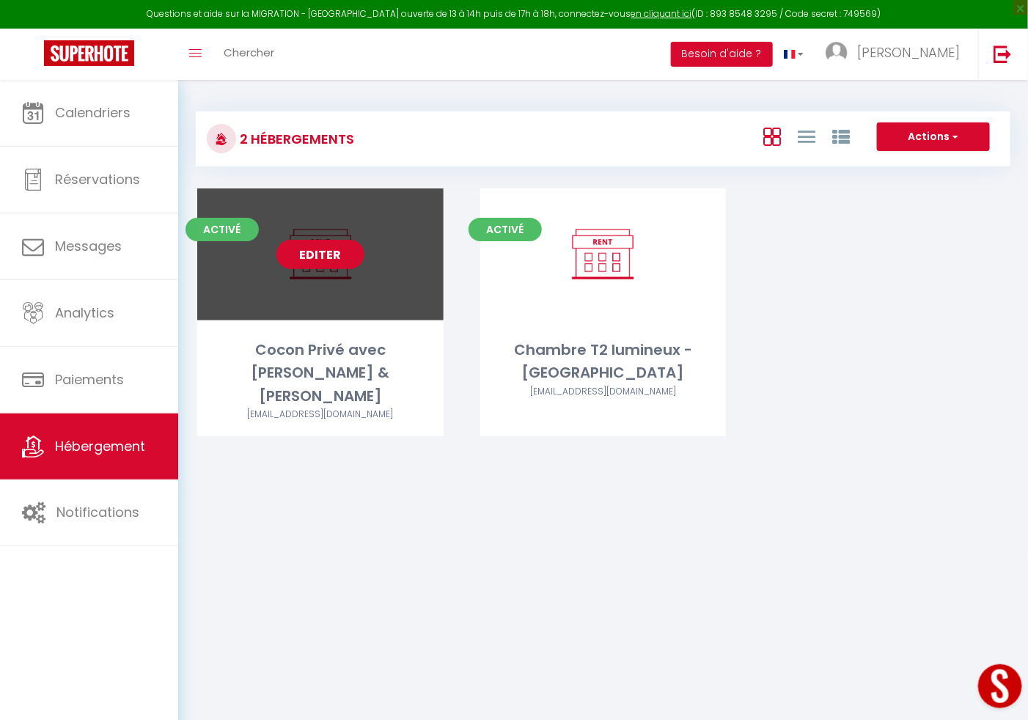
click at [293, 257] on link "Editer" at bounding box center [321, 254] width 88 height 29
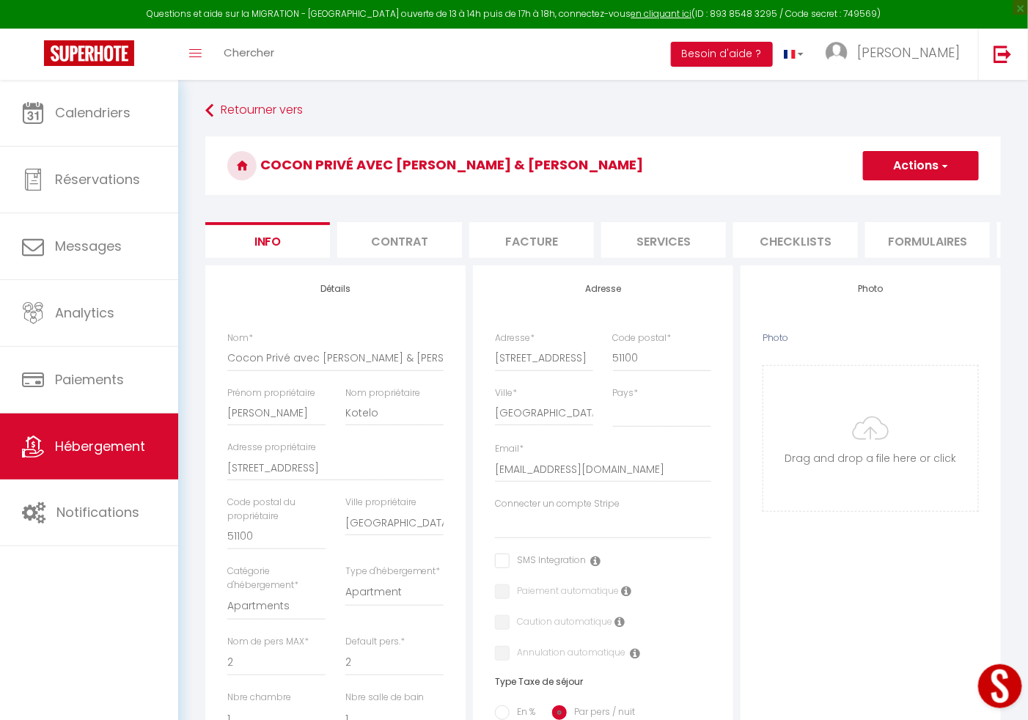
click at [962, 168] on button "Actions" at bounding box center [921, 165] width 116 height 29
click at [878, 235] on link "Supprimer" at bounding box center [899, 236] width 157 height 19
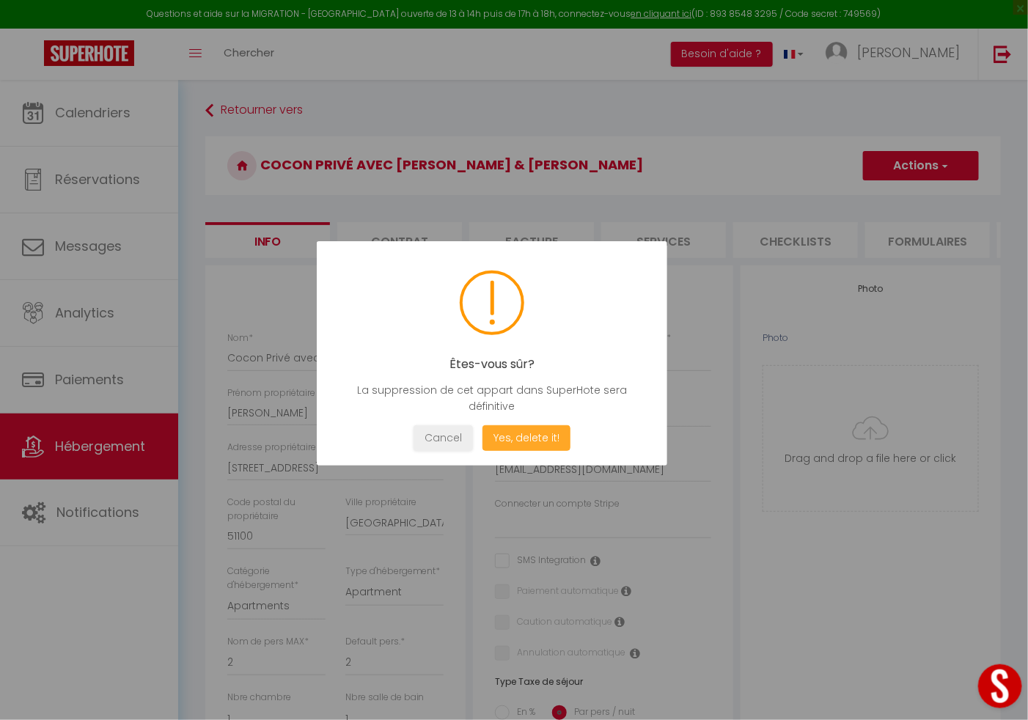
click at [540, 429] on button "Yes, delete it!" at bounding box center [527, 438] width 88 height 26
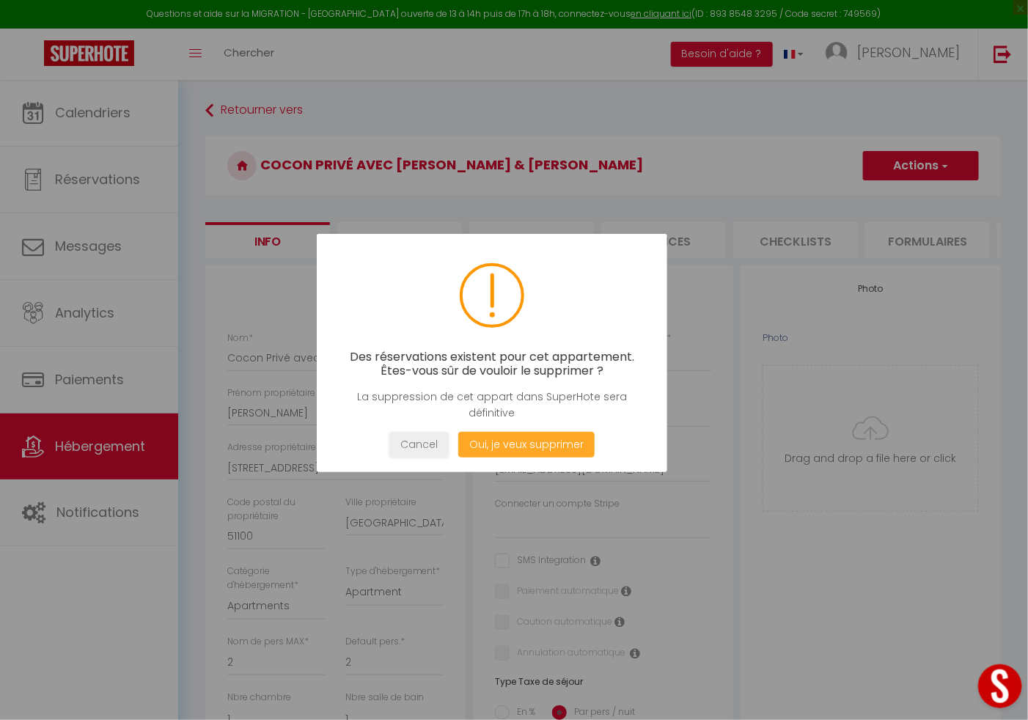
click at [517, 440] on button "Oui, je veux supprimer" at bounding box center [526, 445] width 136 height 26
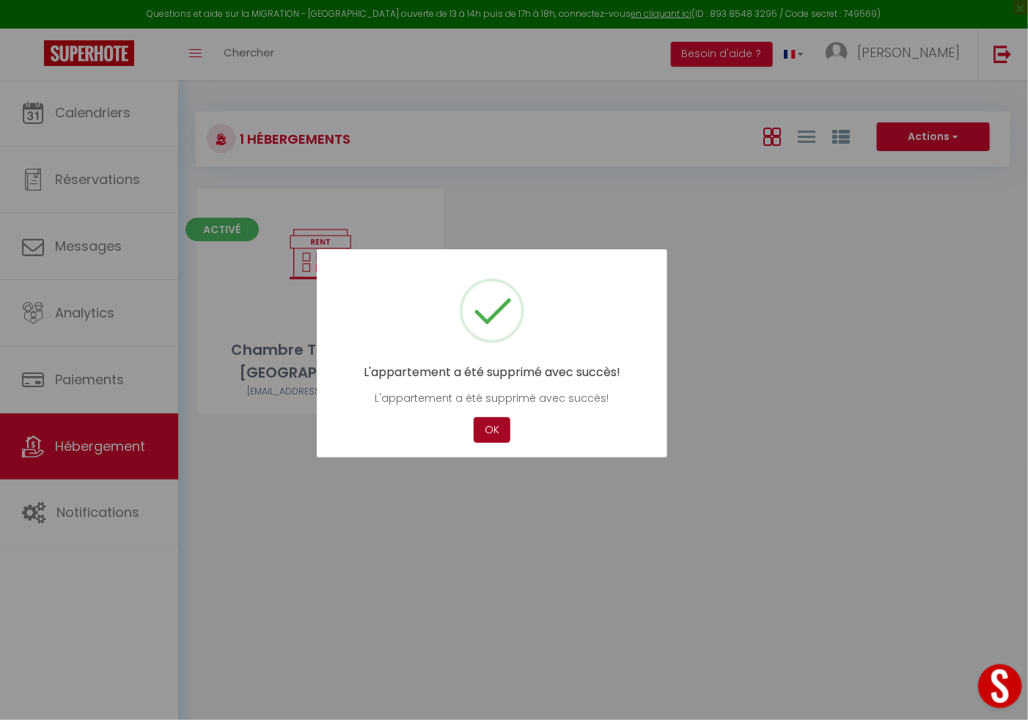
click at [498, 436] on button "OK" at bounding box center [492, 430] width 37 height 26
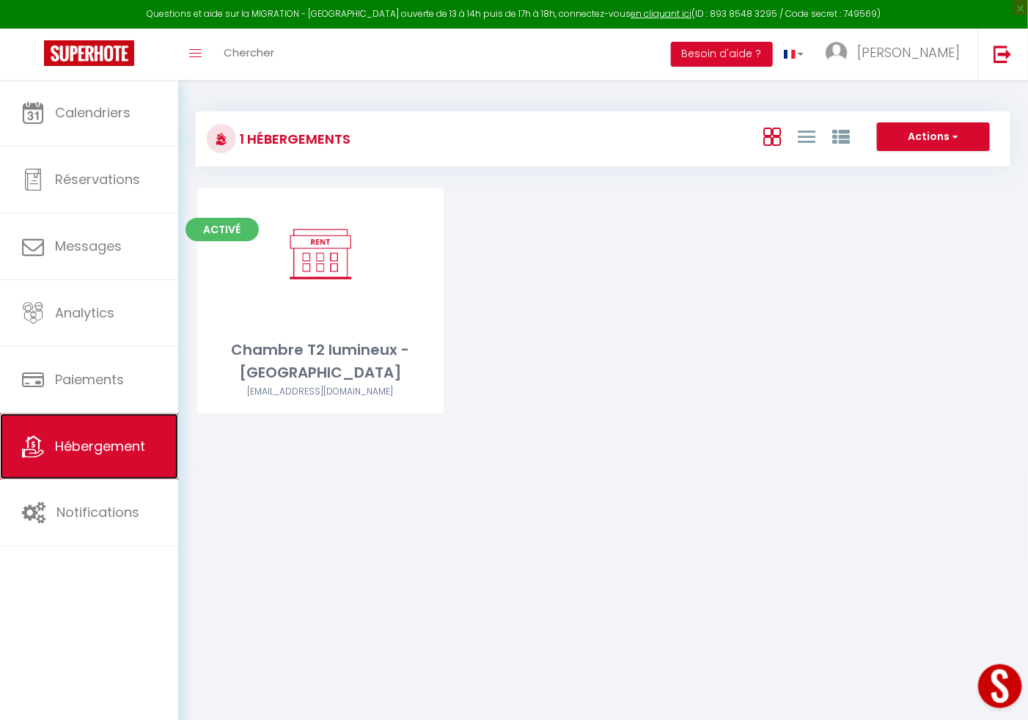
click at [95, 436] on link "Hébergement" at bounding box center [89, 447] width 178 height 66
click at [946, 123] on button "Actions" at bounding box center [933, 136] width 113 height 29
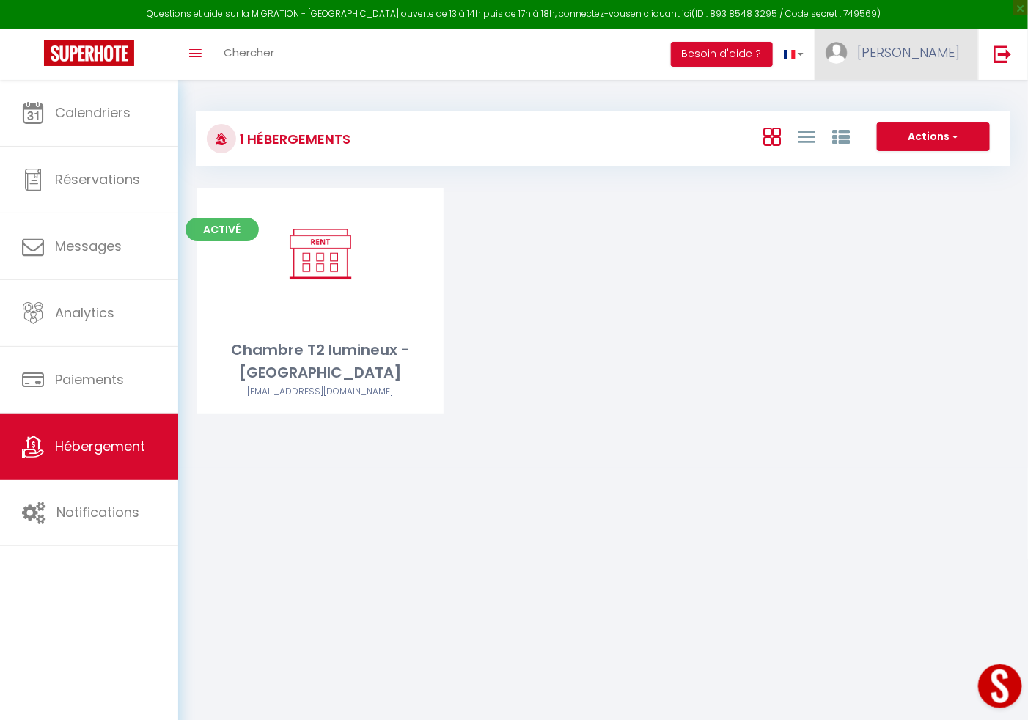
click at [935, 59] on span "[PERSON_NAME]" at bounding box center [908, 52] width 103 height 18
click at [915, 92] on link "Paramètres" at bounding box center [919, 101] width 109 height 25
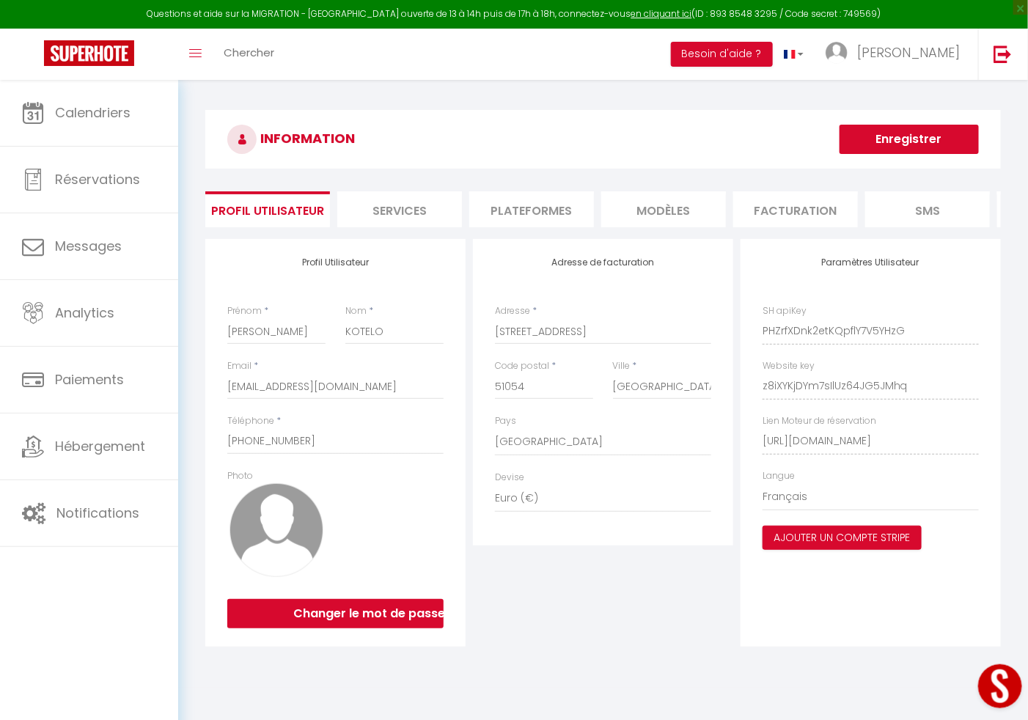
click at [572, 200] on li "Plateformes" at bounding box center [531, 209] width 125 height 36
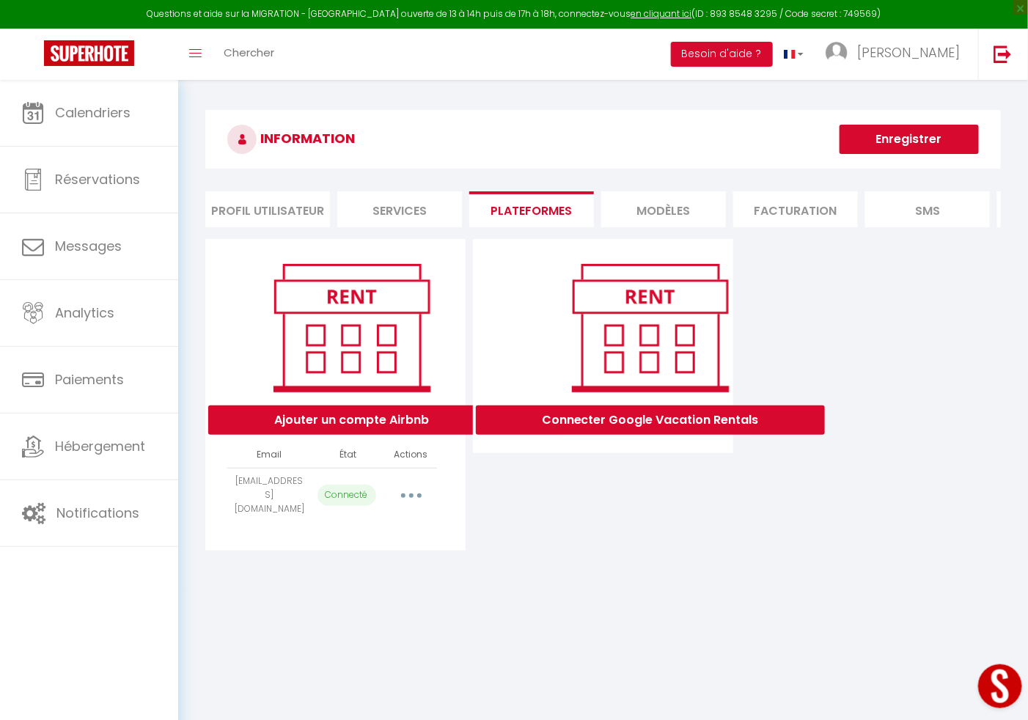
click at [400, 505] on button "button" at bounding box center [411, 494] width 41 height 23
click at [383, 535] on link "Importer les appartements" at bounding box center [347, 528] width 162 height 25
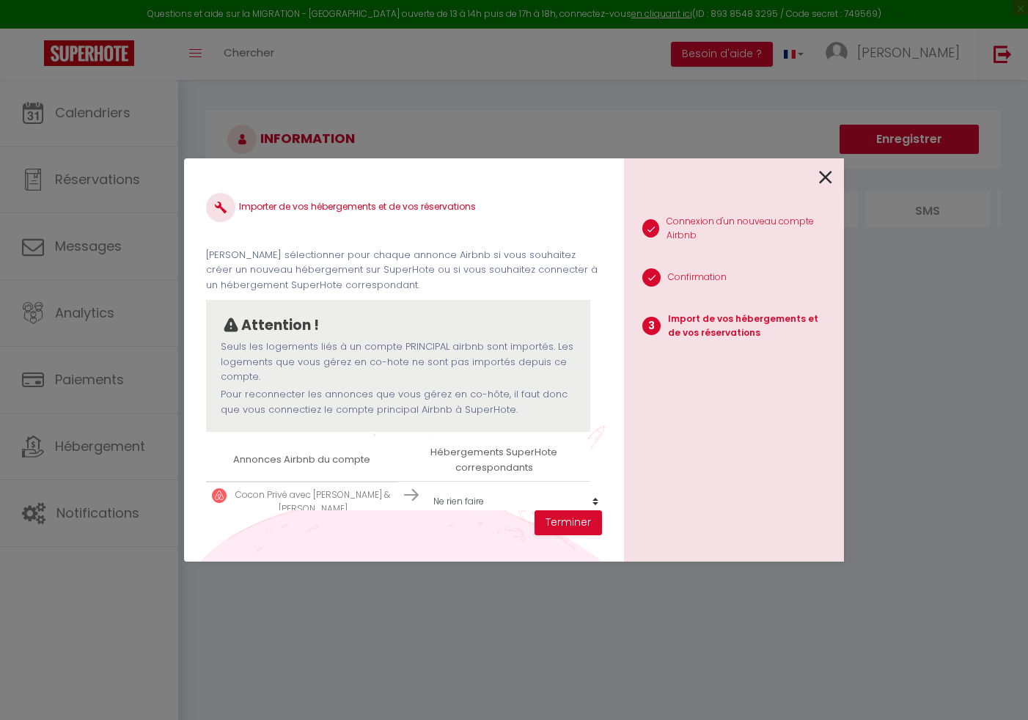
select select
select select "75201"
click at [551, 519] on button "Terminer" at bounding box center [568, 522] width 67 height 25
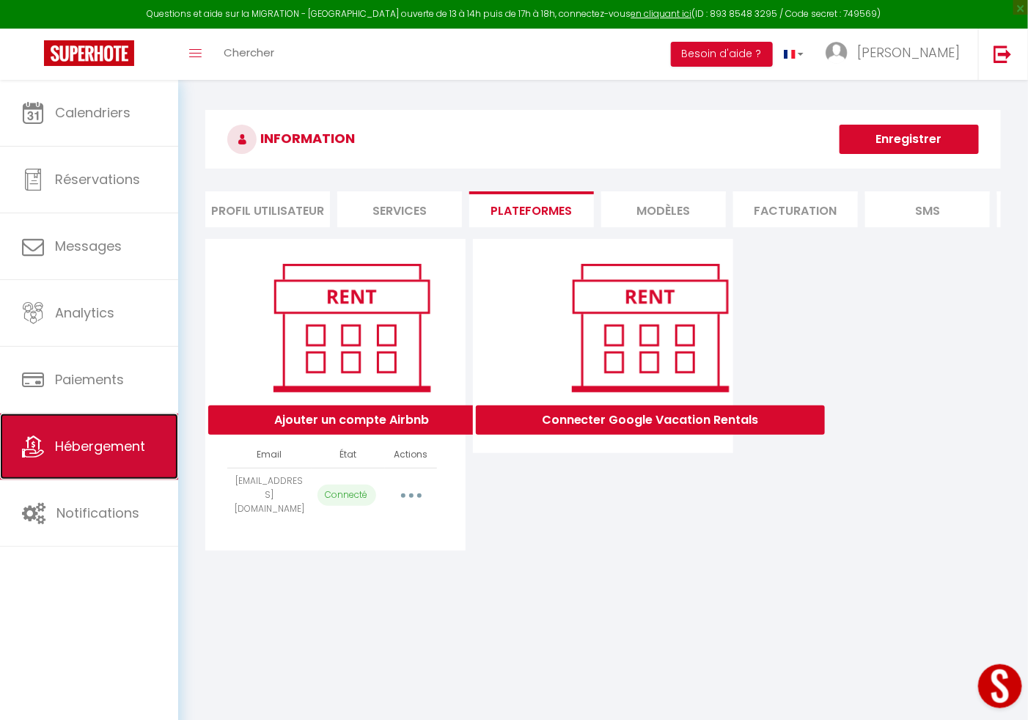
click at [117, 434] on link "Hébergement" at bounding box center [89, 447] width 178 height 66
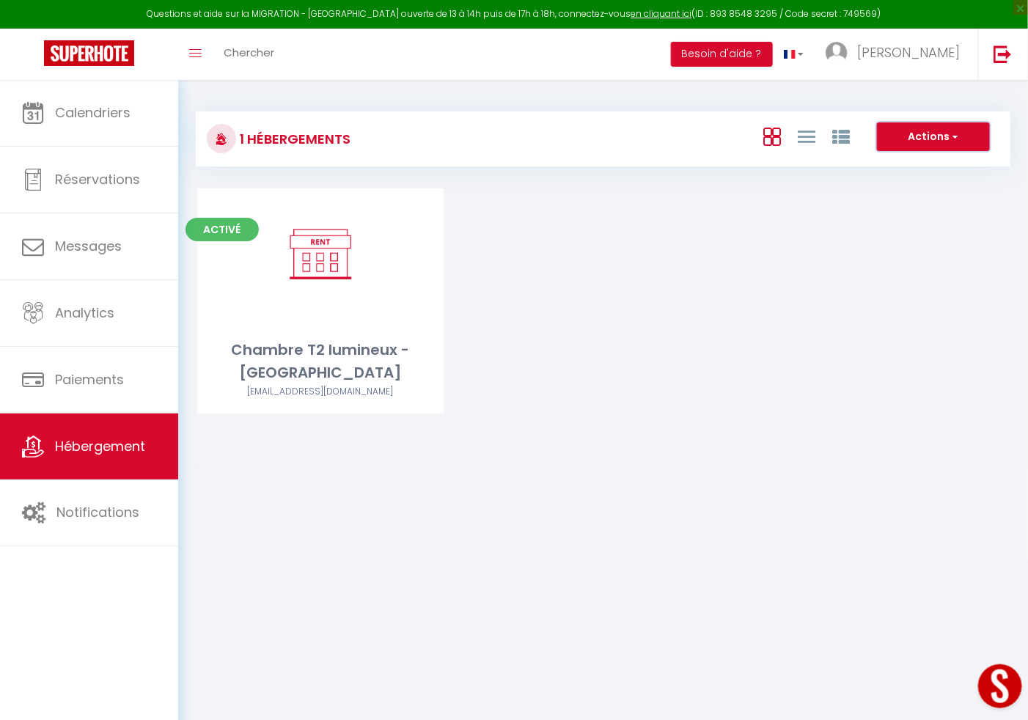
click at [938, 136] on button "Actions" at bounding box center [933, 136] width 113 height 29
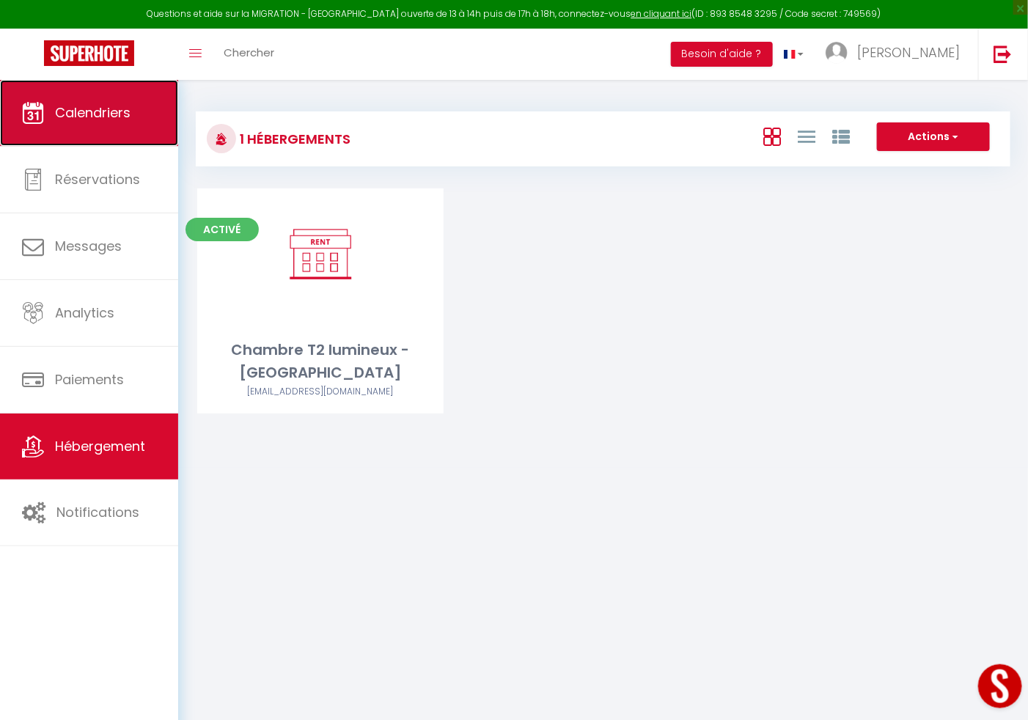
click at [100, 120] on span "Calendriers" at bounding box center [93, 112] width 76 height 18
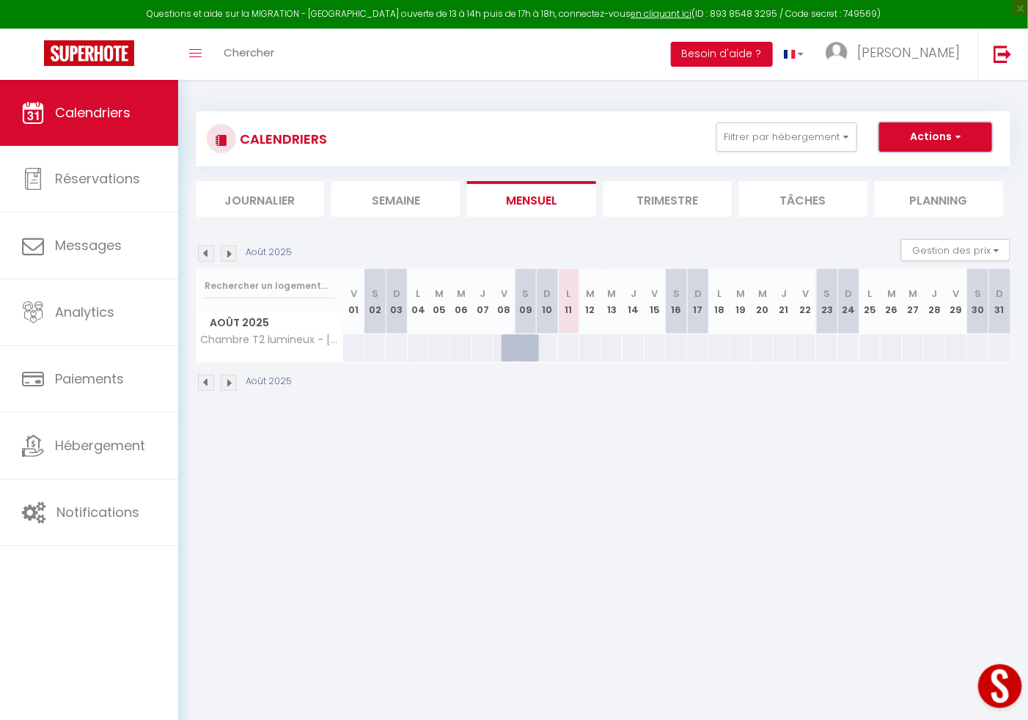
click at [949, 139] on button "Actions" at bounding box center [935, 136] width 113 height 29
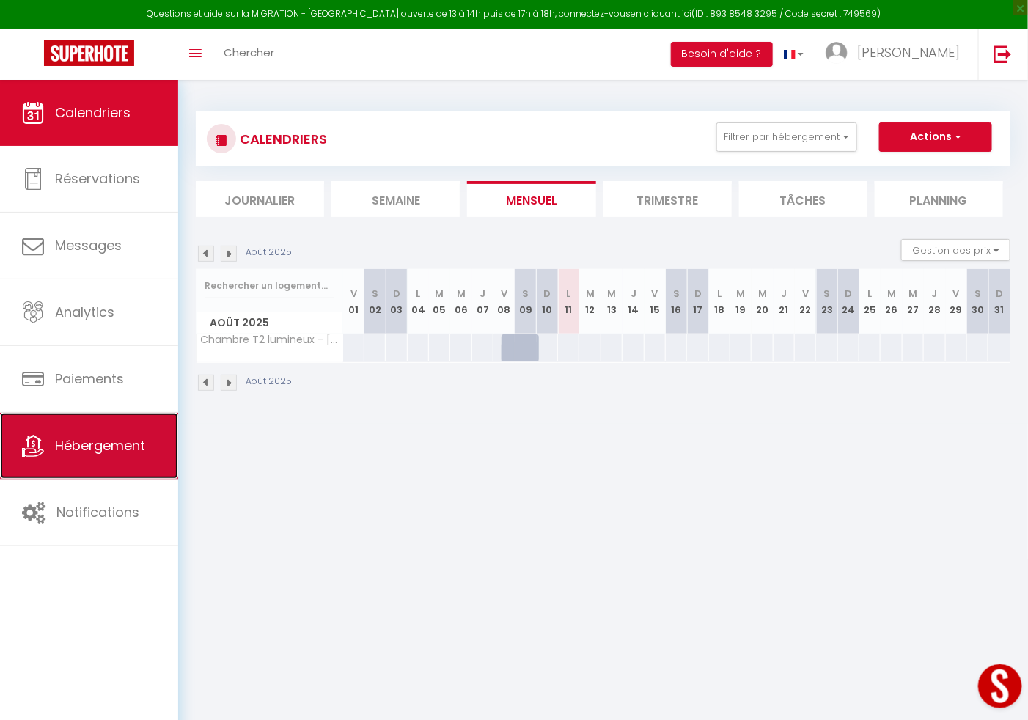
click at [88, 456] on link "Hébergement" at bounding box center [89, 446] width 178 height 66
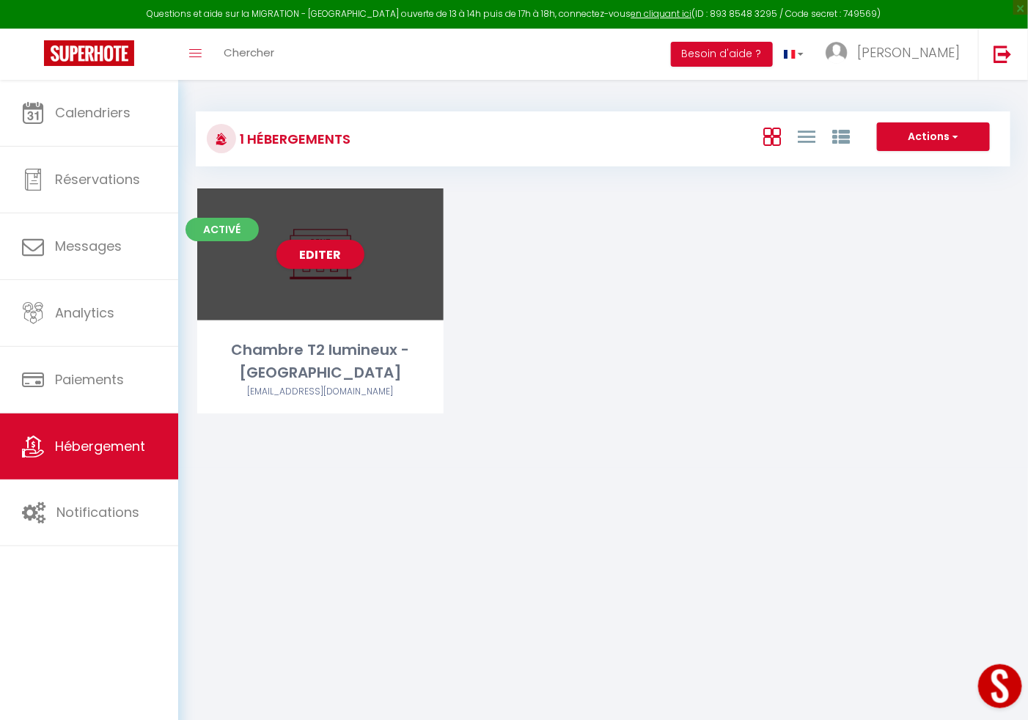
click at [301, 293] on div "Editer" at bounding box center [320, 254] width 246 height 132
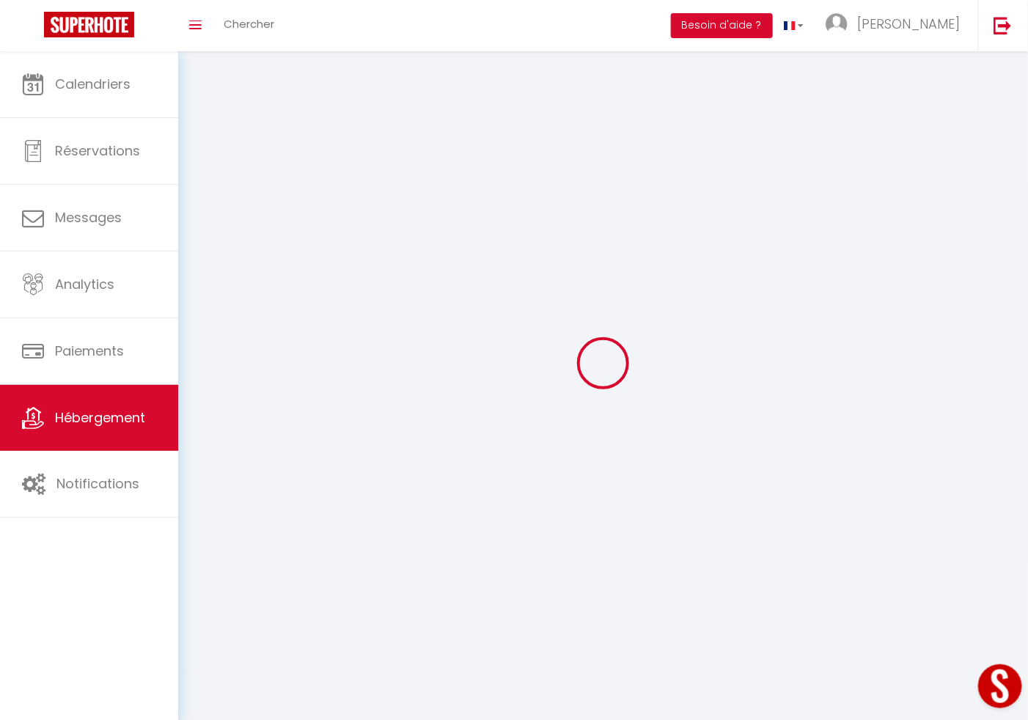
select select "1"
select select "28"
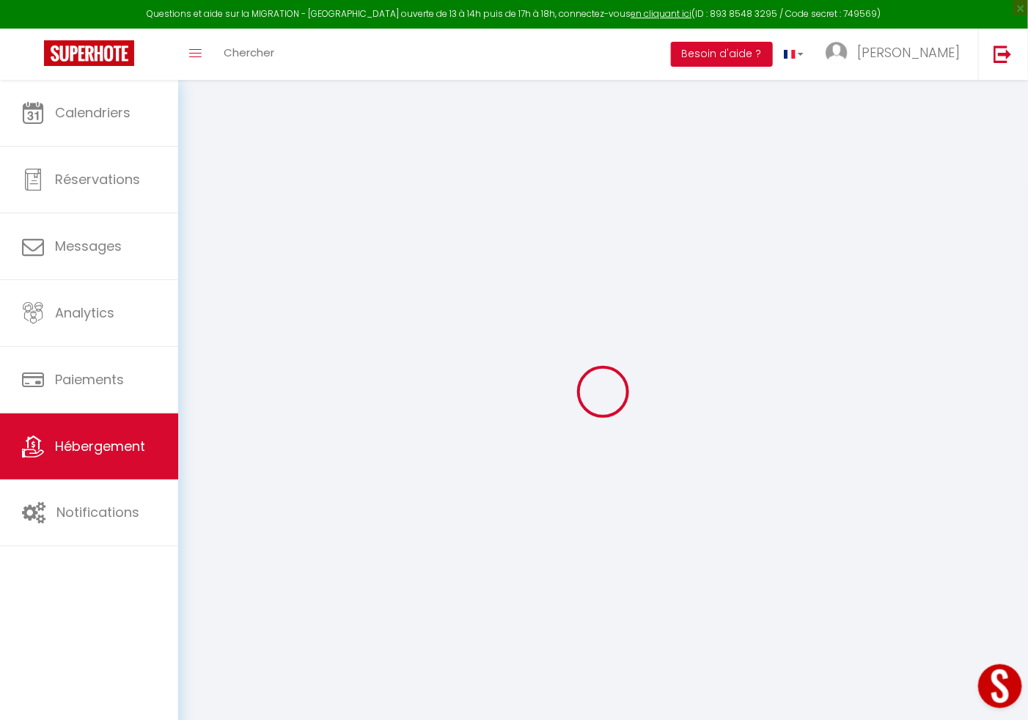
select select
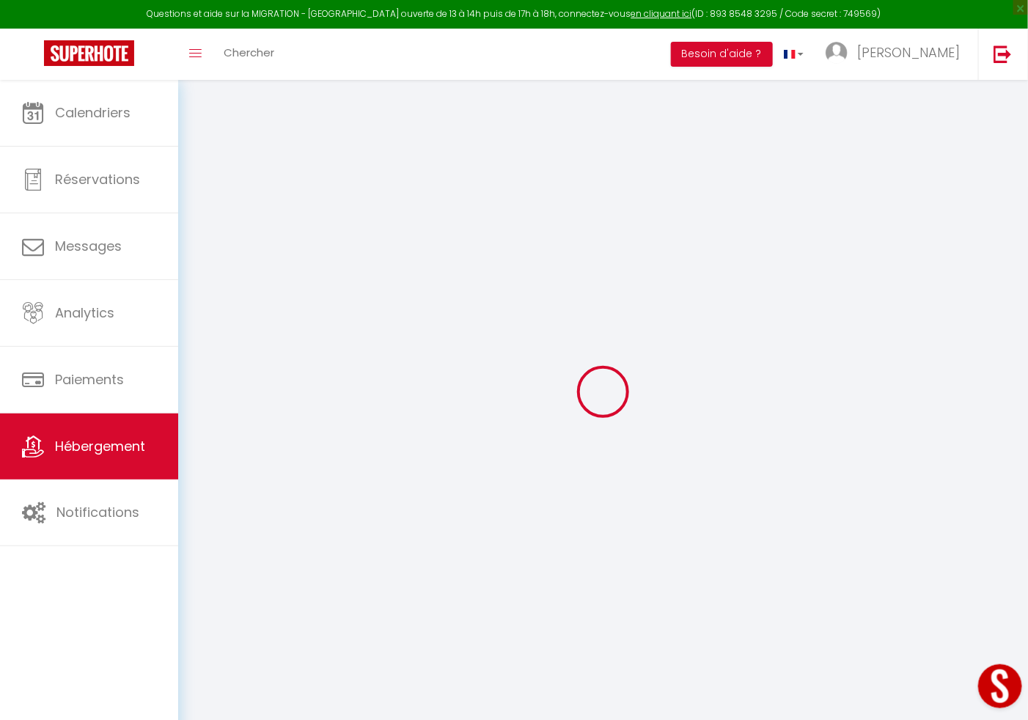
select select
checkbox input "false"
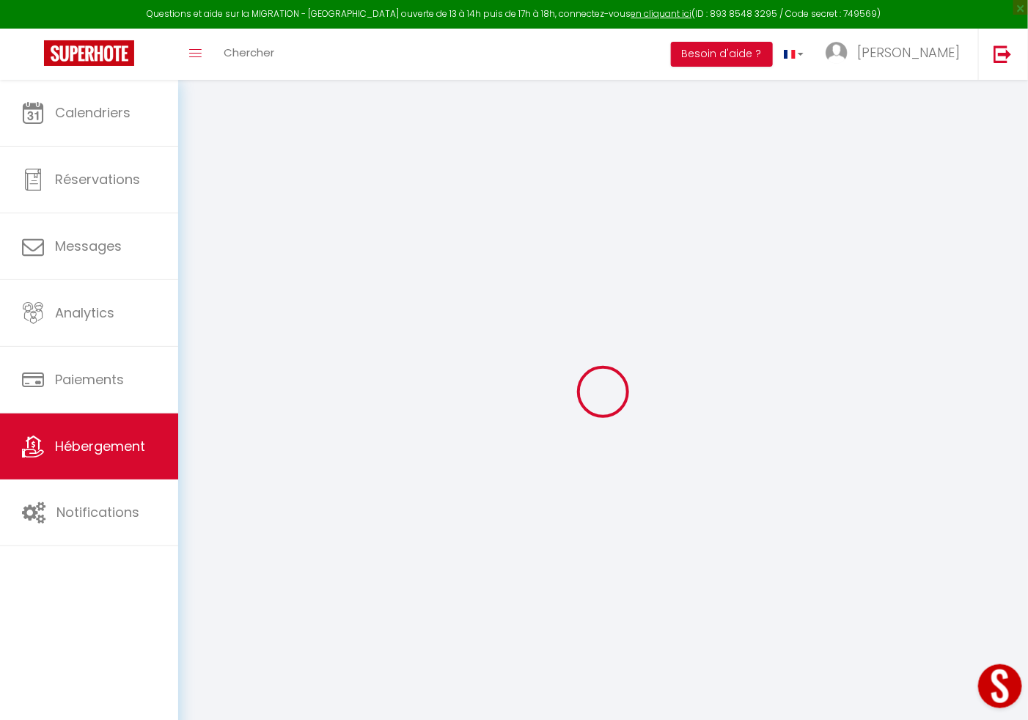
select select
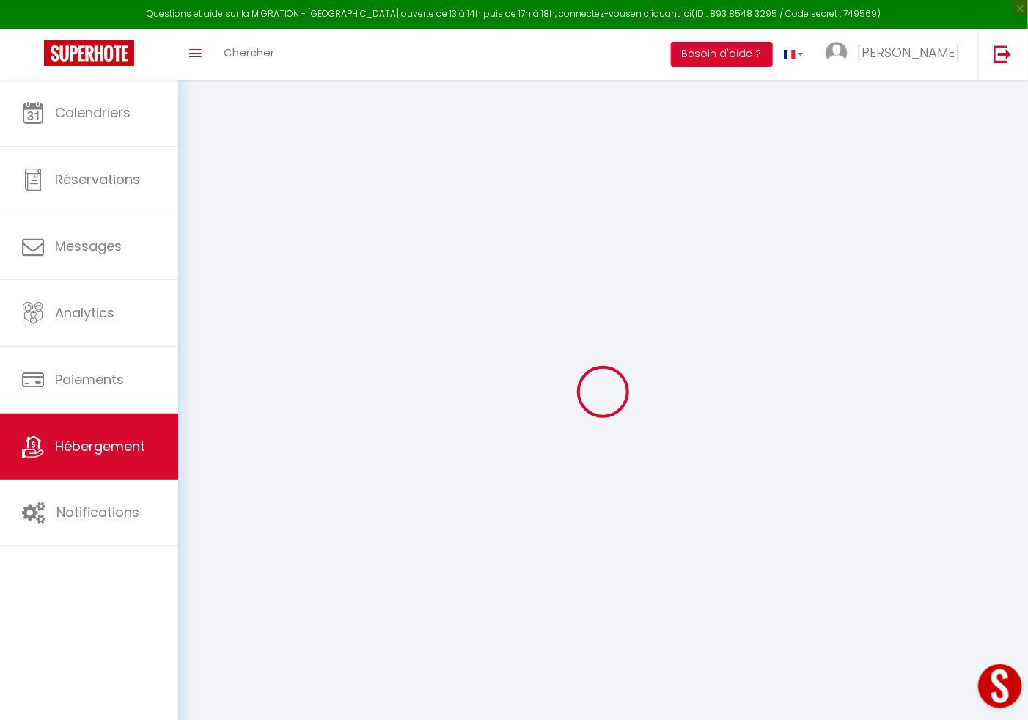
select select
checkbox input "false"
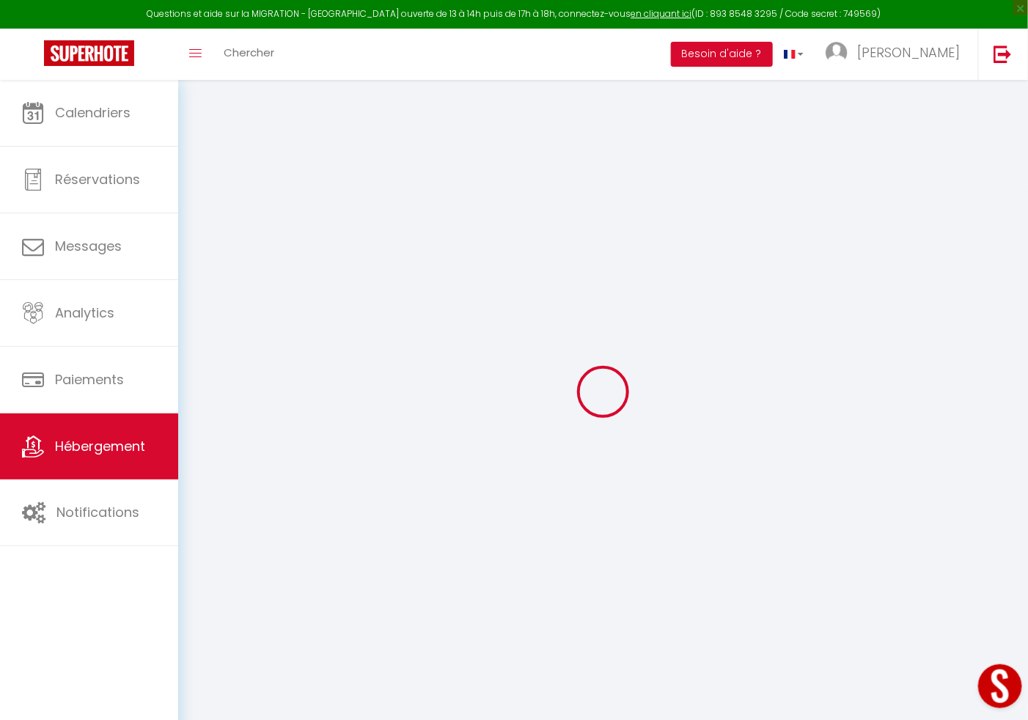
checkbox input "false"
select select
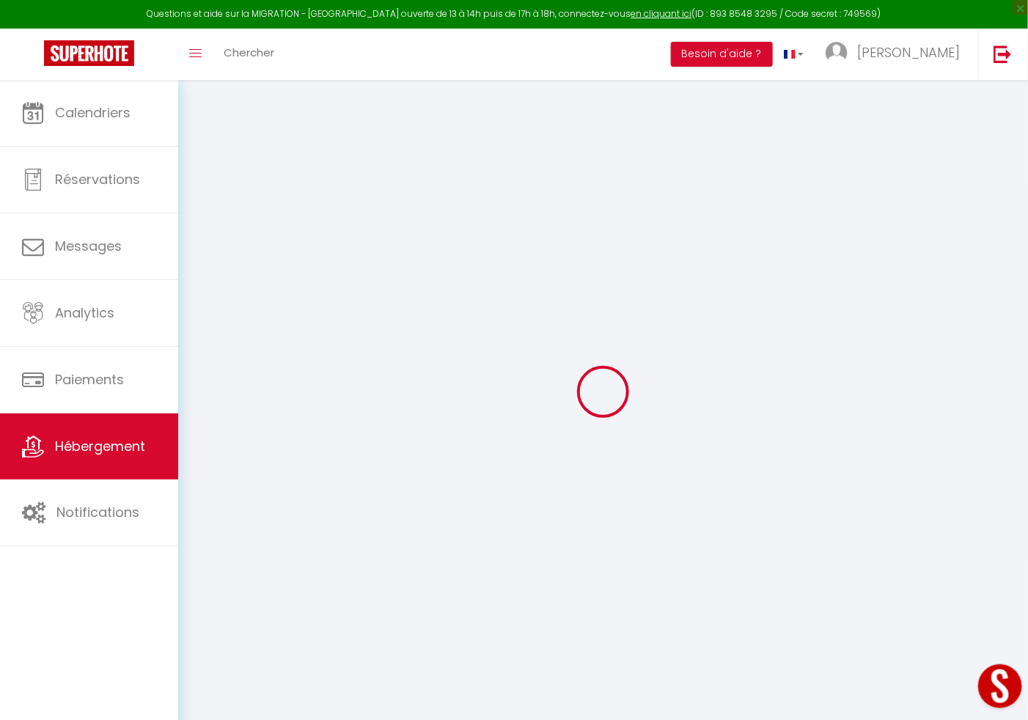
select select
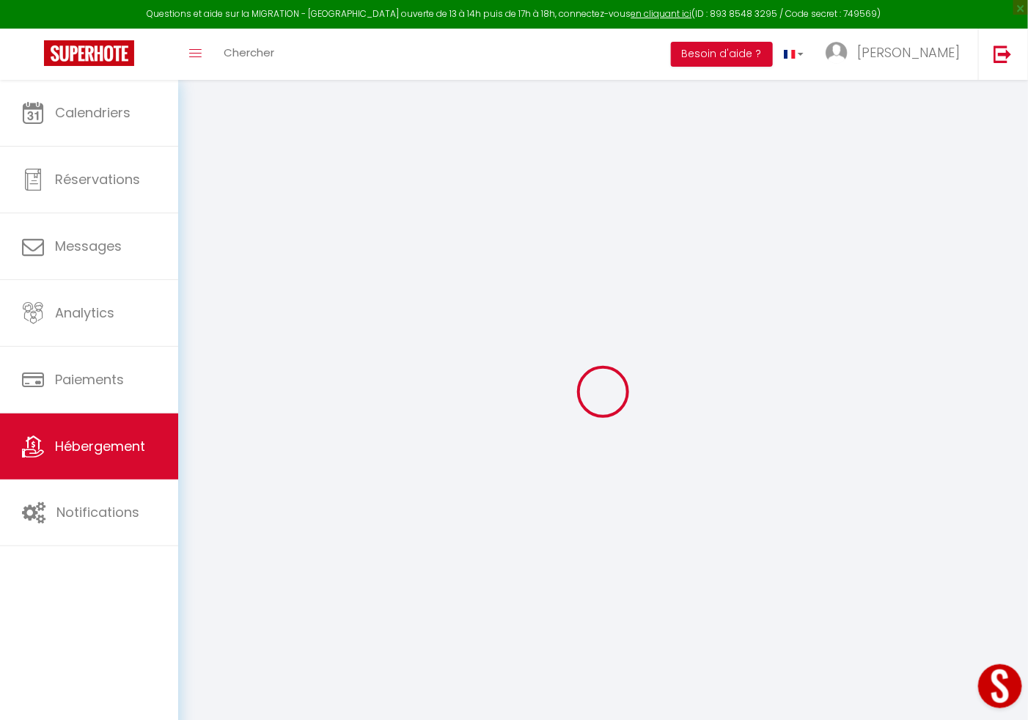
checkbox input "false"
select select
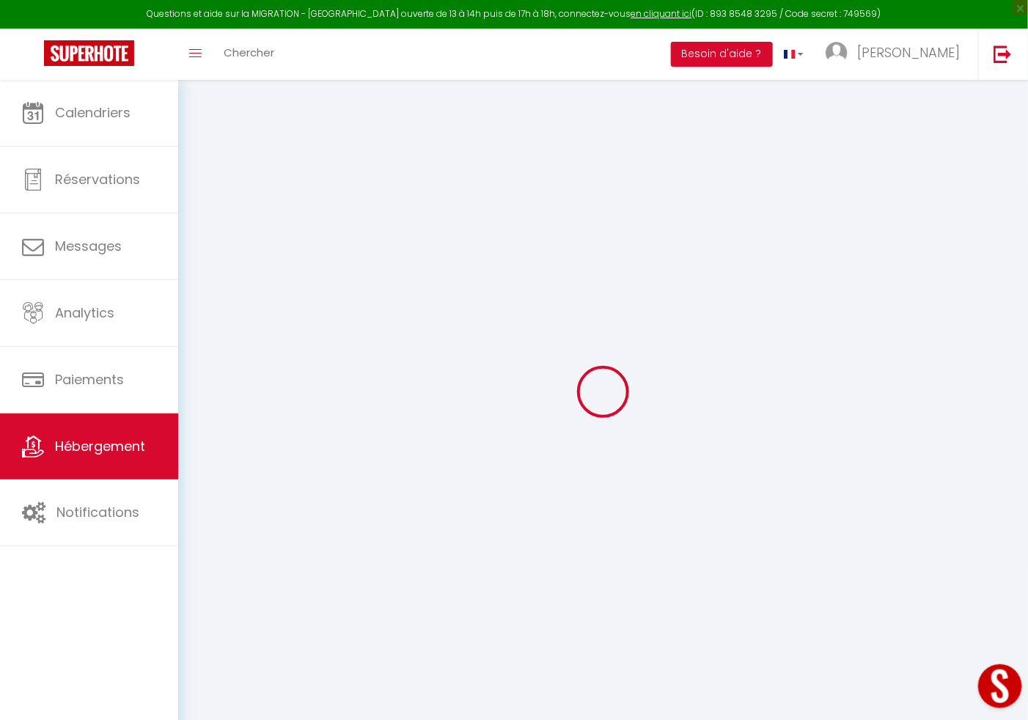
select select
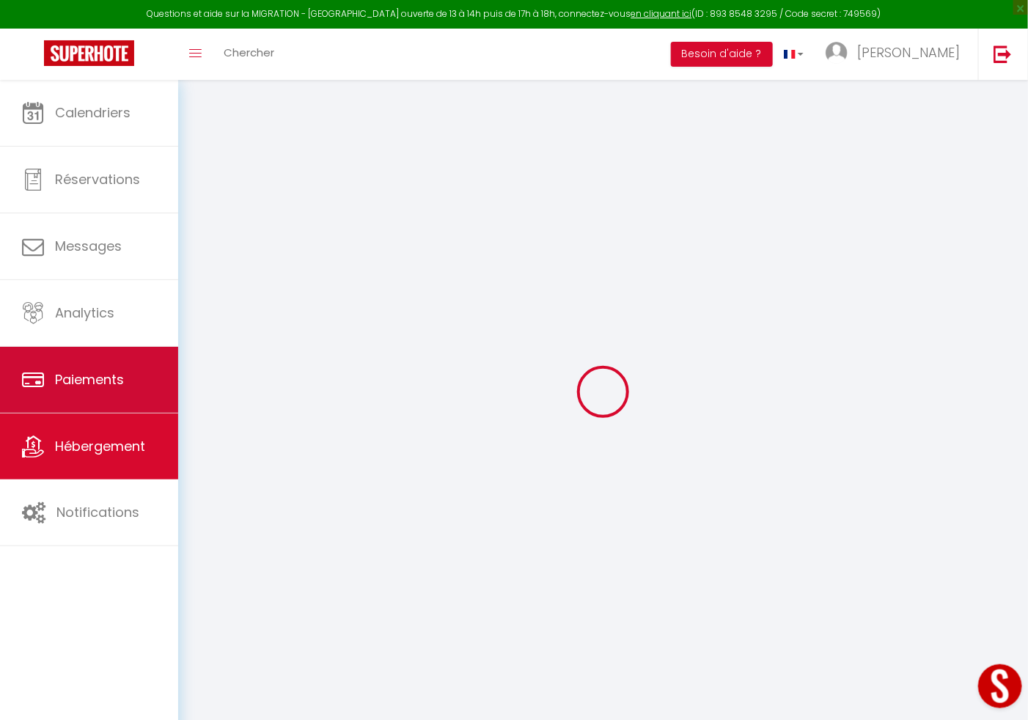
select select
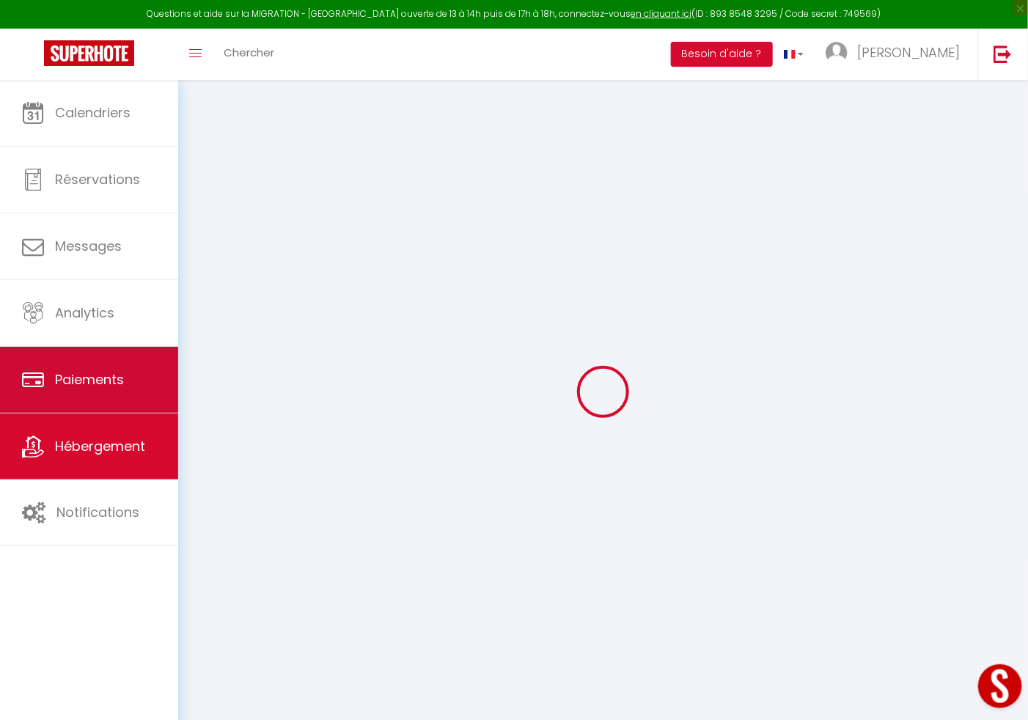
select select
checkbox input "false"
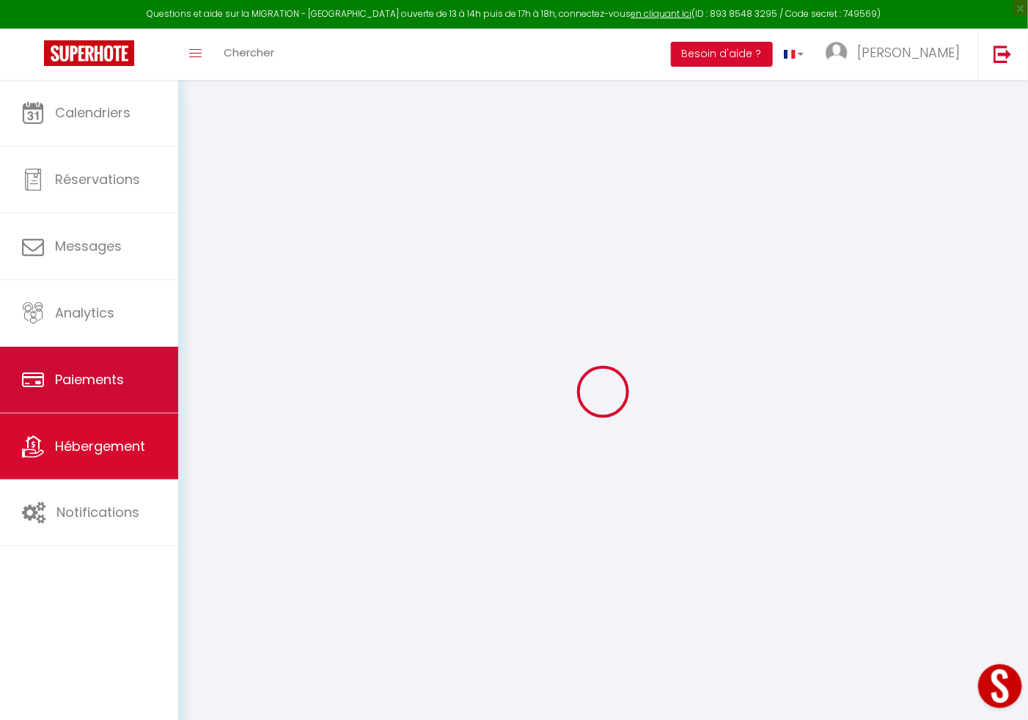
select select
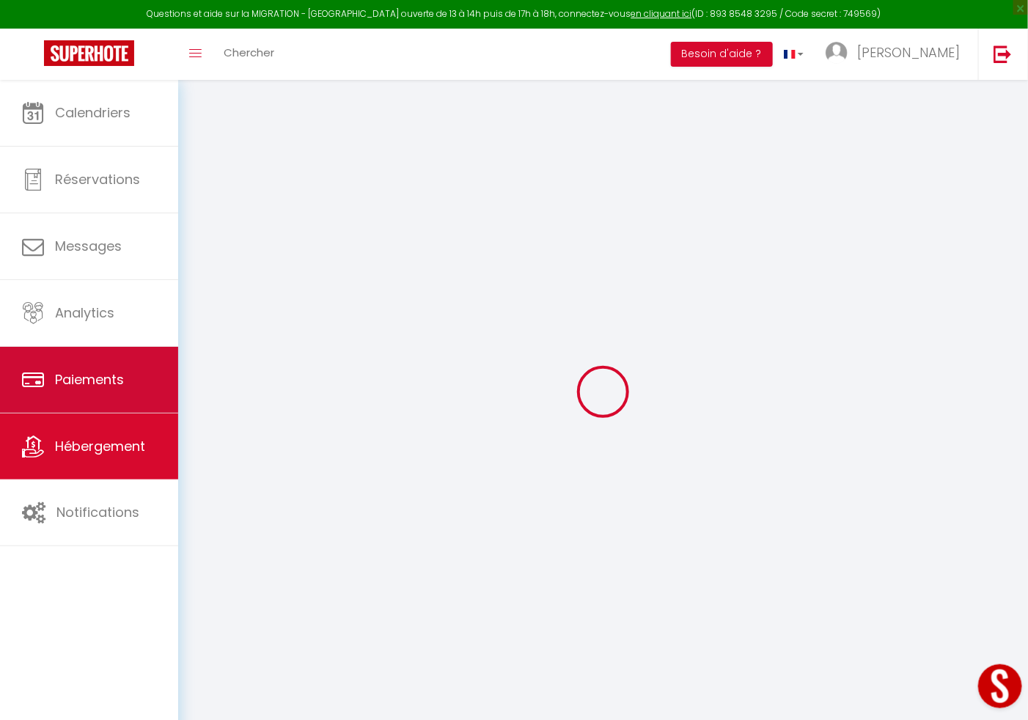
select select
checkbox input "false"
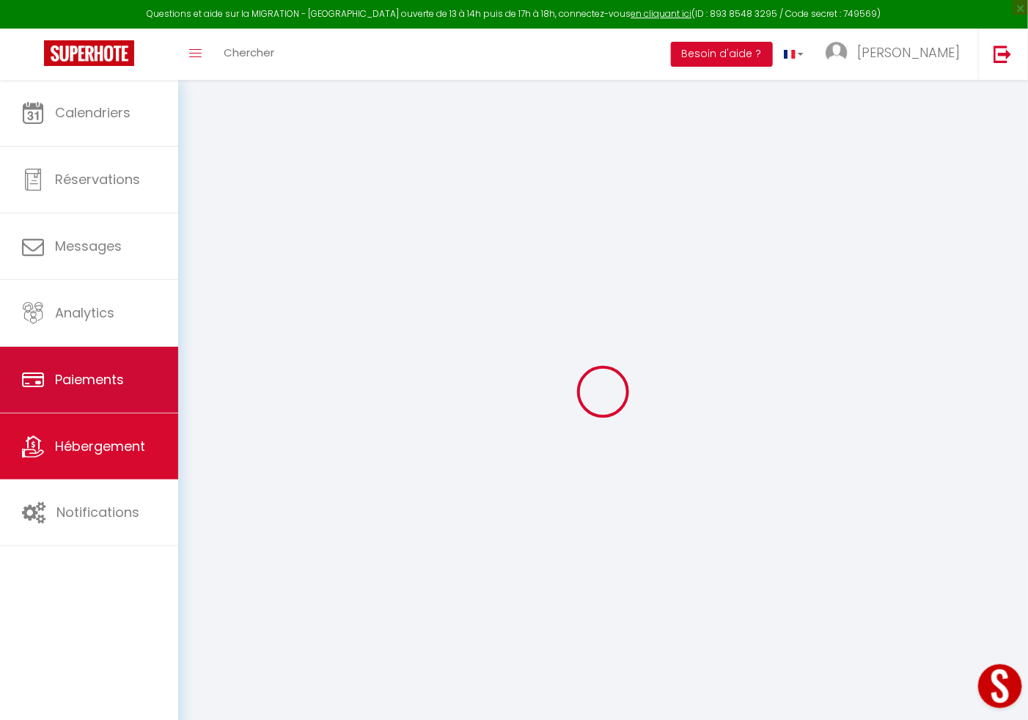
checkbox input "false"
select select
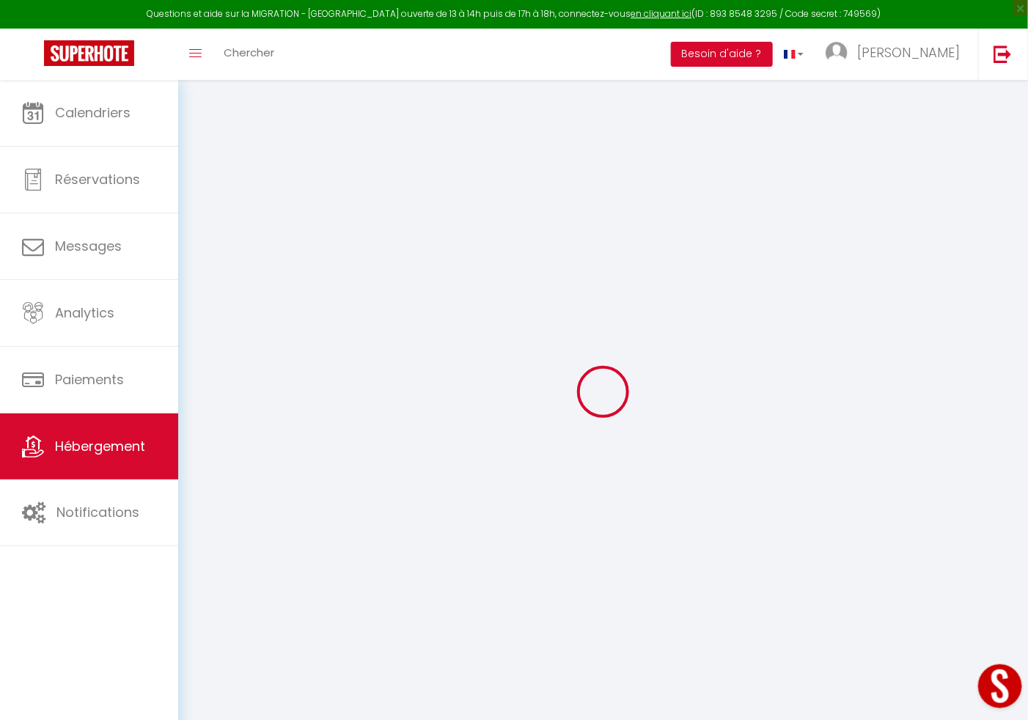
type input "Chambre T2 lumineux - [GEOGRAPHIC_DATA]"
type input "[PERSON_NAME]"
type input "Kotelo"
type input "[STREET_ADDRESS]"
type input "51100"
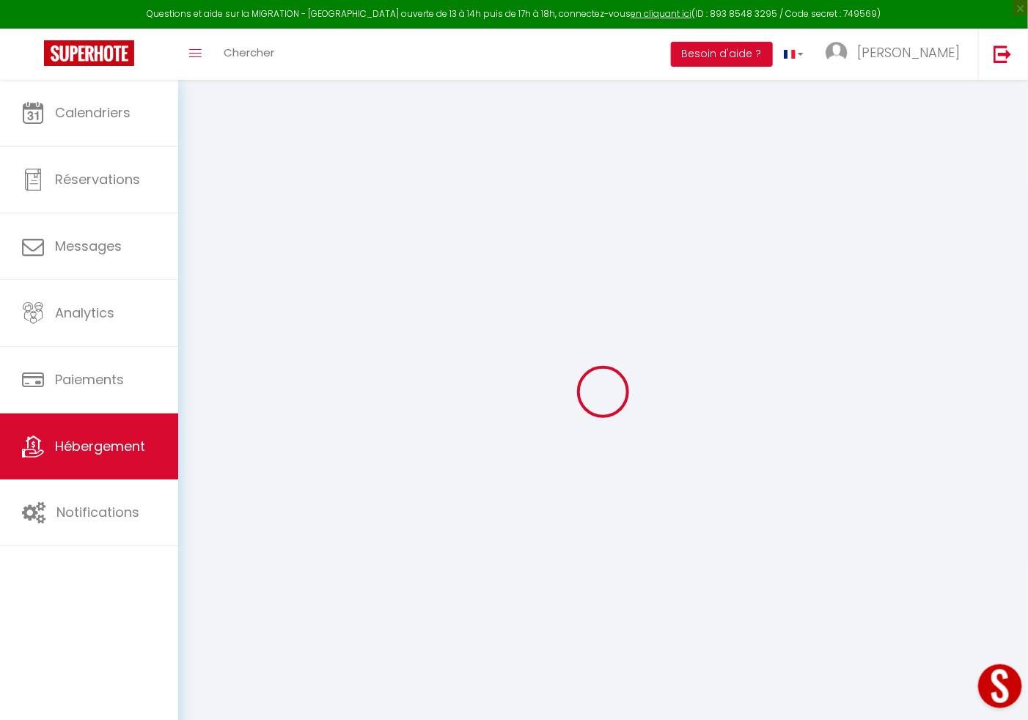
type input "[GEOGRAPHIC_DATA]"
select select "2"
type input "90"
type input "30"
type input "20"
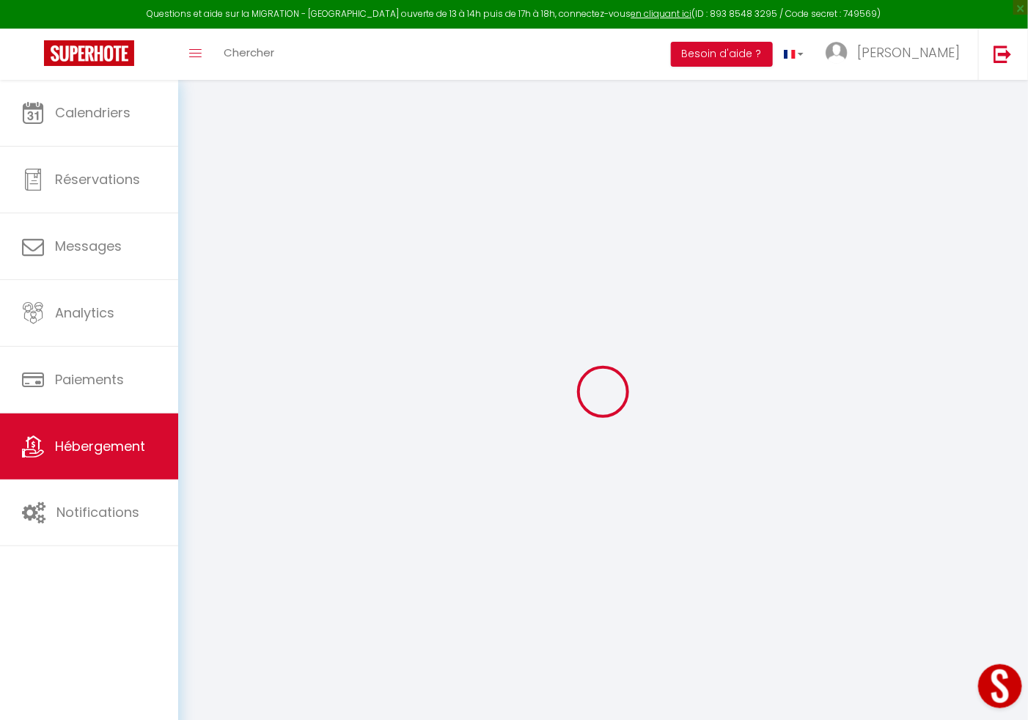
select select
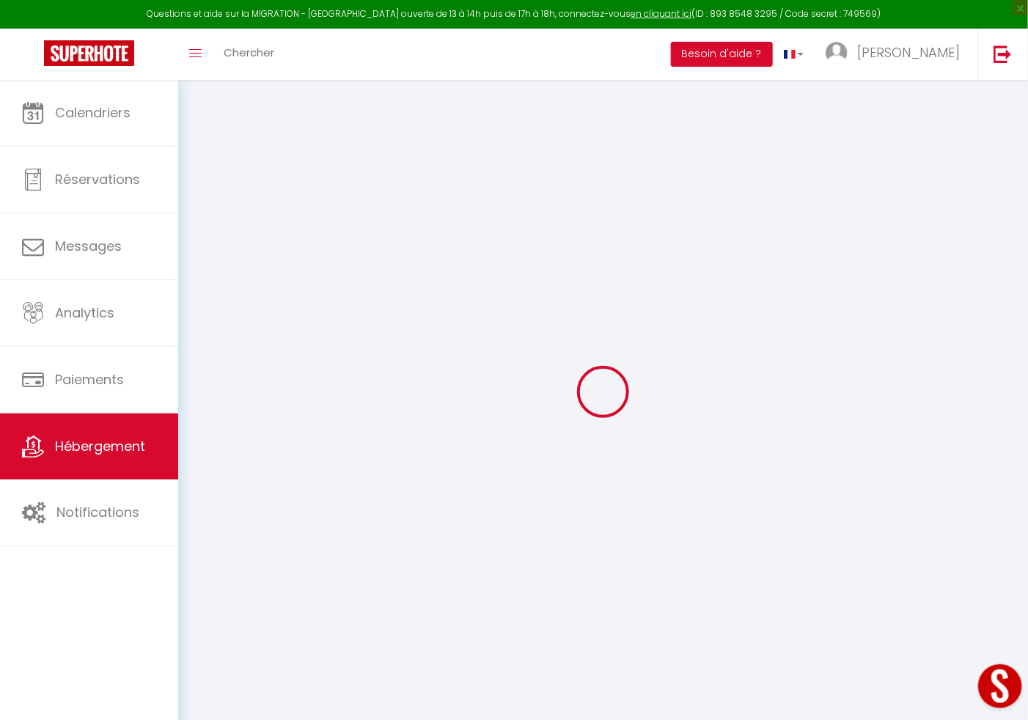
type input "[STREET_ADDRESS]"
type input "51100"
type input "[GEOGRAPHIC_DATA]"
type input "[EMAIL_ADDRESS][DOMAIN_NAME]"
select select
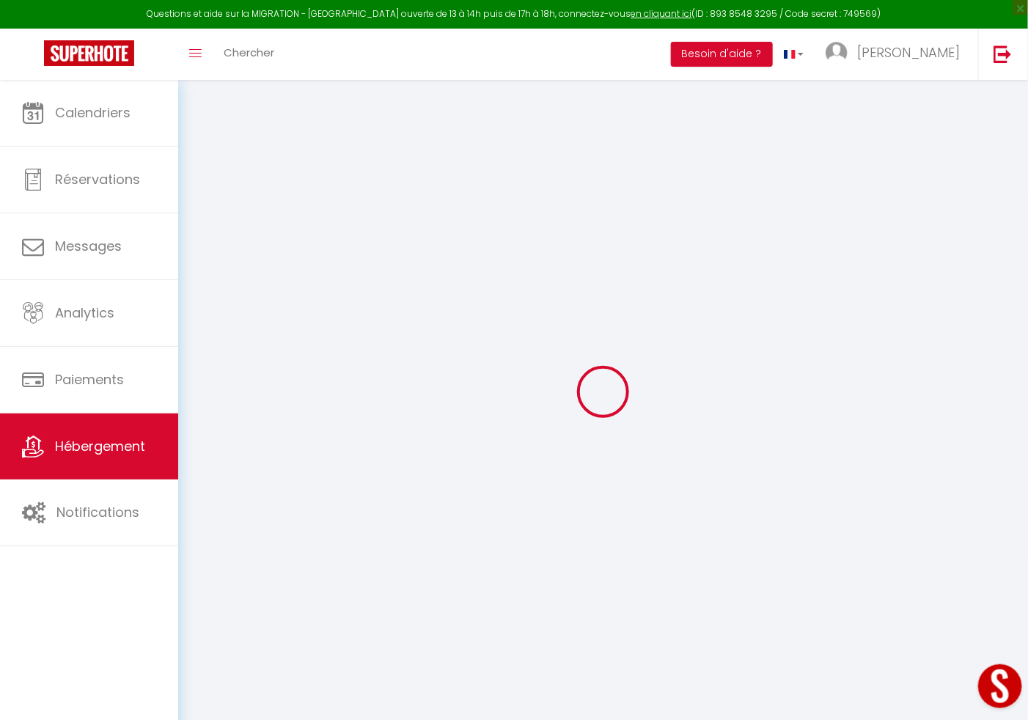
checkbox input "false"
select select
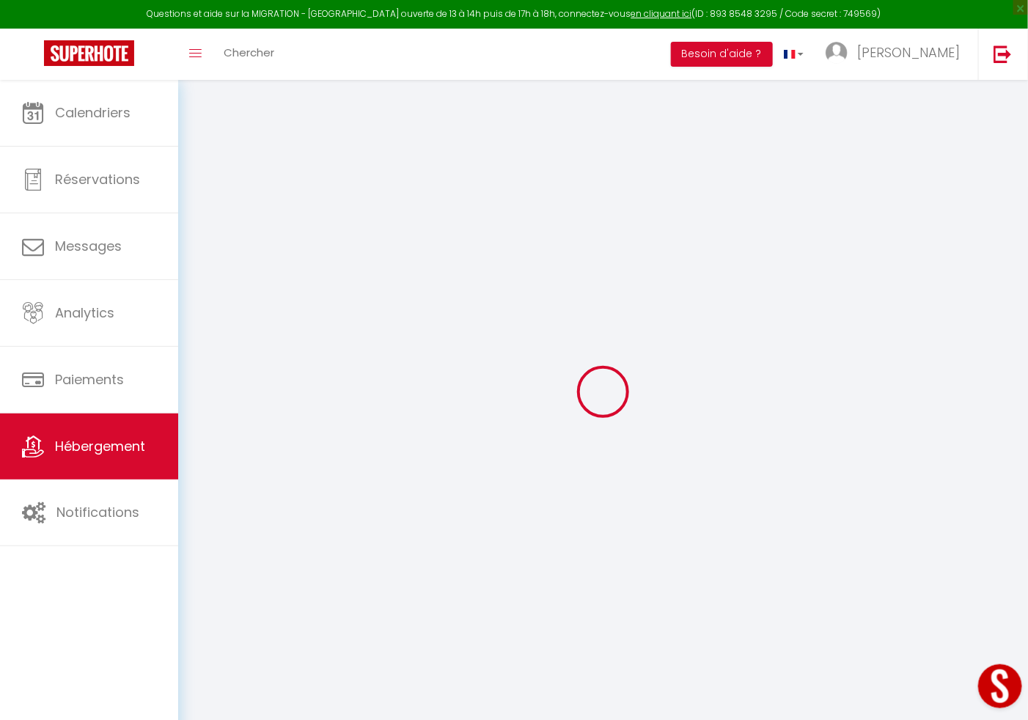
select select
type input "0"
select select
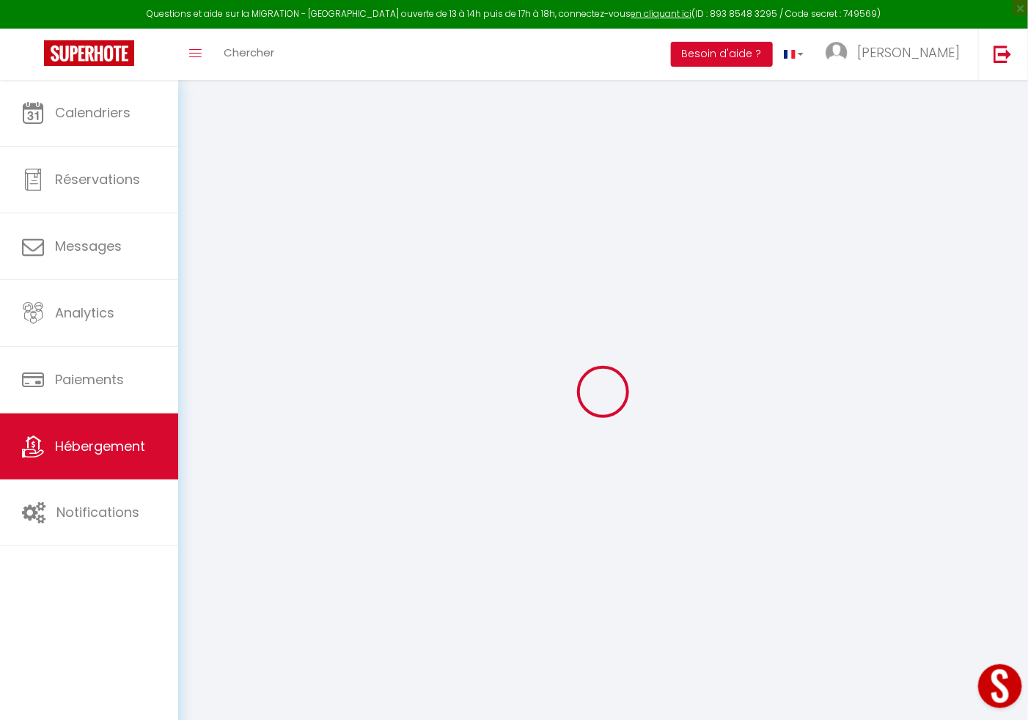
select select
checkbox input "false"
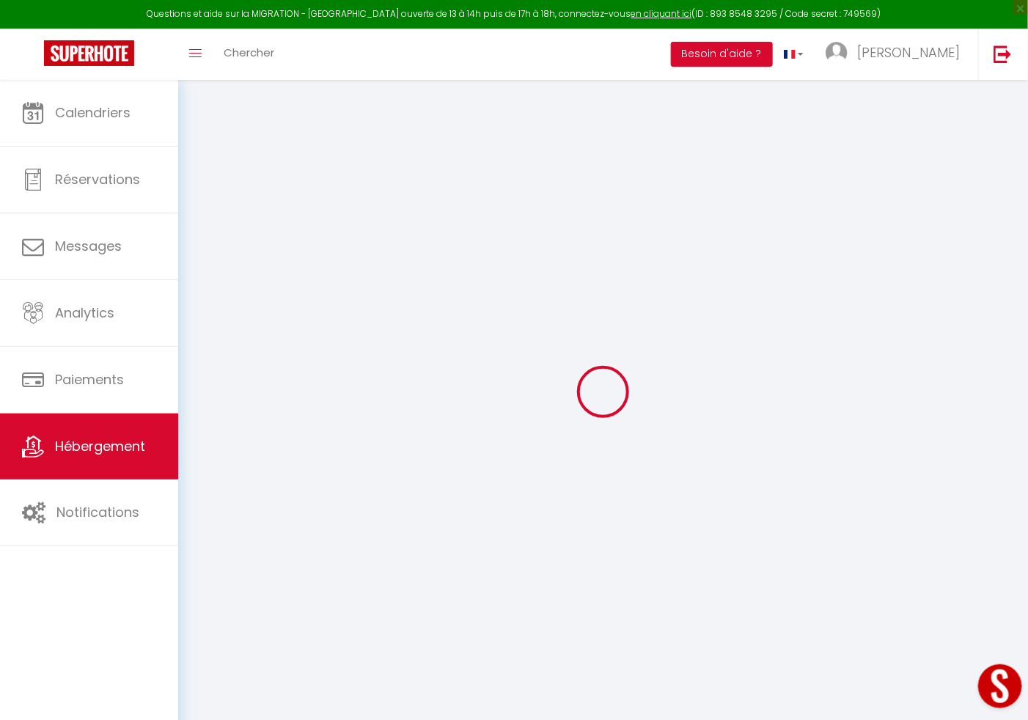
checkbox input "false"
select select
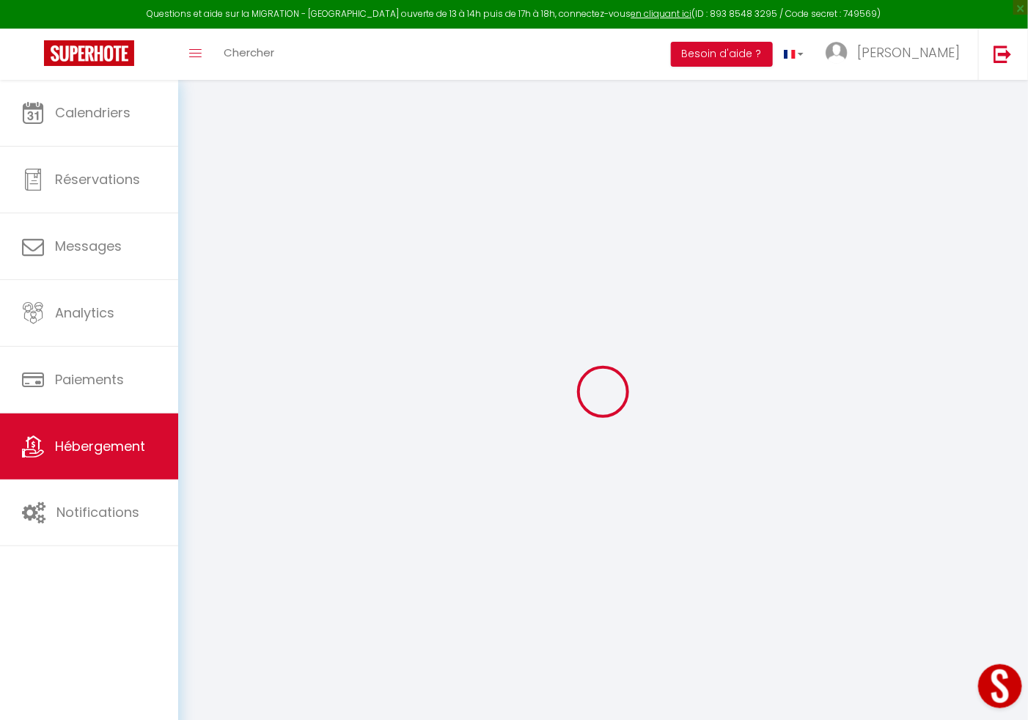
select select
checkbox input "false"
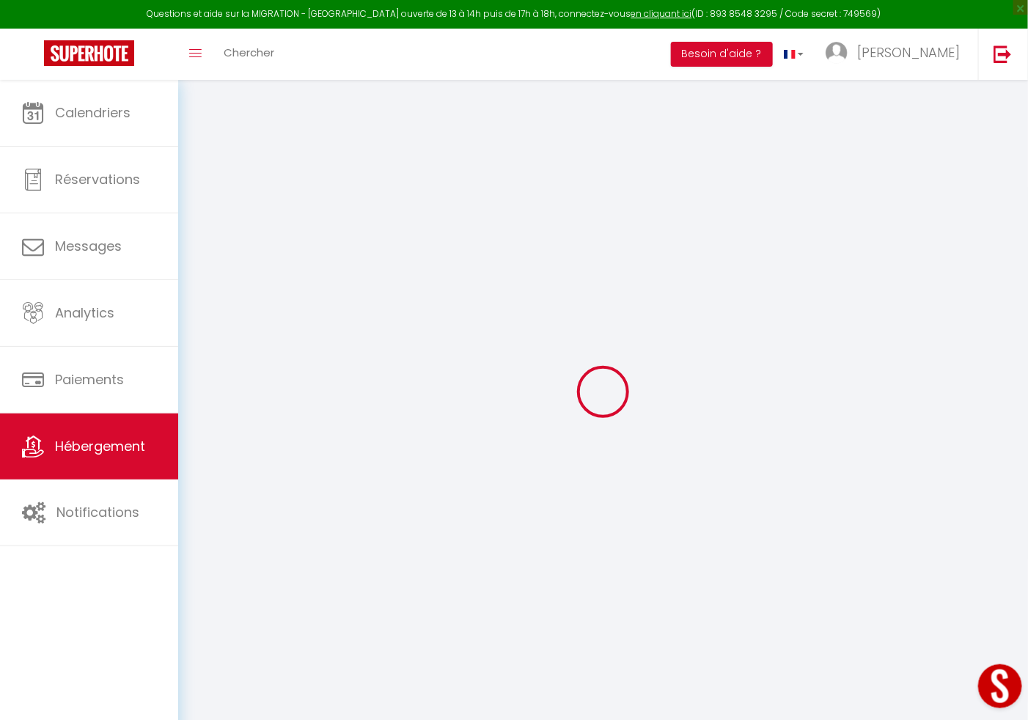
checkbox input "false"
select select
checkbox input "false"
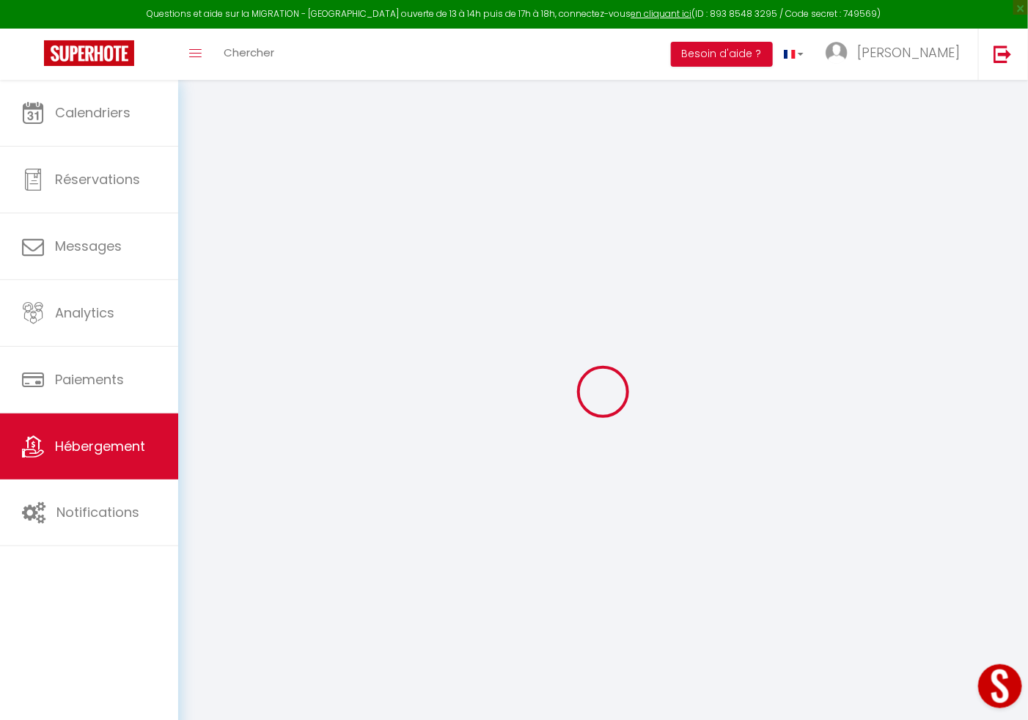
checkbox input "false"
select select "16:00"
select select "23:45"
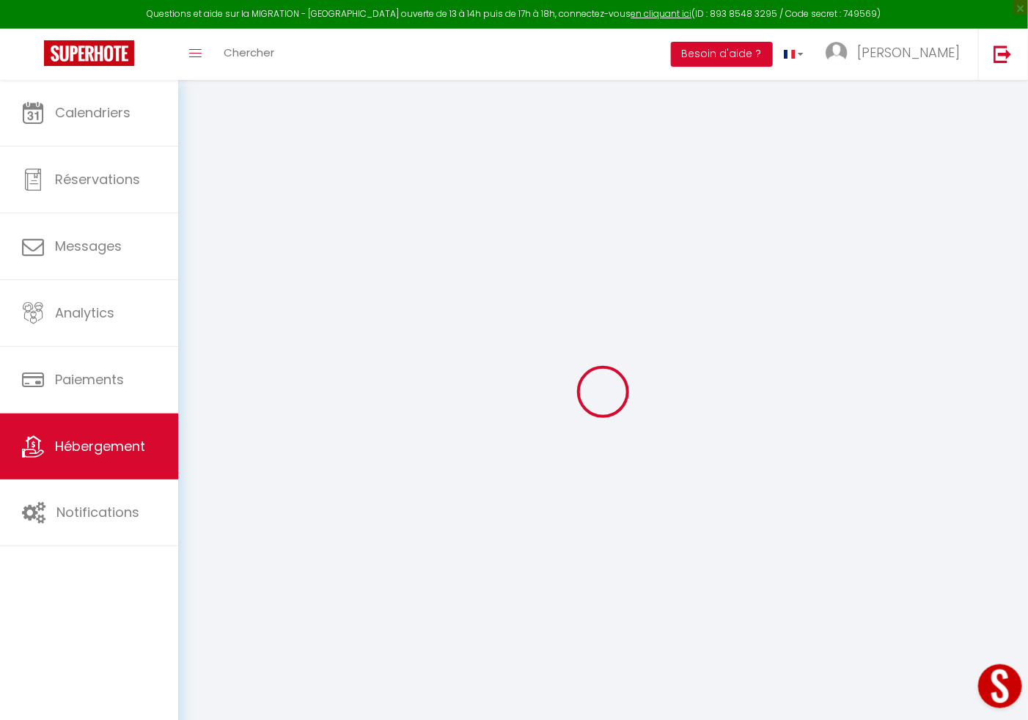
select select "11:00"
select select "15"
select select
checkbox input "false"
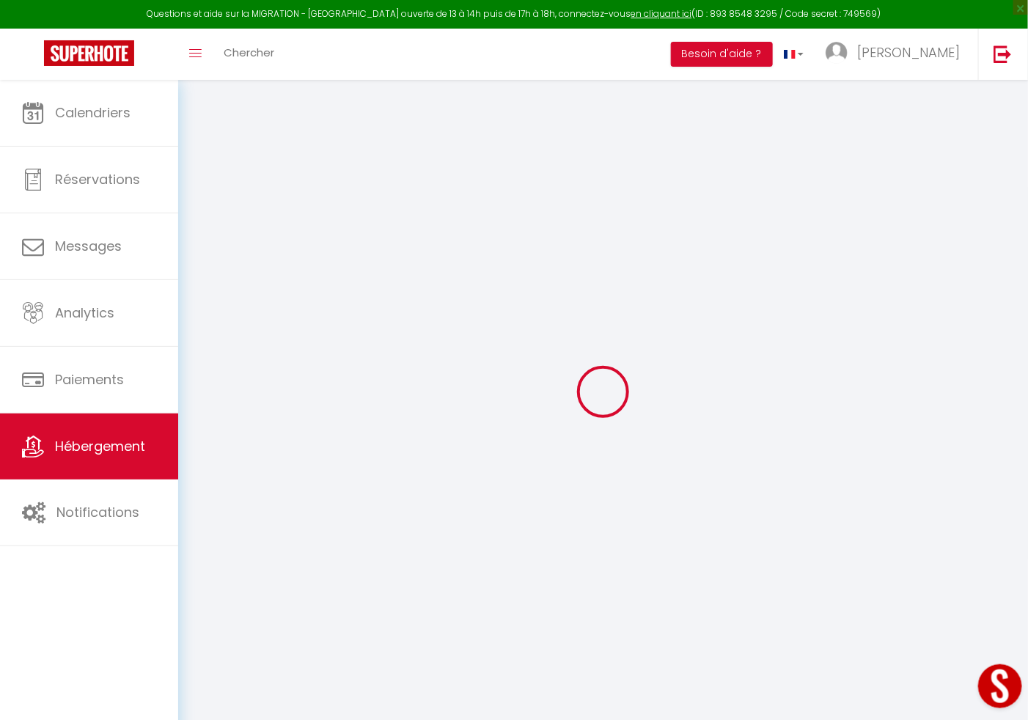
checkbox input "false"
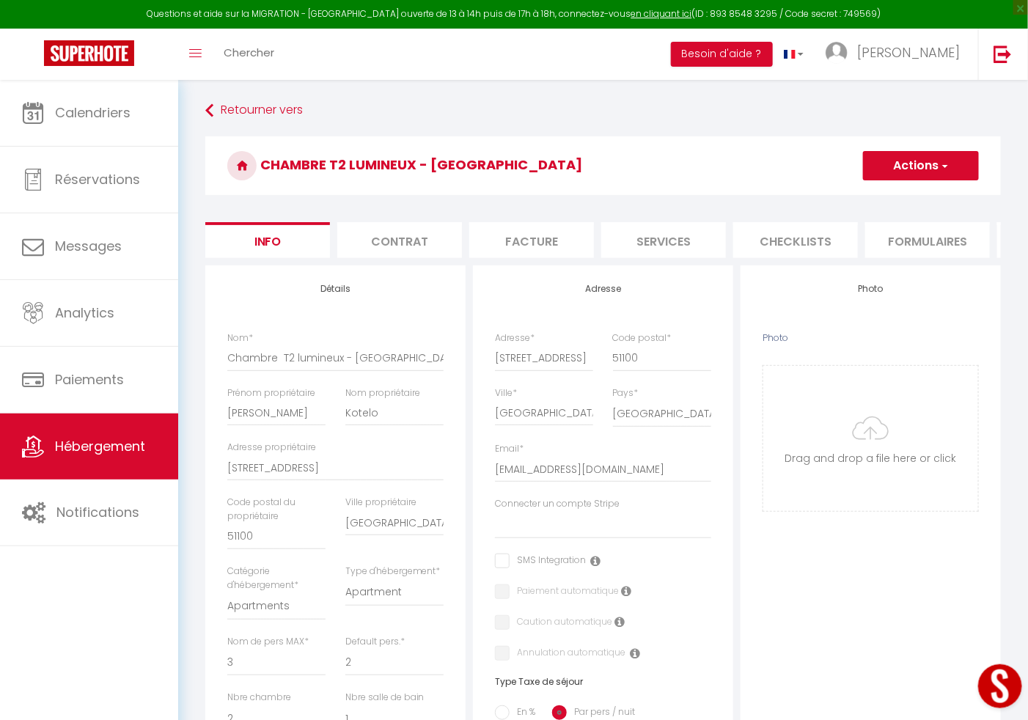
click at [934, 168] on button "Actions" at bounding box center [921, 165] width 116 height 29
click at [84, 429] on link "Hébergement" at bounding box center [89, 447] width 178 height 66
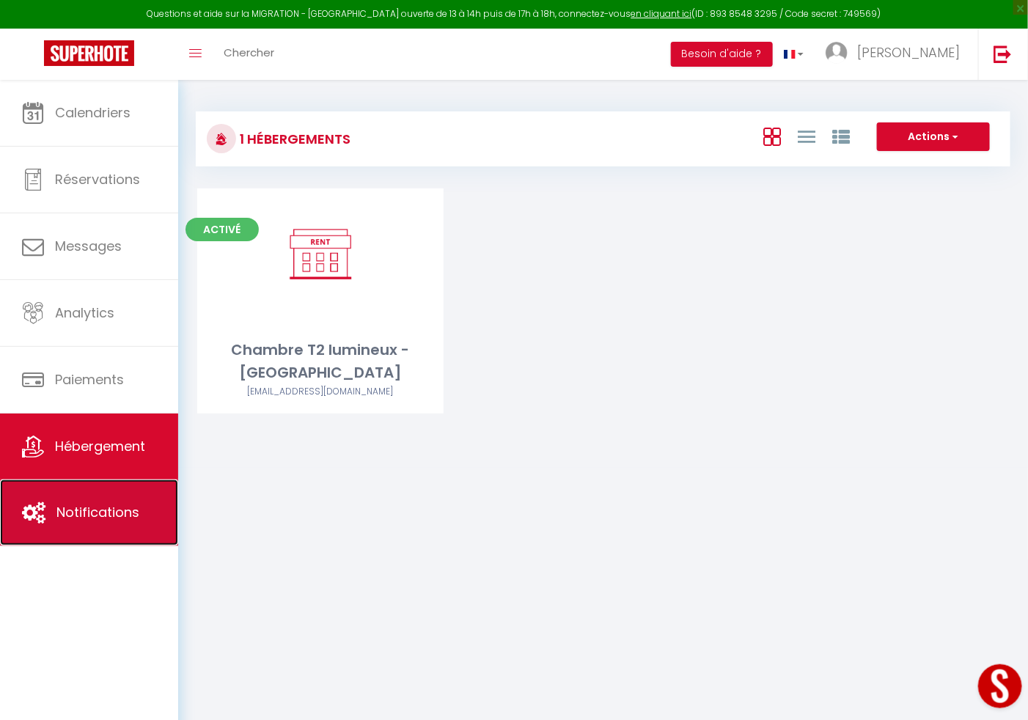
click at [103, 489] on link "Notifications" at bounding box center [89, 513] width 178 height 66
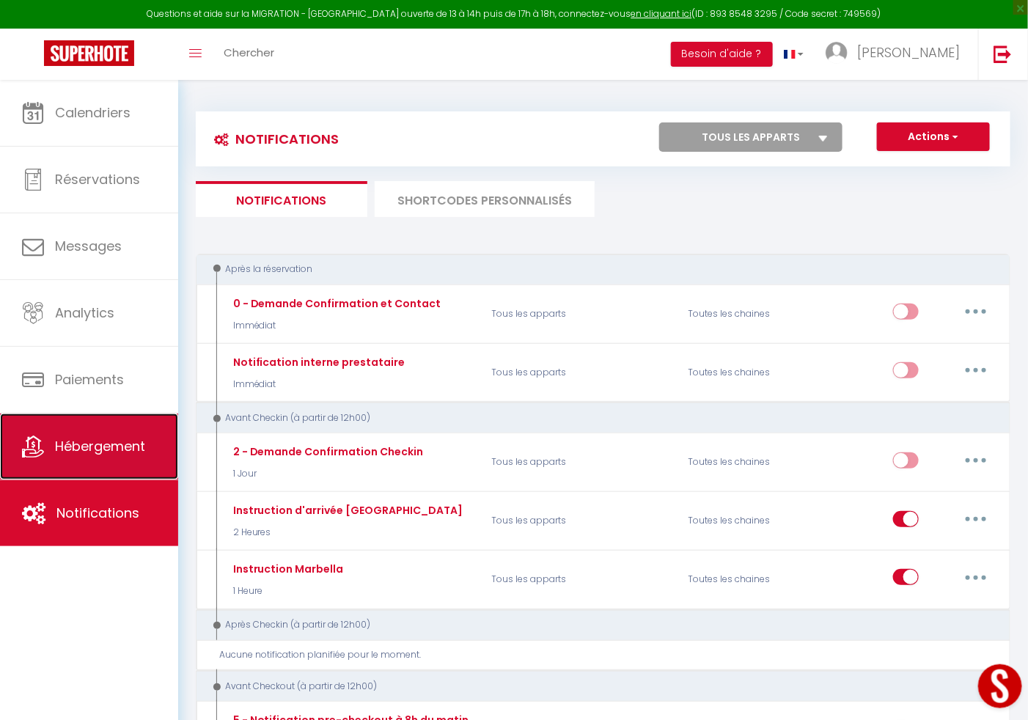
click at [120, 431] on link "Hébergement" at bounding box center [89, 447] width 178 height 66
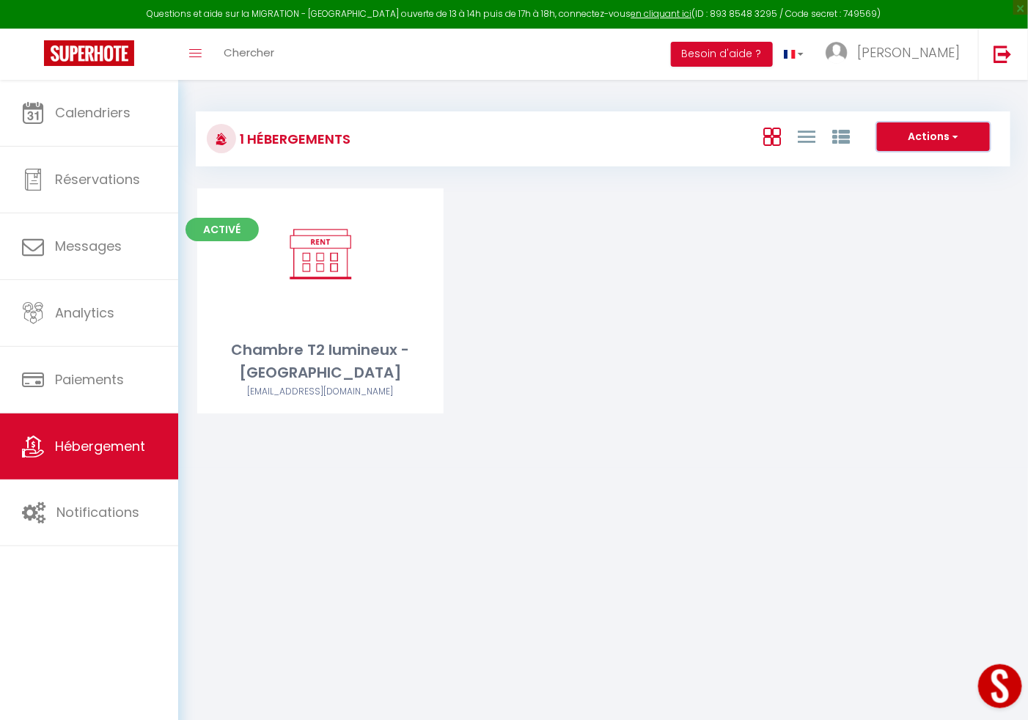
click at [975, 139] on button "Actions" at bounding box center [933, 136] width 113 height 29
click at [926, 165] on li "Créer un Hébergement" at bounding box center [922, 167] width 134 height 16
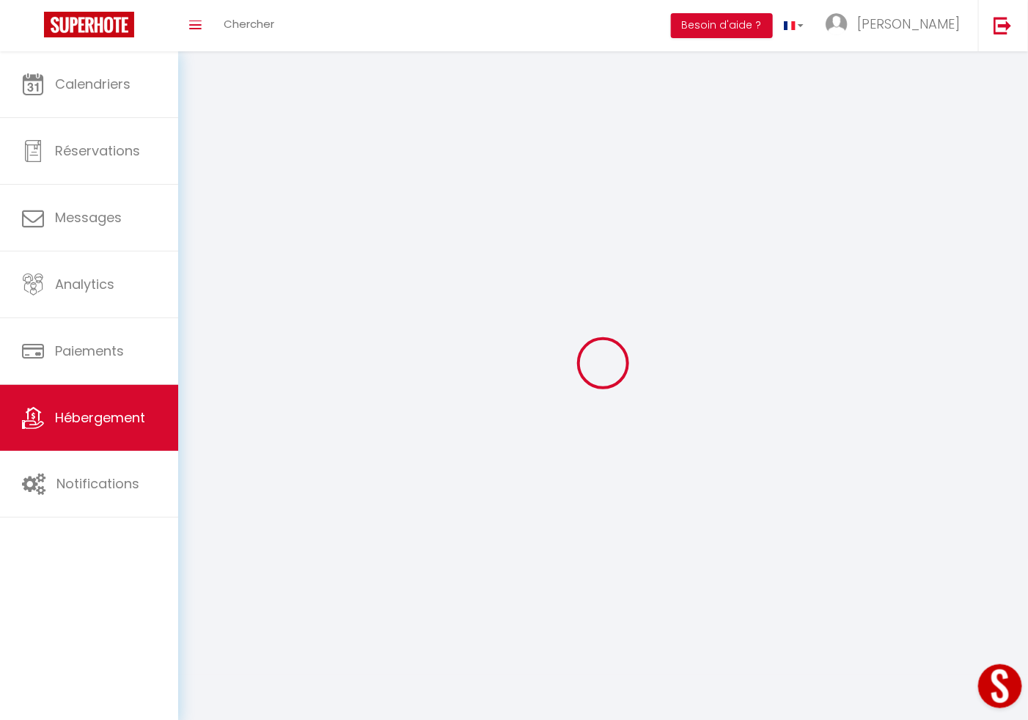
select select "28"
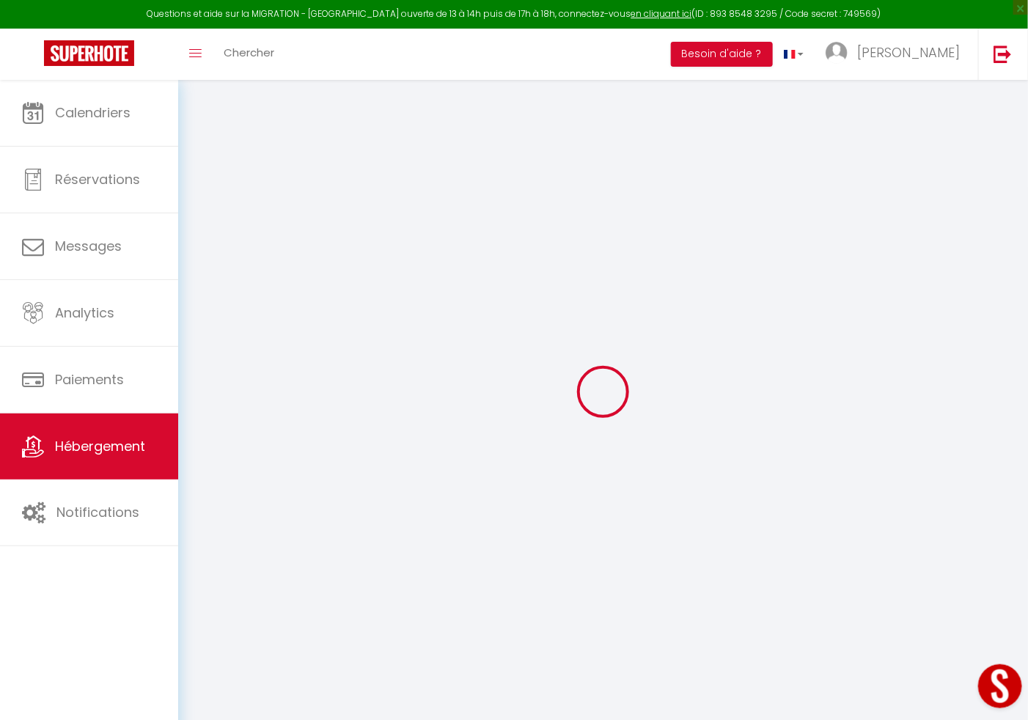
select select
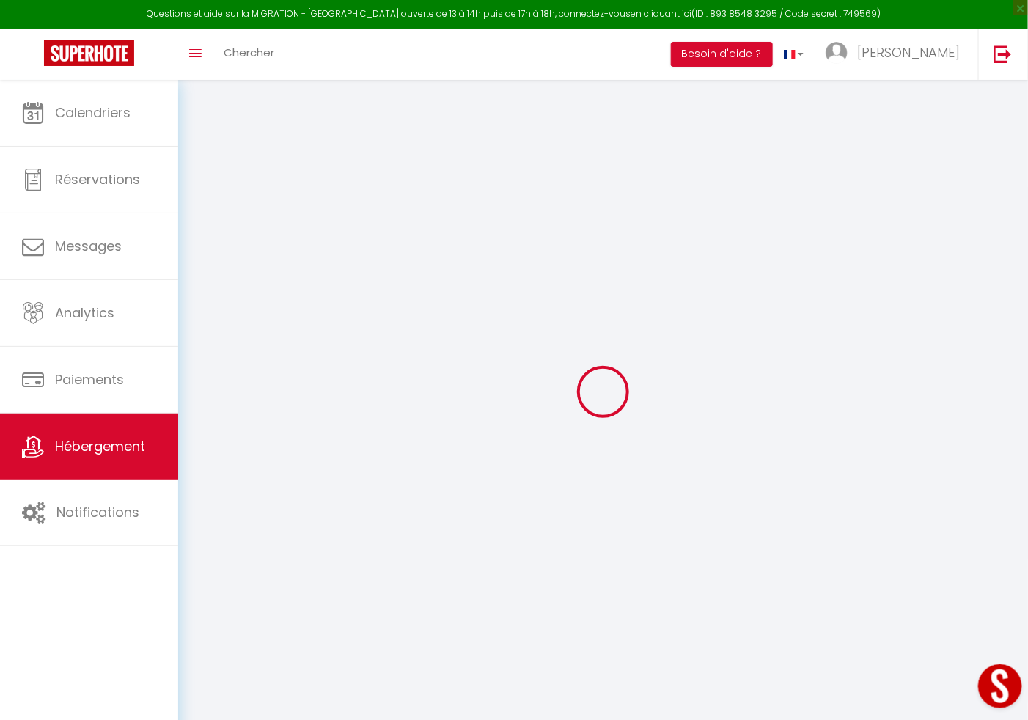
select select
checkbox input "false"
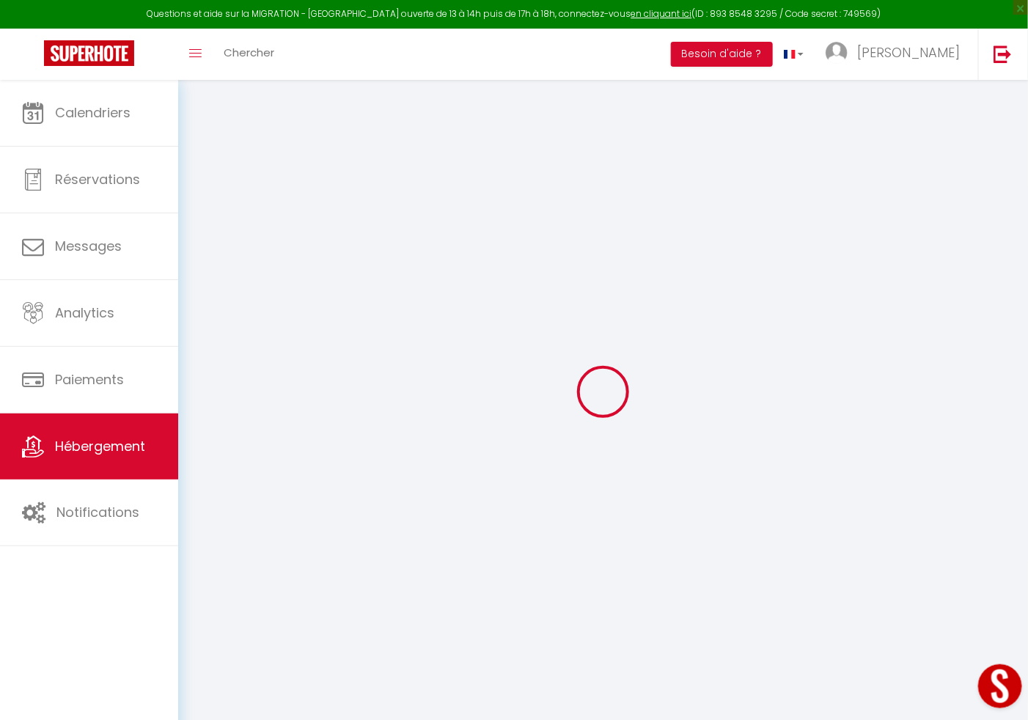
select select
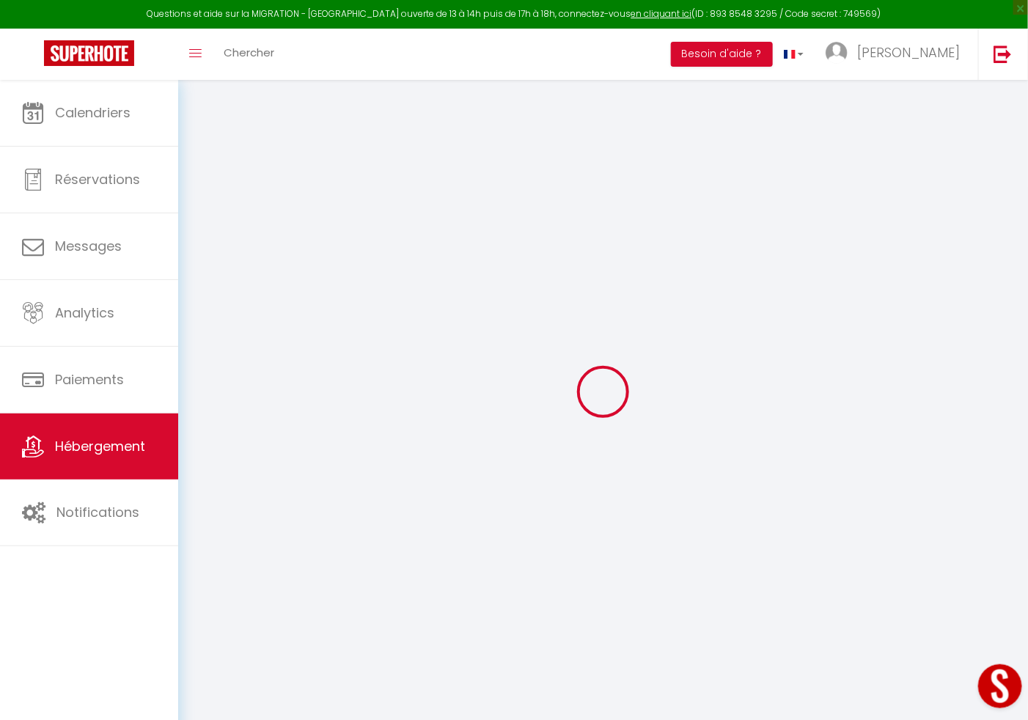
select select
checkbox input "false"
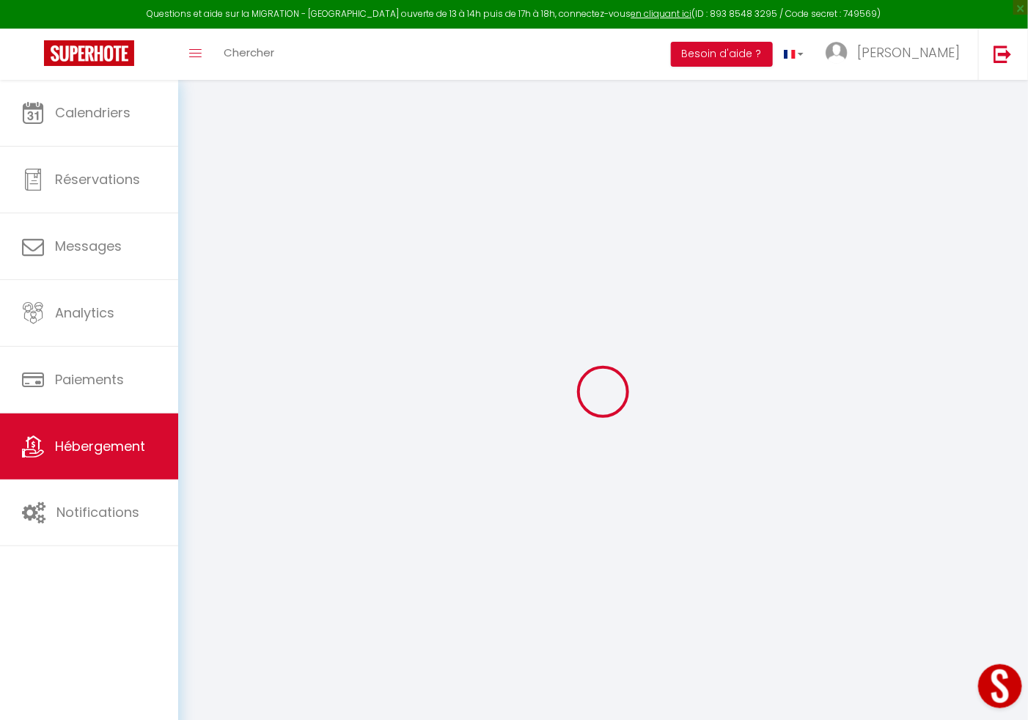
checkbox input "false"
select select
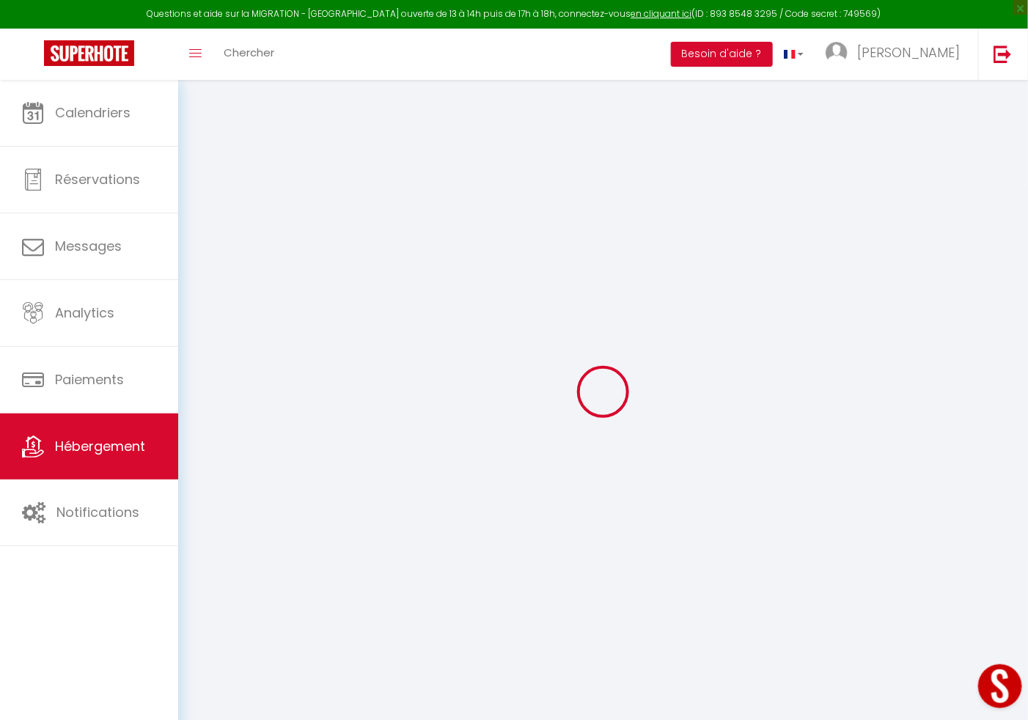
checkbox input "false"
select select
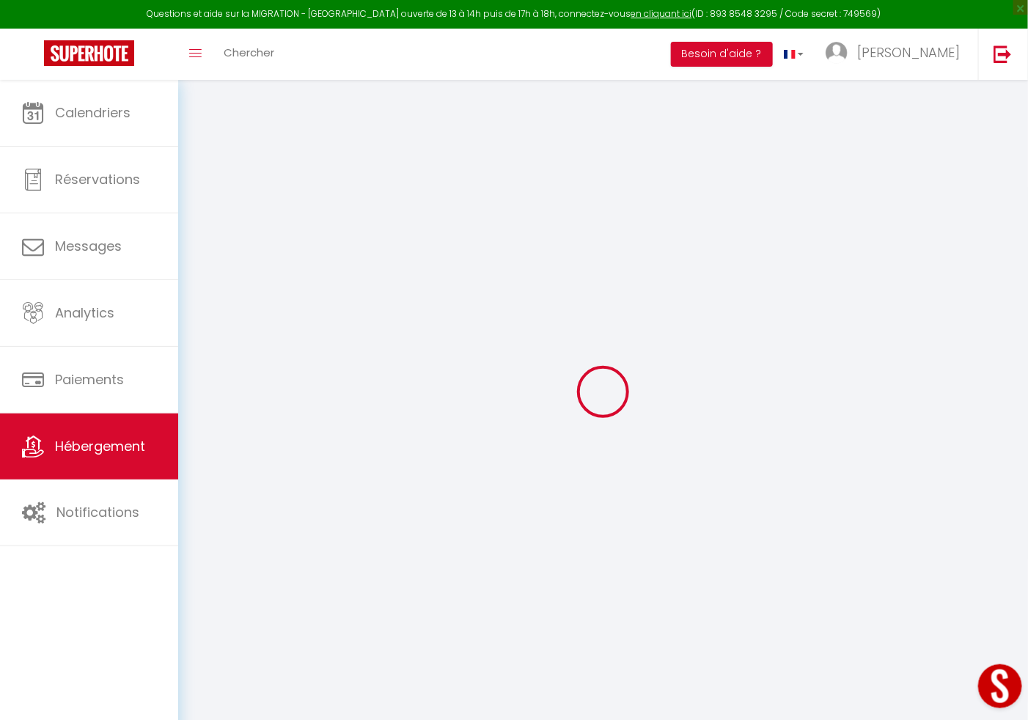
select select
select select "15:00"
select select "23:45"
select select "11:00"
select select "30"
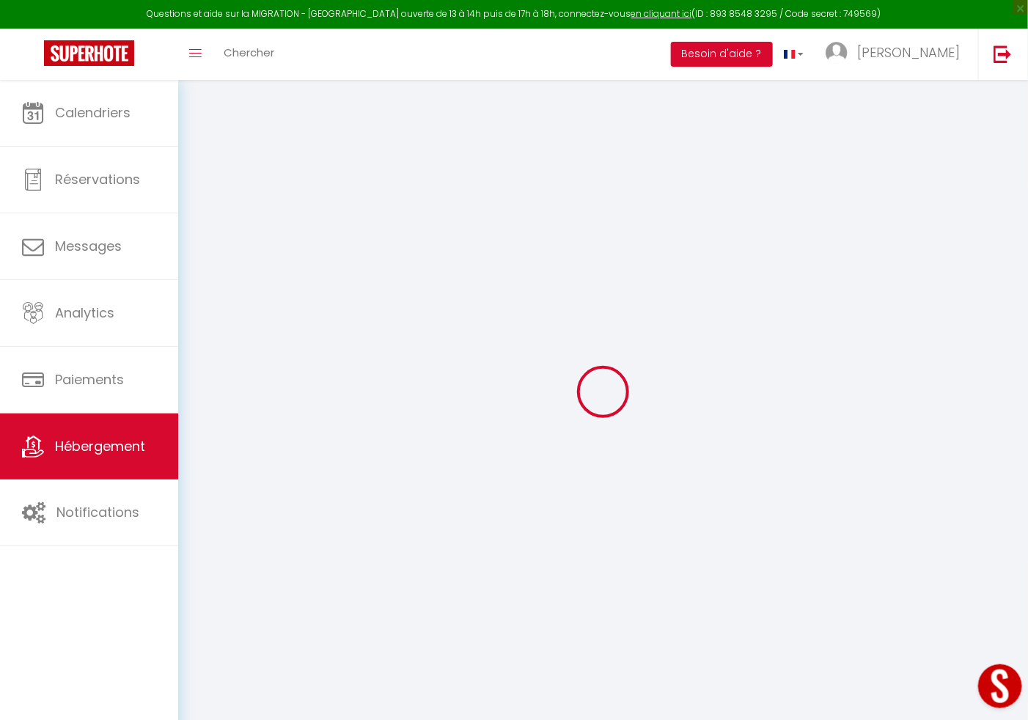
select select "120"
select select
checkbox input "false"
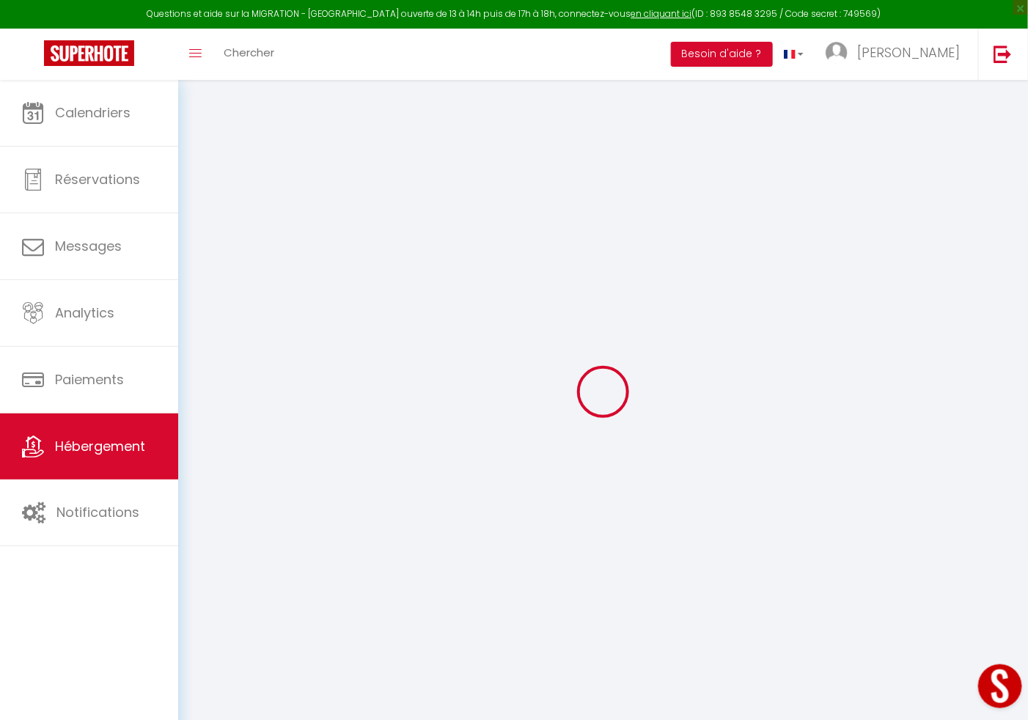
checkbox input "false"
select select
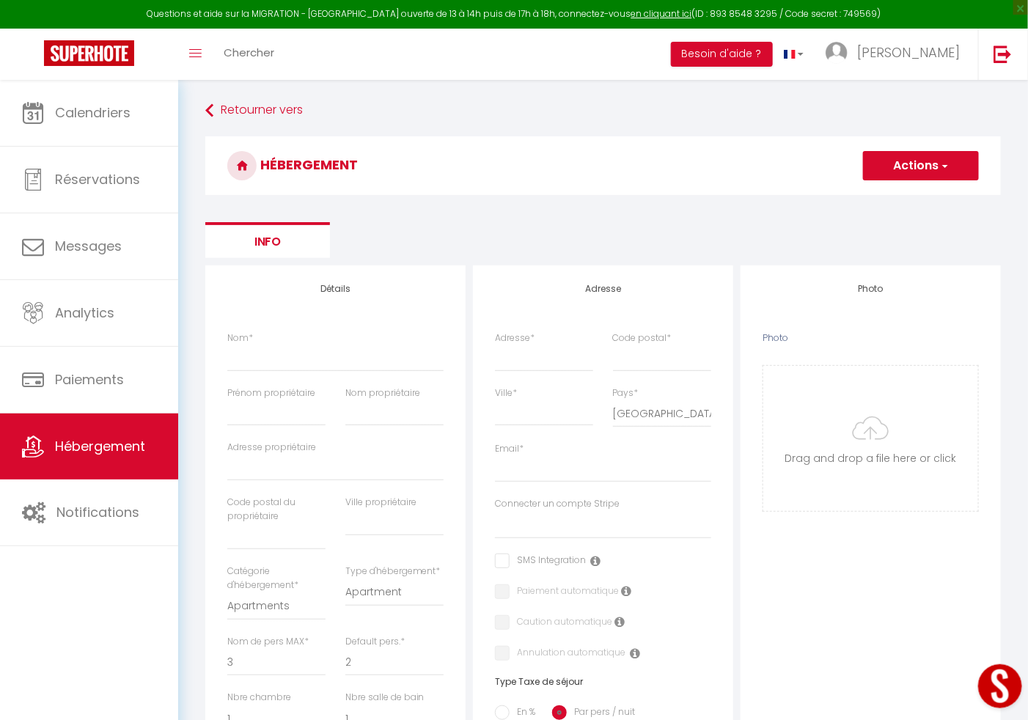
select select
checkbox input "false"
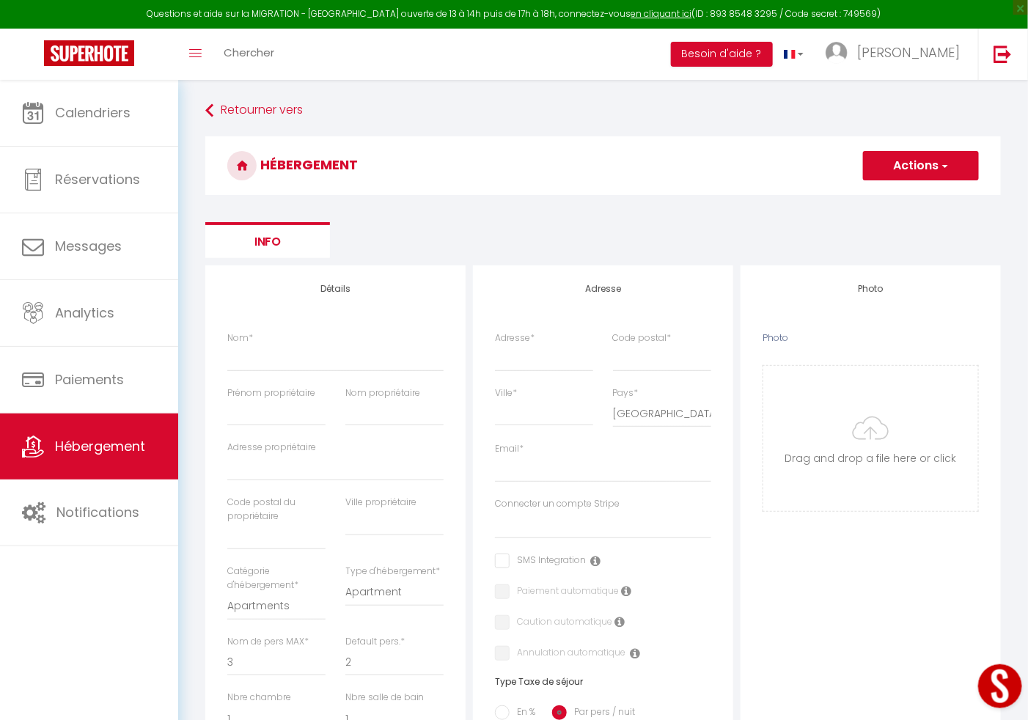
select select
click at [260, 370] on input "Nom *" at bounding box center [335, 358] width 216 height 26
type input "A"
select select
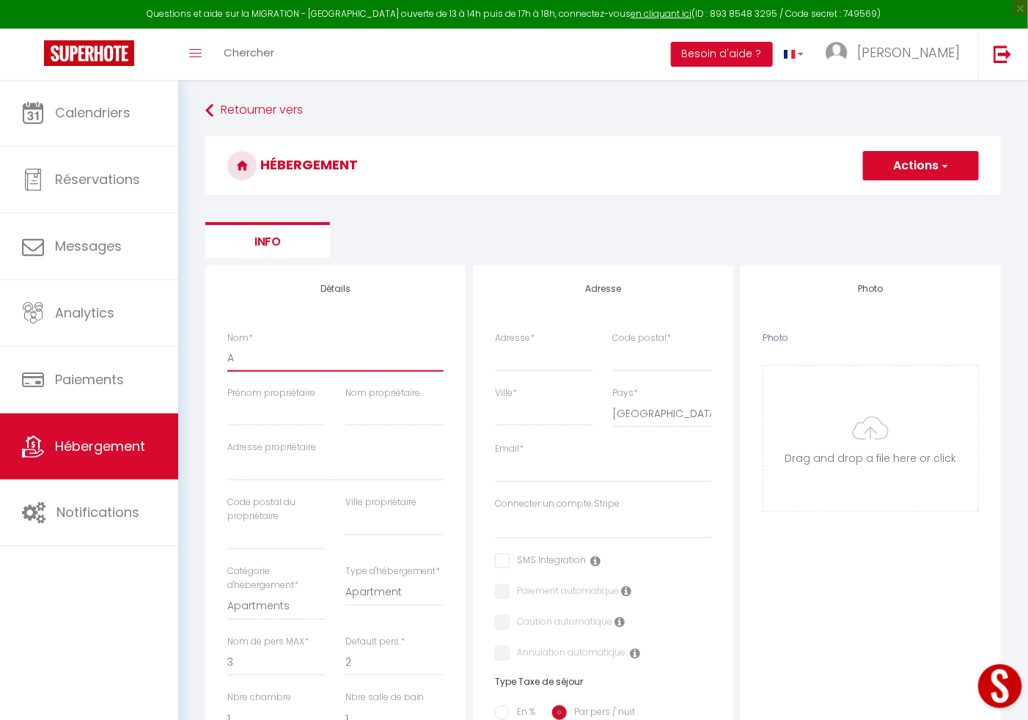
checkbox input "false"
select select
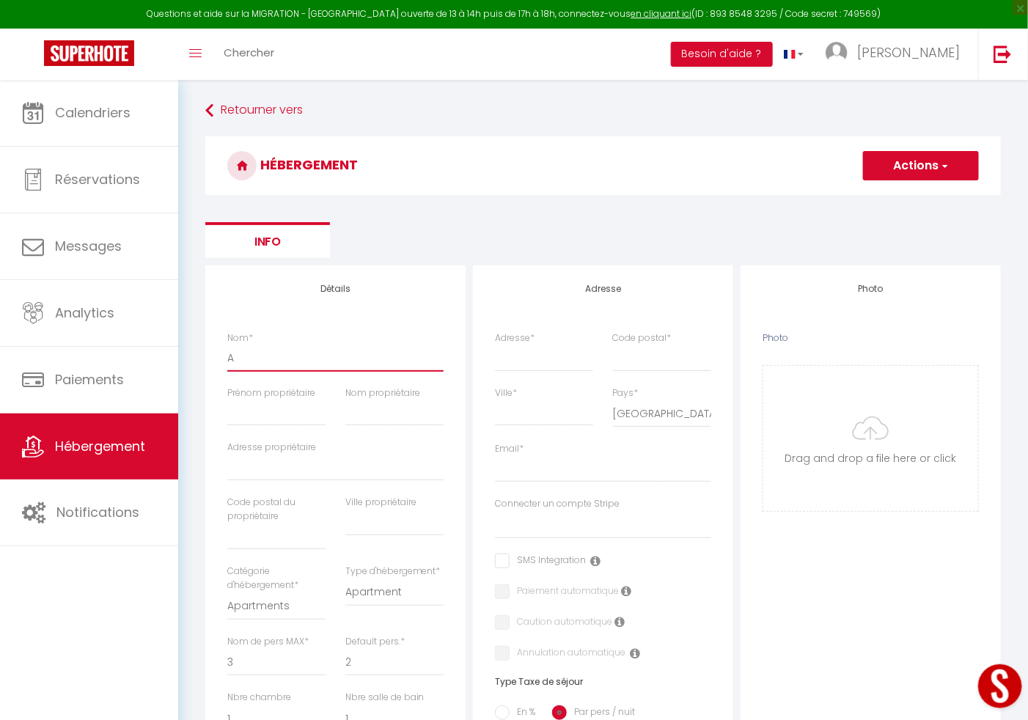
select select
type input "AL"
select select
checkbox input "false"
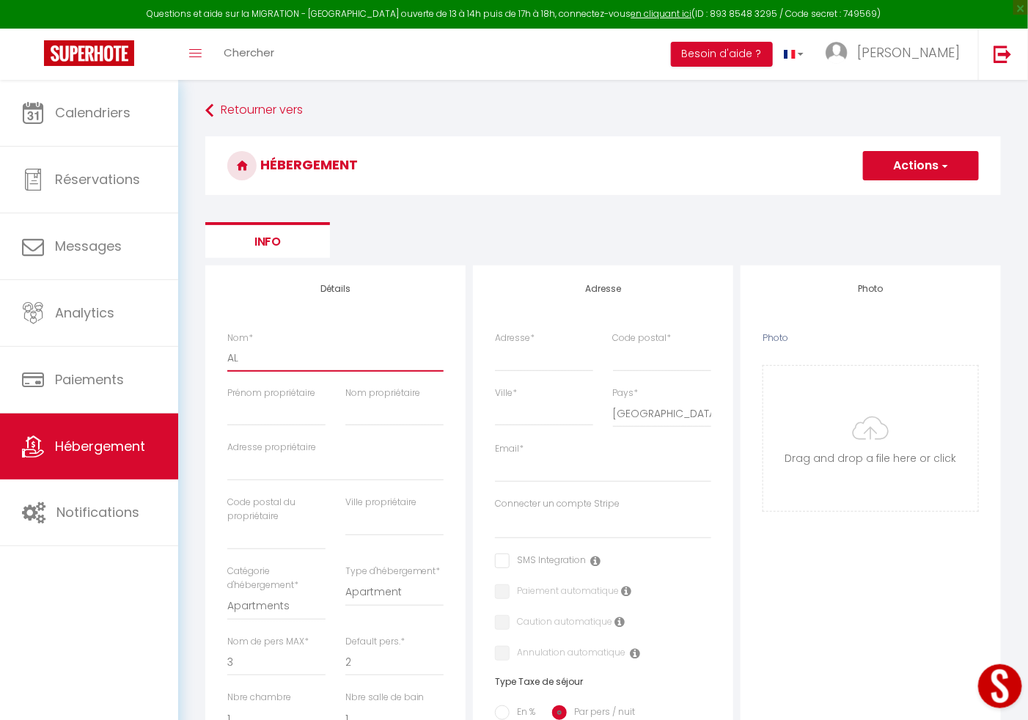
checkbox input "false"
select select
type input "ALI"
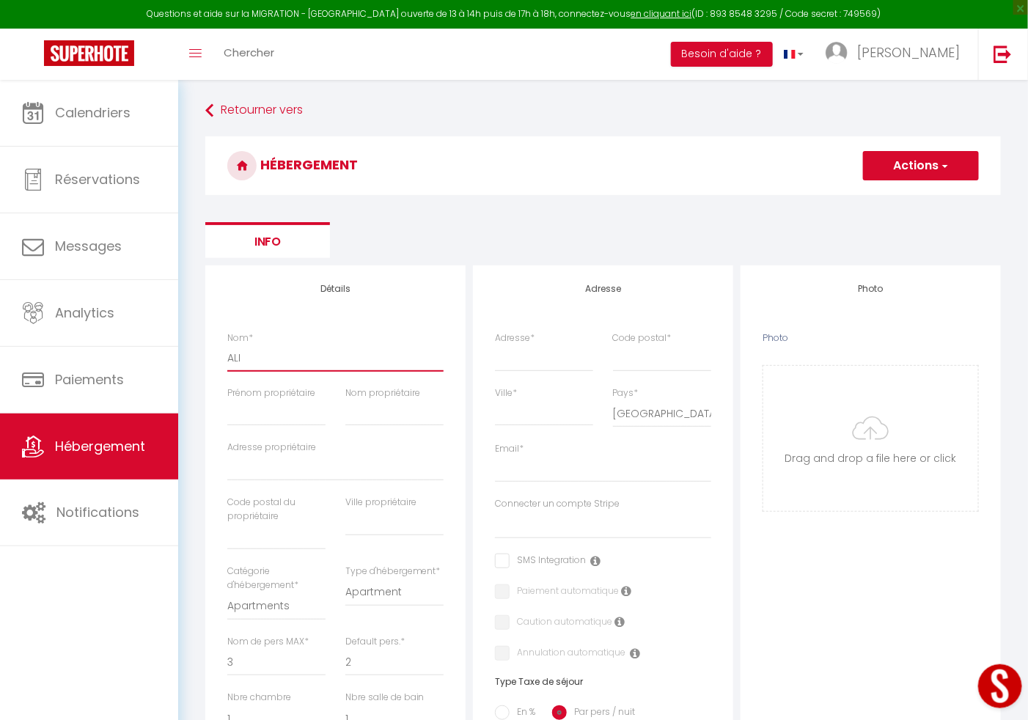
select select
checkbox input "false"
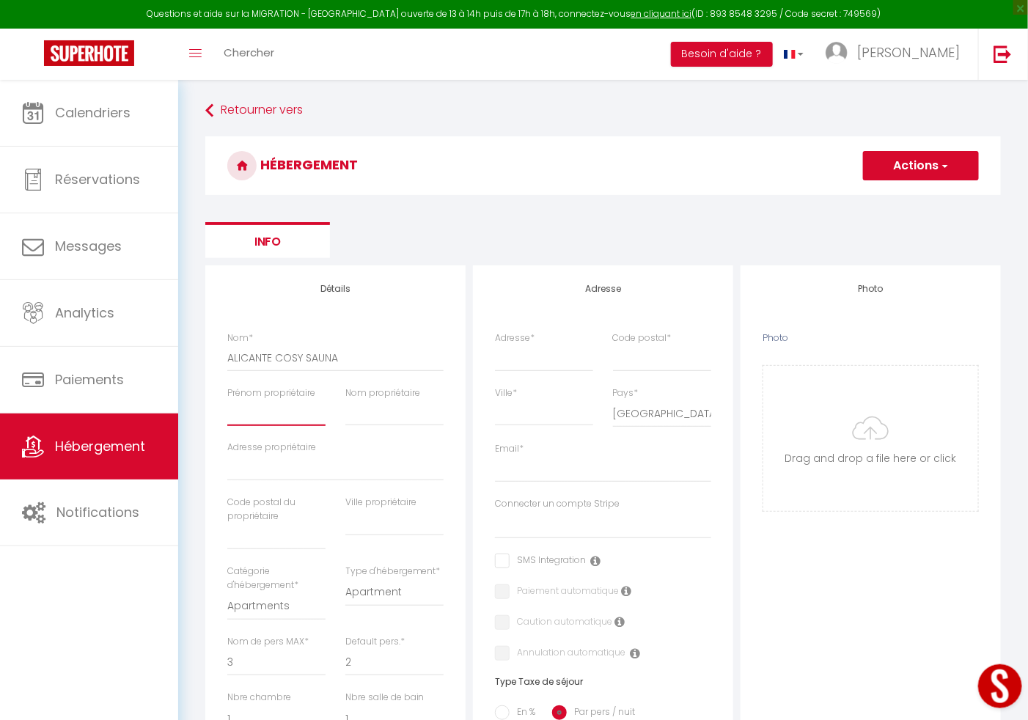
click at [280, 405] on input "Prénom propriétaire" at bounding box center [276, 413] width 98 height 26
click at [392, 414] on input "Nom propriétaire" at bounding box center [394, 413] width 98 height 26
click at [267, 467] on input "Adresse propriétaire" at bounding box center [335, 468] width 216 height 26
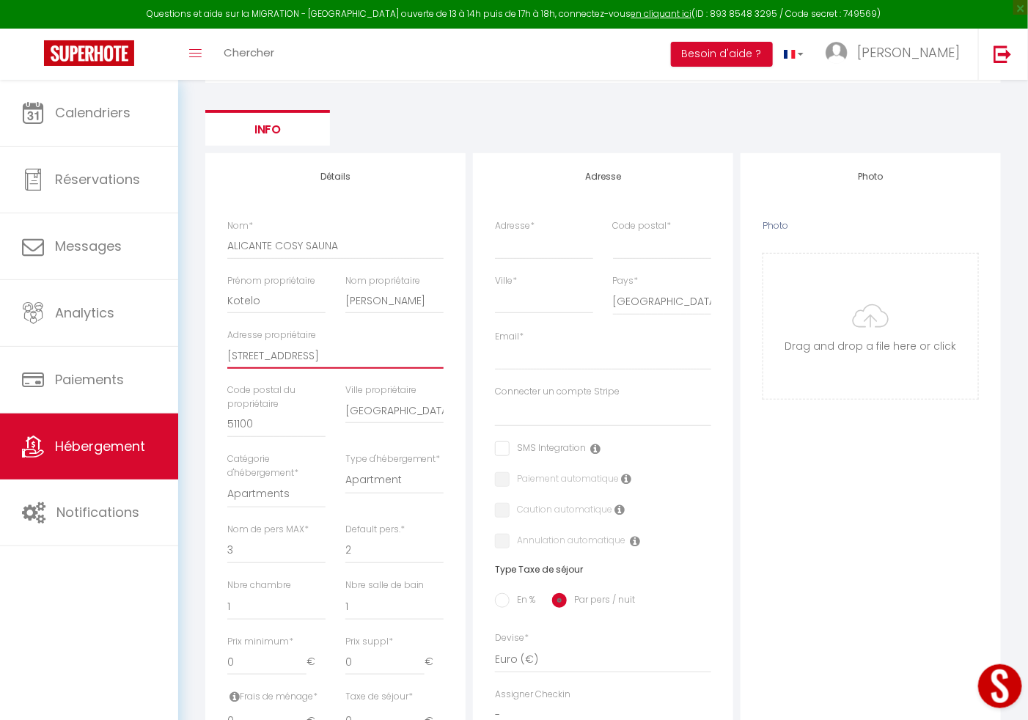
scroll to position [166, 0]
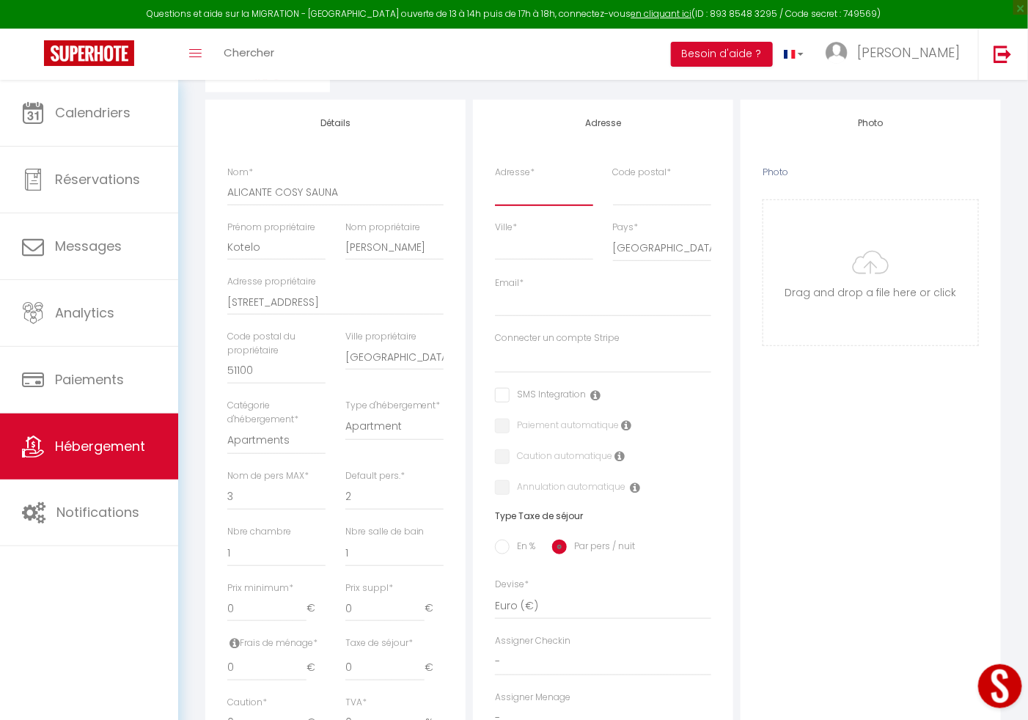
click at [539, 190] on input "Adresse *" at bounding box center [544, 192] width 98 height 26
click at [623, 249] on select "[GEOGRAPHIC_DATA] [GEOGRAPHIC_DATA] [GEOGRAPHIC_DATA] [GEOGRAPHIC_DATA] [GEOGRA…" at bounding box center [662, 248] width 98 height 28
click at [613, 234] on select "[GEOGRAPHIC_DATA] [GEOGRAPHIC_DATA] [GEOGRAPHIC_DATA] [GEOGRAPHIC_DATA] [GEOGRA…" at bounding box center [662, 248] width 98 height 28
click at [557, 309] on input "Email *" at bounding box center [603, 303] width 216 height 26
click at [256, 498] on select "1 2 3 4 5 6 7 8 9 10 11 12 13 14" at bounding box center [276, 497] width 98 height 28
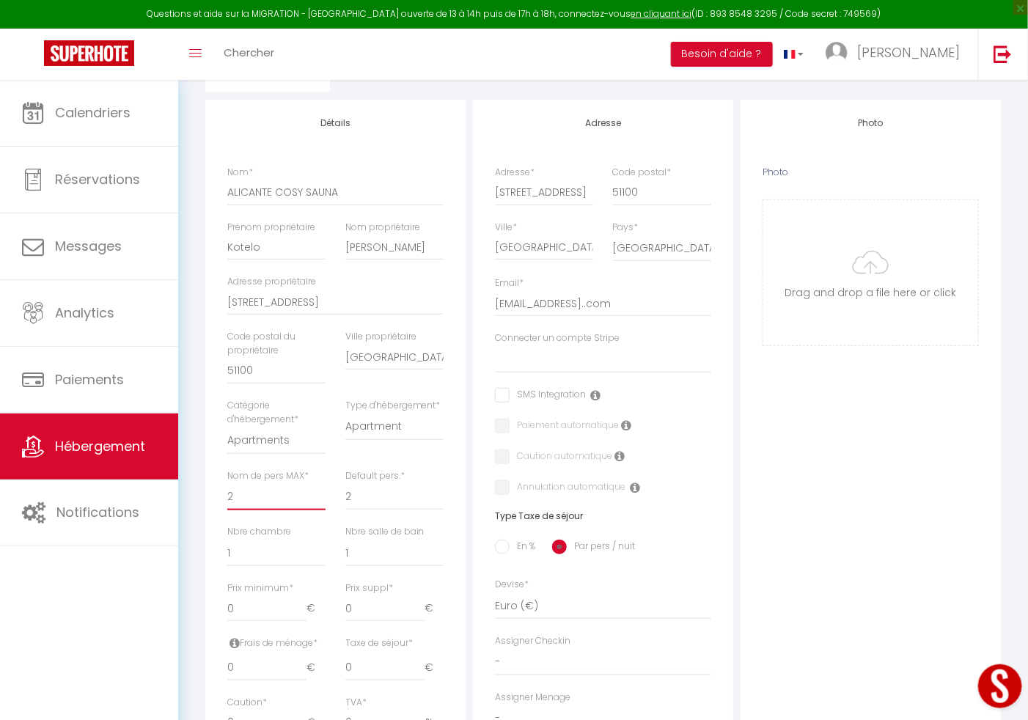
click at [227, 483] on select "1 2 3 4 5 6 7 8 9 10 11 12 13 14" at bounding box center [276, 497] width 98 height 28
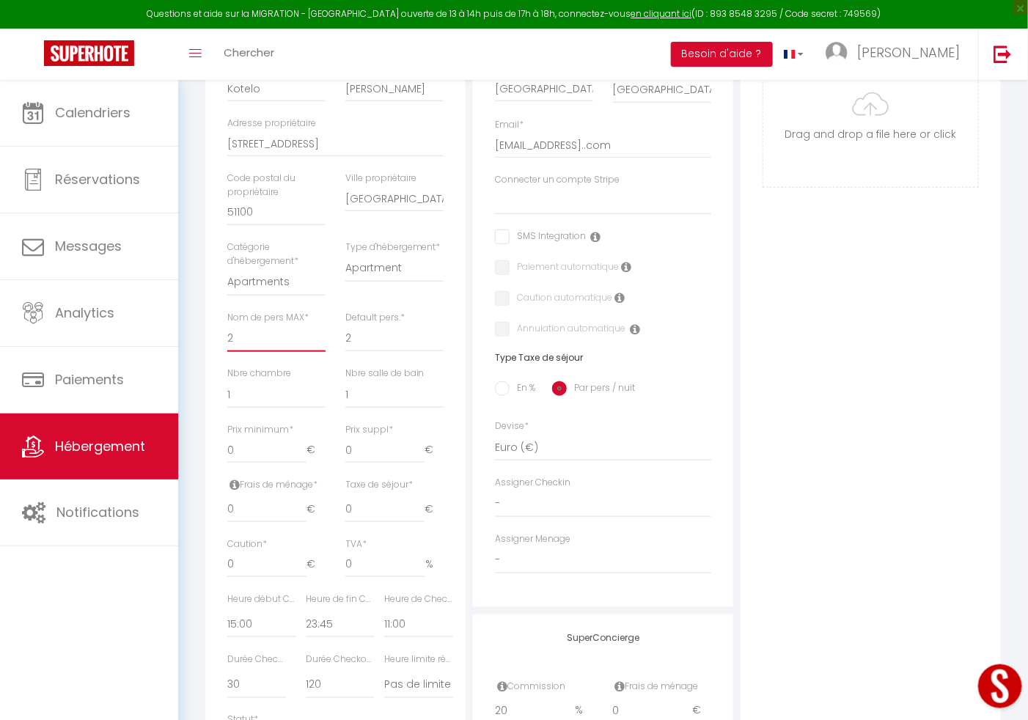
scroll to position [328, 0]
click at [276, 451] on input "0" at bounding box center [266, 446] width 79 height 26
click at [266, 500] on input "0" at bounding box center [266, 506] width 79 height 26
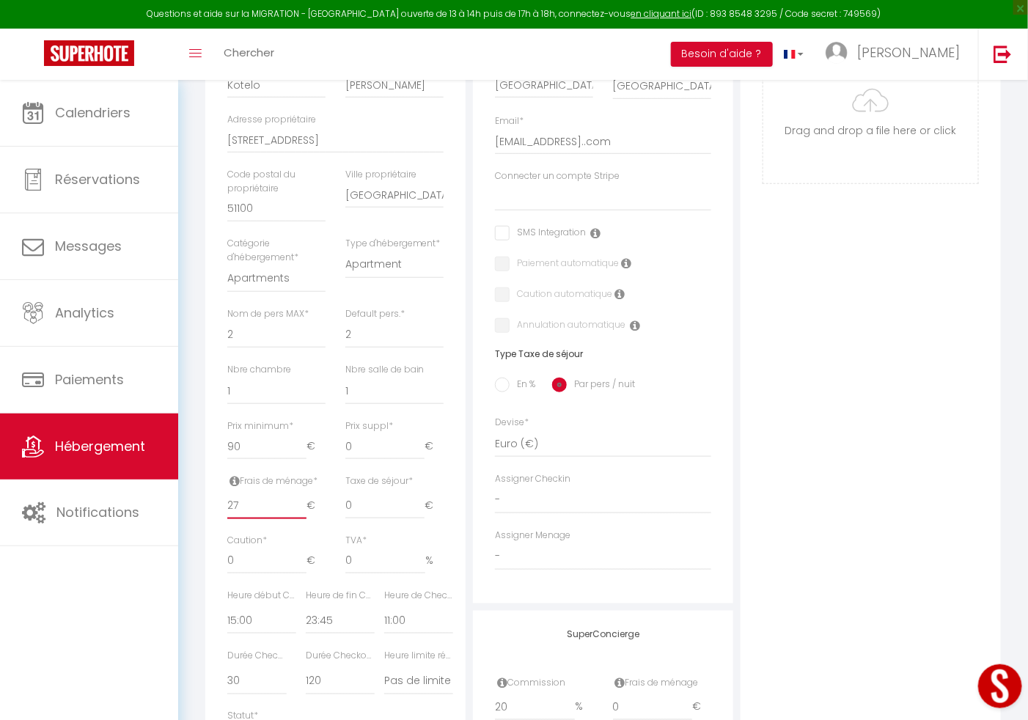
scroll to position [518, 0]
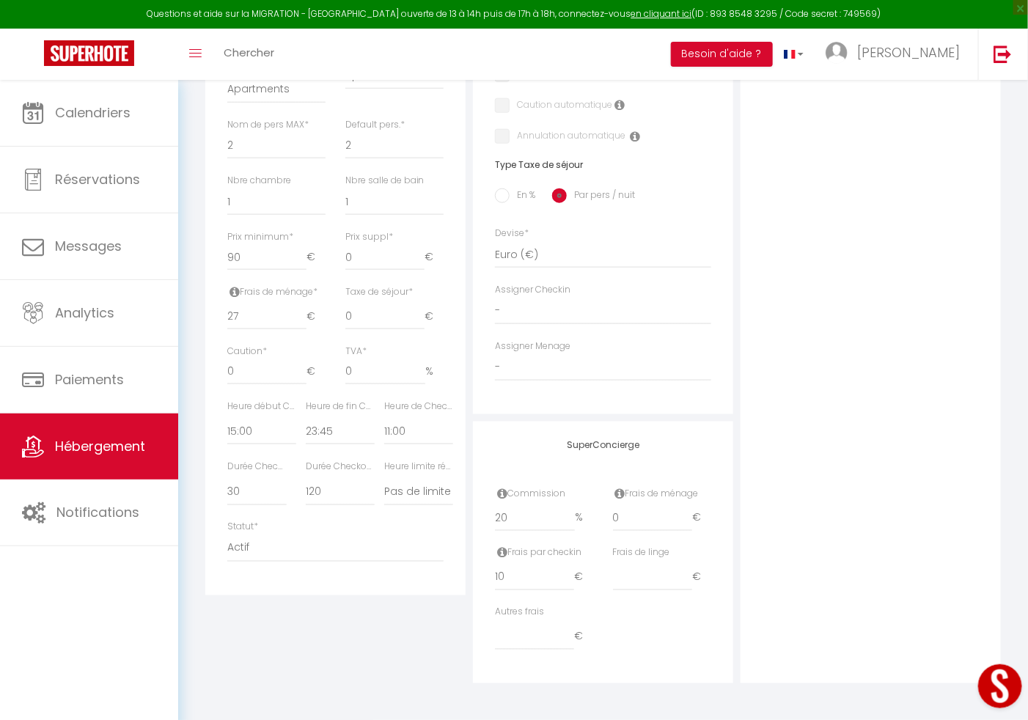
click at [863, 598] on div "Photo Photo Drag and drop a file here or click Ooops, something wrong appended.…" at bounding box center [871, 215] width 260 height 934
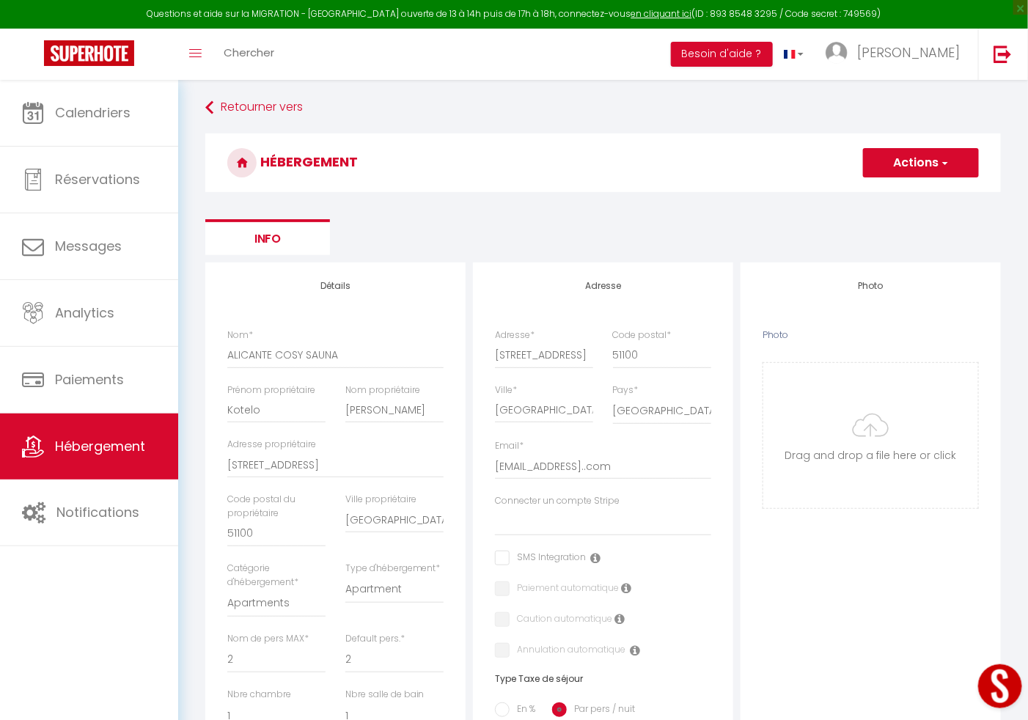
scroll to position [0, 0]
click at [920, 161] on button "Actions" at bounding box center [921, 165] width 116 height 29
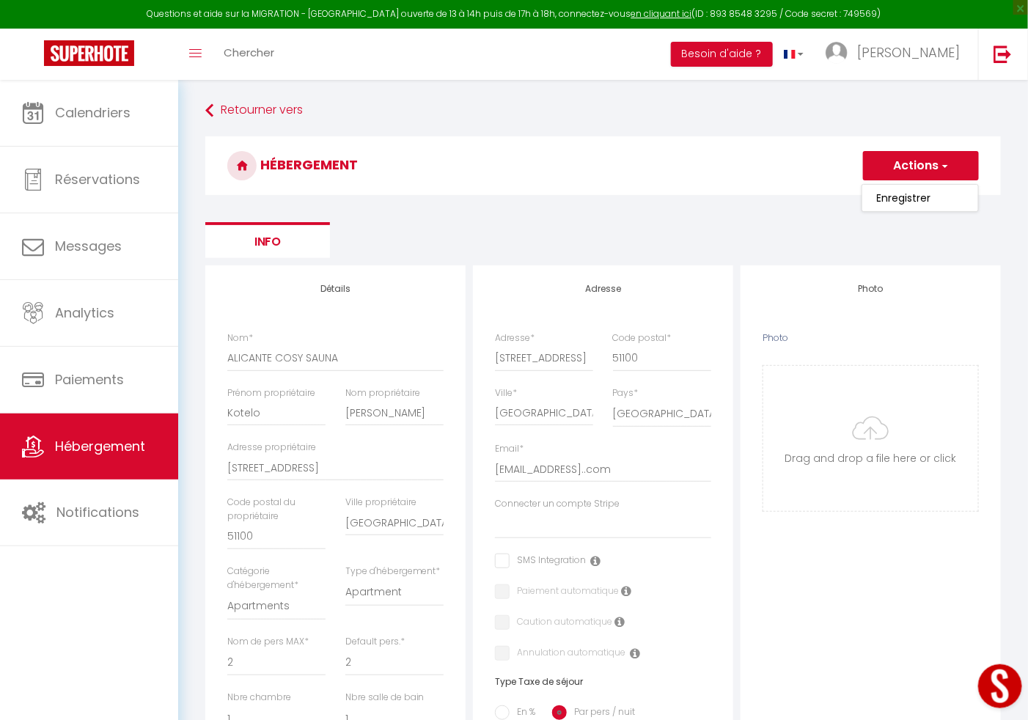
click at [892, 192] on link "Enregistrer" at bounding box center [921, 197] width 116 height 19
click at [892, 192] on h3 "HÉBERGEMENT" at bounding box center [603, 165] width 796 height 59
click at [911, 167] on button "Actions" at bounding box center [921, 165] width 116 height 29
click at [894, 194] on input "Enregistrer" at bounding box center [904, 198] width 54 height 15
click at [598, 463] on input "22landouzy@gmail..com" at bounding box center [603, 469] width 216 height 26
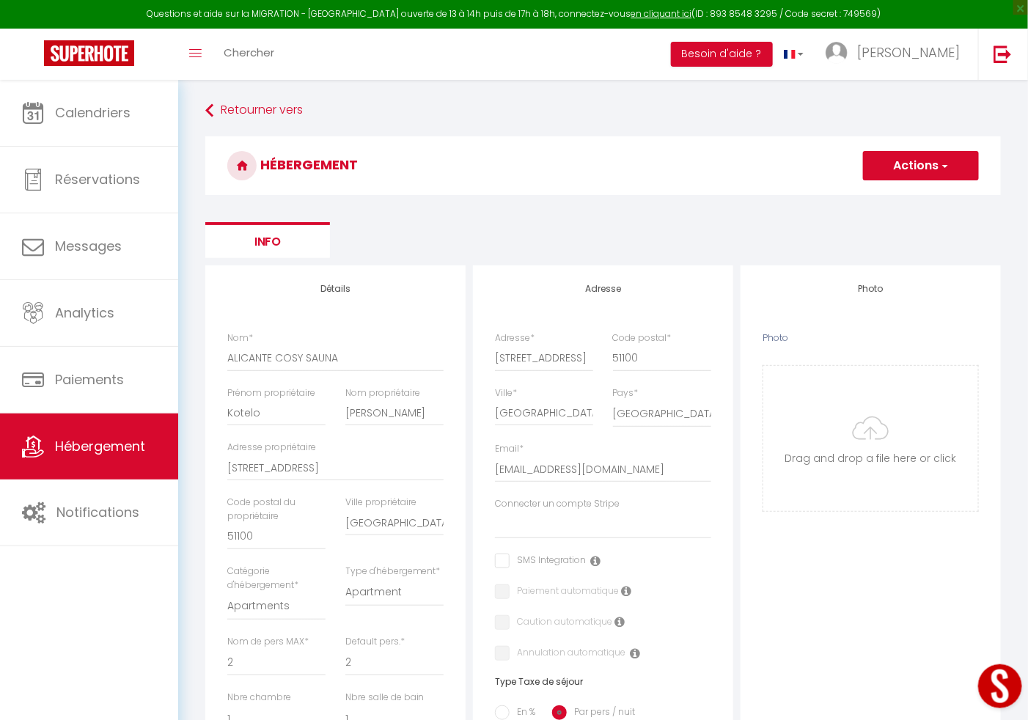
click at [936, 176] on button "Actions" at bounding box center [921, 165] width 116 height 29
click at [902, 202] on input "Enregistrer" at bounding box center [904, 198] width 54 height 15
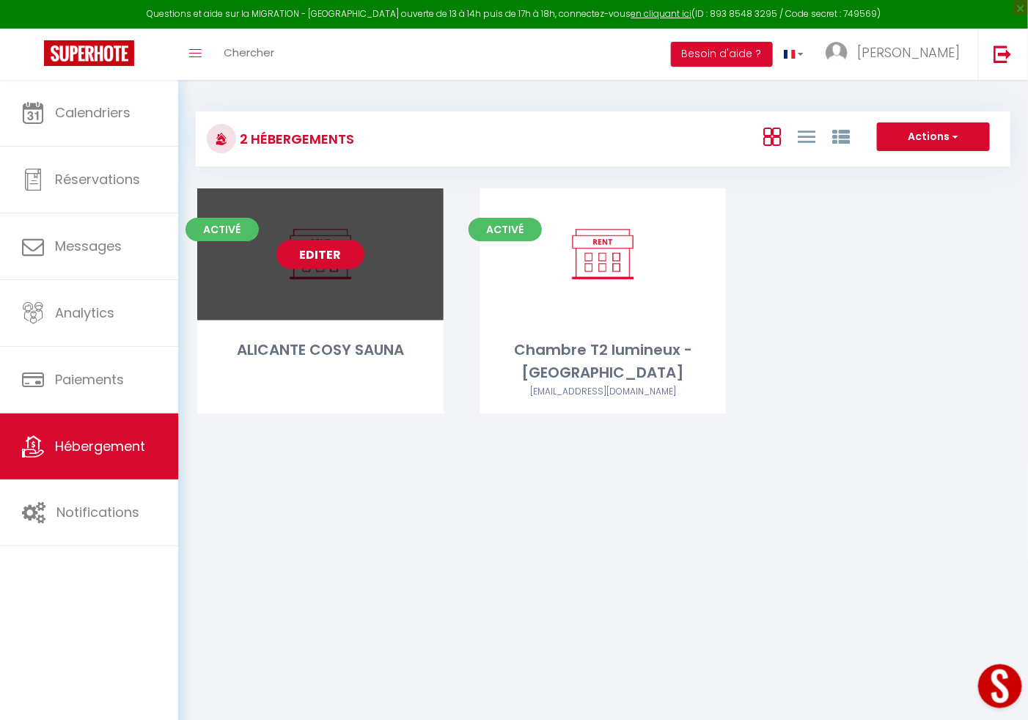
click at [335, 263] on link "Editer" at bounding box center [321, 254] width 88 height 29
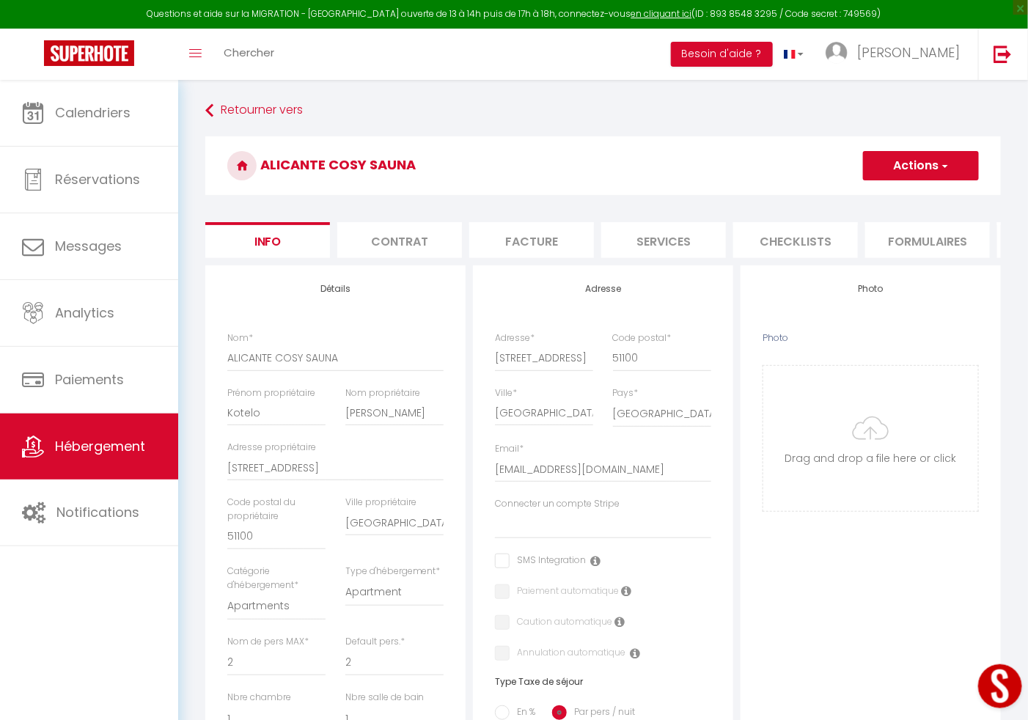
scroll to position [0, 524]
click at [530, 249] on li "Plateformes" at bounding box center [536, 240] width 125 height 36
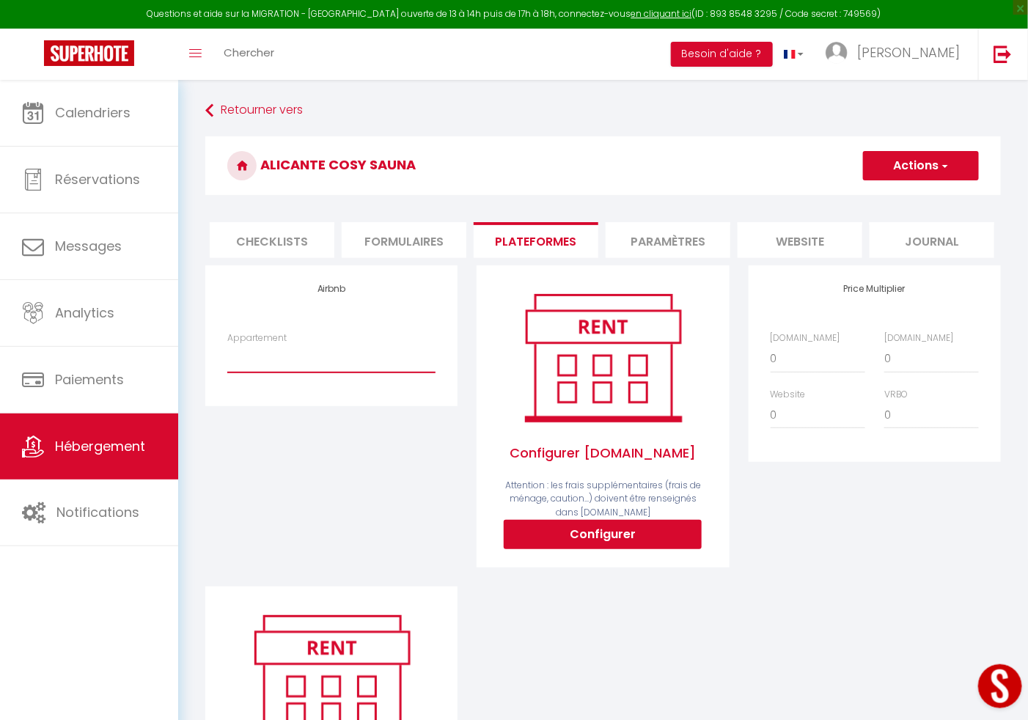
click at [344, 373] on select "Cocon Privé avec [PERSON_NAME] & Sauna - [EMAIL_ADDRESS][DOMAIN_NAME]" at bounding box center [331, 359] width 208 height 28
click at [227, 361] on select "Cocon Privé avec [PERSON_NAME] & Sauna - [EMAIL_ADDRESS][DOMAIN_NAME]" at bounding box center [331, 359] width 208 height 28
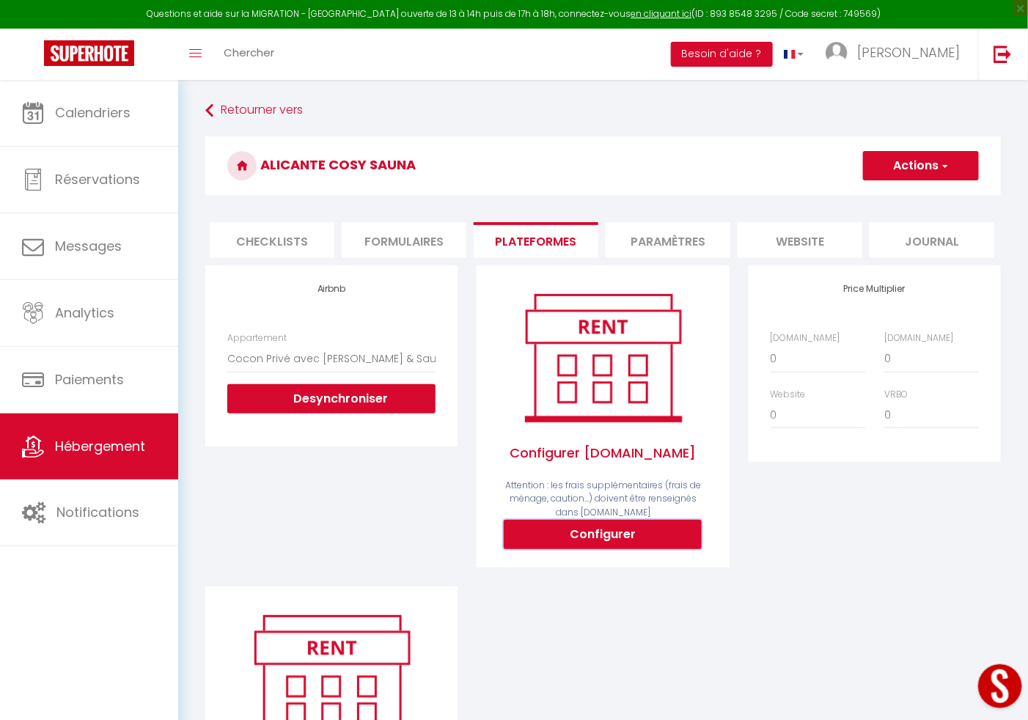
click at [548, 549] on button "Configurer" at bounding box center [603, 534] width 198 height 29
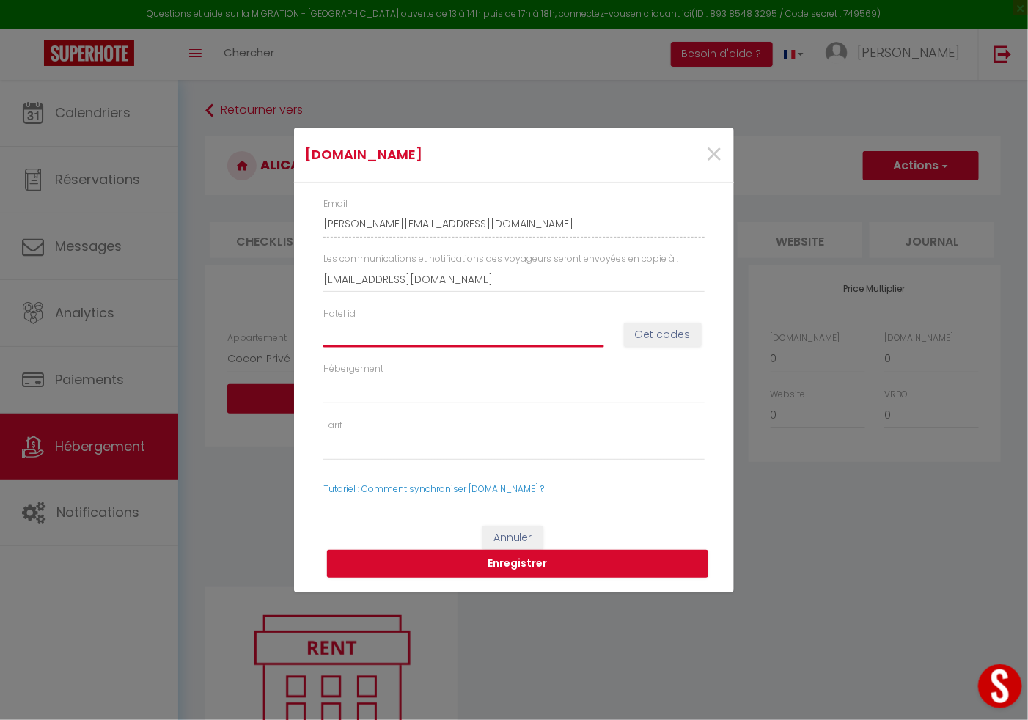
click at [480, 333] on input "Hotel id" at bounding box center [463, 334] width 281 height 26
click at [335, 328] on input "Hotel id" at bounding box center [463, 334] width 281 height 26
paste input "14361587"
click at [674, 324] on button "Get codes" at bounding box center [663, 335] width 78 height 25
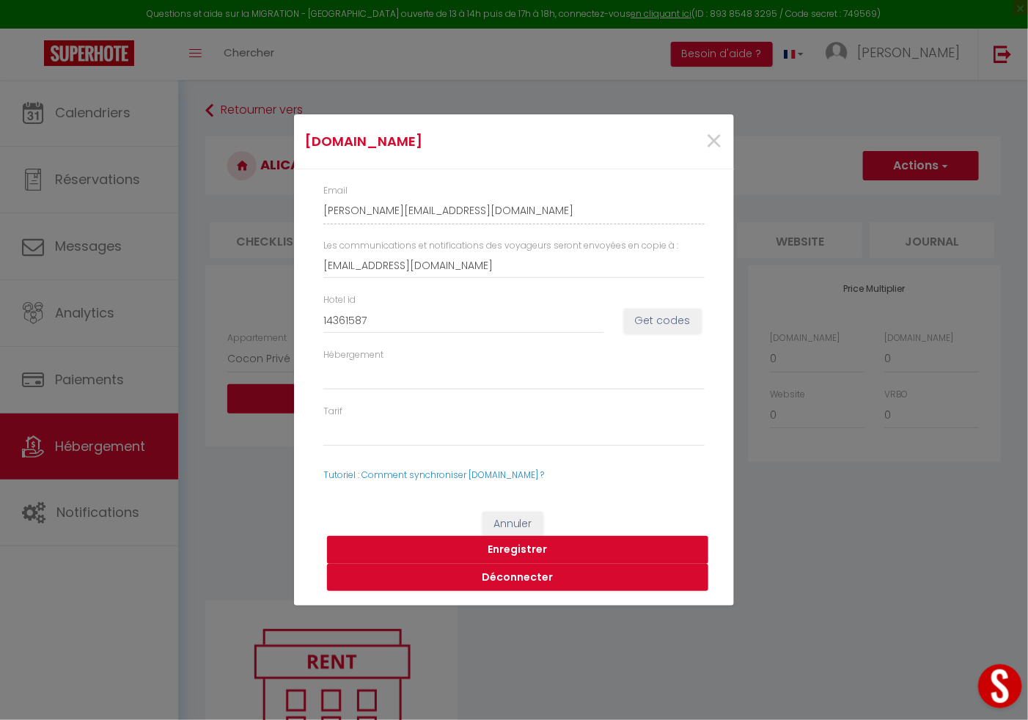
click at [521, 550] on button "Enregistrer" at bounding box center [517, 550] width 381 height 28
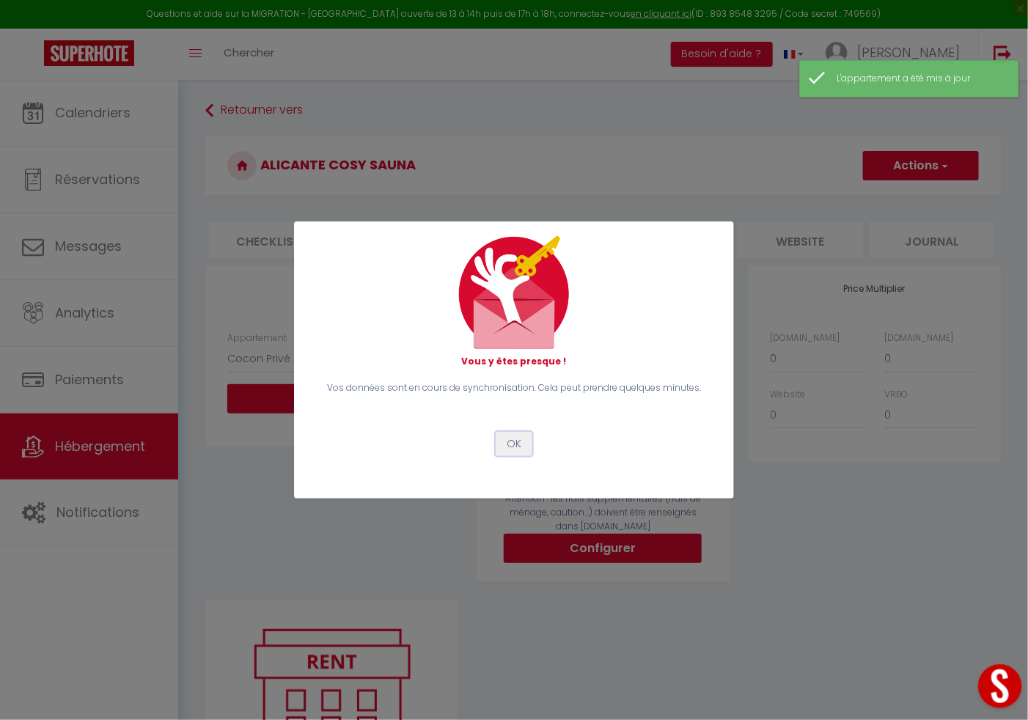
click at [506, 433] on button "OK" at bounding box center [514, 444] width 37 height 25
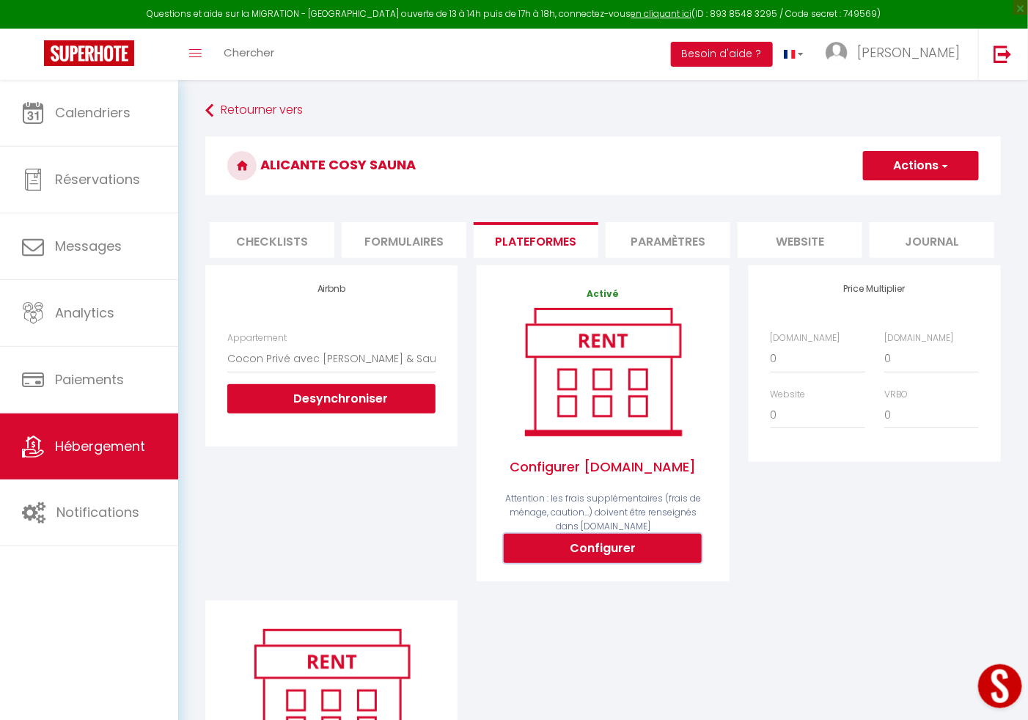
click at [669, 563] on button "Configurer" at bounding box center [603, 548] width 198 height 29
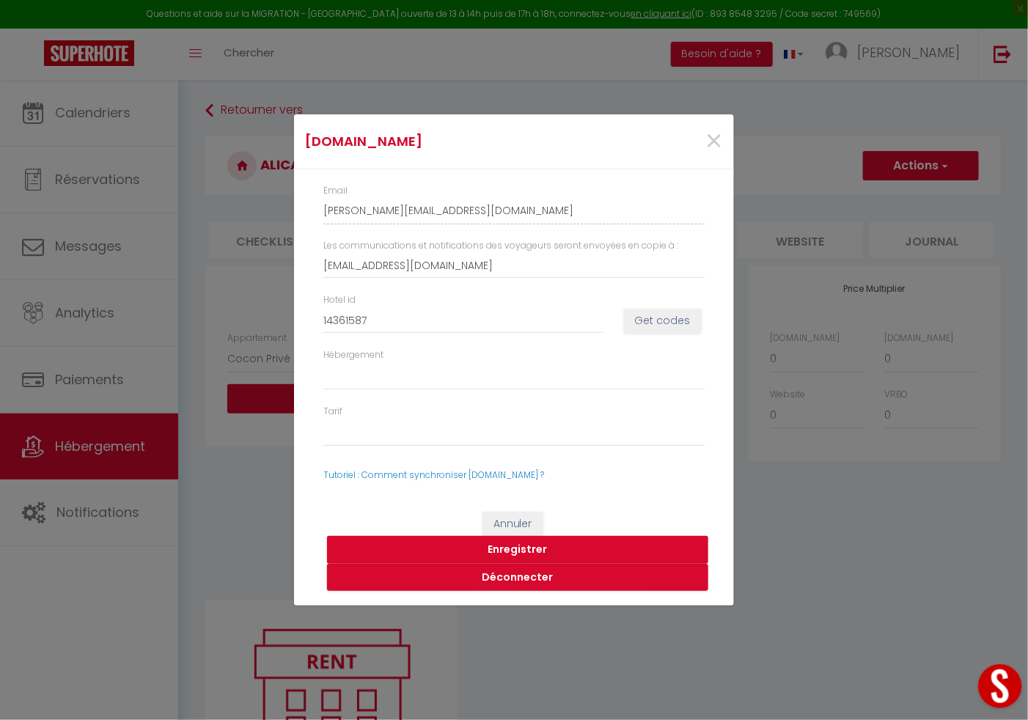
click at [570, 543] on button "Enregistrer" at bounding box center [517, 550] width 381 height 28
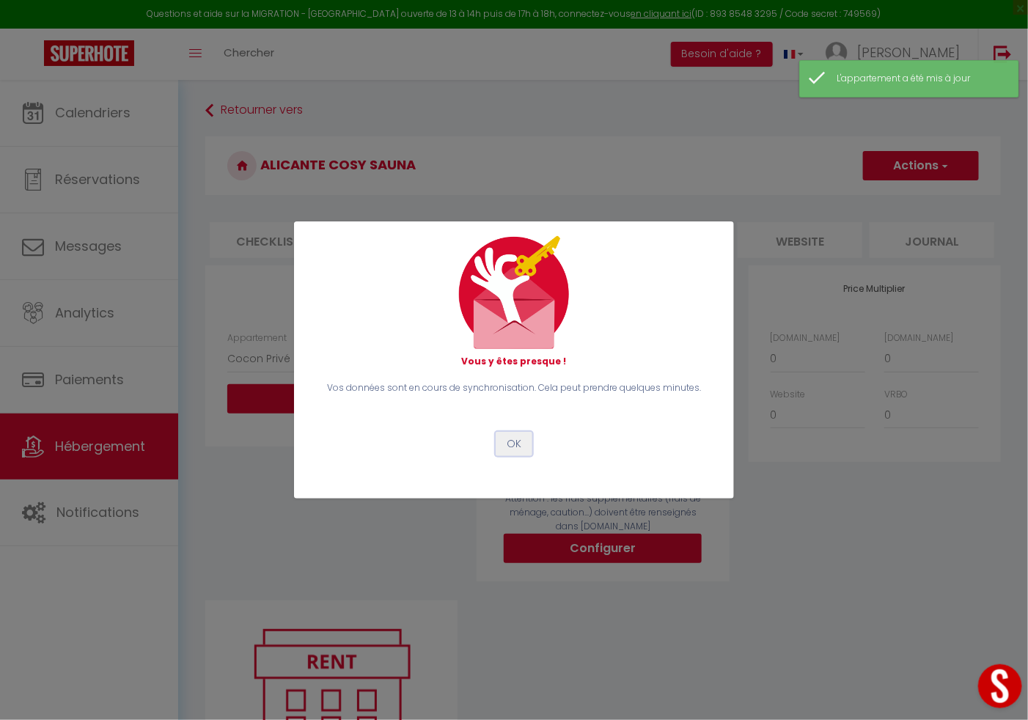
click at [509, 438] on button "OK" at bounding box center [514, 444] width 37 height 25
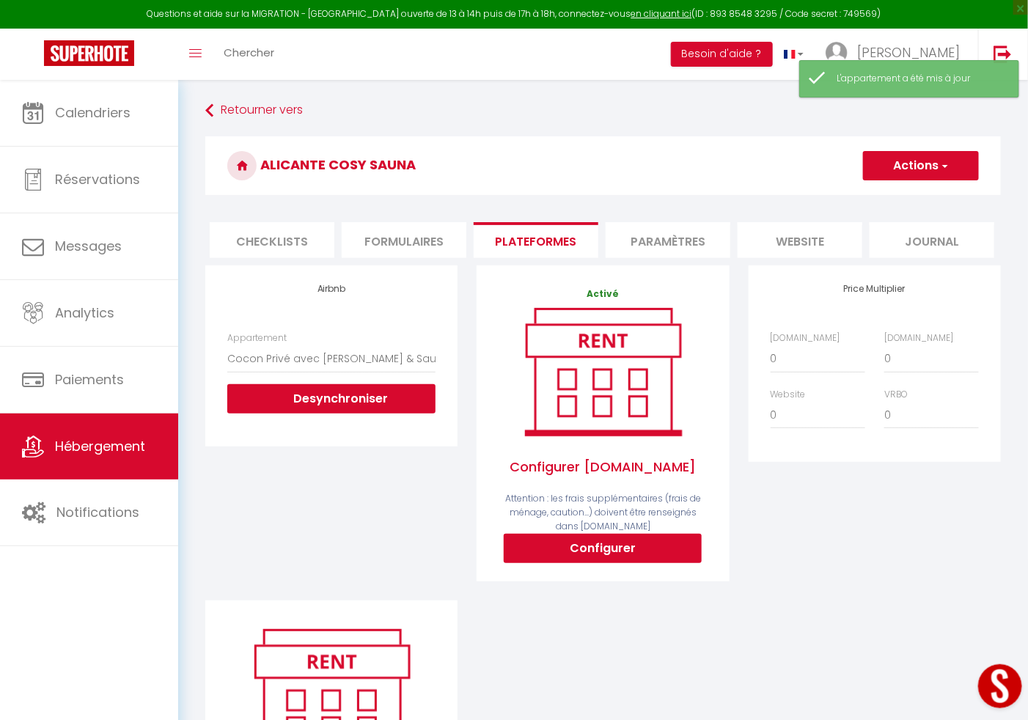
click at [920, 170] on button "Actions" at bounding box center [921, 165] width 116 height 29
click at [893, 196] on link "Enregistrer" at bounding box center [921, 197] width 116 height 19
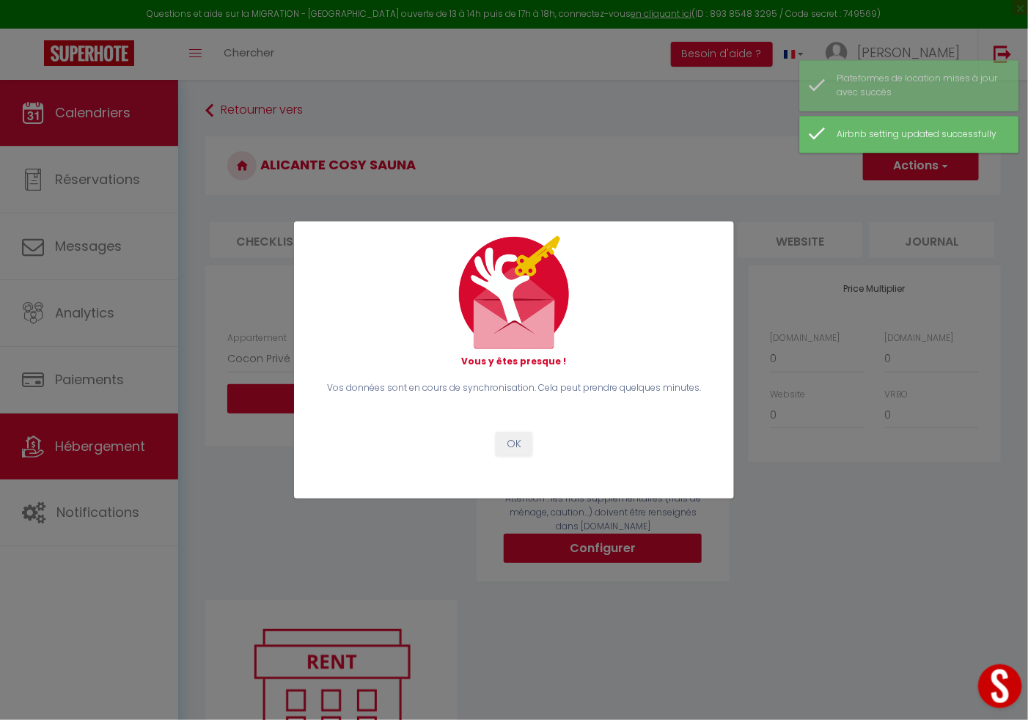
click at [48, 117] on div "Vous y êtes presque ! Vos données sont en cours de synchronisation. Cela peut p…" at bounding box center [514, 360] width 1028 height 720
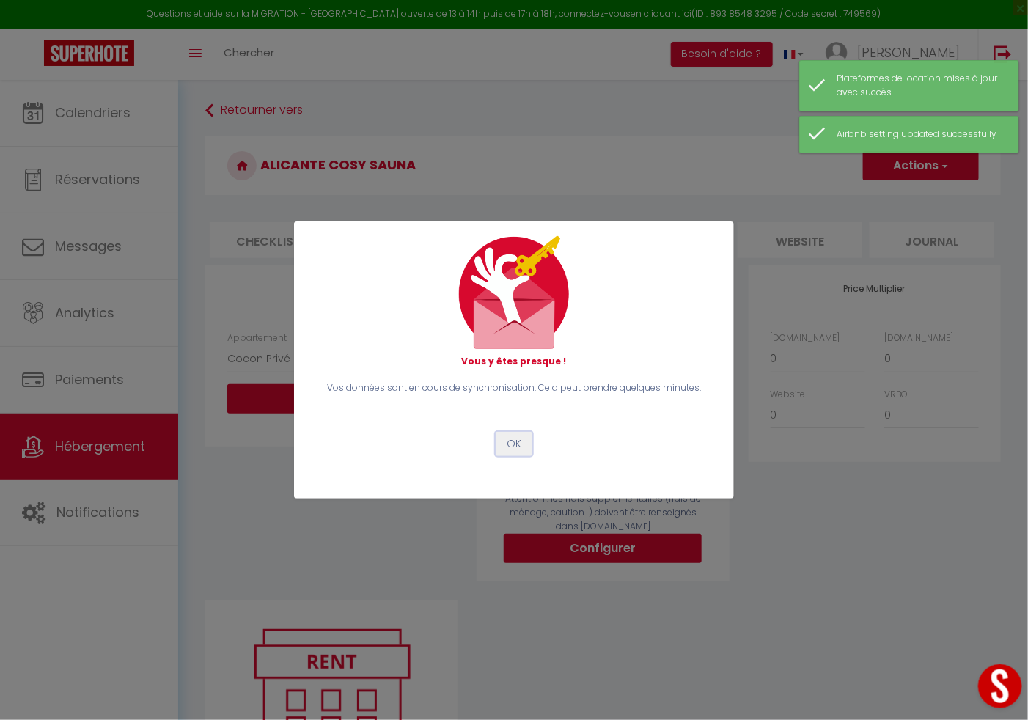
click at [508, 436] on button "OK" at bounding box center [514, 444] width 37 height 25
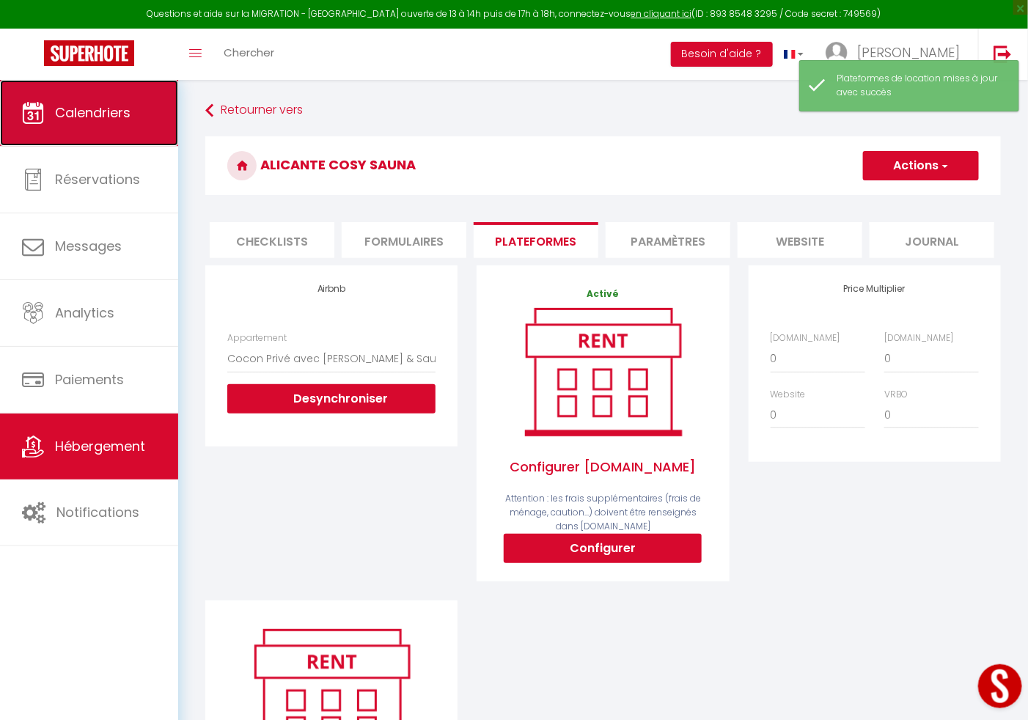
click at [93, 112] on span "Calendriers" at bounding box center [93, 112] width 76 height 18
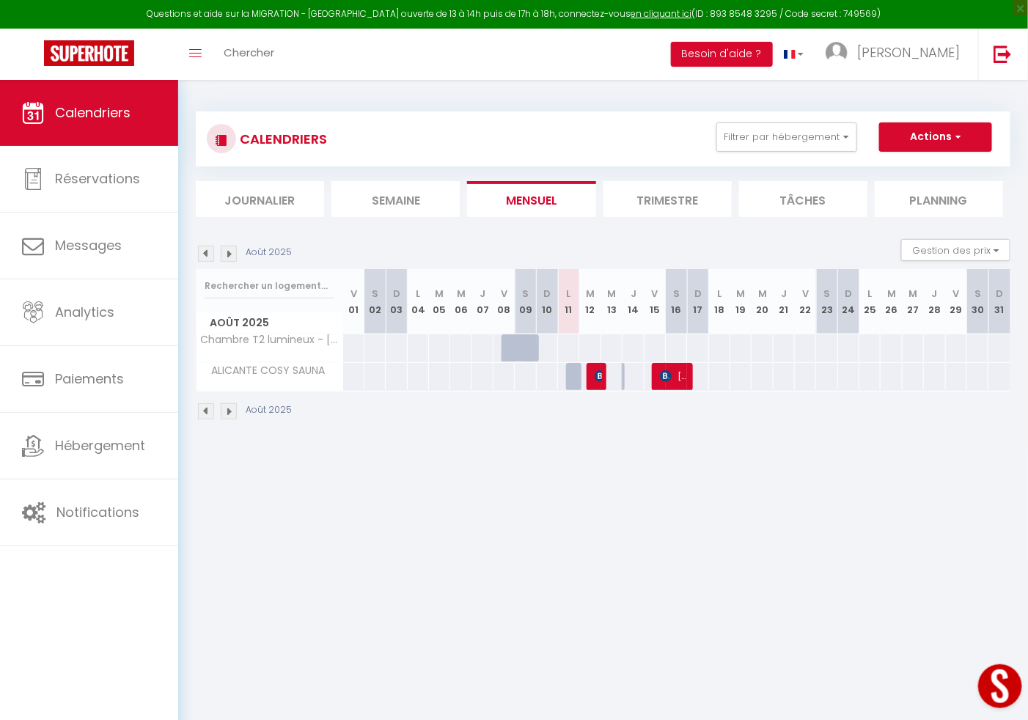
click at [626, 379] on div at bounding box center [633, 376] width 22 height 27
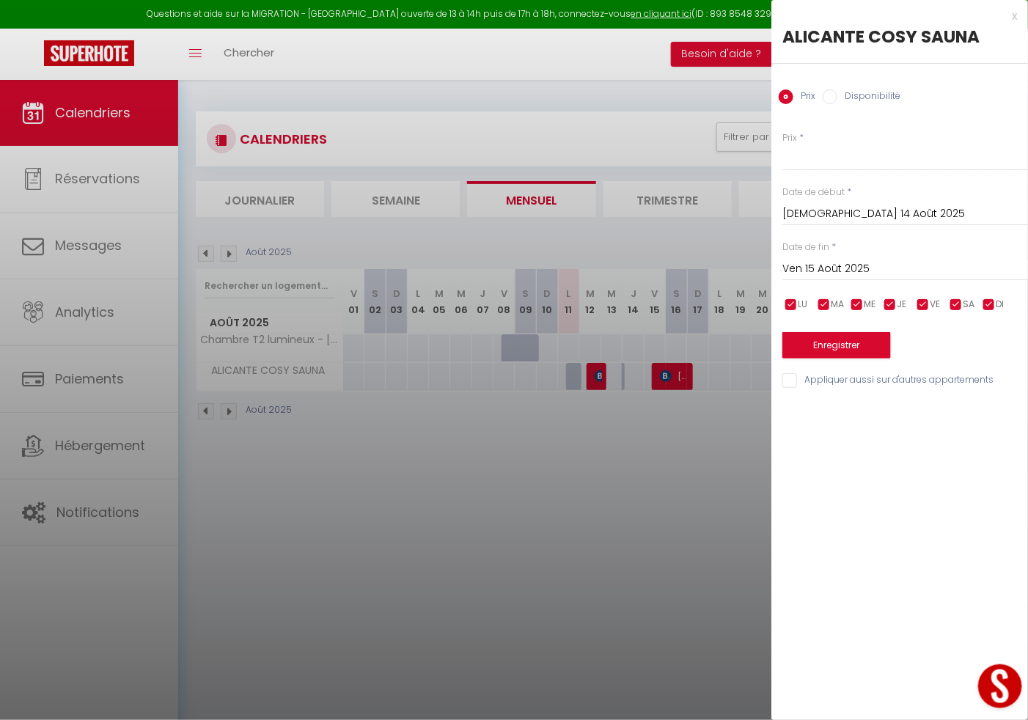
click at [642, 465] on div at bounding box center [514, 360] width 1028 height 720
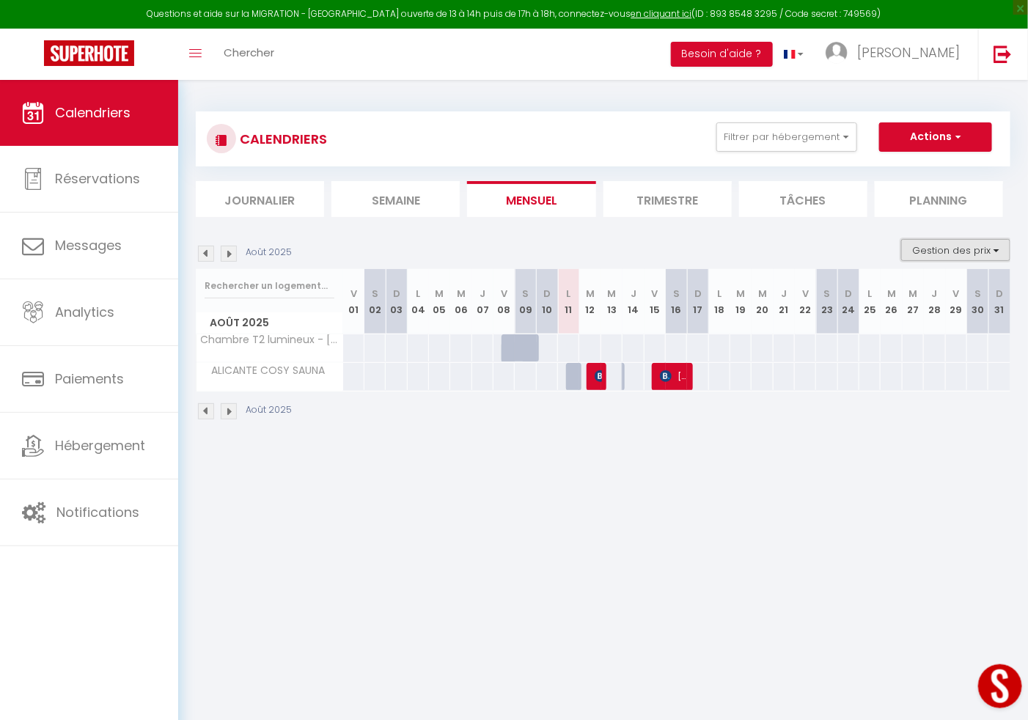
click at [973, 252] on button "Gestion des prix" at bounding box center [955, 250] width 109 height 22
click at [942, 340] on input "Disponibilité" at bounding box center [944, 347] width 132 height 15
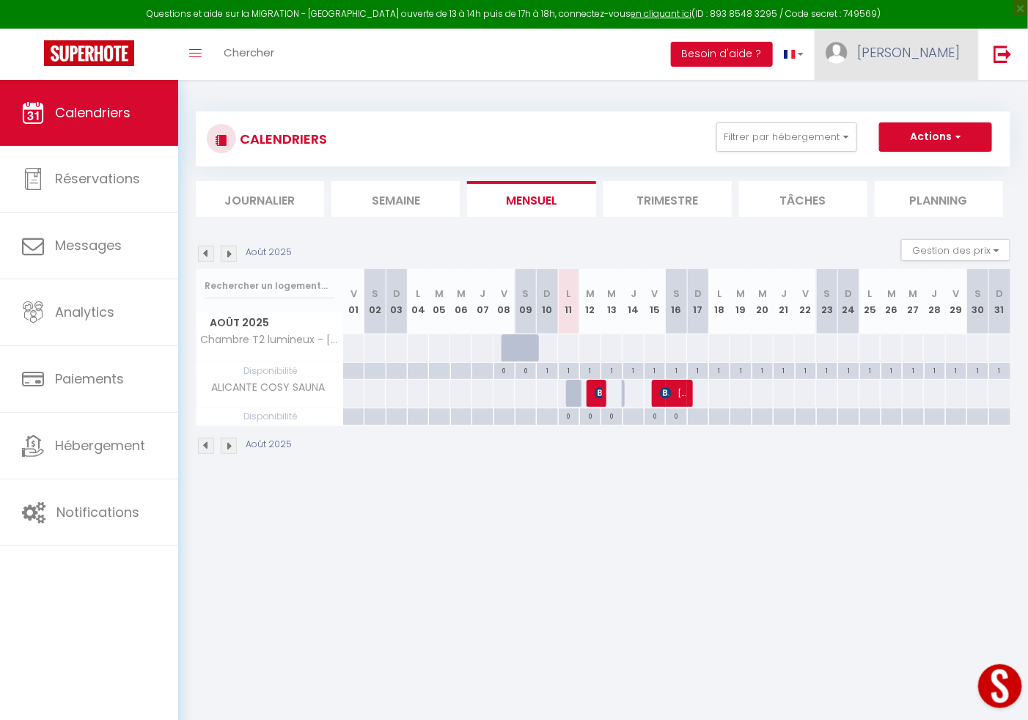
click at [911, 47] on link "[PERSON_NAME]" at bounding box center [897, 54] width 164 height 51
click at [903, 93] on link "Paramètres" at bounding box center [919, 101] width 109 height 25
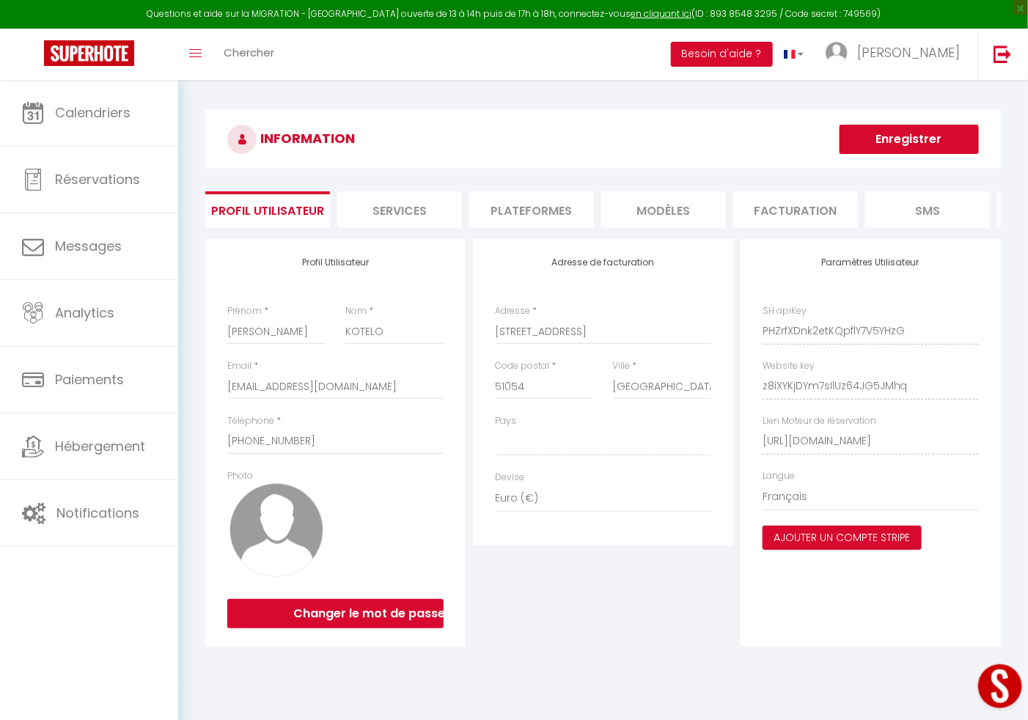
click at [533, 201] on li "Plateformes" at bounding box center [531, 209] width 125 height 36
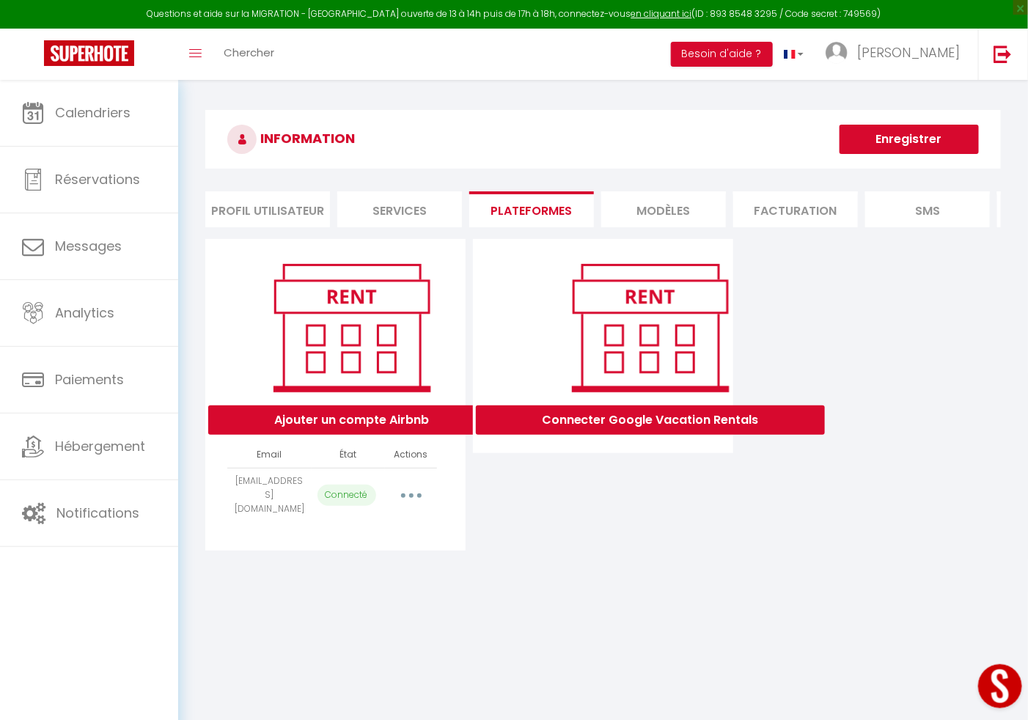
click at [418, 504] on button "button" at bounding box center [411, 494] width 41 height 23
click at [403, 541] on link "Importer les appartements" at bounding box center [347, 528] width 162 height 25
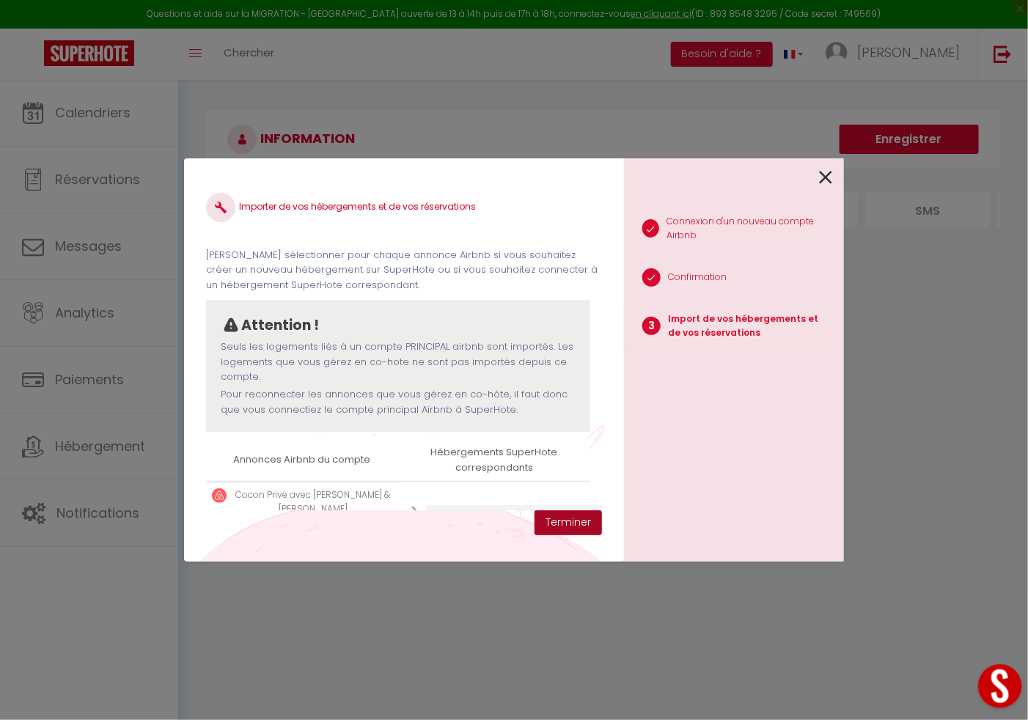
click at [560, 515] on button "Terminer" at bounding box center [568, 522] width 67 height 25
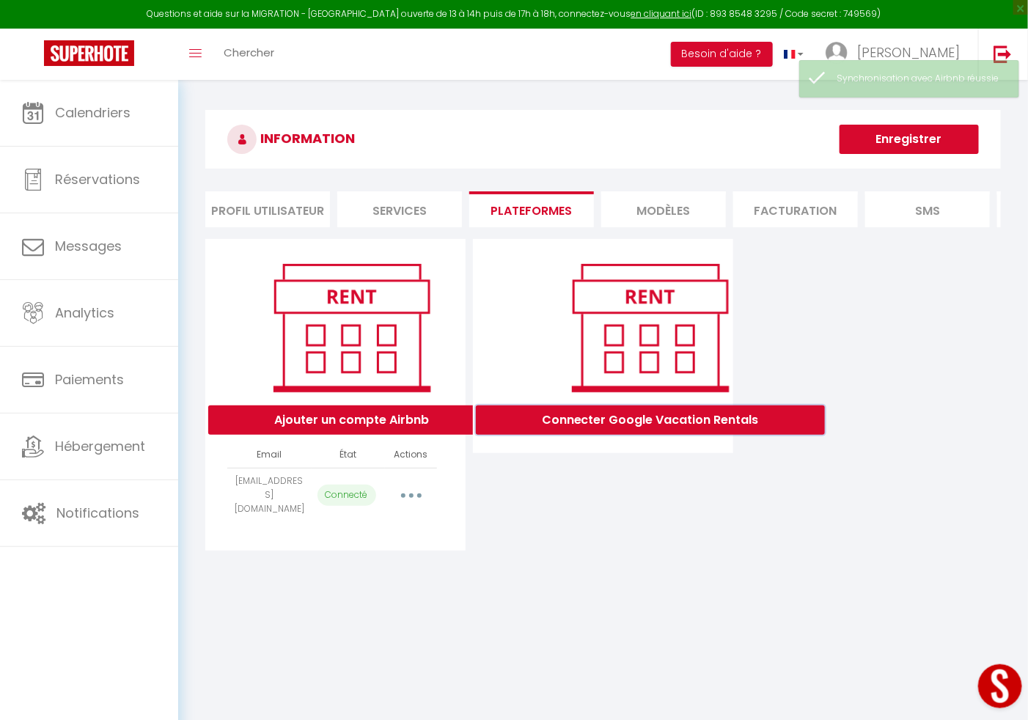
click at [649, 434] on button "Connecter Google Vacation Rentals" at bounding box center [650, 420] width 349 height 29
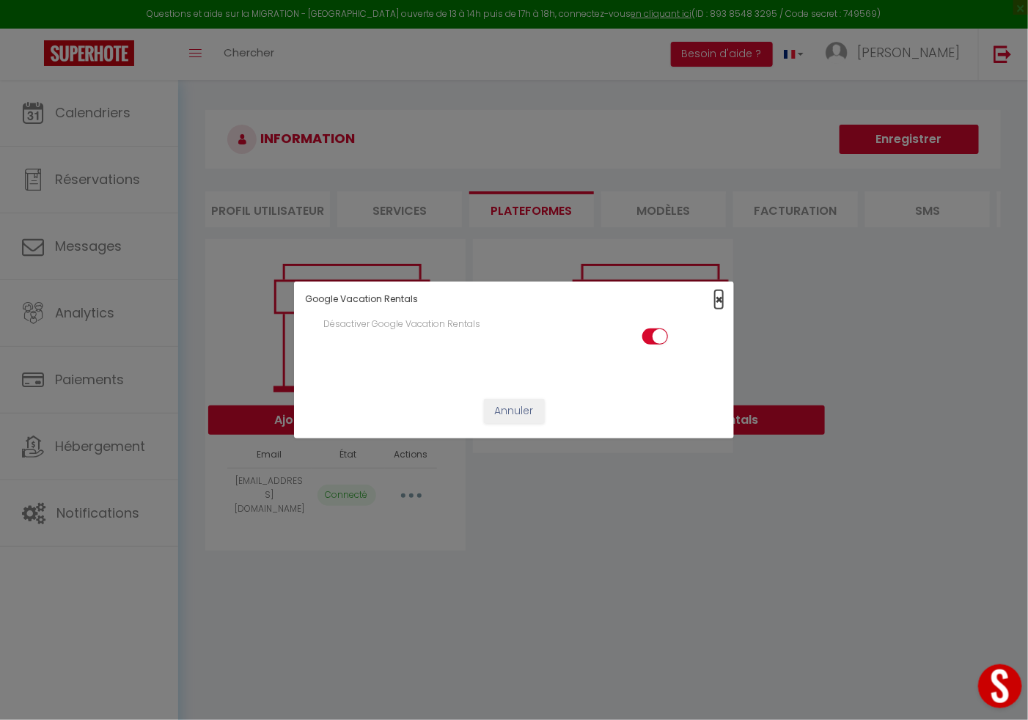
click at [715, 307] on span "×" at bounding box center [719, 299] width 8 height 18
click at [714, 307] on img at bounding box center [650, 327] width 187 height 141
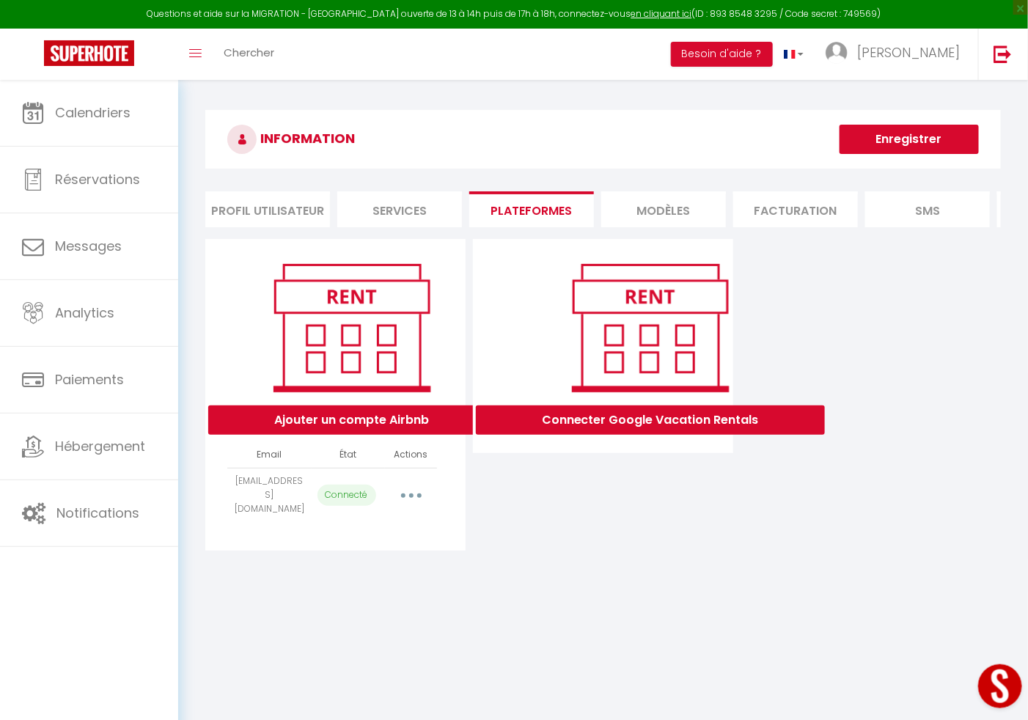
click at [953, 143] on button "Enregistrer" at bounding box center [909, 139] width 139 height 29
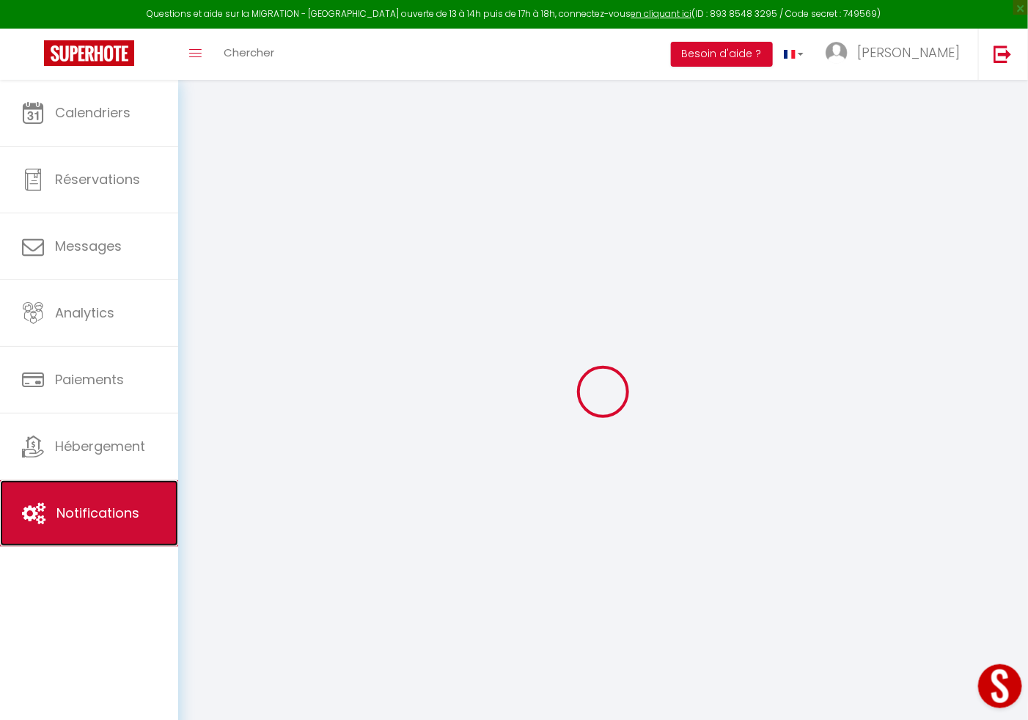
click at [45, 510] on icon at bounding box center [33, 513] width 23 height 22
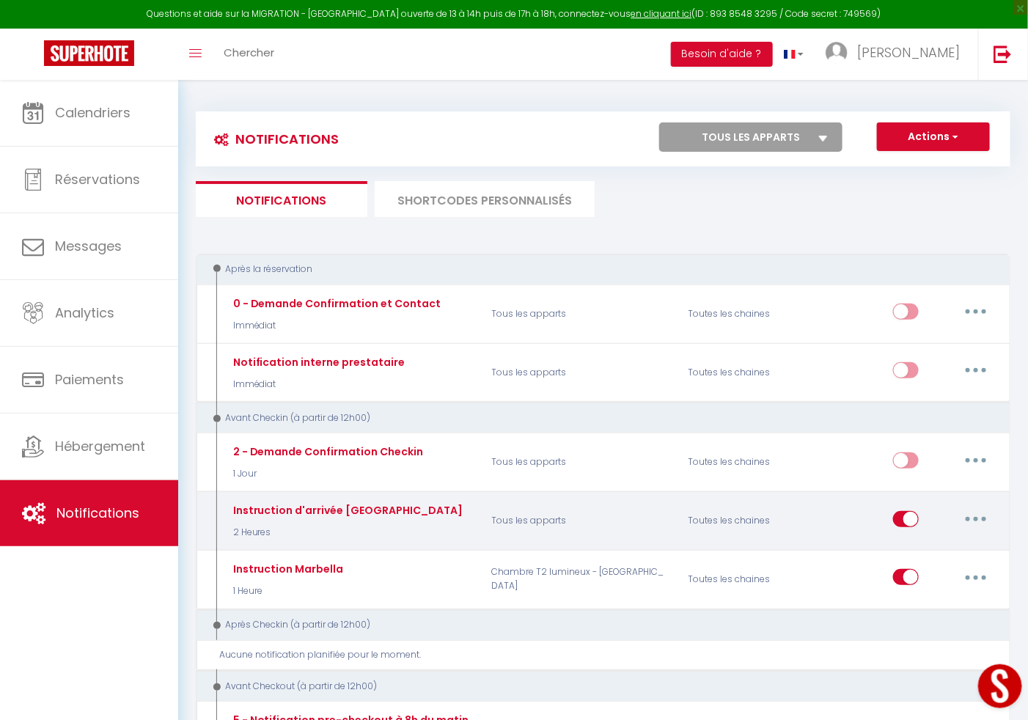
click at [964, 515] on button "button" at bounding box center [976, 519] width 41 height 23
click at [913, 546] on link "Editer" at bounding box center [938, 552] width 109 height 25
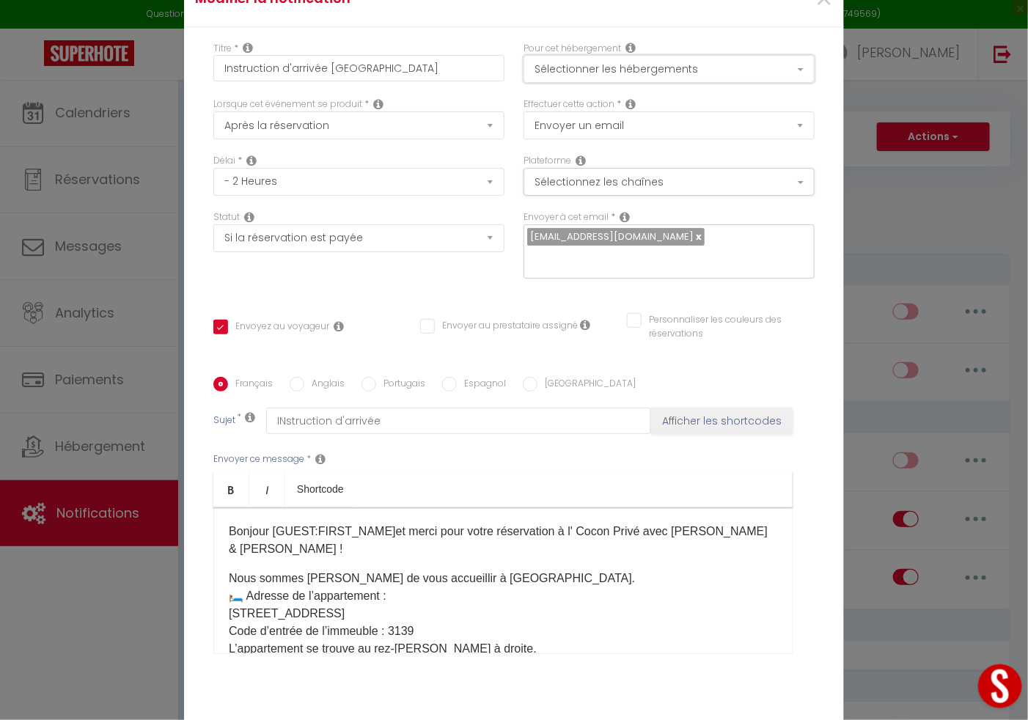
click at [627, 67] on button "Sélectionner les hébergements" at bounding box center [669, 69] width 291 height 28
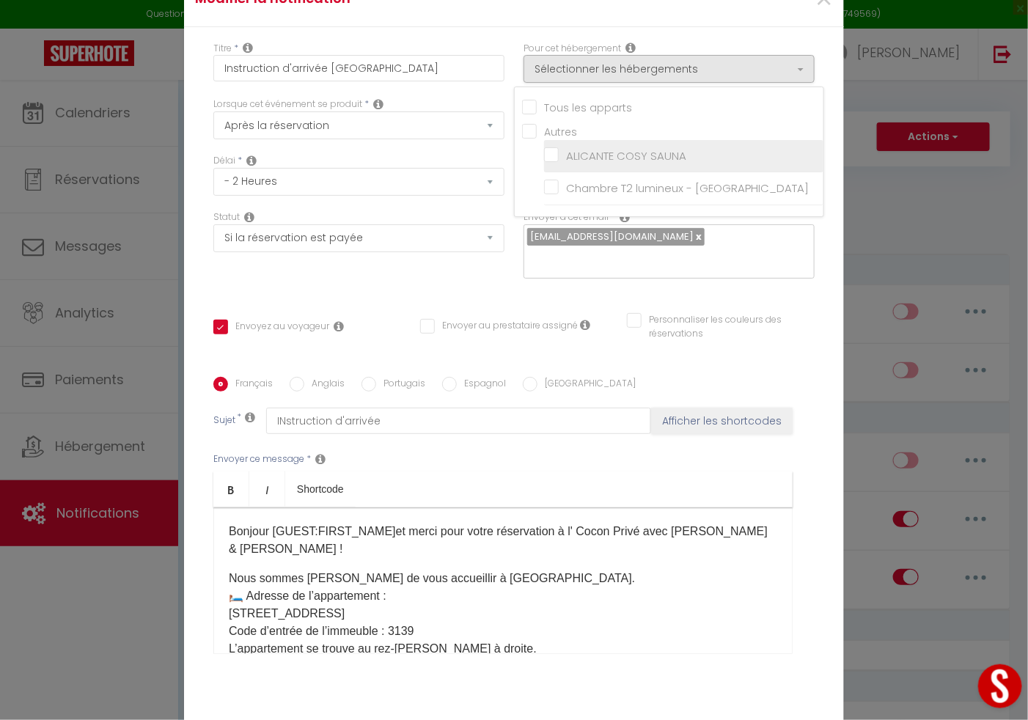
click at [549, 157] on input "ALICANTE COSY SAUNA" at bounding box center [683, 156] width 279 height 15
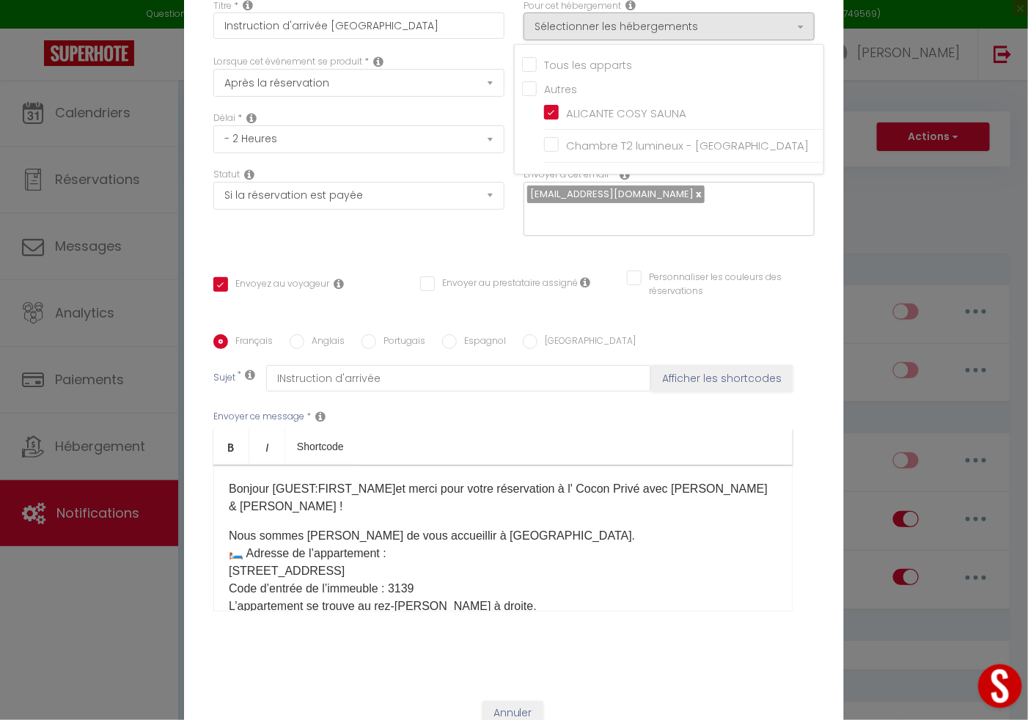
scroll to position [80, 0]
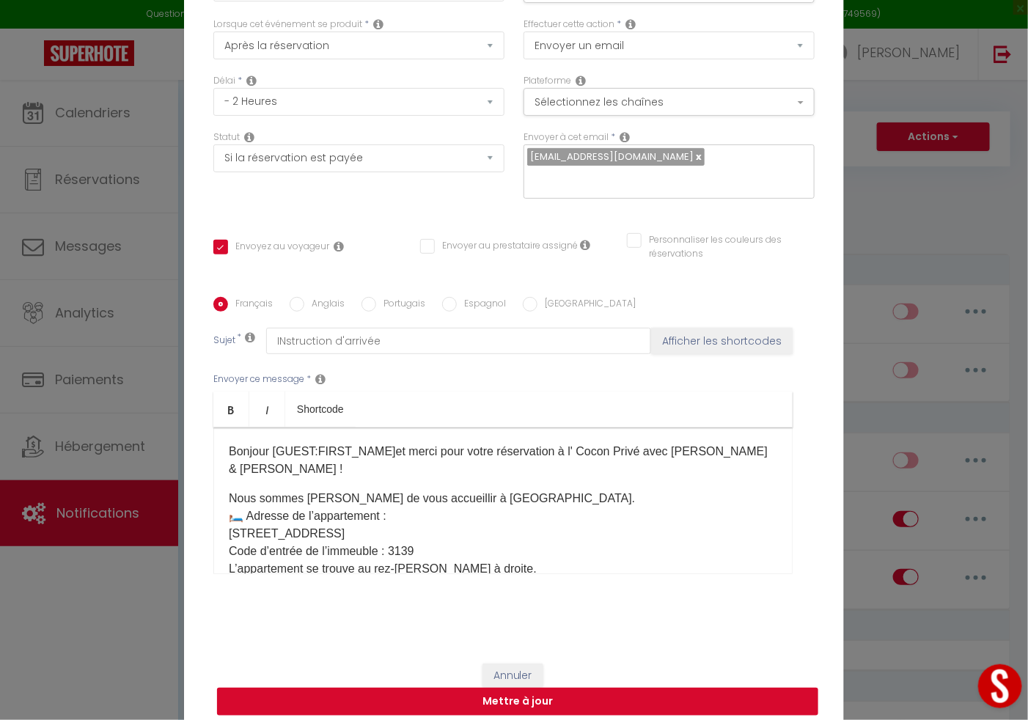
click at [564, 694] on button "Mettre à jour" at bounding box center [517, 702] width 601 height 28
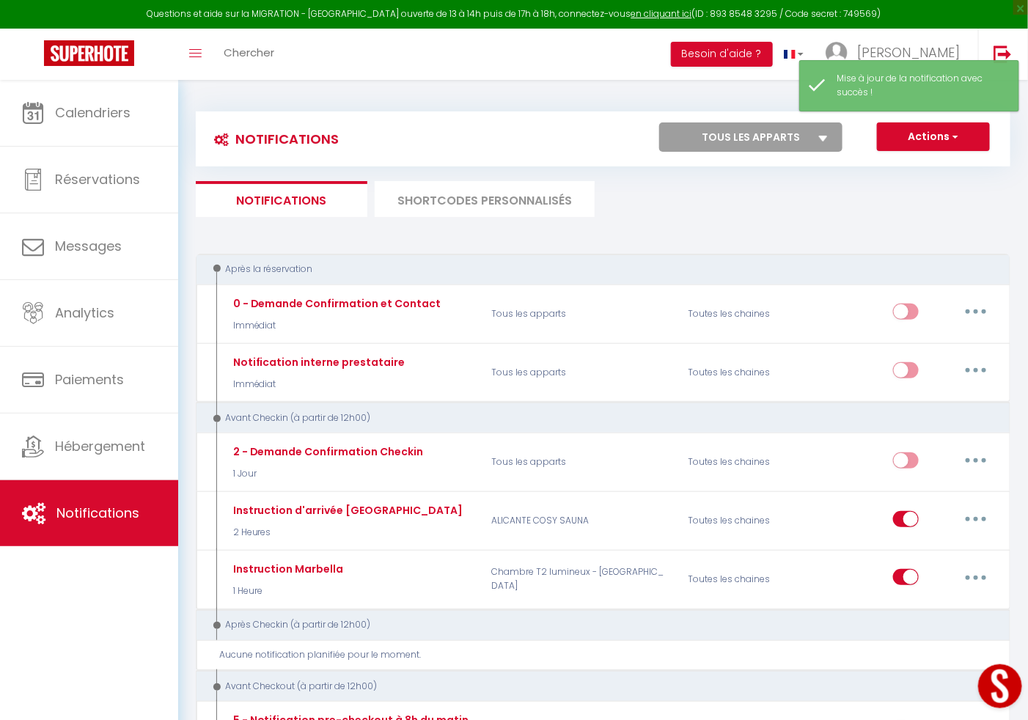
click at [564, 694] on div "Avant Checkout (à partir de 12h00)" at bounding box center [596, 687] width 772 height 14
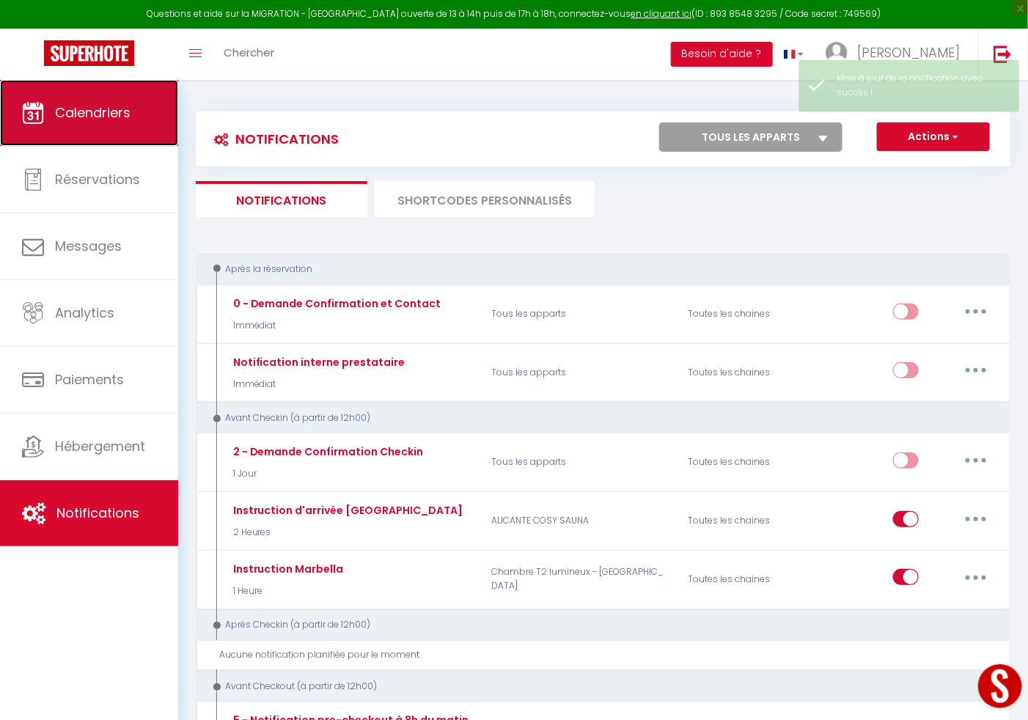
click at [109, 139] on link "Calendriers" at bounding box center [89, 113] width 178 height 66
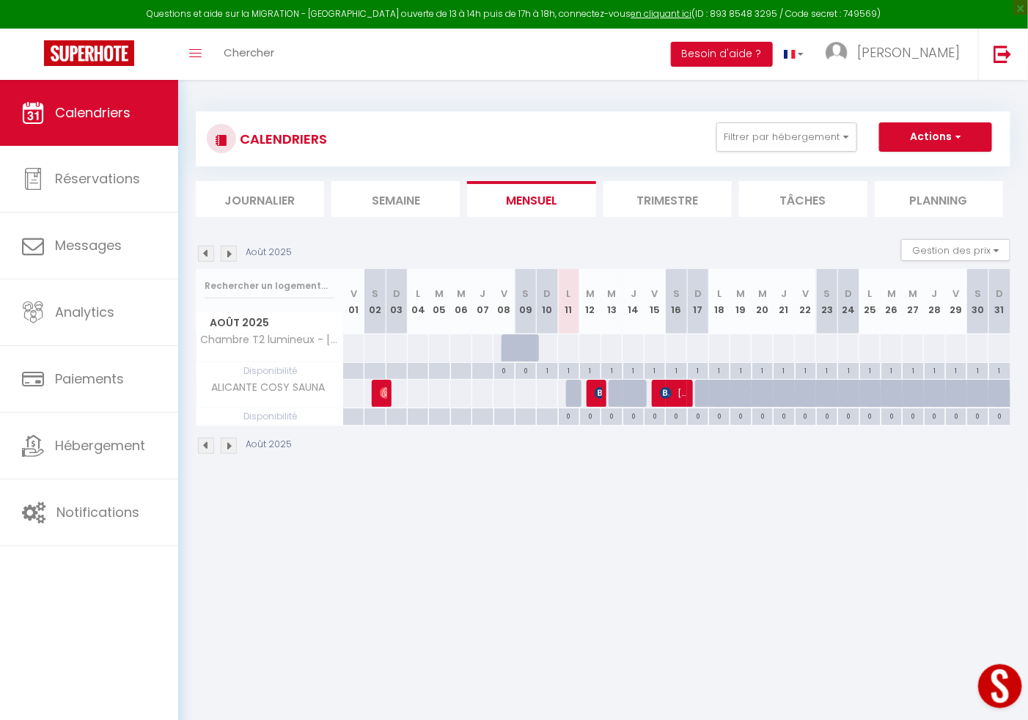
click at [709, 396] on div at bounding box center [719, 394] width 21 height 28
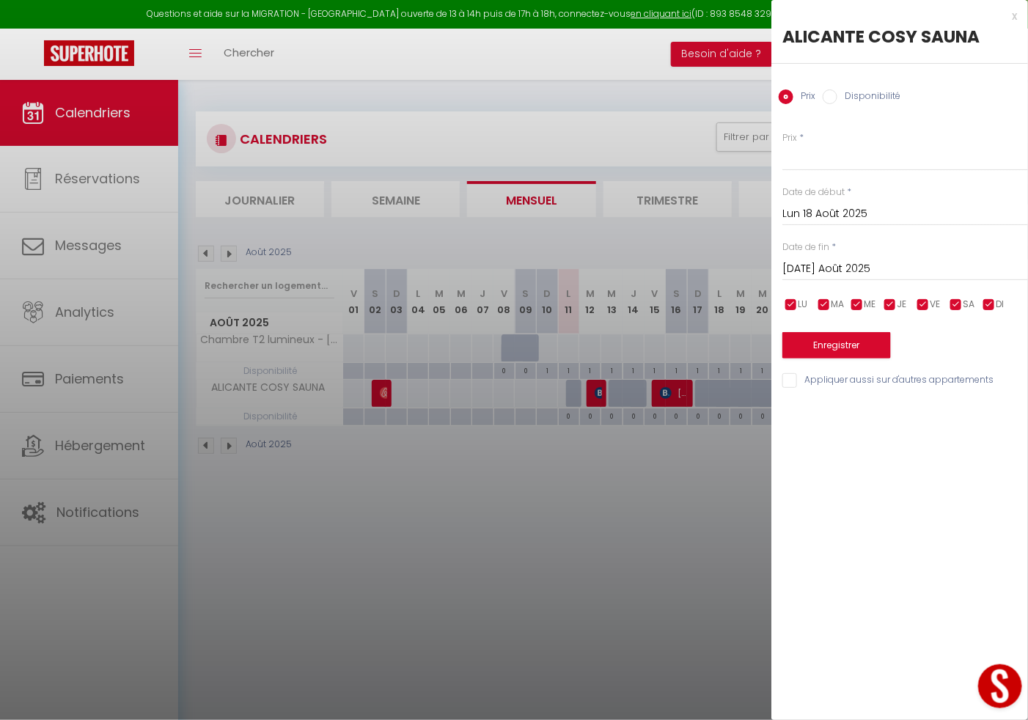
click at [808, 262] on input "Mar 19 Août 2025" at bounding box center [906, 269] width 246 height 19
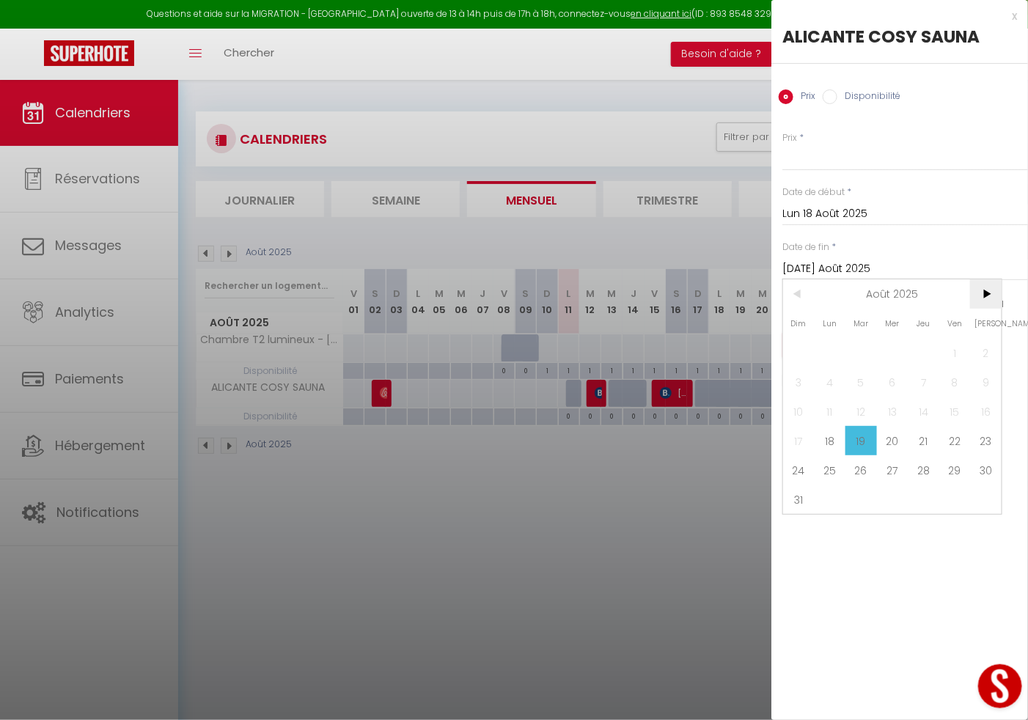
click at [984, 304] on span ">" at bounding box center [986, 293] width 32 height 29
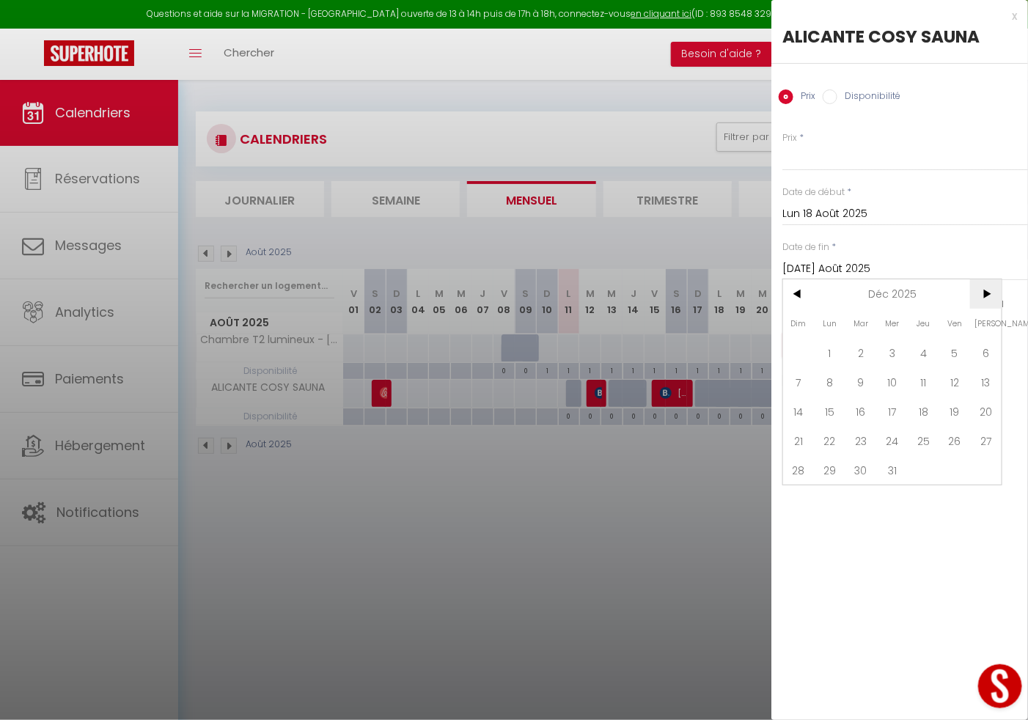
click at [984, 304] on span ">" at bounding box center [986, 293] width 32 height 29
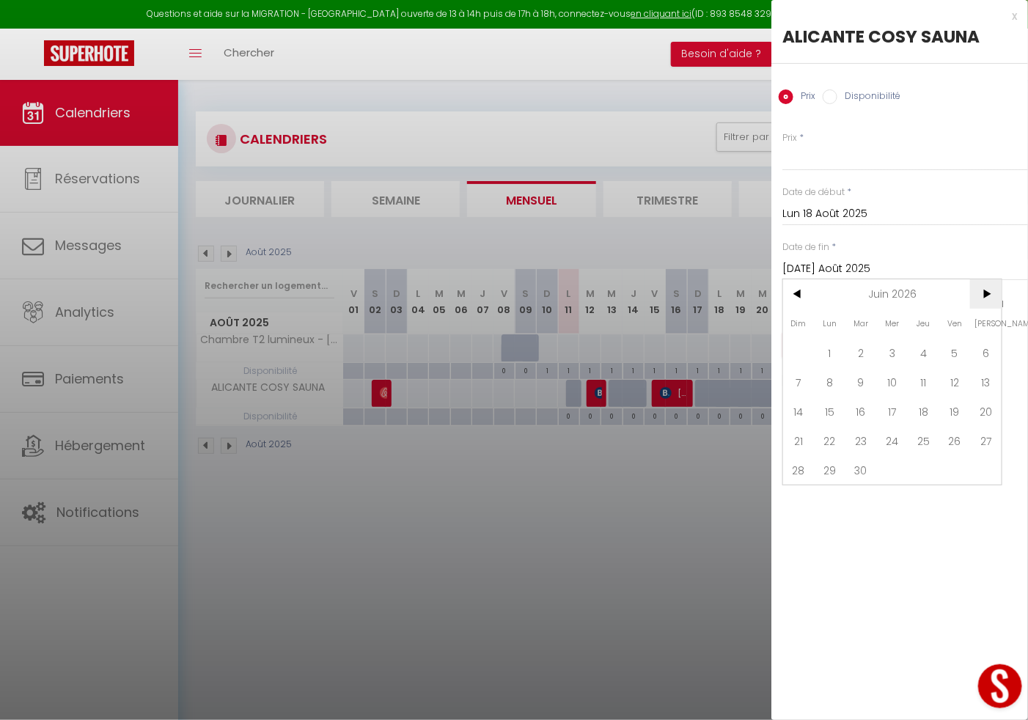
click at [984, 304] on span ">" at bounding box center [986, 293] width 32 height 29
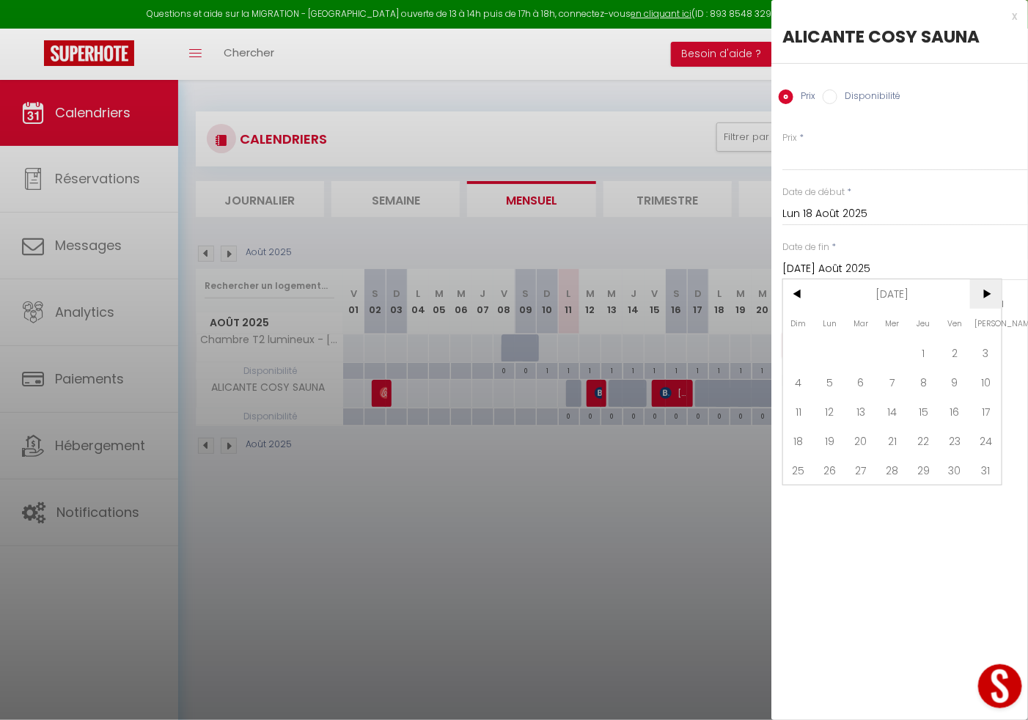
click at [984, 304] on span ">" at bounding box center [986, 293] width 32 height 29
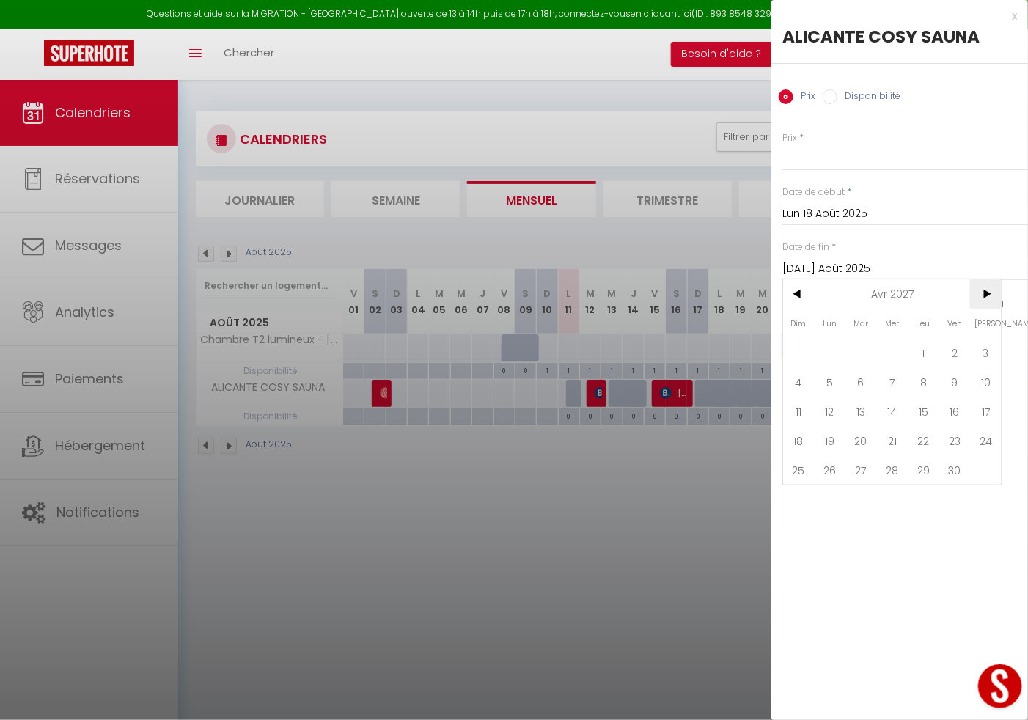
click at [984, 304] on span ">" at bounding box center [986, 293] width 32 height 29
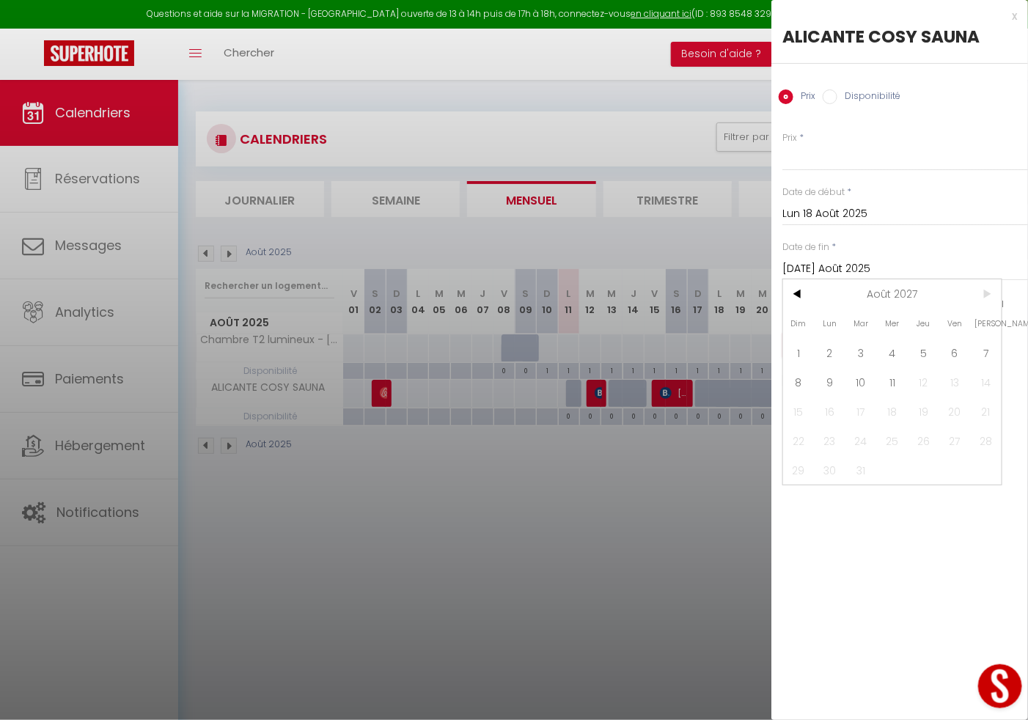
click at [984, 304] on span ">" at bounding box center [986, 293] width 32 height 29
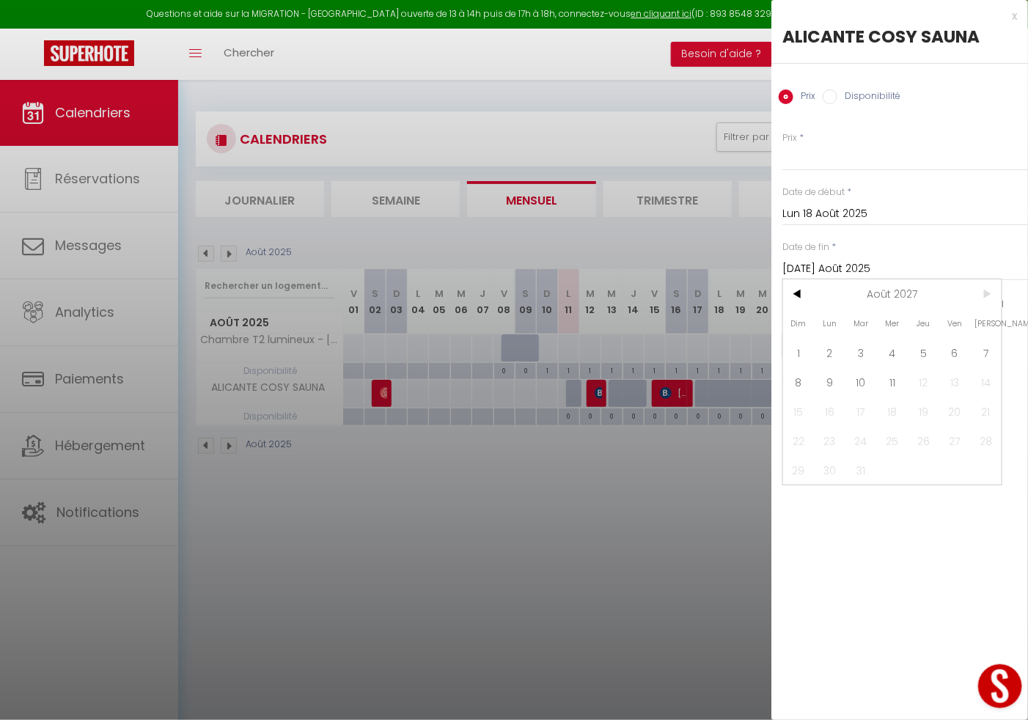
click at [984, 304] on span ">" at bounding box center [986, 293] width 32 height 29
click at [901, 374] on span "11" at bounding box center [893, 381] width 32 height 29
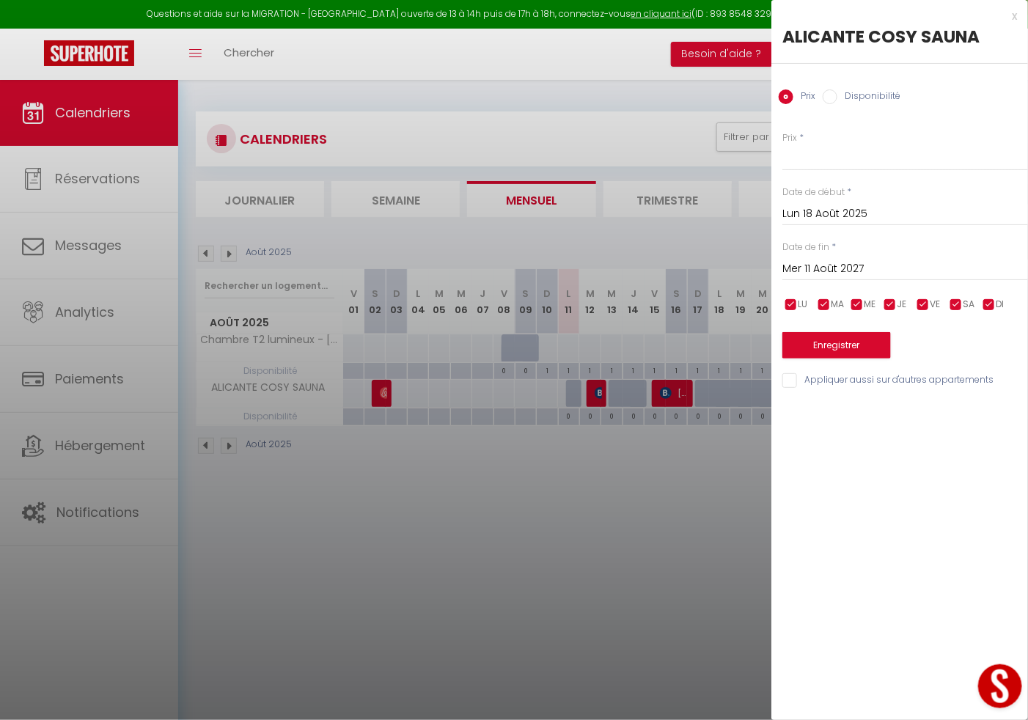
click at [832, 102] on input "Disponibilité" at bounding box center [830, 96] width 15 height 15
click at [804, 340] on button "Enregistrer" at bounding box center [837, 347] width 109 height 26
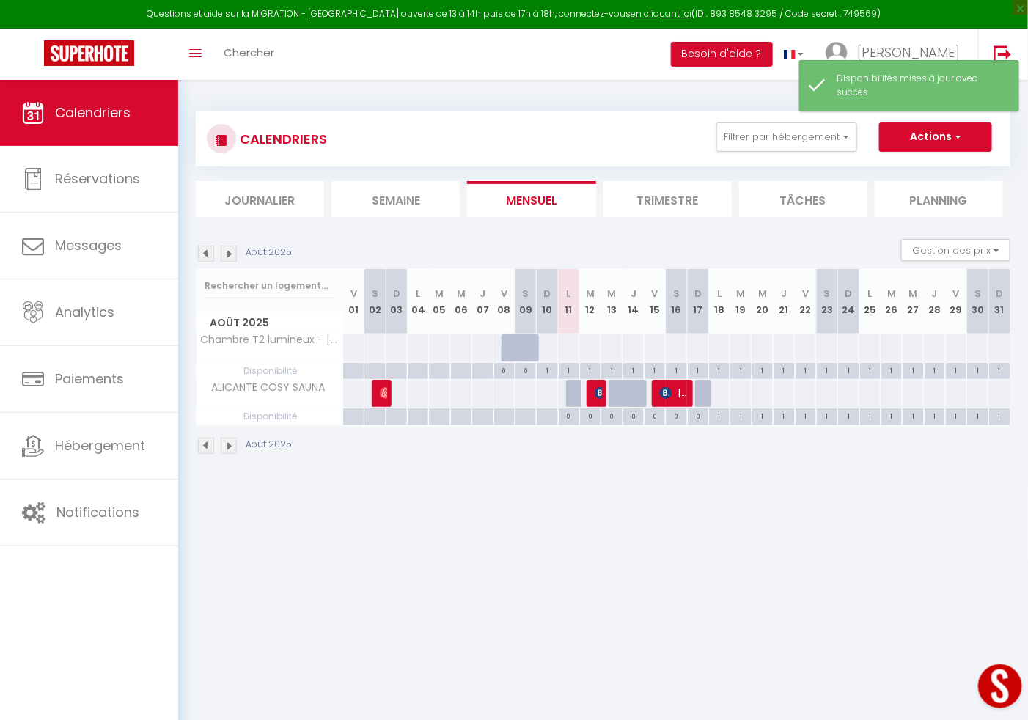
click at [703, 399] on div at bounding box center [705, 394] width 21 height 28
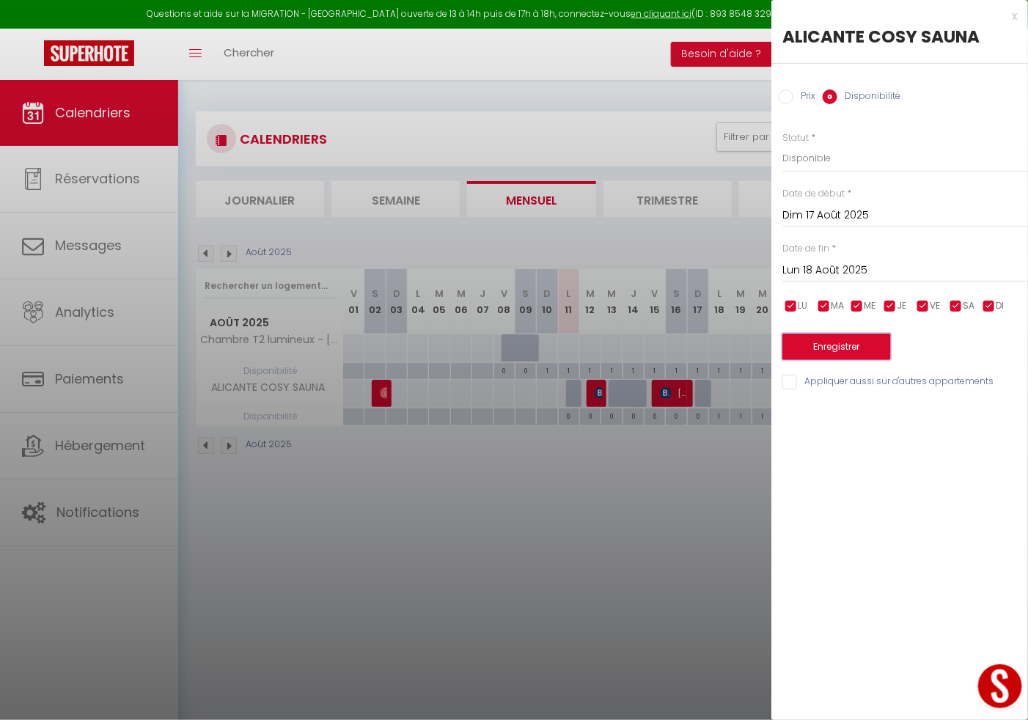
click at [819, 340] on button "Enregistrer" at bounding box center [837, 347] width 109 height 26
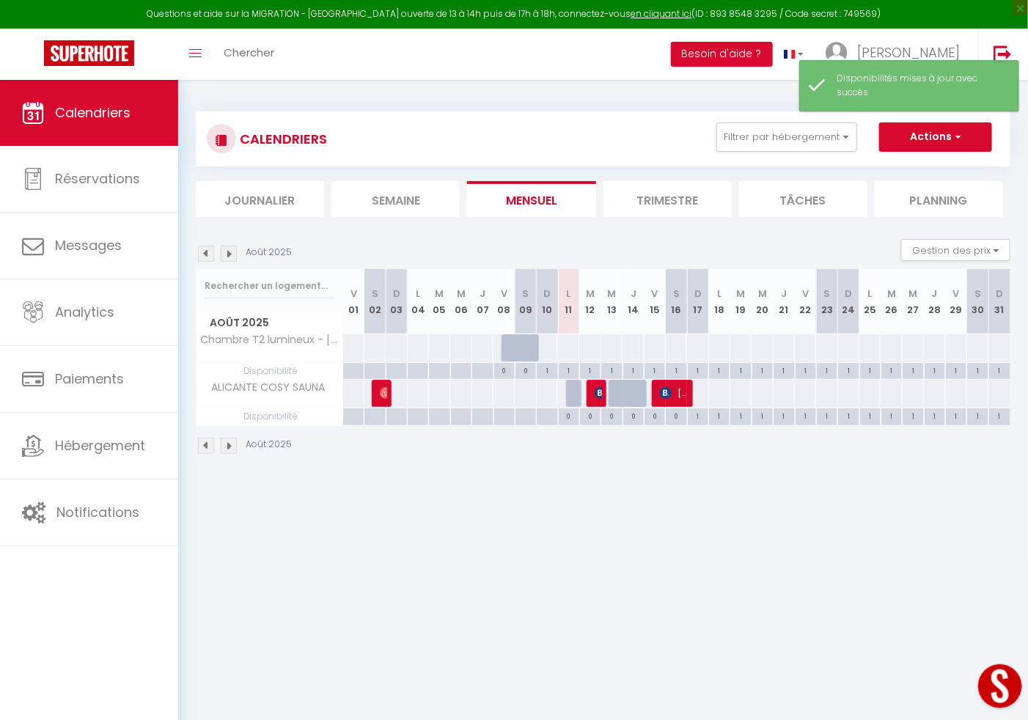
click at [628, 392] on div at bounding box center [633, 394] width 21 height 28
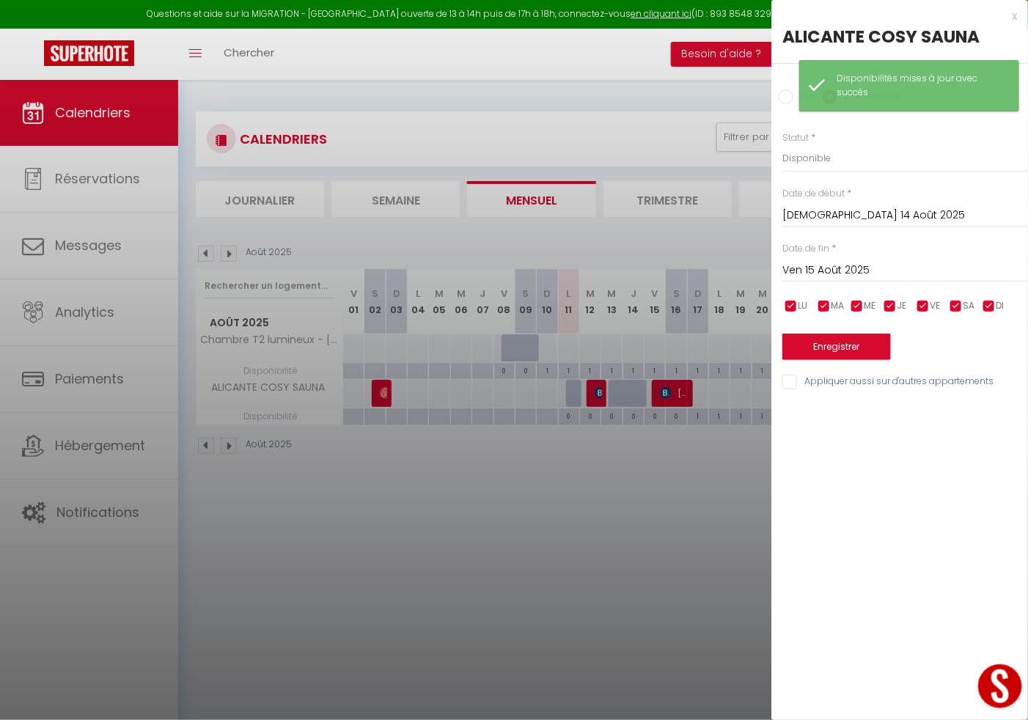
click at [802, 220] on input "Jeu 14 Août 2025" at bounding box center [906, 215] width 246 height 19
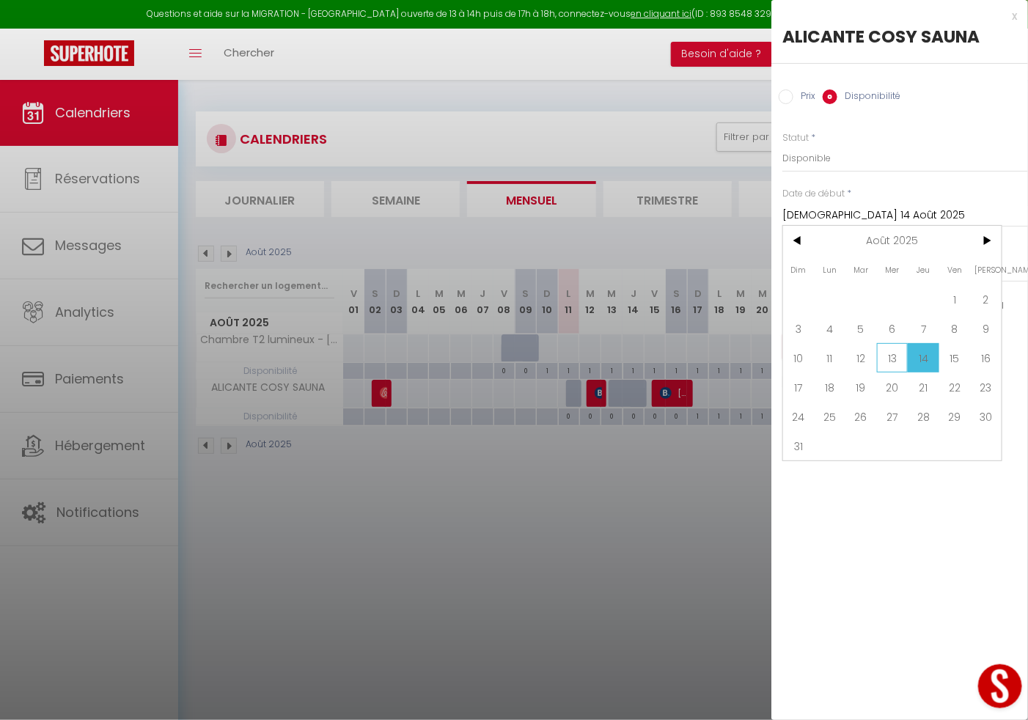
click at [885, 353] on span "13" at bounding box center [893, 357] width 32 height 29
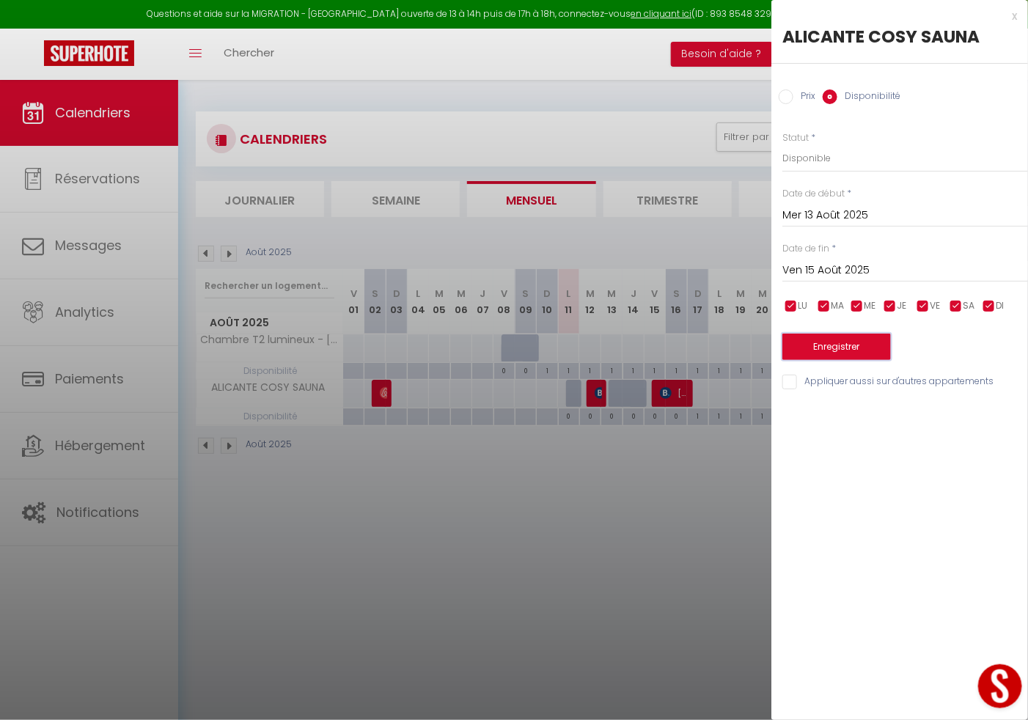
click at [856, 352] on button "Enregistrer" at bounding box center [837, 347] width 109 height 26
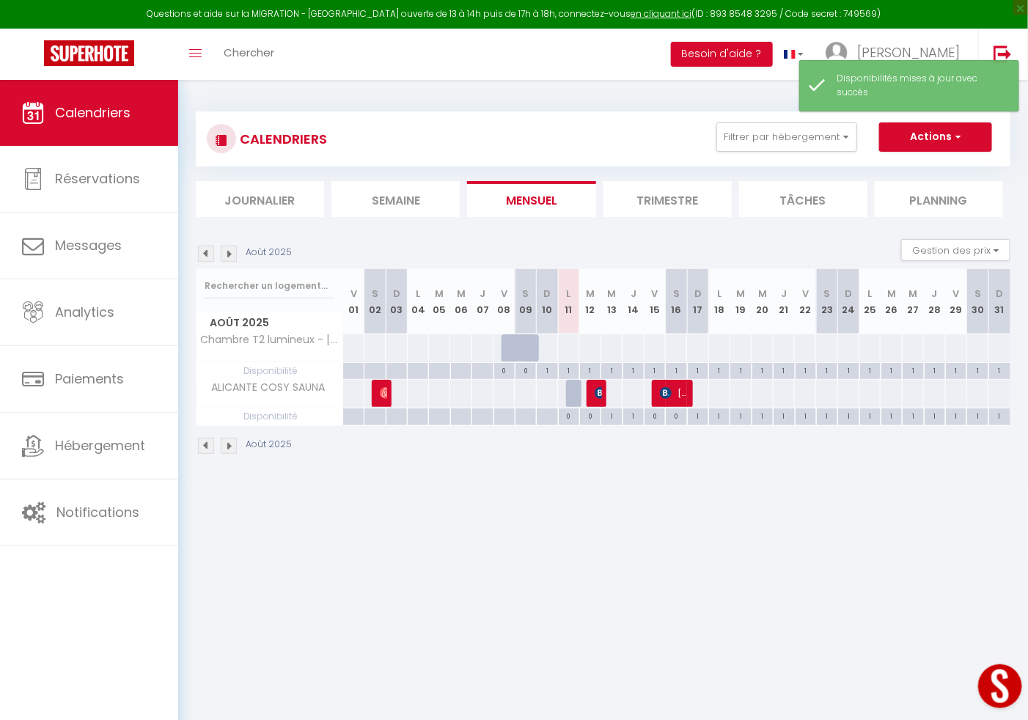
click at [573, 399] on div at bounding box center [576, 394] width 21 height 28
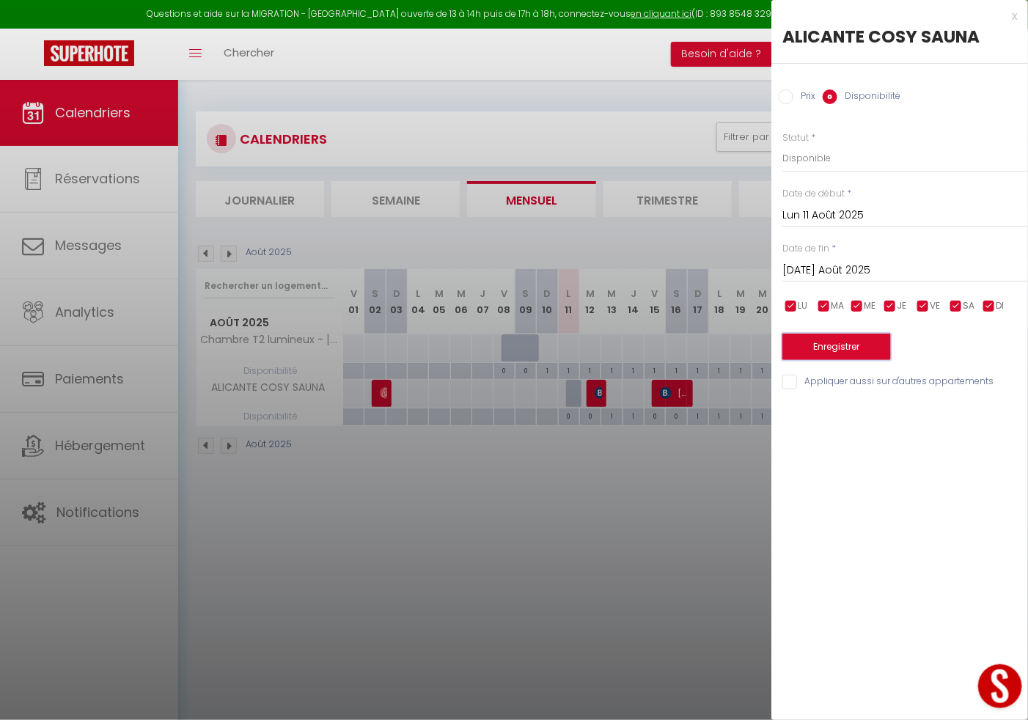
click at [815, 337] on button "Enregistrer" at bounding box center [837, 347] width 109 height 26
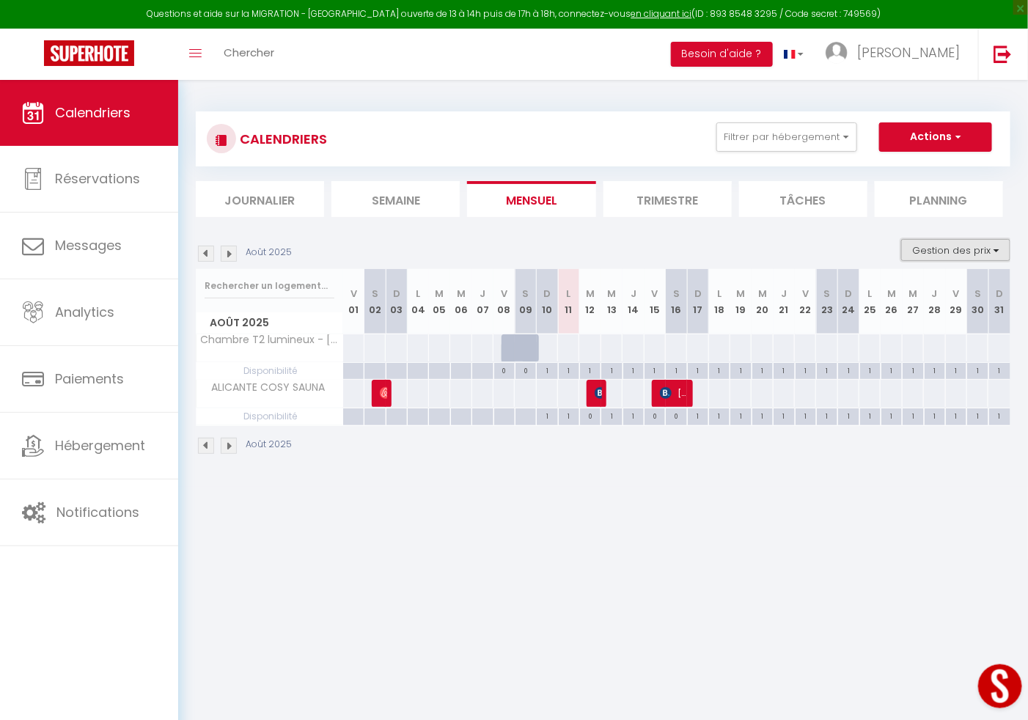
click at [997, 251] on button "Gestion des prix" at bounding box center [955, 250] width 109 height 22
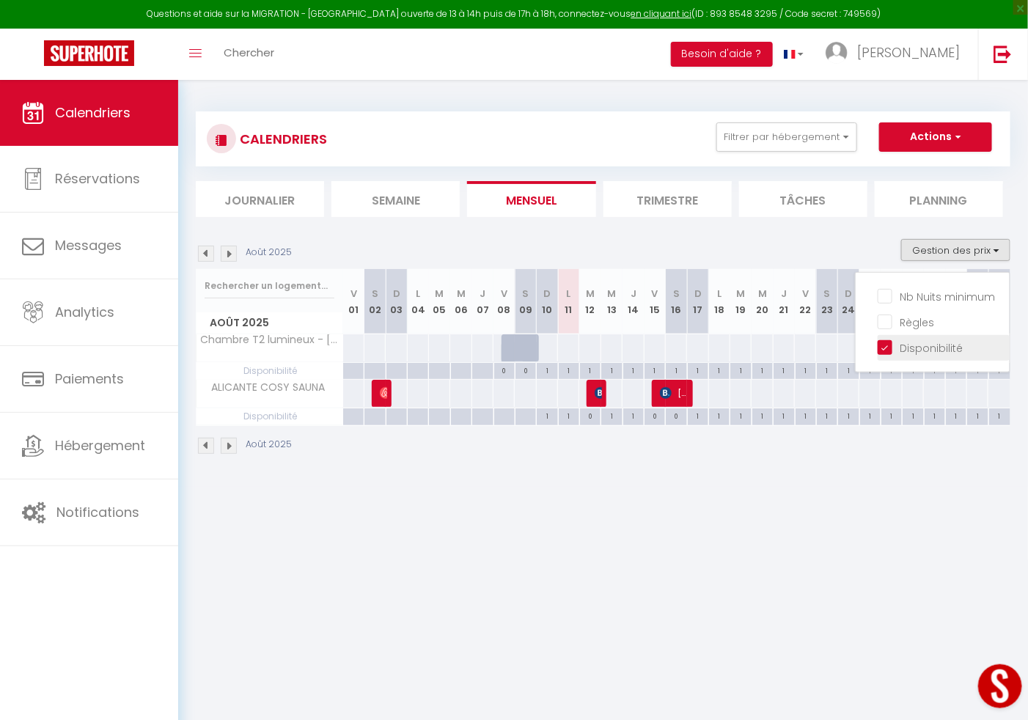
click at [883, 351] on input "Disponibilité" at bounding box center [944, 347] width 132 height 15
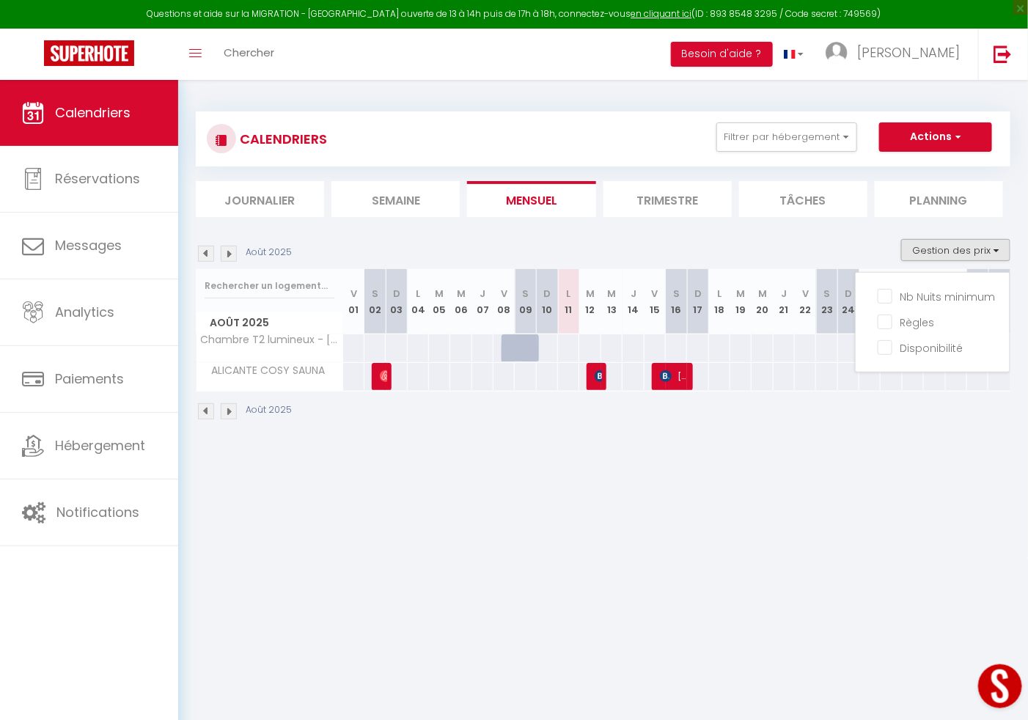
click at [786, 454] on body "Questions et aide sur la MIGRATION - Salle Zoom ouverte de 13 à 14h puis de 17h…" at bounding box center [514, 440] width 1028 height 720
